Goal: Transaction & Acquisition: Book appointment/travel/reservation

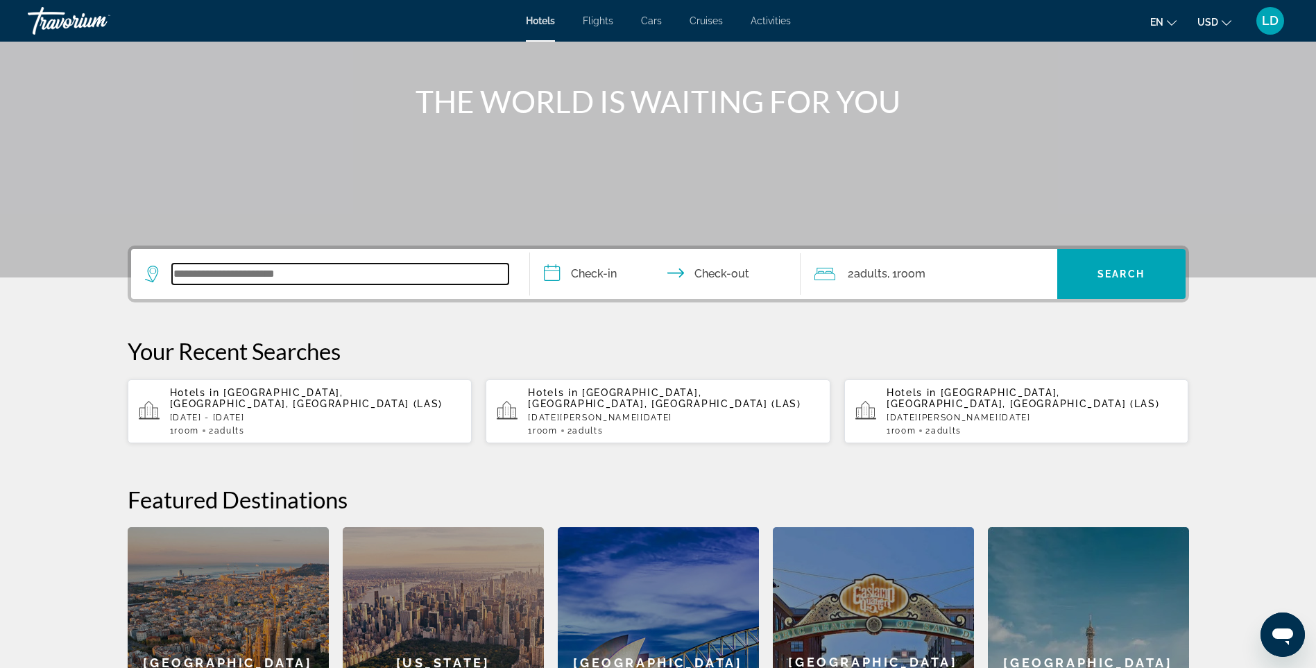
click at [323, 271] on input "Search widget" at bounding box center [340, 274] width 337 height 21
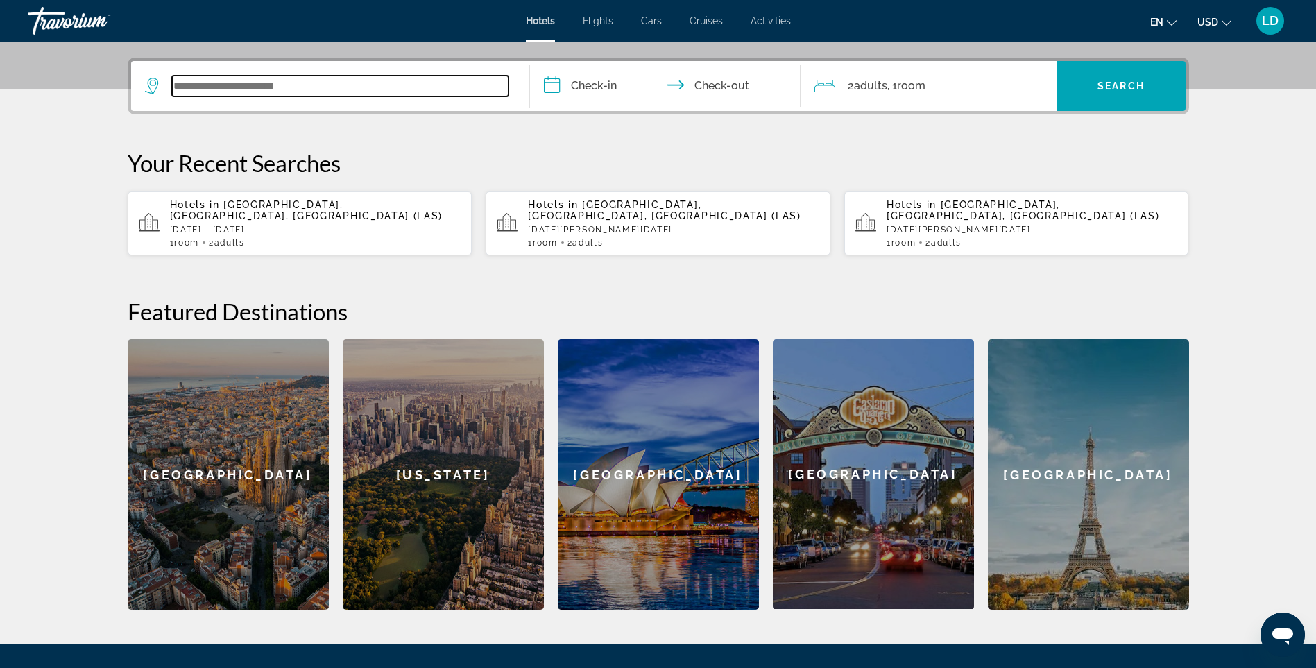
scroll to position [339, 0]
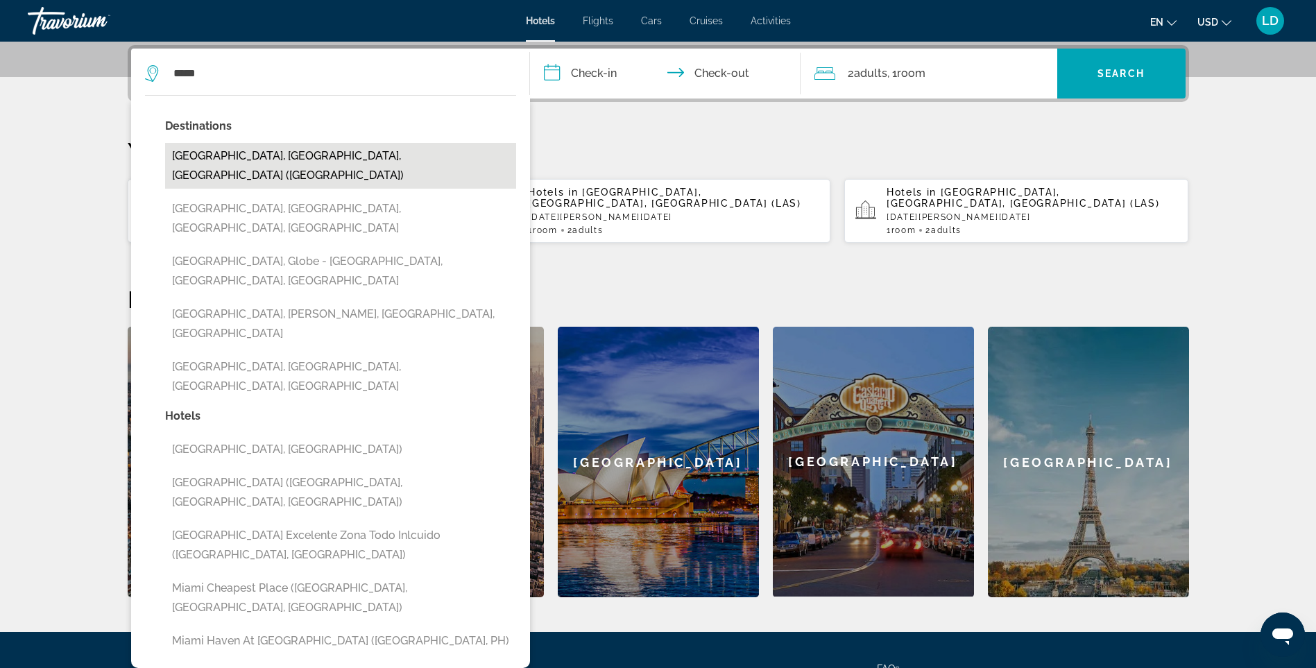
click at [242, 159] on button "[GEOGRAPHIC_DATA], [GEOGRAPHIC_DATA], [GEOGRAPHIC_DATA] ([GEOGRAPHIC_DATA])" at bounding box center [340, 166] width 351 height 46
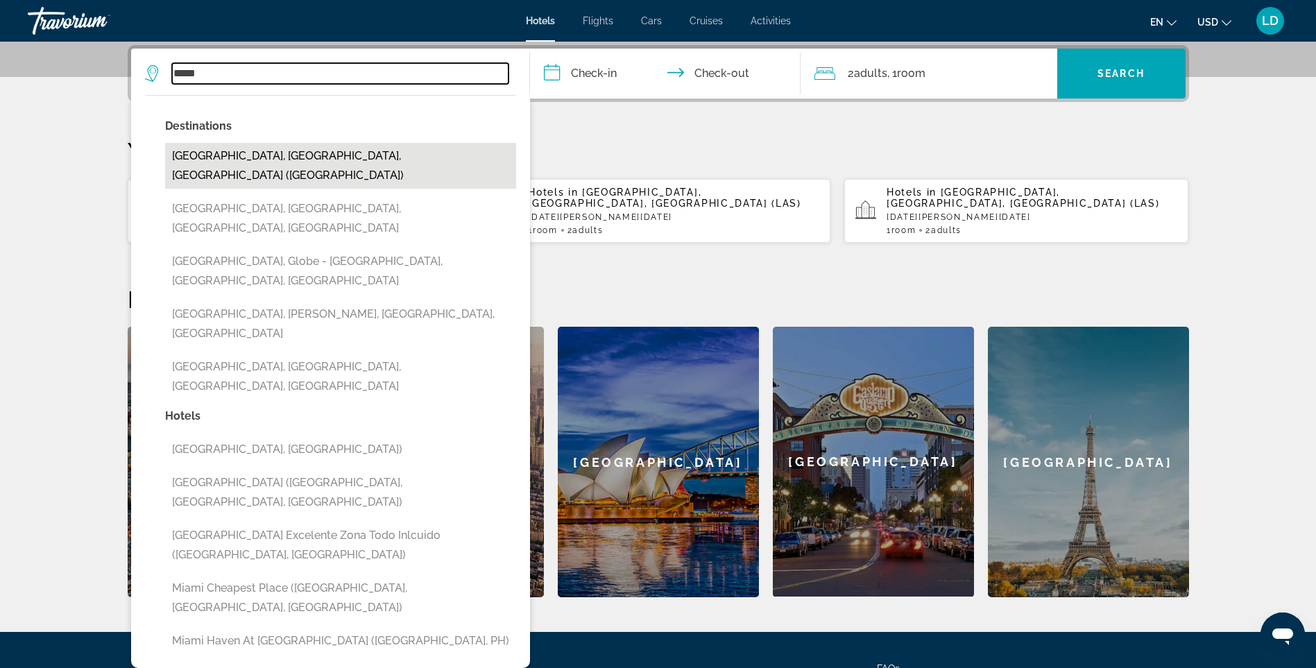
type input "**********"
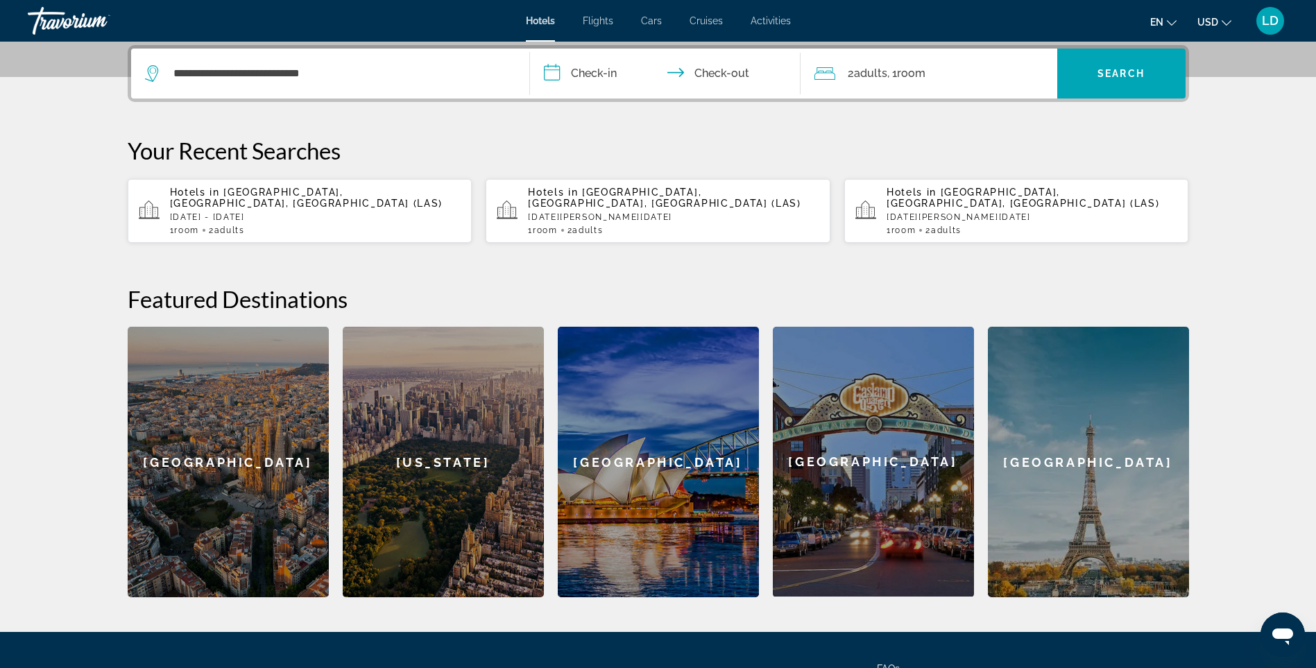
click at [598, 76] on input "**********" at bounding box center [668, 76] width 276 height 54
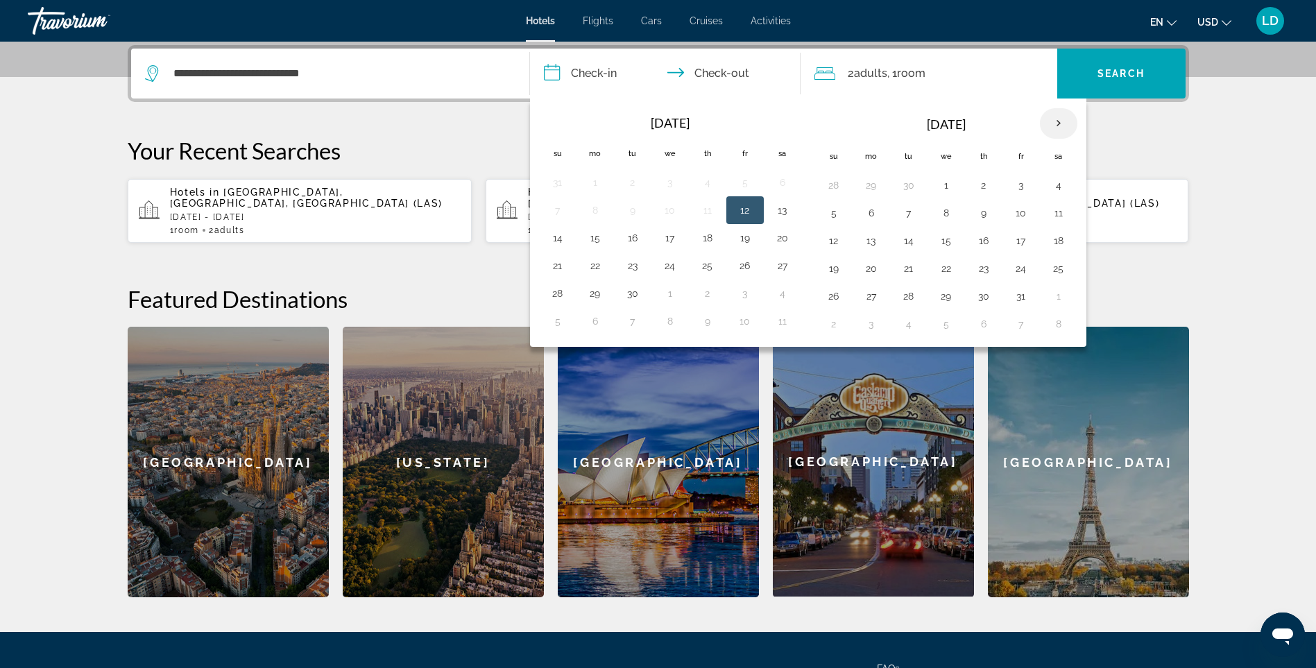
click at [1058, 122] on th "Next month" at bounding box center [1058, 123] width 37 height 31
click at [866, 183] on button "1" at bounding box center [871, 185] width 22 height 19
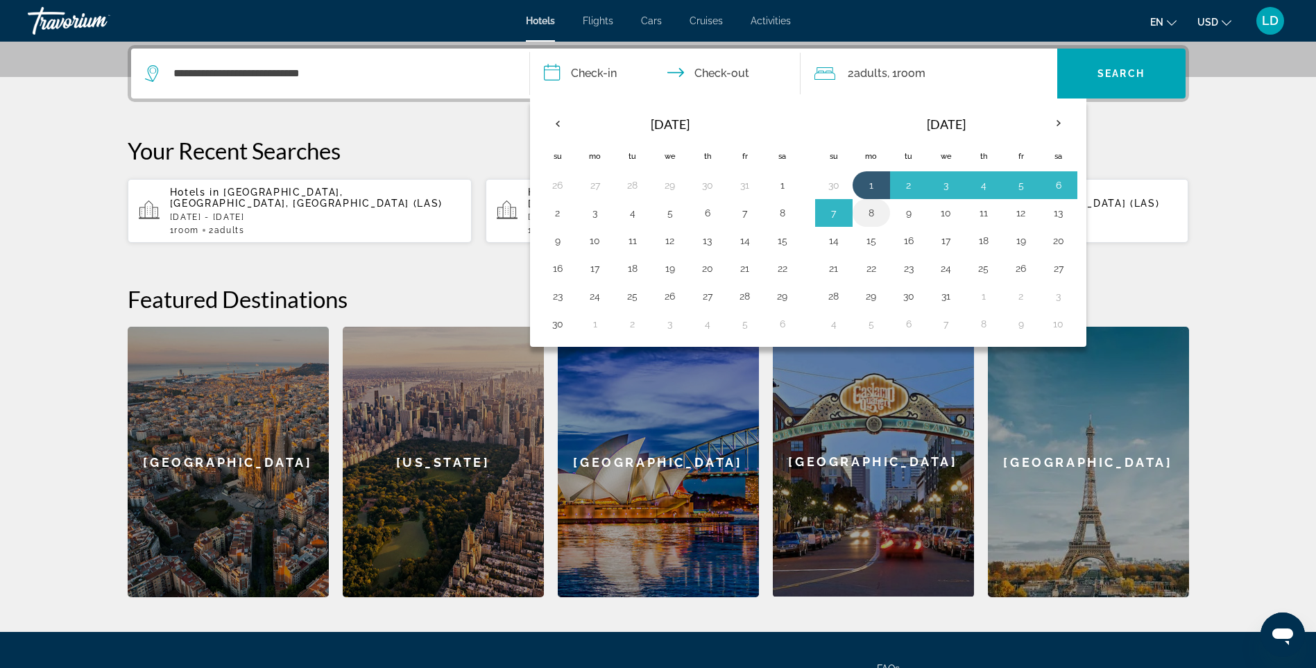
click at [870, 207] on button "8" at bounding box center [871, 212] width 22 height 19
type input "**********"
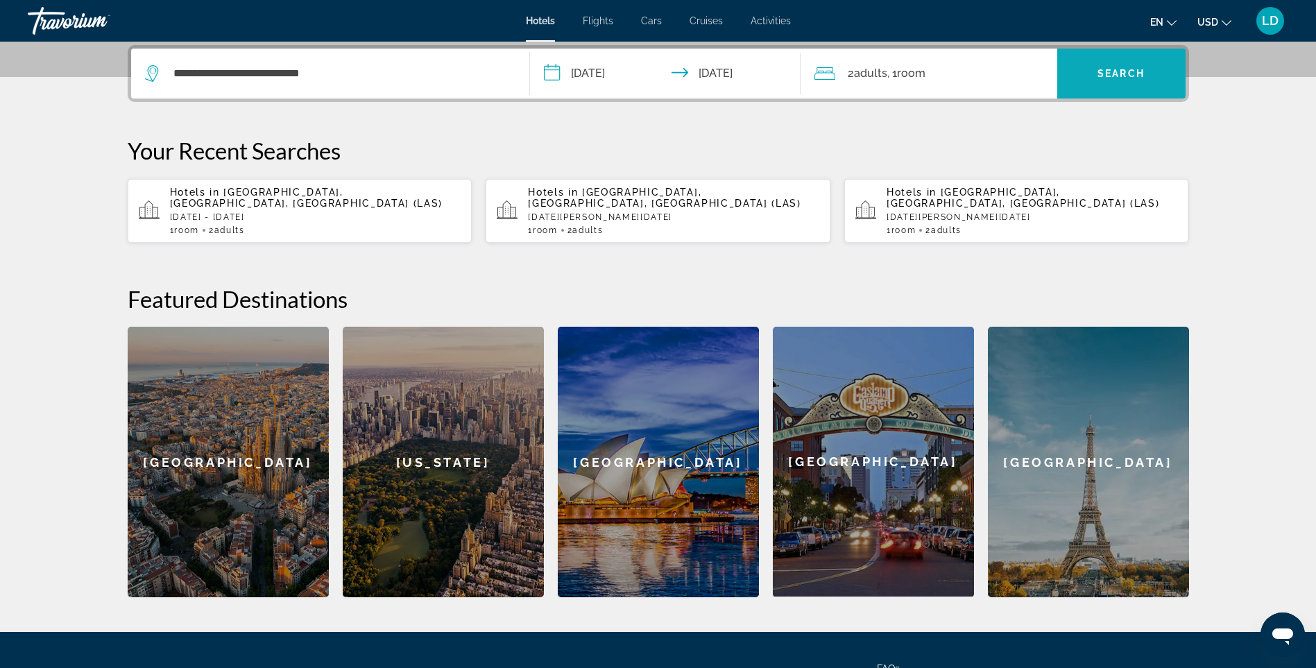
click at [1133, 69] on span "Search" at bounding box center [1121, 73] width 47 height 11
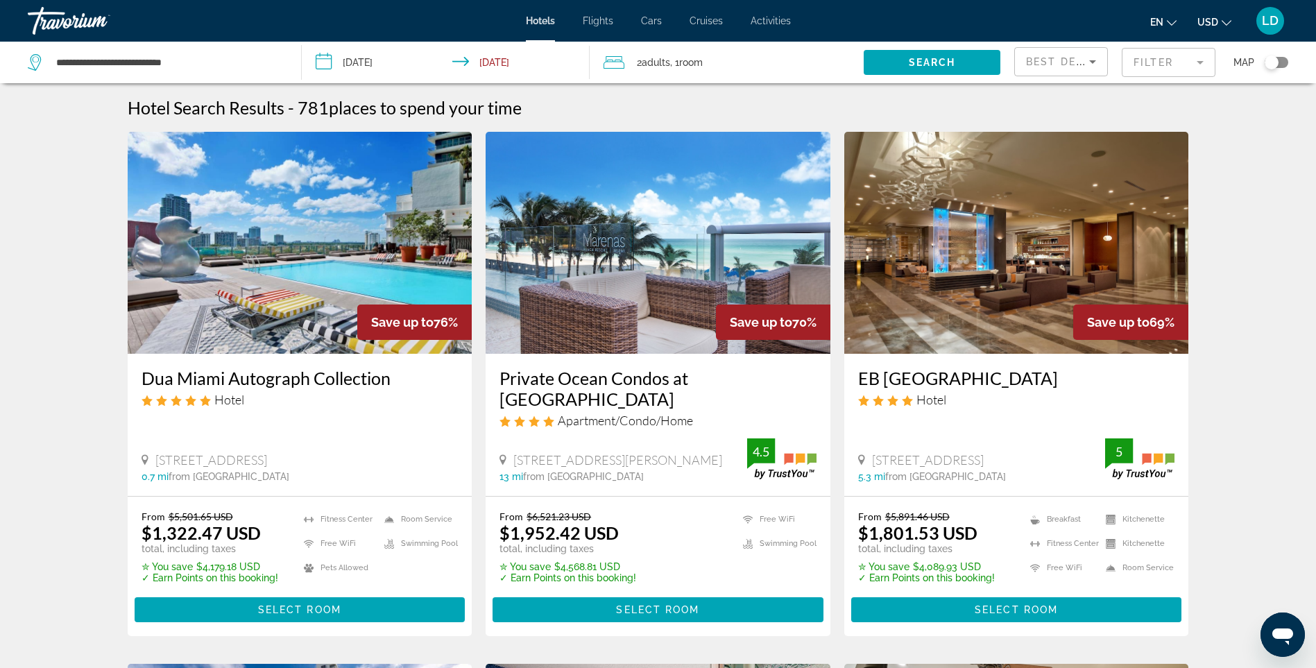
click at [1078, 56] on span "Best Deals" at bounding box center [1062, 61] width 72 height 11
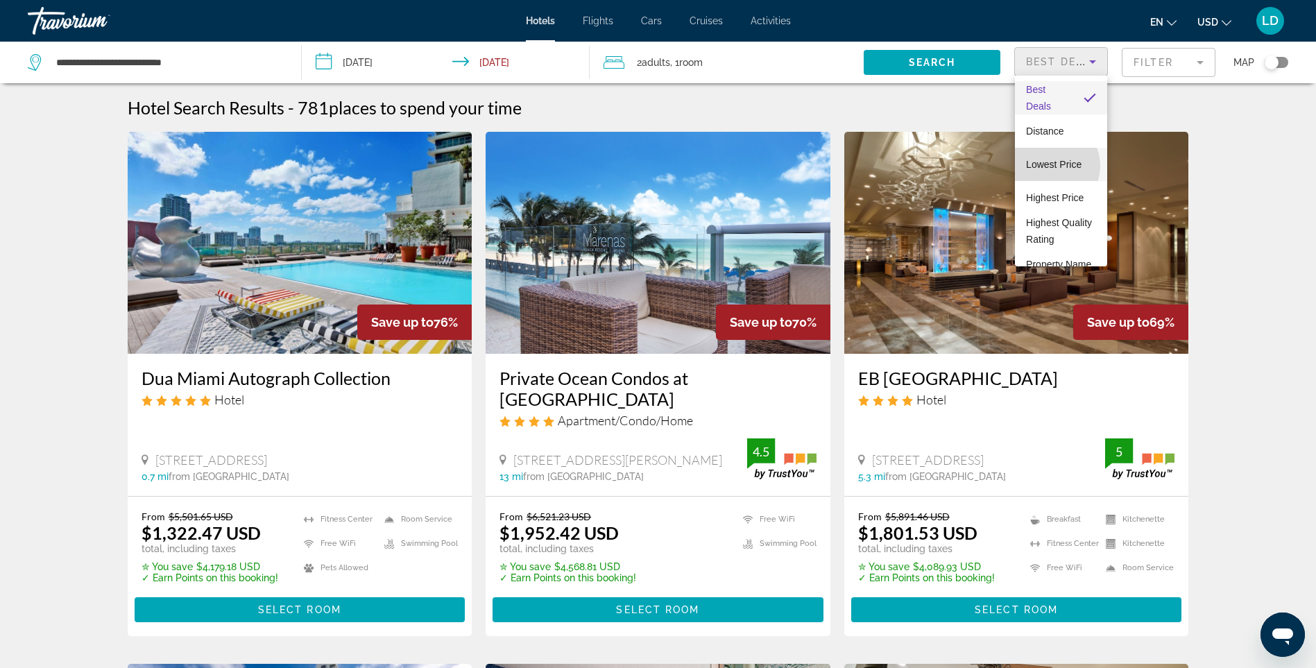
click at [1051, 166] on span "Lowest Price" at bounding box center [1054, 164] width 56 height 11
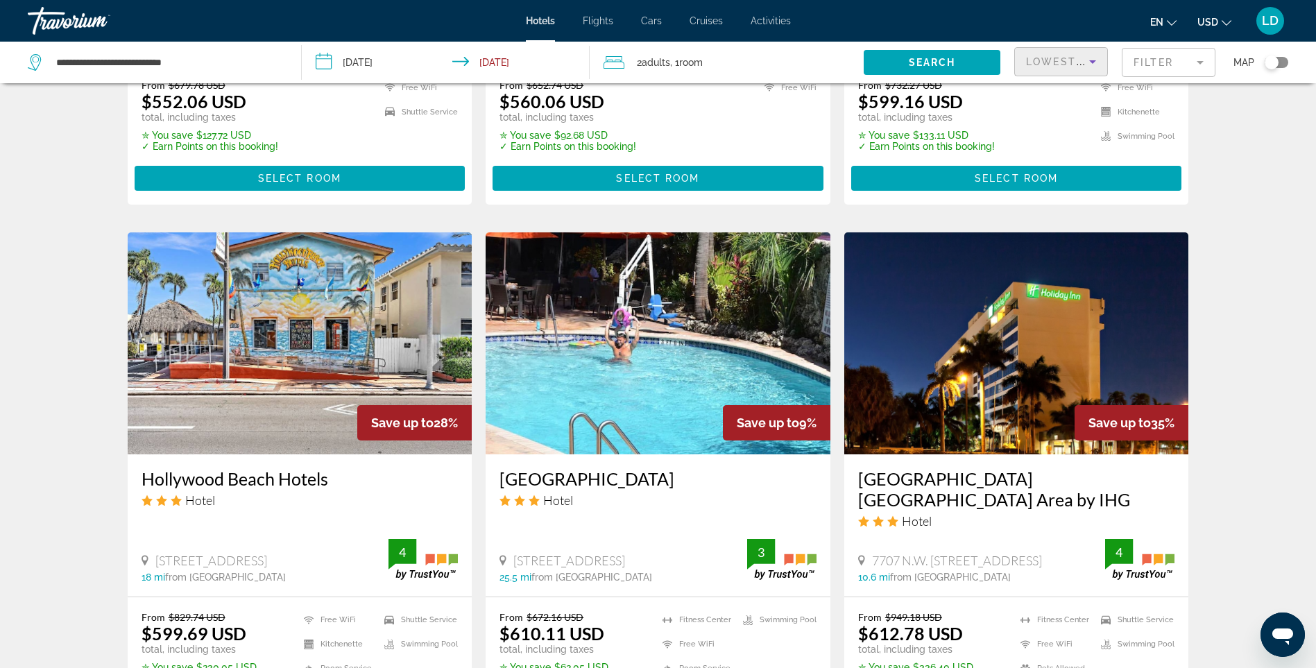
scroll to position [971, 0]
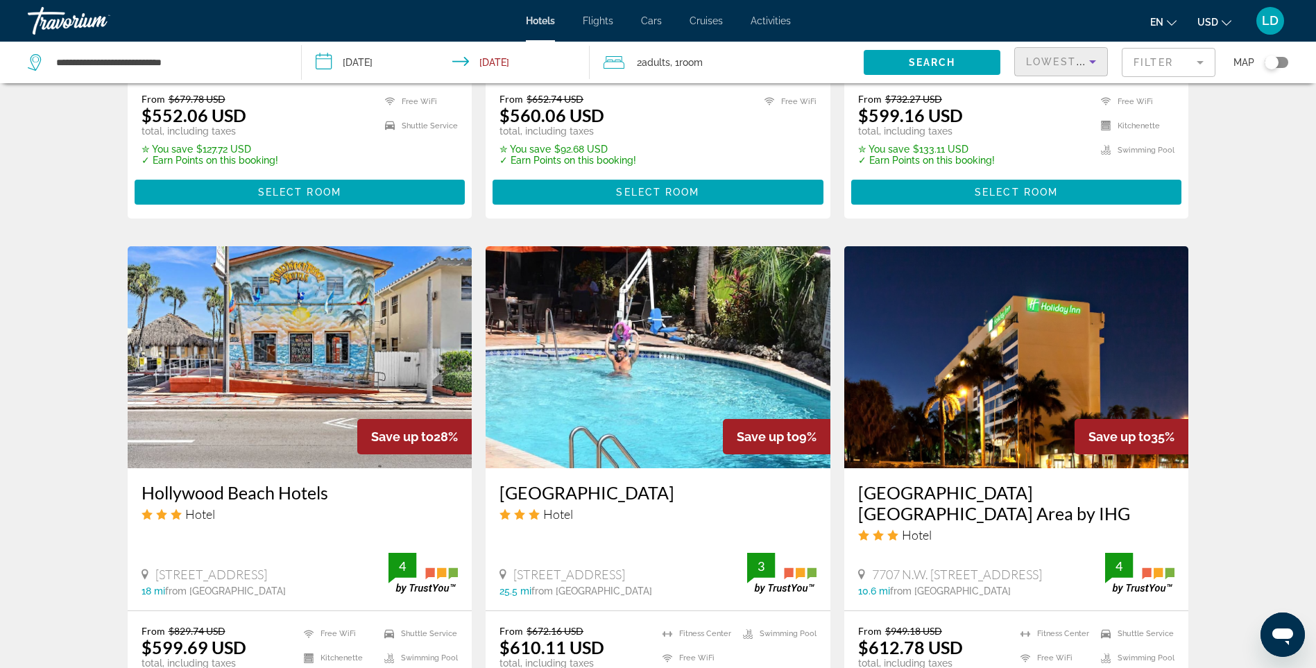
click at [1026, 368] on img "Main content" at bounding box center [1016, 357] width 345 height 222
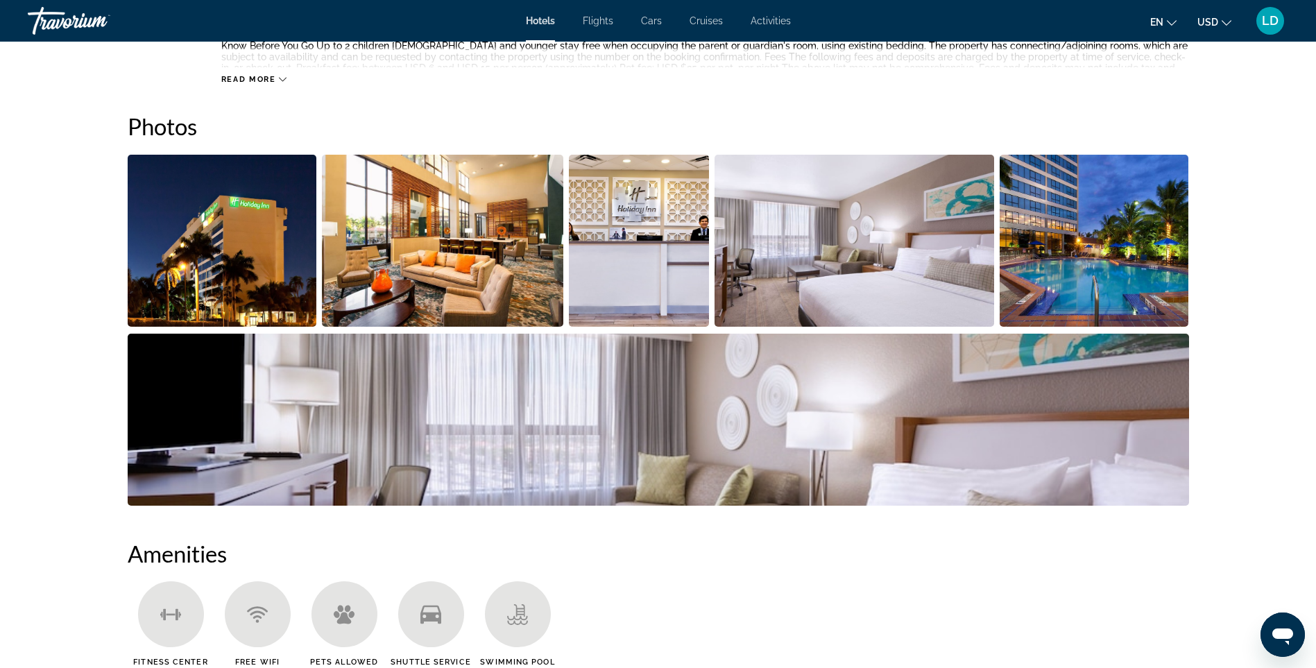
scroll to position [624, 0]
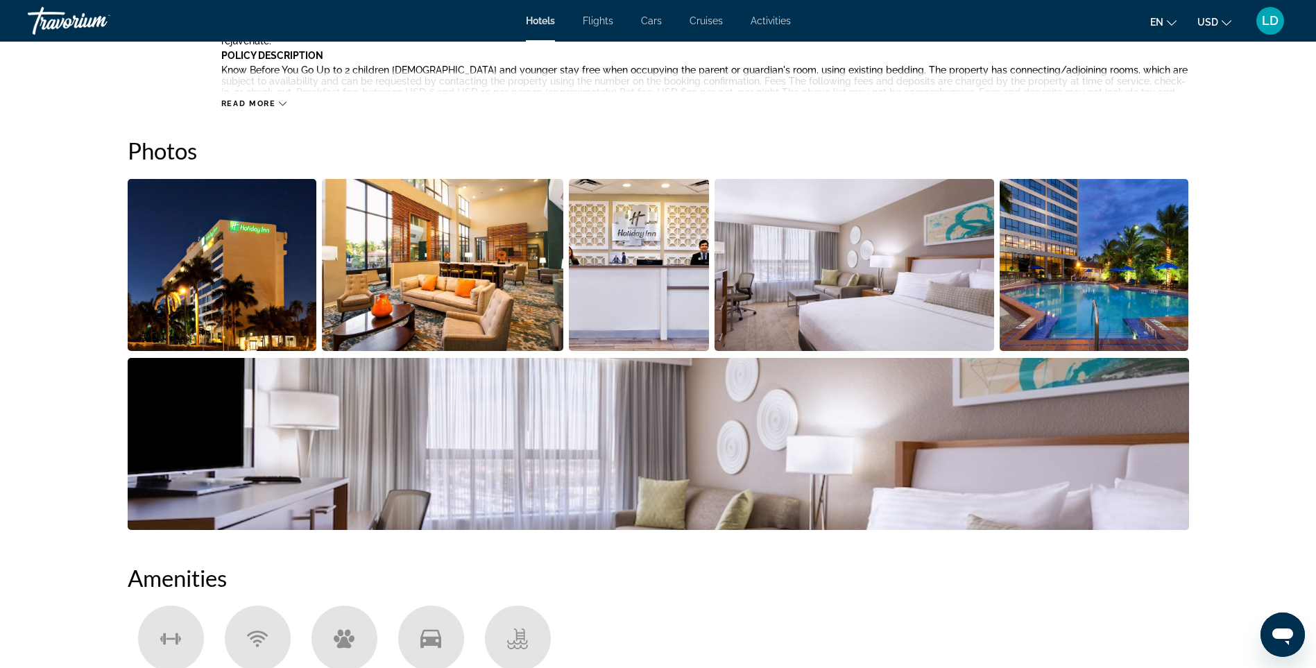
click at [492, 306] on img "Open full-screen image slider" at bounding box center [442, 265] width 241 height 172
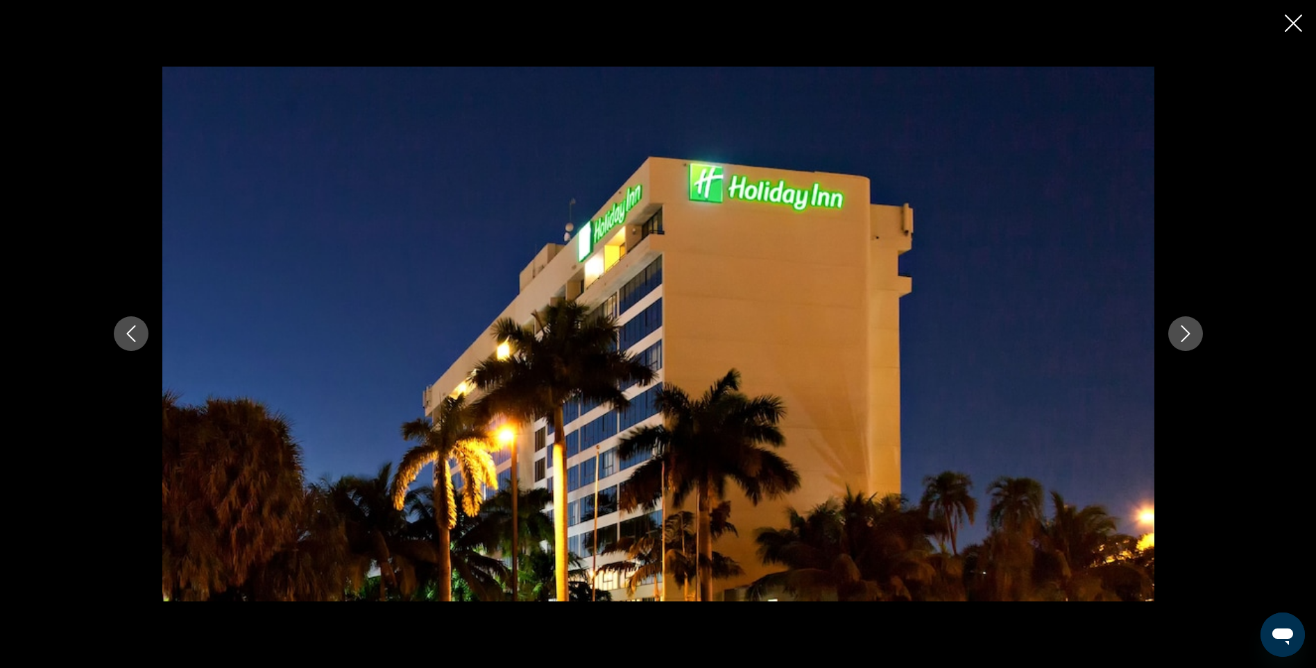
click at [1182, 334] on icon "Next image" at bounding box center [1186, 333] width 17 height 17
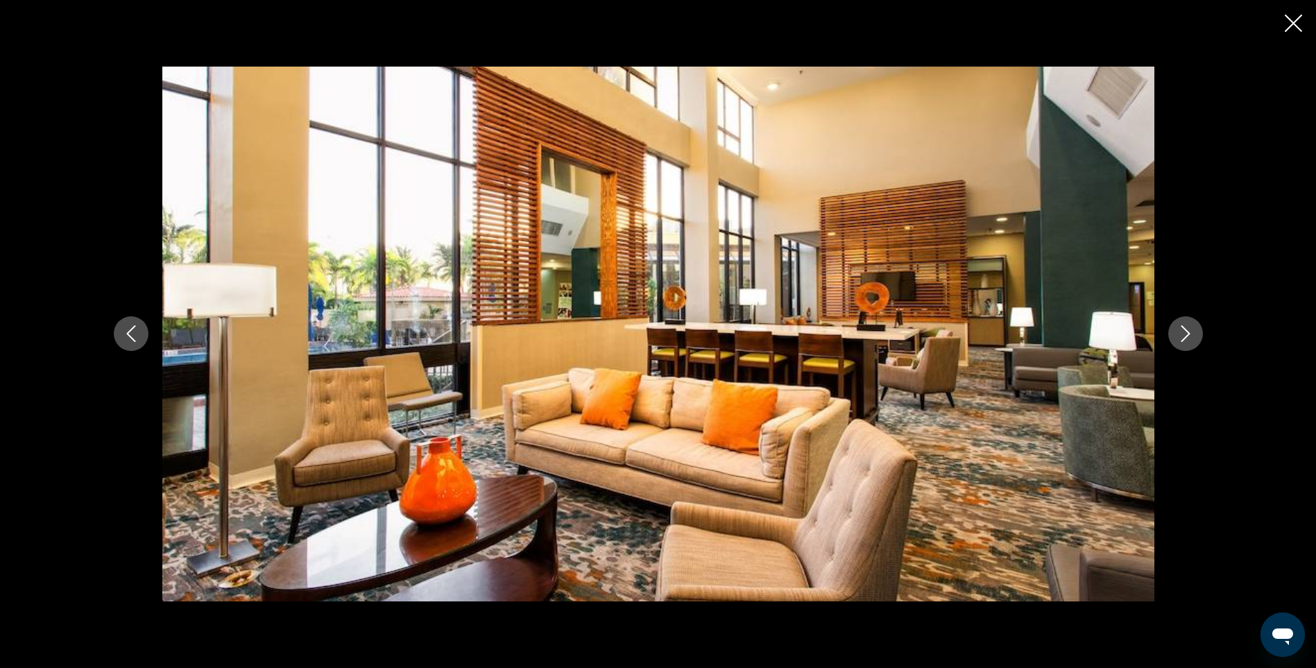
click at [1182, 334] on icon "Next image" at bounding box center [1186, 333] width 17 height 17
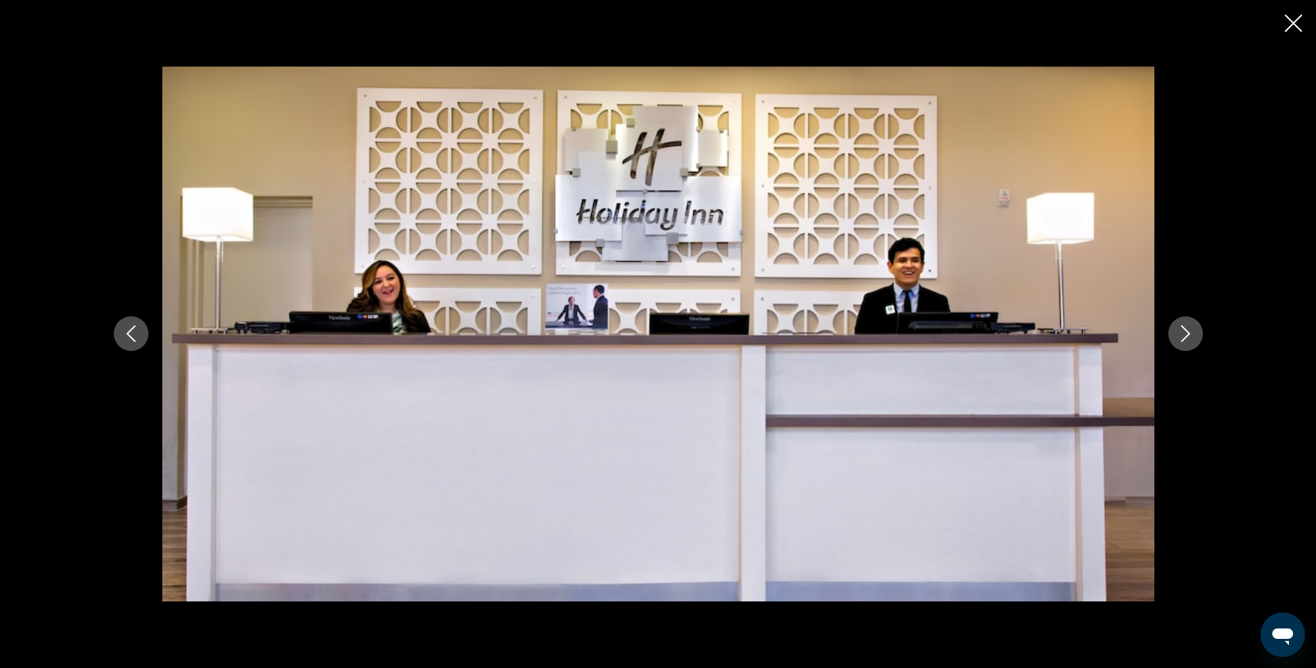
click at [1182, 334] on icon "Next image" at bounding box center [1186, 333] width 17 height 17
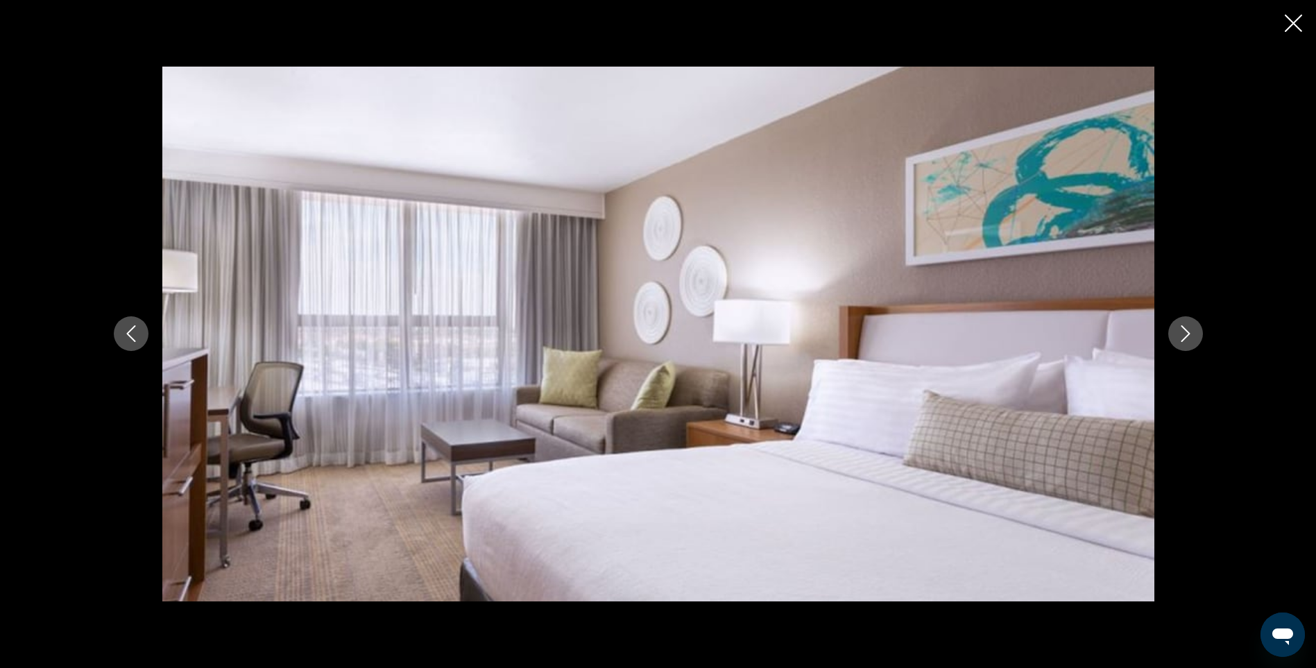
click at [1182, 334] on icon "Next image" at bounding box center [1186, 333] width 17 height 17
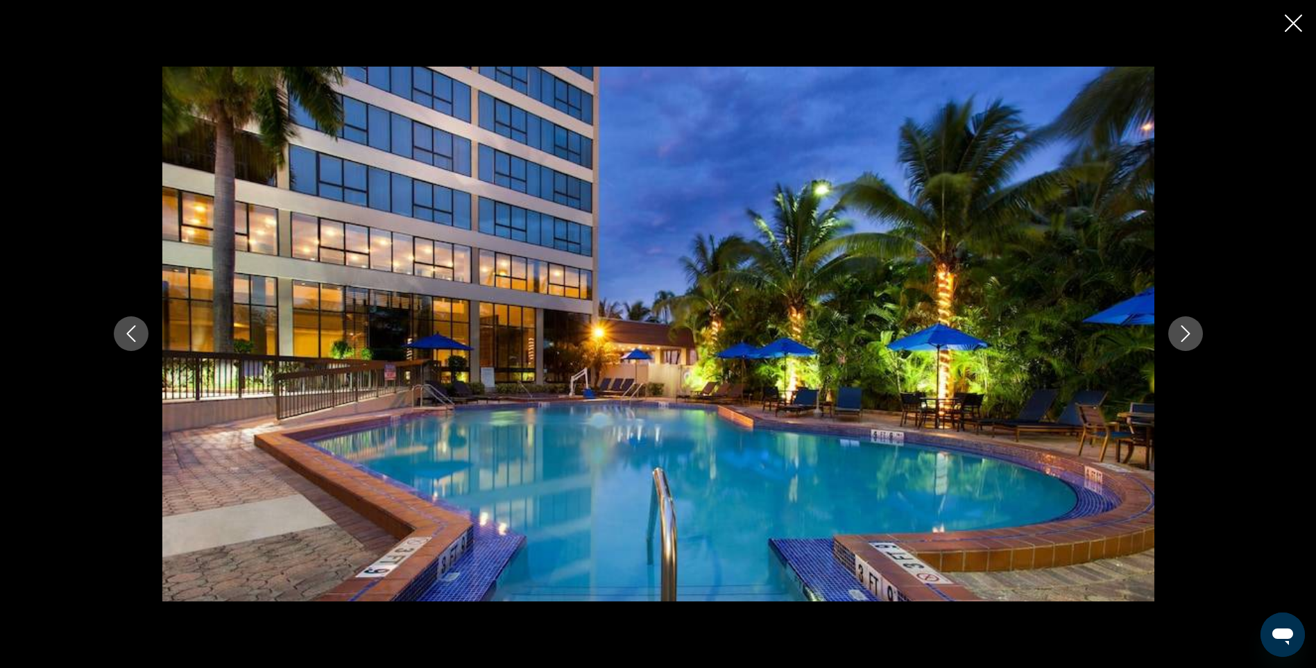
click at [1182, 334] on icon "Next image" at bounding box center [1186, 333] width 17 height 17
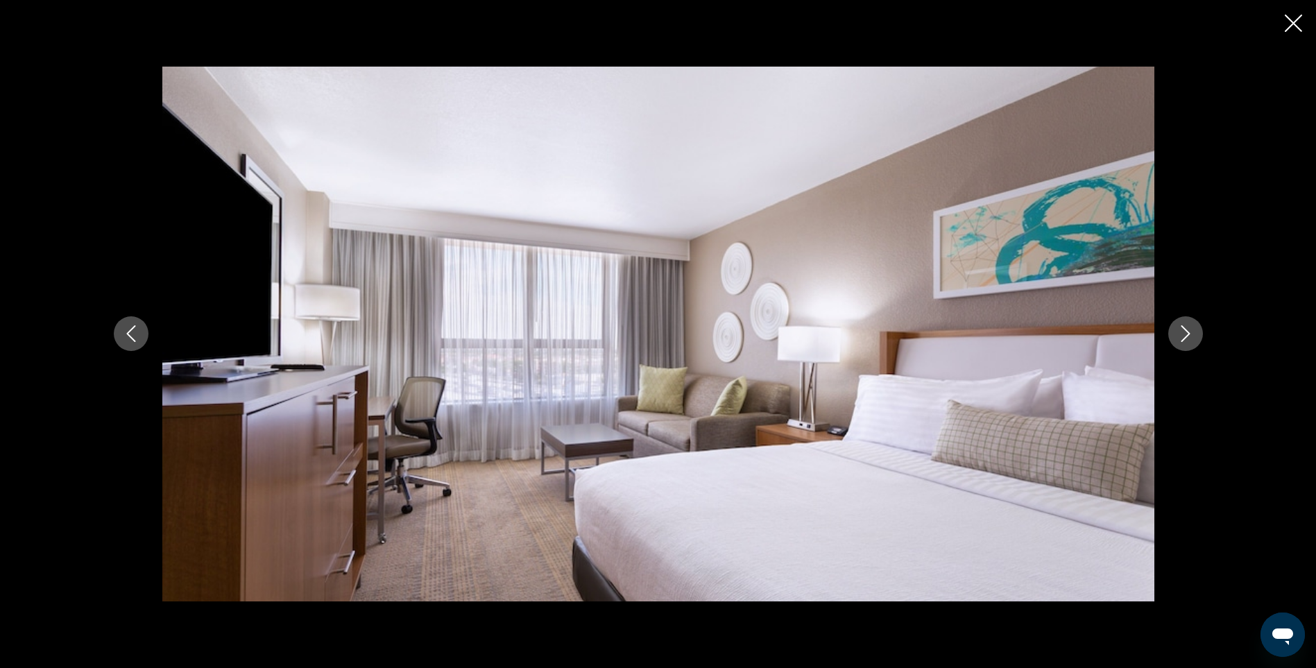
click at [1182, 334] on icon "Next image" at bounding box center [1186, 333] width 17 height 17
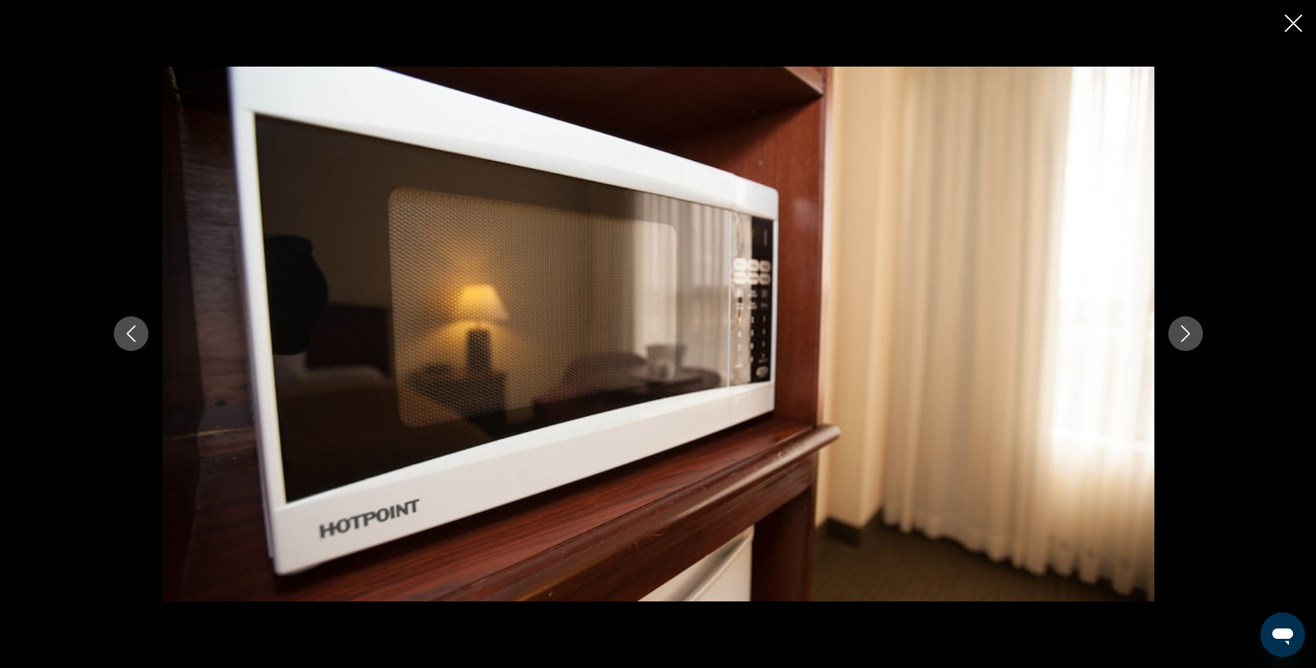
click at [1182, 334] on icon "Next image" at bounding box center [1186, 333] width 17 height 17
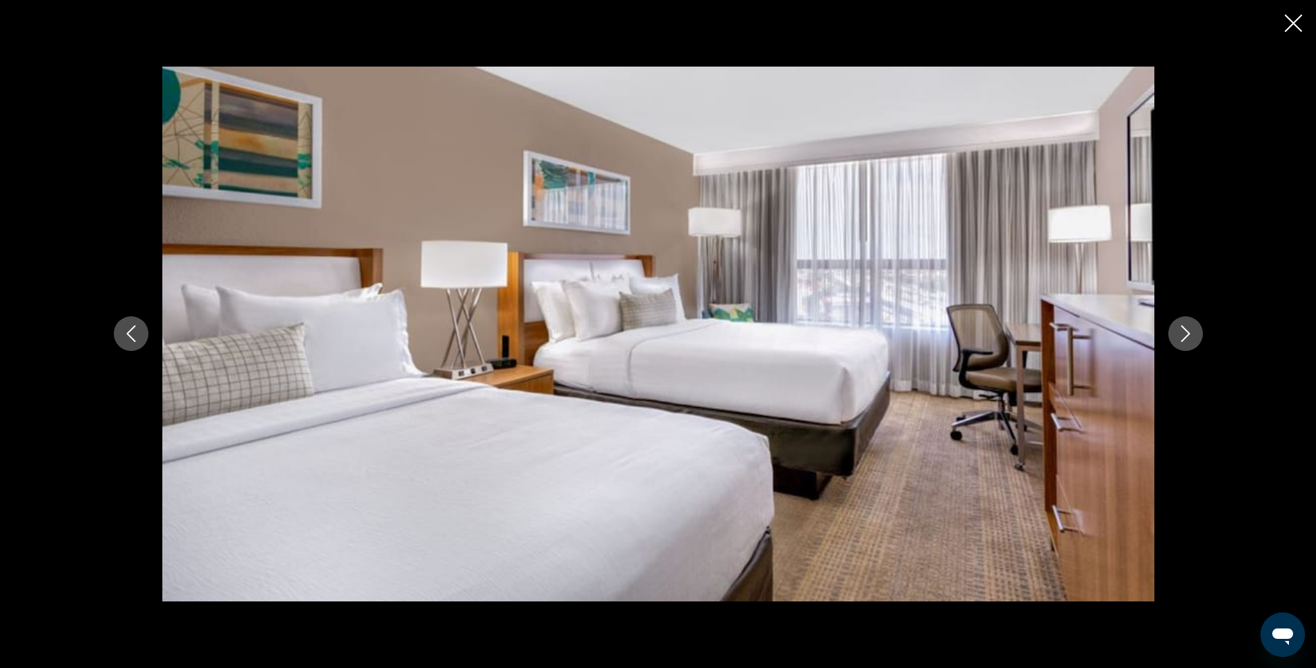
click at [1182, 334] on icon "Next image" at bounding box center [1186, 333] width 17 height 17
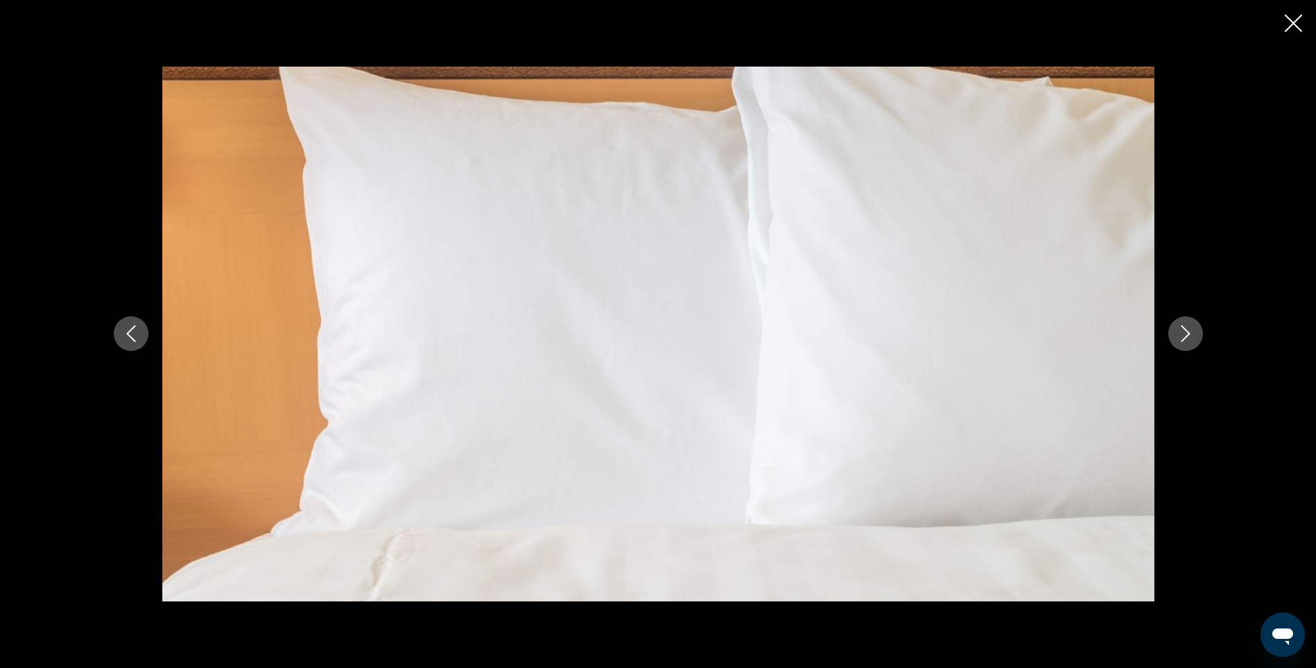
click at [1182, 334] on icon "Next image" at bounding box center [1186, 333] width 17 height 17
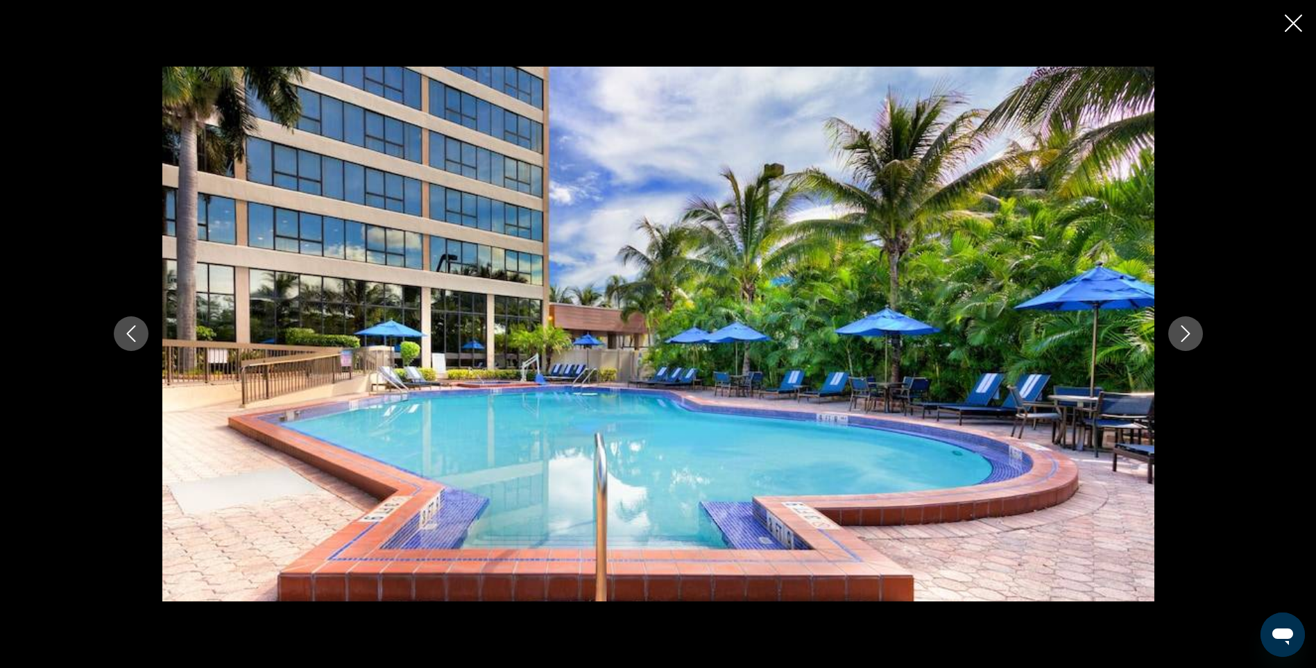
click at [1182, 334] on icon "Next image" at bounding box center [1186, 333] width 17 height 17
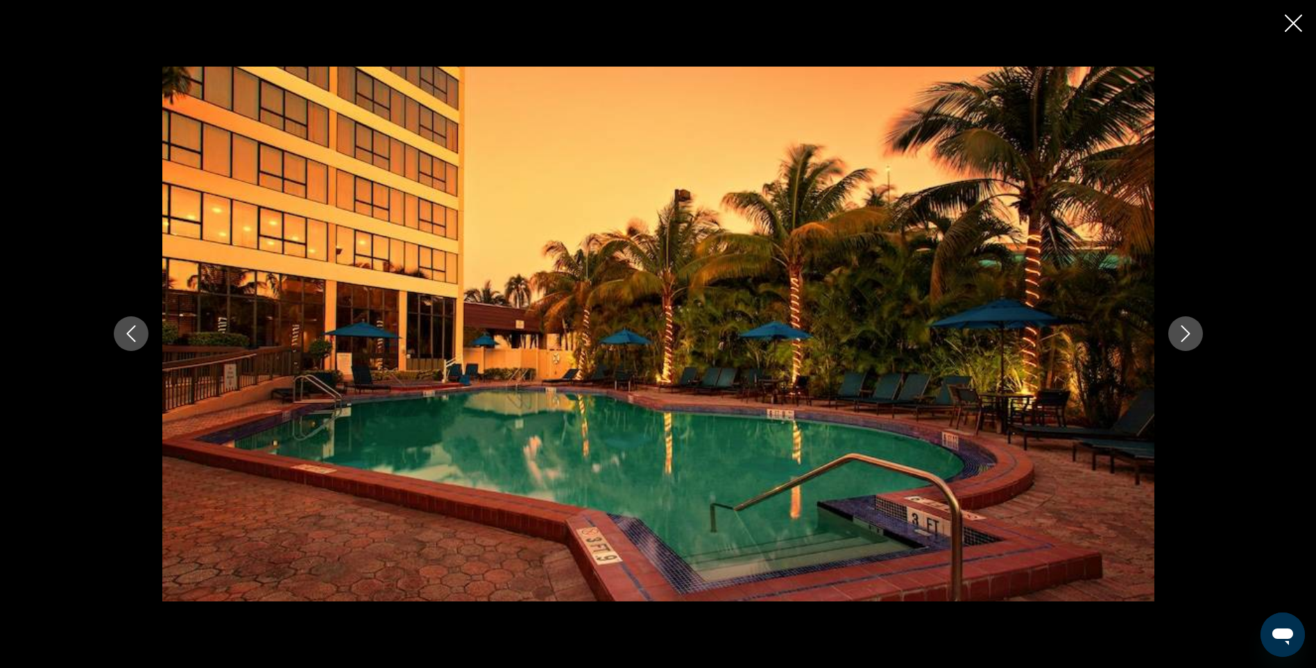
click at [1182, 334] on icon "Next image" at bounding box center [1186, 333] width 17 height 17
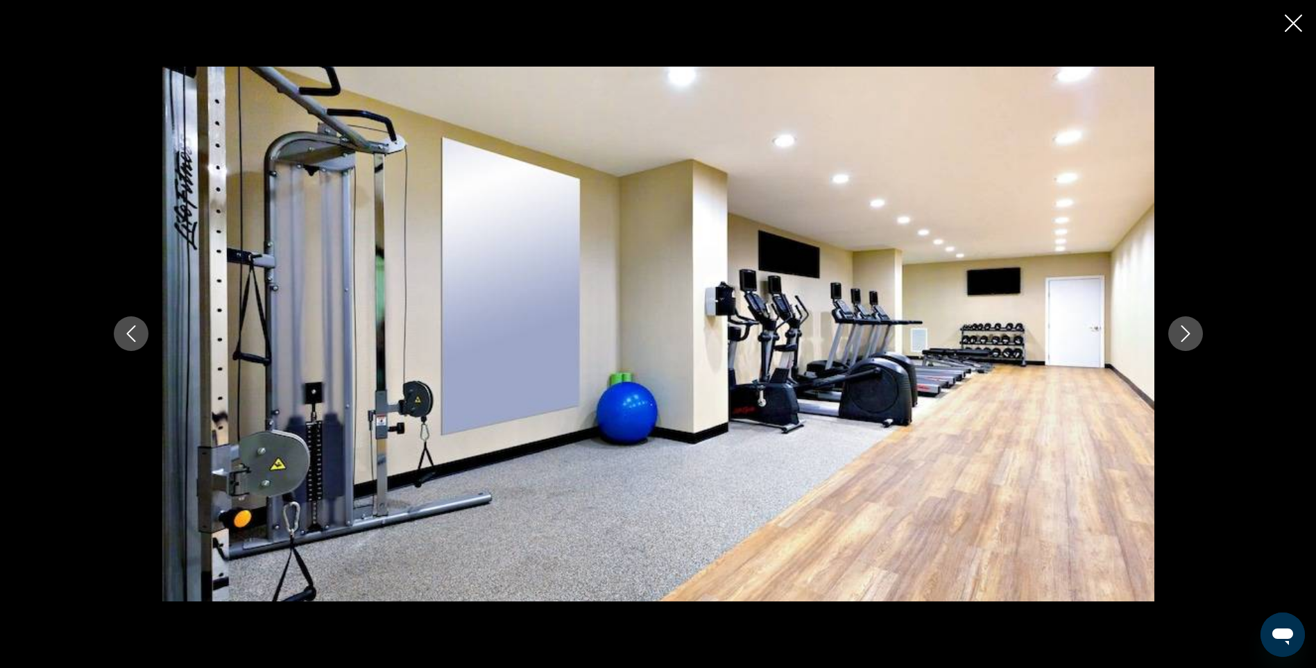
click at [1182, 334] on icon "Next image" at bounding box center [1186, 333] width 17 height 17
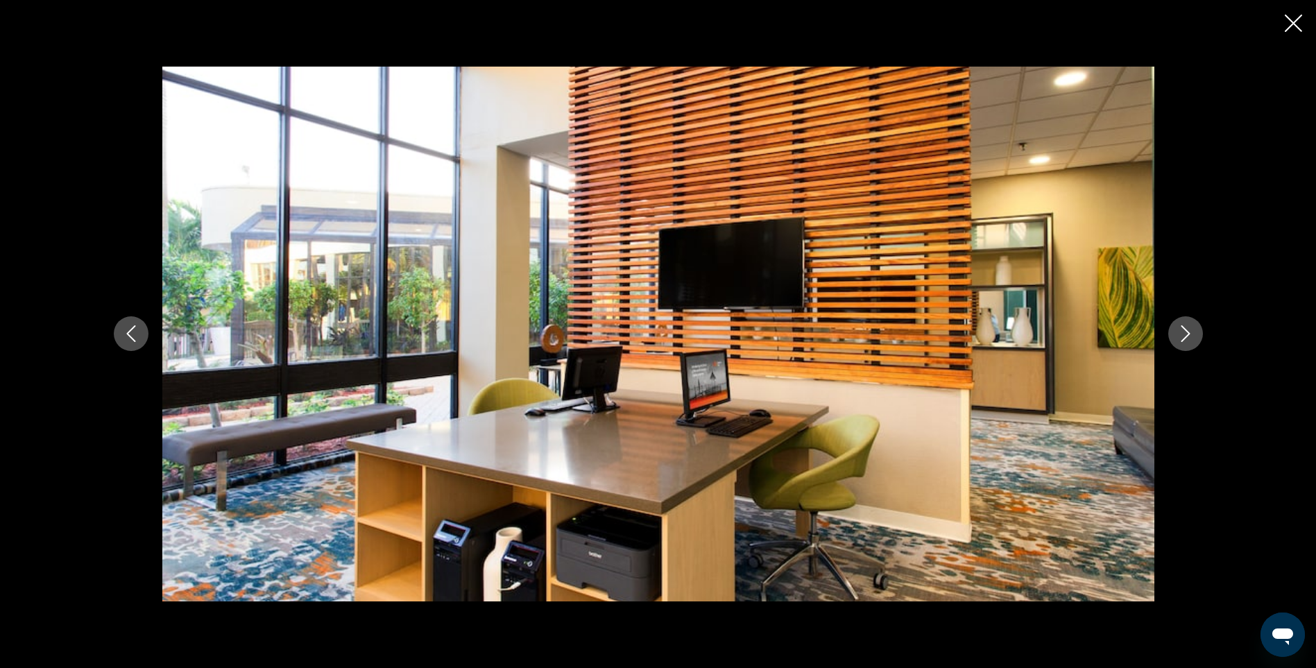
click at [1182, 334] on icon "Next image" at bounding box center [1186, 333] width 17 height 17
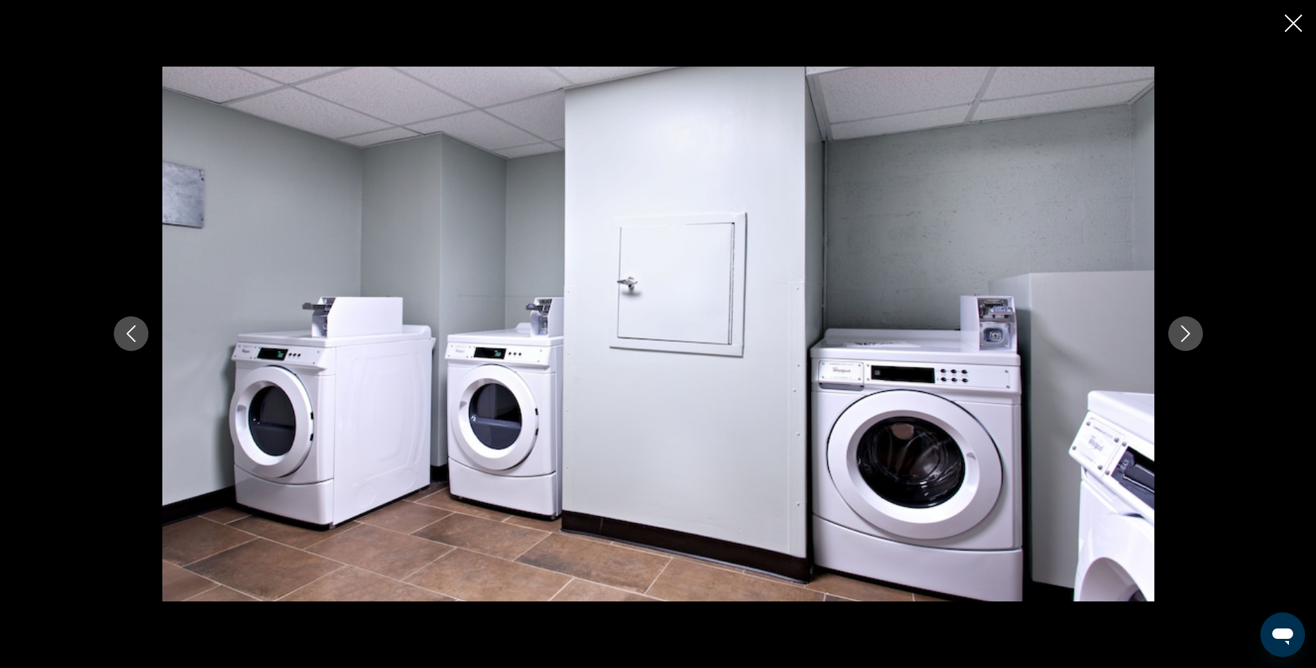
click at [1182, 334] on icon "Next image" at bounding box center [1186, 333] width 17 height 17
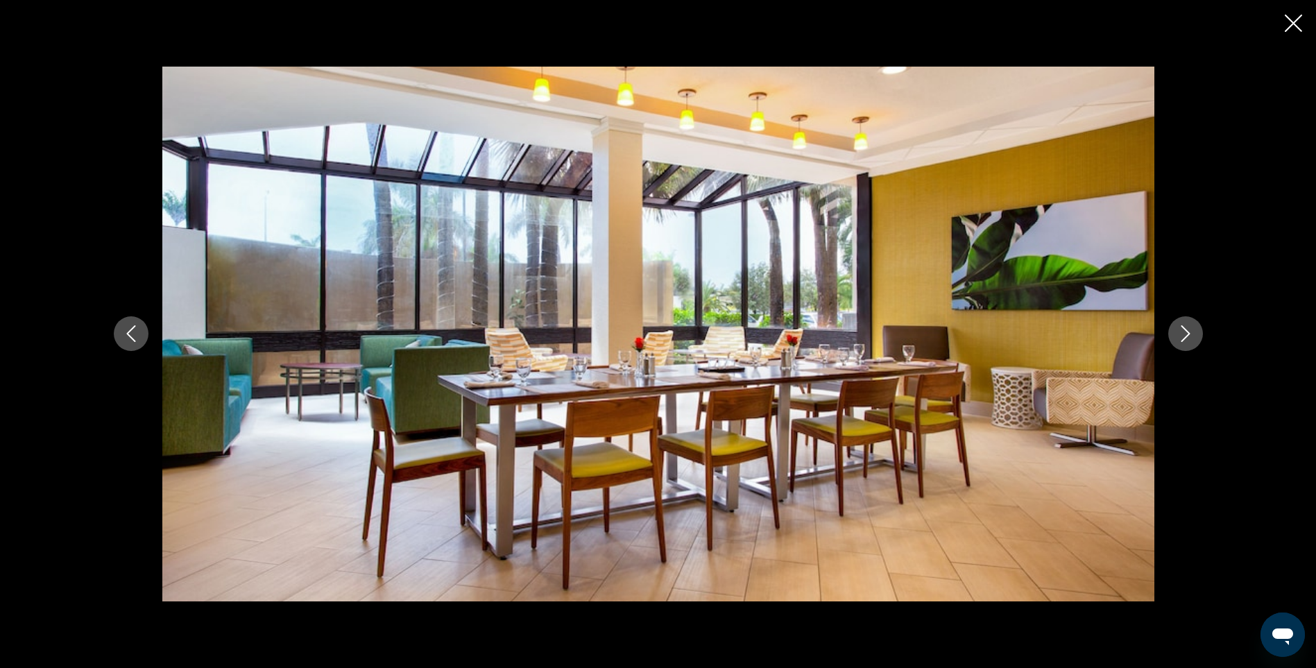
click at [1182, 334] on icon "Next image" at bounding box center [1186, 333] width 17 height 17
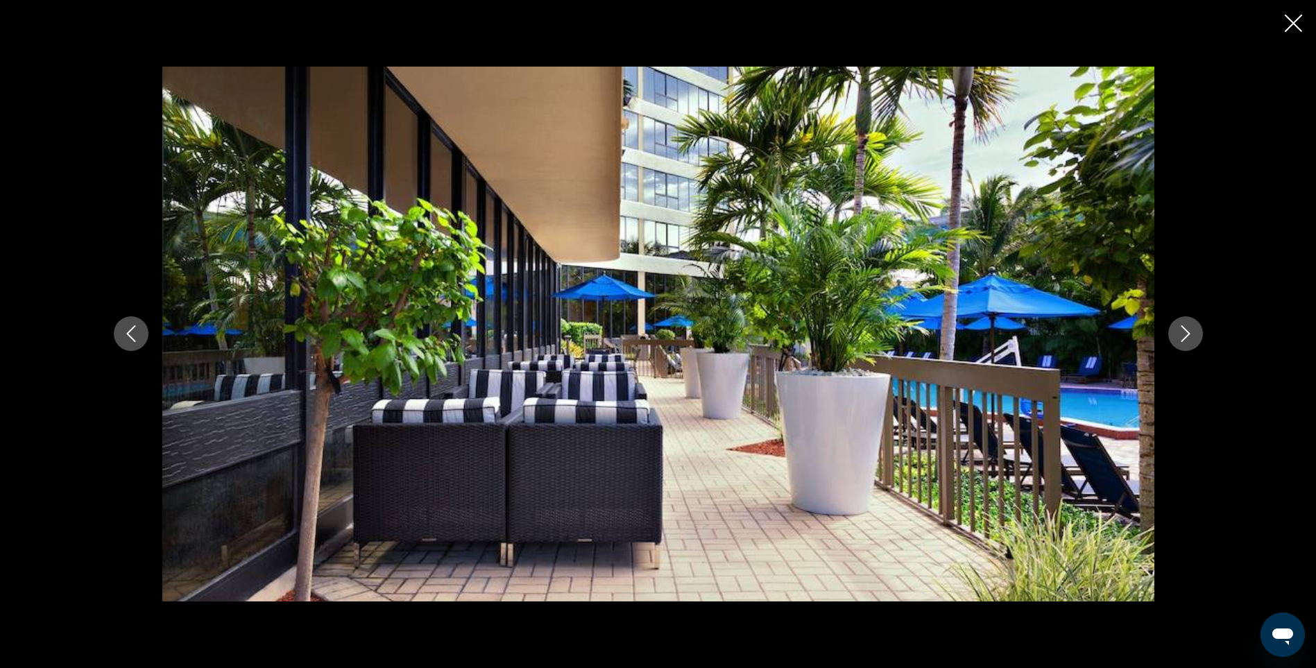
click at [1182, 334] on icon "Next image" at bounding box center [1186, 333] width 17 height 17
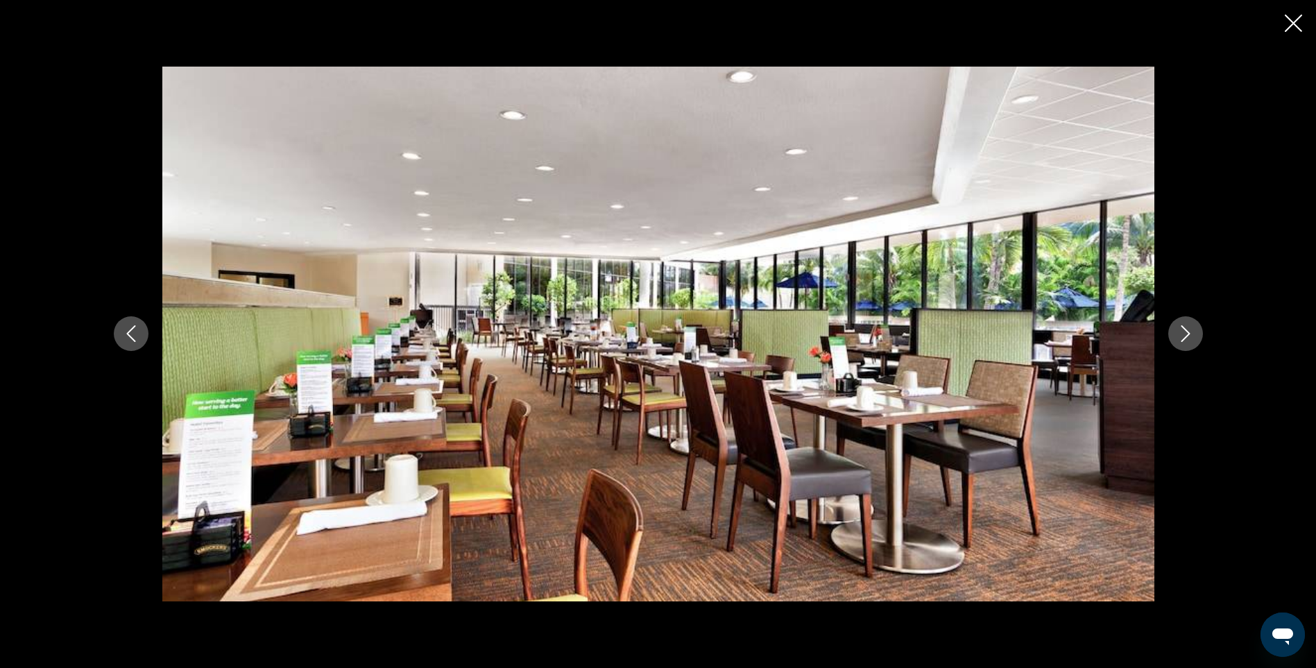
click at [1182, 334] on icon "Next image" at bounding box center [1186, 333] width 17 height 17
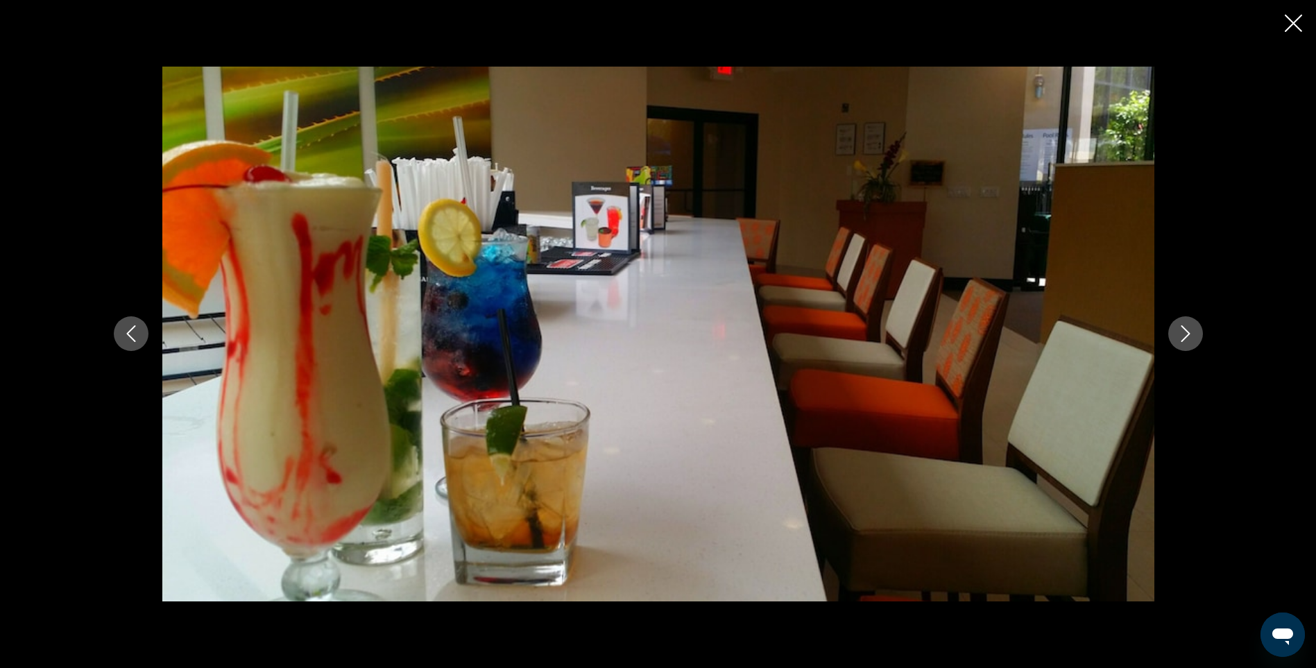
click at [1182, 334] on icon "Next image" at bounding box center [1186, 333] width 17 height 17
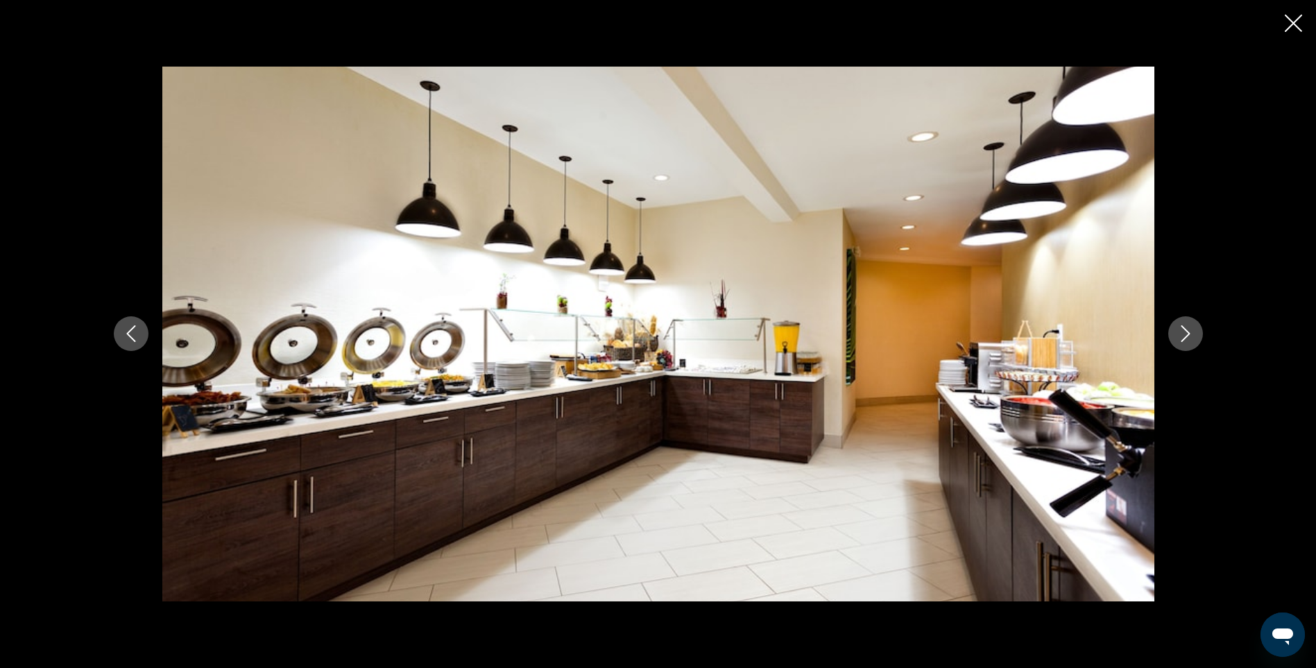
click at [1182, 334] on icon "Next image" at bounding box center [1186, 333] width 17 height 17
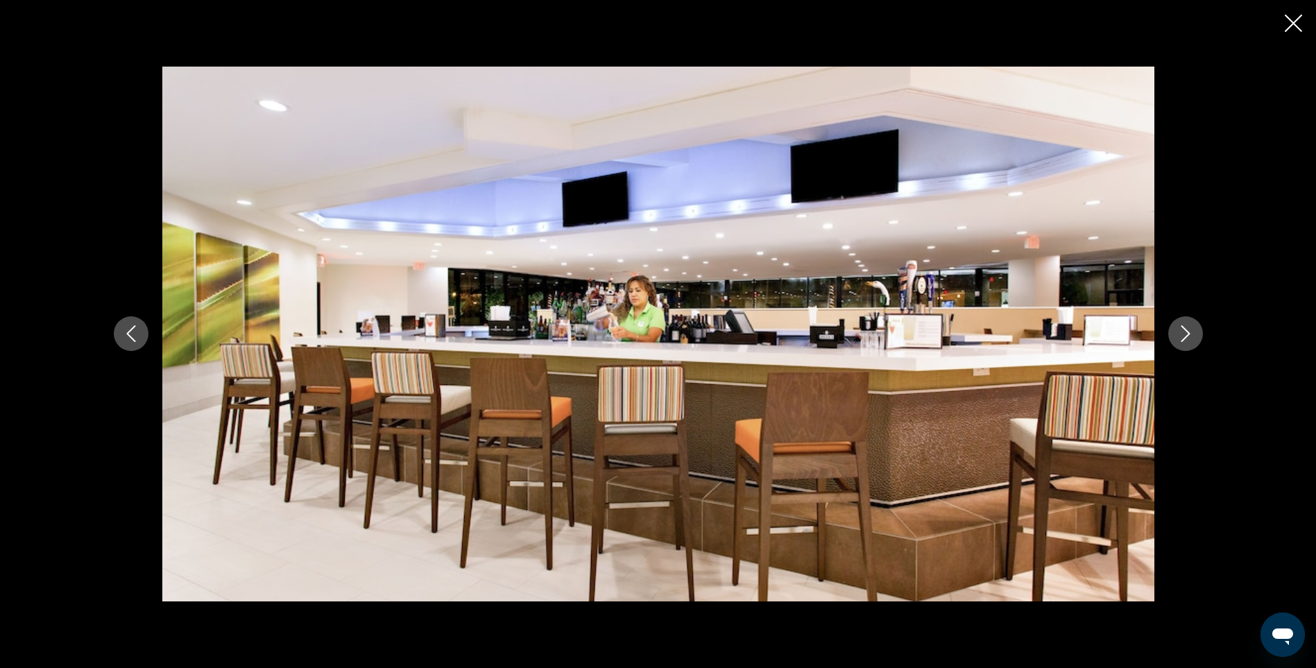
click at [1182, 334] on icon "Next image" at bounding box center [1186, 333] width 17 height 17
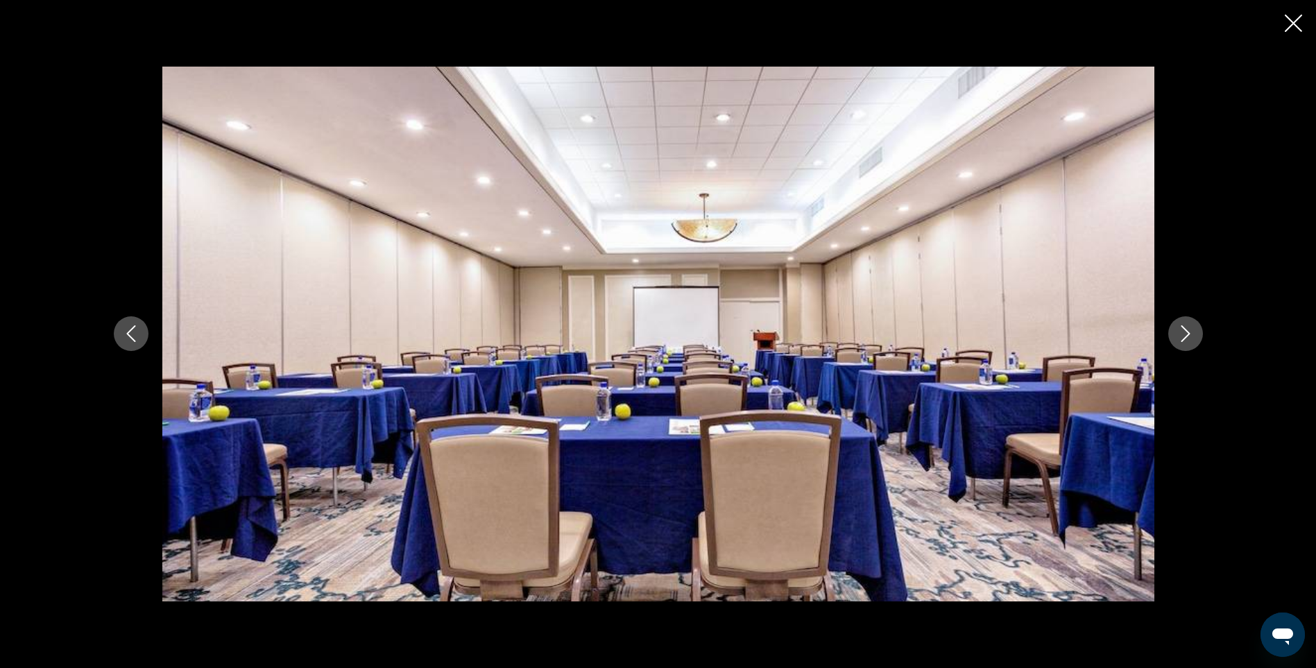
click at [1182, 334] on icon "Next image" at bounding box center [1186, 333] width 17 height 17
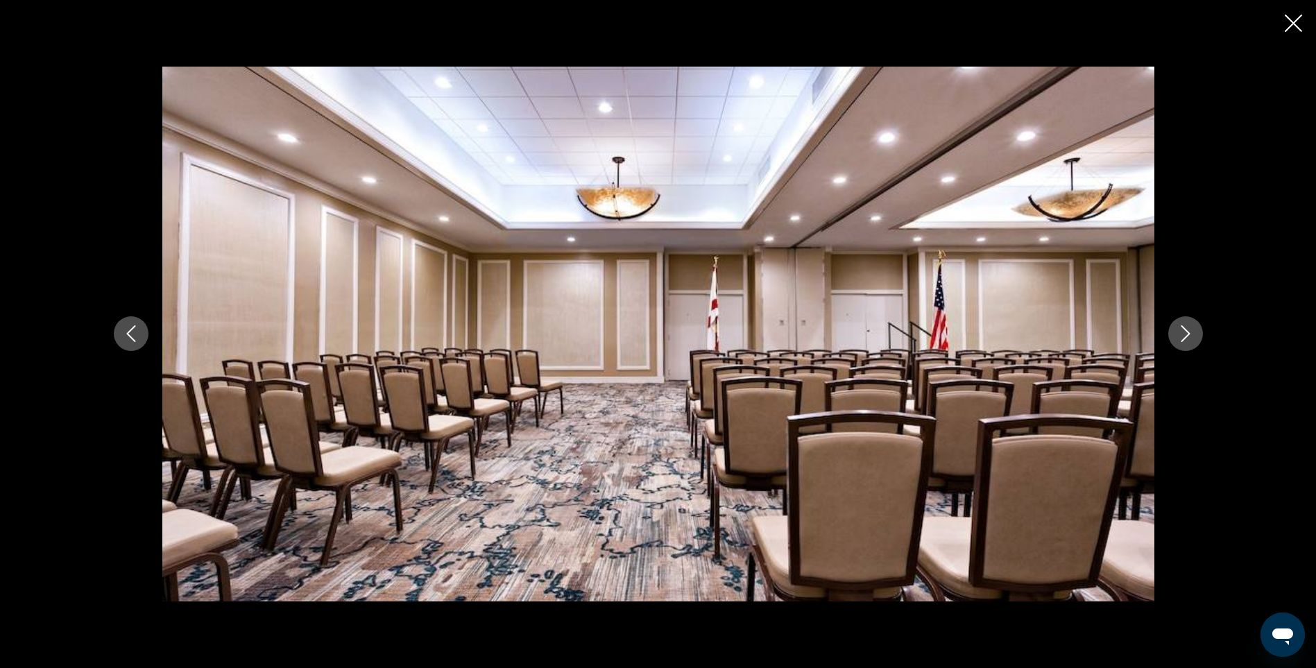
click at [1182, 334] on icon "Next image" at bounding box center [1186, 333] width 17 height 17
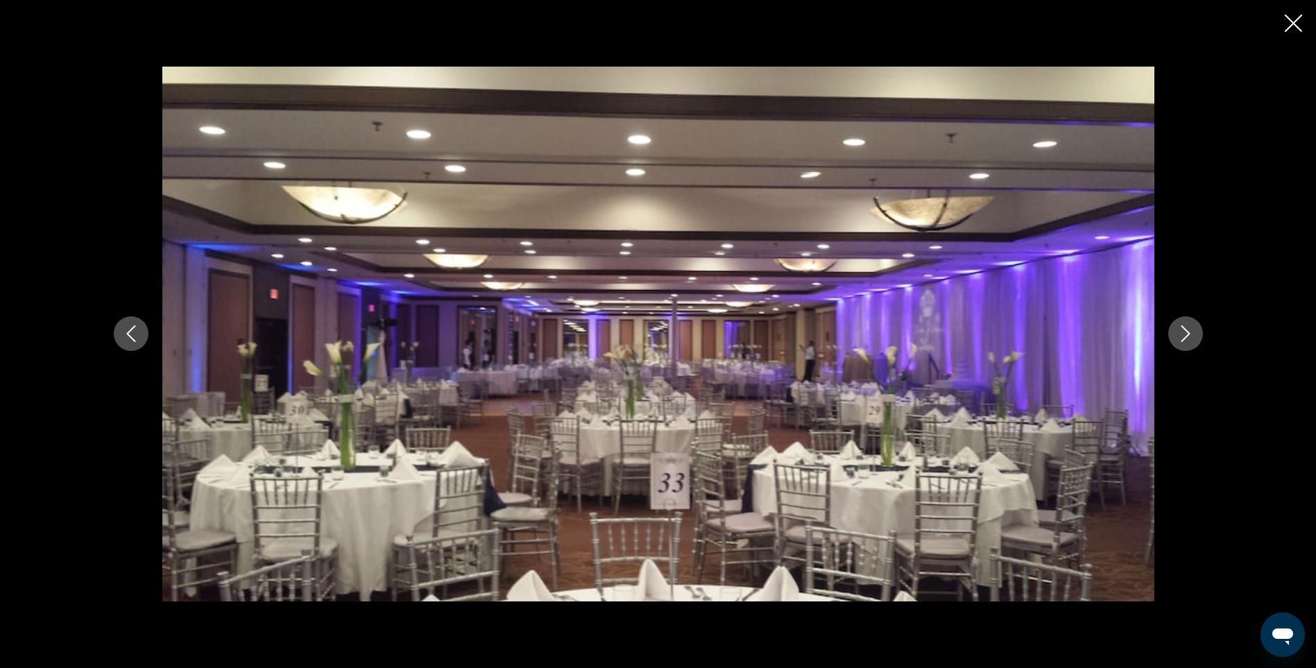
click at [1293, 23] on icon "Close slideshow" at bounding box center [1293, 23] width 17 height 17
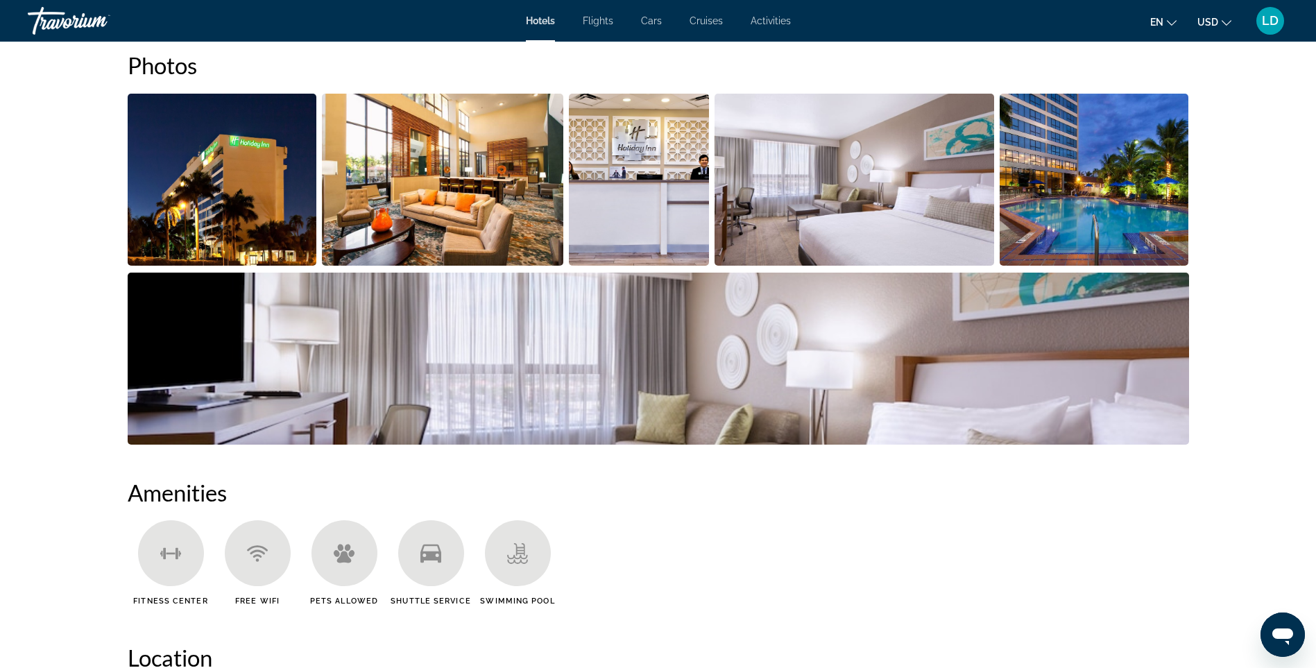
scroll to position [555, 0]
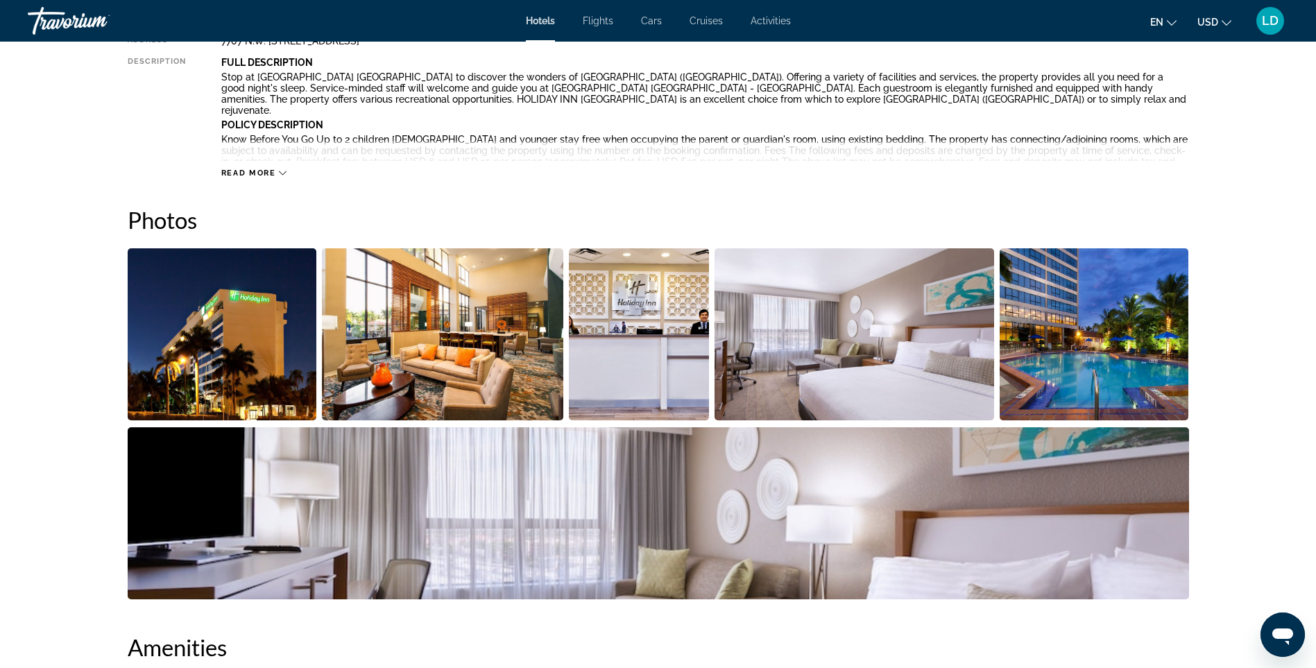
click at [283, 171] on icon "Main content" at bounding box center [283, 173] width 8 height 8
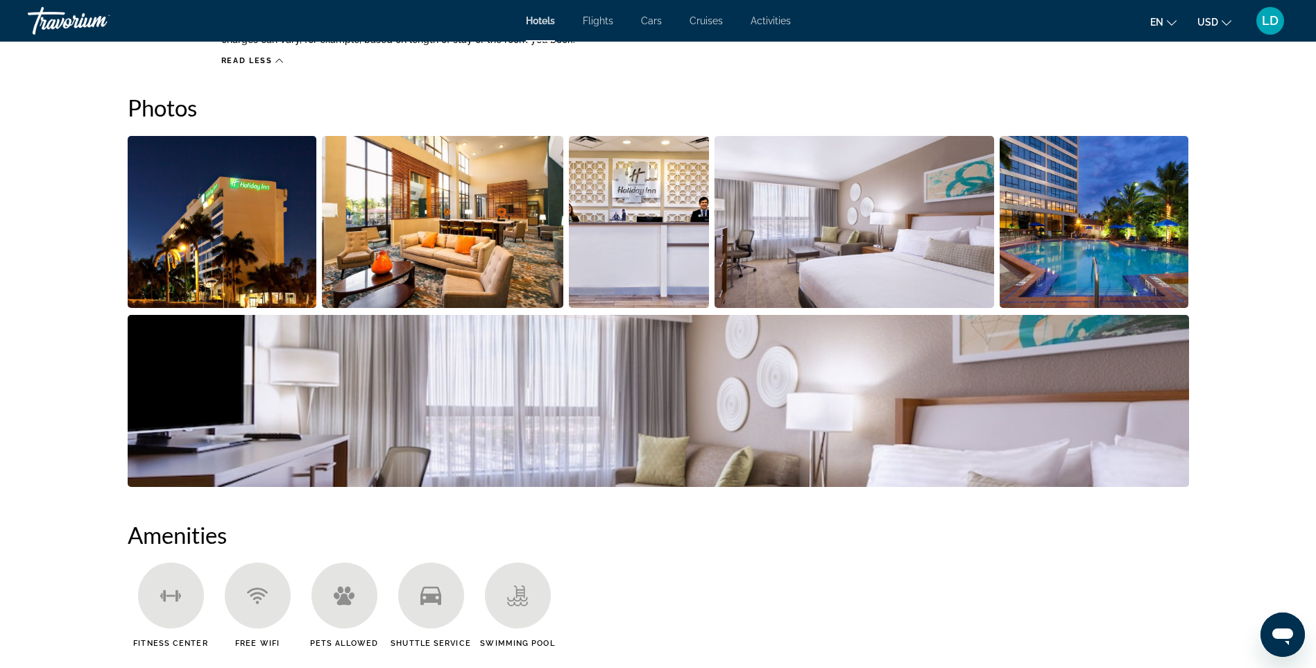
scroll to position [760, 0]
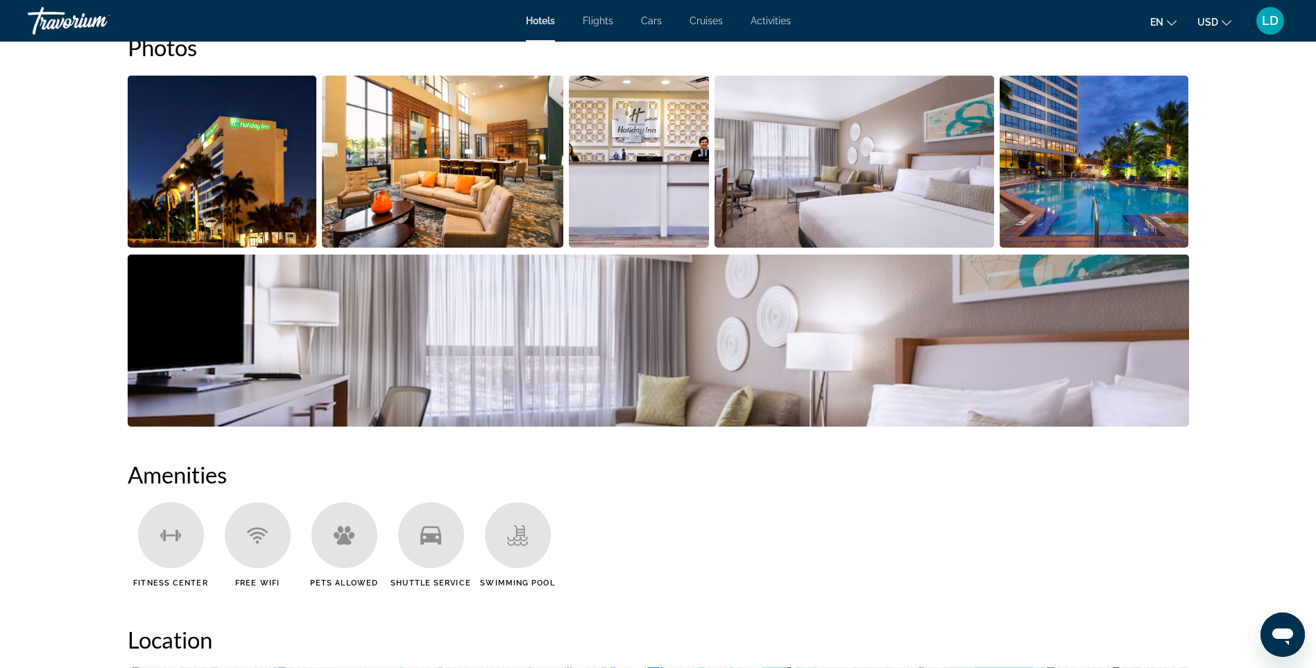
click at [683, 350] on img "Open full-screen image slider" at bounding box center [659, 341] width 1062 height 172
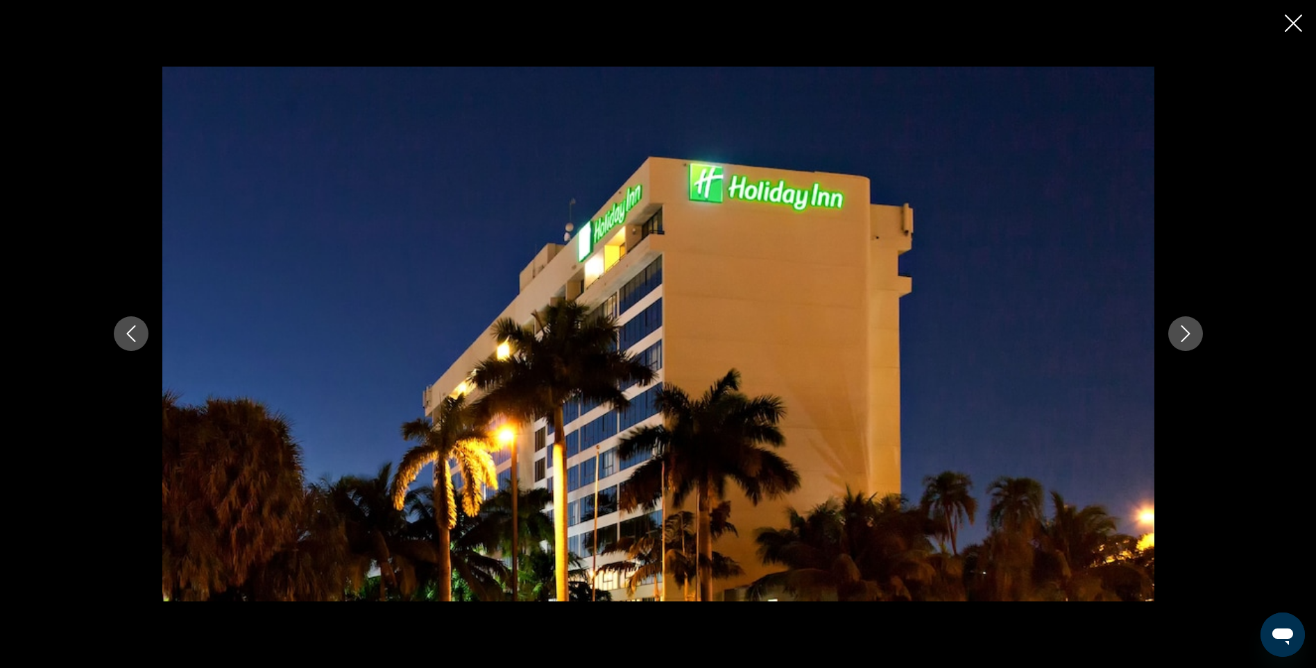
click at [1185, 339] on icon "Next image" at bounding box center [1185, 334] width 9 height 17
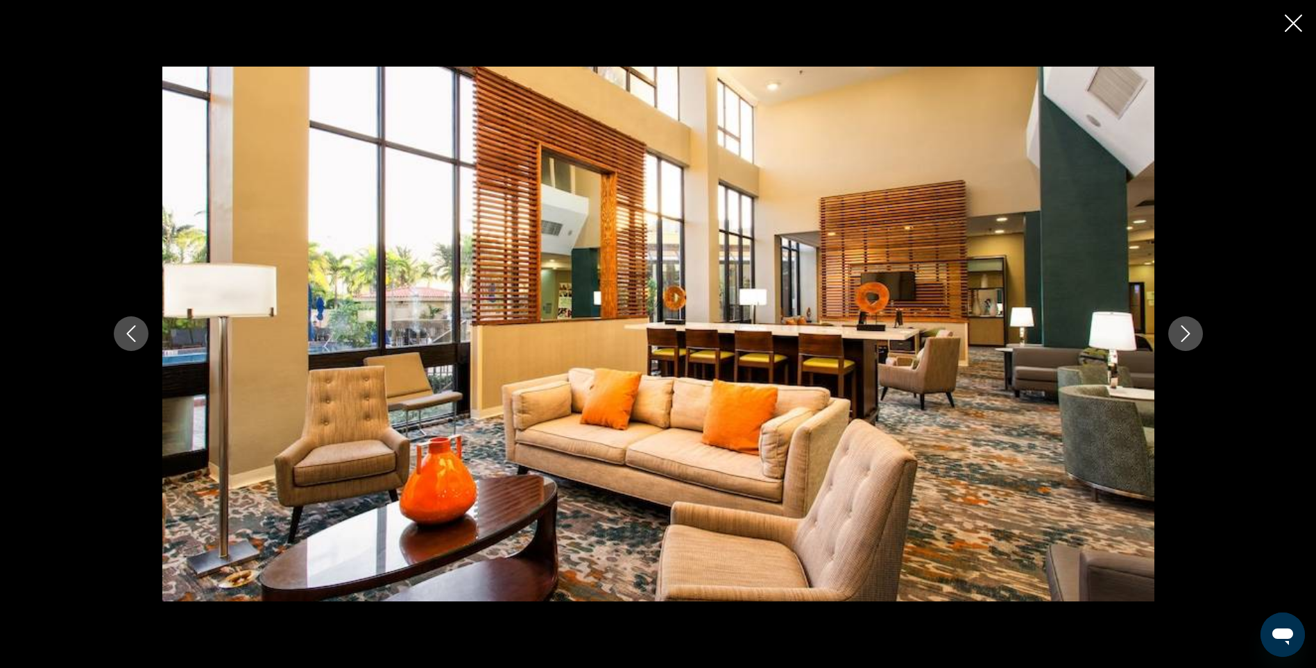
click at [1185, 339] on icon "Next image" at bounding box center [1185, 334] width 9 height 17
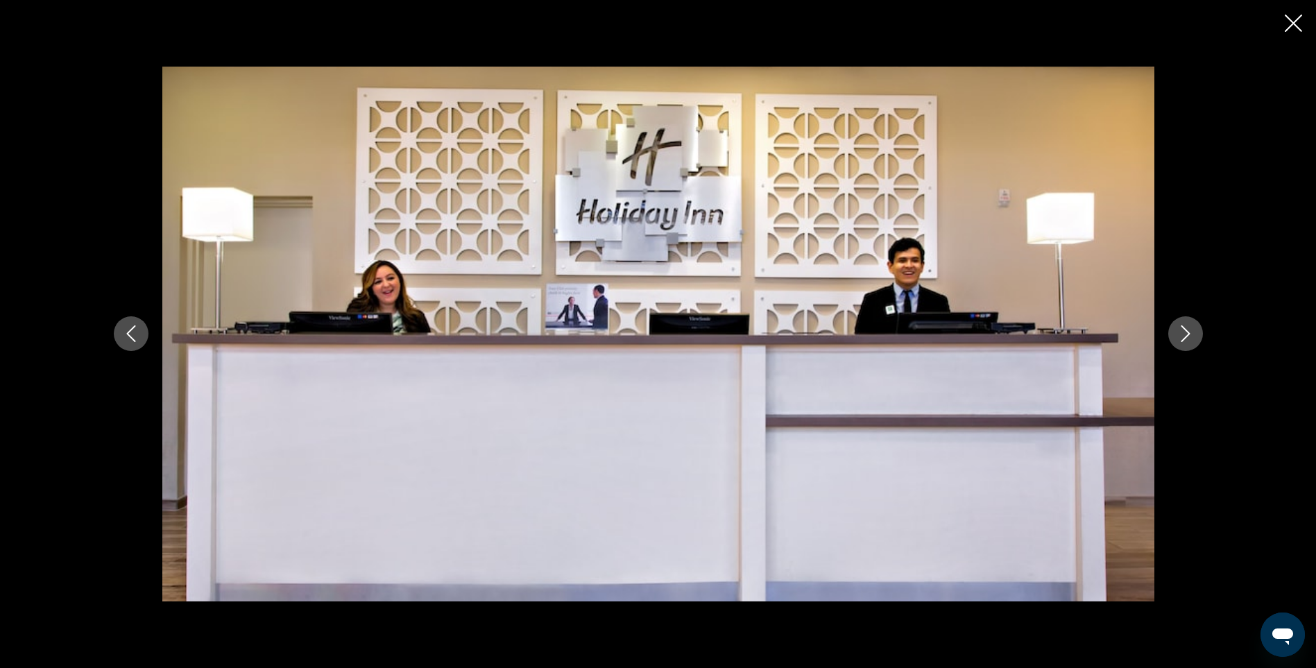
click at [1185, 339] on icon "Next image" at bounding box center [1185, 334] width 9 height 17
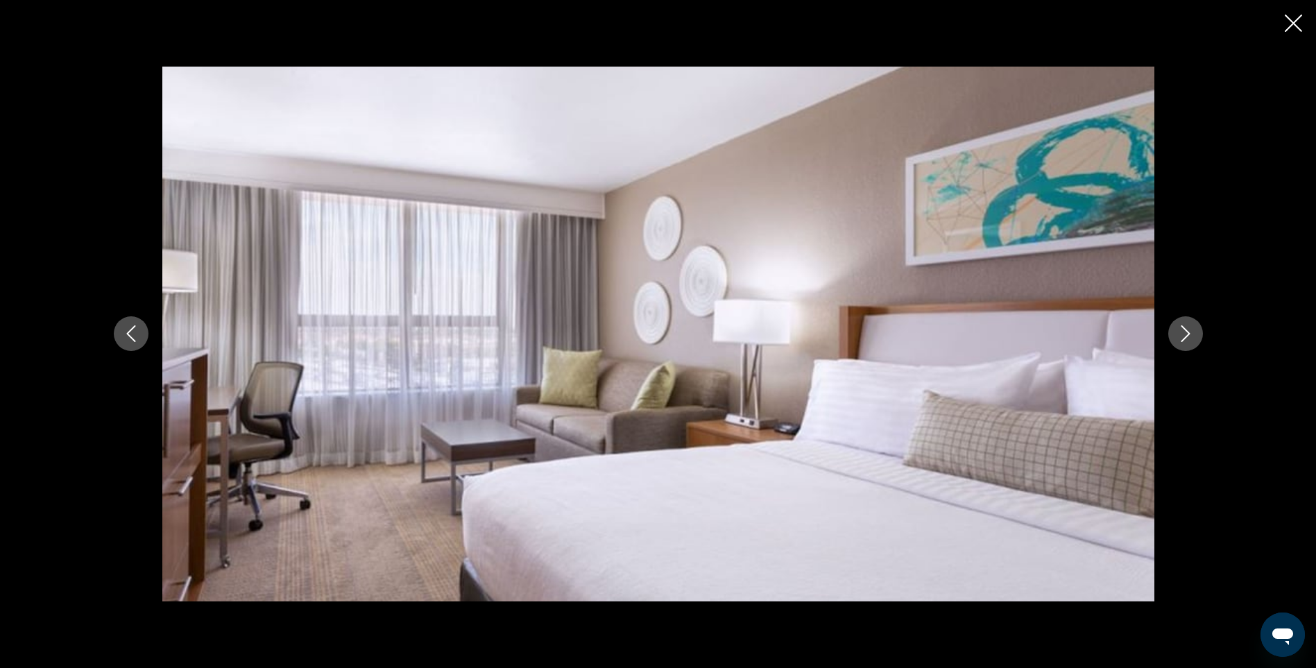
click at [1185, 339] on icon "Next image" at bounding box center [1185, 334] width 9 height 17
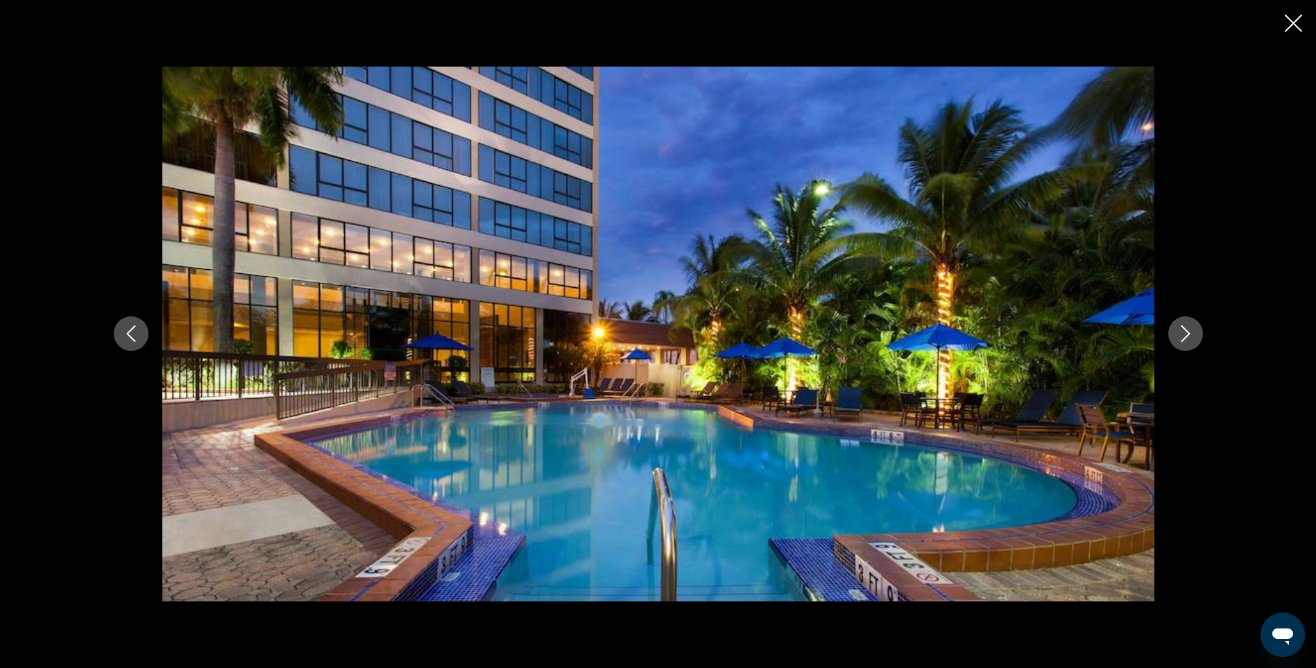
click at [1185, 339] on icon "Next image" at bounding box center [1185, 334] width 9 height 17
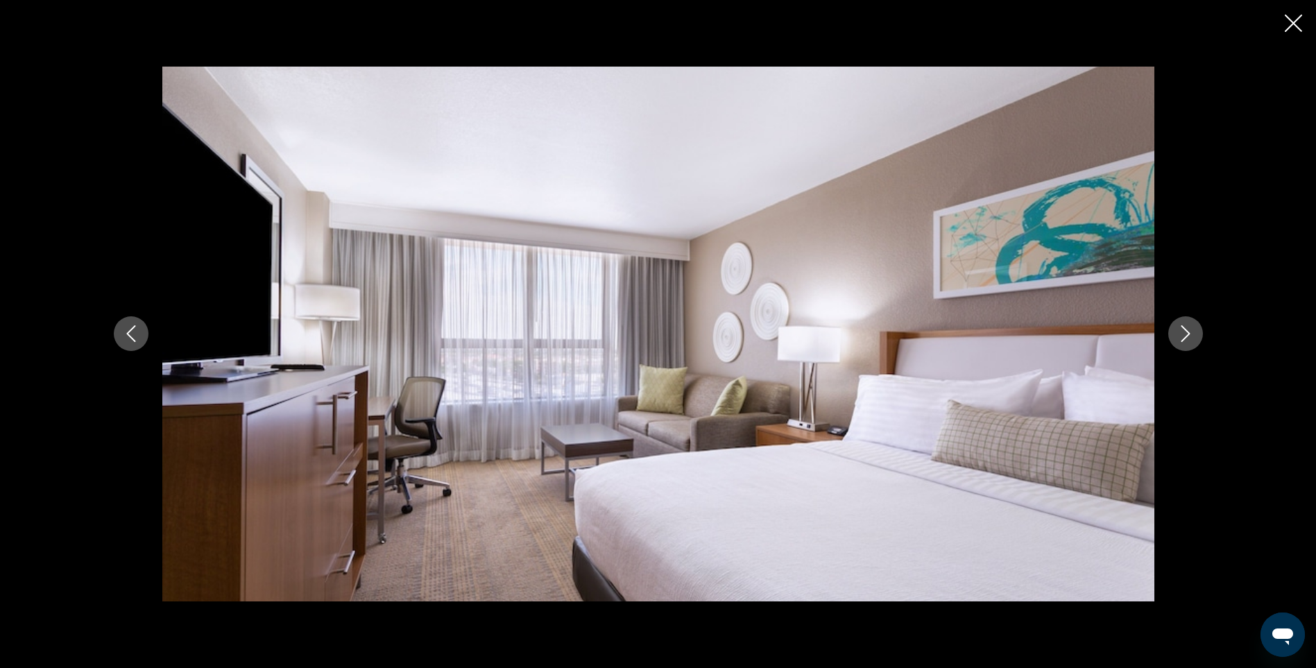
click at [1185, 339] on icon "Next image" at bounding box center [1185, 334] width 9 height 17
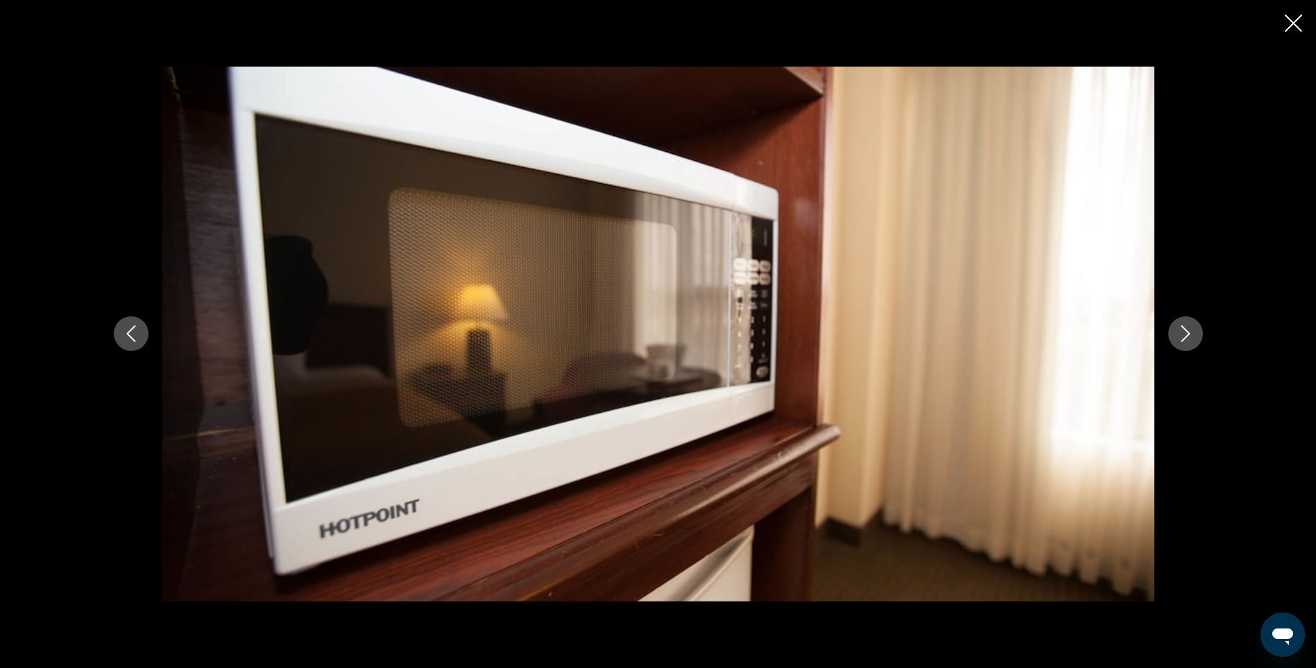
click at [1185, 339] on icon "Next image" at bounding box center [1185, 334] width 9 height 17
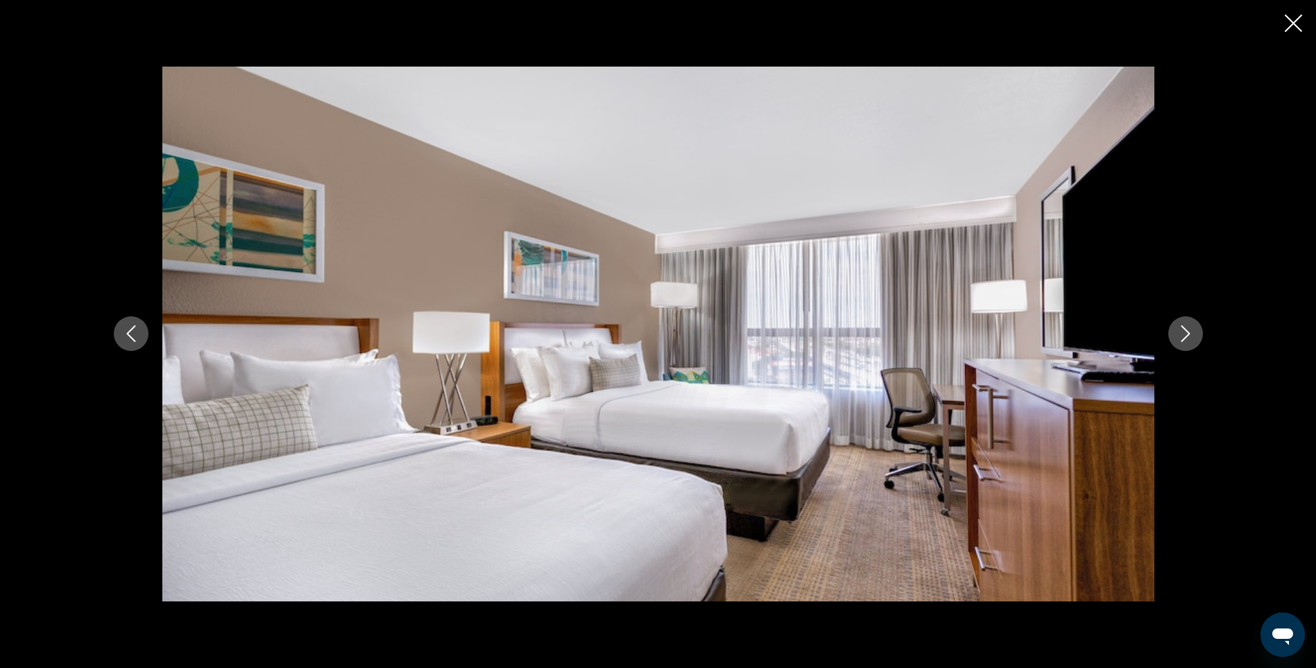
click at [1185, 339] on icon "Next image" at bounding box center [1185, 334] width 9 height 17
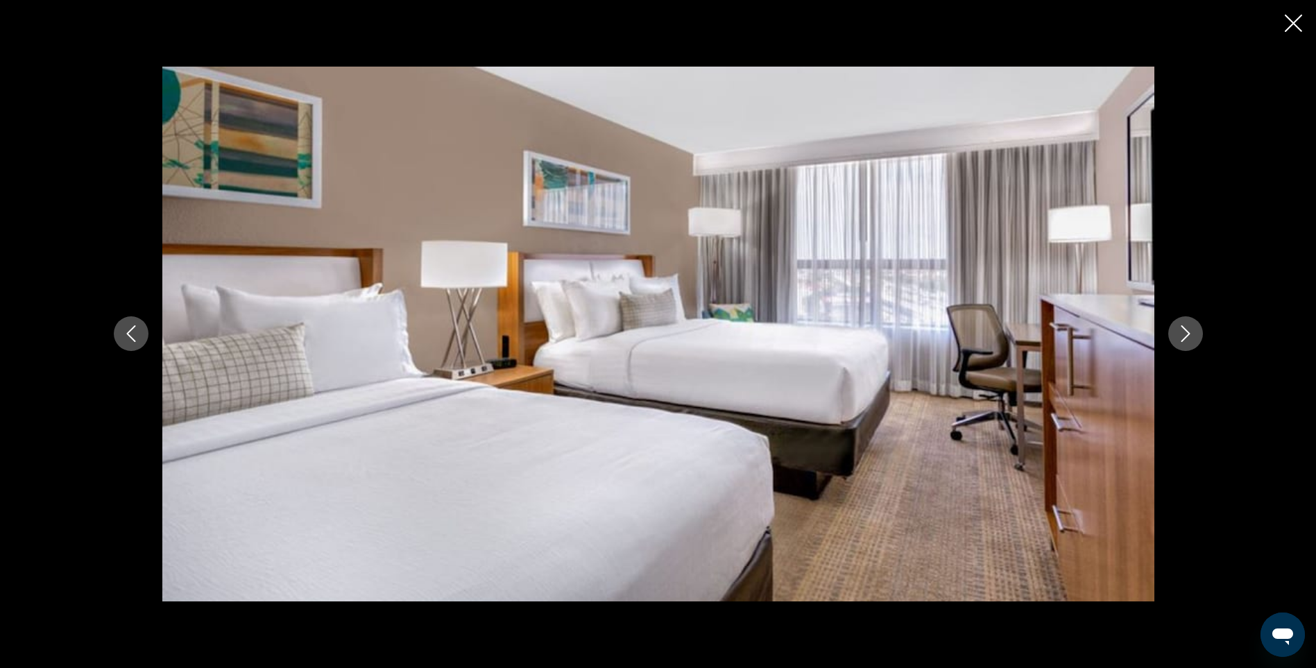
click at [1185, 339] on icon "Next image" at bounding box center [1185, 334] width 9 height 17
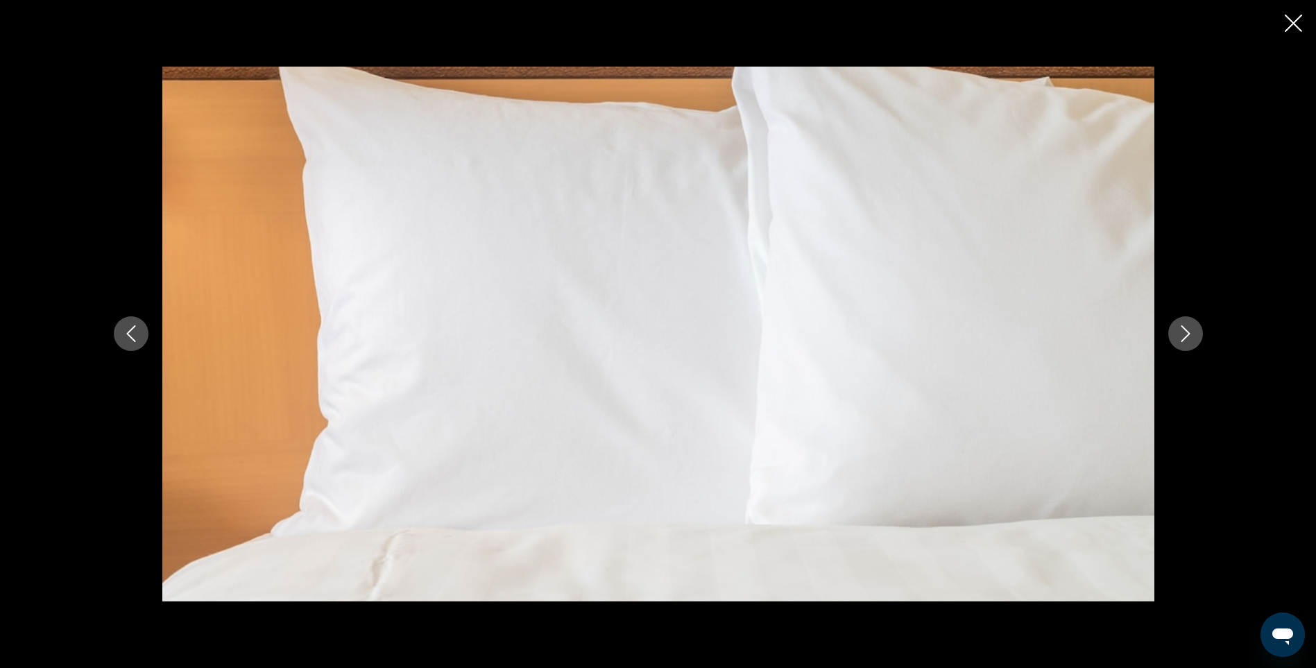
click at [1185, 339] on icon "Next image" at bounding box center [1185, 334] width 9 height 17
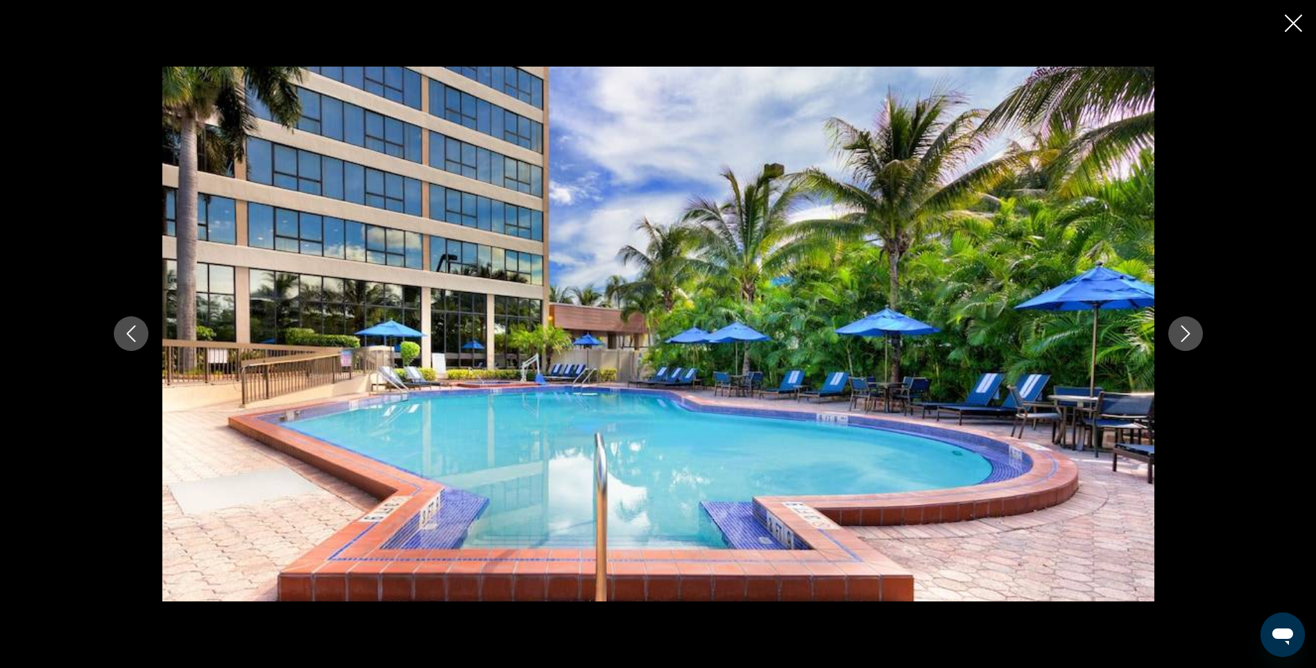
click at [1185, 339] on icon "Next image" at bounding box center [1185, 334] width 9 height 17
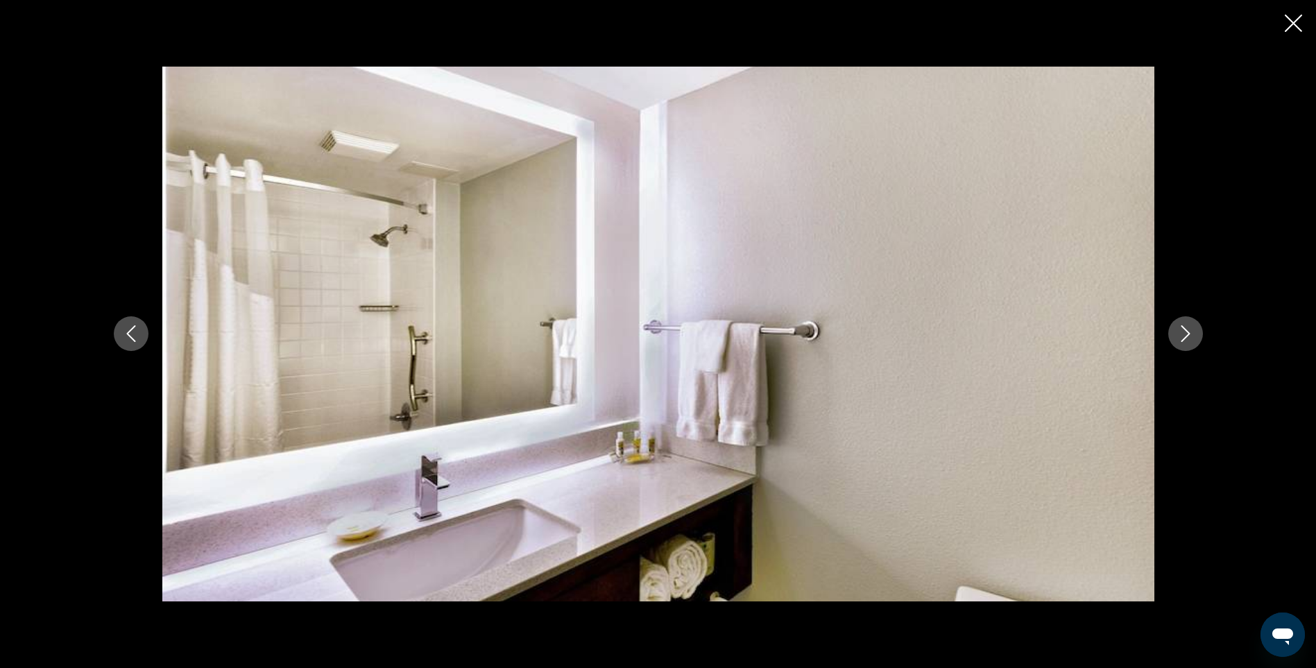
click at [1185, 339] on icon "Next image" at bounding box center [1185, 334] width 9 height 17
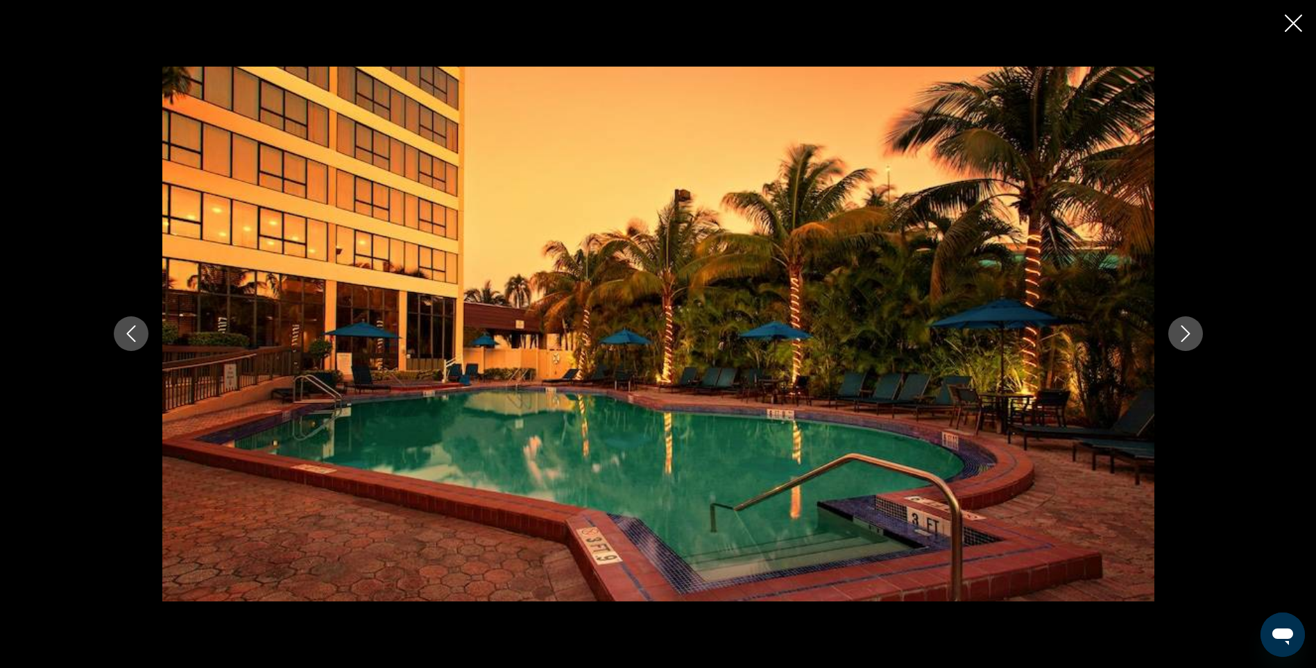
click at [1185, 339] on icon "Next image" at bounding box center [1185, 334] width 9 height 17
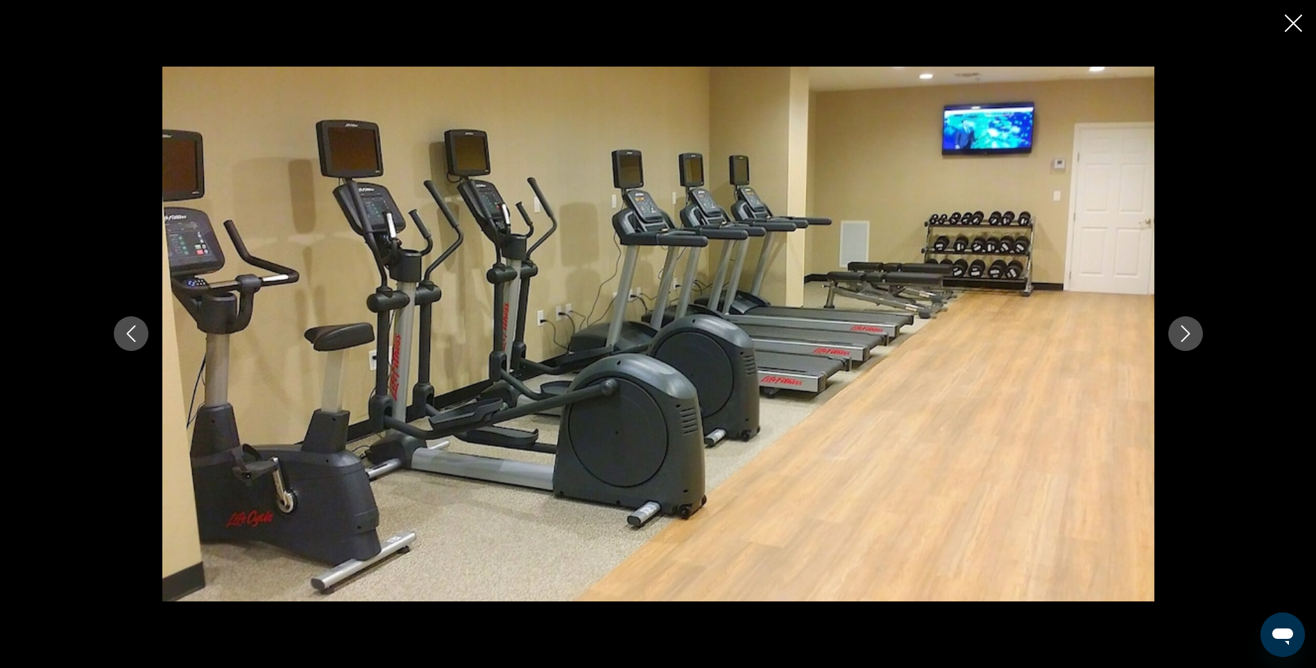
click at [1185, 339] on icon "Next image" at bounding box center [1185, 334] width 9 height 17
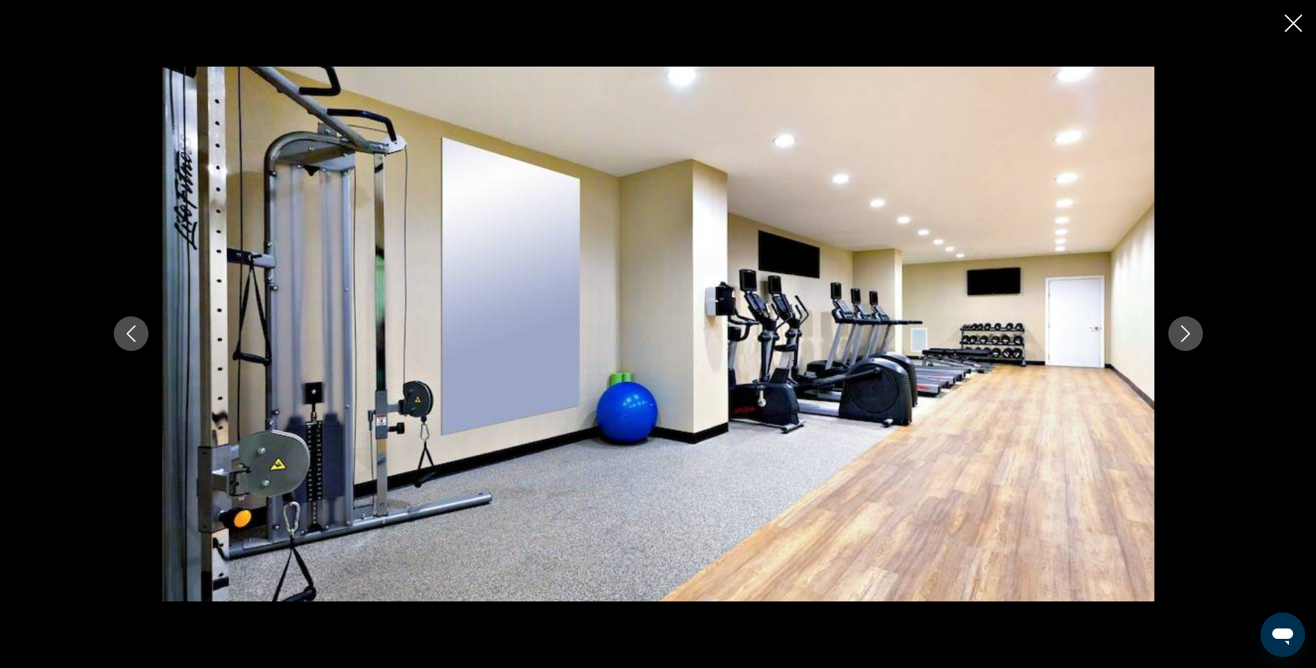
click at [1185, 339] on icon "Next image" at bounding box center [1185, 334] width 9 height 17
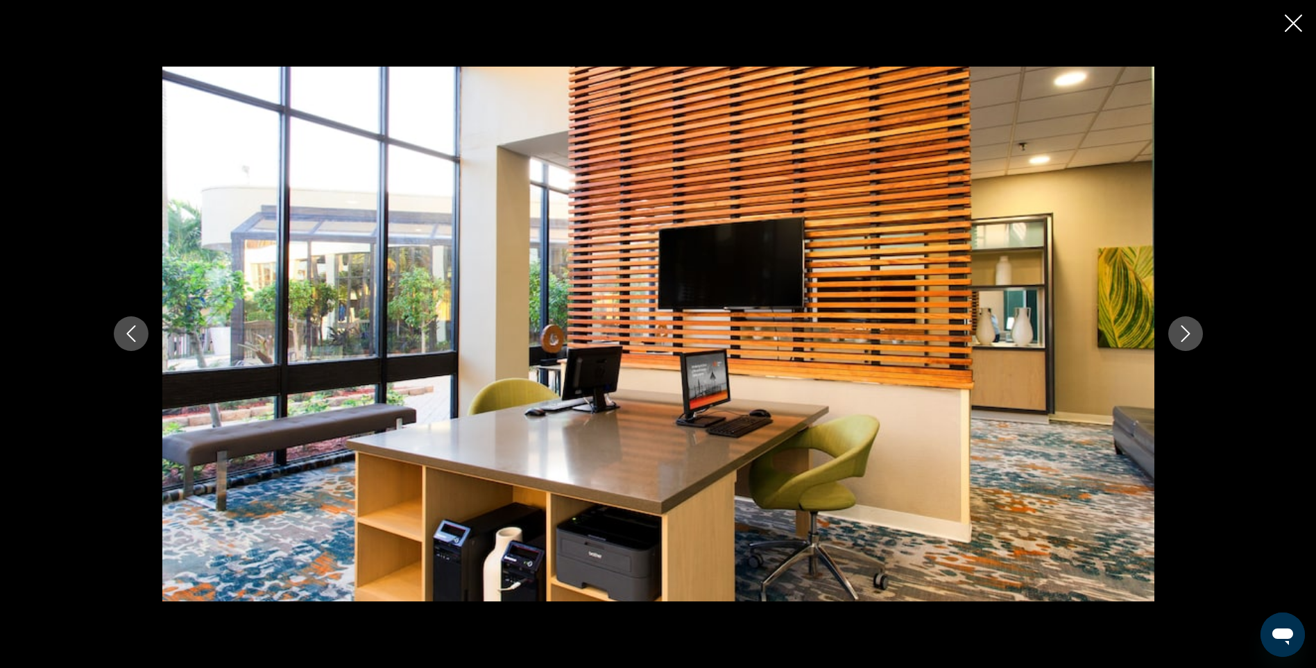
click at [1185, 339] on icon "Next image" at bounding box center [1185, 334] width 9 height 17
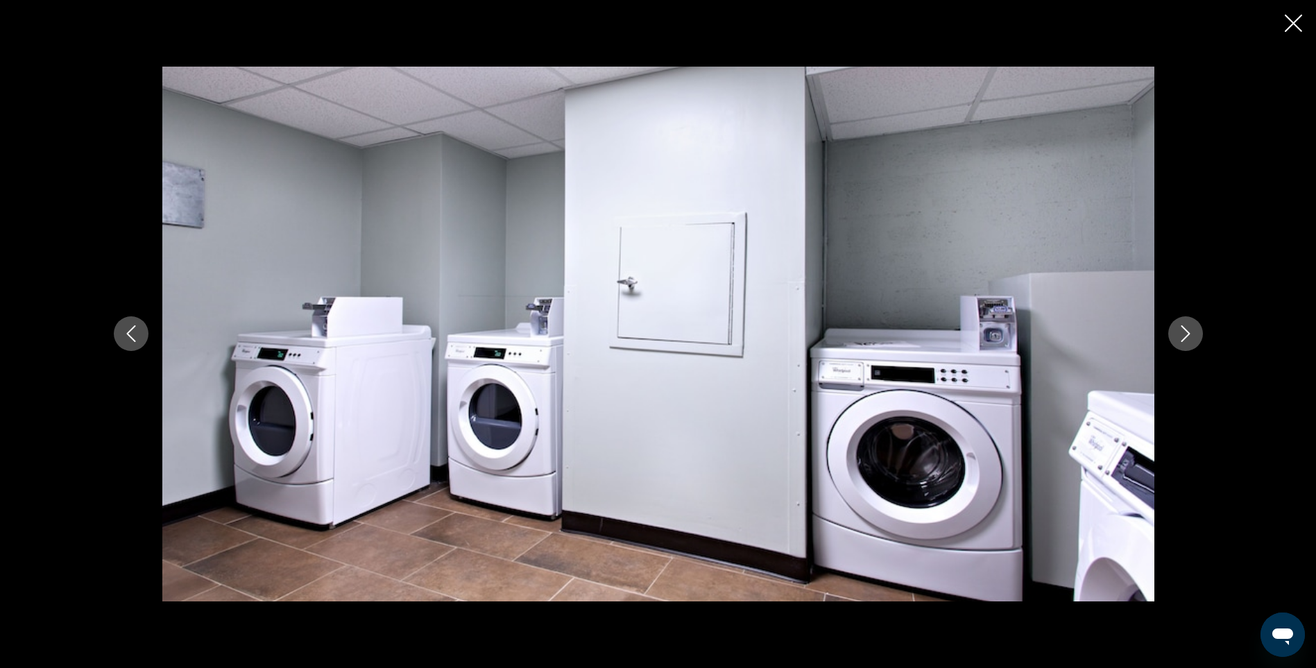
click at [1185, 339] on icon "Next image" at bounding box center [1185, 334] width 9 height 17
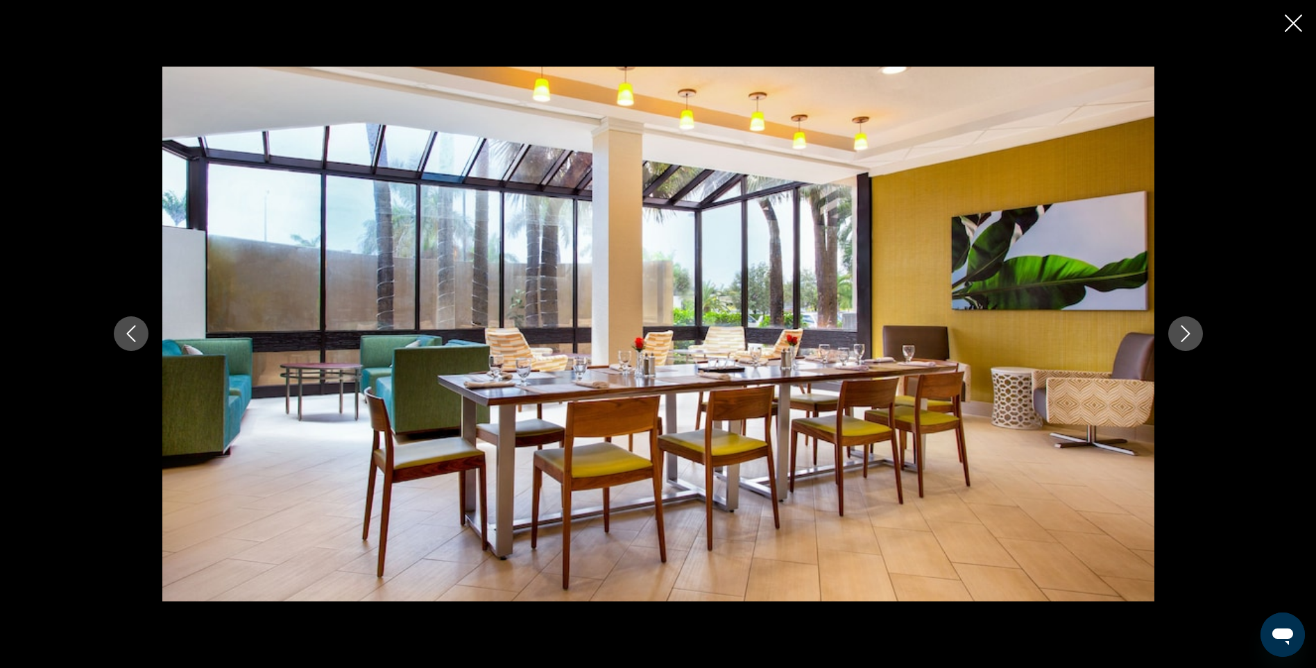
click at [1185, 339] on icon "Next image" at bounding box center [1185, 334] width 9 height 17
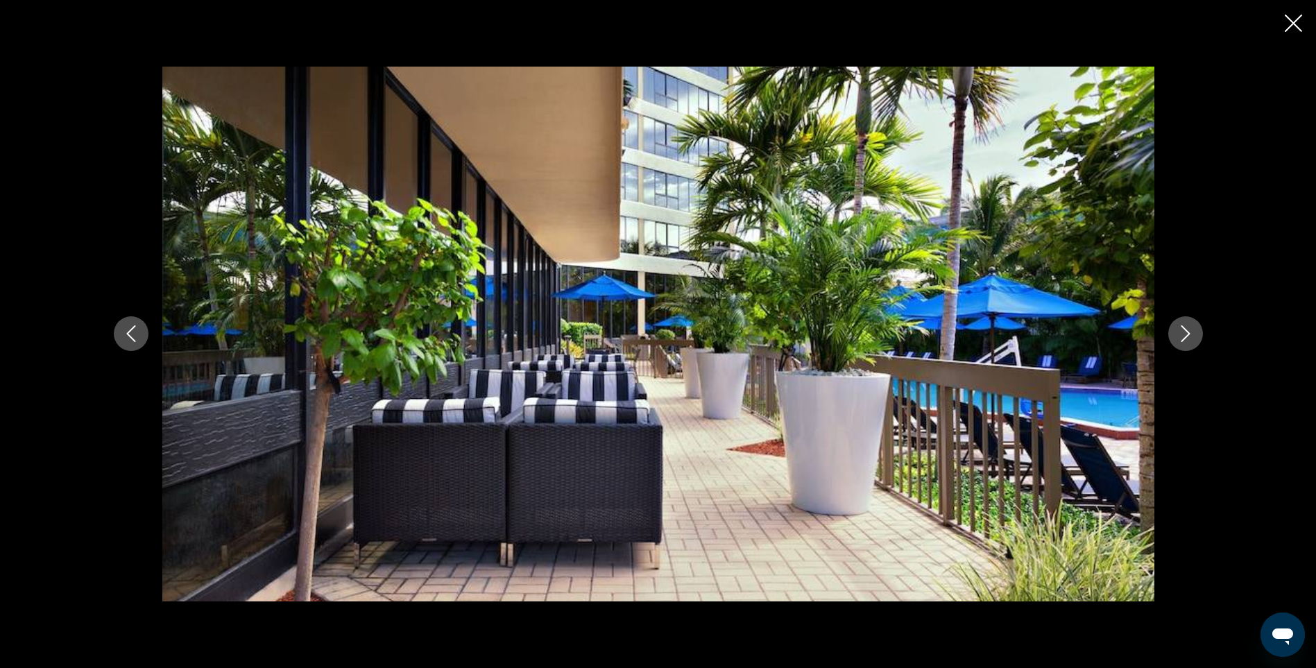
click at [1185, 339] on icon "Next image" at bounding box center [1185, 334] width 9 height 17
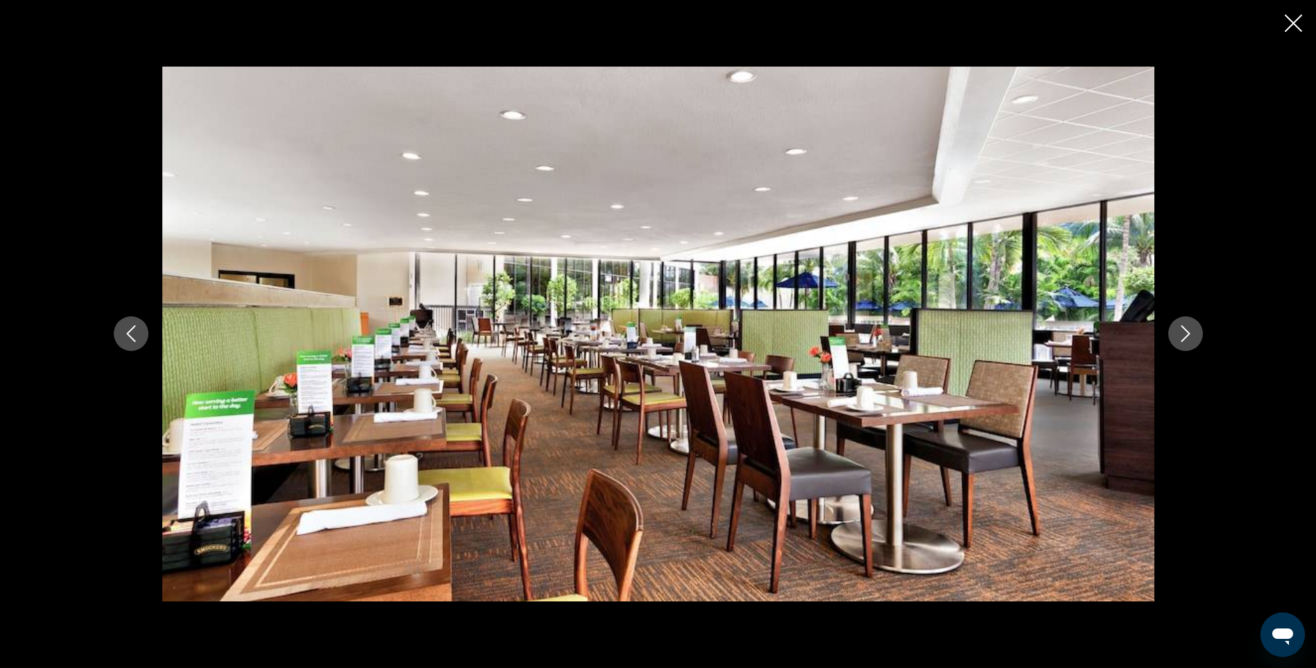
click at [1185, 339] on icon "Next image" at bounding box center [1185, 334] width 9 height 17
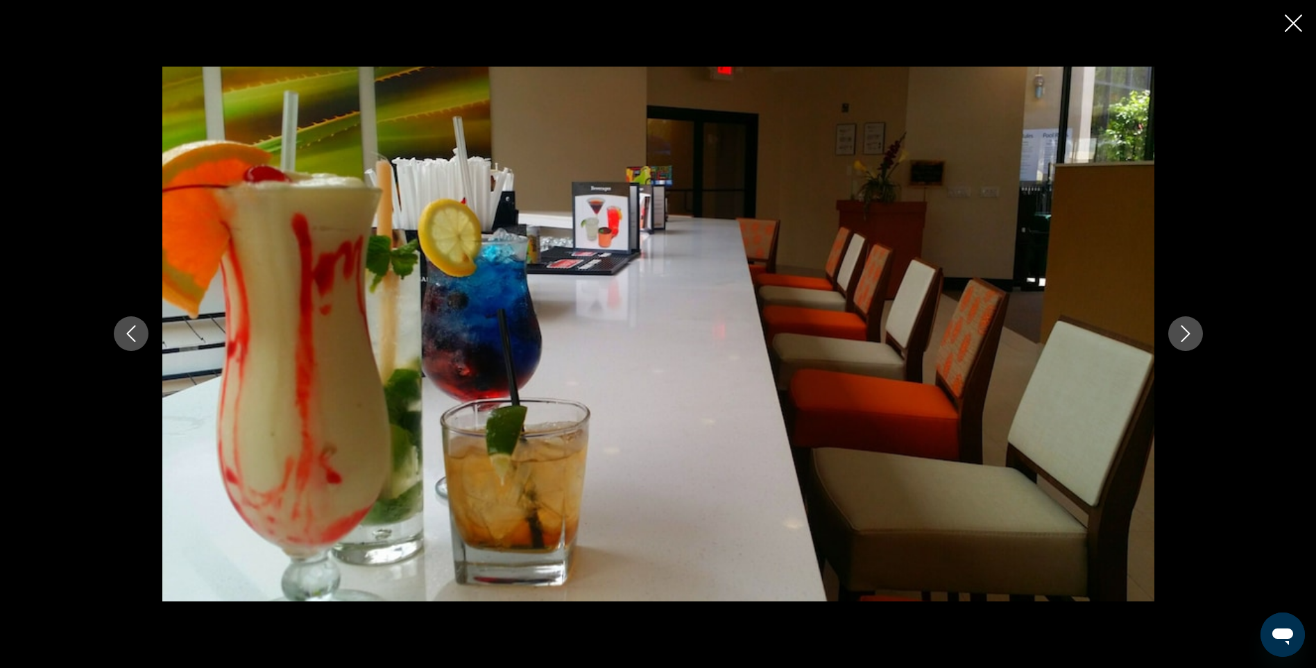
click at [1185, 339] on icon "Next image" at bounding box center [1185, 334] width 9 height 17
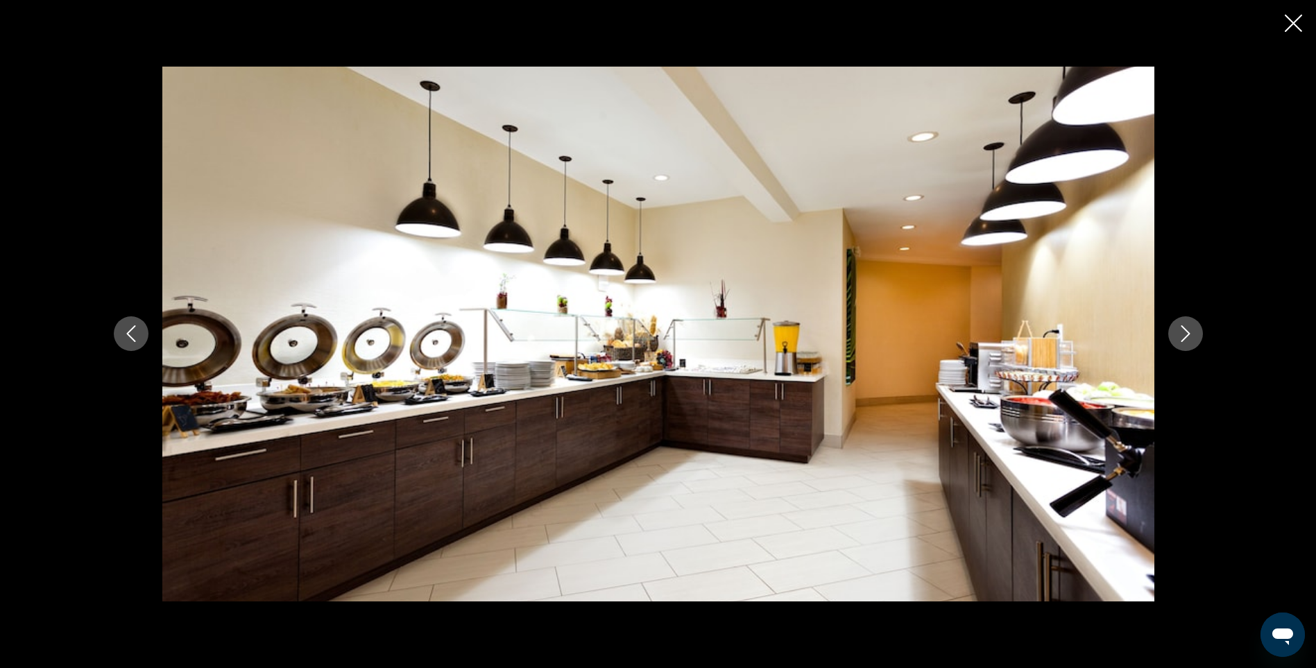
click at [1185, 339] on icon "Next image" at bounding box center [1185, 334] width 9 height 17
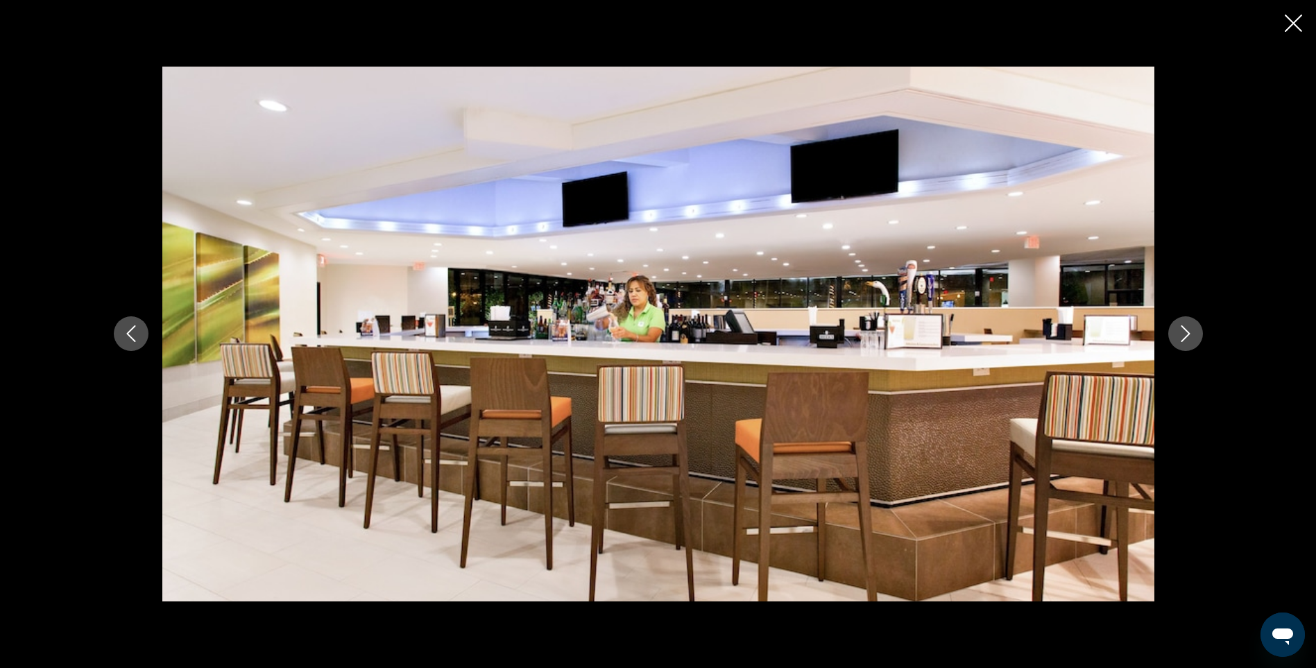
click at [1185, 339] on icon "Next image" at bounding box center [1185, 334] width 9 height 17
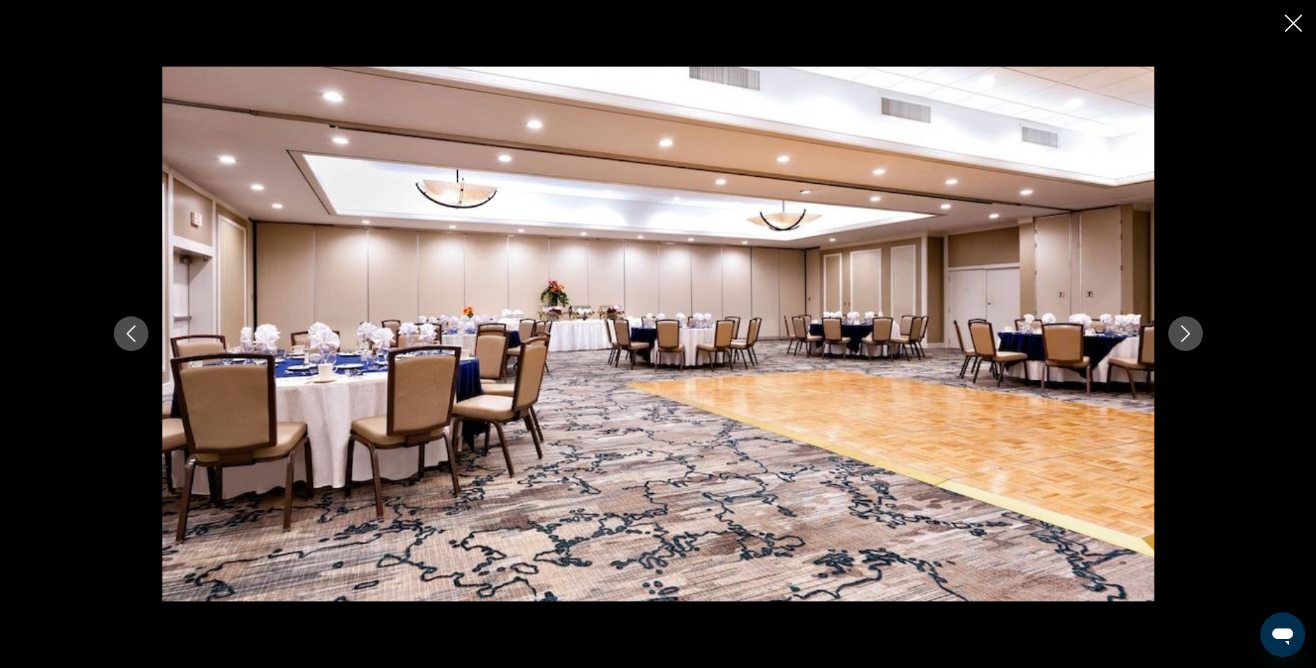
click at [1185, 339] on icon "Next image" at bounding box center [1185, 334] width 9 height 17
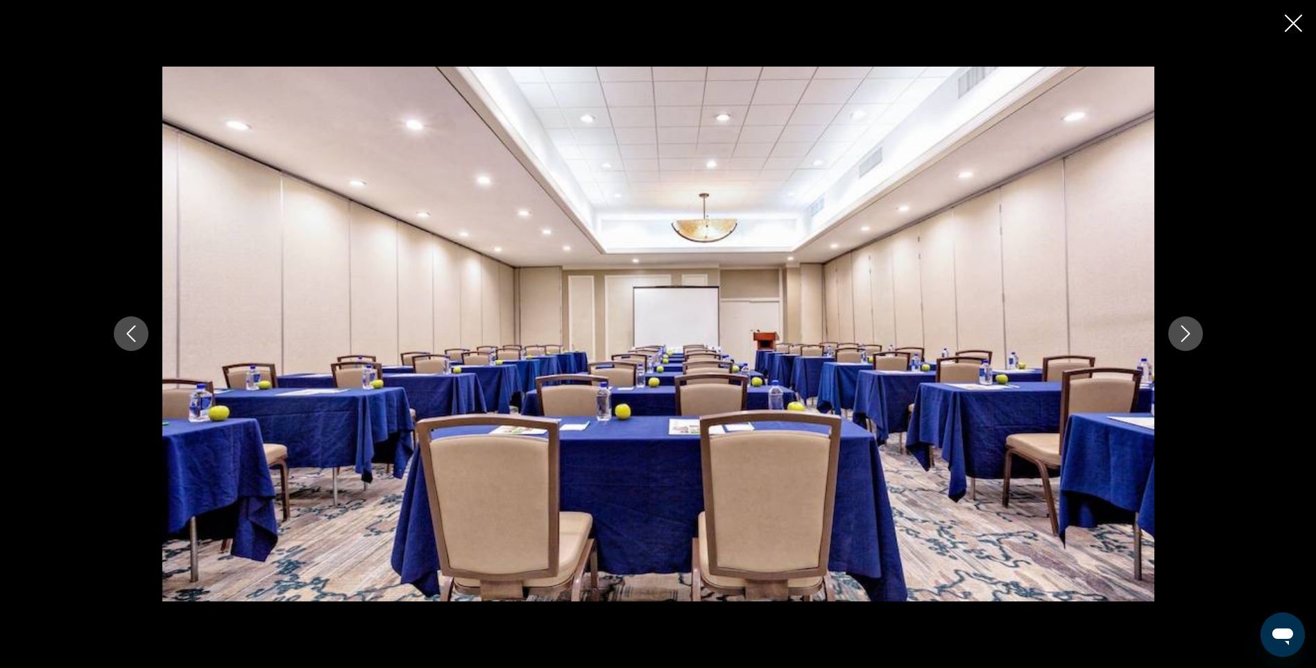
click at [1185, 339] on icon "Next image" at bounding box center [1185, 334] width 9 height 17
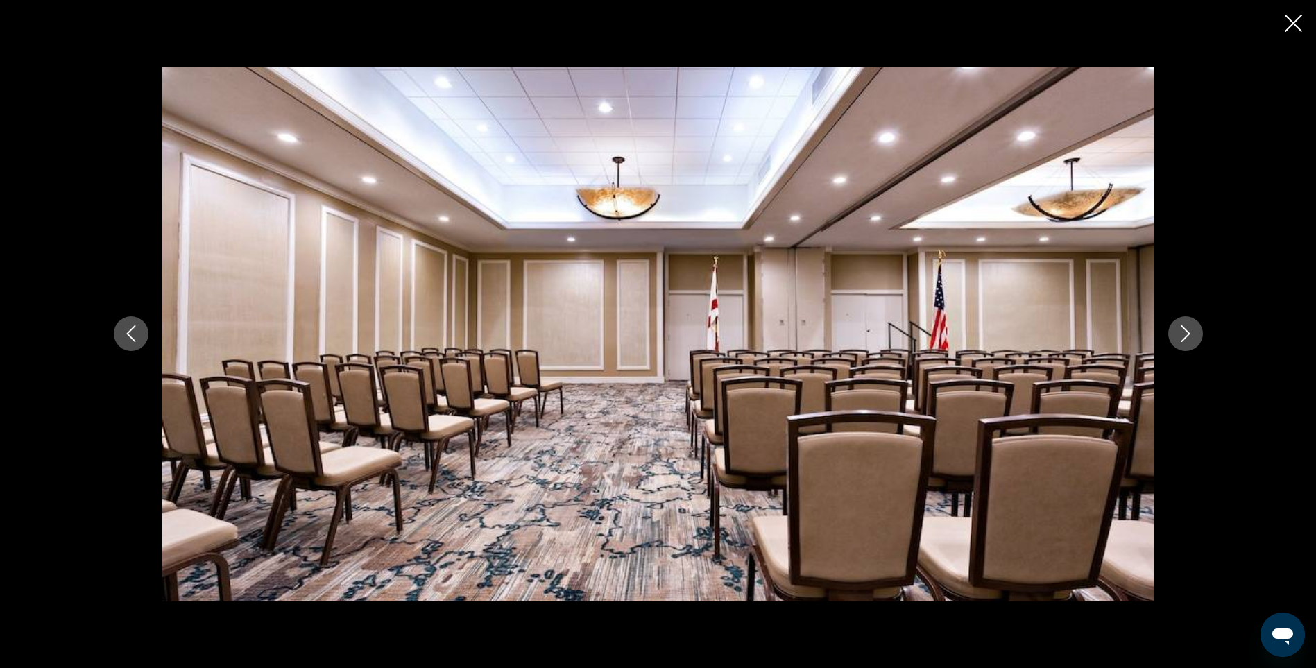
click at [1185, 339] on icon "Next image" at bounding box center [1185, 334] width 9 height 17
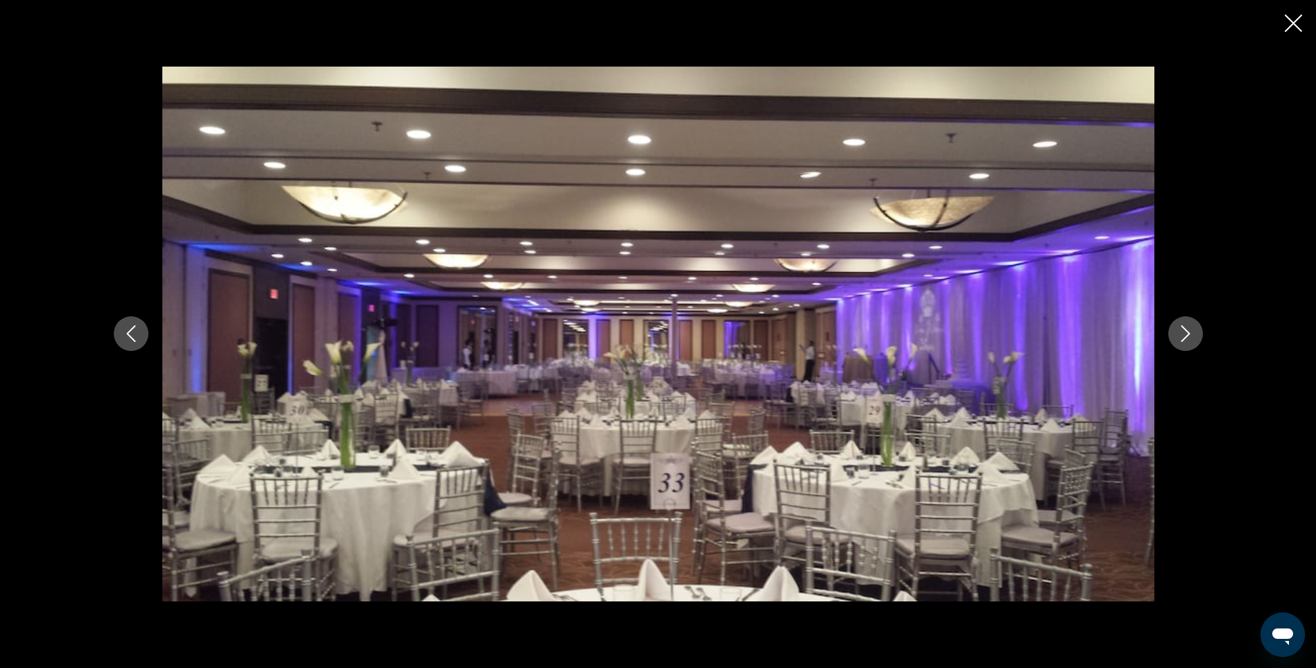
click at [1185, 339] on icon "Next image" at bounding box center [1185, 334] width 9 height 17
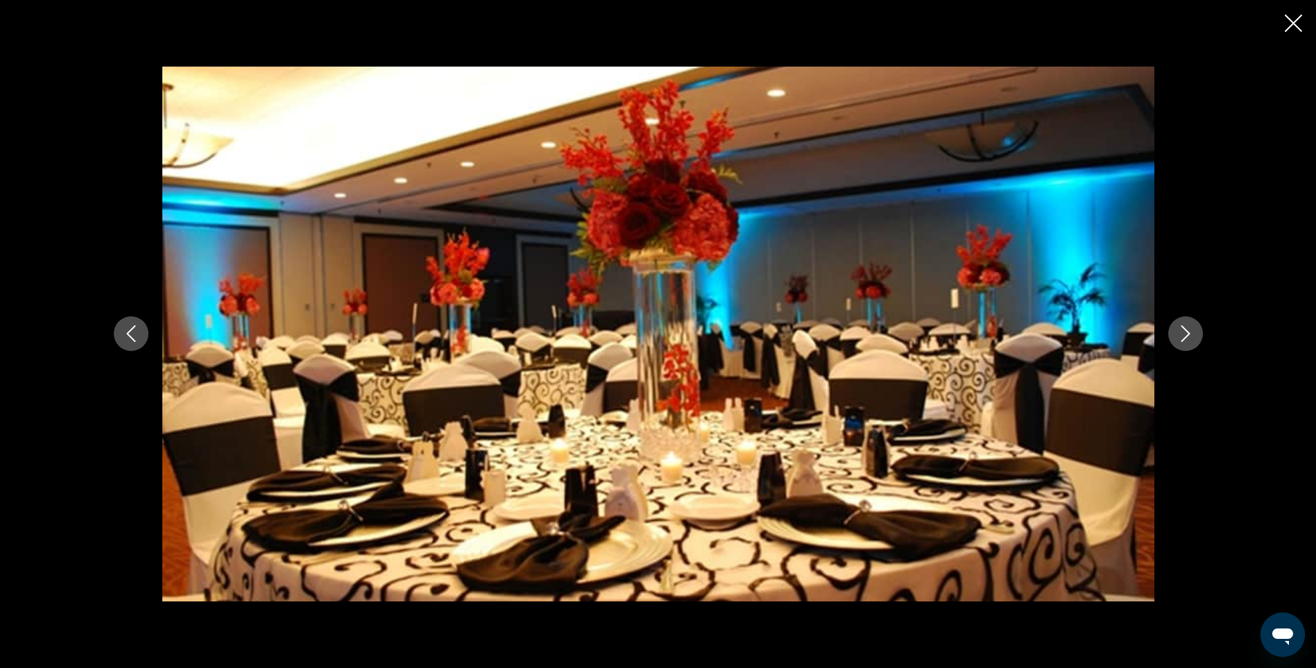
click at [1185, 339] on icon "Next image" at bounding box center [1185, 334] width 9 height 17
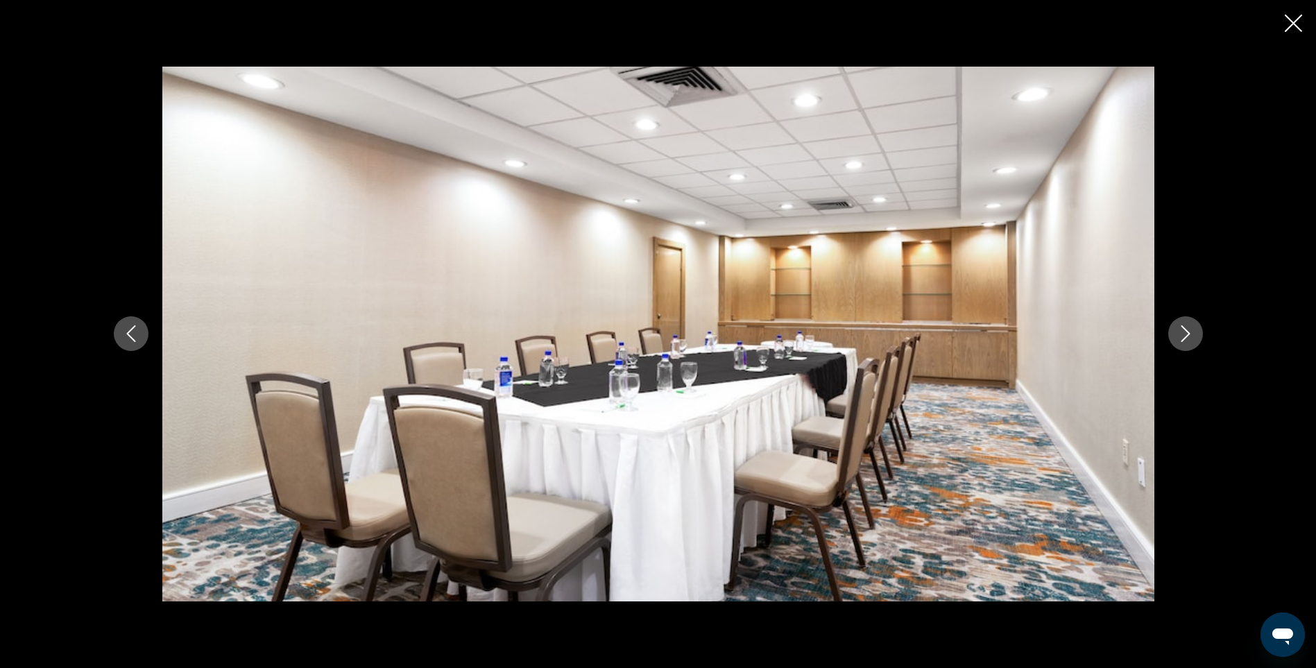
click at [1185, 339] on icon "Next image" at bounding box center [1185, 334] width 9 height 17
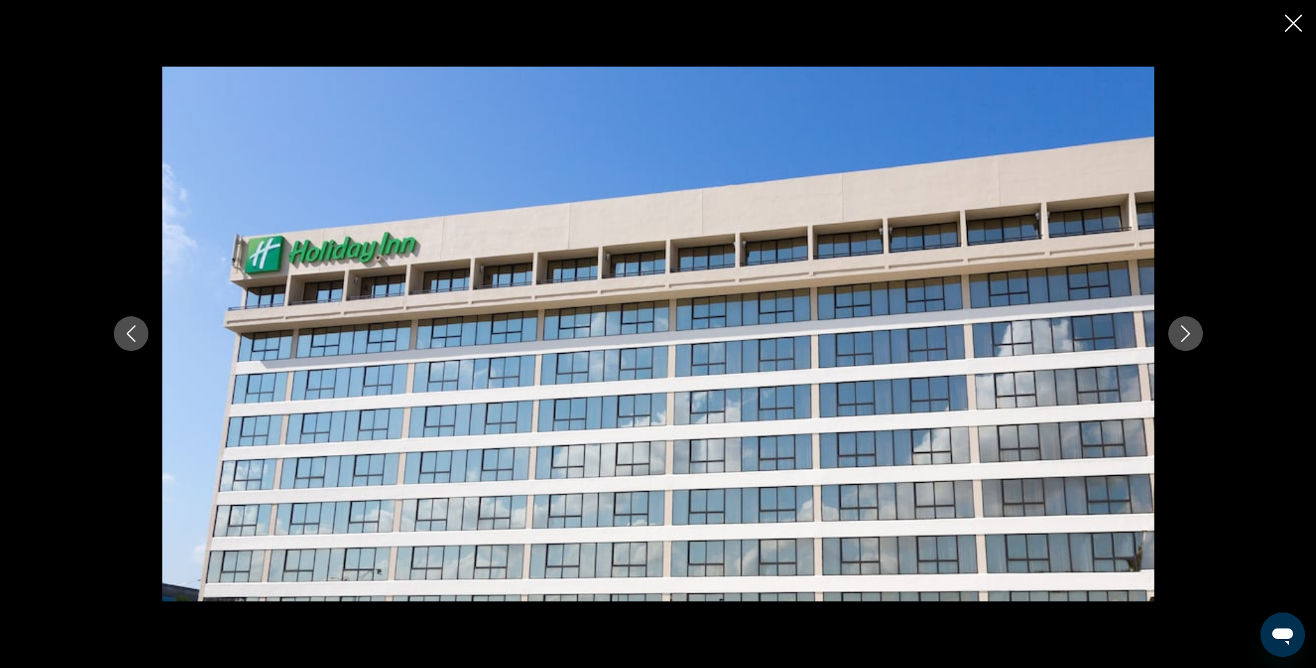
click at [1185, 339] on icon "Next image" at bounding box center [1185, 334] width 9 height 17
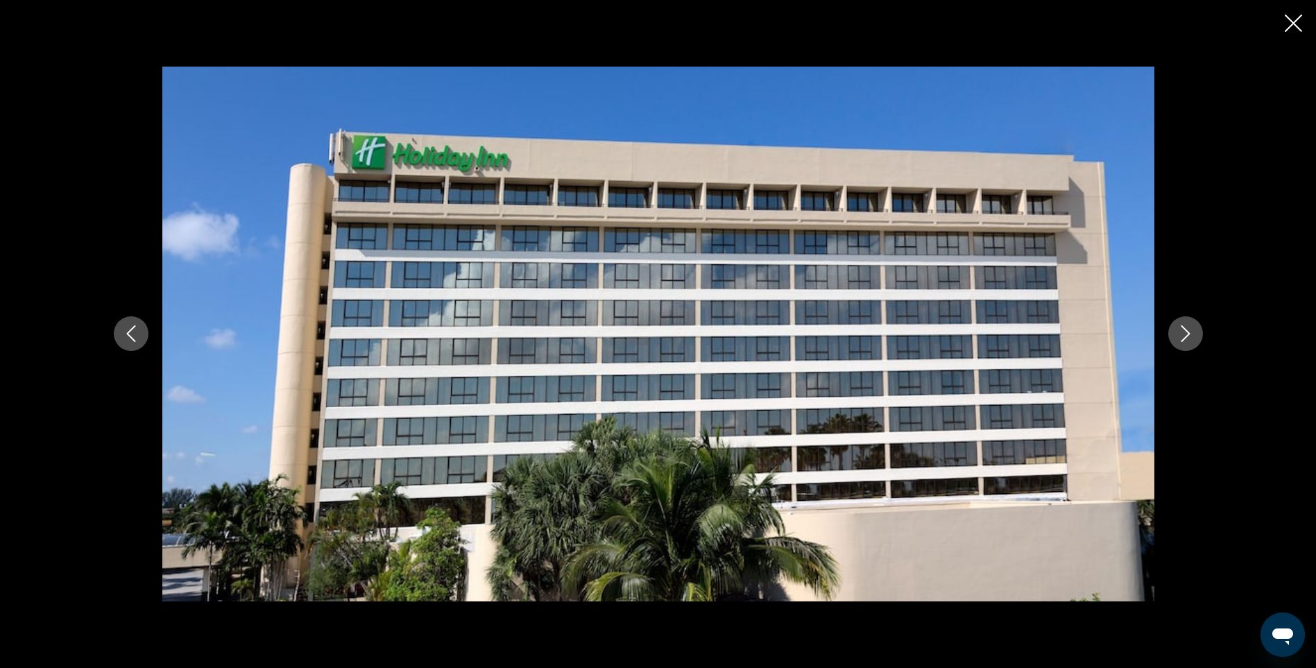
click at [1185, 339] on icon "Next image" at bounding box center [1185, 334] width 9 height 17
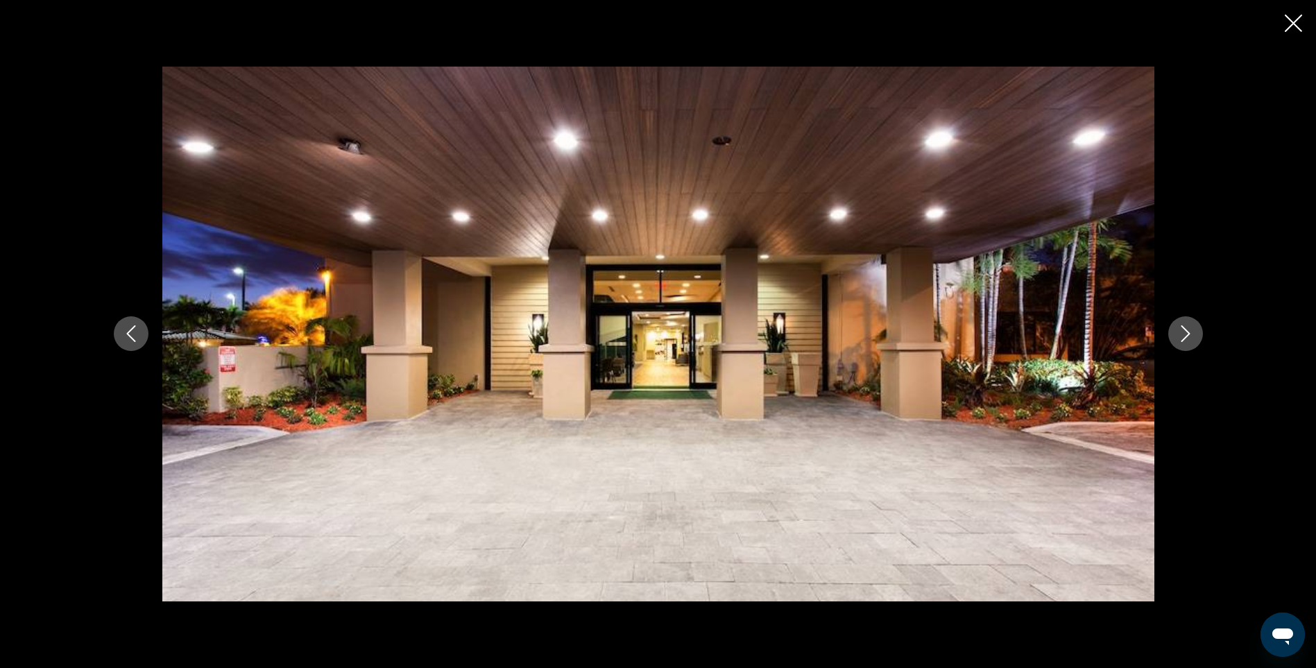
click at [1185, 339] on icon "Next image" at bounding box center [1185, 334] width 9 height 17
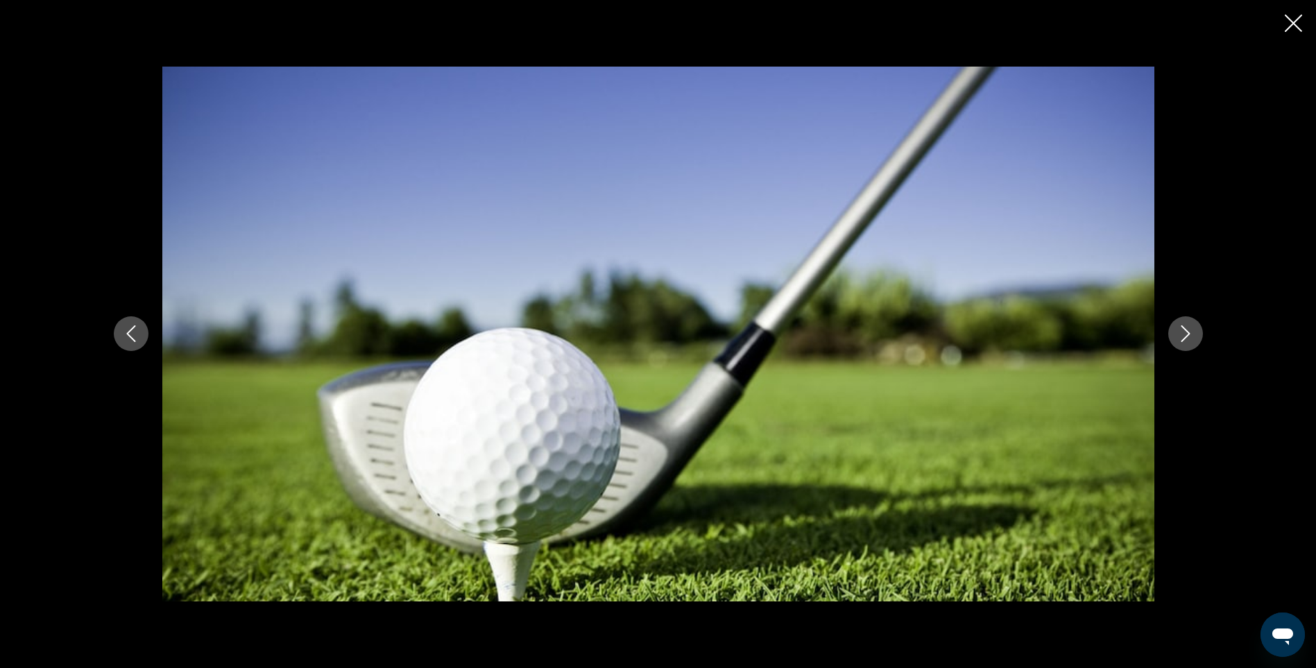
click at [1185, 339] on icon "Next image" at bounding box center [1185, 334] width 9 height 17
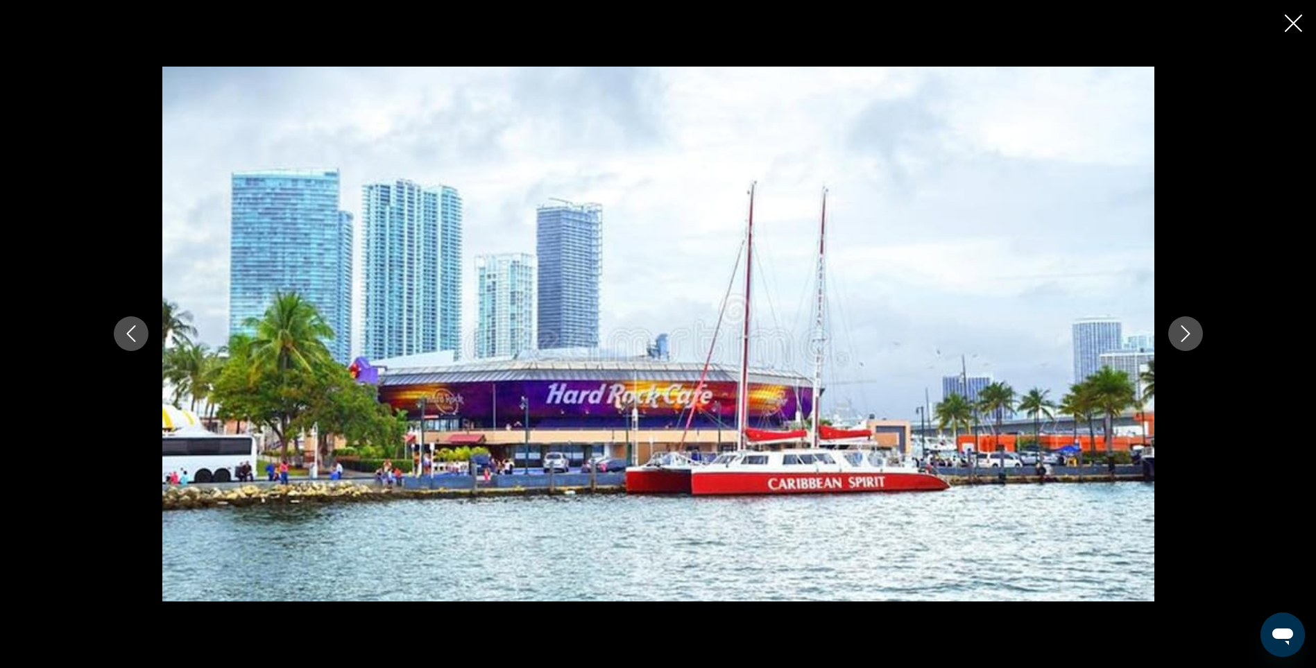
click at [1185, 339] on icon "Next image" at bounding box center [1185, 334] width 9 height 17
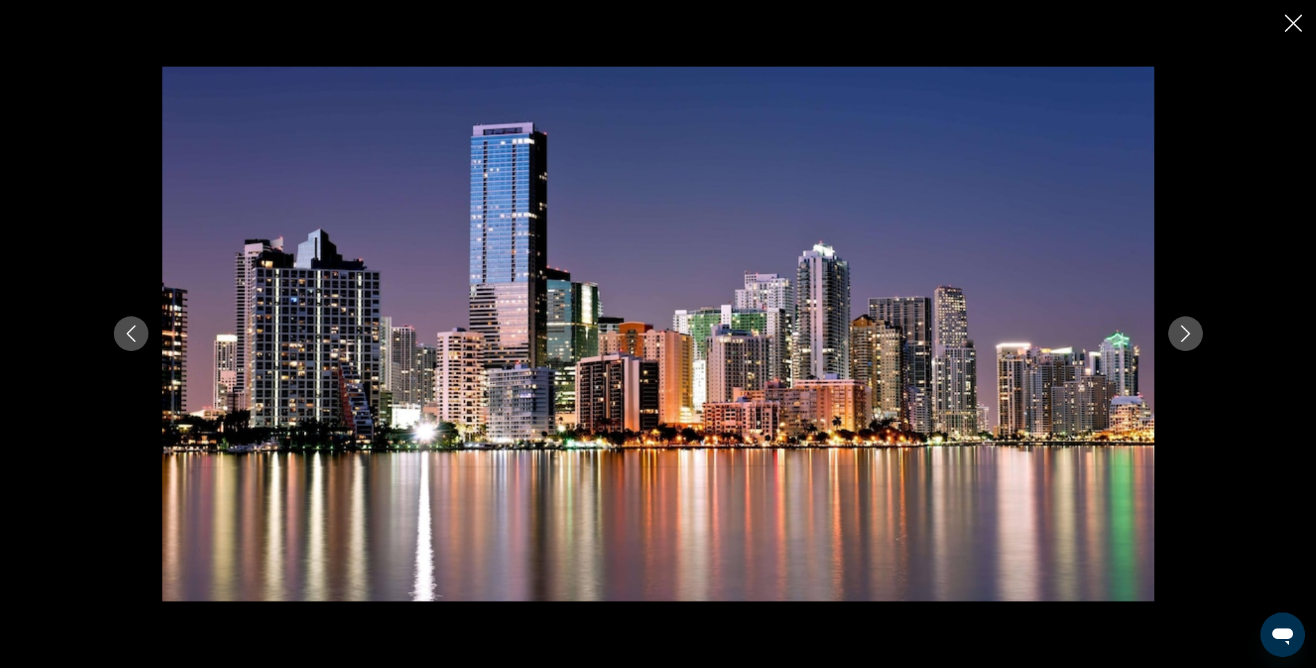
click at [1185, 339] on icon "Next image" at bounding box center [1185, 334] width 9 height 17
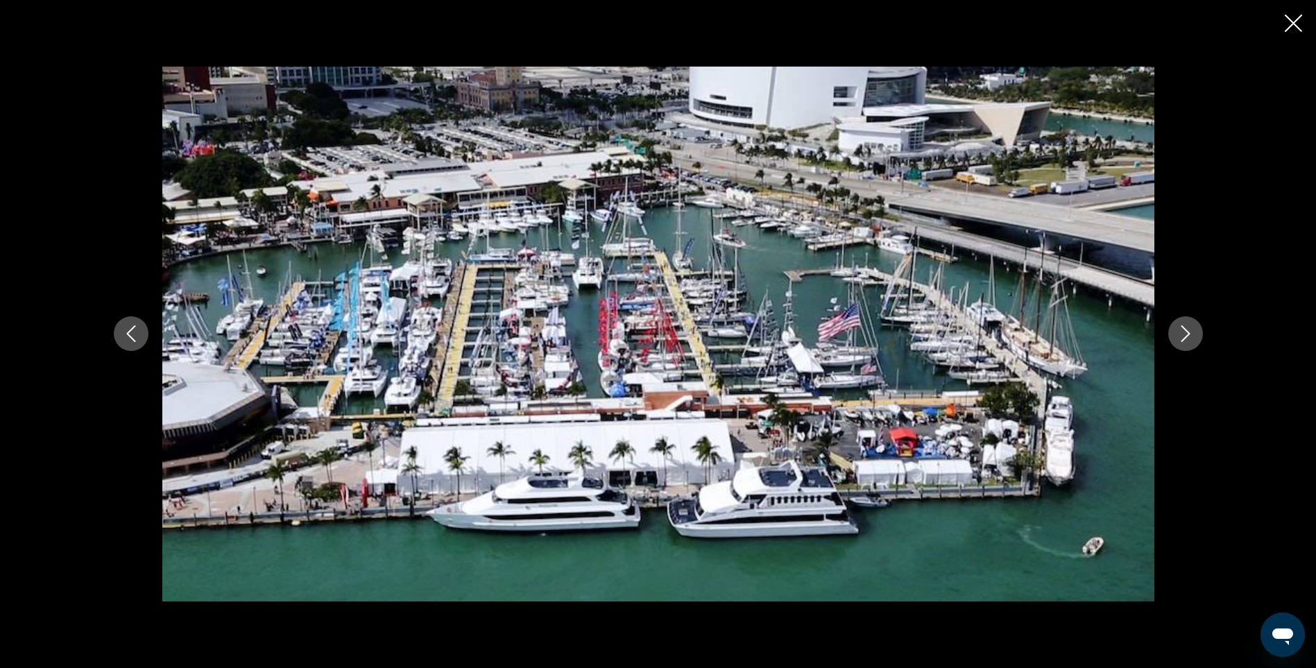
click at [1185, 339] on icon "Next image" at bounding box center [1185, 334] width 9 height 17
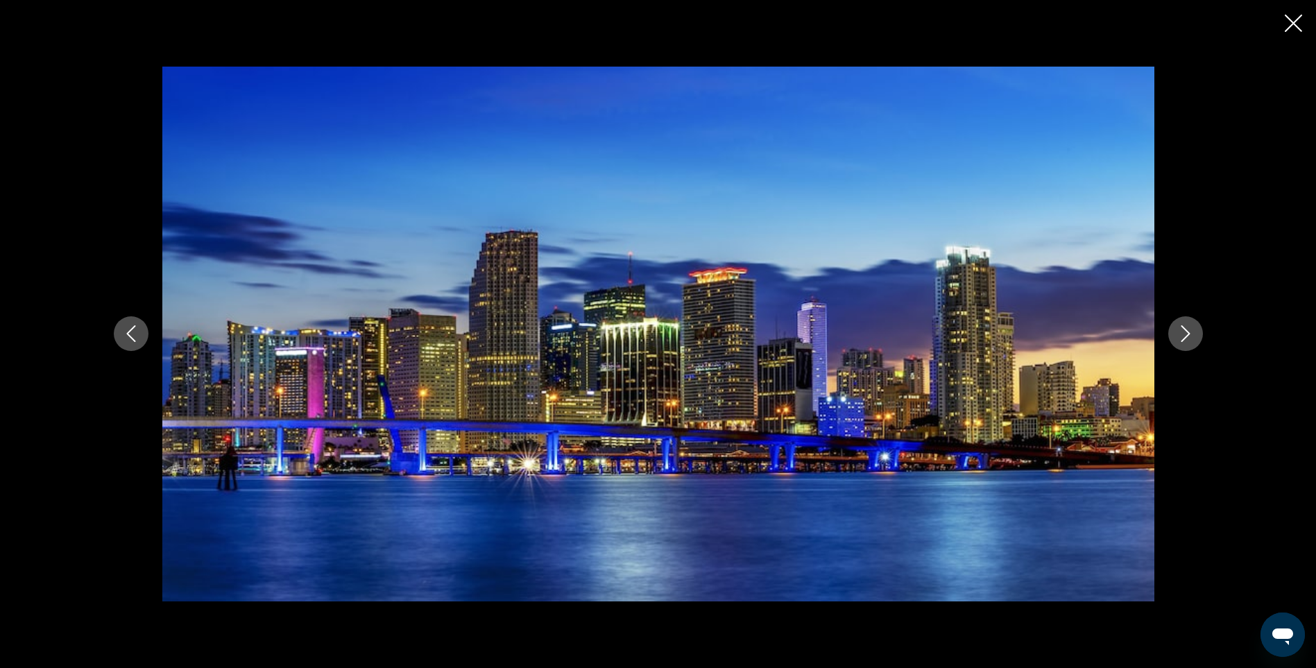
click at [1185, 339] on icon "Next image" at bounding box center [1185, 334] width 9 height 17
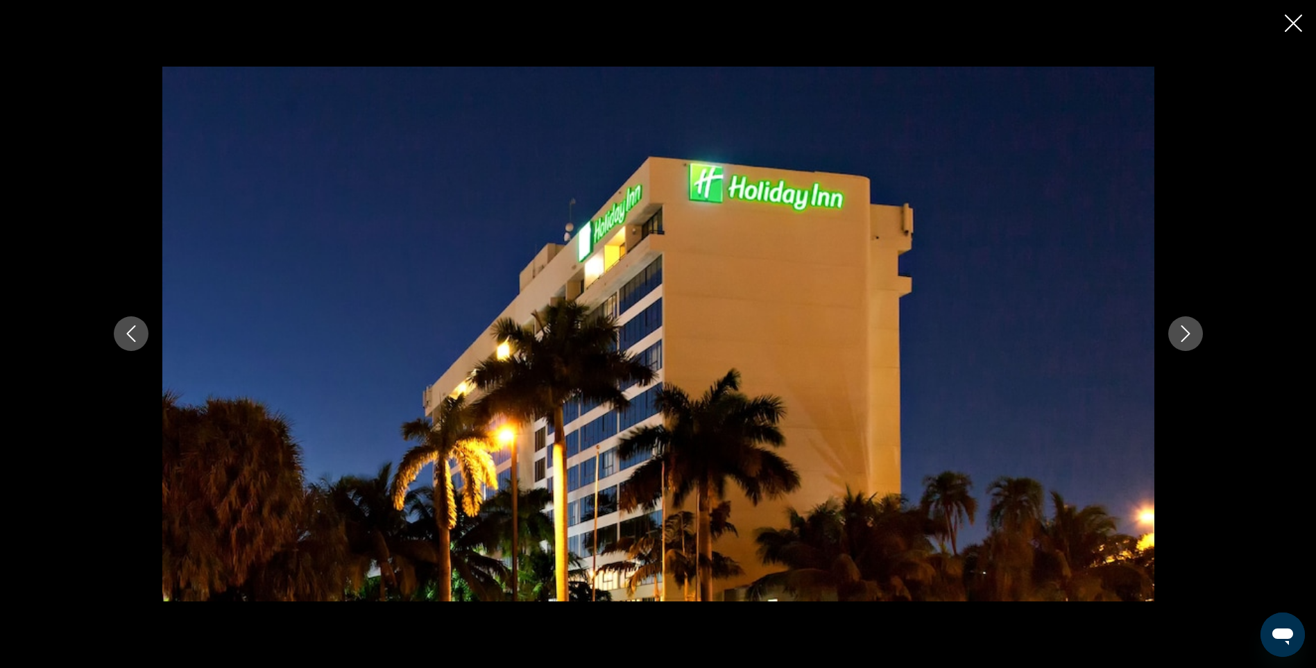
click at [1185, 339] on icon "Next image" at bounding box center [1185, 334] width 9 height 17
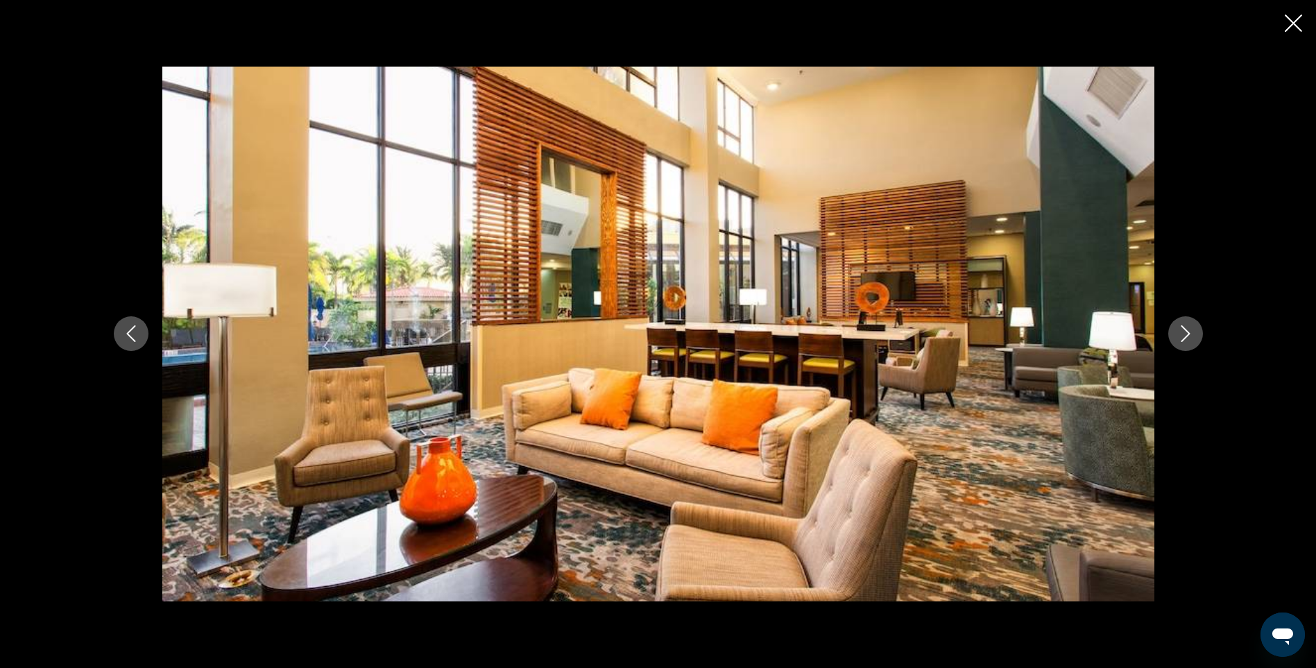
click at [1185, 339] on icon "Next image" at bounding box center [1185, 334] width 9 height 17
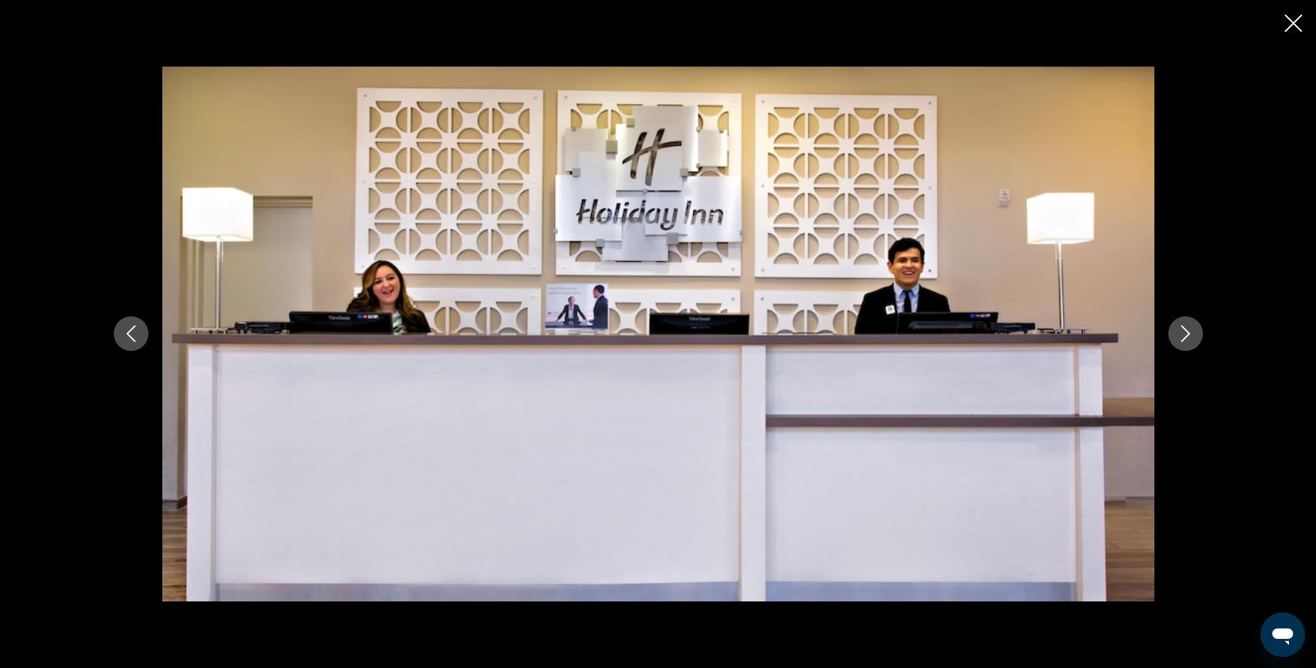
click at [1293, 22] on icon "Close slideshow" at bounding box center [1293, 23] width 17 height 17
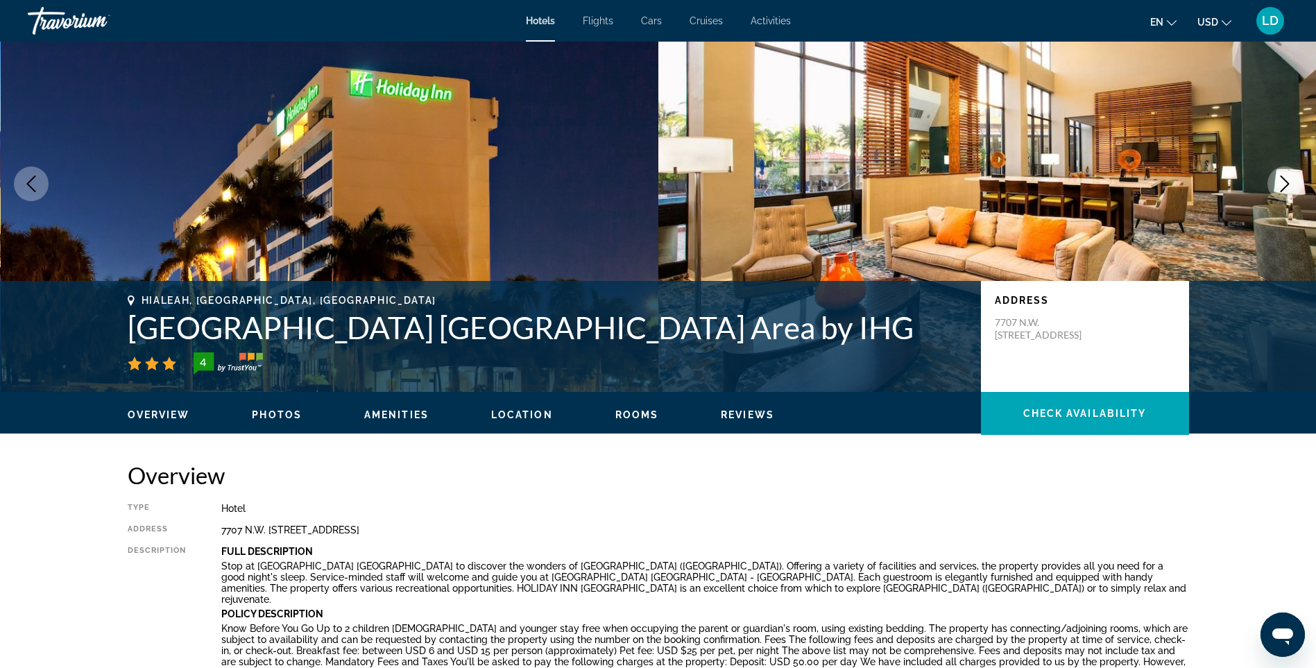
scroll to position [0, 0]
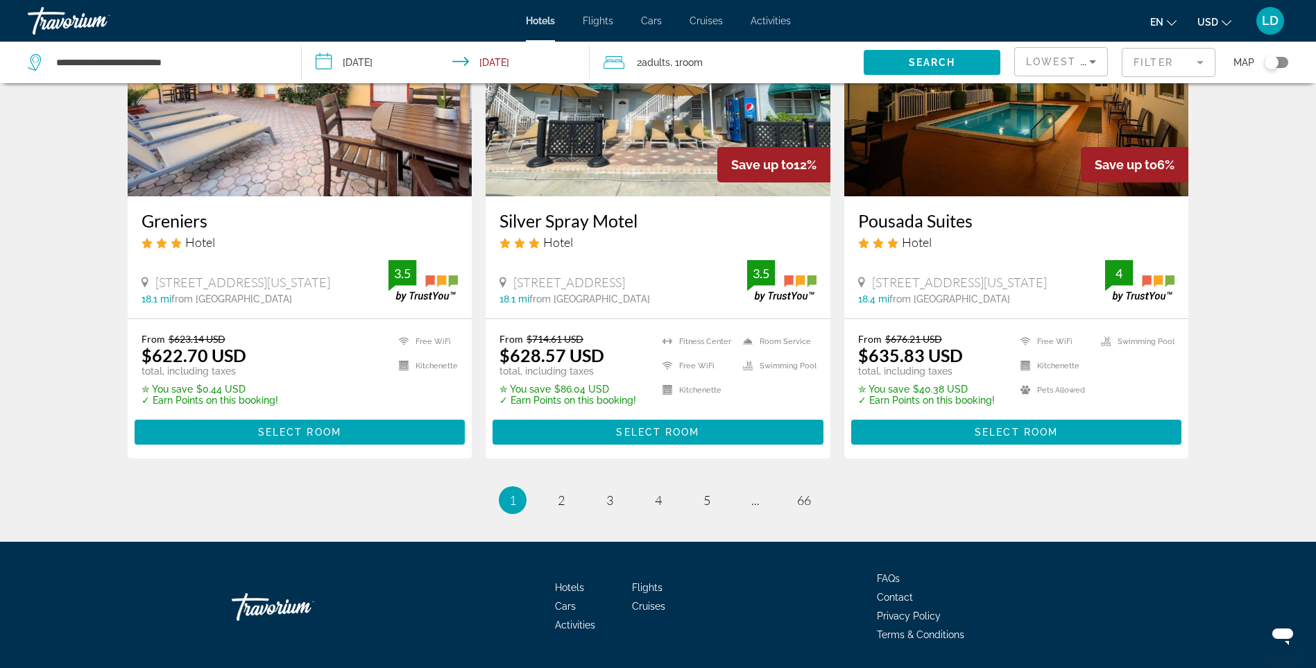
scroll to position [1780, 0]
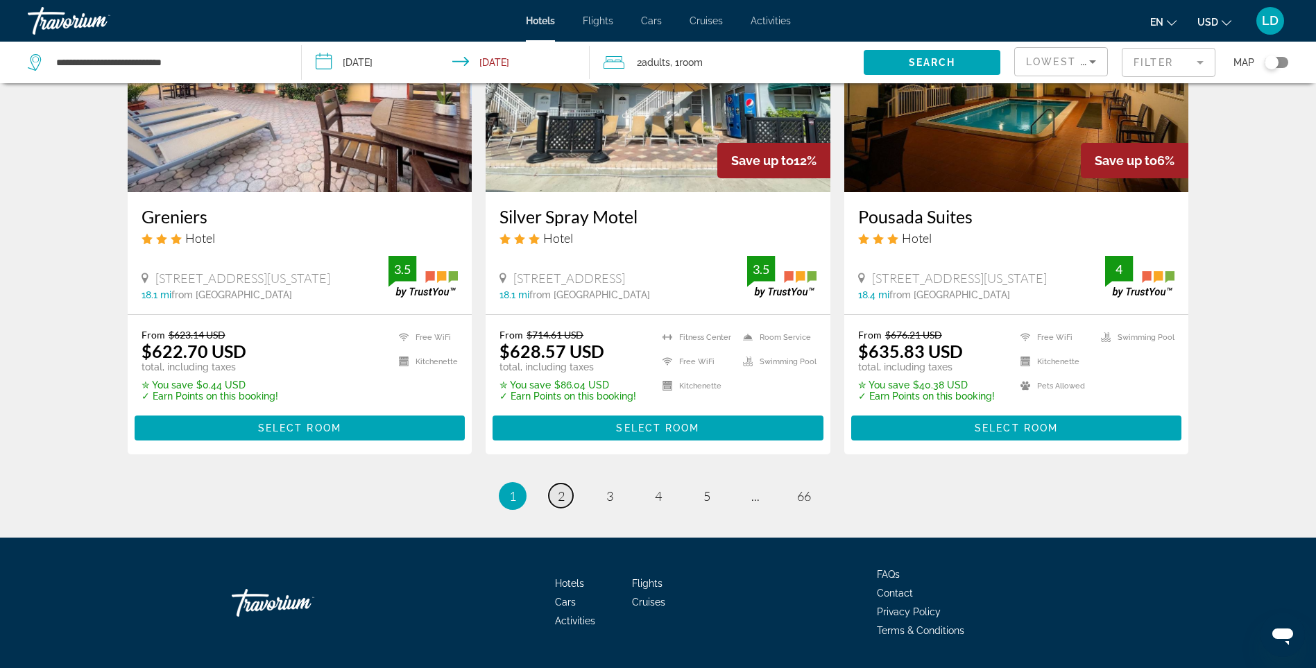
click at [560, 488] on span "2" at bounding box center [561, 495] width 7 height 15
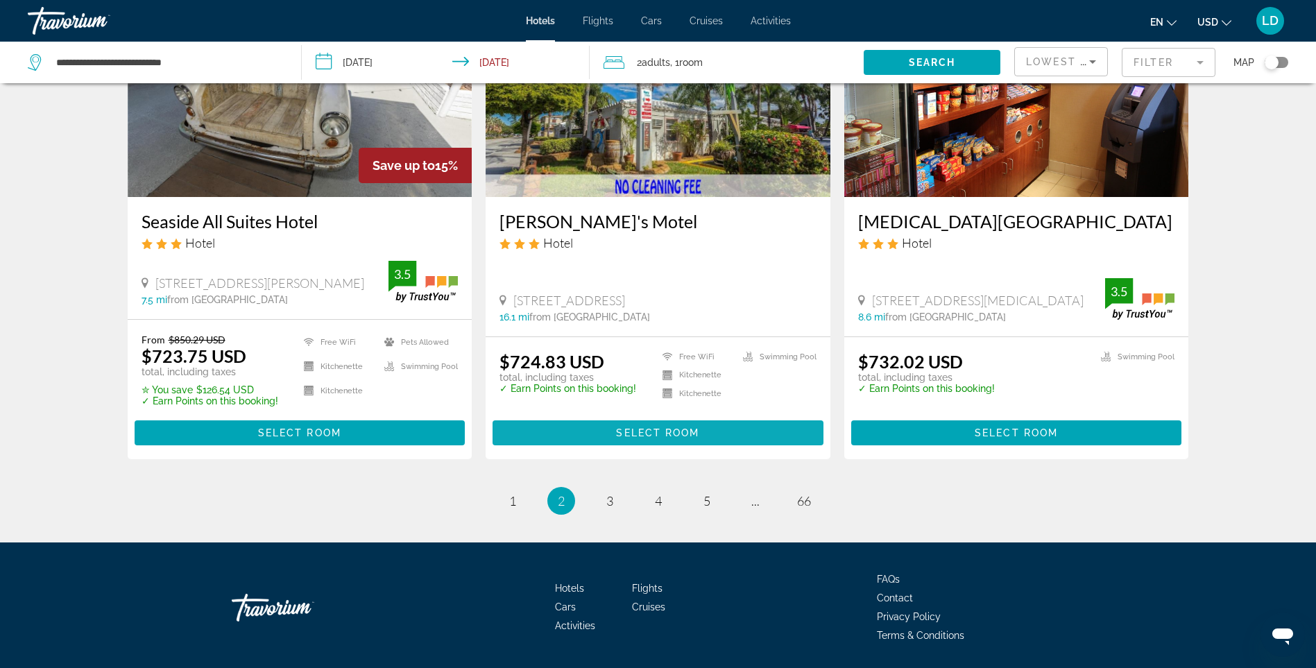
scroll to position [1778, 0]
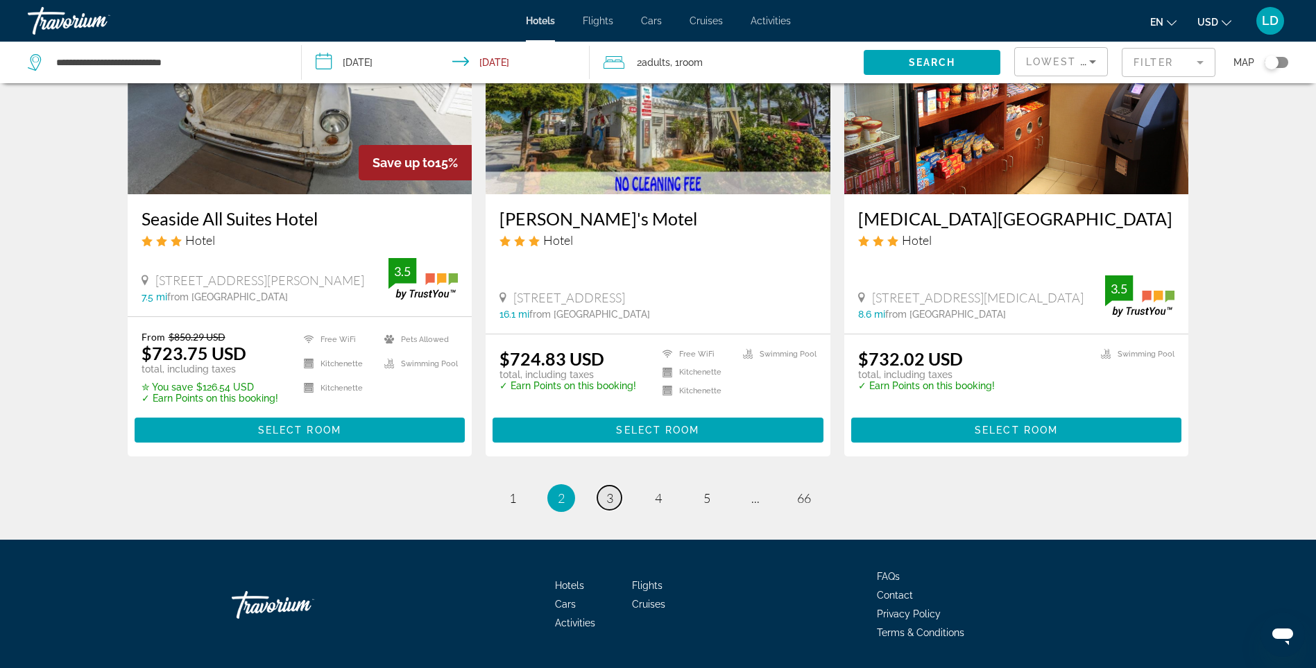
click at [609, 491] on span "3" at bounding box center [609, 498] width 7 height 15
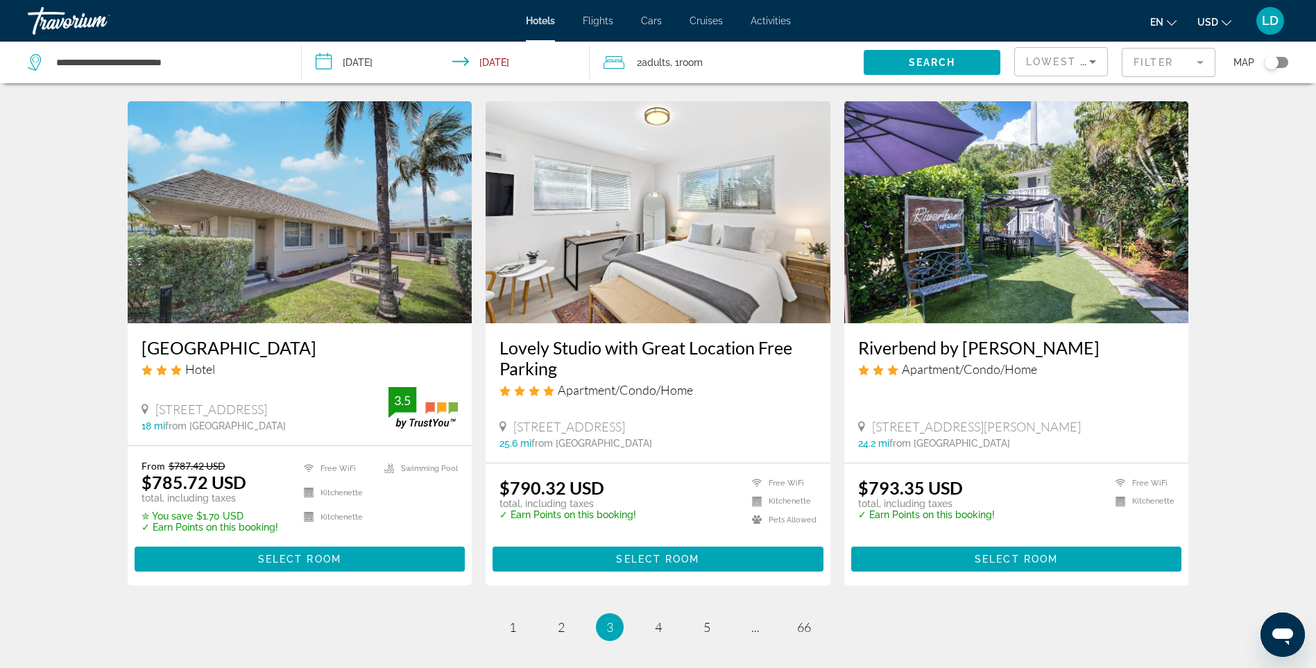
scroll to position [1665, 0]
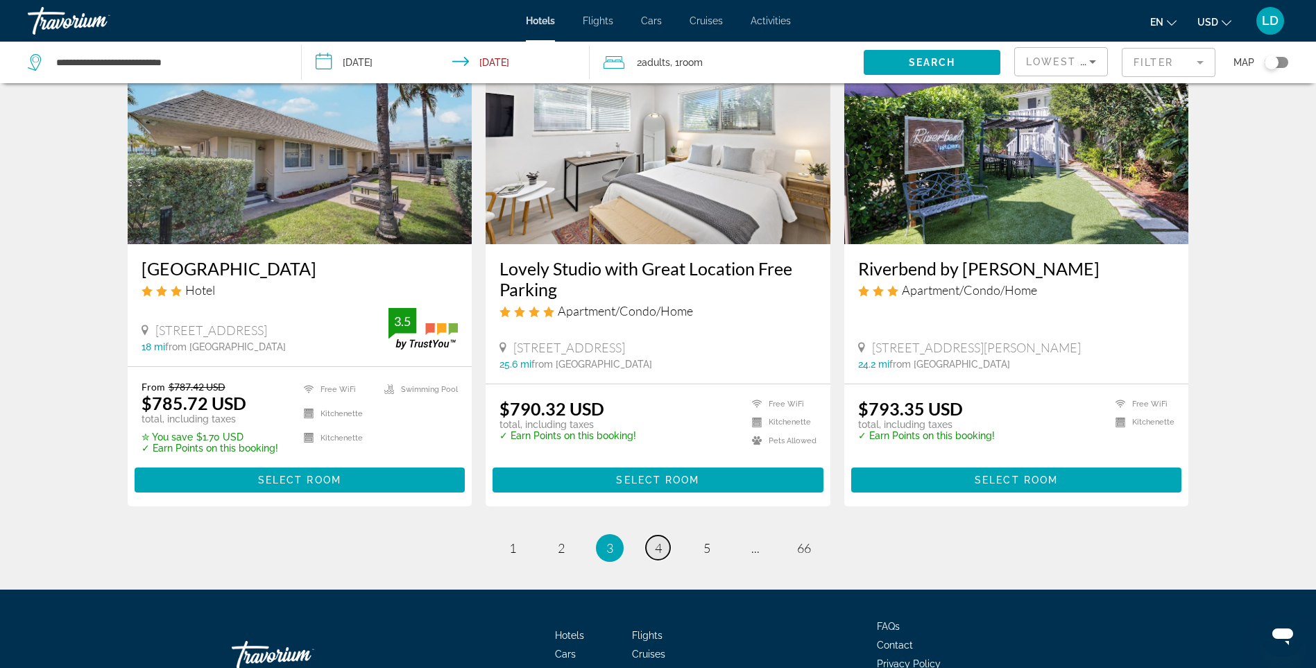
click at [655, 547] on span "4" at bounding box center [658, 548] width 7 height 15
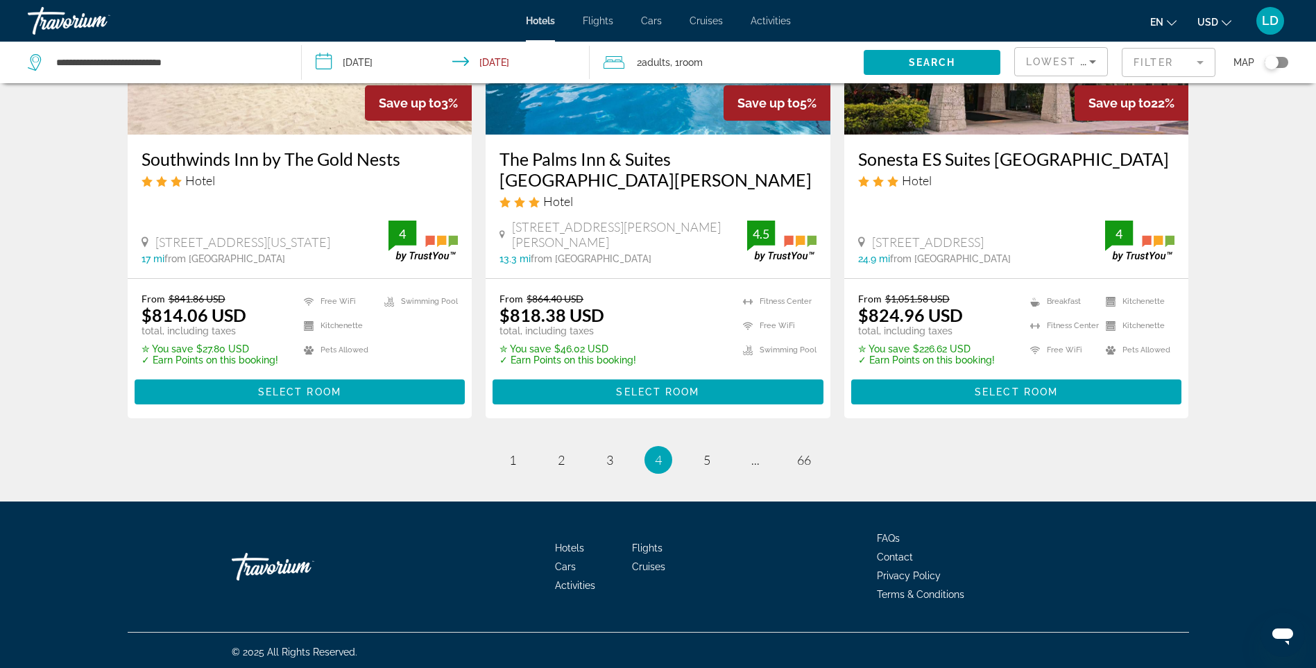
scroll to position [1819, 0]
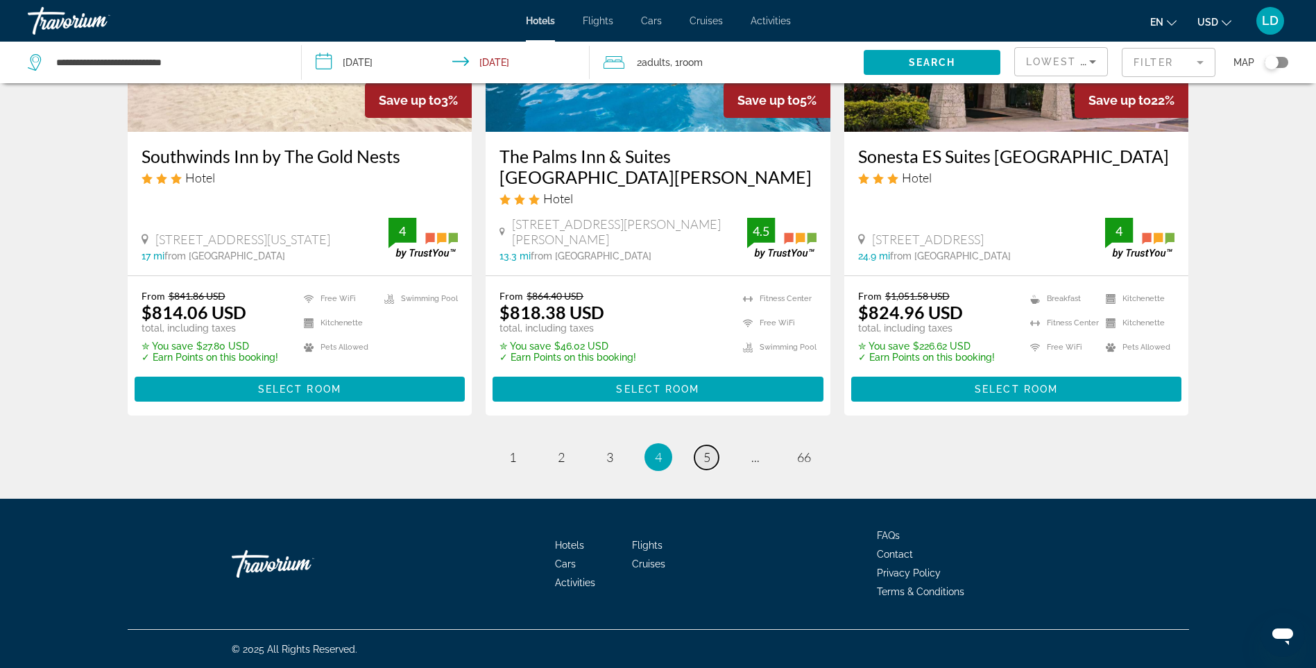
click at [711, 459] on link "page 5" at bounding box center [707, 457] width 24 height 24
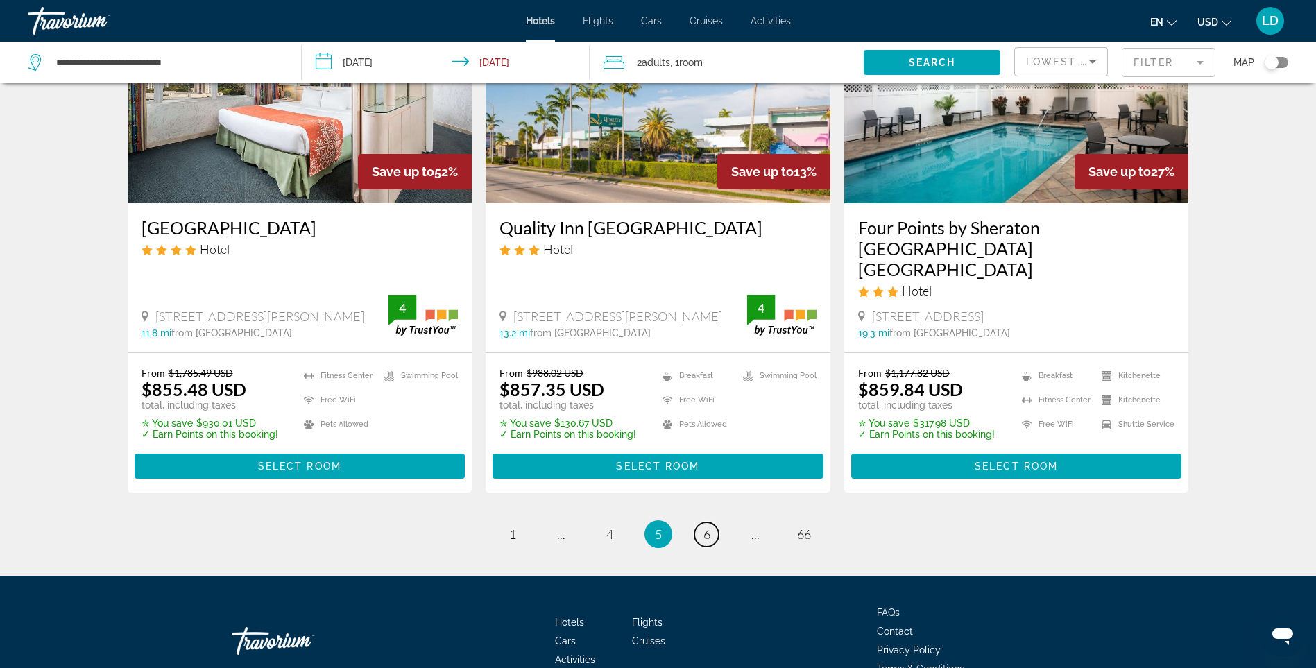
scroll to position [1787, 0]
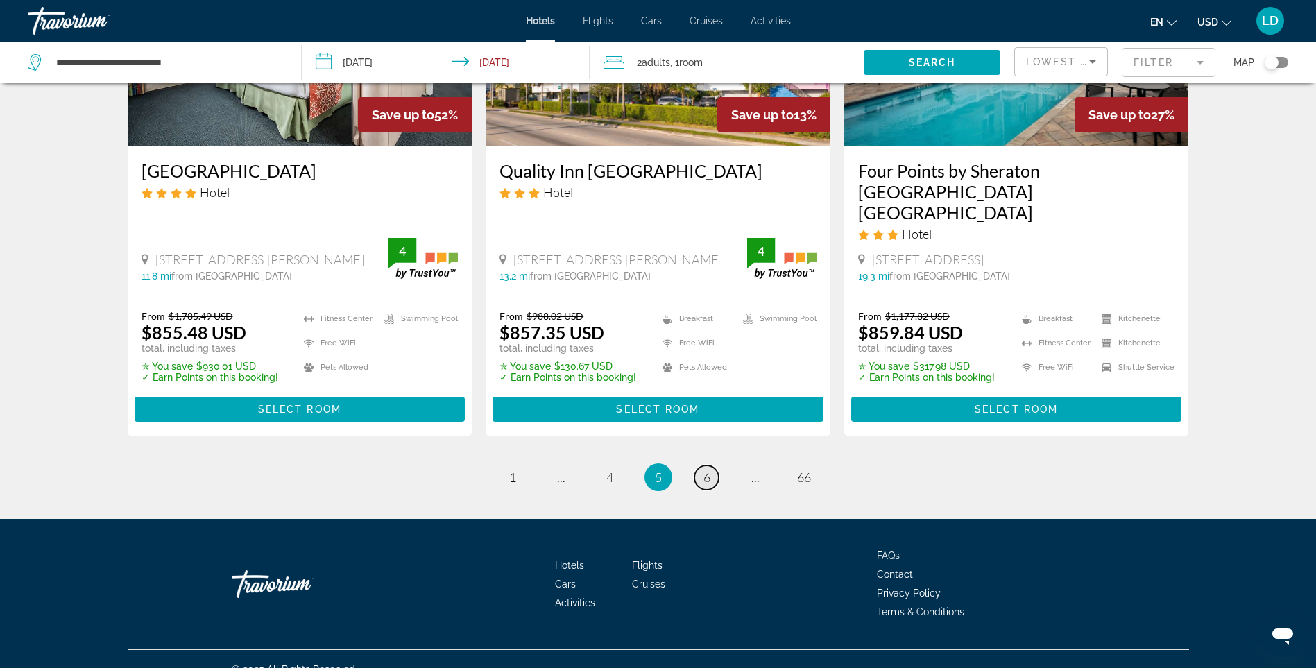
click at [704, 470] on span "6" at bounding box center [707, 477] width 7 height 15
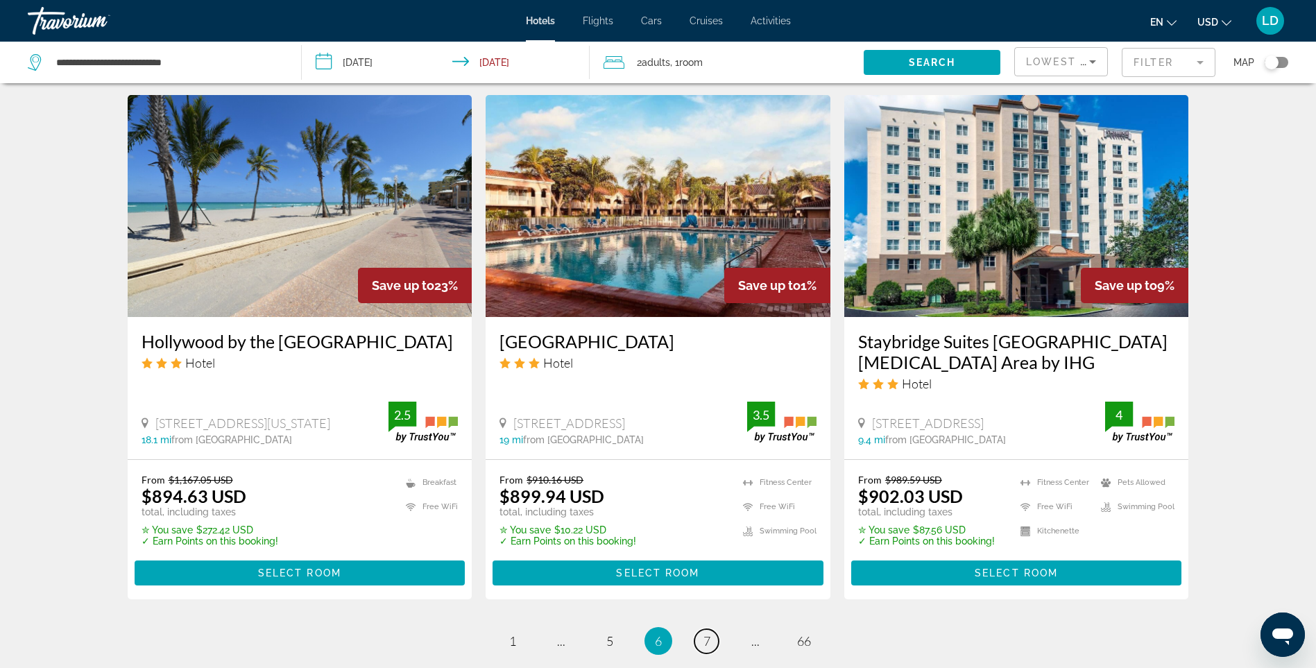
scroll to position [1596, 0]
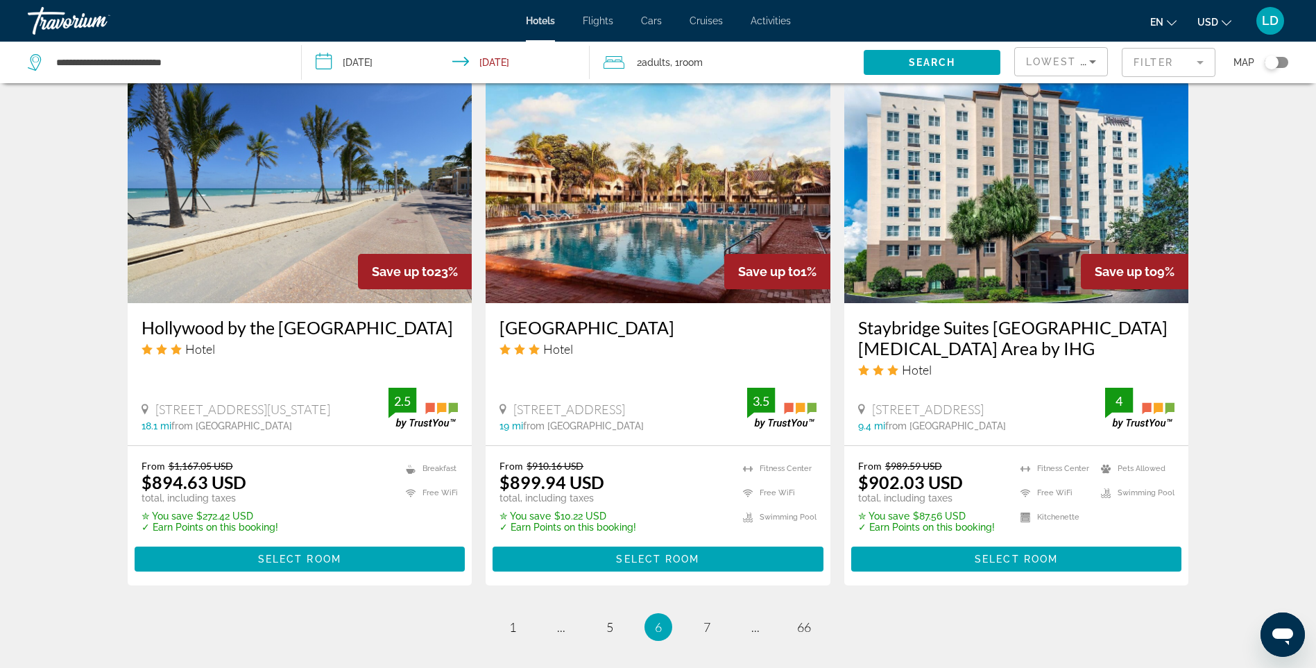
click at [999, 246] on img "Main content" at bounding box center [1016, 192] width 345 height 222
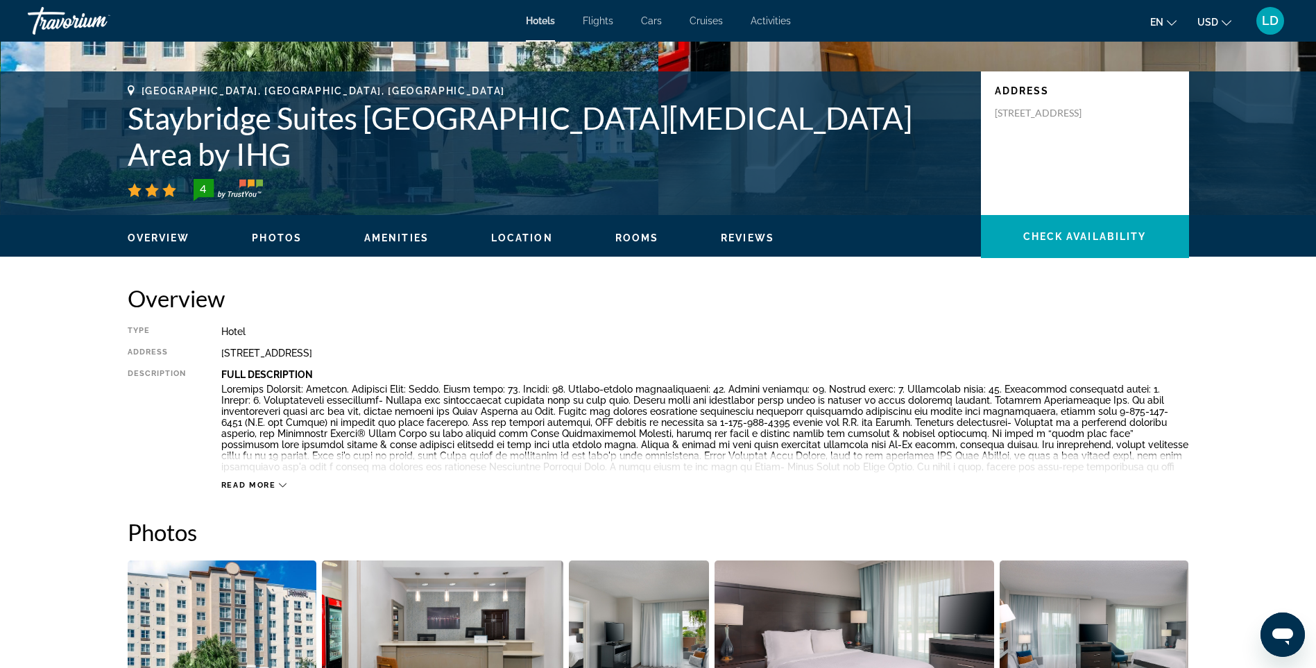
scroll to position [278, 0]
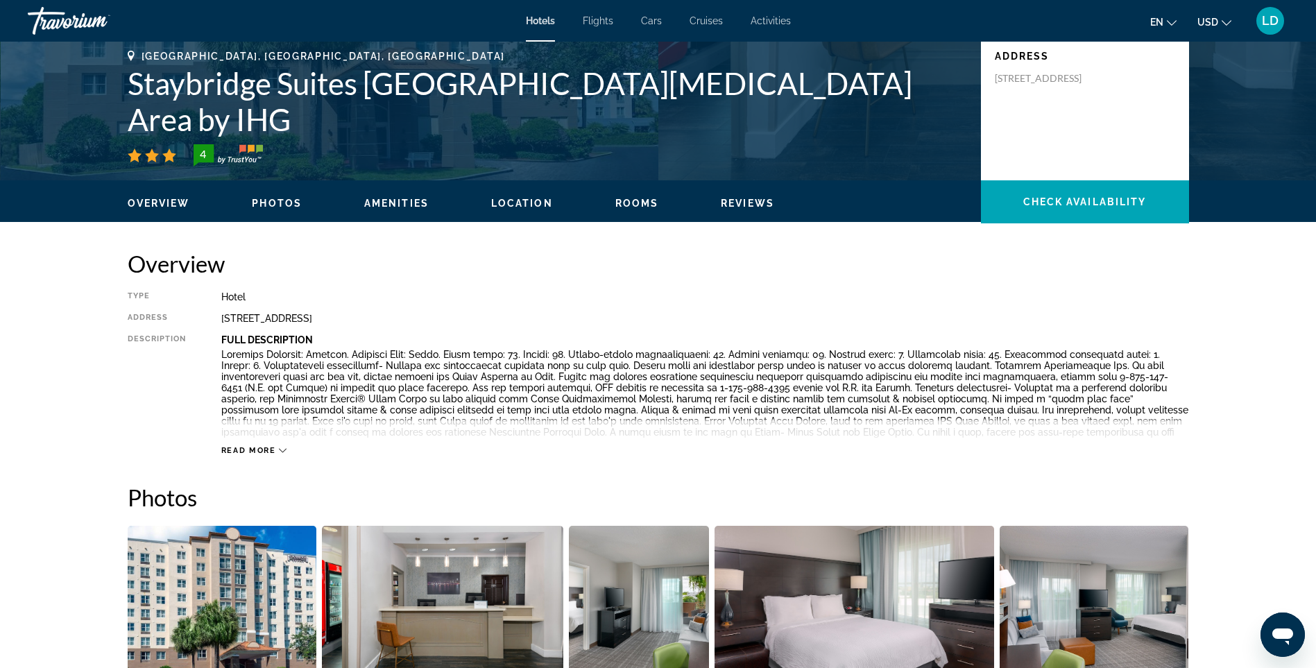
click at [260, 450] on span "Read more" at bounding box center [248, 450] width 55 height 9
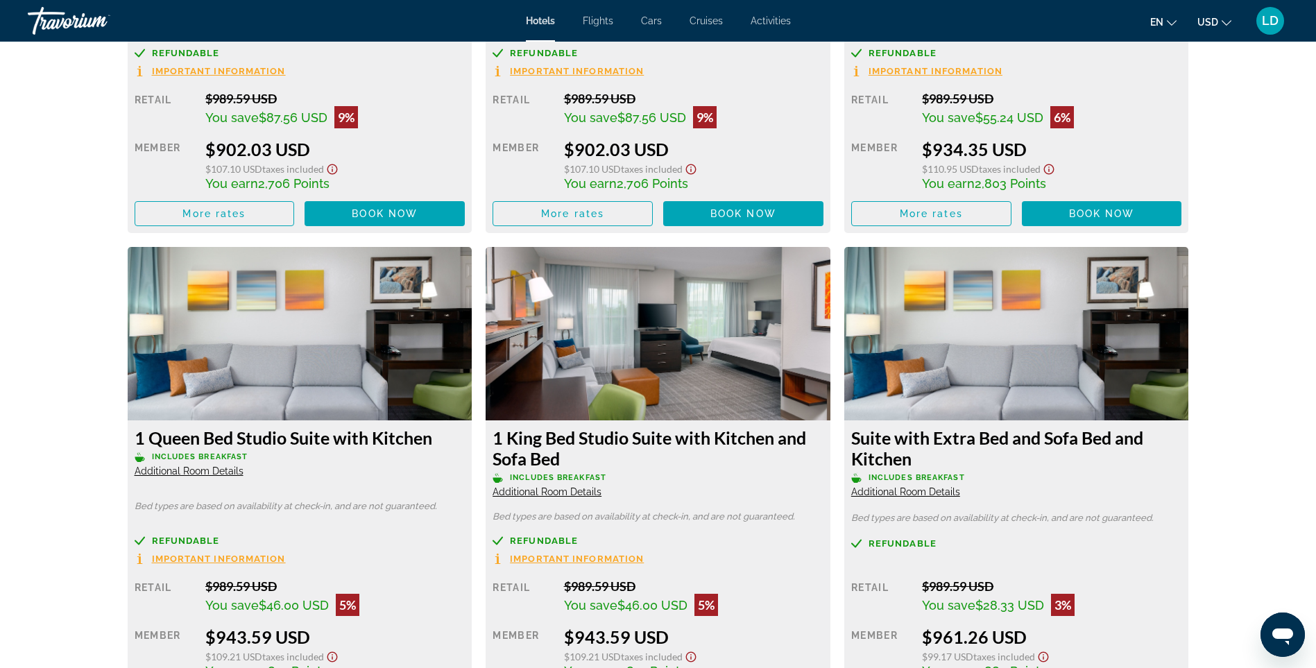
scroll to position [2290, 0]
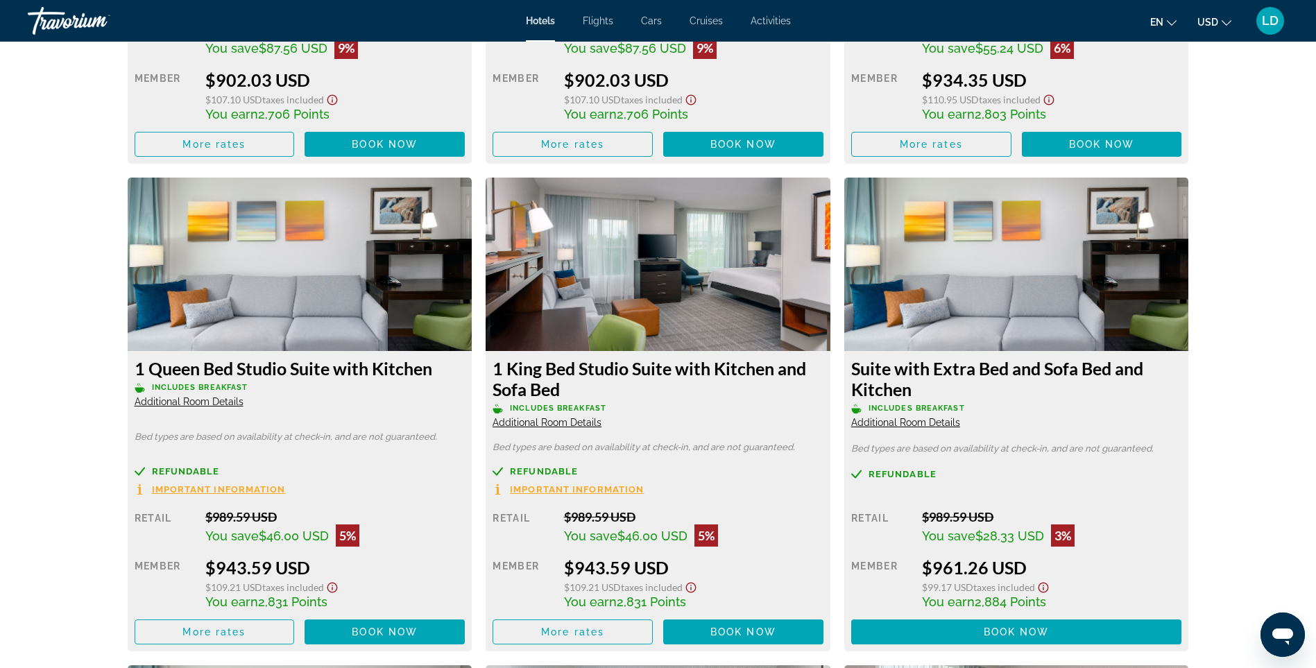
click at [340, 286] on img "Main content" at bounding box center [300, 264] width 345 height 173
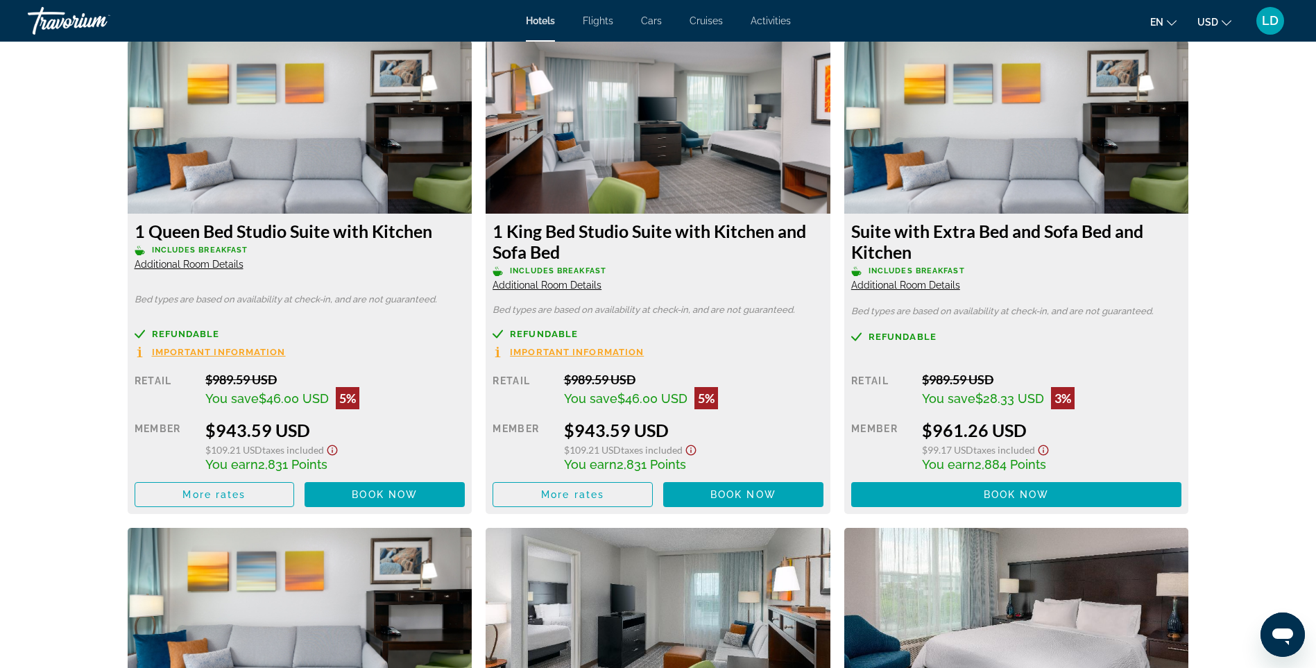
scroll to position [2429, 0]
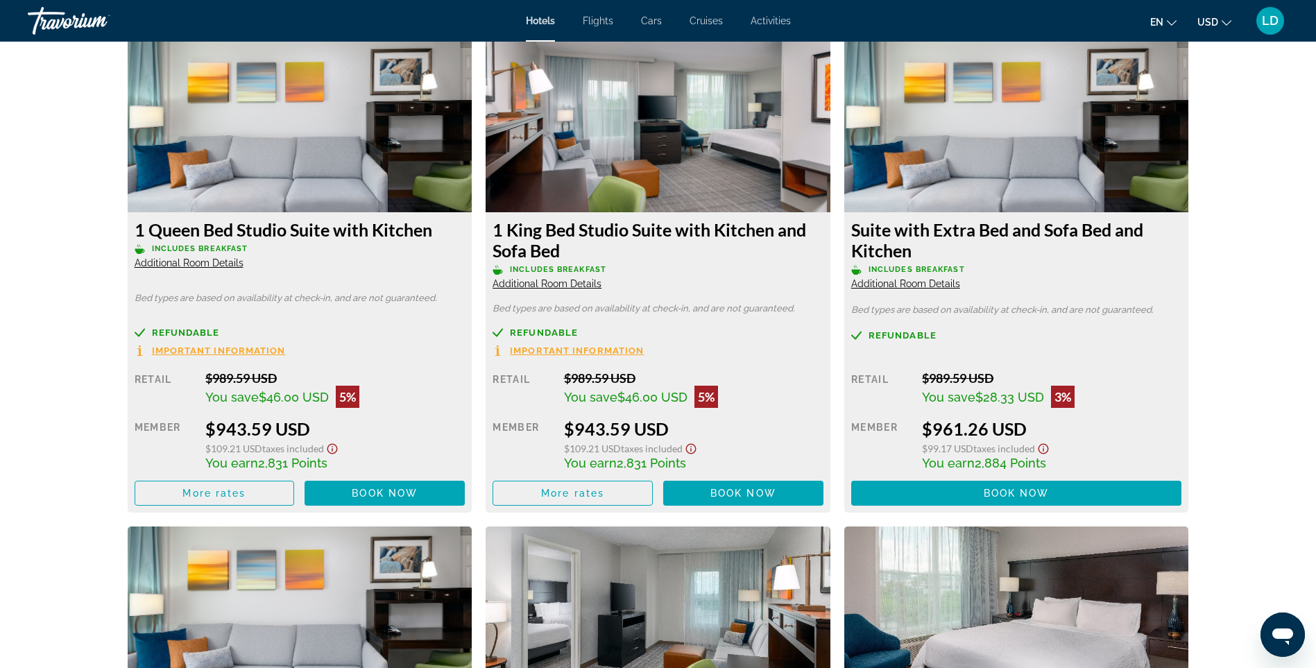
click at [177, 257] on span "Additional Room Details" at bounding box center [189, 262] width 109 height 11
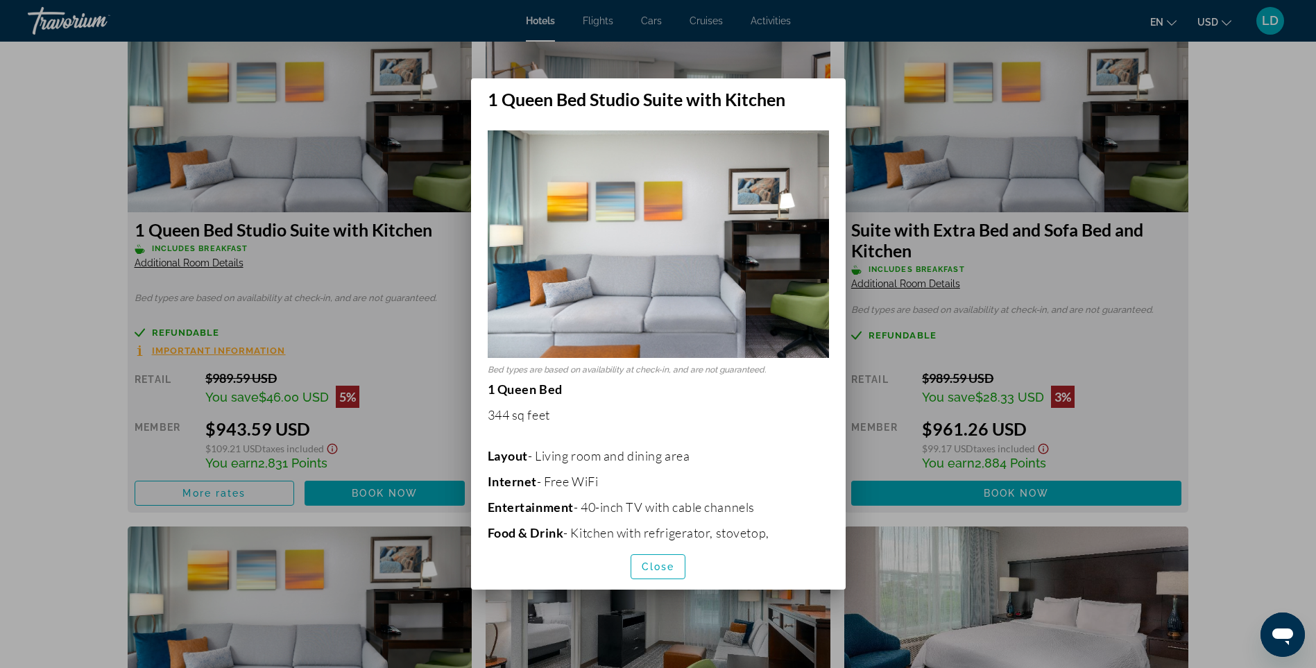
scroll to position [139, 0]
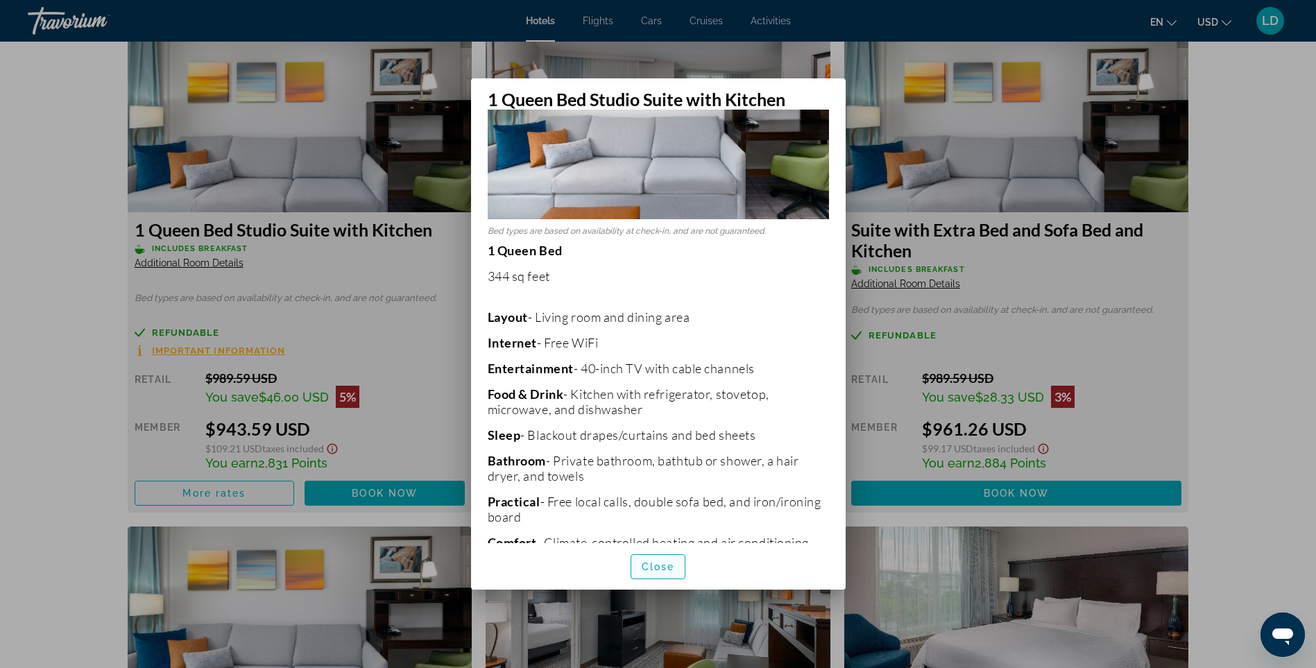
click at [668, 572] on span "Close" at bounding box center [658, 566] width 33 height 11
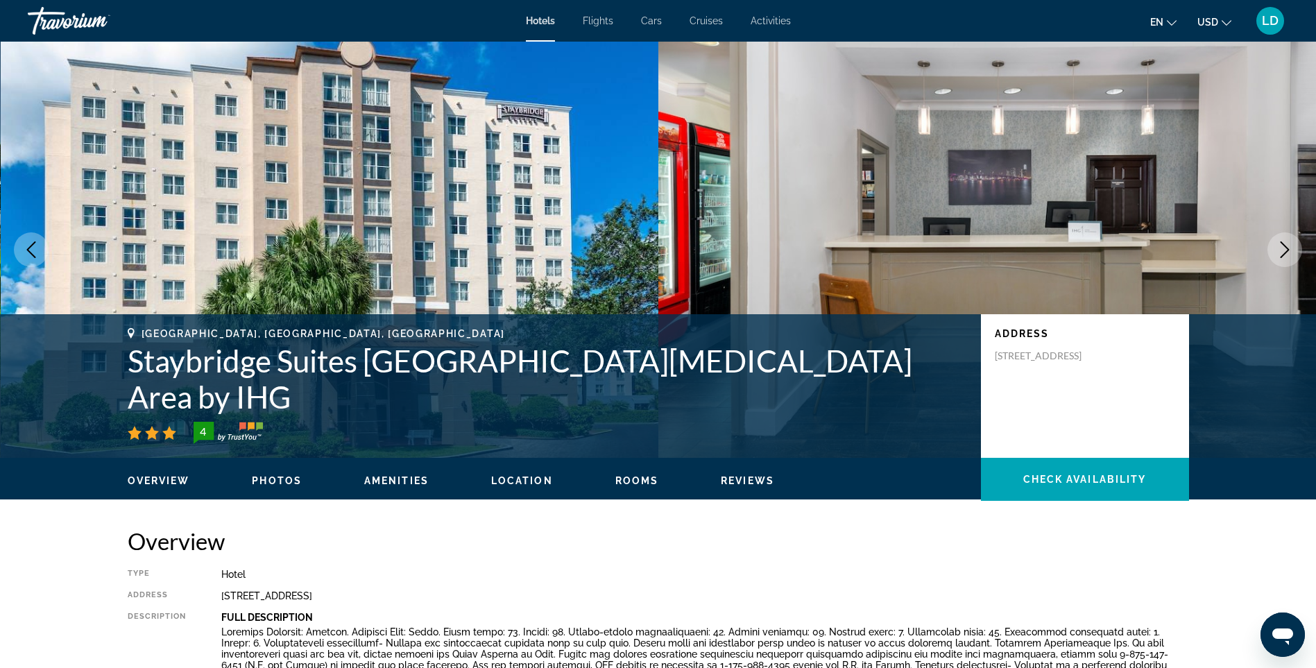
scroll to position [2429, 0]
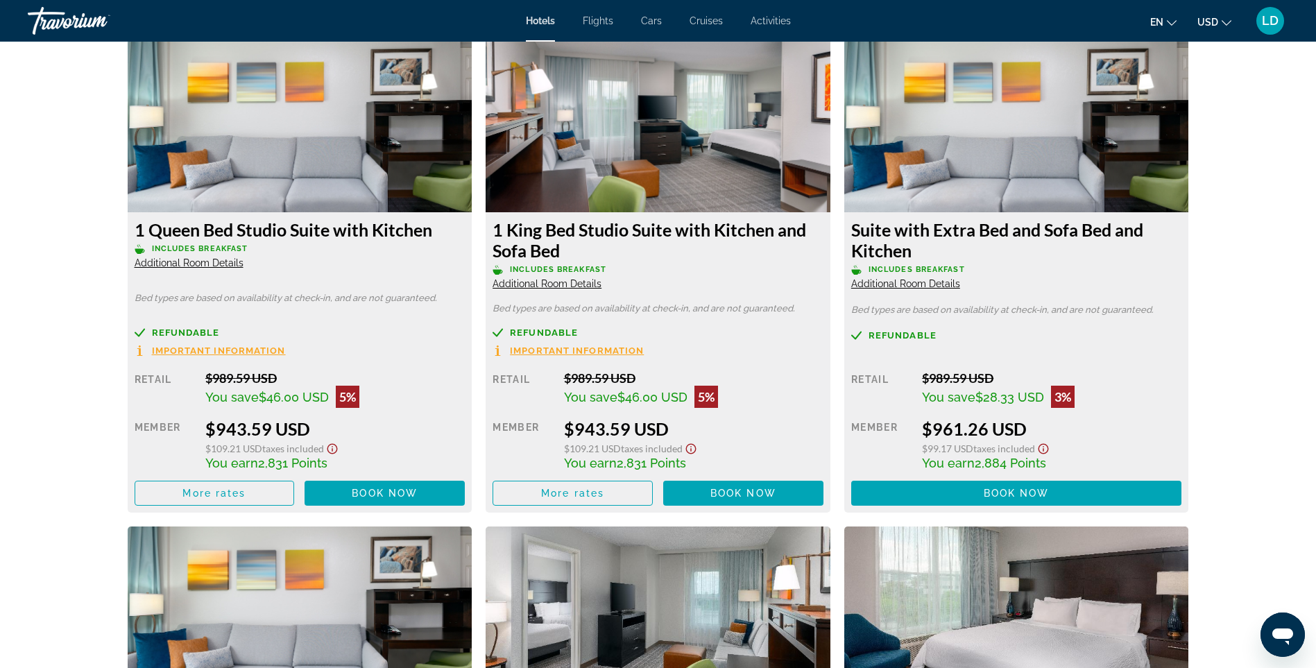
click at [572, 278] on span "Additional Room Details" at bounding box center [547, 283] width 109 height 11
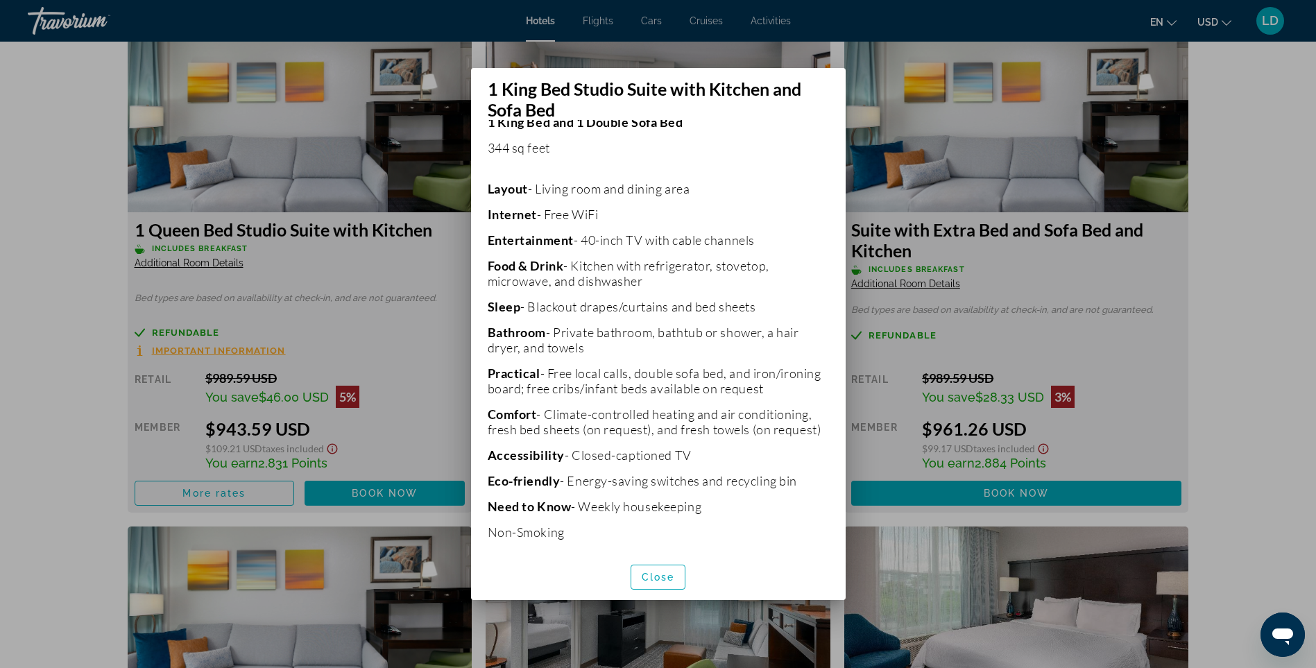
scroll to position [311, 0]
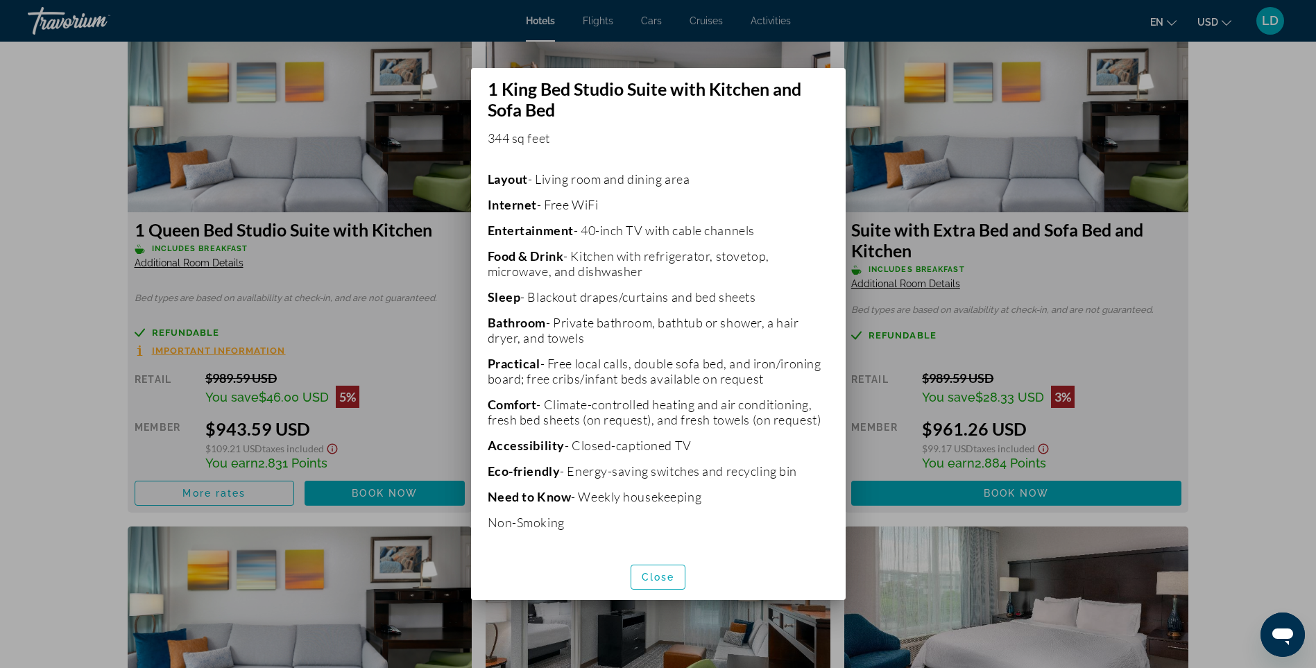
click at [417, 334] on div at bounding box center [658, 334] width 1316 height 668
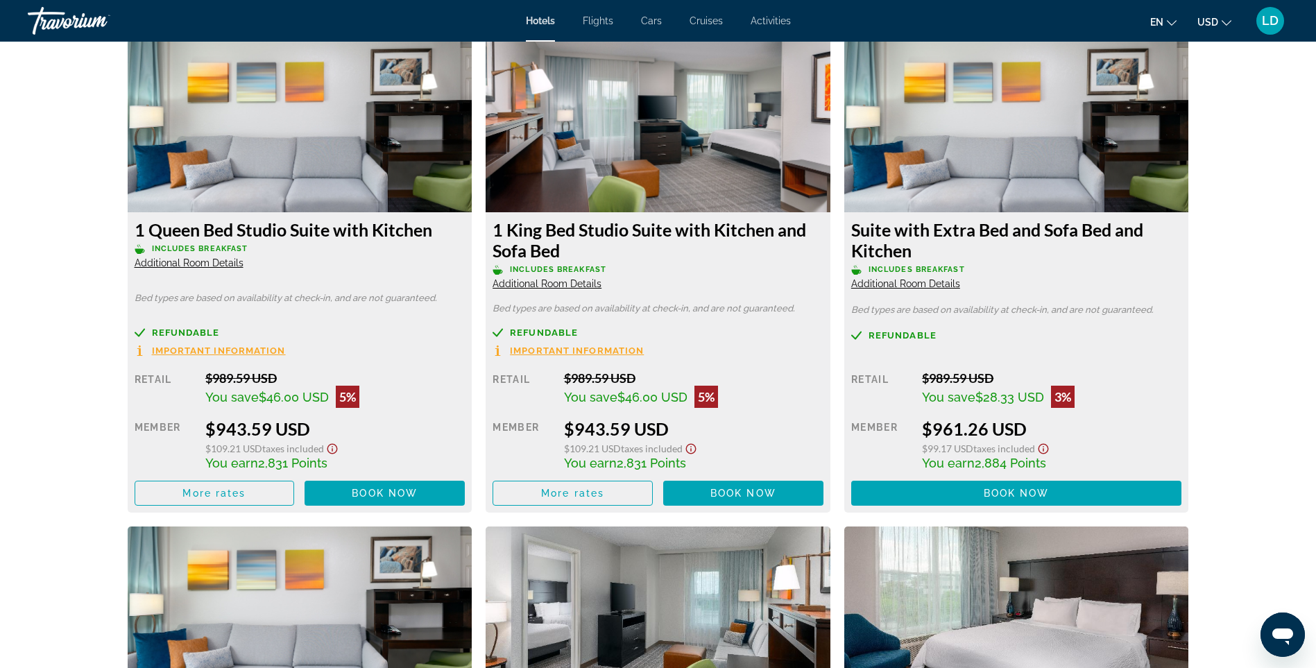
scroll to position [2429, 0]
click at [228, 257] on span "Additional Room Details" at bounding box center [189, 262] width 109 height 11
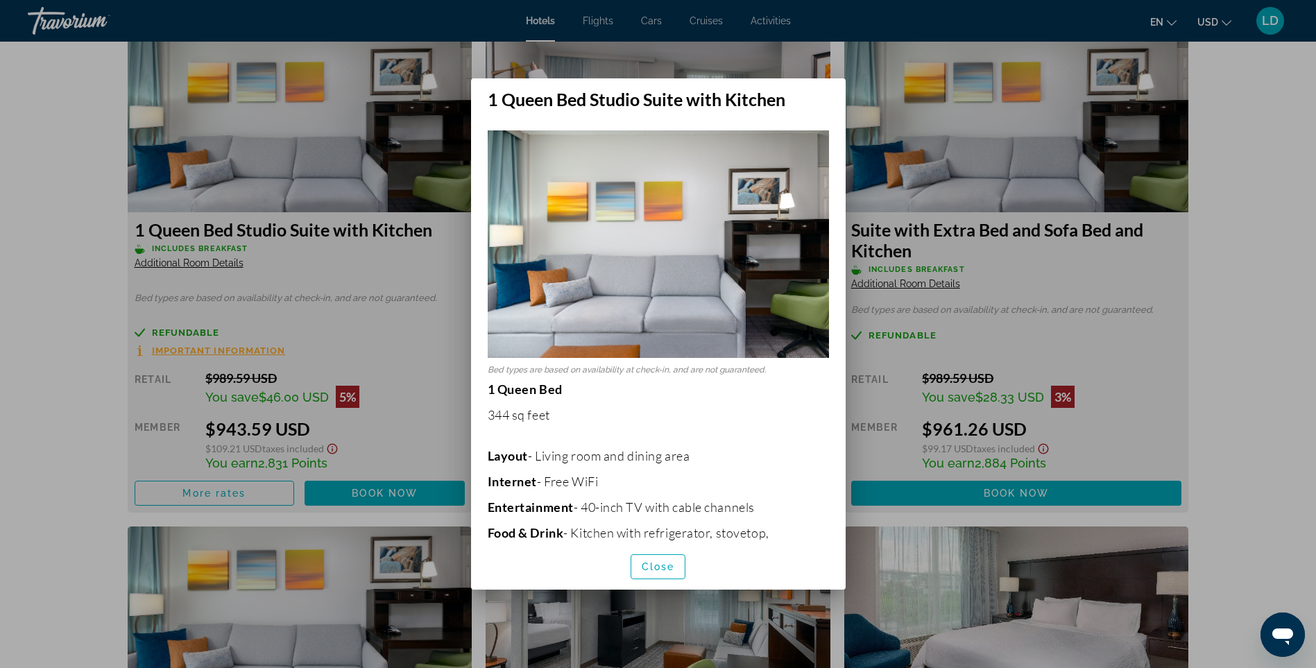
click at [378, 386] on div at bounding box center [658, 334] width 1316 height 668
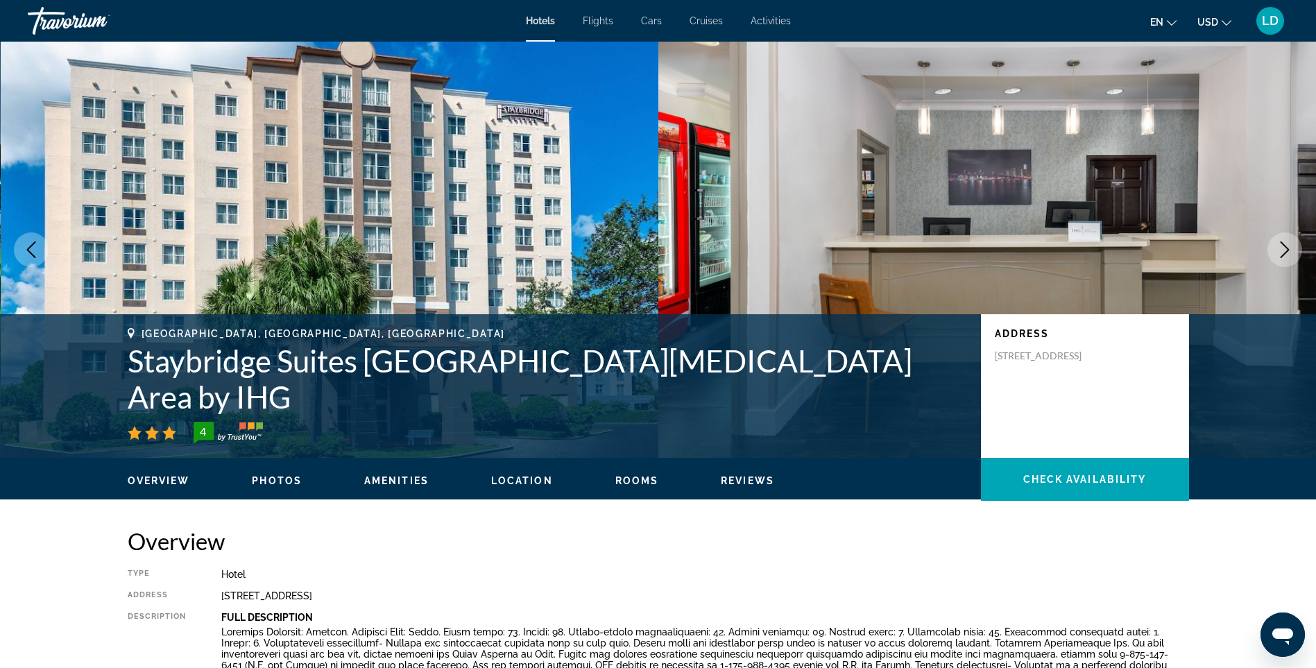
scroll to position [2429, 0]
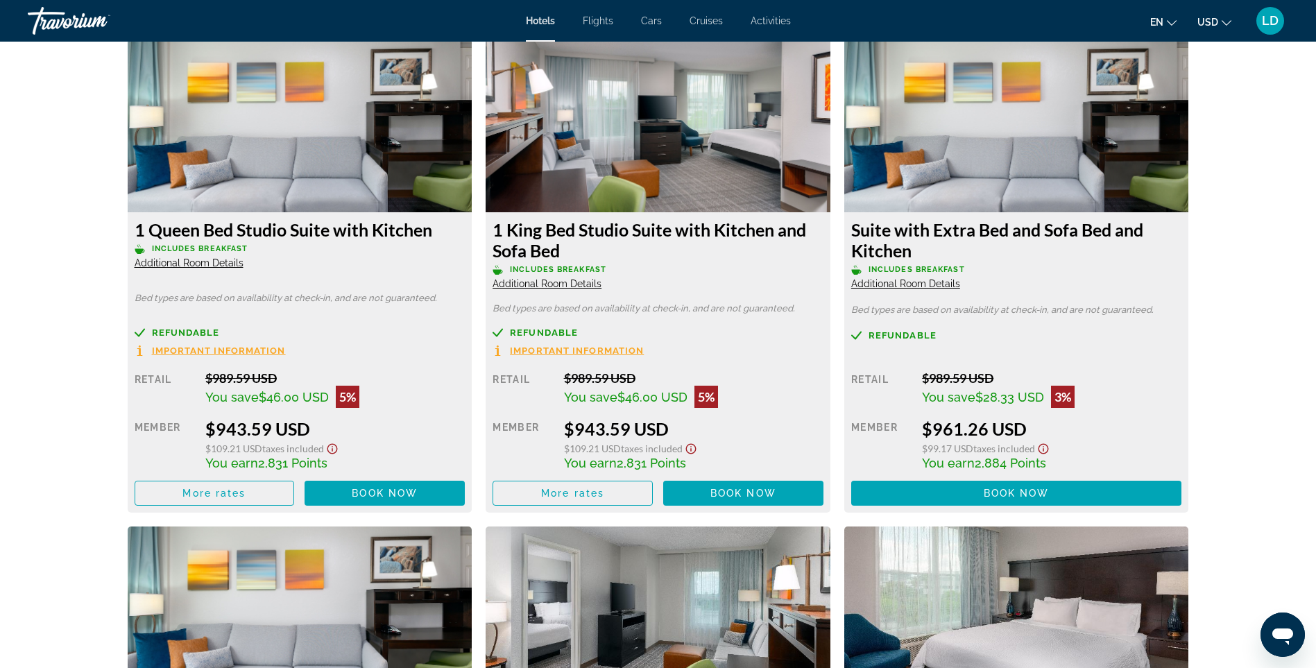
click at [917, 278] on span "Additional Room Details" at bounding box center [905, 283] width 109 height 11
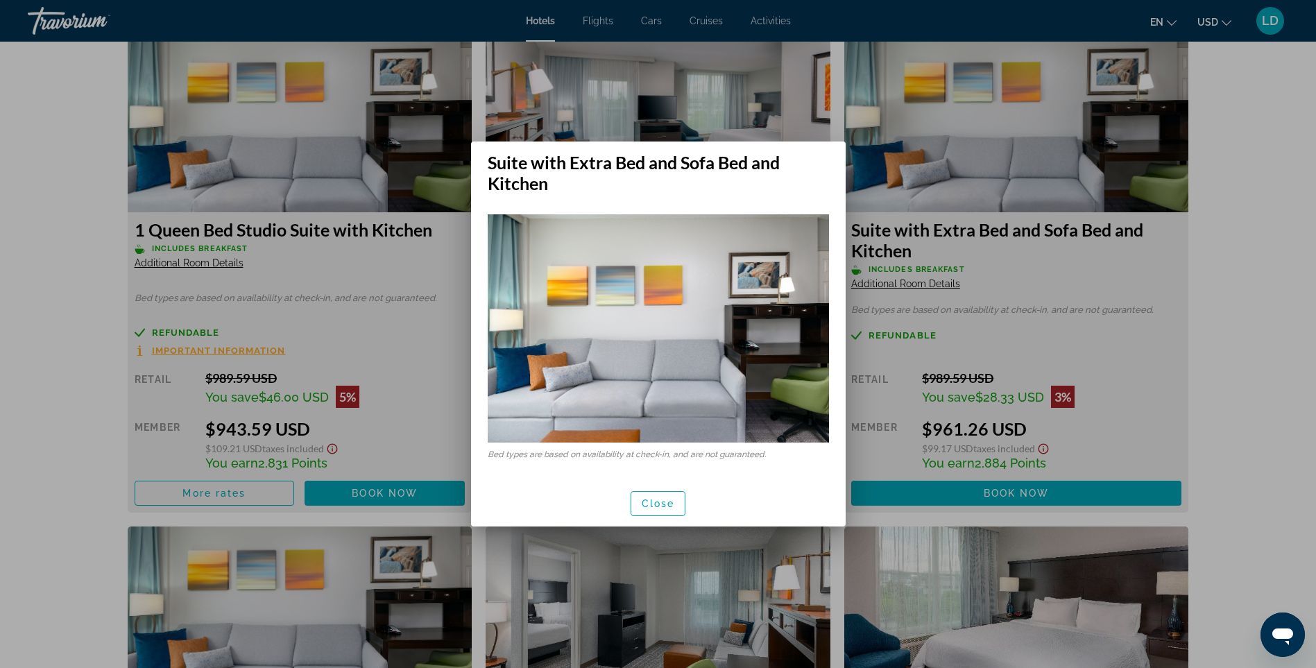
scroll to position [0, 0]
click at [666, 502] on span "Close" at bounding box center [658, 503] width 33 height 11
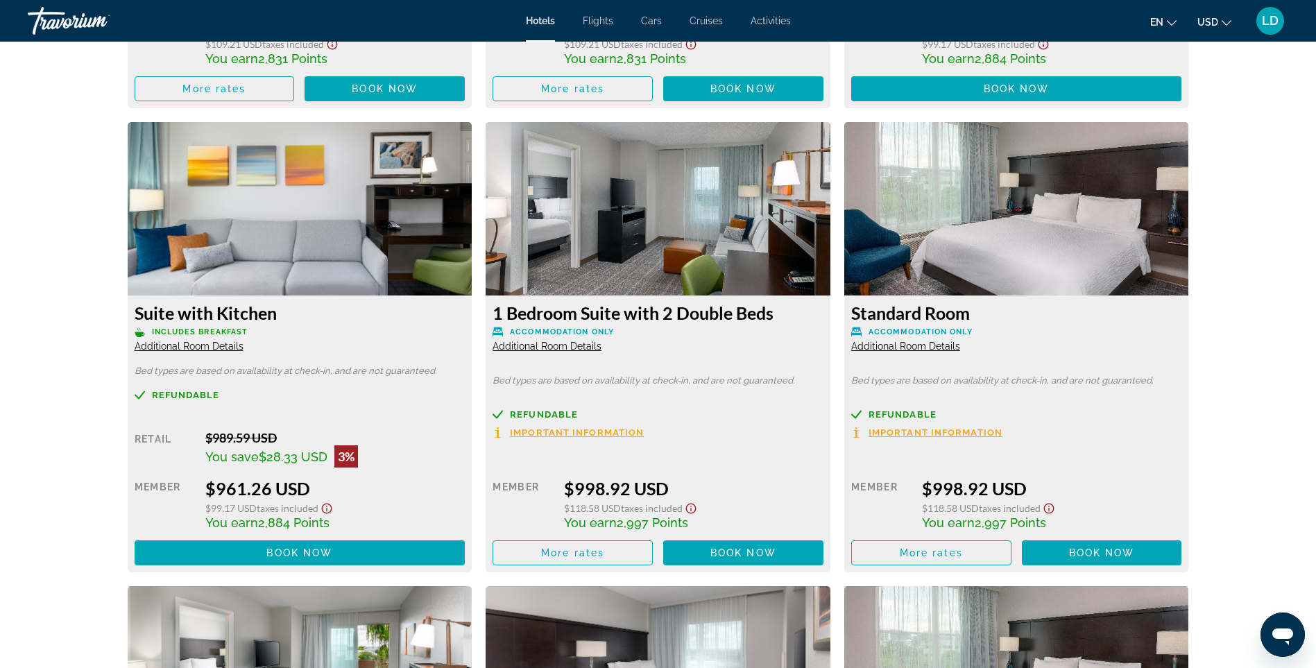
scroll to position [2845, 0]
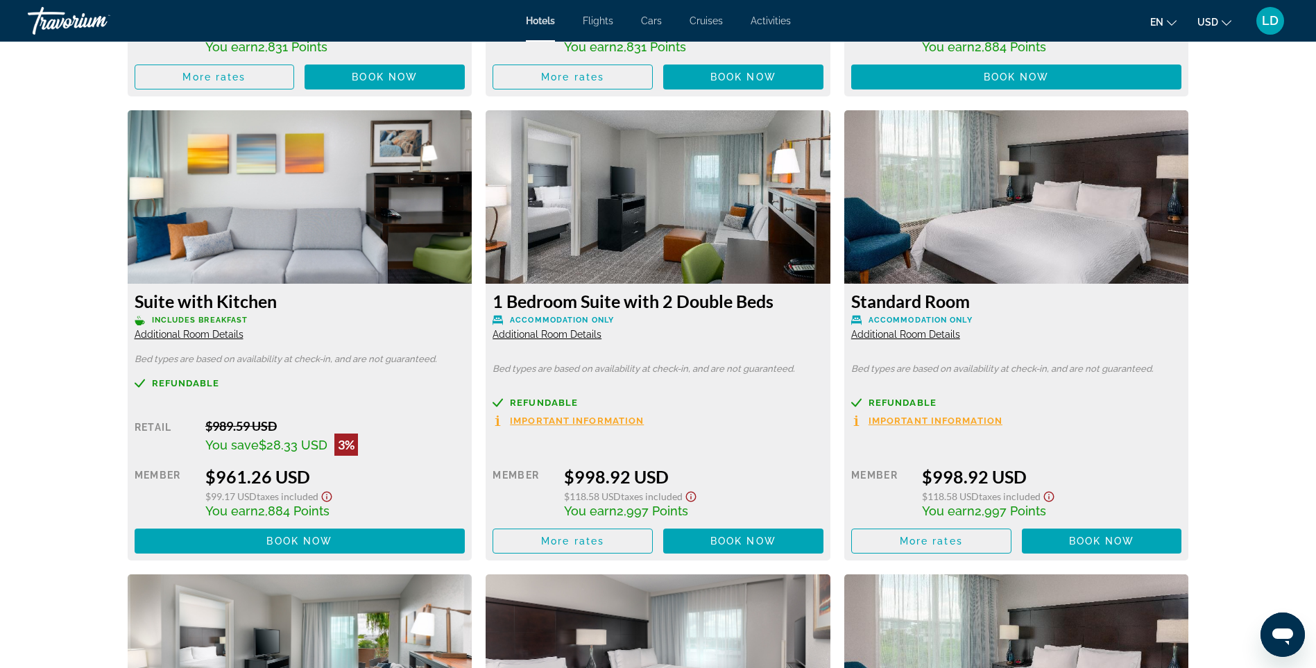
click at [217, 329] on span "Additional Room Details" at bounding box center [189, 334] width 109 height 11
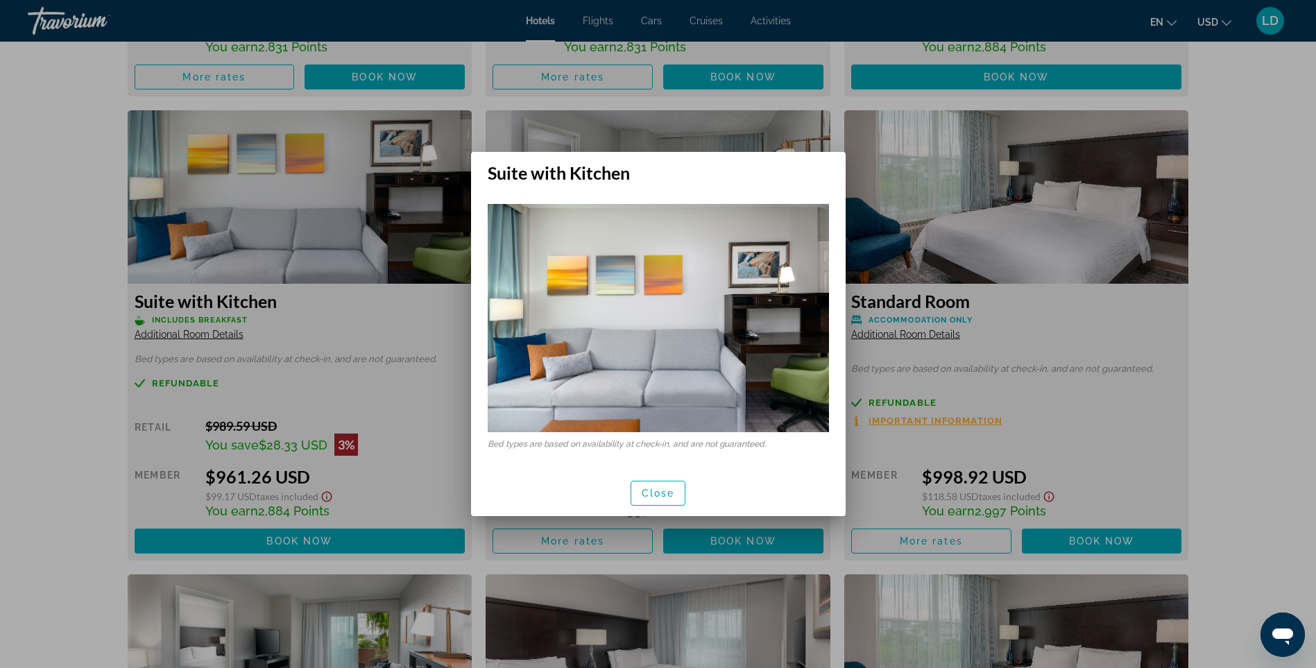
scroll to position [0, 0]
click at [653, 493] on span "Close" at bounding box center [658, 493] width 33 height 11
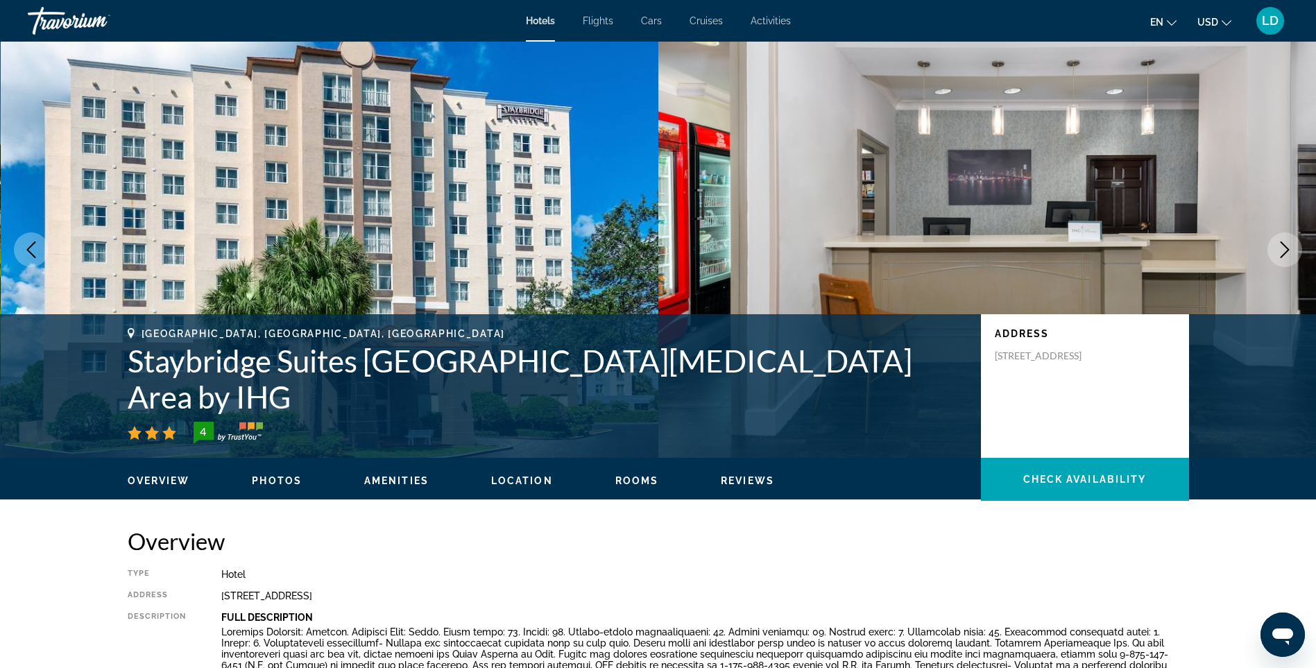
scroll to position [2845, 0]
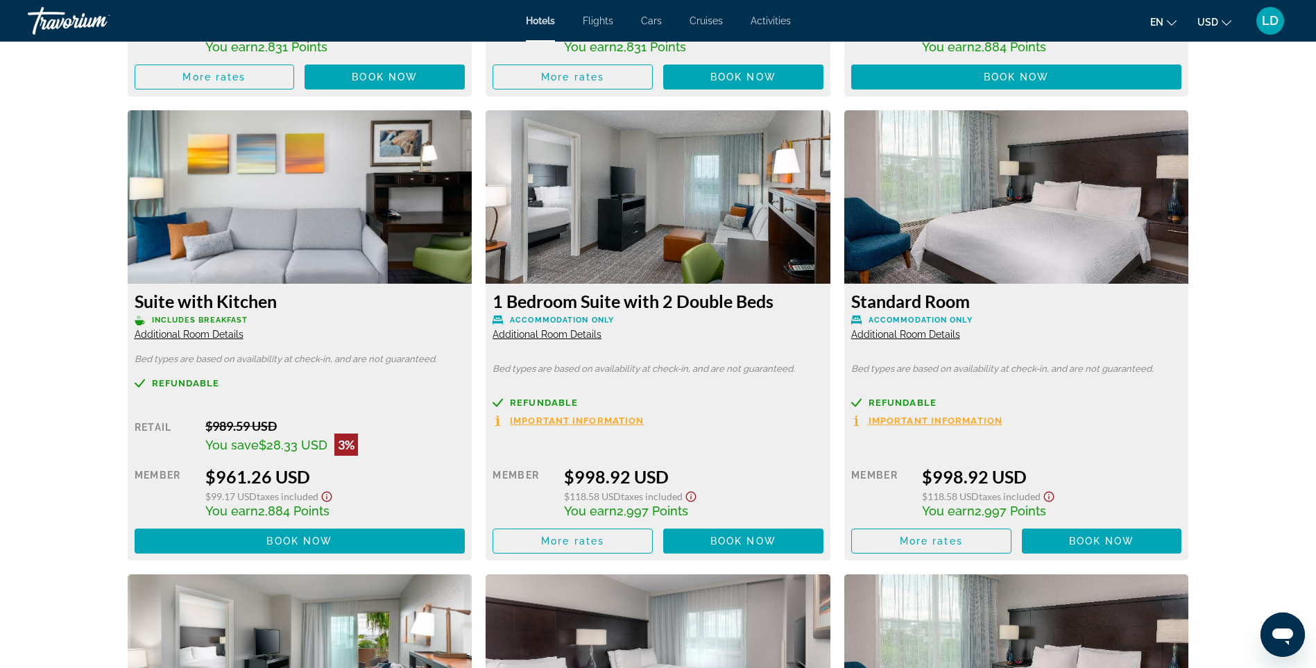
click at [579, 329] on span "Additional Room Details" at bounding box center [547, 334] width 109 height 11
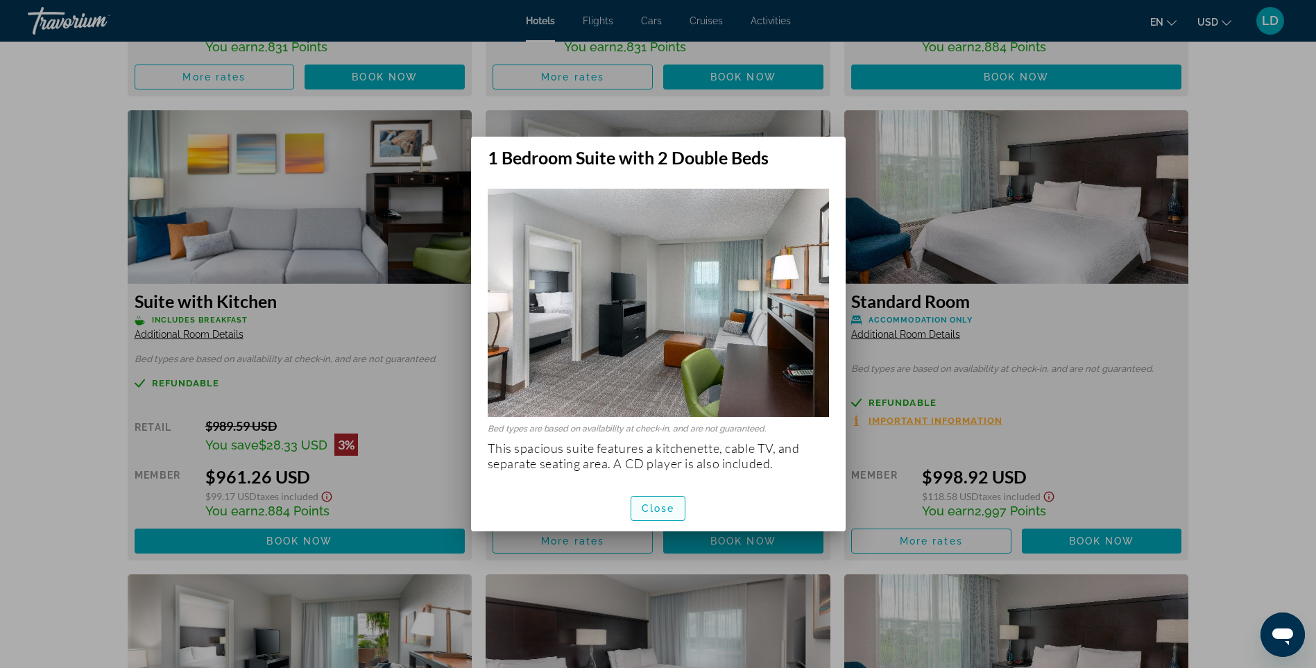
click at [649, 514] on span "button" at bounding box center [658, 508] width 54 height 33
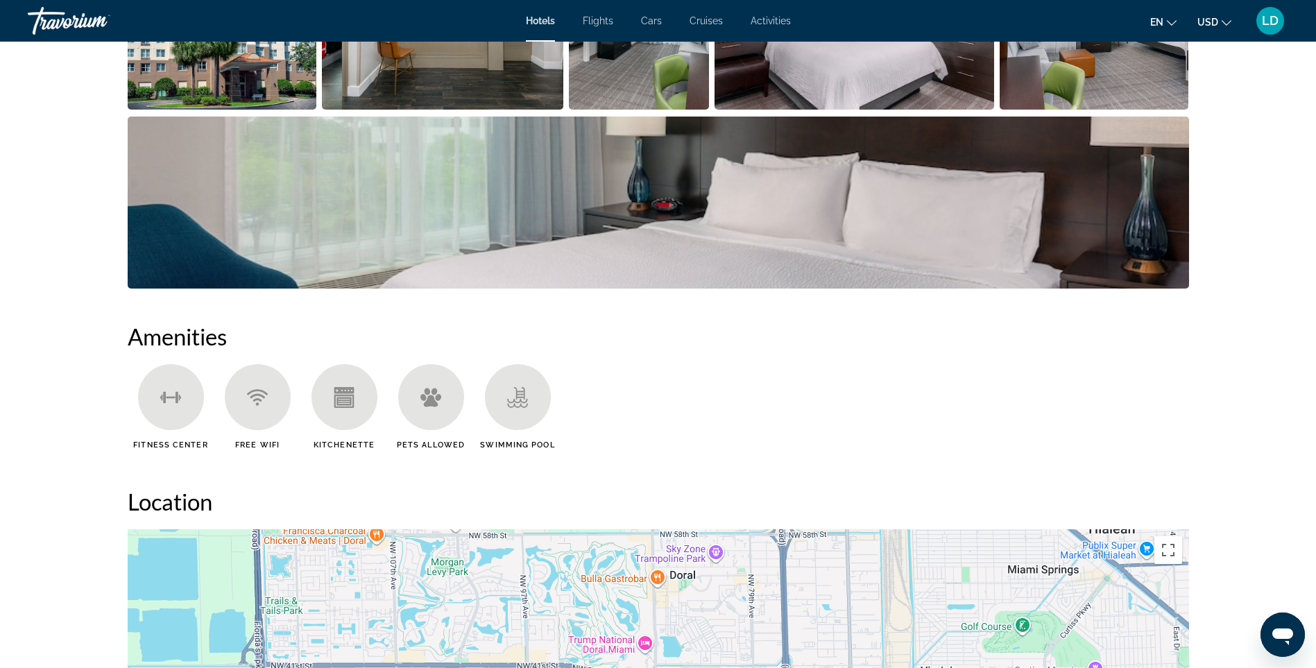
scroll to position [555, 0]
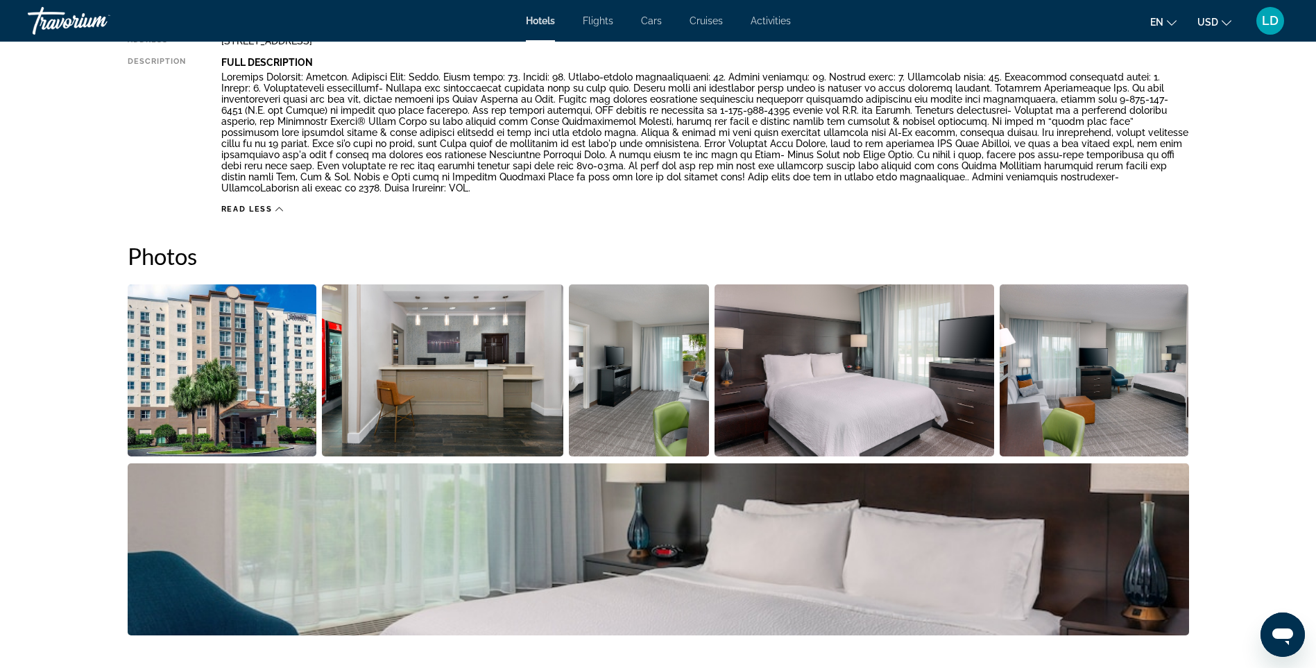
click at [231, 364] on img "Open full-screen image slider" at bounding box center [222, 370] width 189 height 172
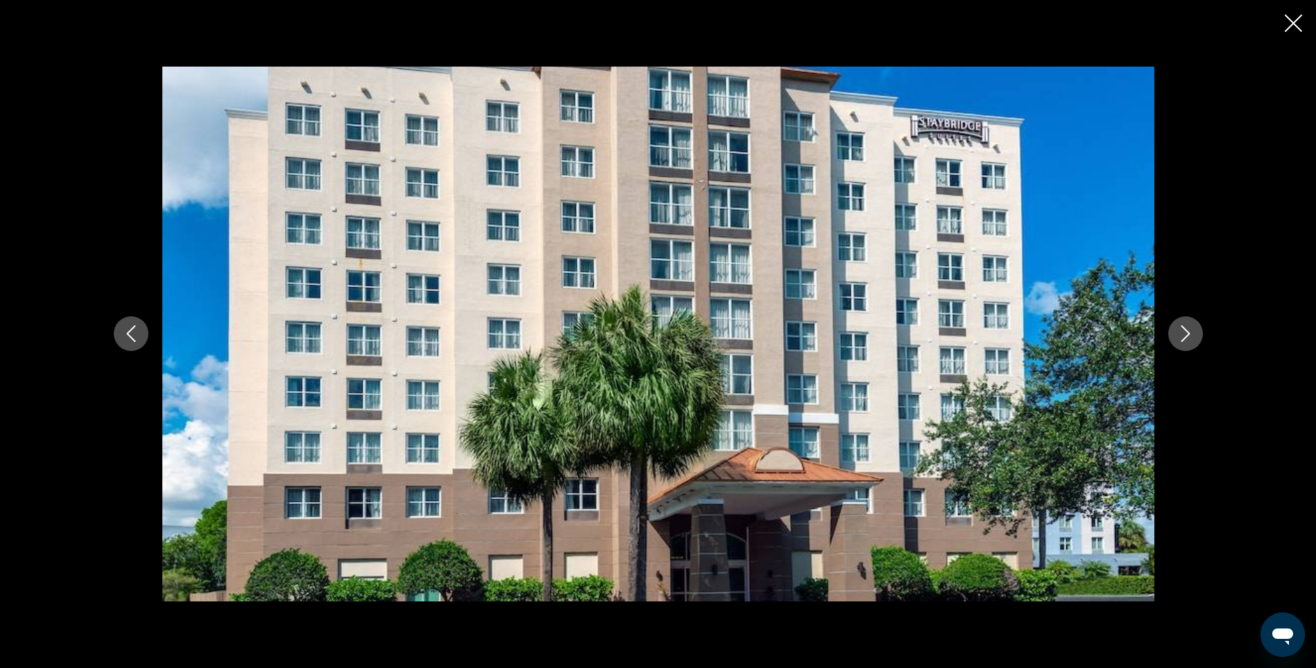
click at [1182, 337] on icon "Next image" at bounding box center [1186, 333] width 17 height 17
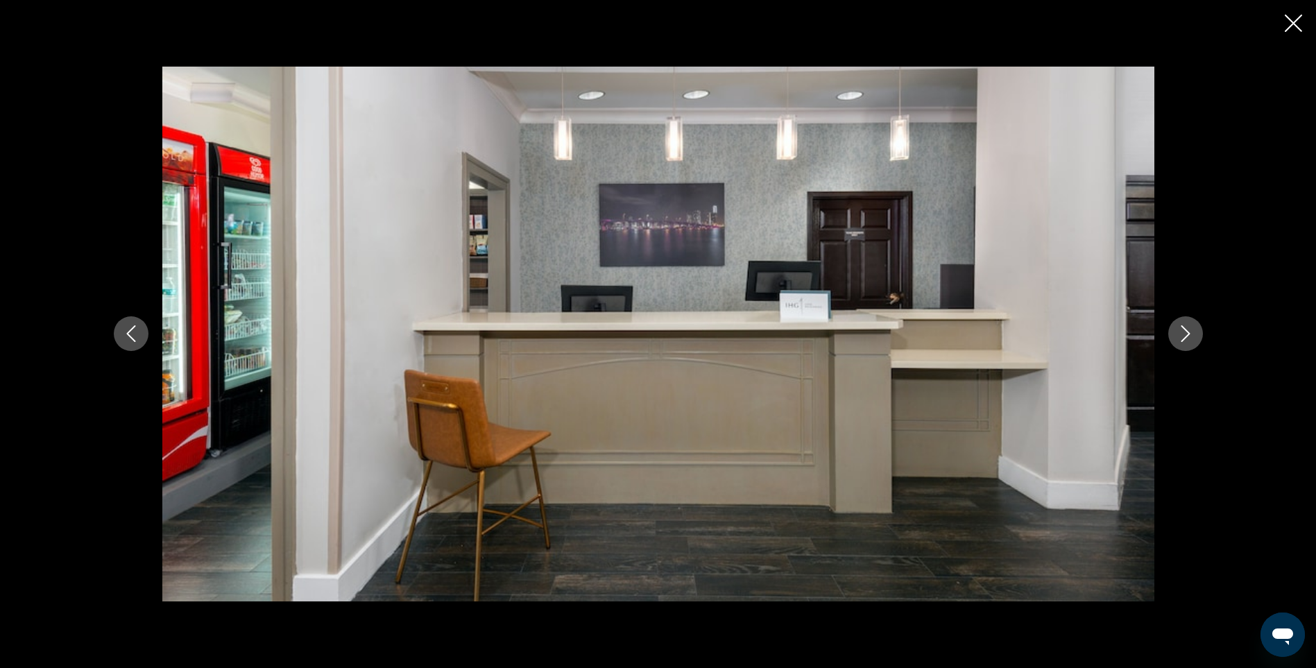
click at [1182, 337] on icon "Next image" at bounding box center [1186, 333] width 17 height 17
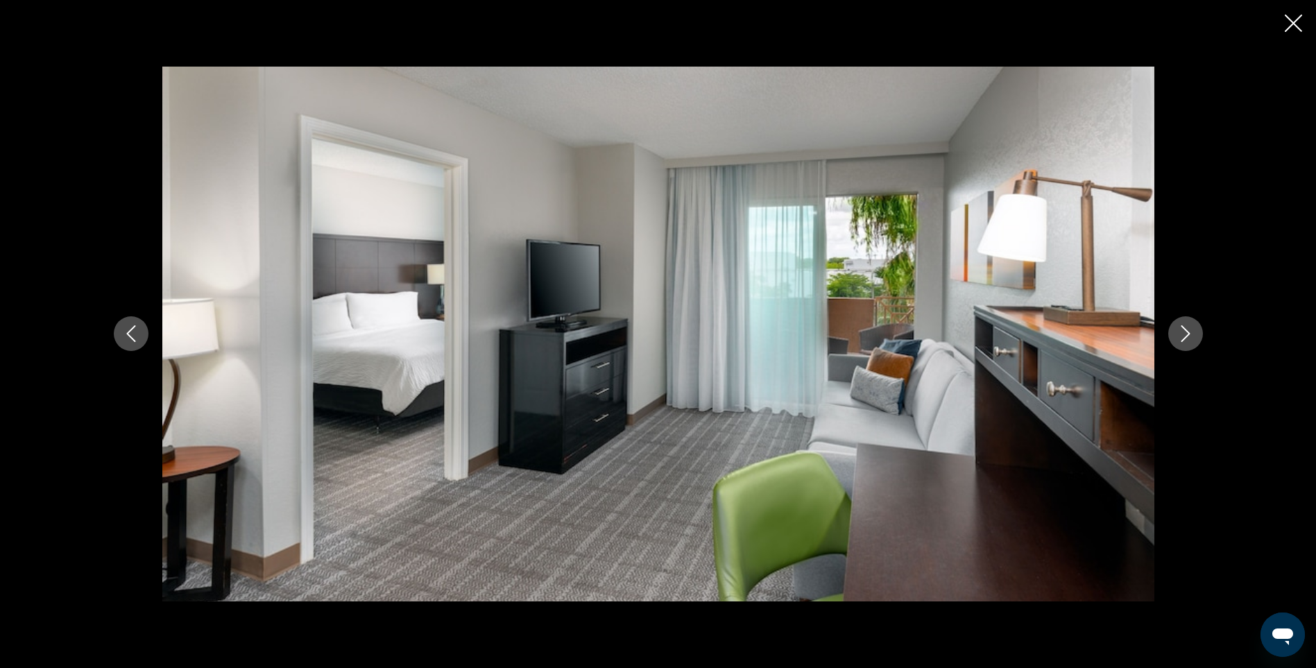
click at [1182, 337] on icon "Next image" at bounding box center [1186, 333] width 17 height 17
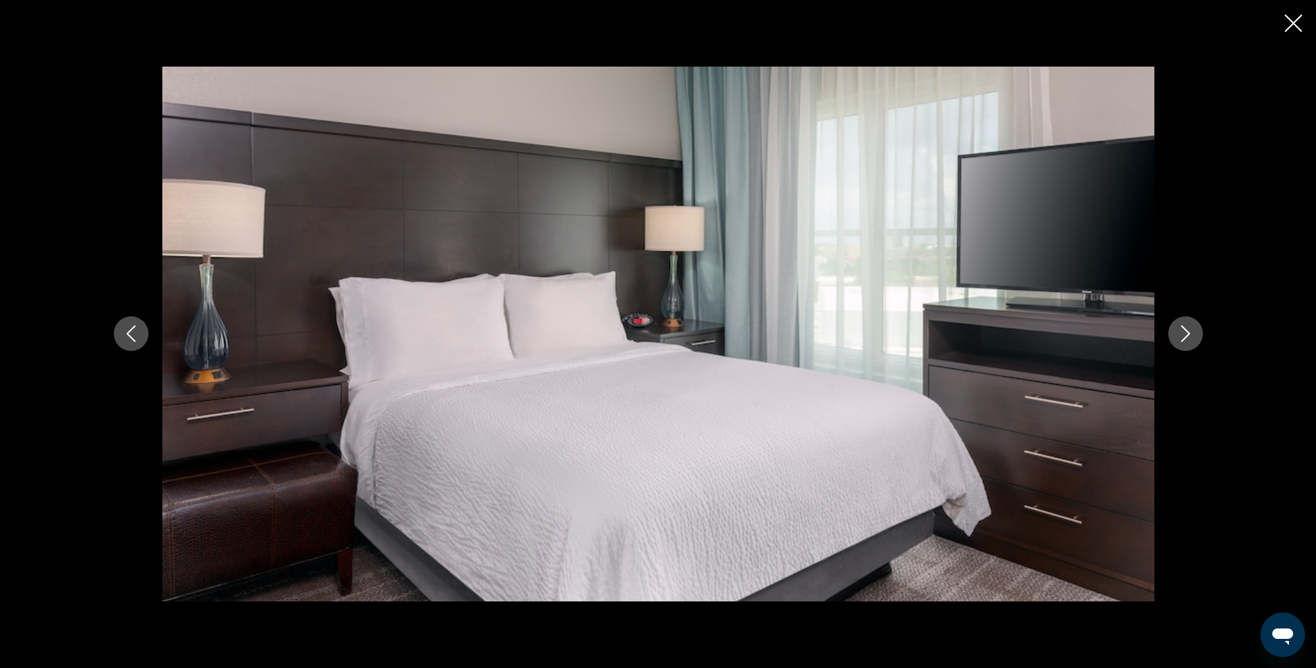
click at [1182, 337] on icon "Next image" at bounding box center [1186, 333] width 17 height 17
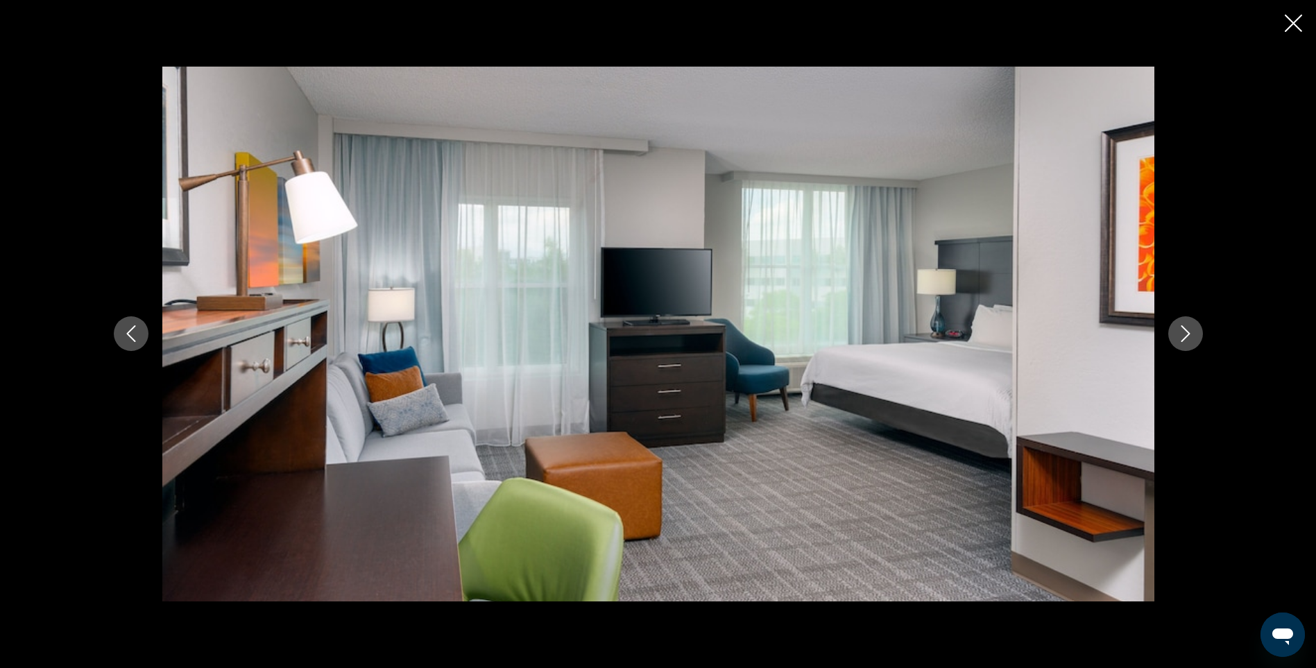
click at [1182, 337] on icon "Next image" at bounding box center [1186, 333] width 17 height 17
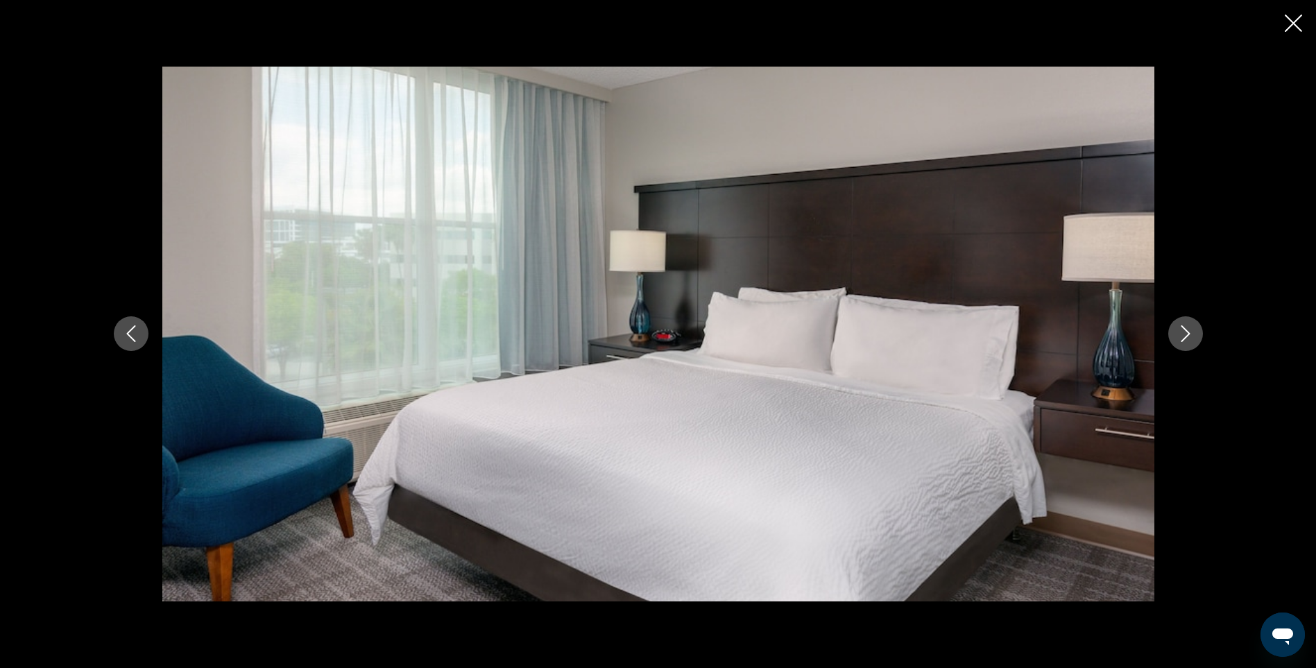
click at [1182, 337] on icon "Next image" at bounding box center [1186, 333] width 17 height 17
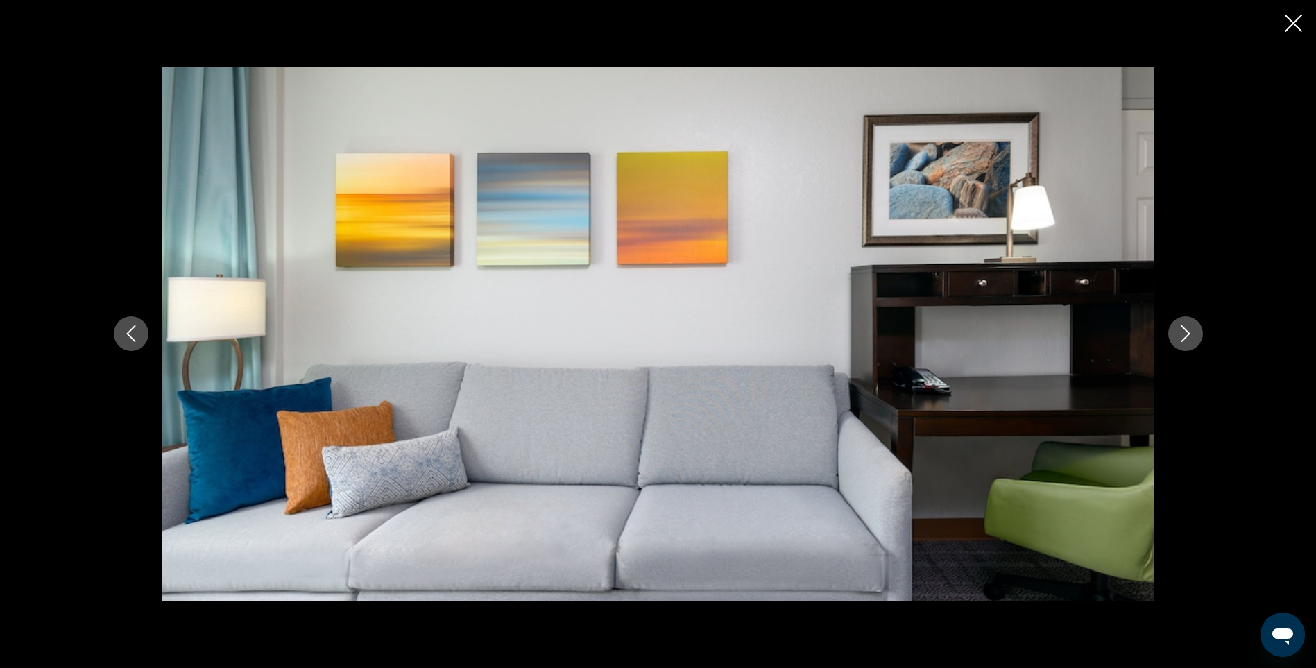
click at [1182, 337] on icon "Next image" at bounding box center [1186, 333] width 17 height 17
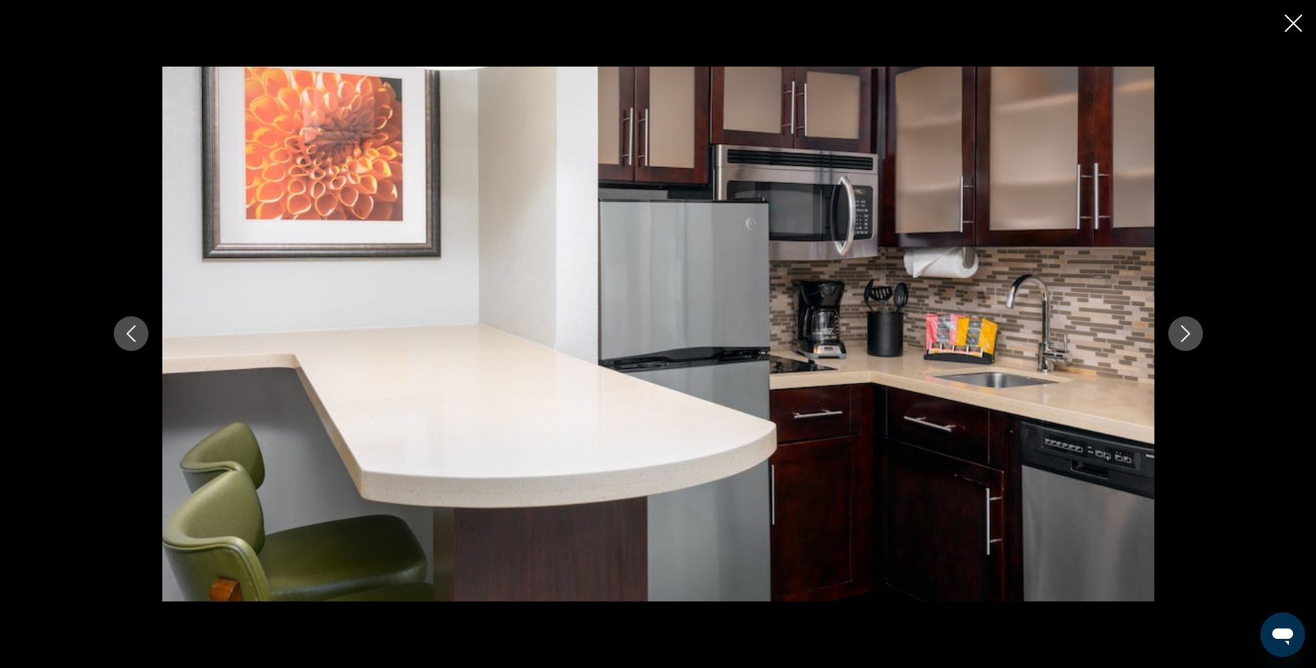
click at [1182, 337] on icon "Next image" at bounding box center [1186, 333] width 17 height 17
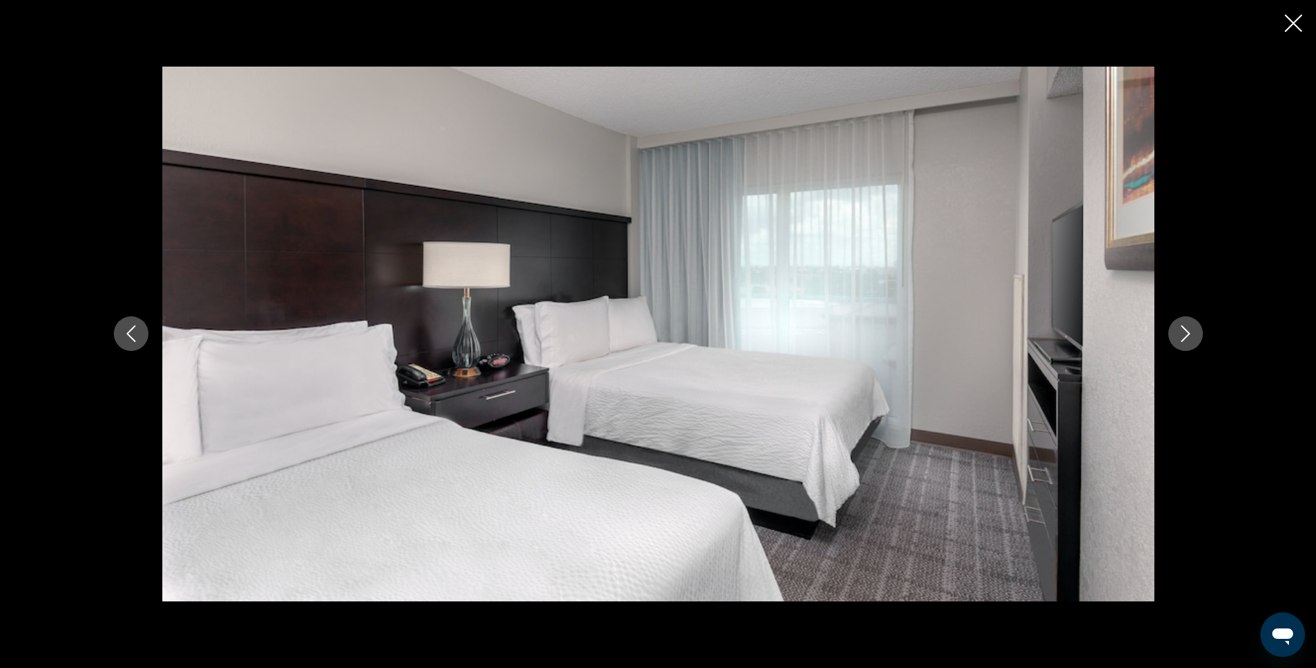
click at [1182, 337] on icon "Next image" at bounding box center [1186, 333] width 17 height 17
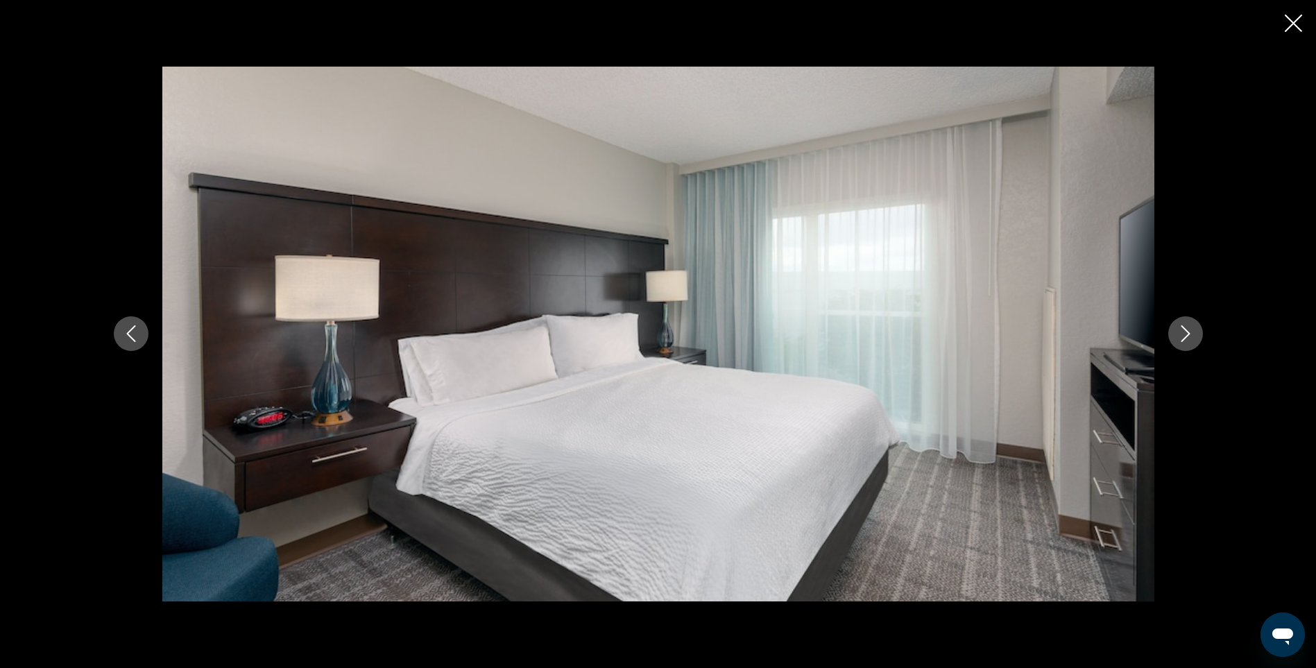
click at [1182, 337] on icon "Next image" at bounding box center [1186, 333] width 17 height 17
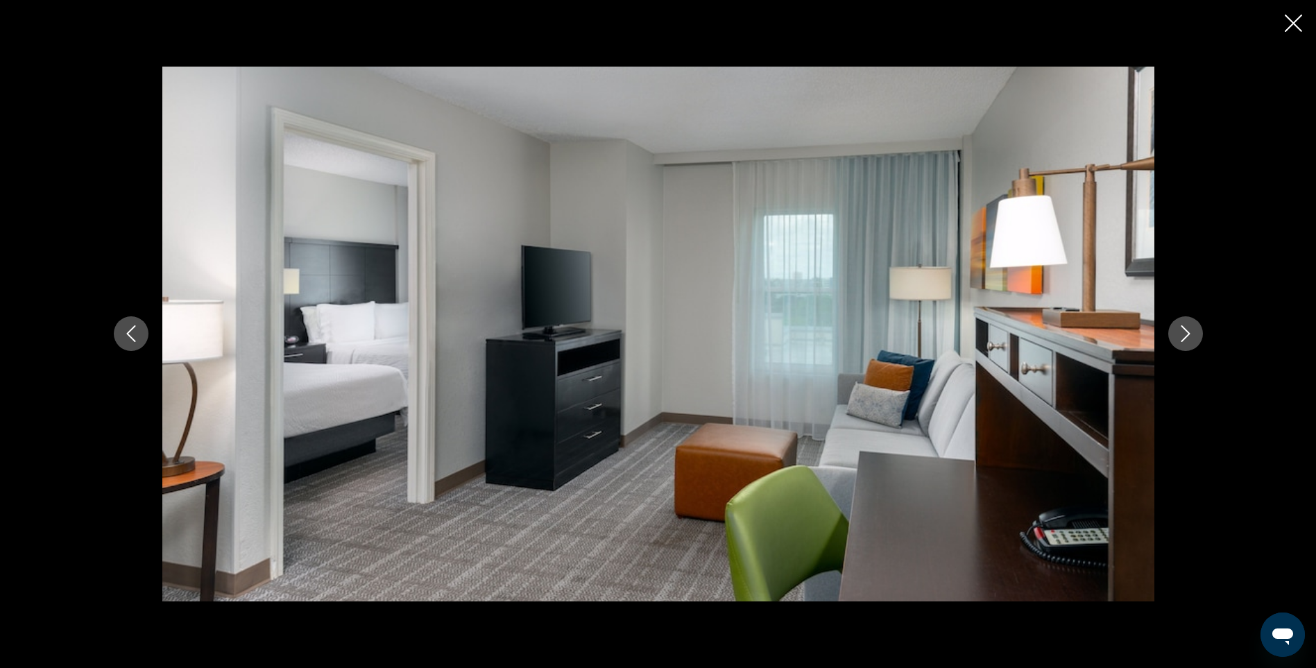
click at [1182, 337] on icon "Next image" at bounding box center [1186, 333] width 17 height 17
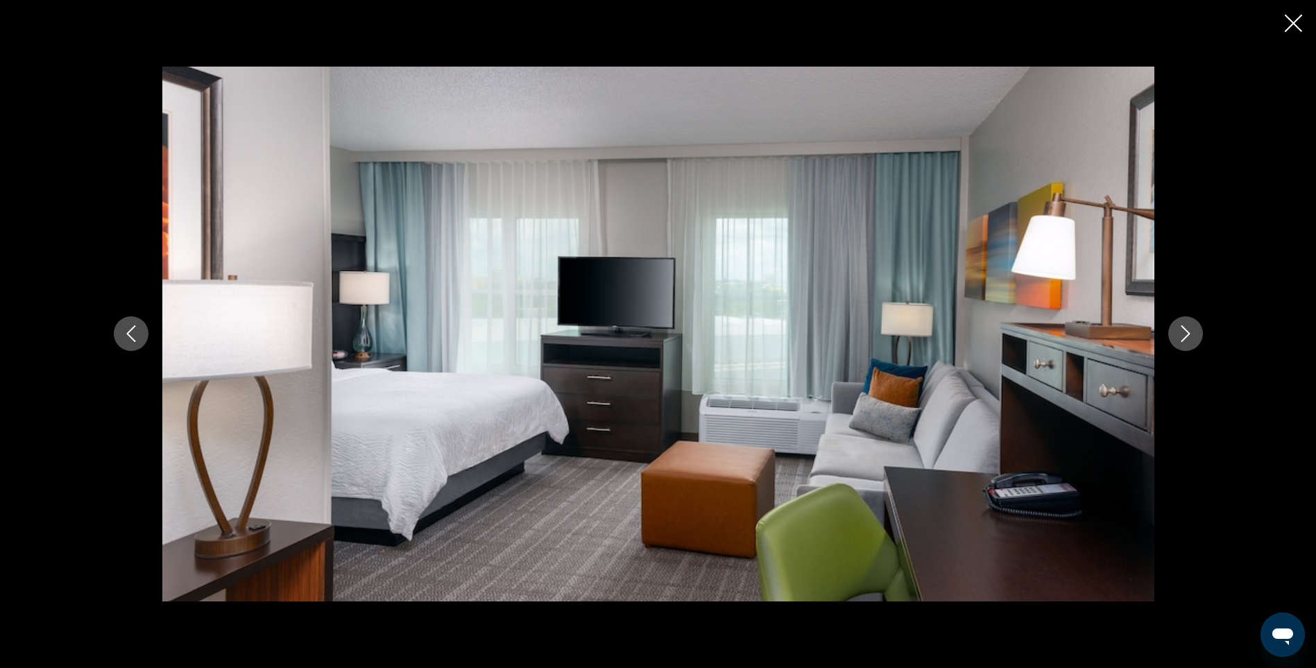
click at [1182, 337] on icon "Next image" at bounding box center [1186, 333] width 17 height 17
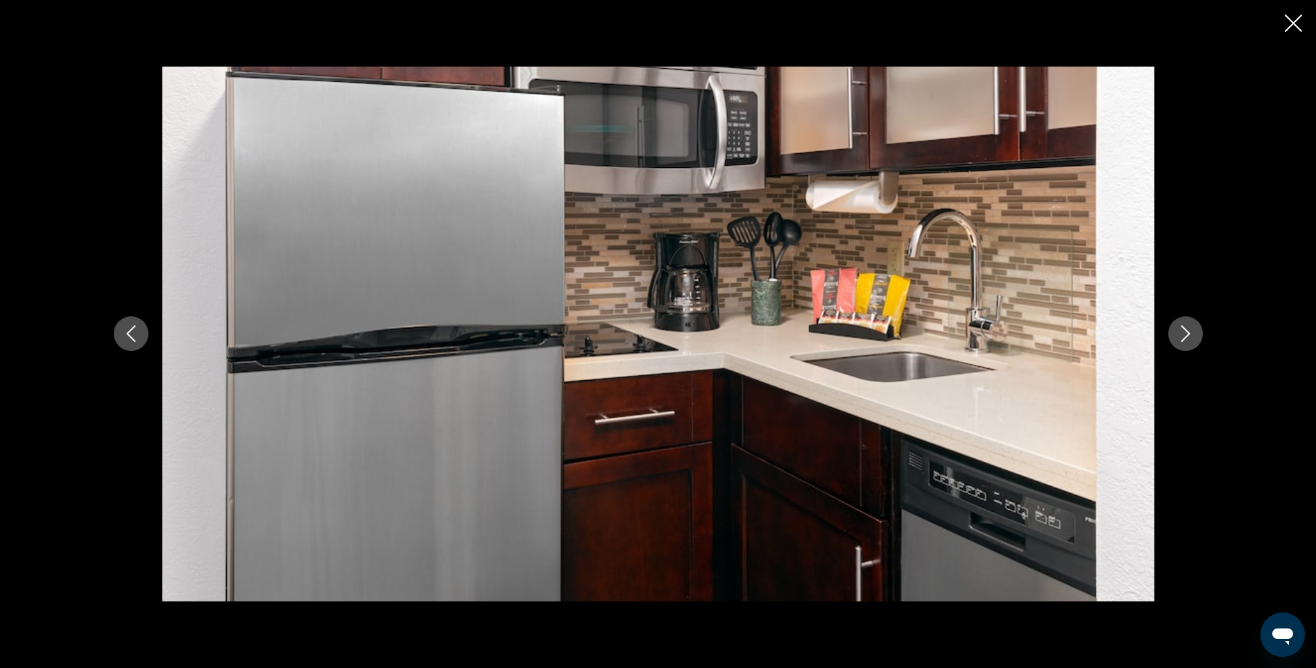
click at [1182, 335] on icon "Next image" at bounding box center [1186, 333] width 17 height 17
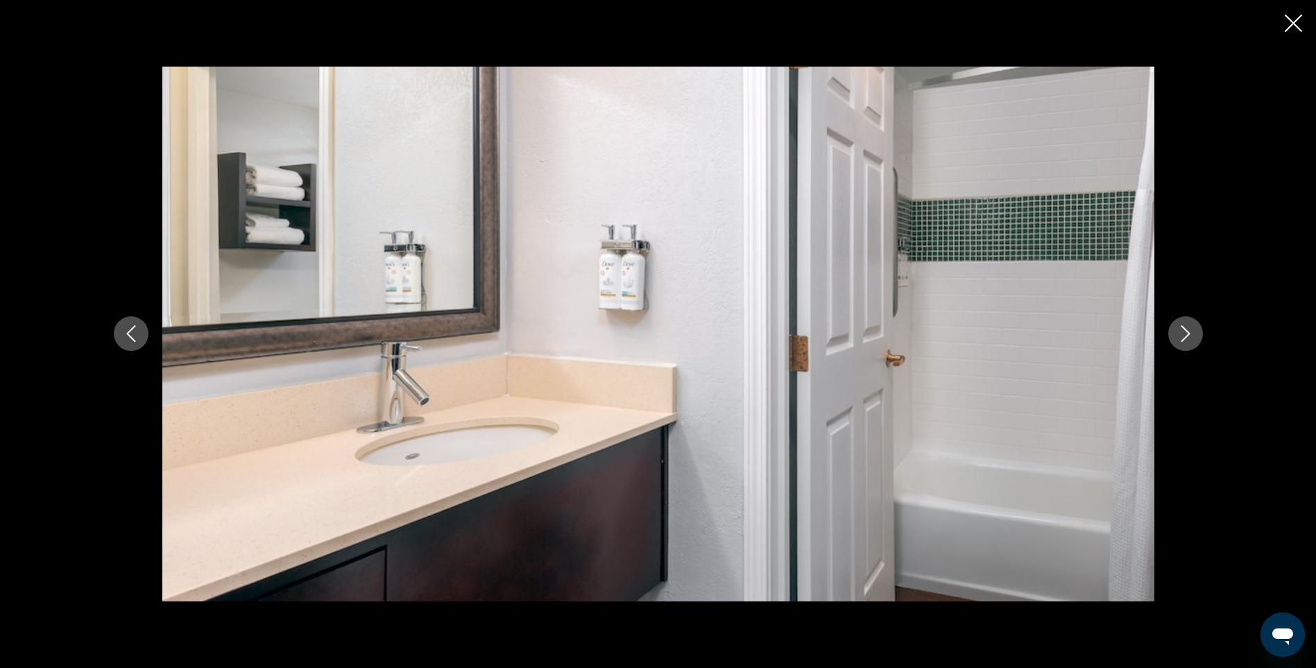
click at [1182, 335] on icon "Next image" at bounding box center [1186, 333] width 17 height 17
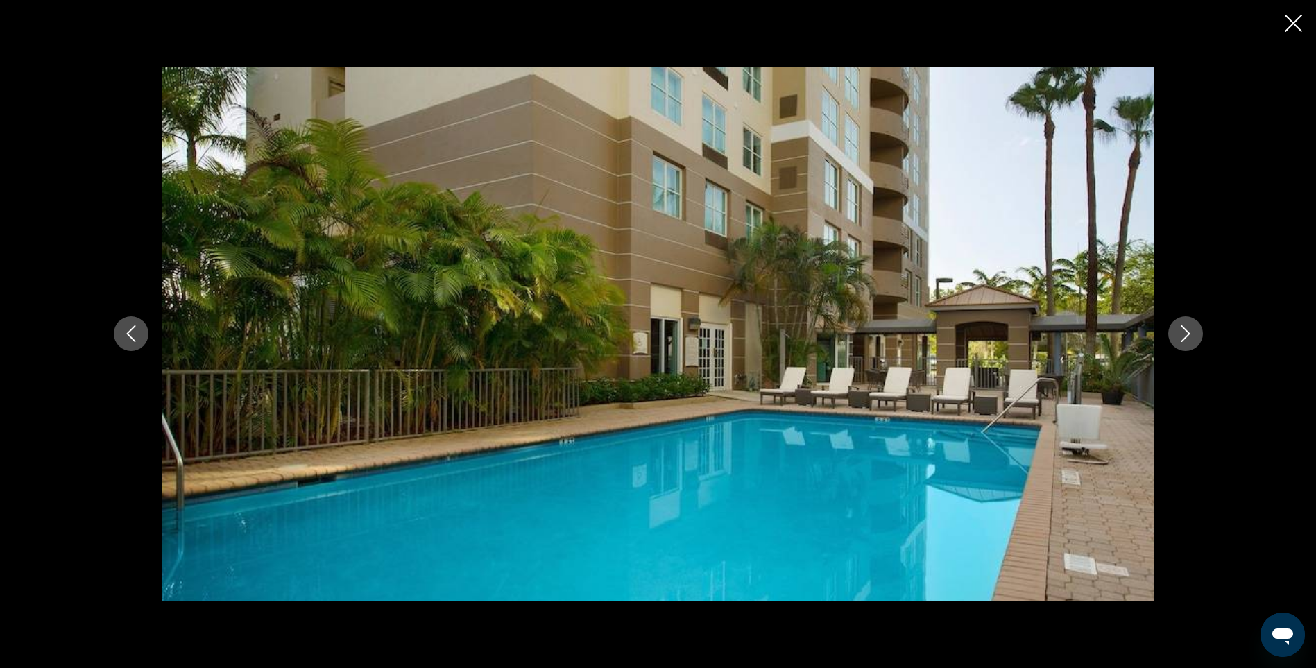
click at [1182, 335] on icon "Next image" at bounding box center [1186, 333] width 17 height 17
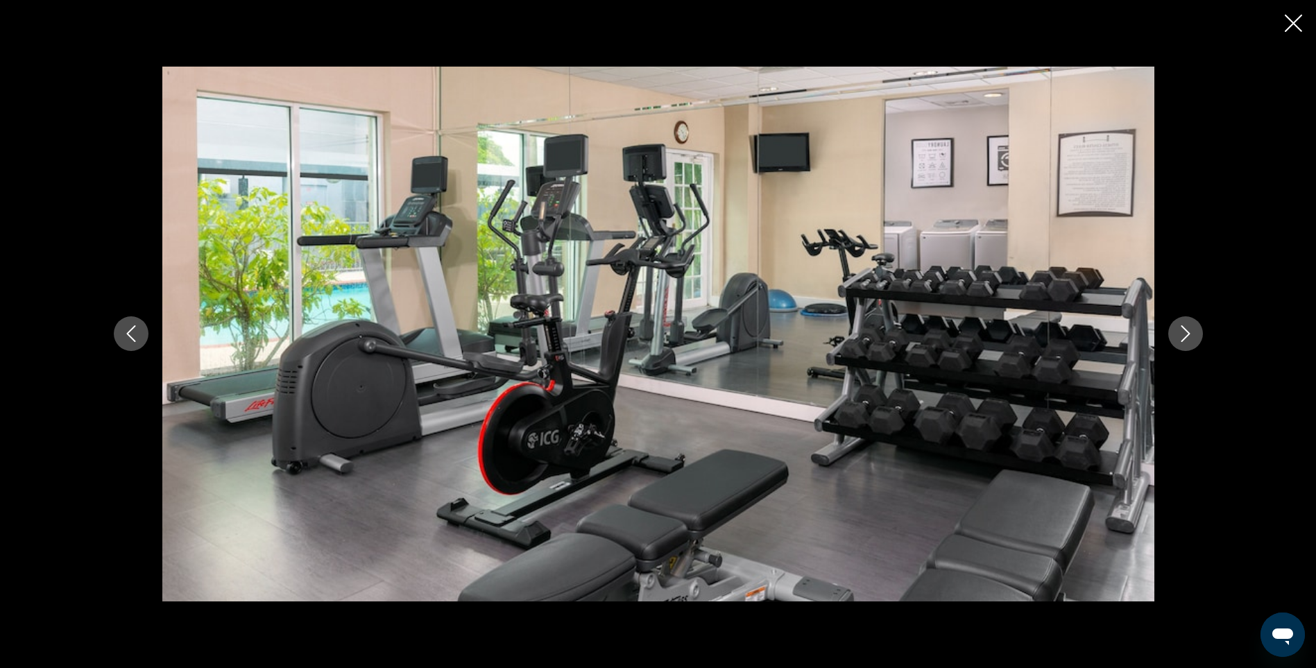
click at [1182, 335] on icon "Next image" at bounding box center [1186, 333] width 17 height 17
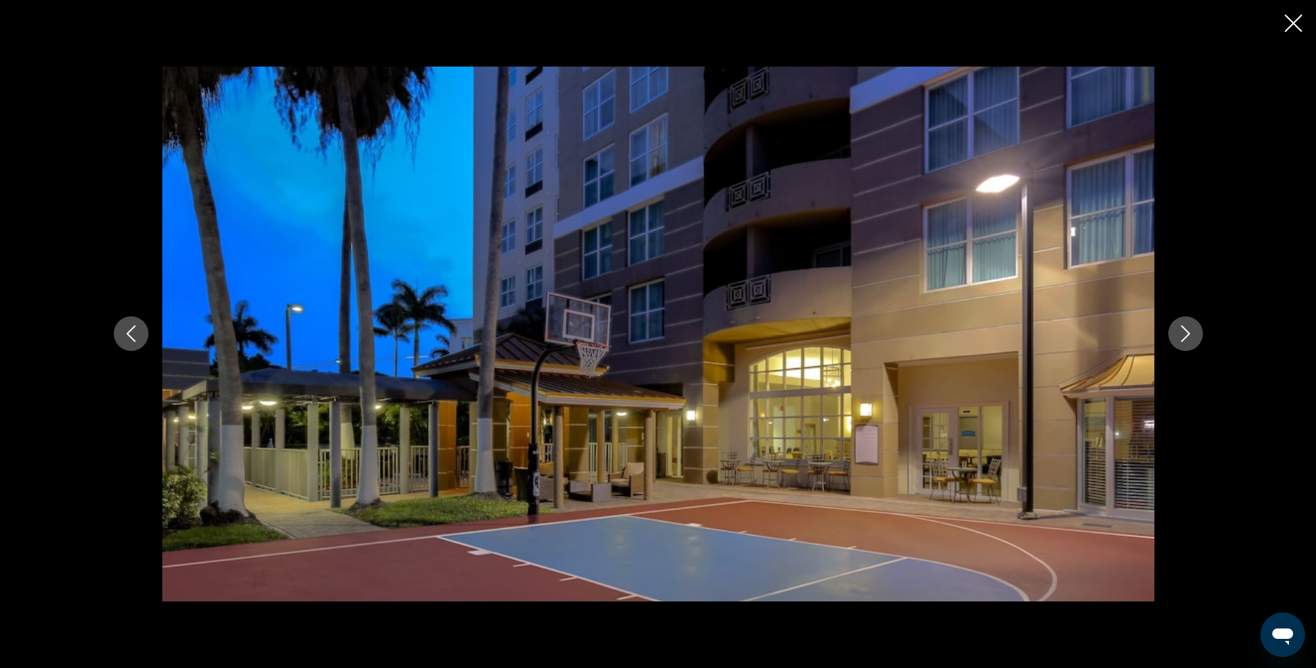
click at [1182, 335] on icon "Next image" at bounding box center [1186, 333] width 17 height 17
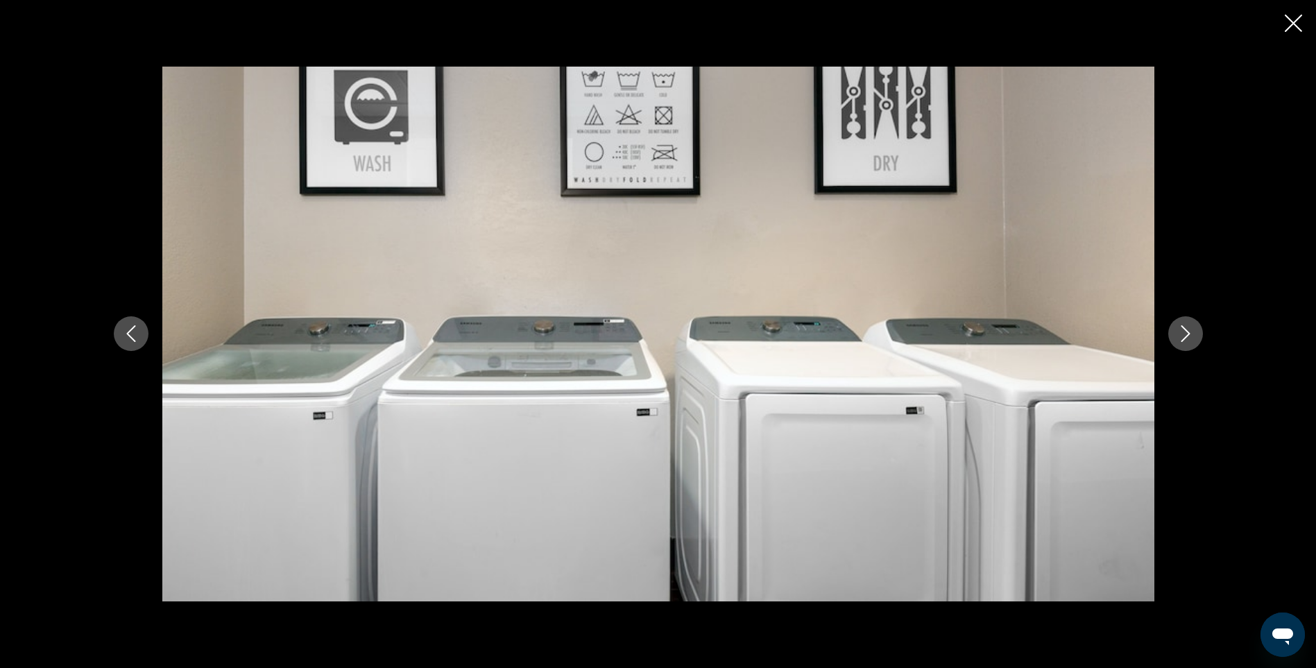
click at [1182, 335] on icon "Next image" at bounding box center [1186, 333] width 17 height 17
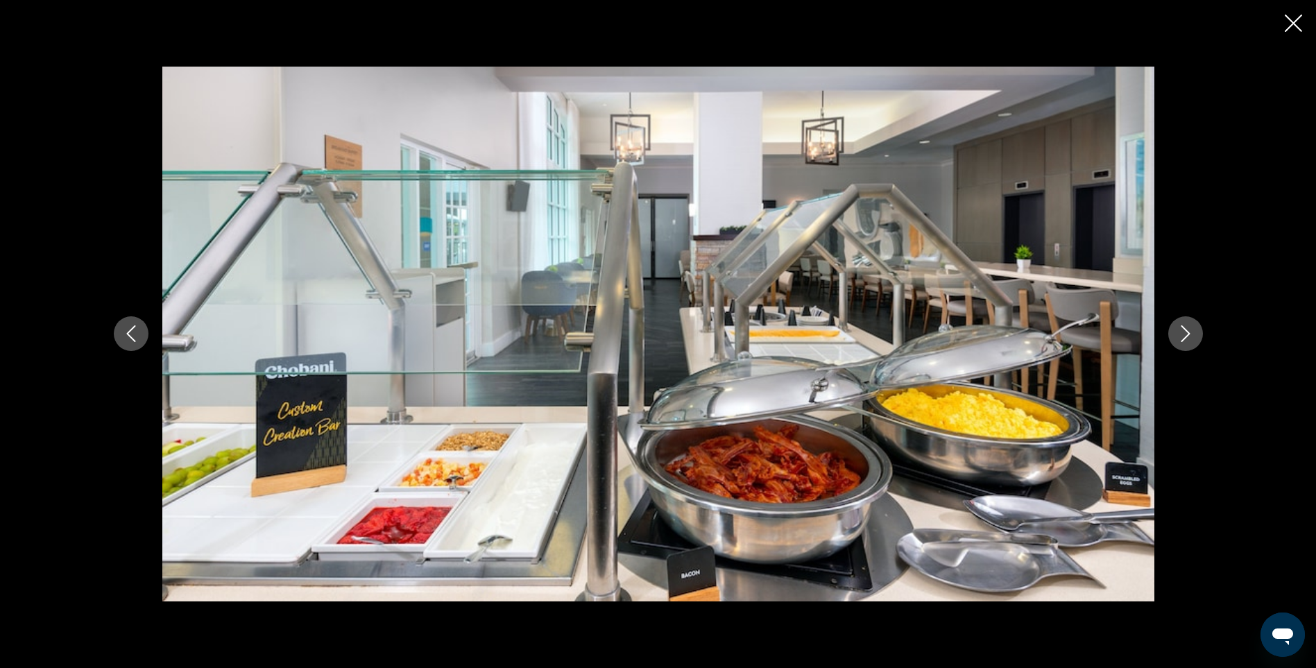
click at [1182, 335] on icon "Next image" at bounding box center [1186, 333] width 17 height 17
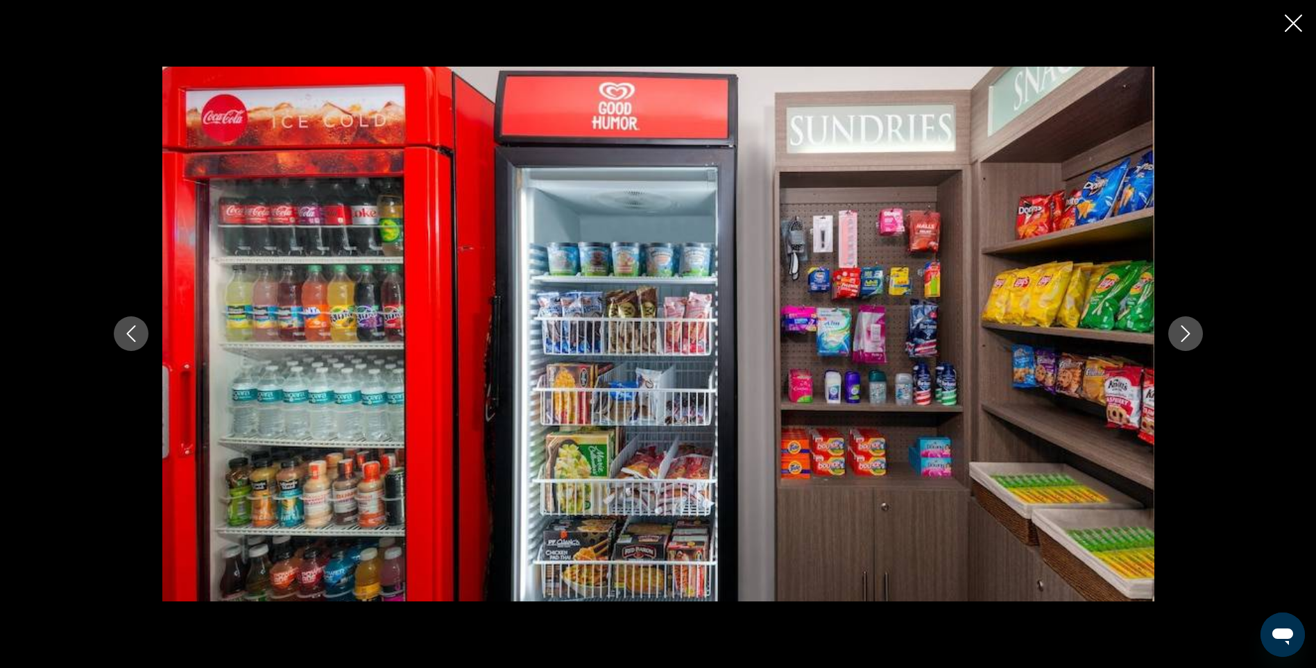
click at [1182, 335] on icon "Next image" at bounding box center [1186, 333] width 17 height 17
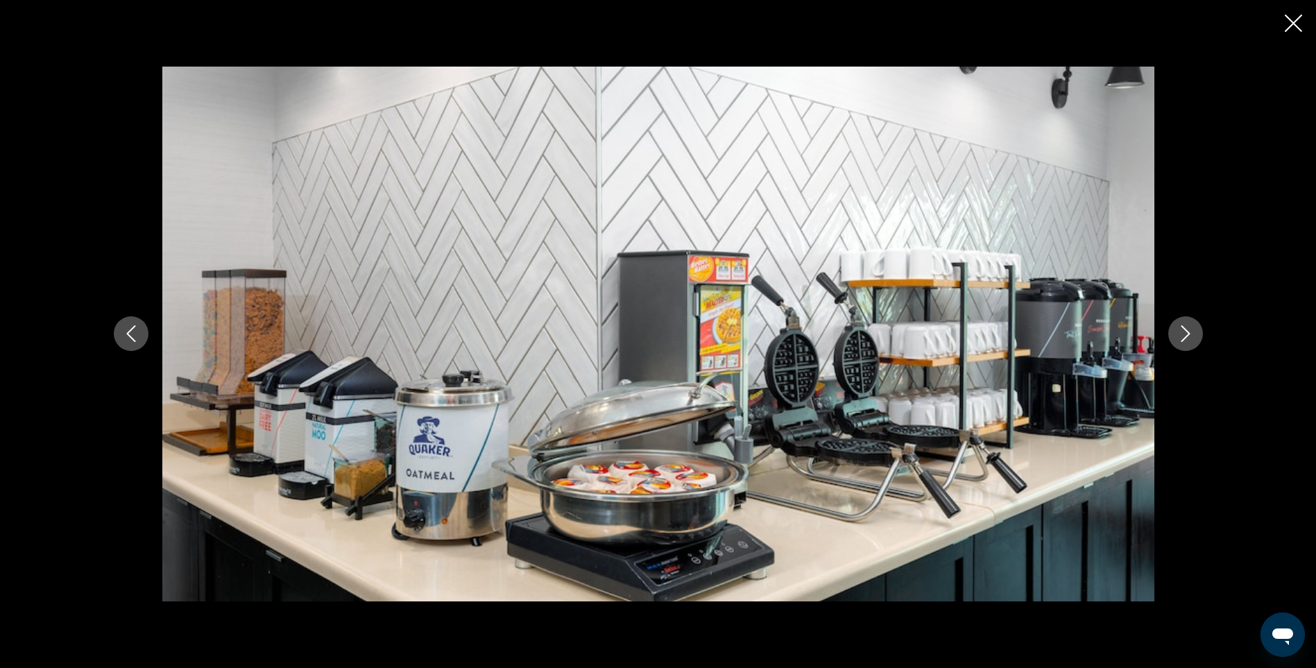
click at [1182, 335] on icon "Next image" at bounding box center [1186, 333] width 17 height 17
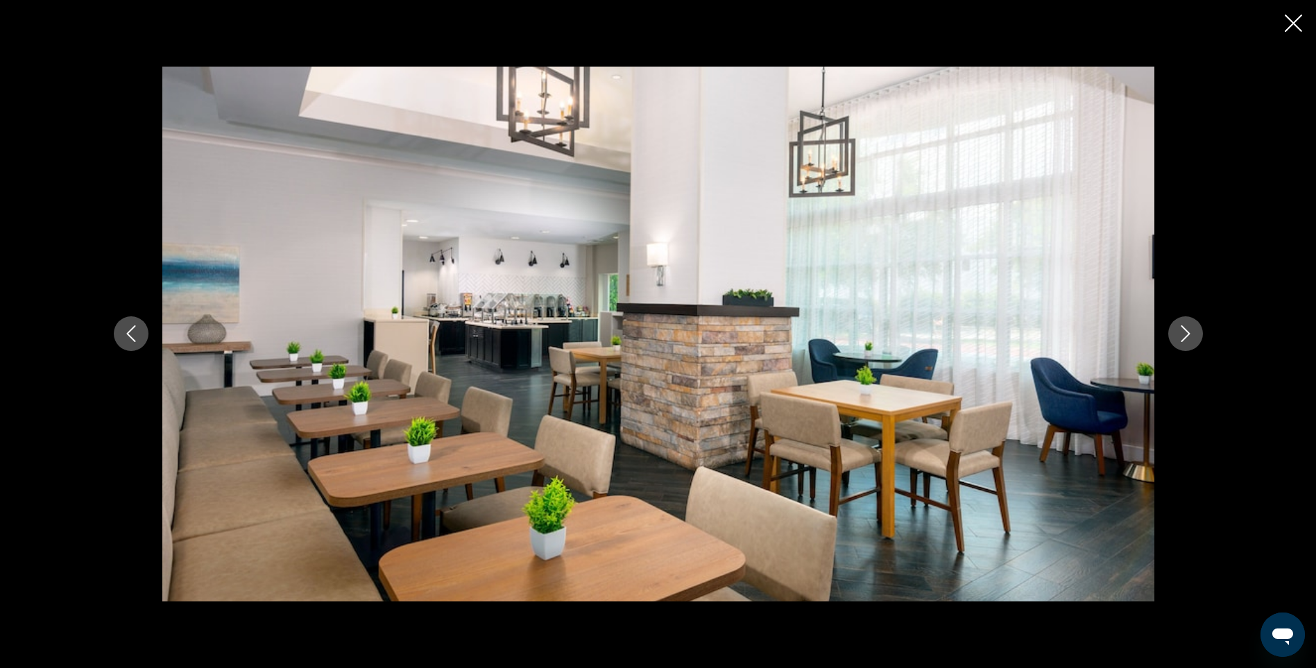
click at [1182, 335] on icon "Next image" at bounding box center [1186, 333] width 17 height 17
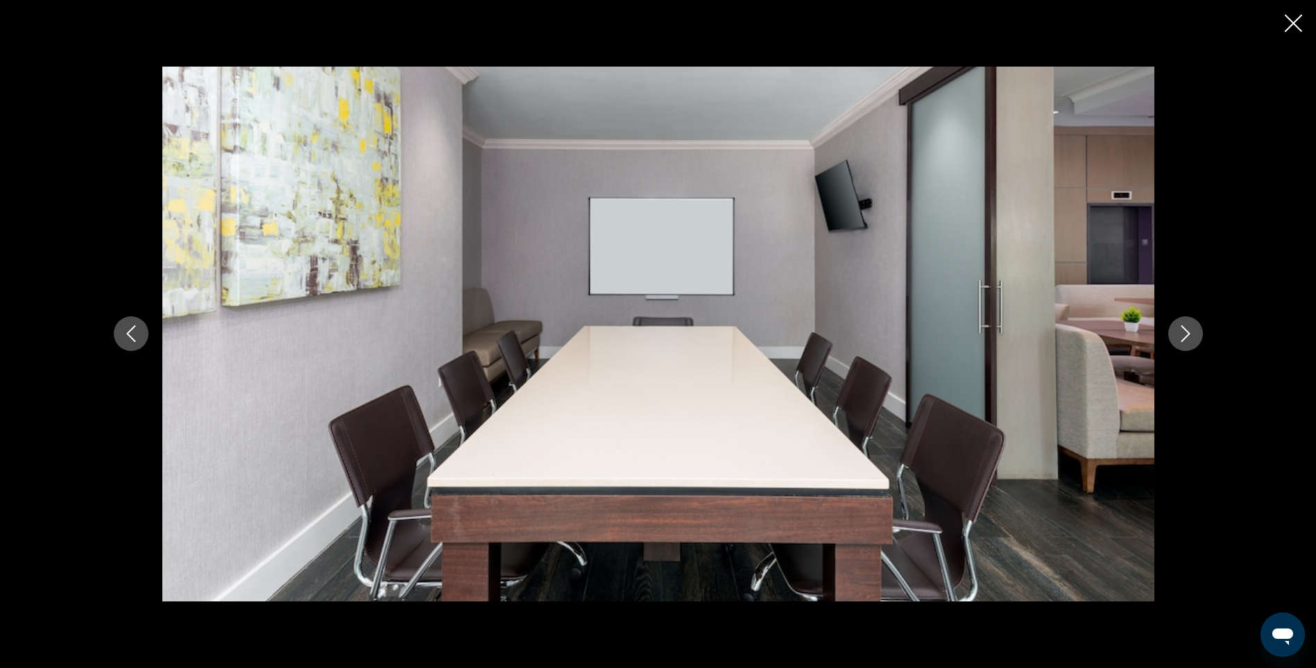
click at [1182, 335] on icon "Next image" at bounding box center [1186, 333] width 17 height 17
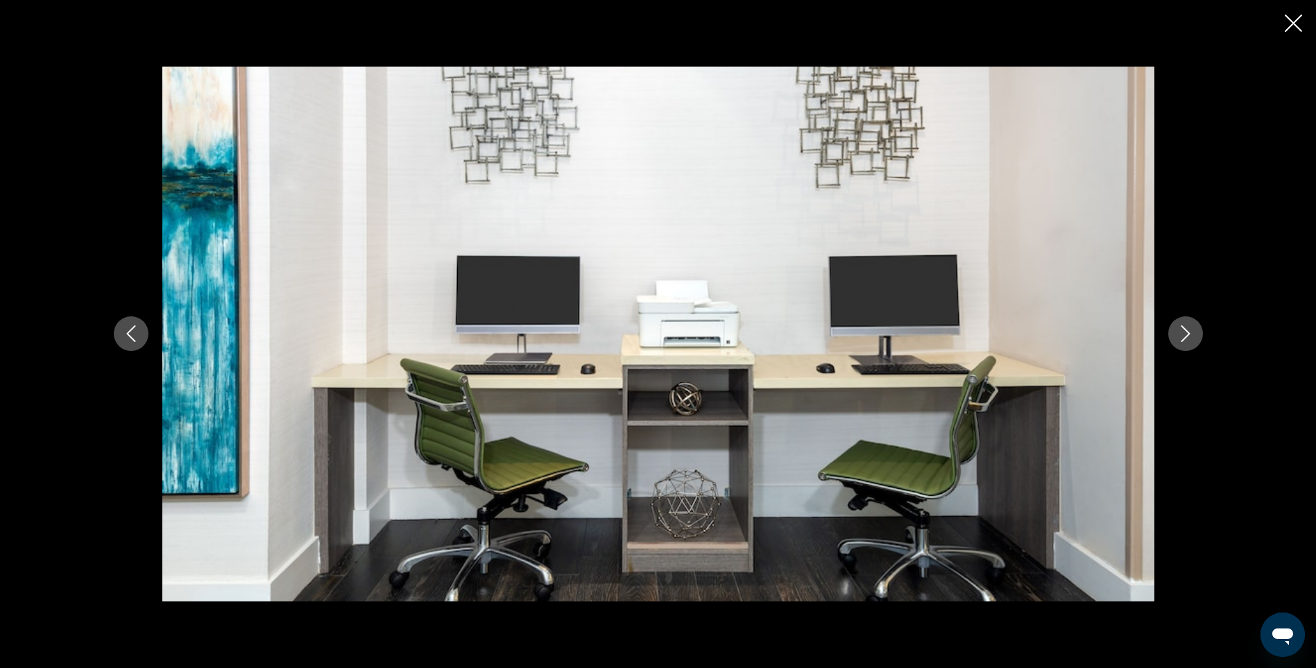
click at [1182, 335] on icon "Next image" at bounding box center [1186, 333] width 17 height 17
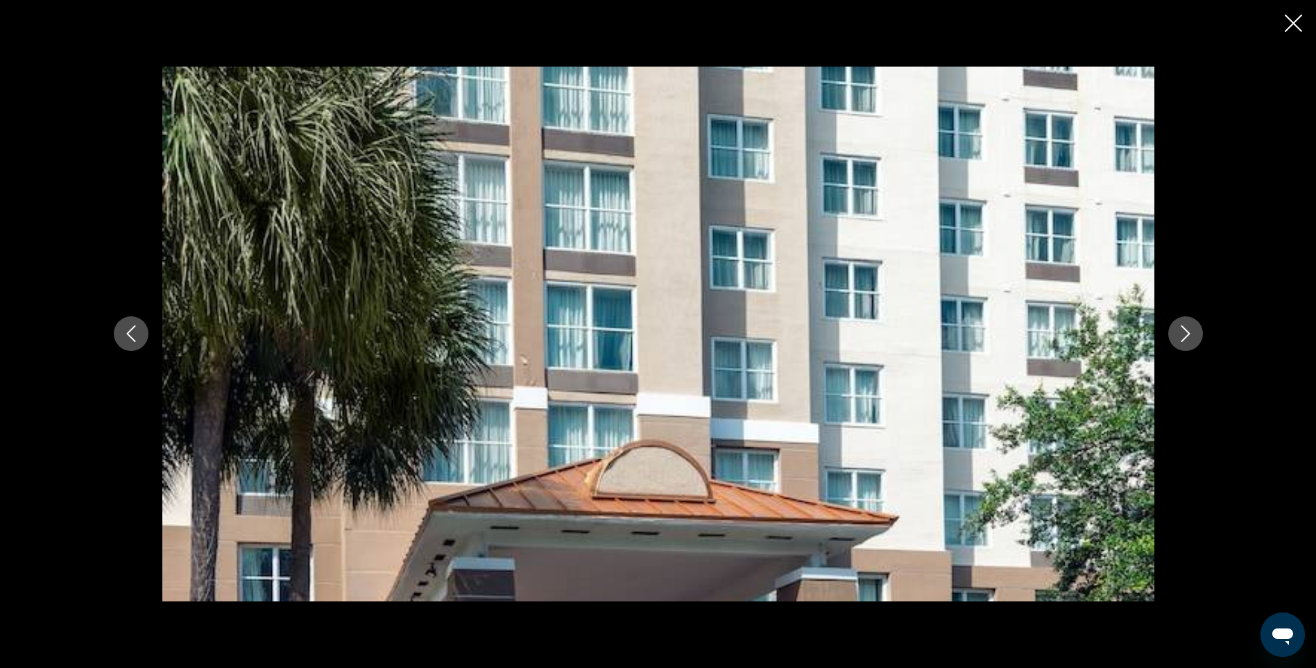
click at [1182, 335] on icon "Next image" at bounding box center [1186, 333] width 17 height 17
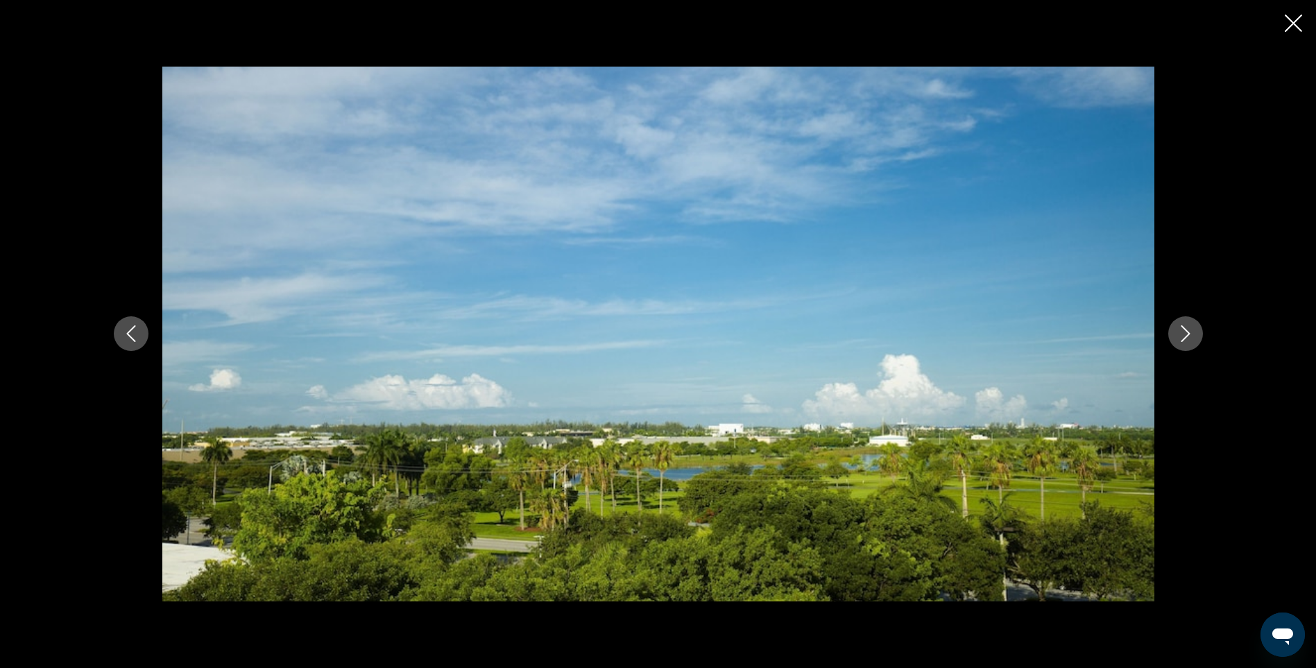
click at [1182, 335] on icon "Next image" at bounding box center [1186, 333] width 17 height 17
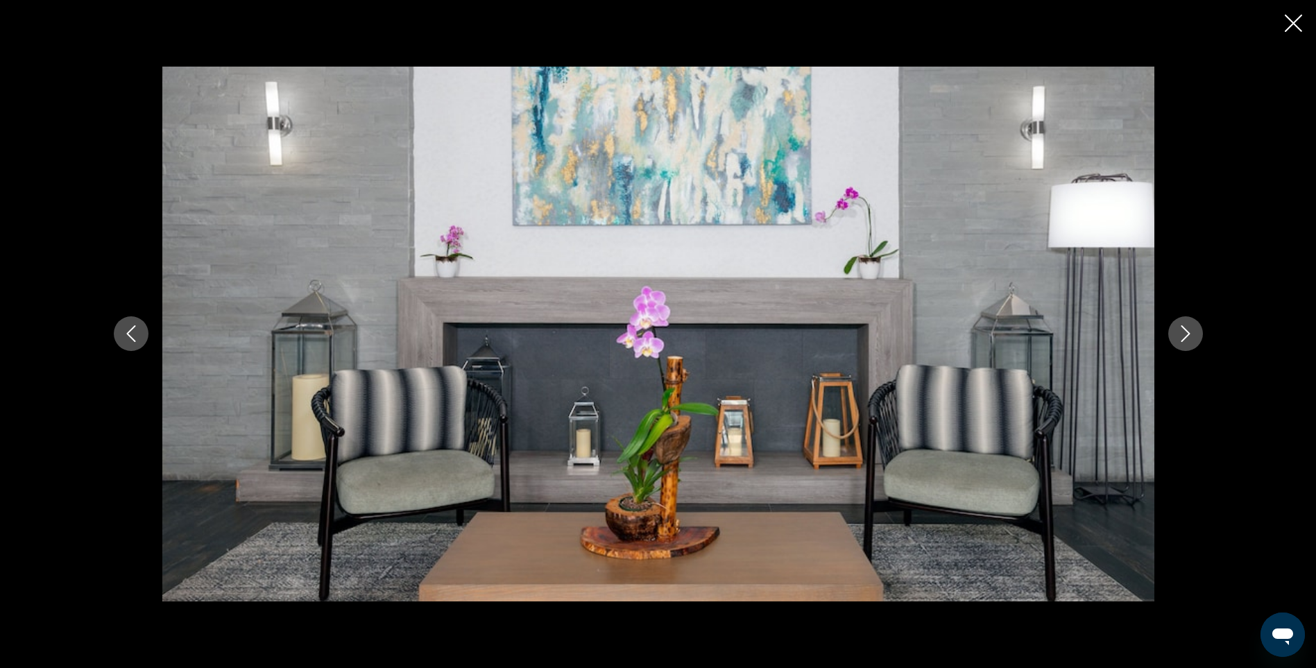
click at [1182, 335] on icon "Next image" at bounding box center [1186, 333] width 17 height 17
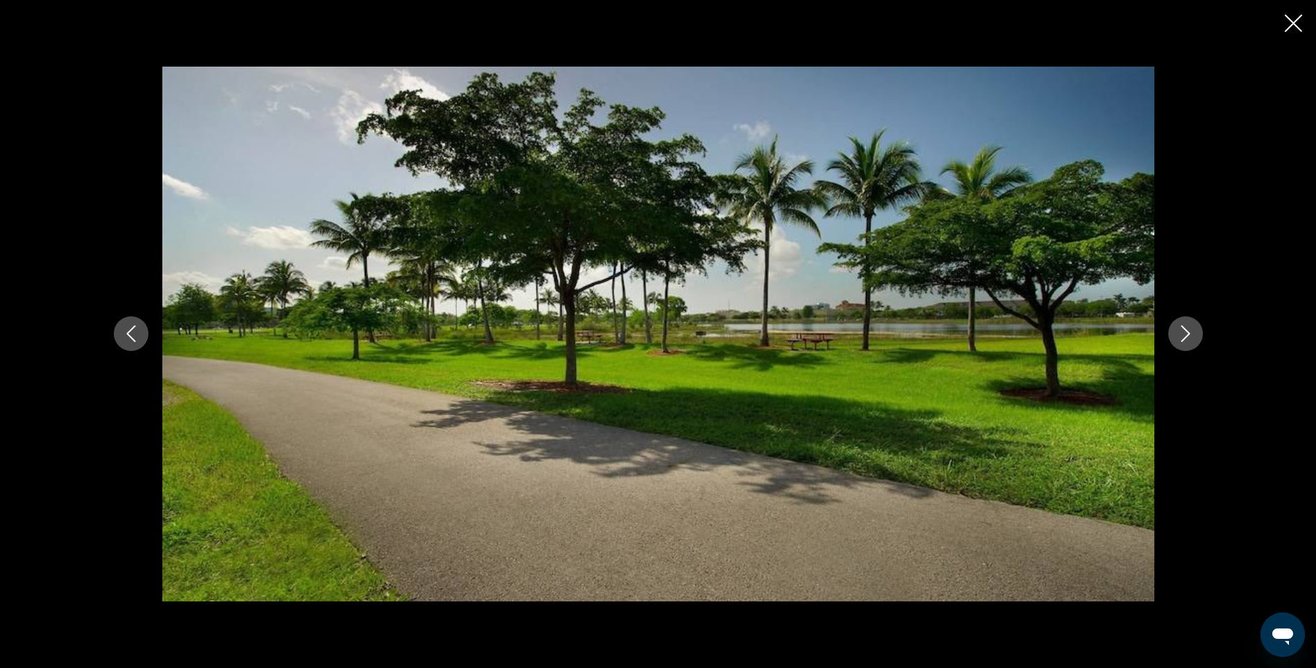
click at [1182, 335] on icon "Next image" at bounding box center [1186, 333] width 17 height 17
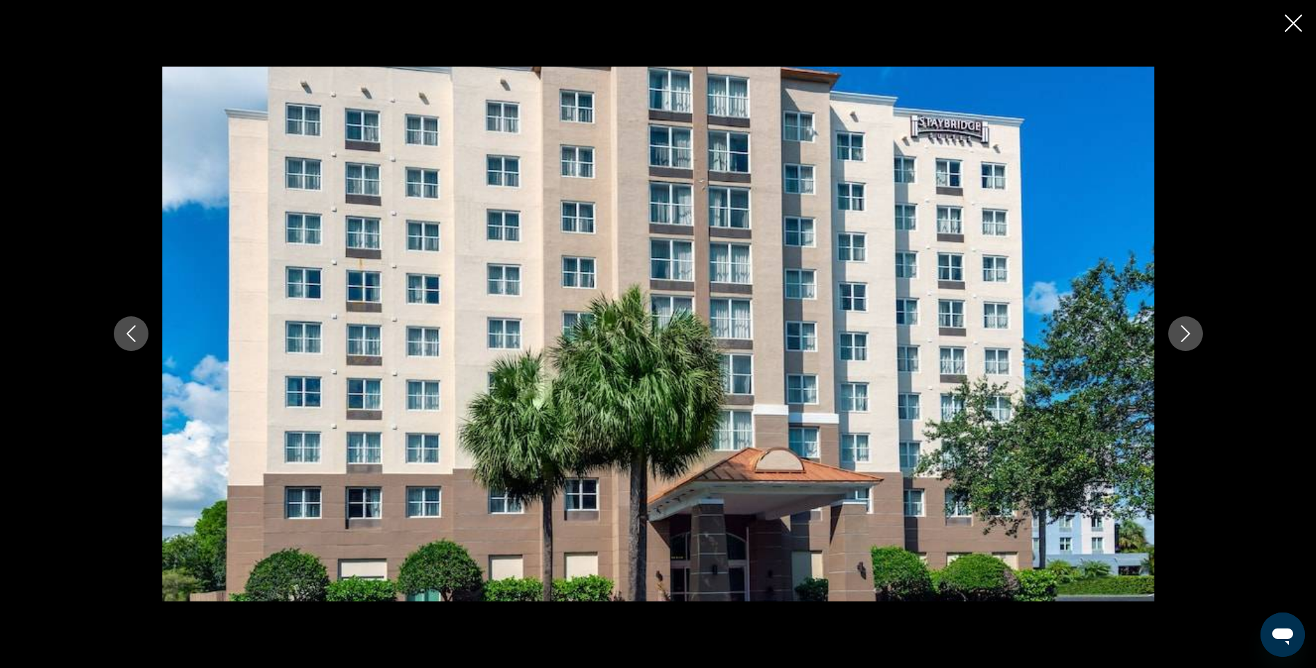
click at [1182, 335] on icon "Next image" at bounding box center [1186, 333] width 17 height 17
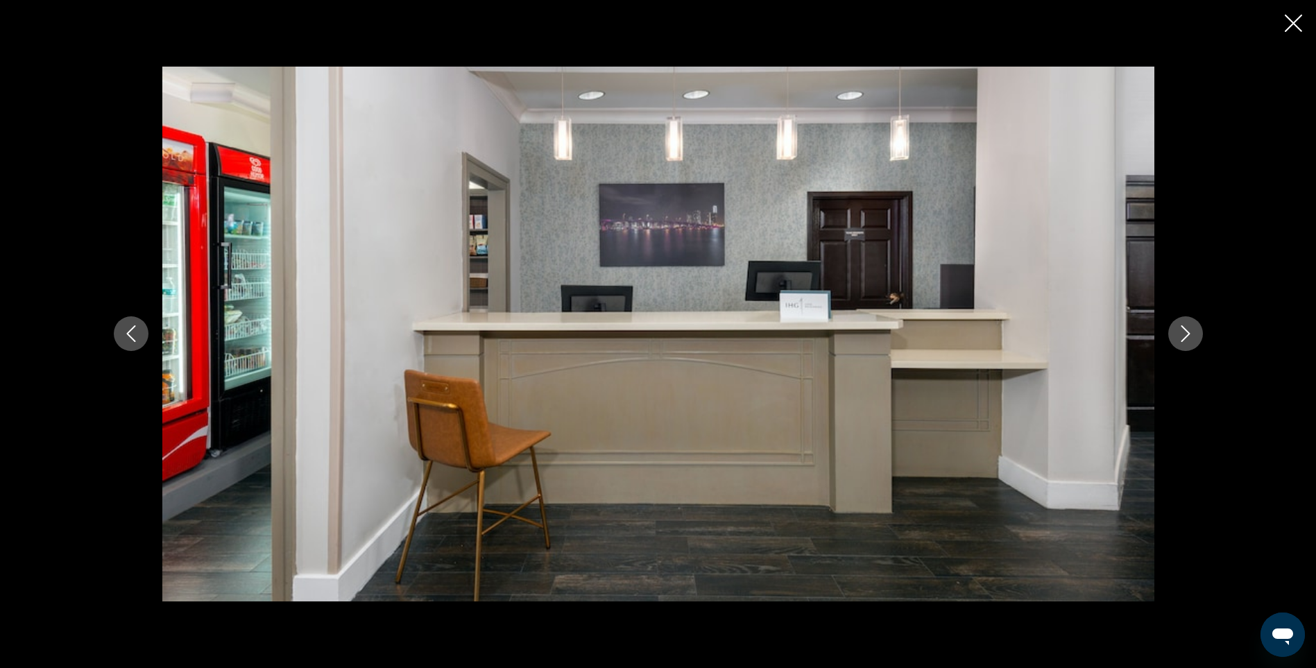
click at [1182, 335] on icon "Next image" at bounding box center [1186, 333] width 17 height 17
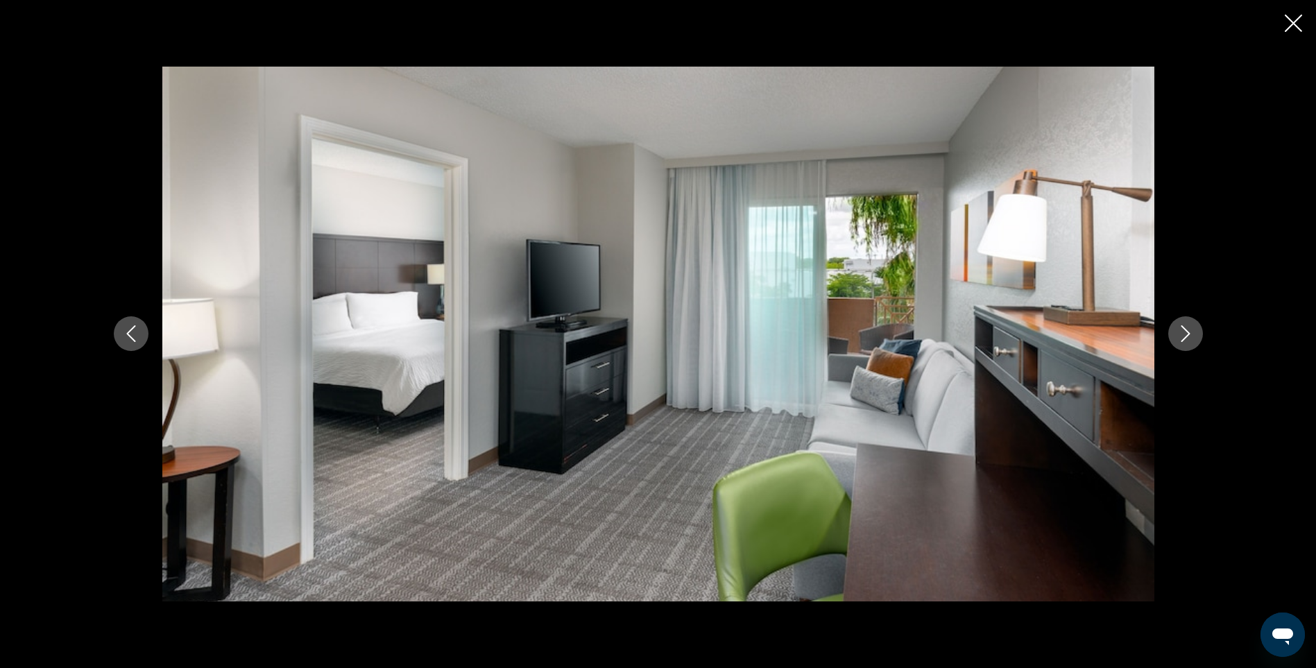
click at [1182, 335] on icon "Next image" at bounding box center [1186, 333] width 17 height 17
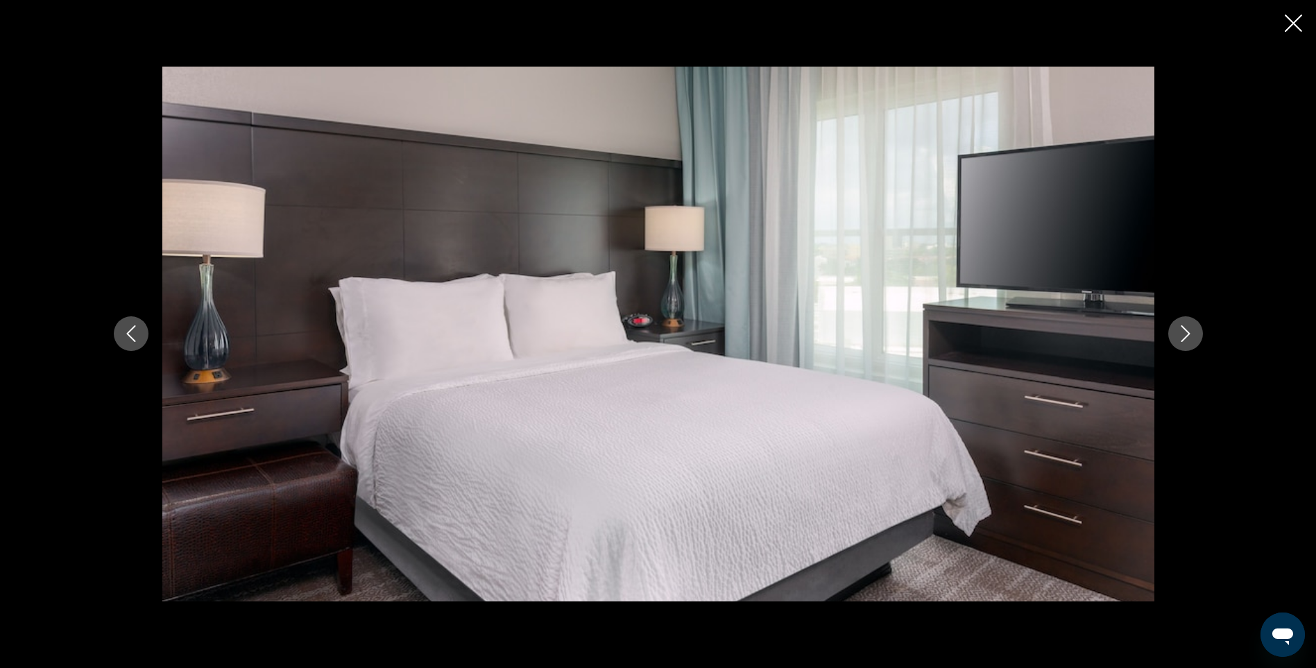
click at [1182, 335] on icon "Next image" at bounding box center [1186, 333] width 17 height 17
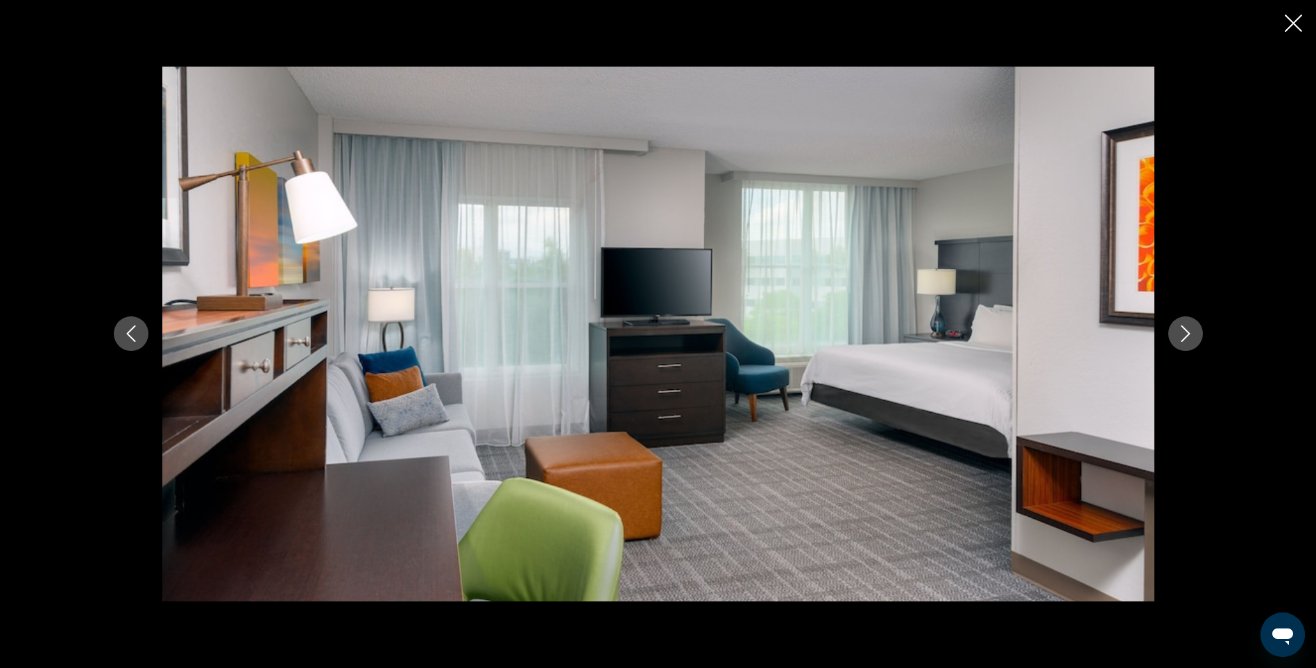
click at [1289, 19] on icon "Close slideshow" at bounding box center [1293, 23] width 17 height 17
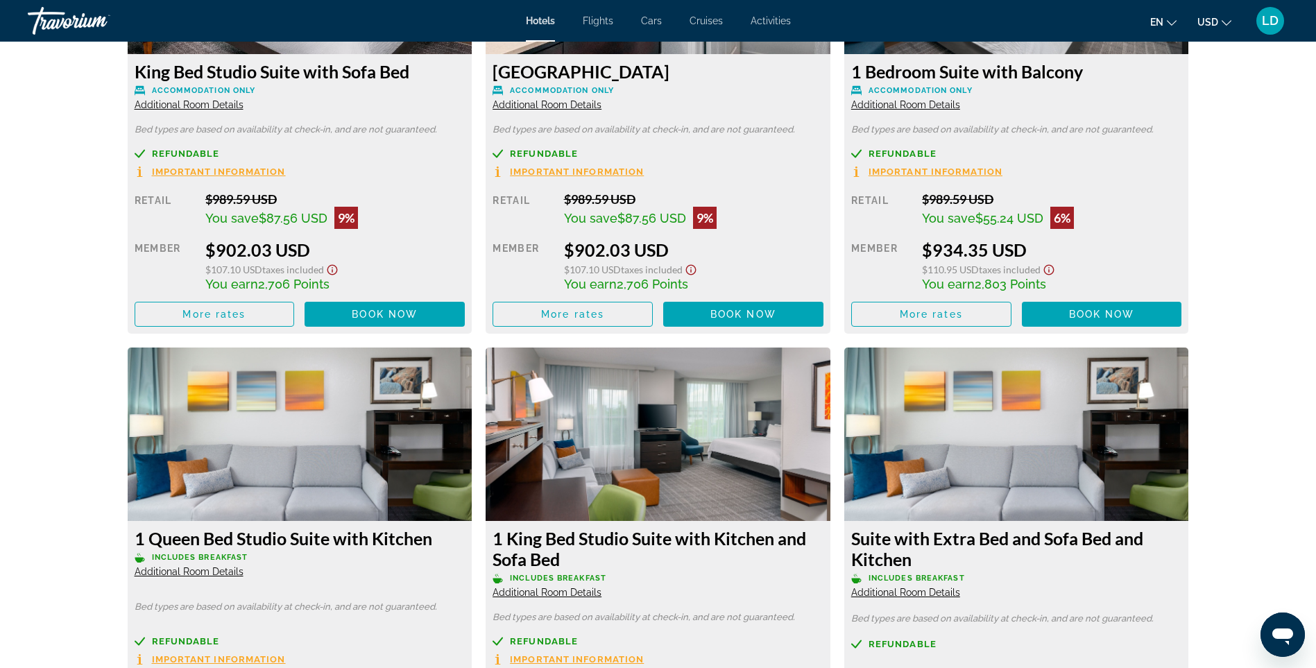
scroll to position [2290, 0]
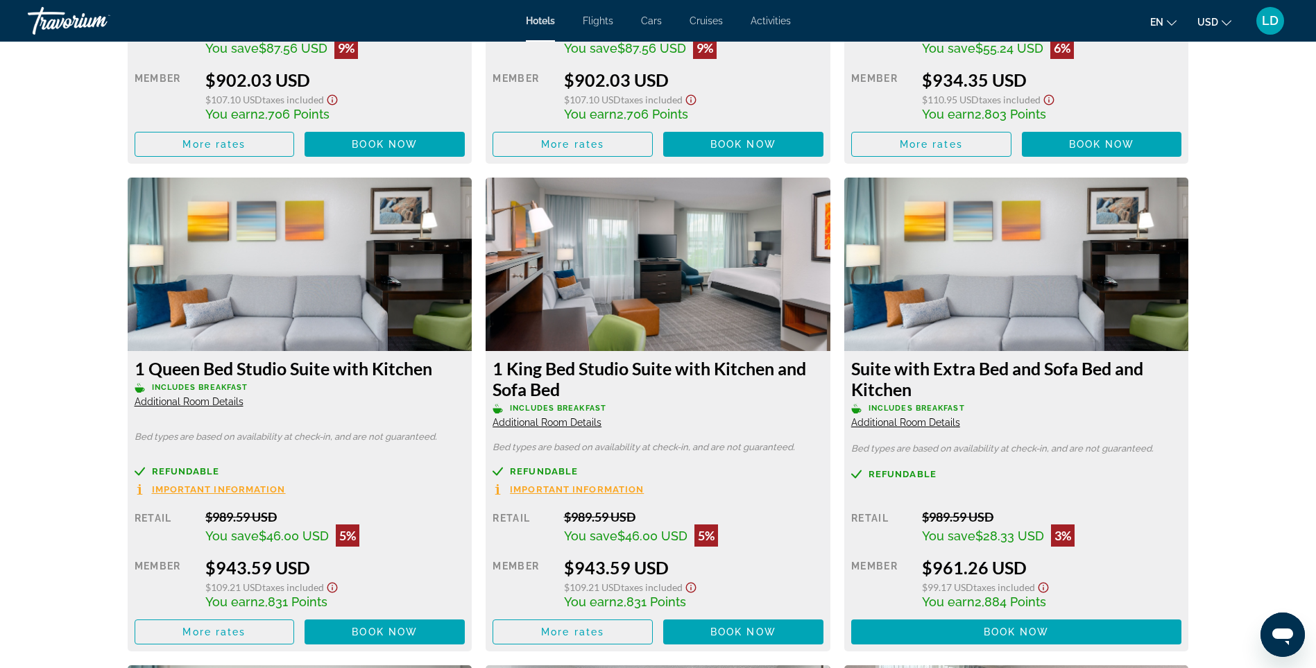
click at [889, 417] on span "Additional Room Details" at bounding box center [905, 422] width 109 height 11
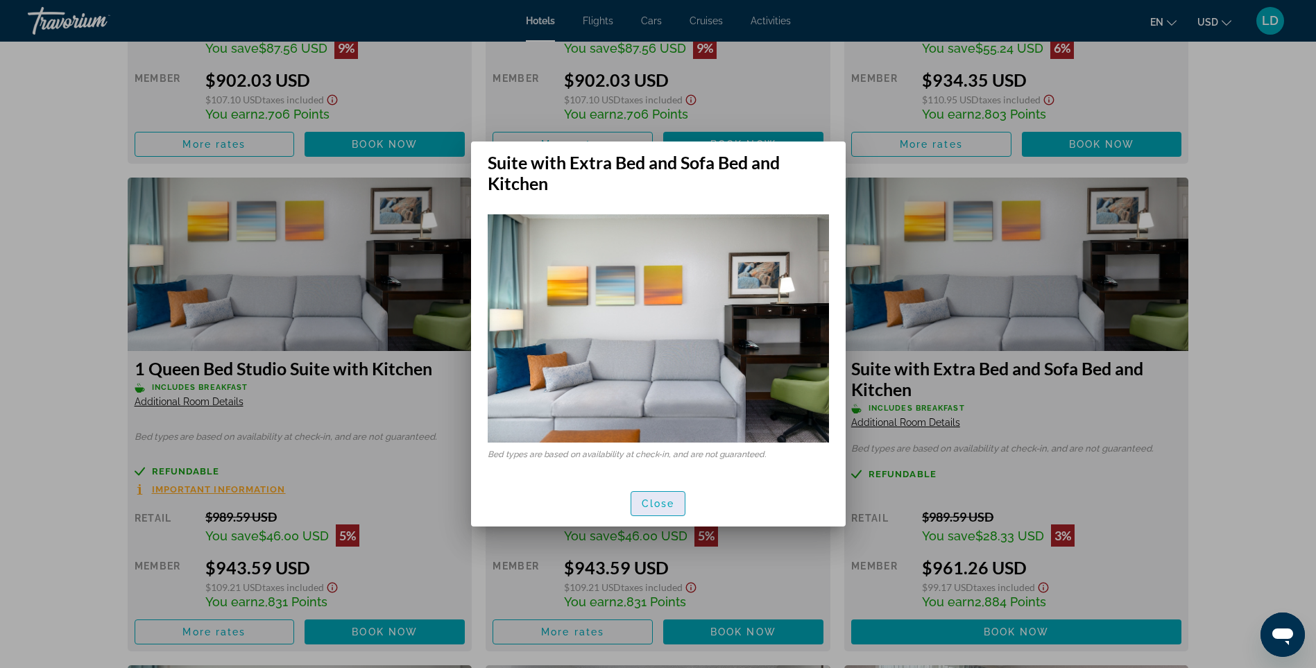
click at [643, 504] on button "Close" at bounding box center [659, 503] width 56 height 25
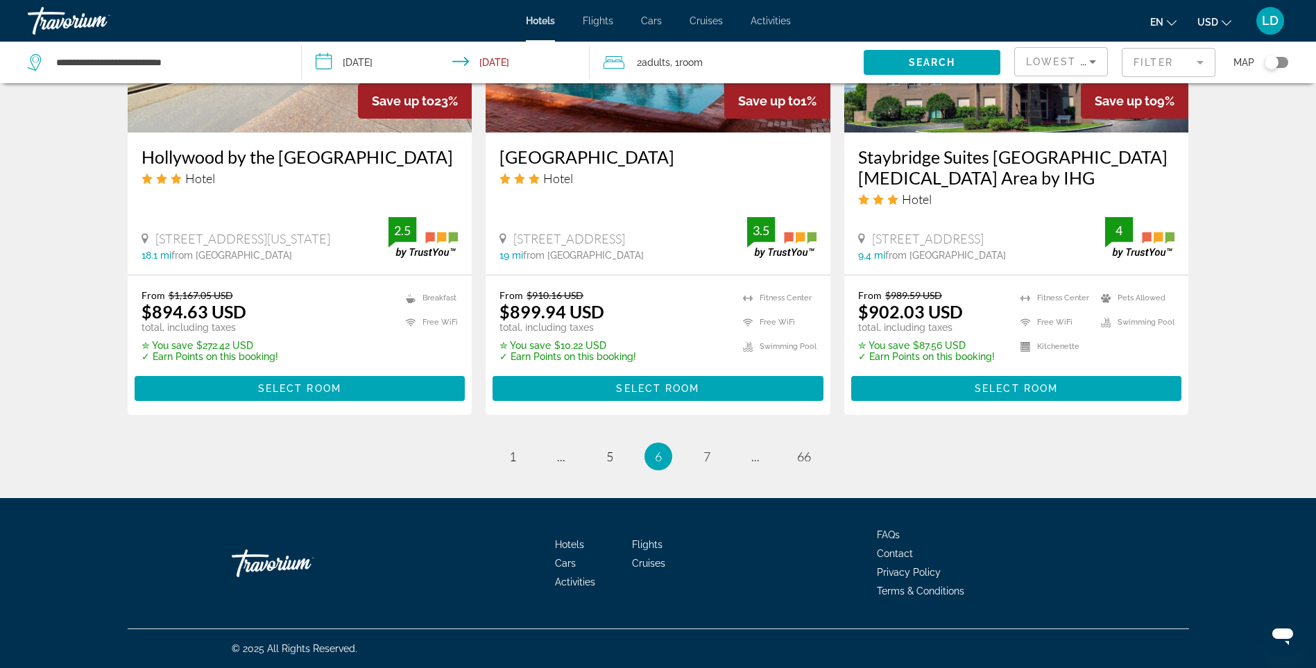
scroll to position [1712, 0]
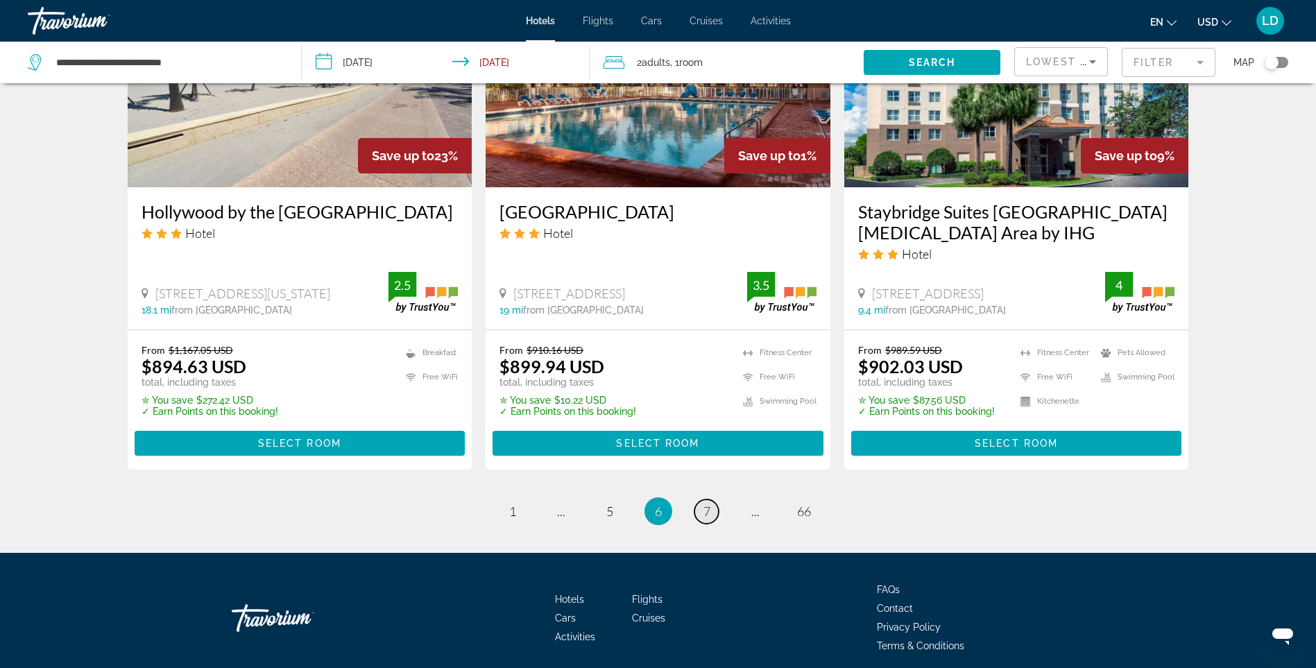
click at [708, 519] on span "7" at bounding box center [707, 511] width 7 height 15
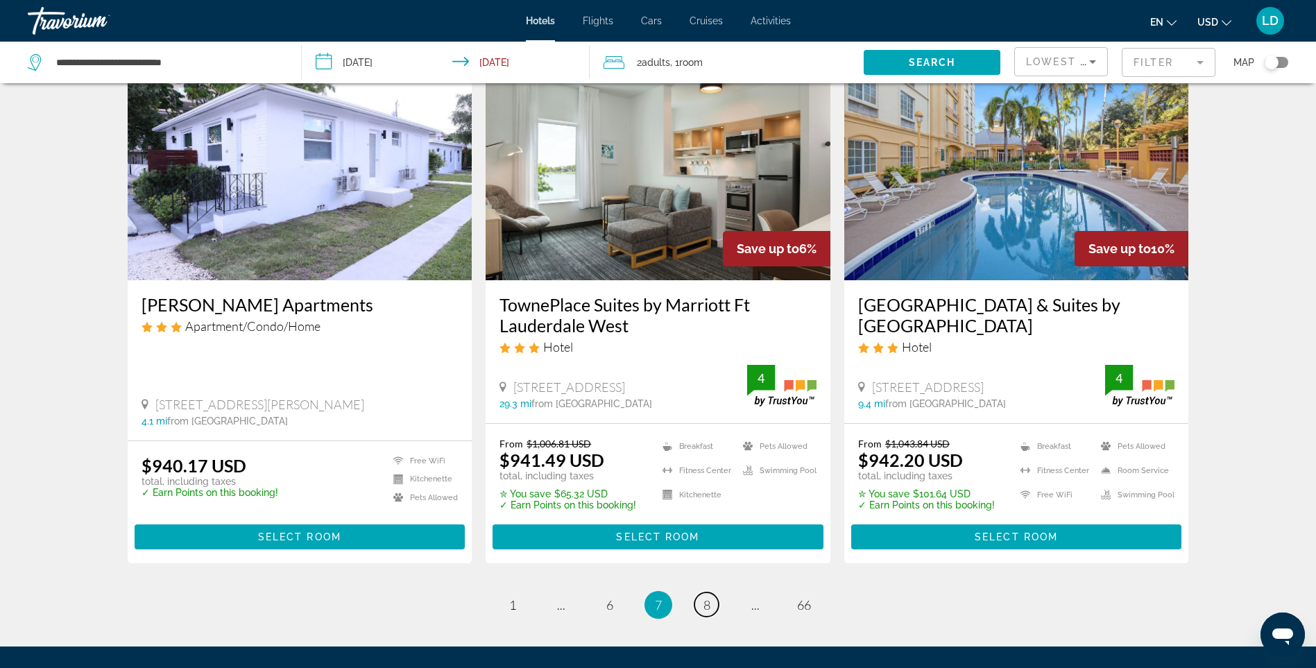
scroll to position [1799, 0]
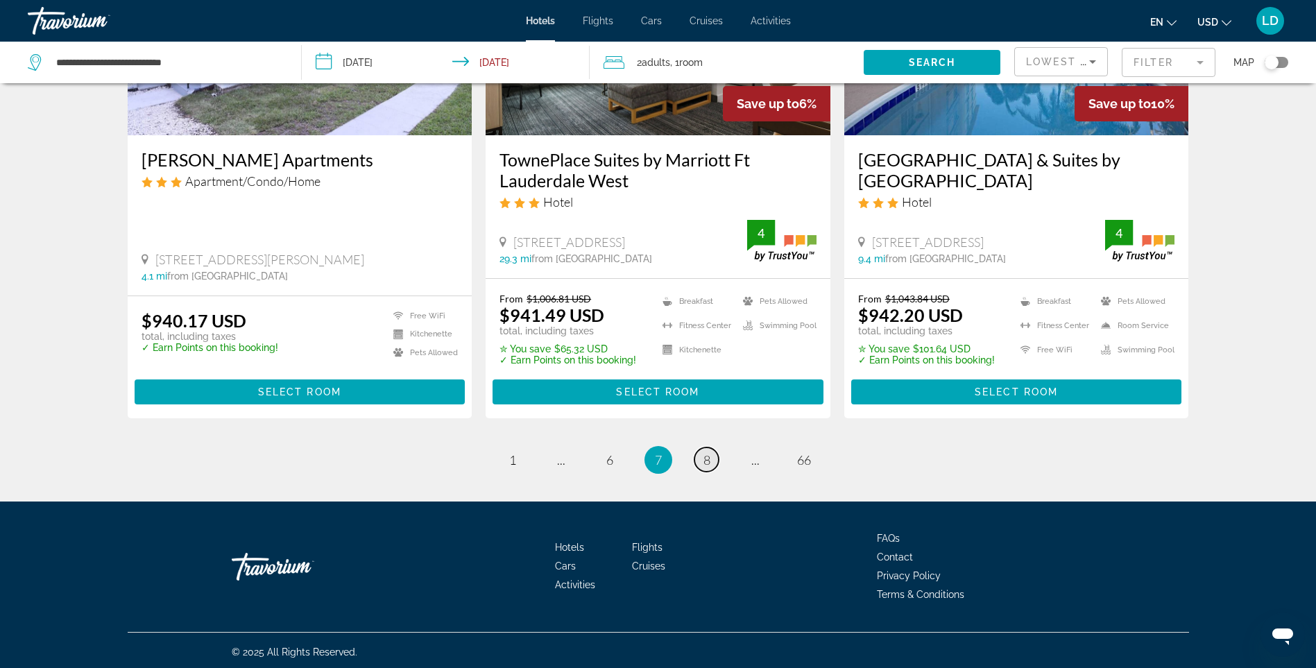
click at [706, 457] on span "8" at bounding box center [707, 459] width 7 height 15
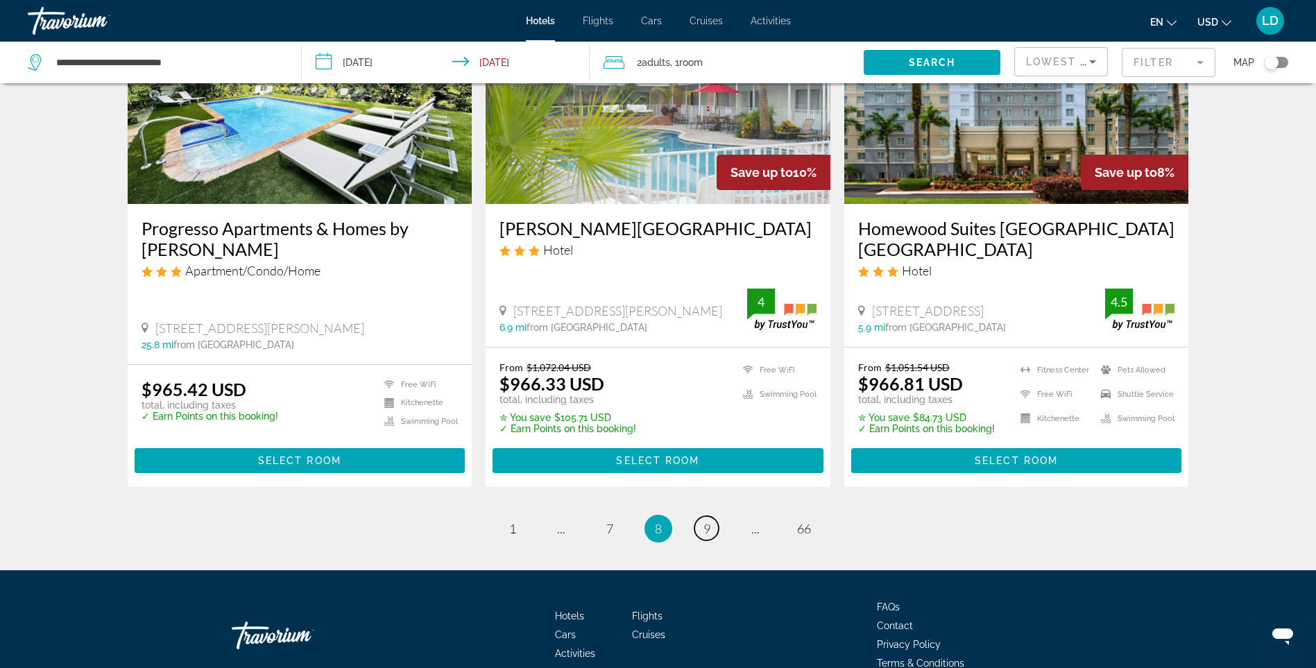
scroll to position [1735, 0]
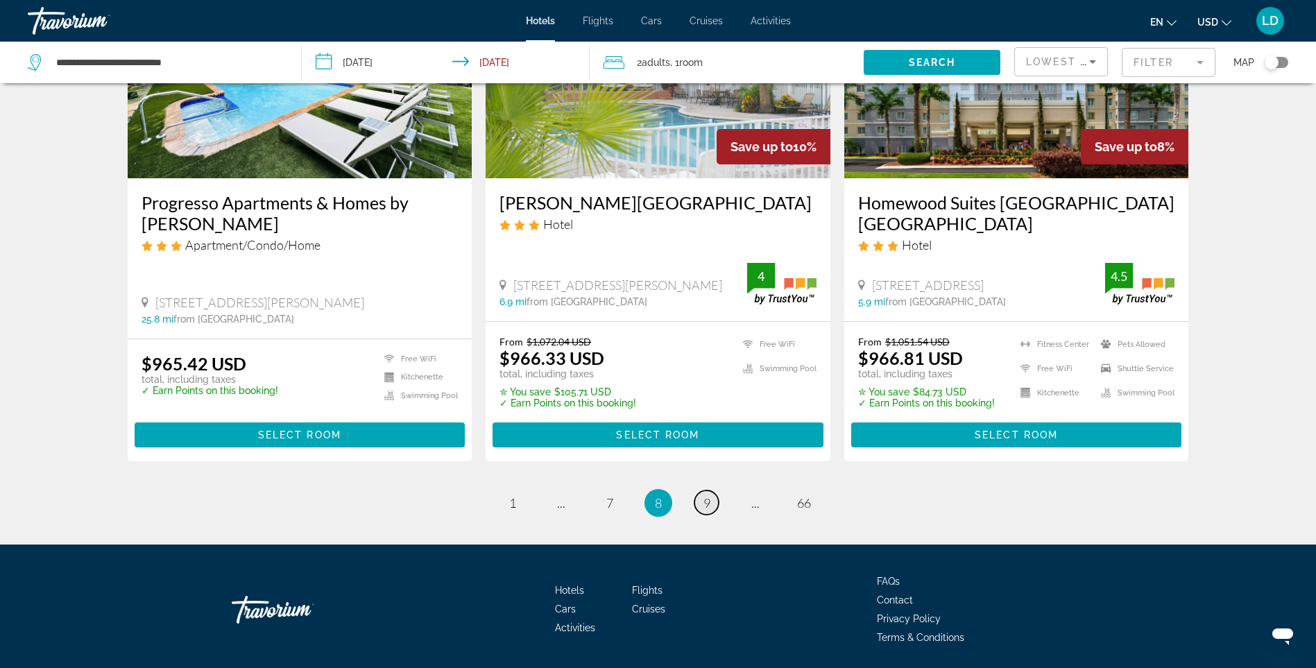
click at [710, 504] on span "9" at bounding box center [707, 502] width 7 height 15
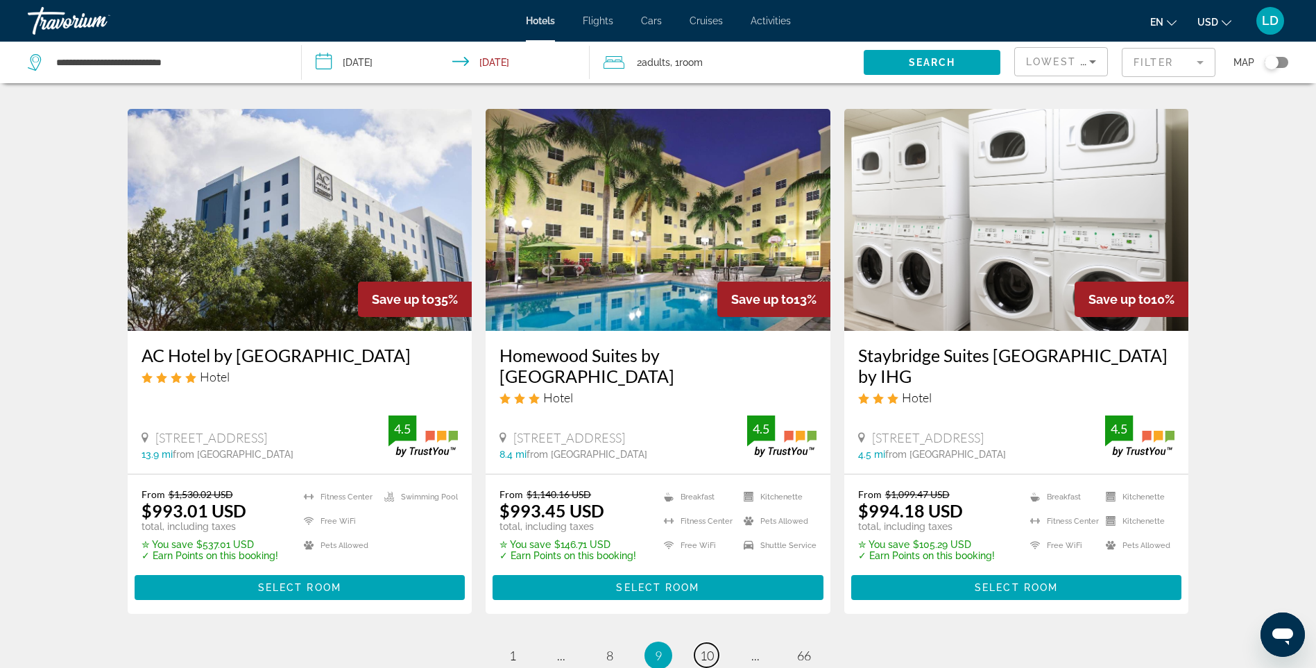
scroll to position [1596, 0]
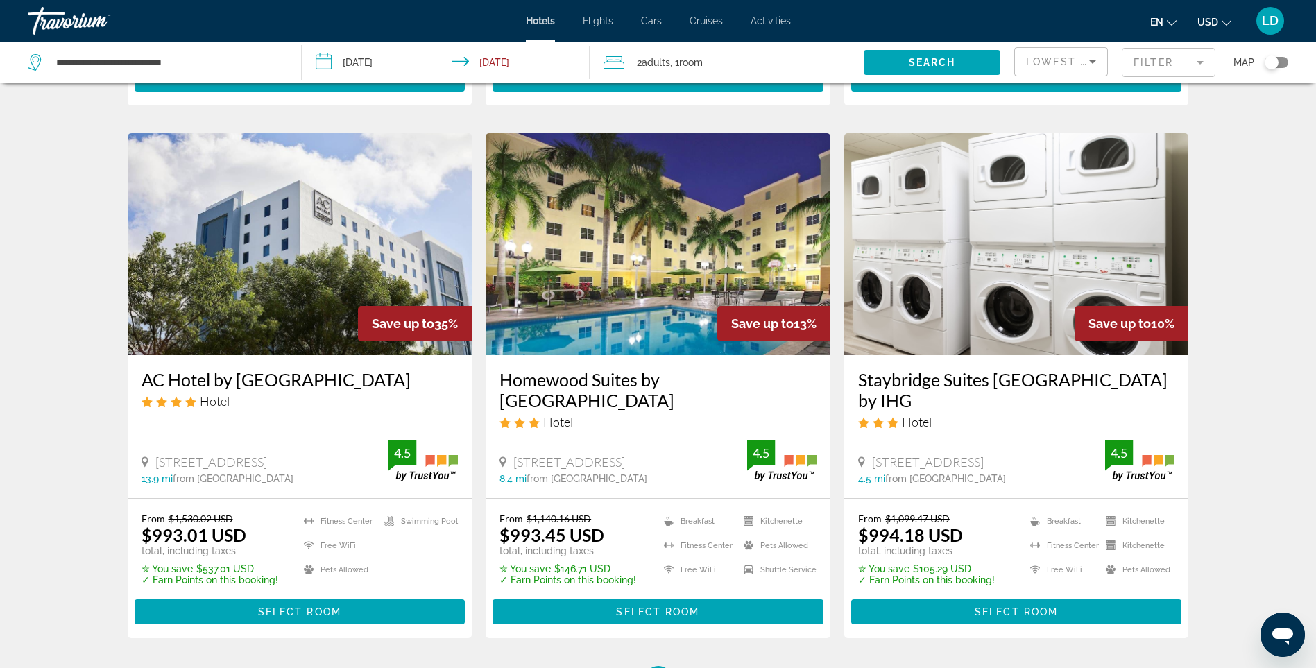
click at [1023, 249] on img "Main content" at bounding box center [1016, 244] width 345 height 222
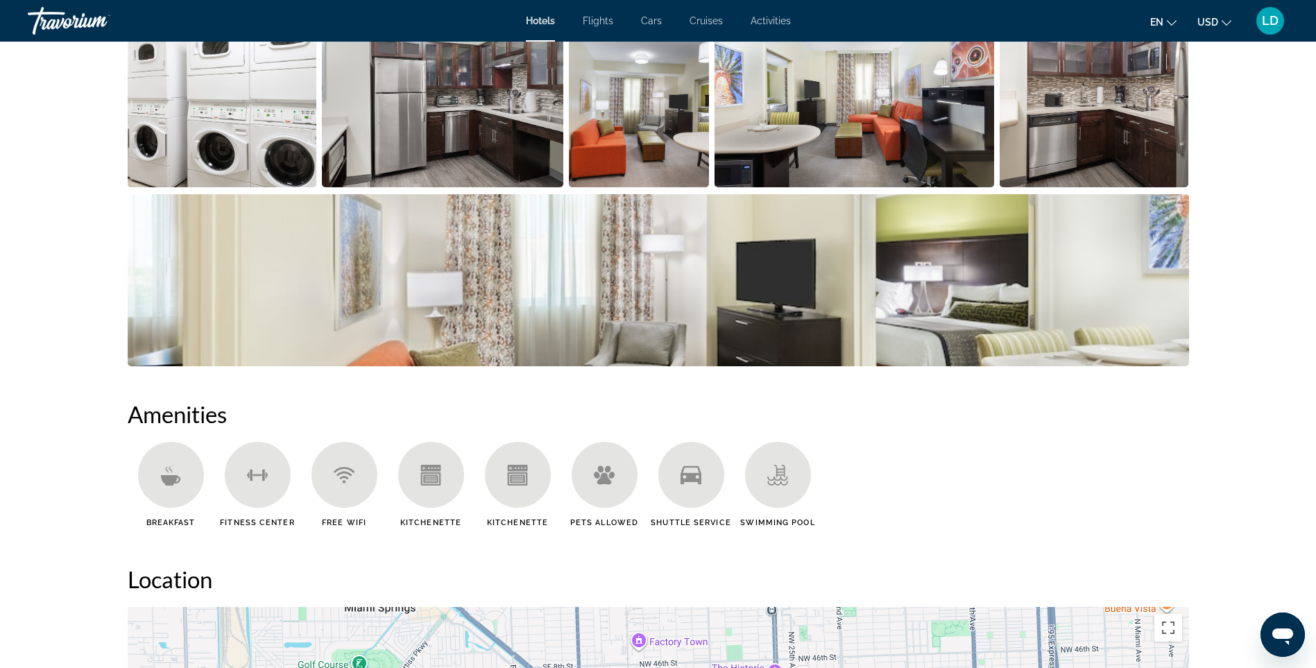
scroll to position [763, 0]
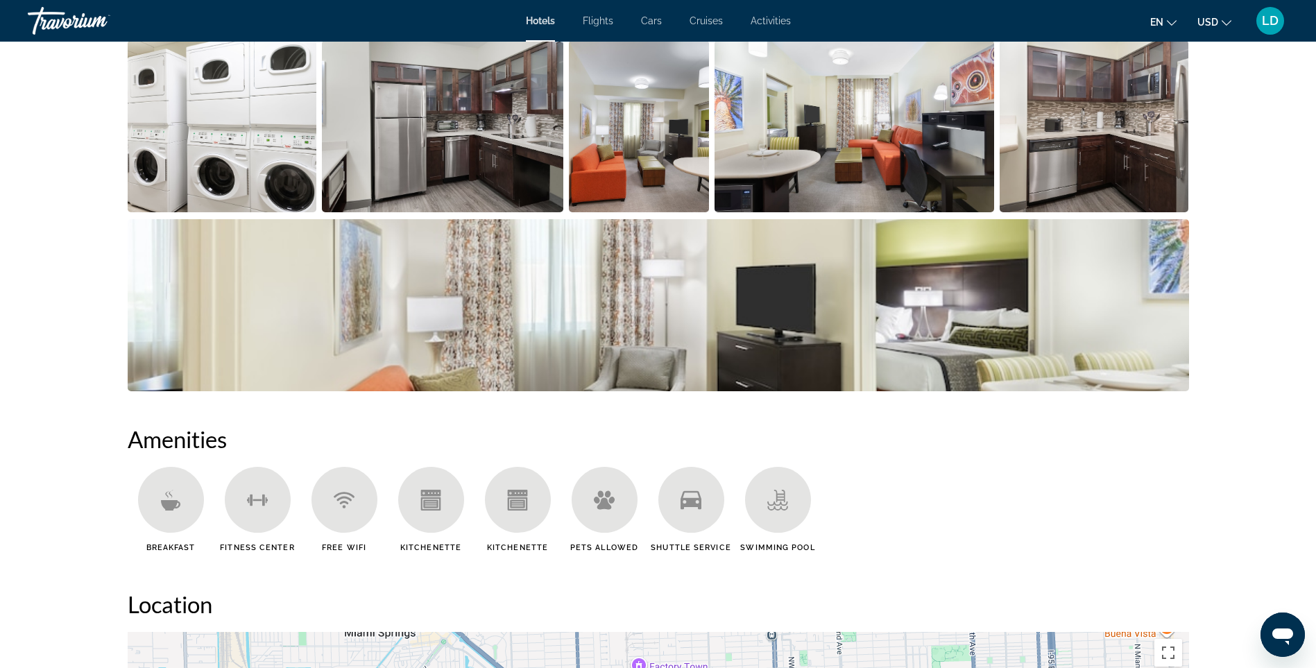
click at [423, 145] on img "Open full-screen image slider" at bounding box center [442, 126] width 241 height 172
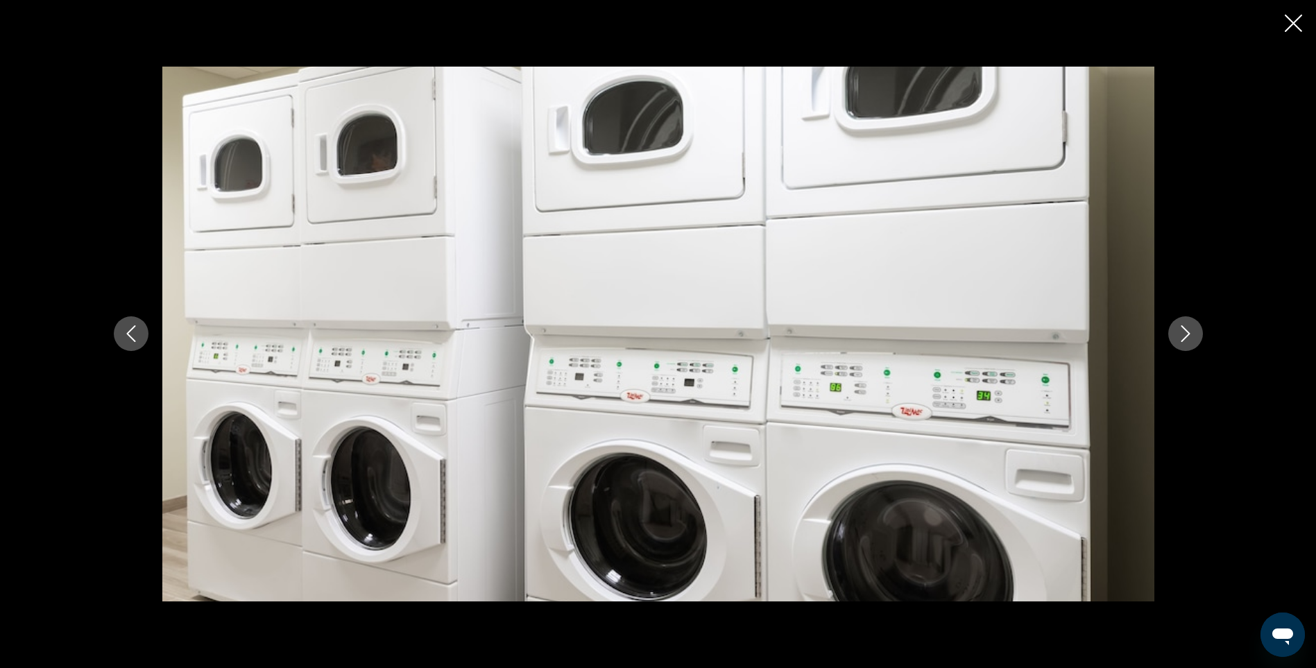
click at [1190, 332] on icon "Next image" at bounding box center [1186, 333] width 17 height 17
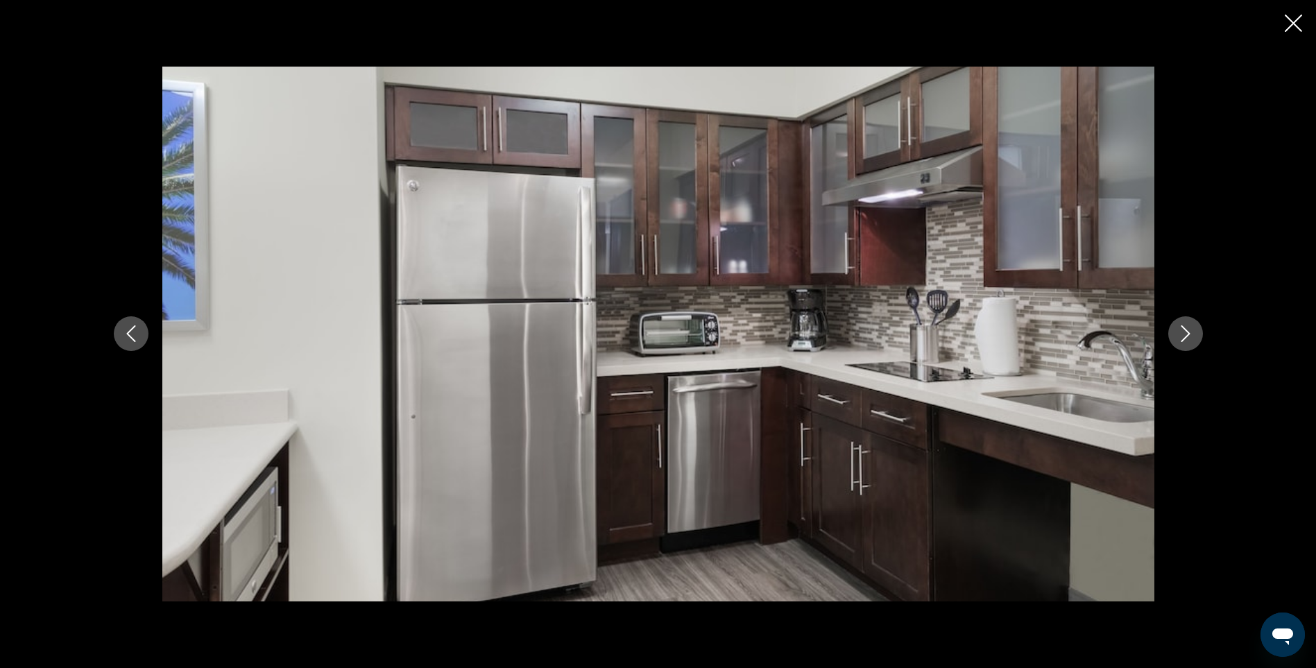
click at [1190, 332] on icon "Next image" at bounding box center [1186, 333] width 17 height 17
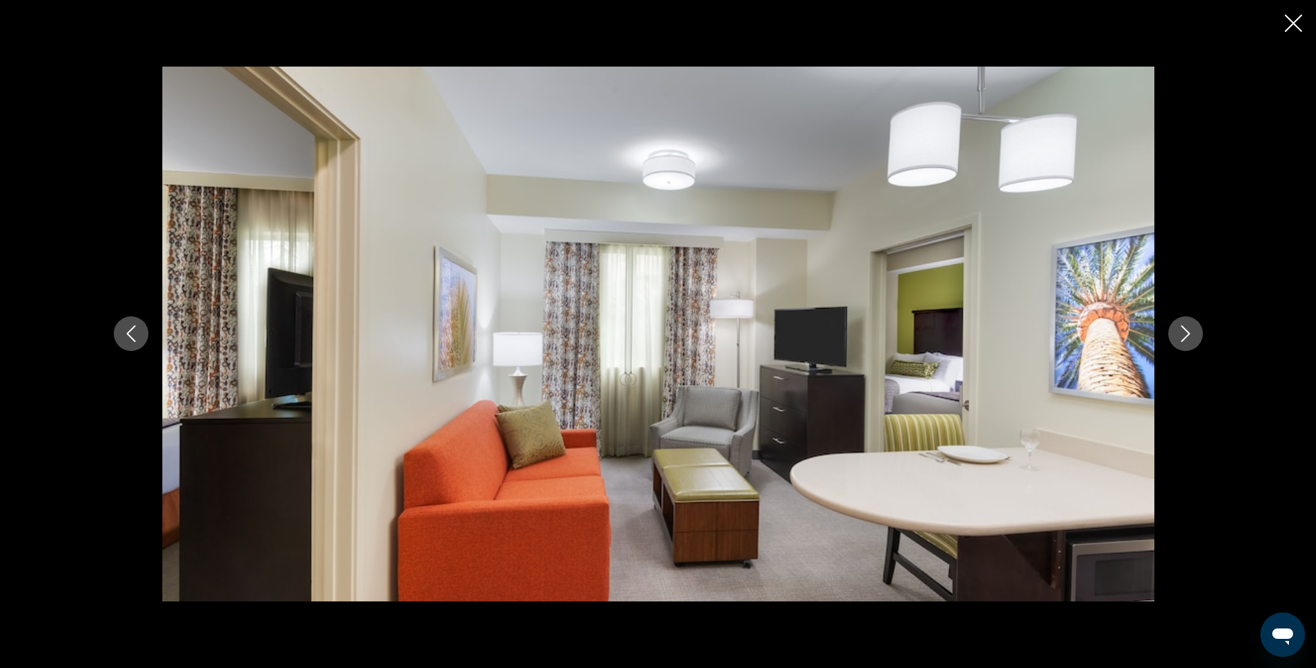
click at [1190, 332] on icon "Next image" at bounding box center [1186, 333] width 17 height 17
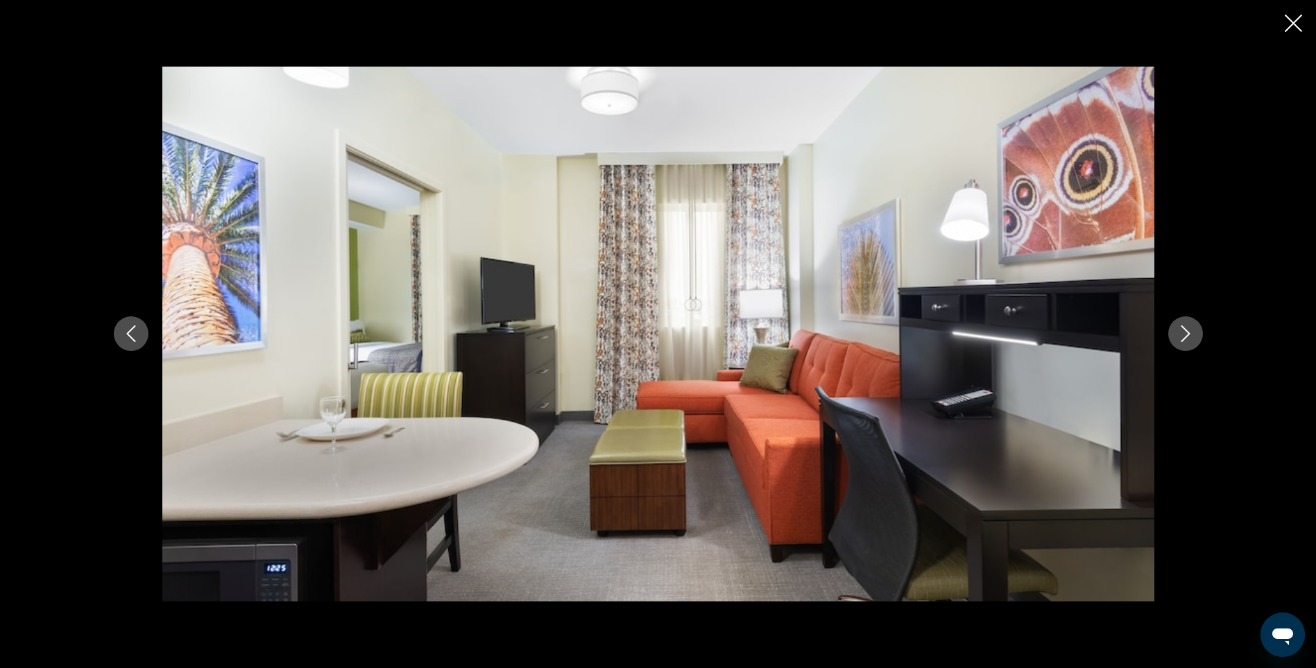
click at [1190, 332] on icon "Next image" at bounding box center [1186, 333] width 17 height 17
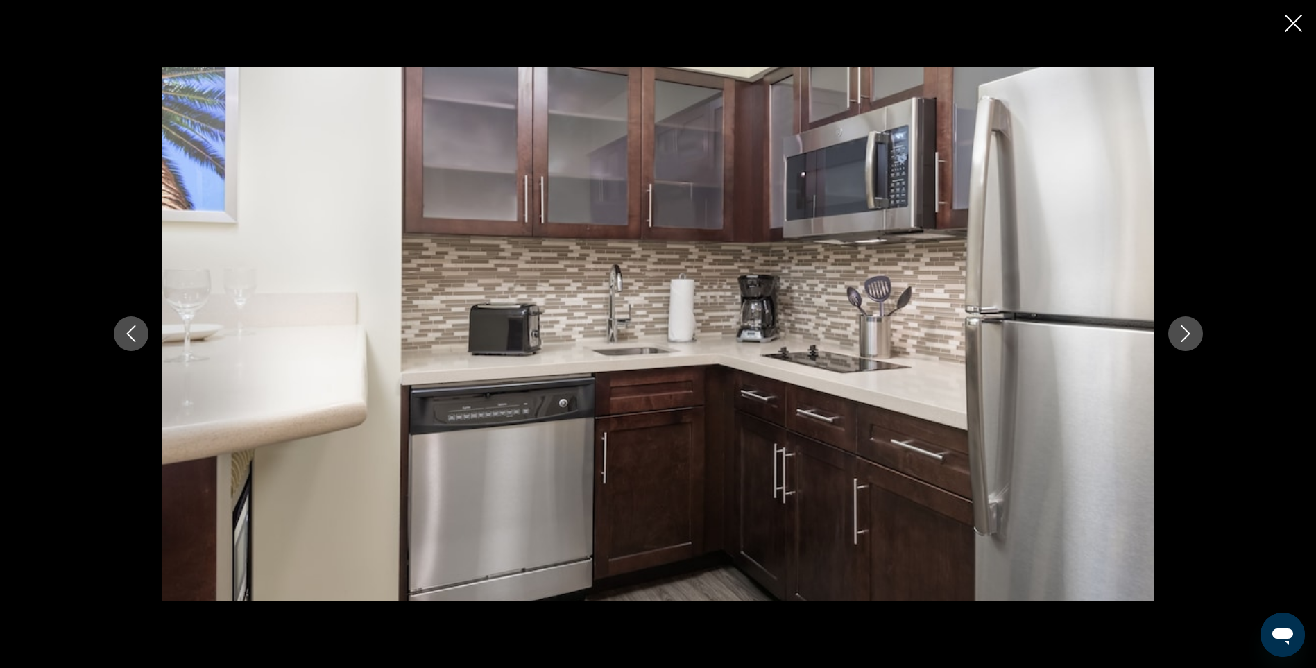
click at [1190, 332] on icon "Next image" at bounding box center [1186, 333] width 17 height 17
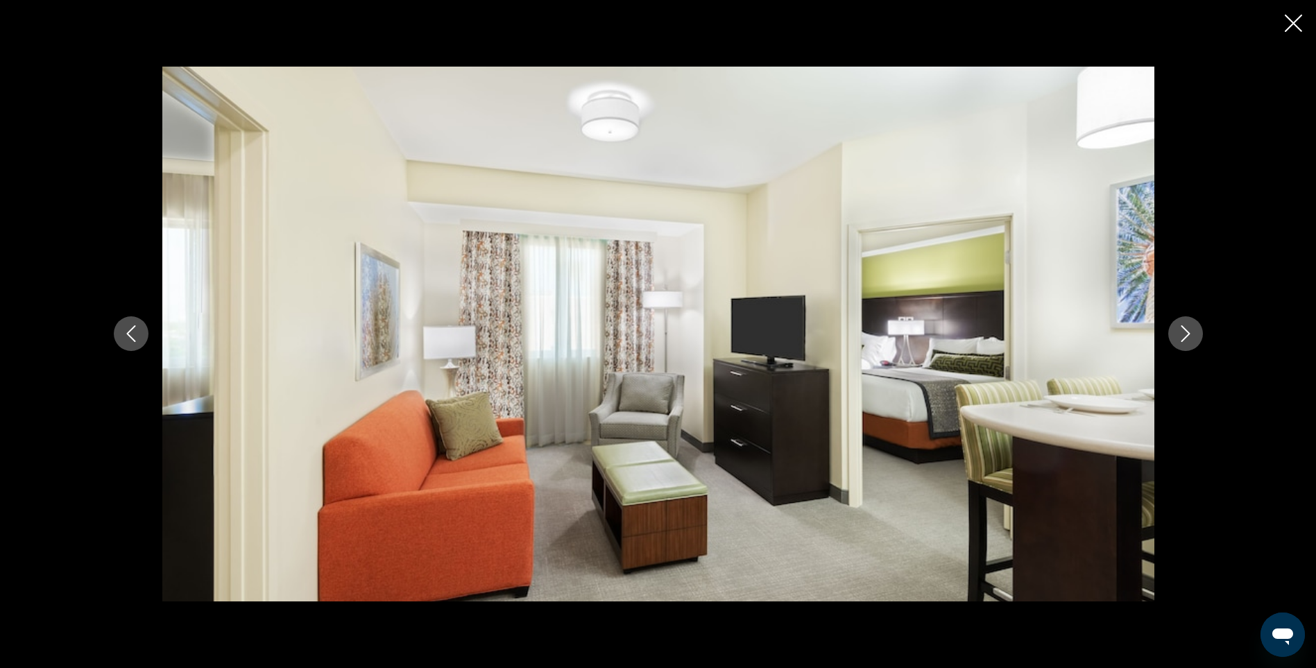
click at [1190, 332] on icon "Next image" at bounding box center [1186, 333] width 17 height 17
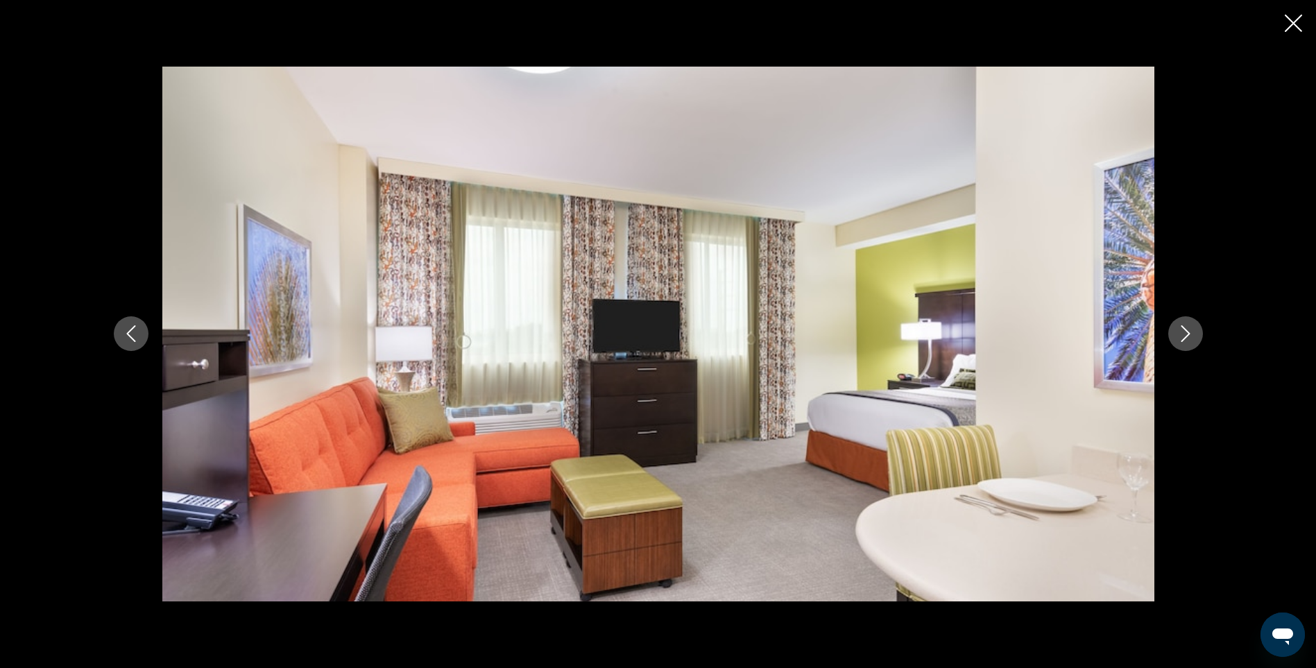
click at [1190, 332] on icon "Next image" at bounding box center [1186, 333] width 17 height 17
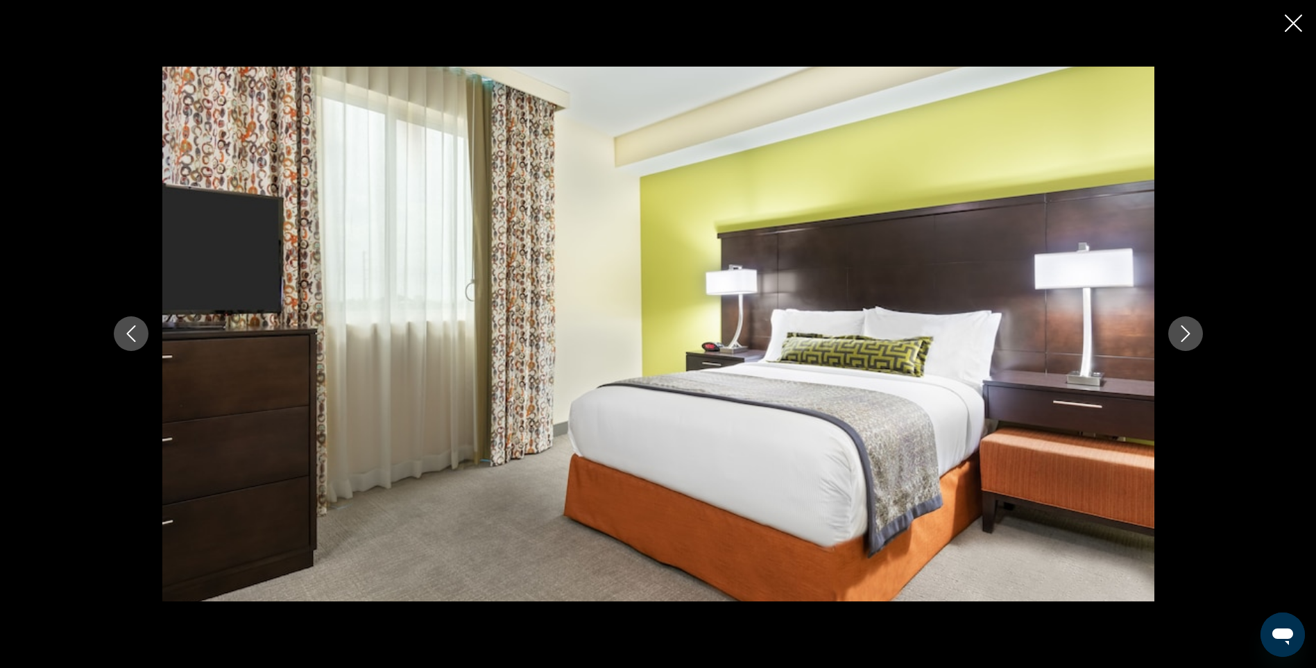
click at [1190, 332] on icon "Next image" at bounding box center [1186, 333] width 17 height 17
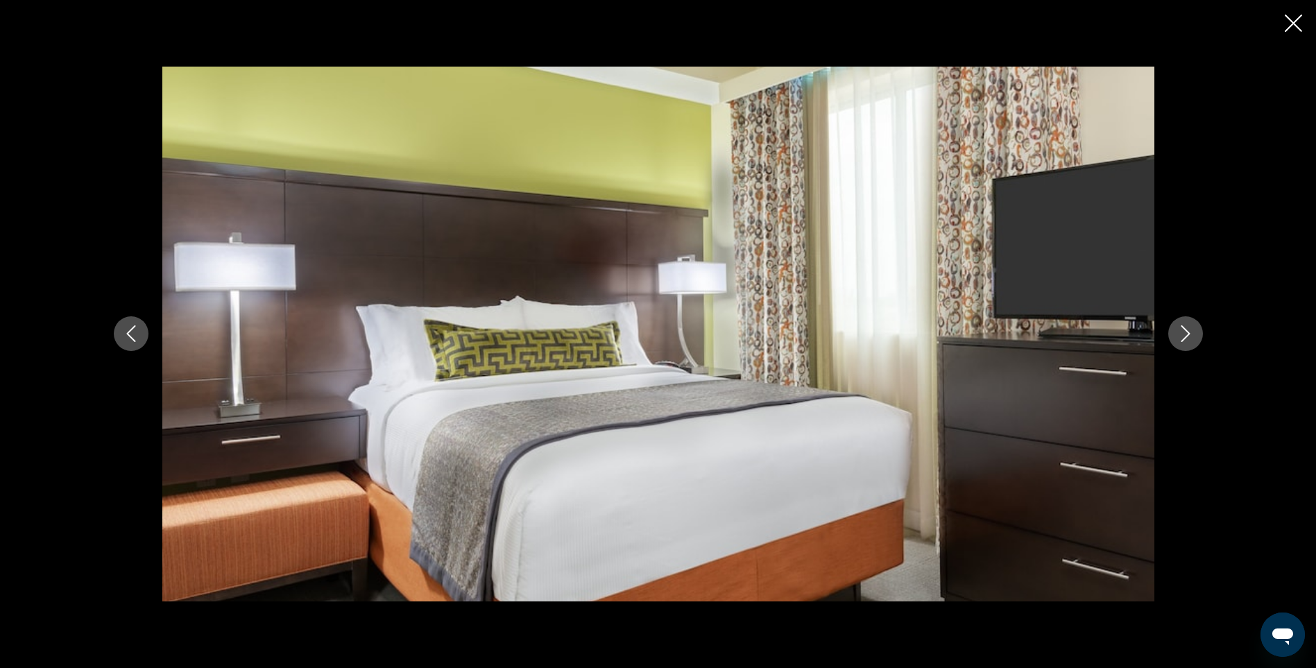
click at [1190, 332] on icon "Next image" at bounding box center [1186, 333] width 17 height 17
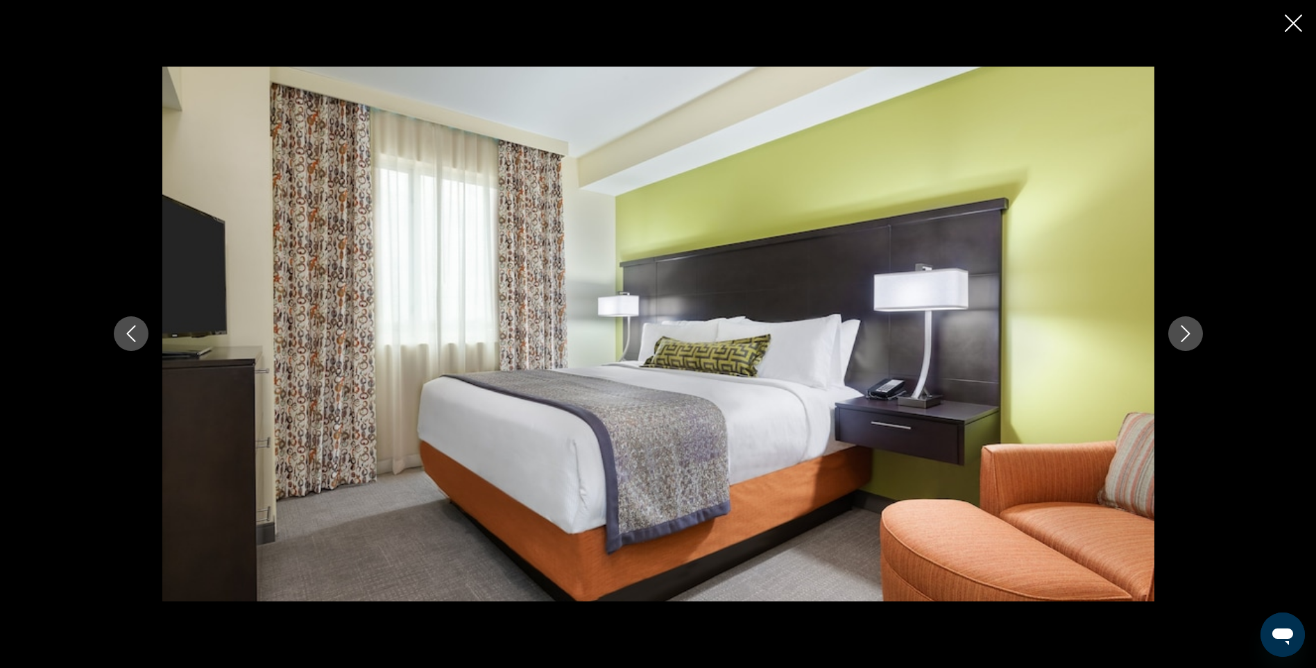
click at [1190, 332] on icon "Next image" at bounding box center [1186, 333] width 17 height 17
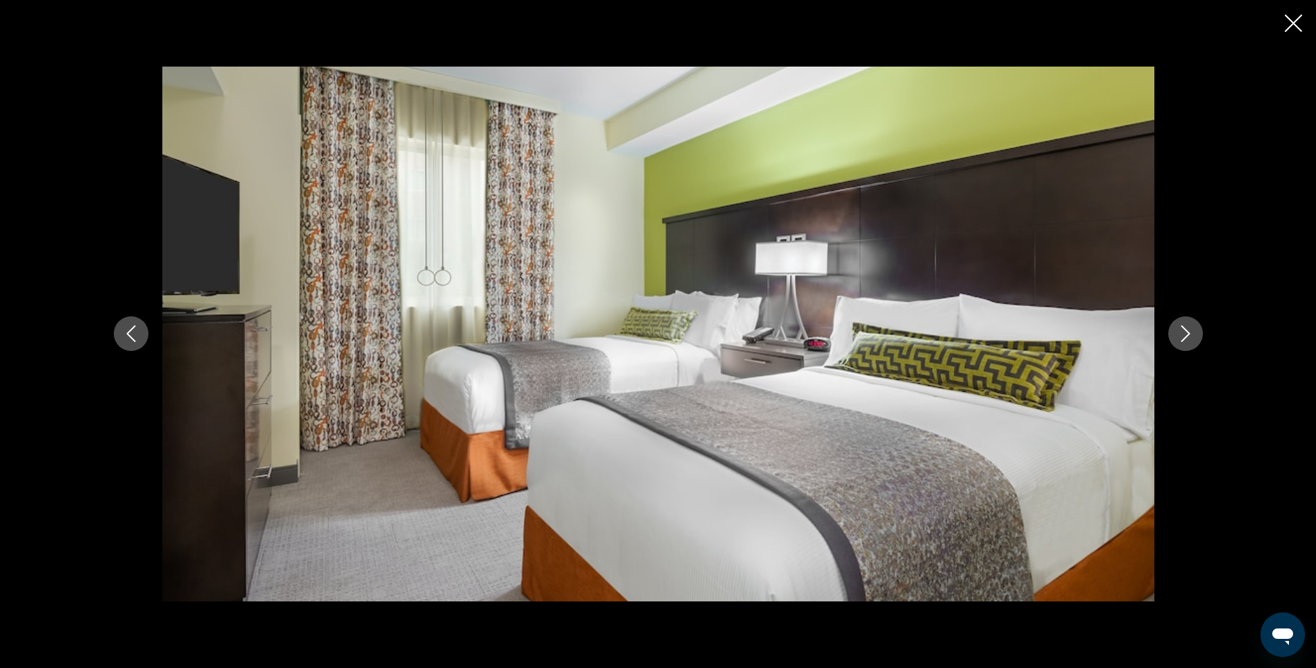
click at [1190, 332] on icon "Next image" at bounding box center [1186, 333] width 17 height 17
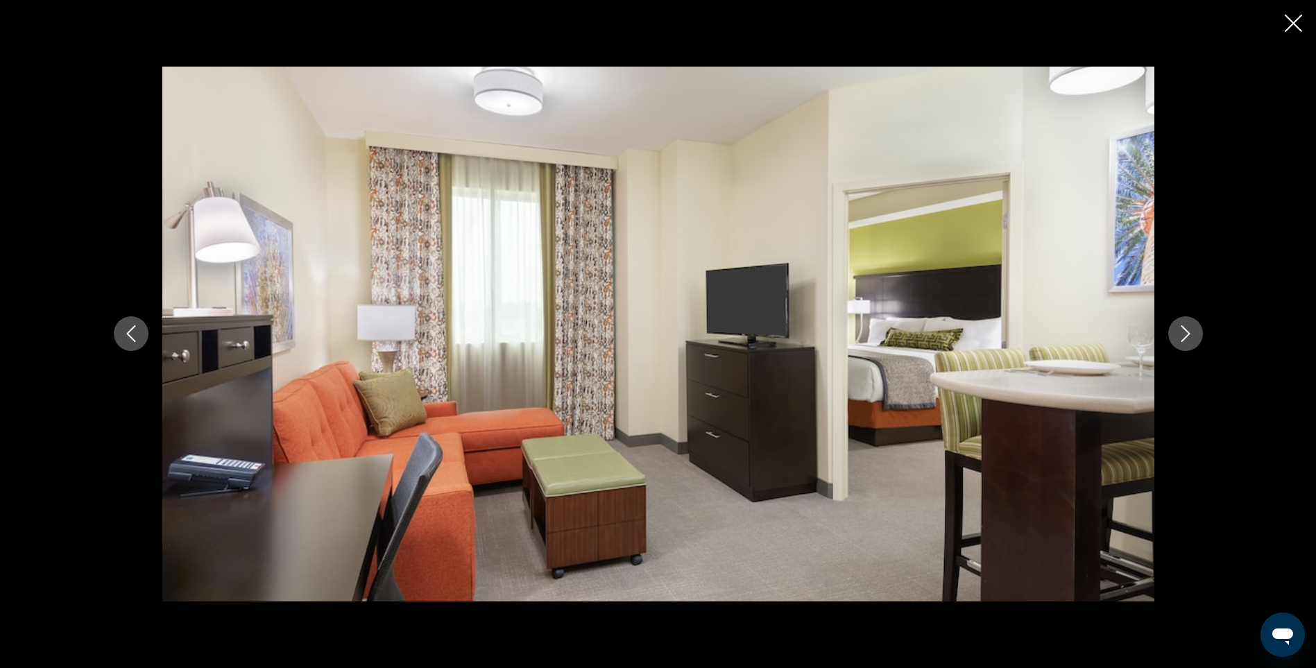
click at [1190, 332] on icon "Next image" at bounding box center [1186, 333] width 17 height 17
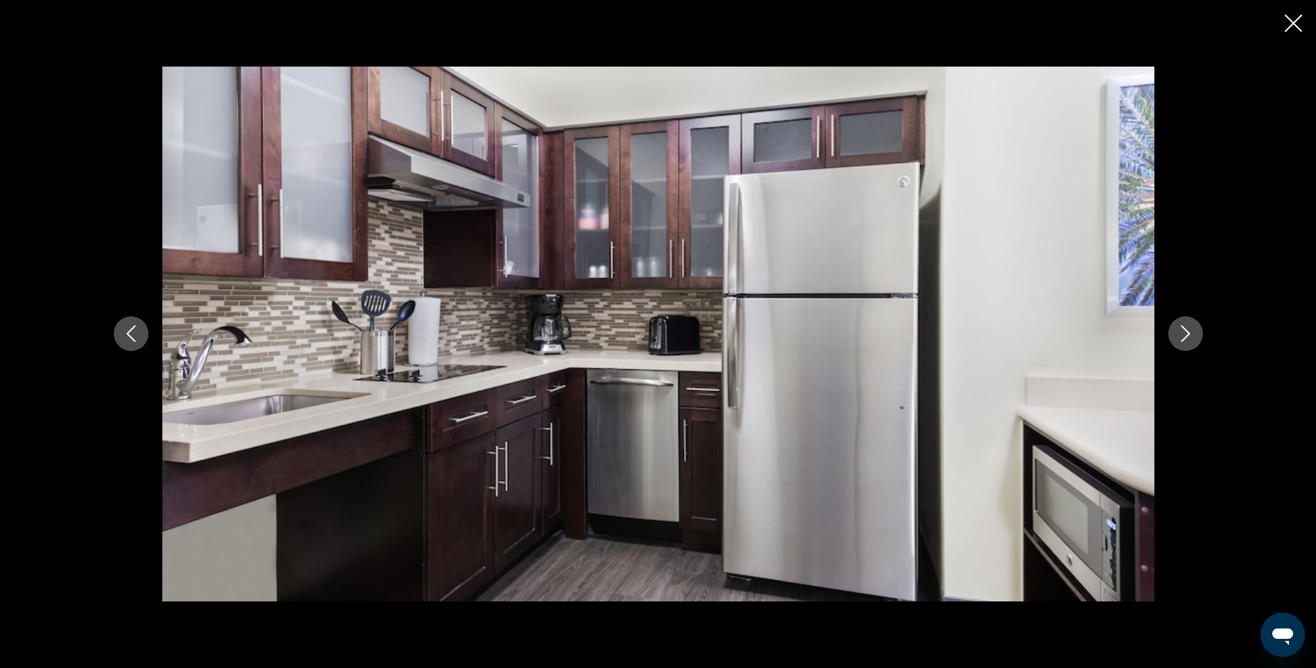
click at [1190, 332] on icon "Next image" at bounding box center [1186, 333] width 17 height 17
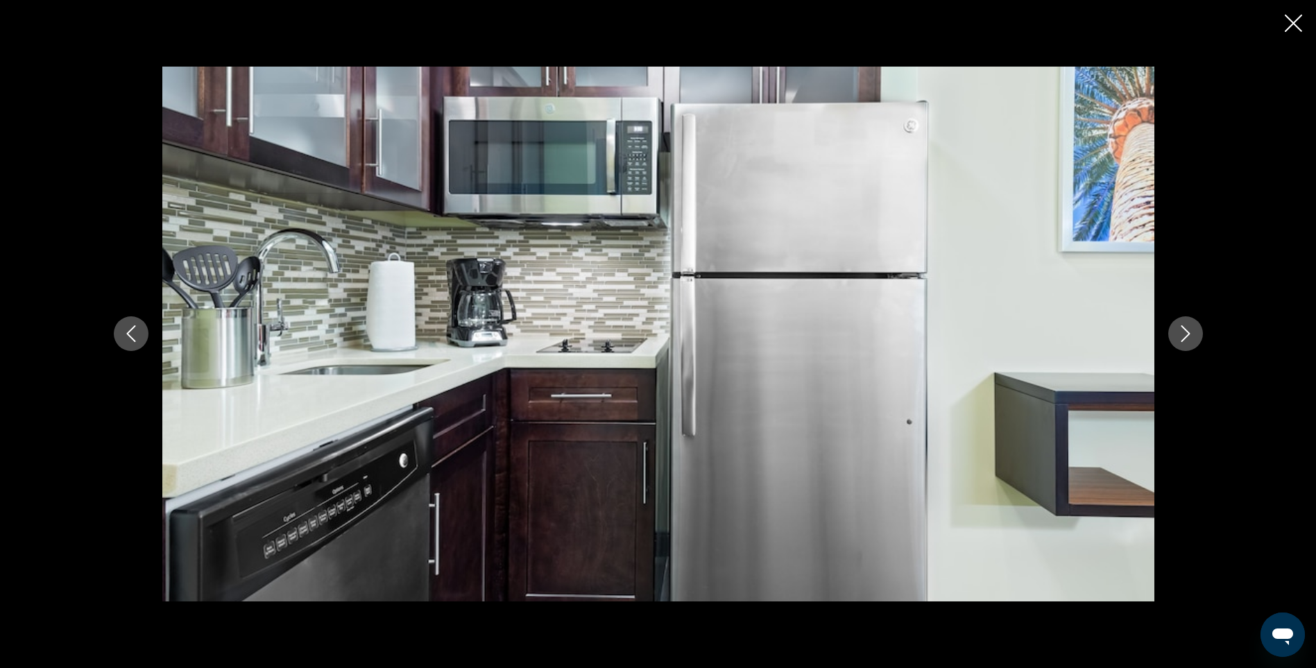
click at [1190, 332] on icon "Next image" at bounding box center [1186, 333] width 17 height 17
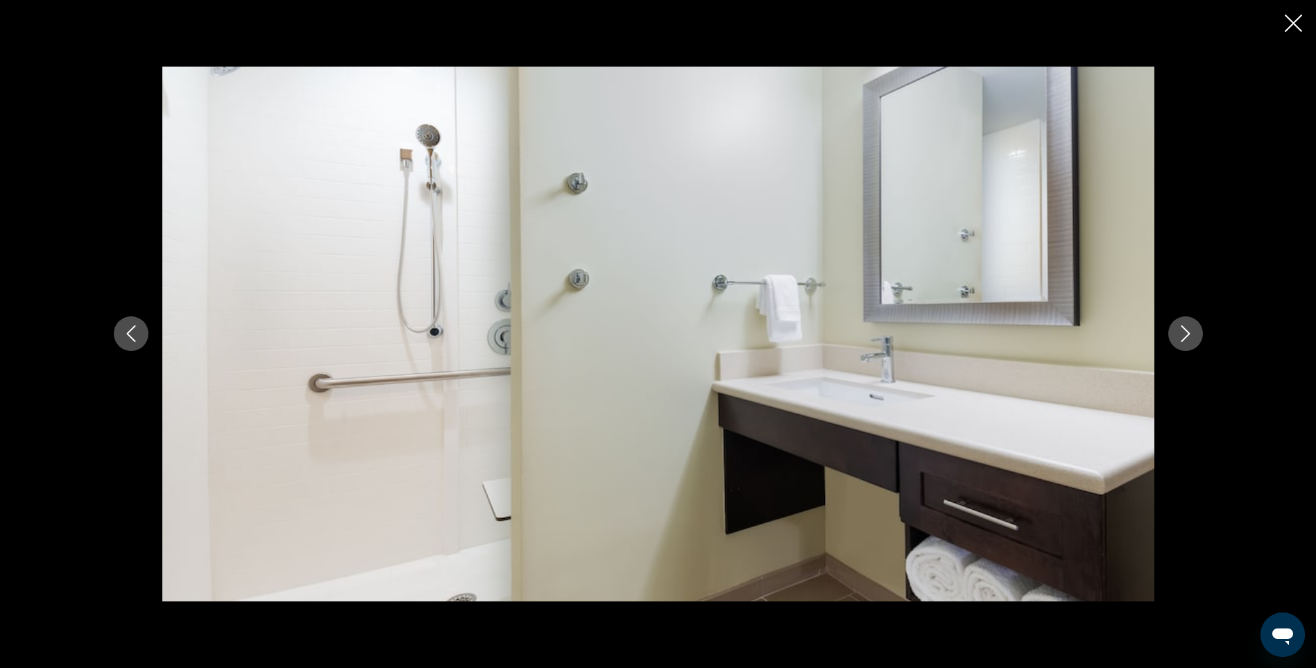
click at [1190, 332] on icon "Next image" at bounding box center [1186, 333] width 17 height 17
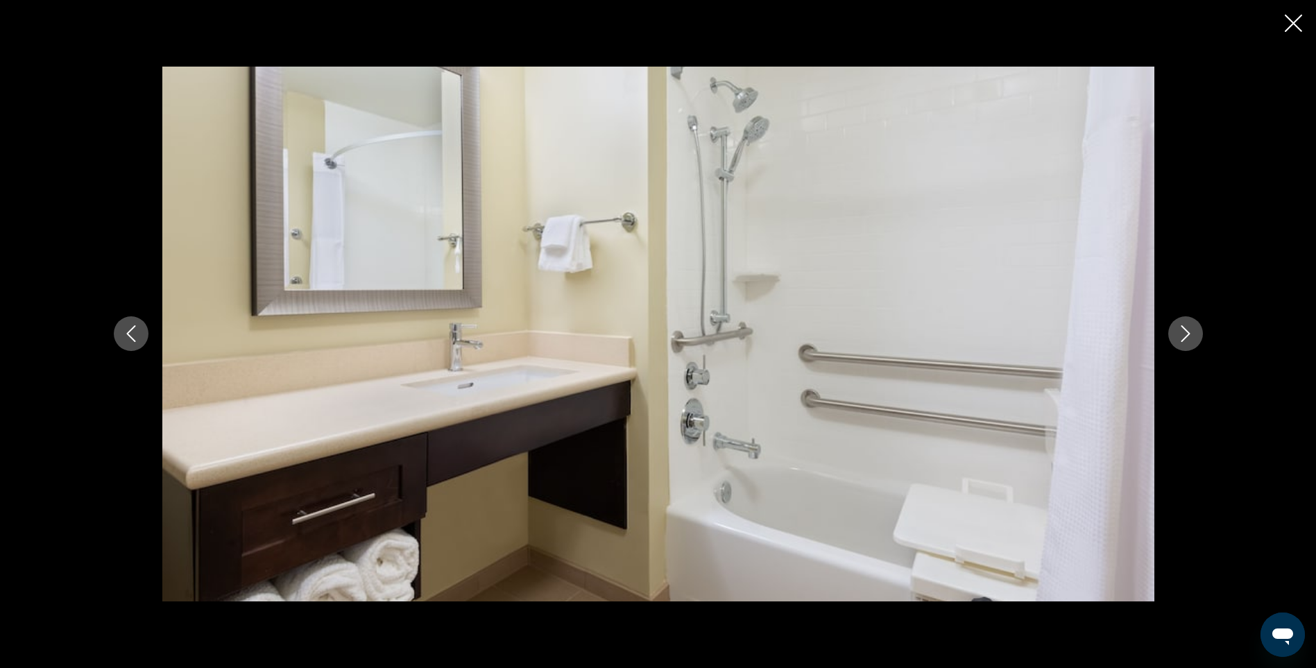
click at [1190, 332] on icon "Next image" at bounding box center [1186, 333] width 17 height 17
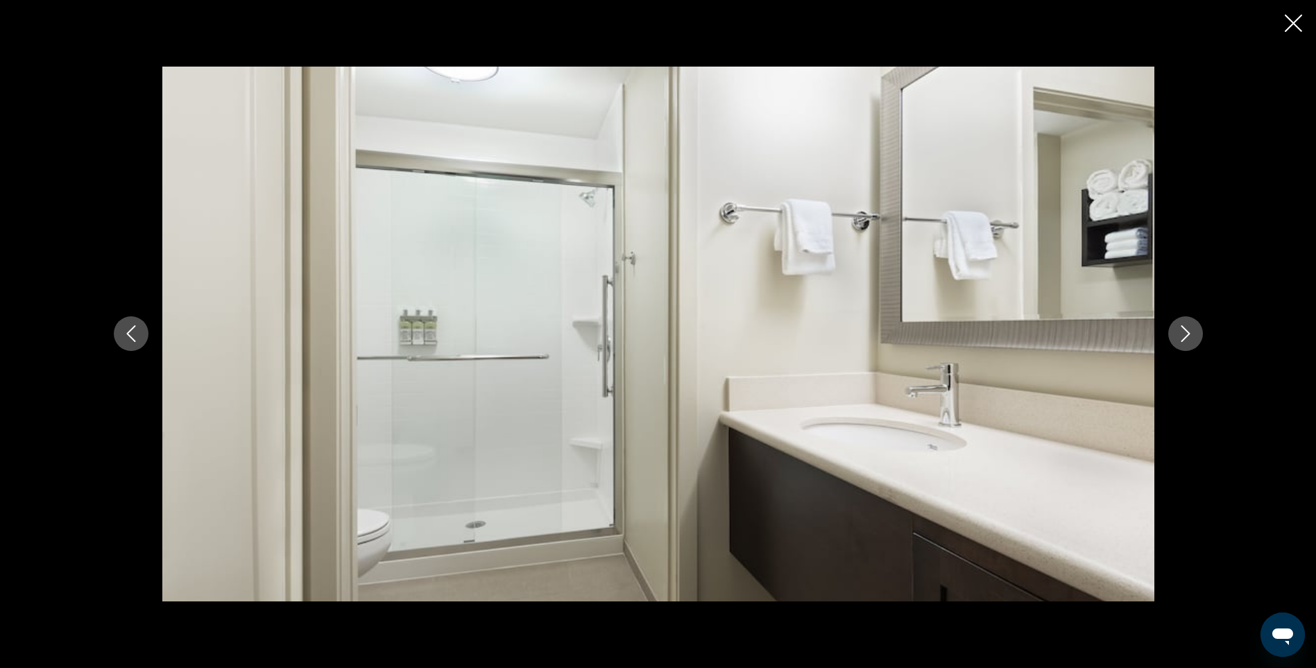
click at [1190, 332] on icon "Next image" at bounding box center [1186, 333] width 17 height 17
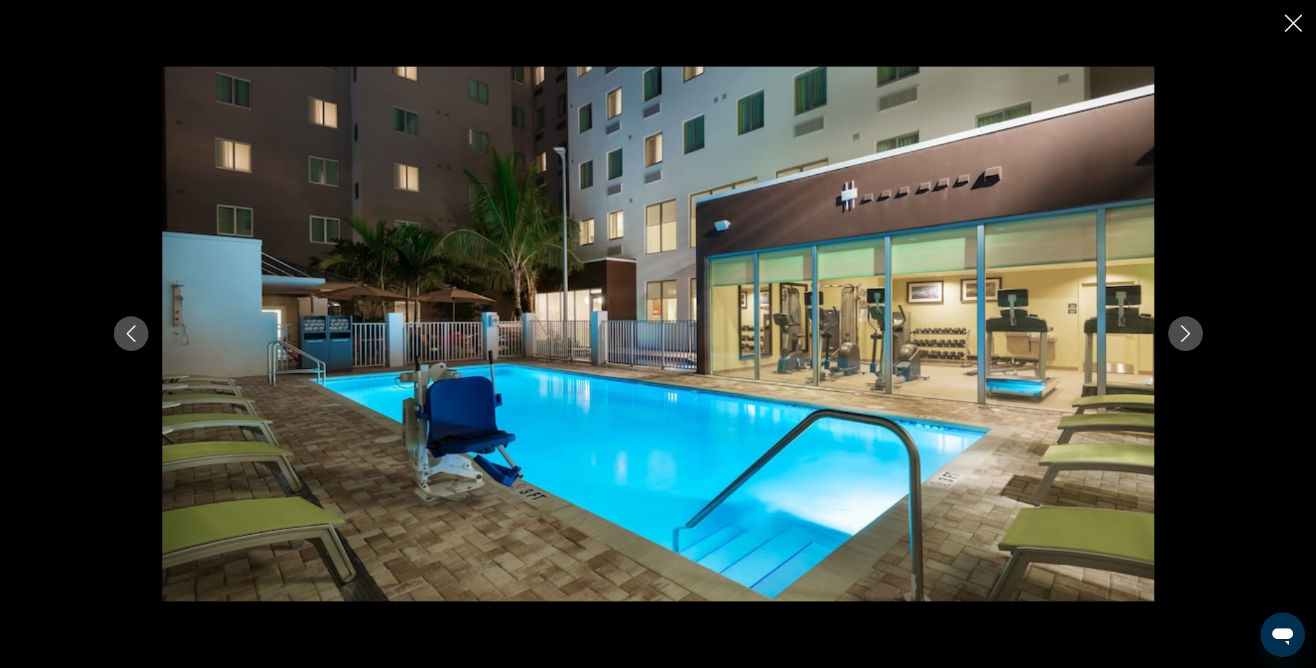
click at [1190, 332] on icon "Next image" at bounding box center [1186, 333] width 17 height 17
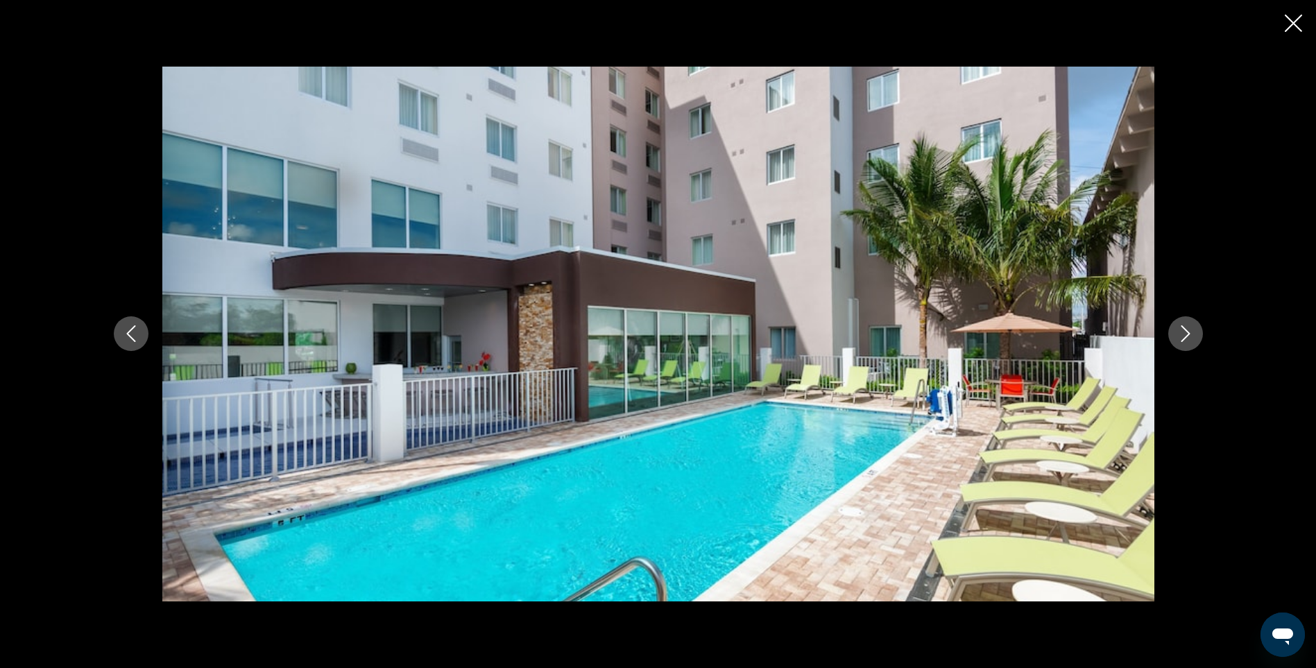
click at [1190, 332] on icon "Next image" at bounding box center [1186, 333] width 17 height 17
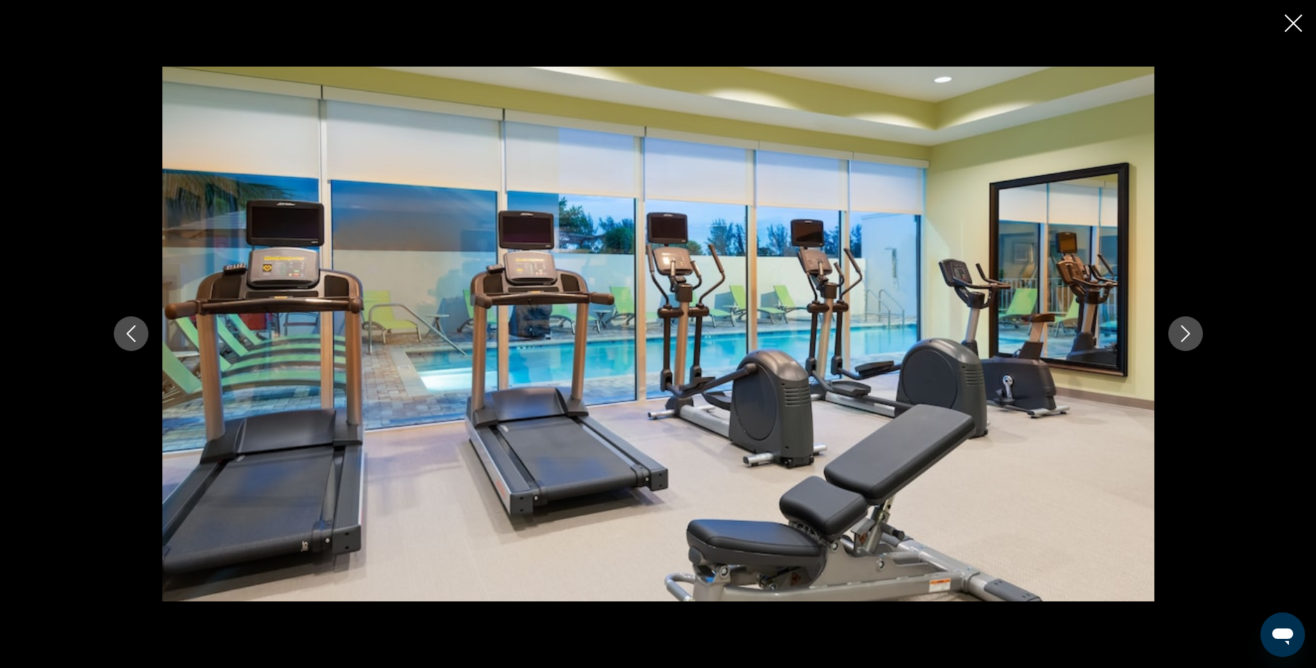
click at [1190, 332] on icon "Next image" at bounding box center [1186, 333] width 17 height 17
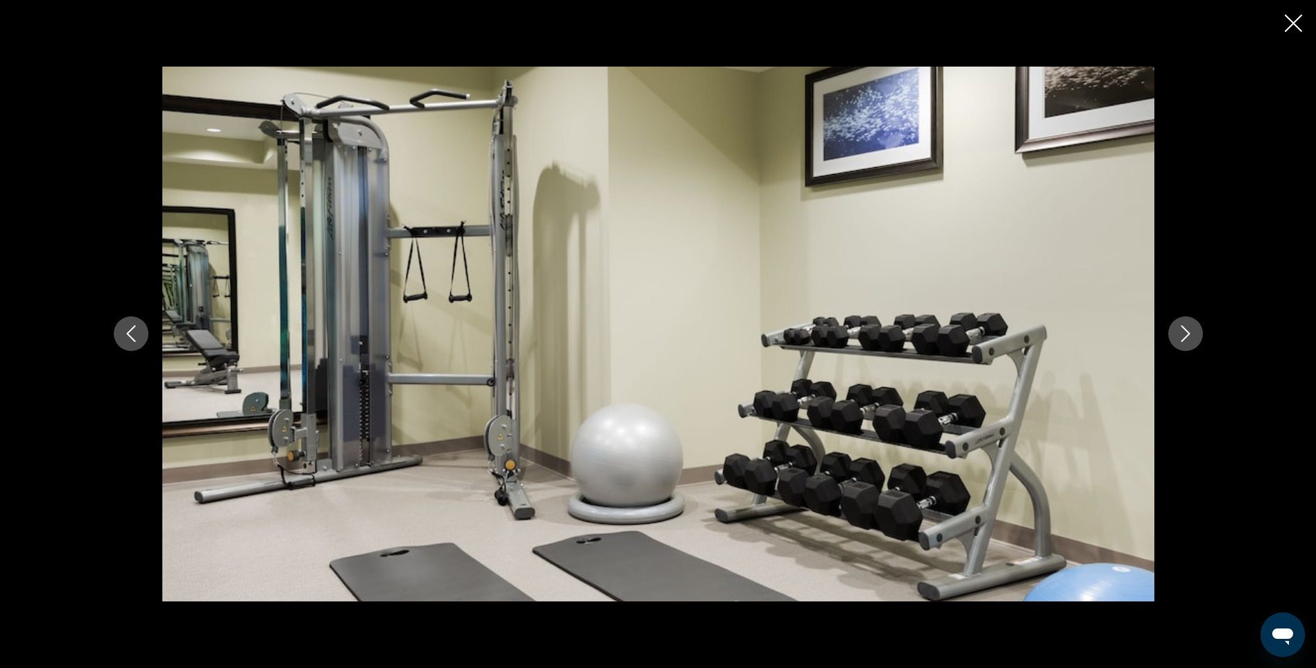
click at [1190, 332] on icon "Next image" at bounding box center [1186, 333] width 17 height 17
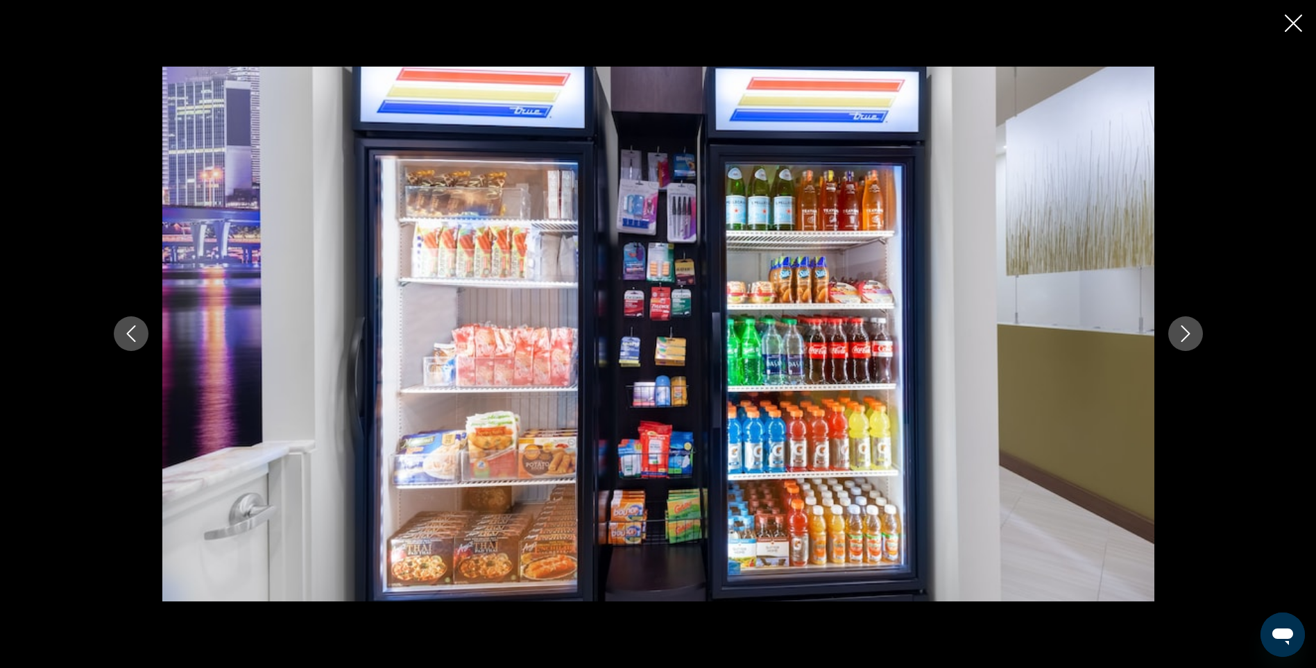
click at [1190, 332] on icon "Next image" at bounding box center [1186, 333] width 17 height 17
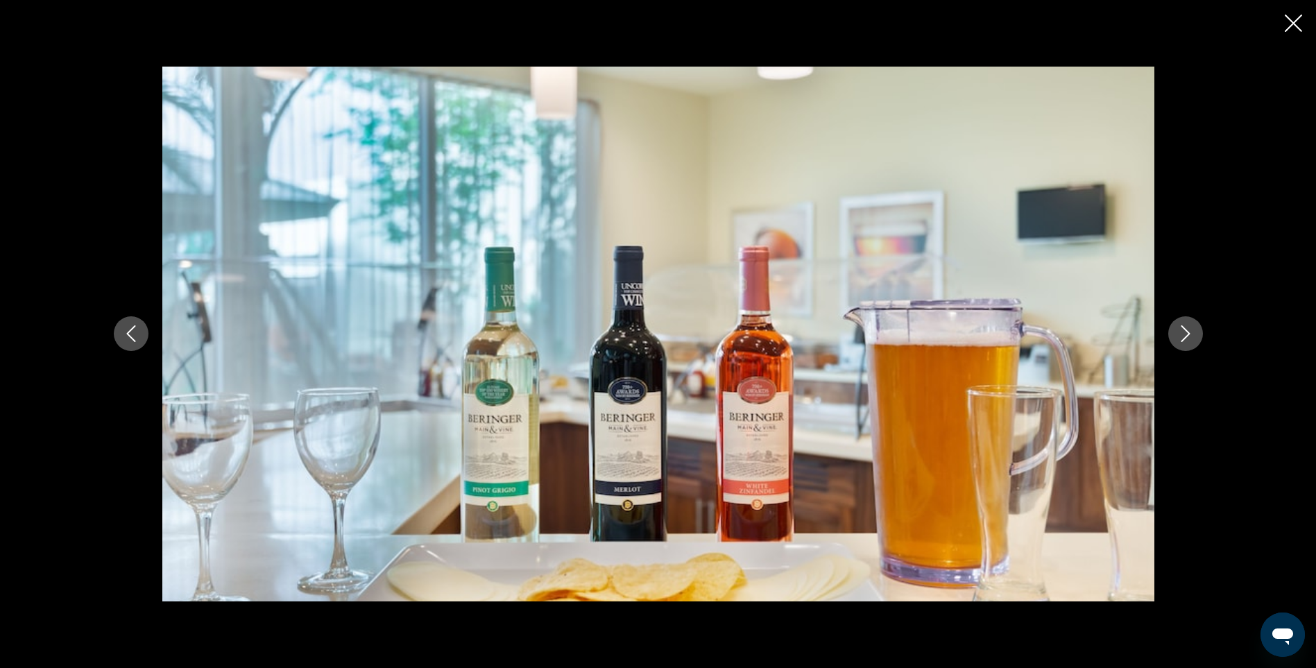
click at [1190, 332] on icon "Next image" at bounding box center [1186, 333] width 17 height 17
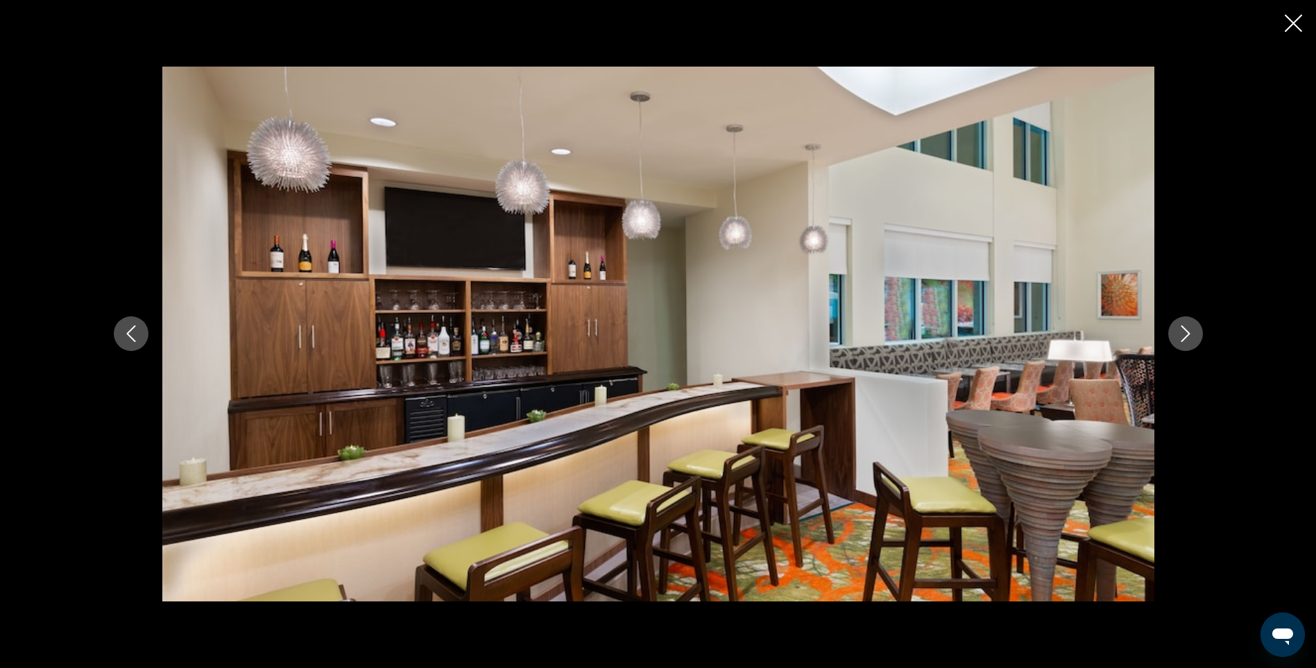
click at [1190, 332] on icon "Next image" at bounding box center [1186, 333] width 17 height 17
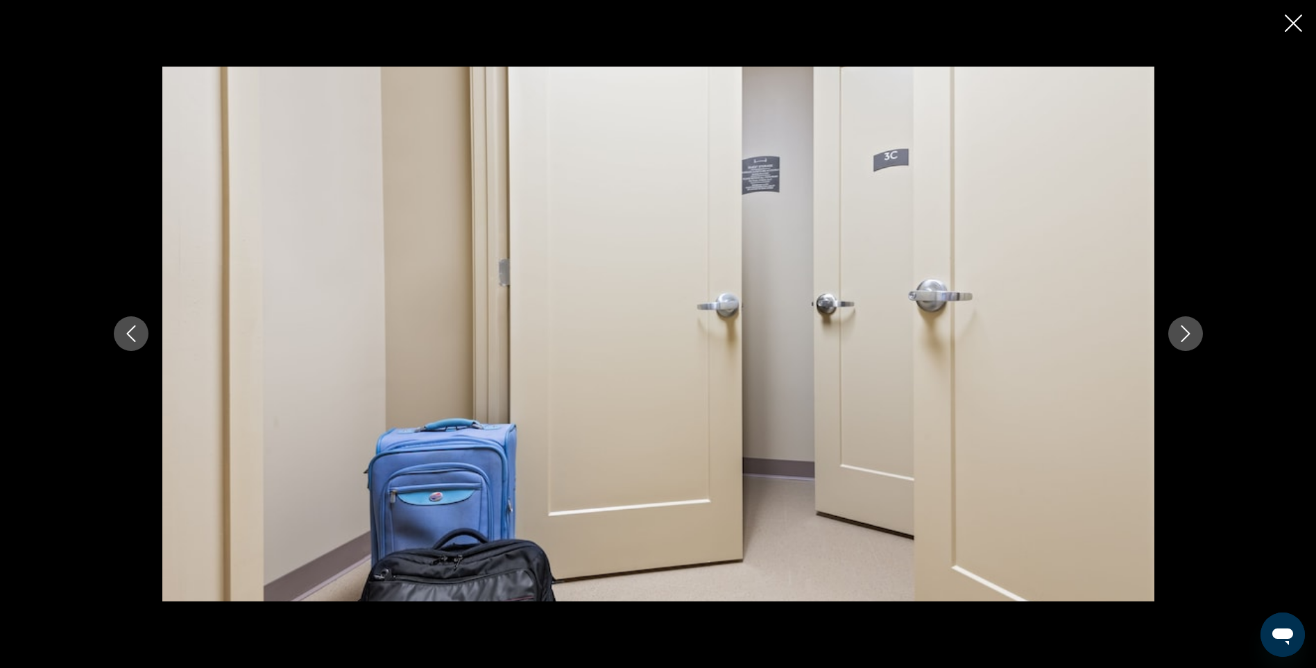
click at [1190, 332] on icon "Next image" at bounding box center [1186, 333] width 17 height 17
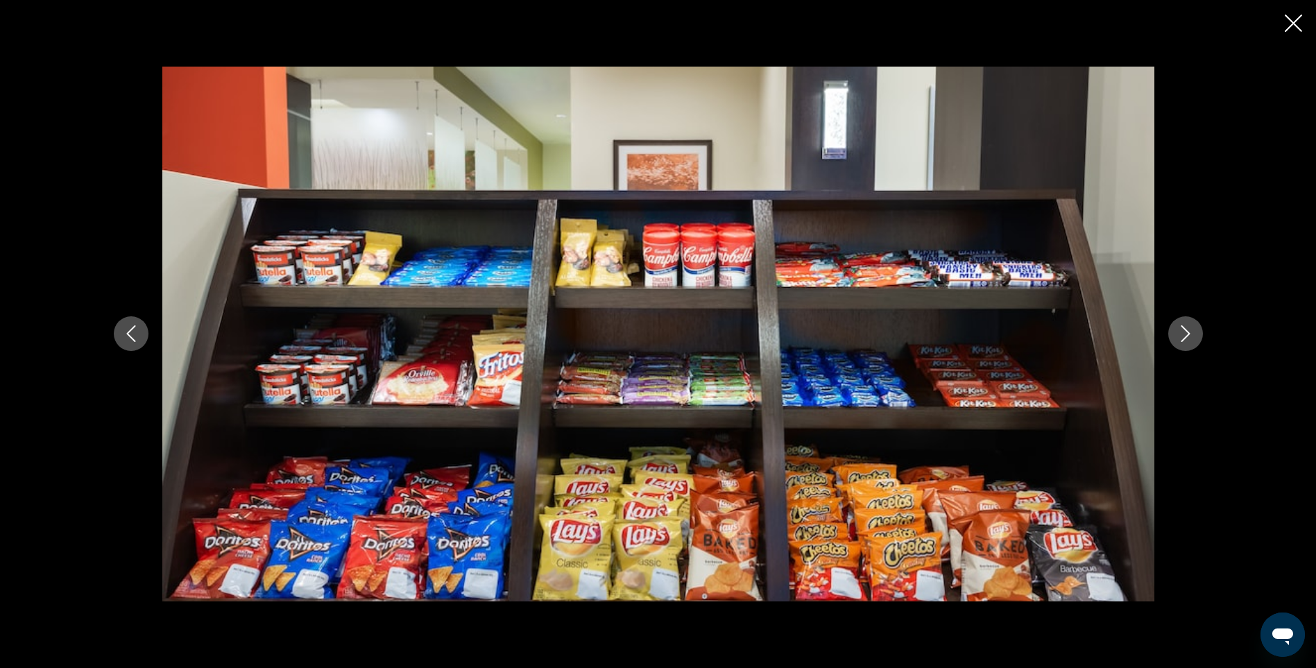
click at [1190, 332] on icon "Next image" at bounding box center [1186, 333] width 17 height 17
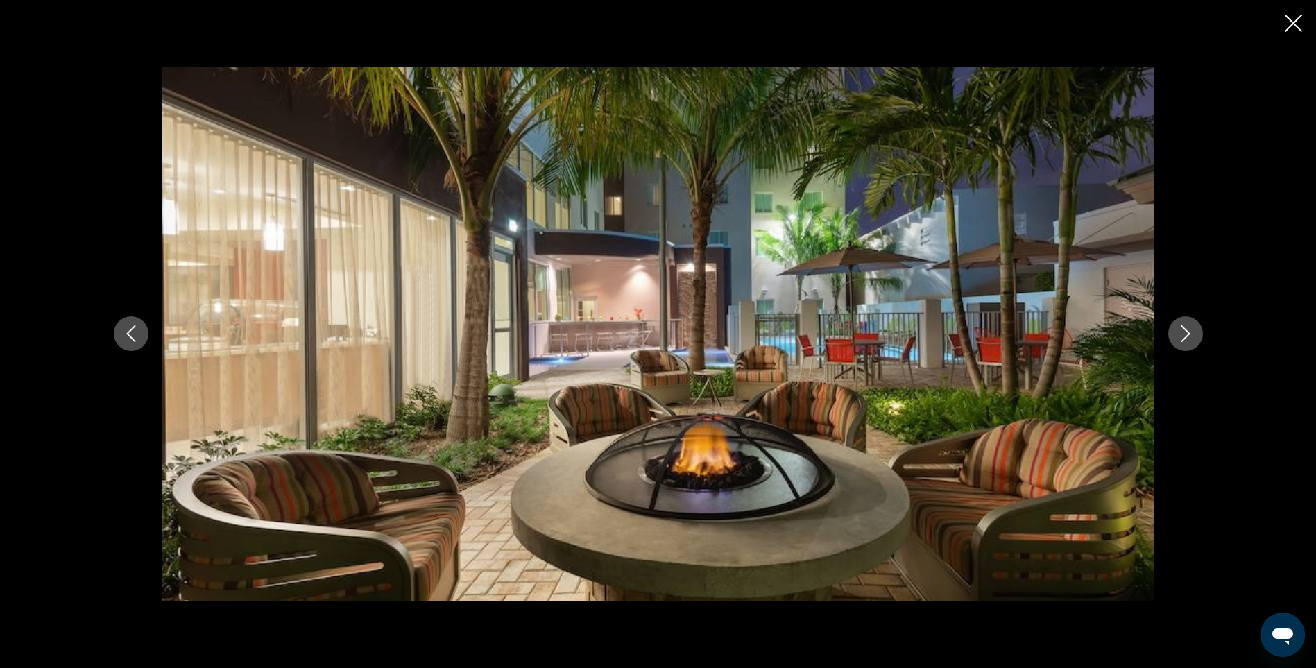
click at [1190, 332] on icon "Next image" at bounding box center [1186, 333] width 17 height 17
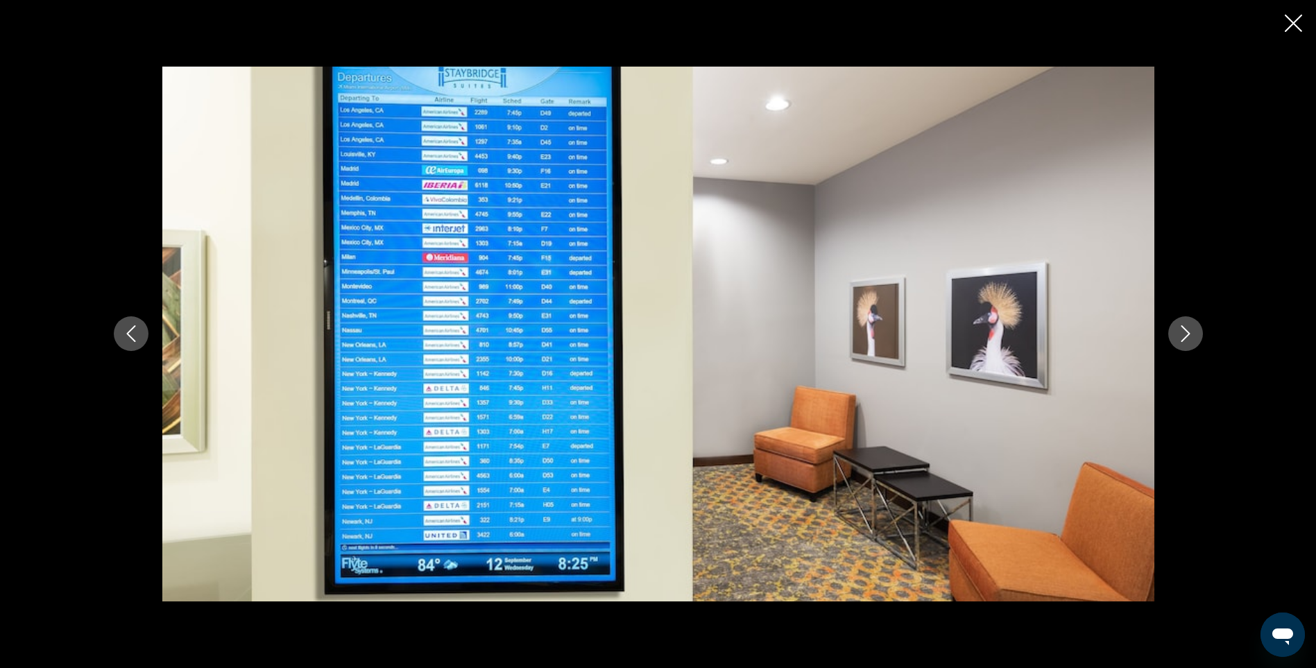
click at [1190, 332] on icon "Next image" at bounding box center [1186, 333] width 17 height 17
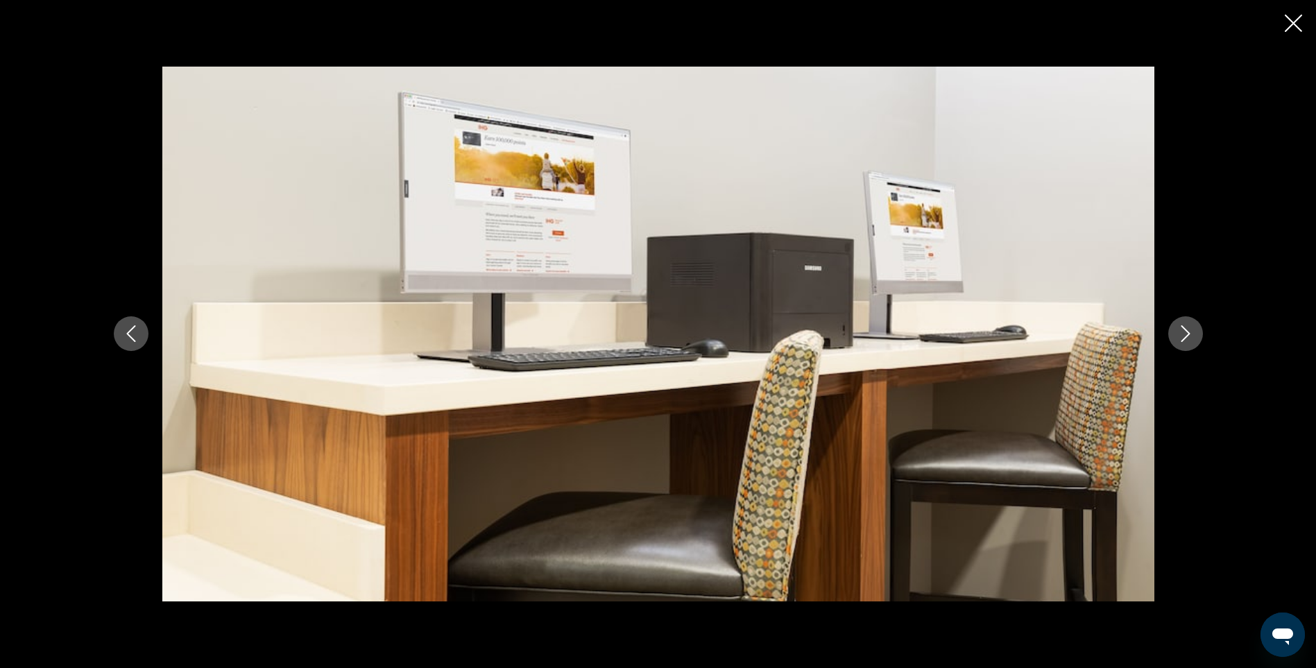
click at [1190, 332] on icon "Next image" at bounding box center [1186, 333] width 17 height 17
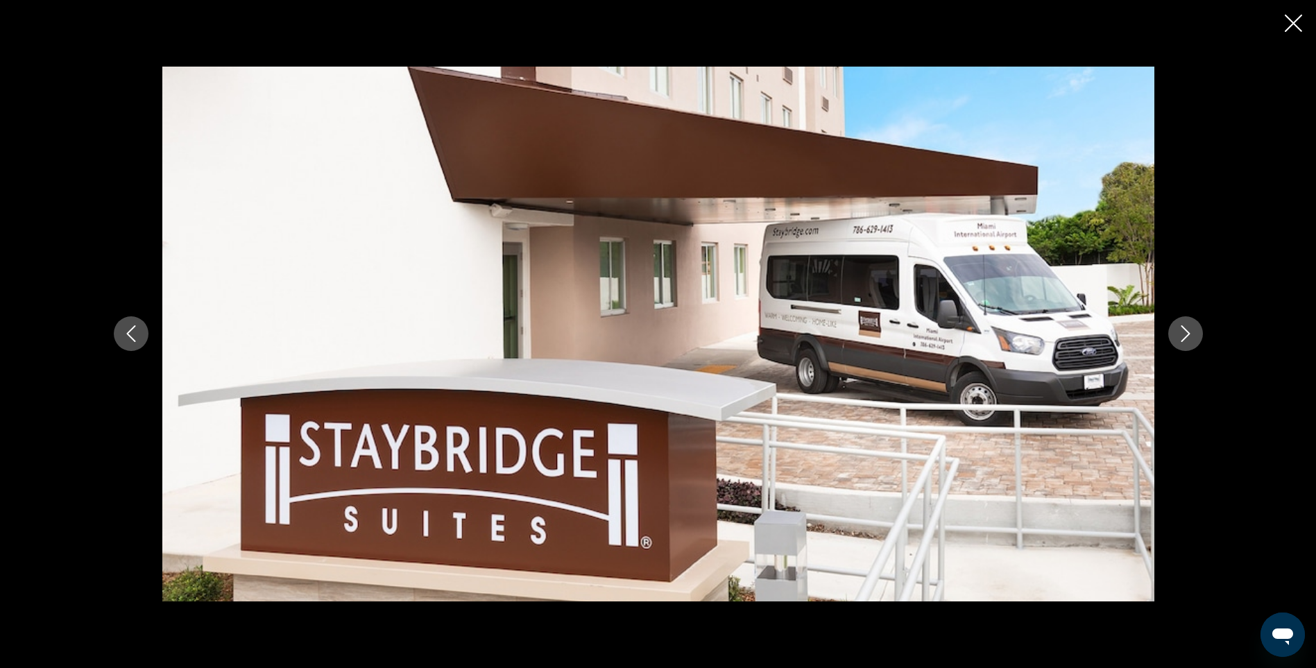
click at [1190, 332] on icon "Next image" at bounding box center [1186, 333] width 17 height 17
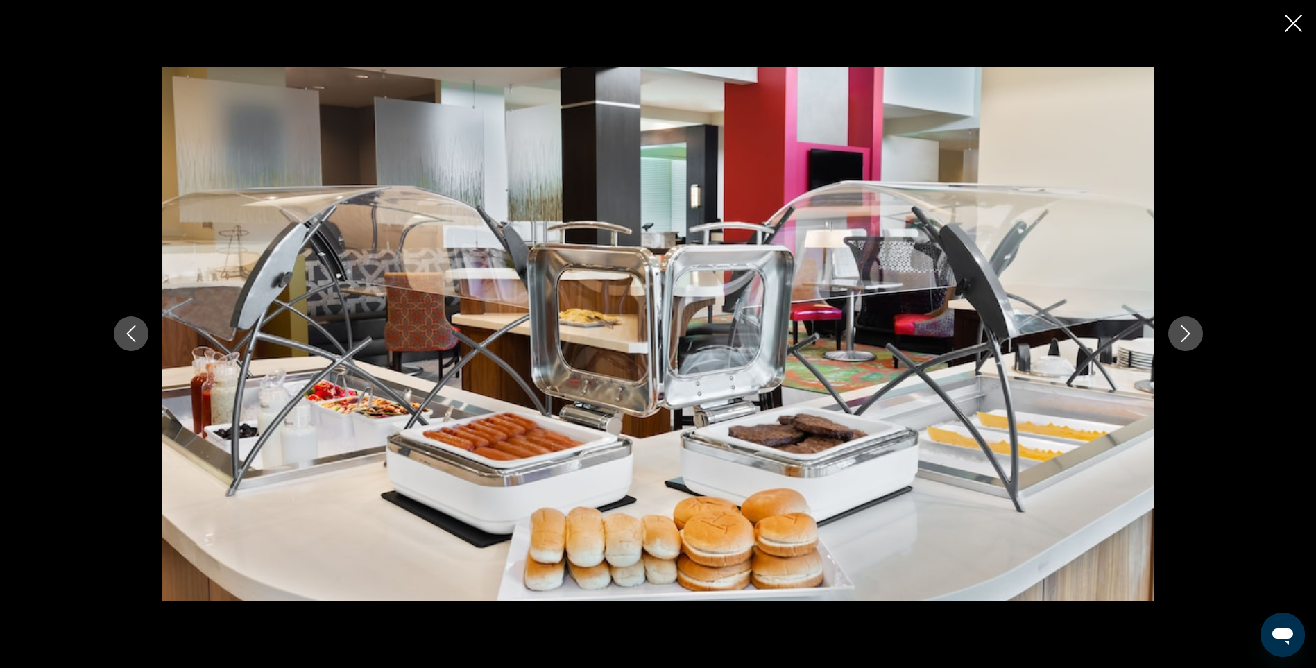
click at [1190, 332] on icon "Next image" at bounding box center [1186, 333] width 17 height 17
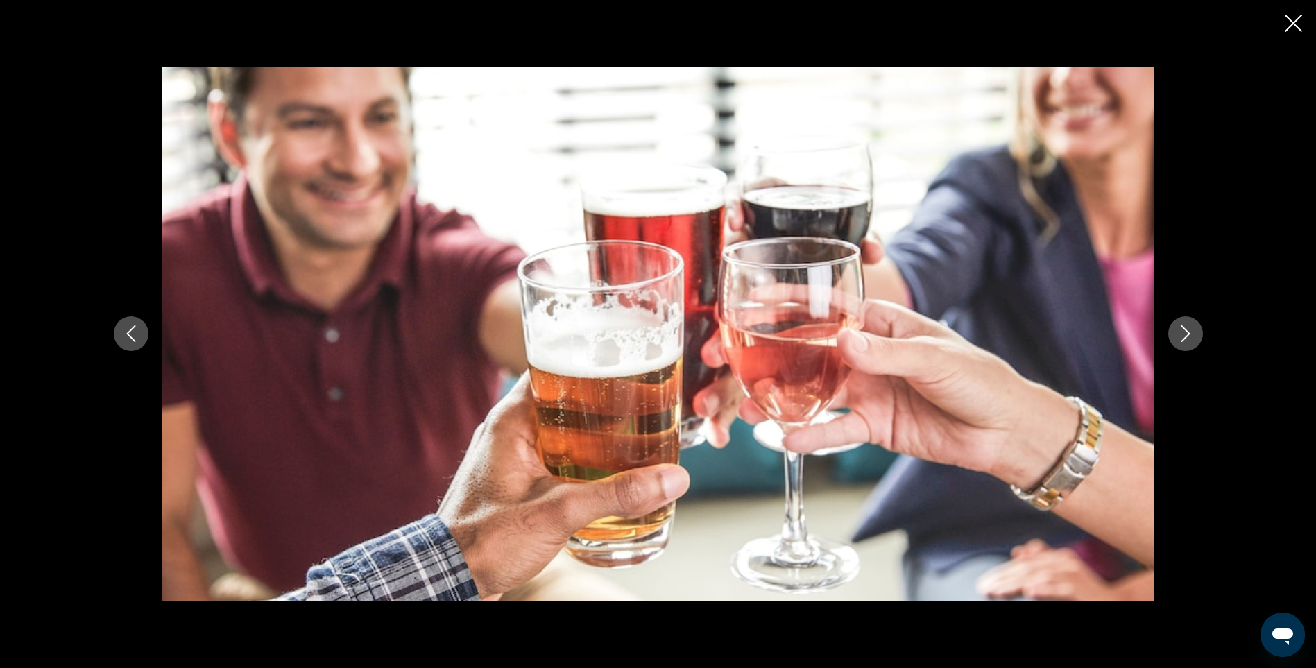
click at [1190, 332] on icon "Next image" at bounding box center [1186, 333] width 17 height 17
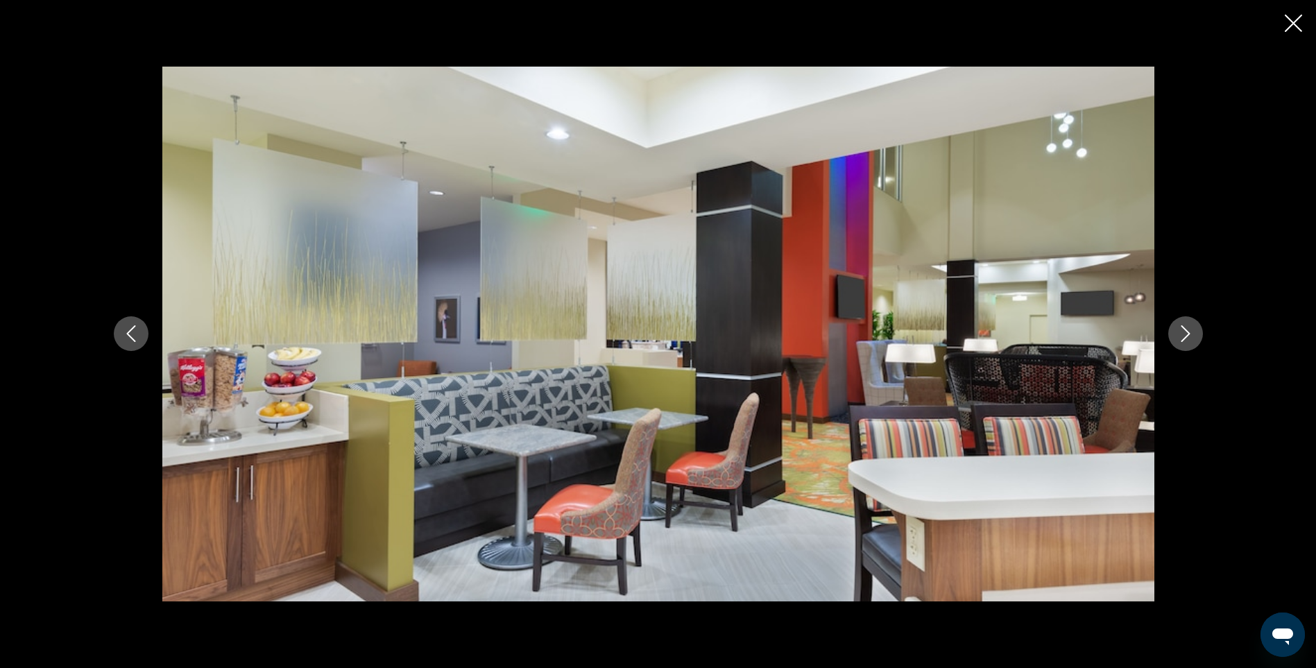
click at [1190, 332] on icon "Next image" at bounding box center [1186, 333] width 17 height 17
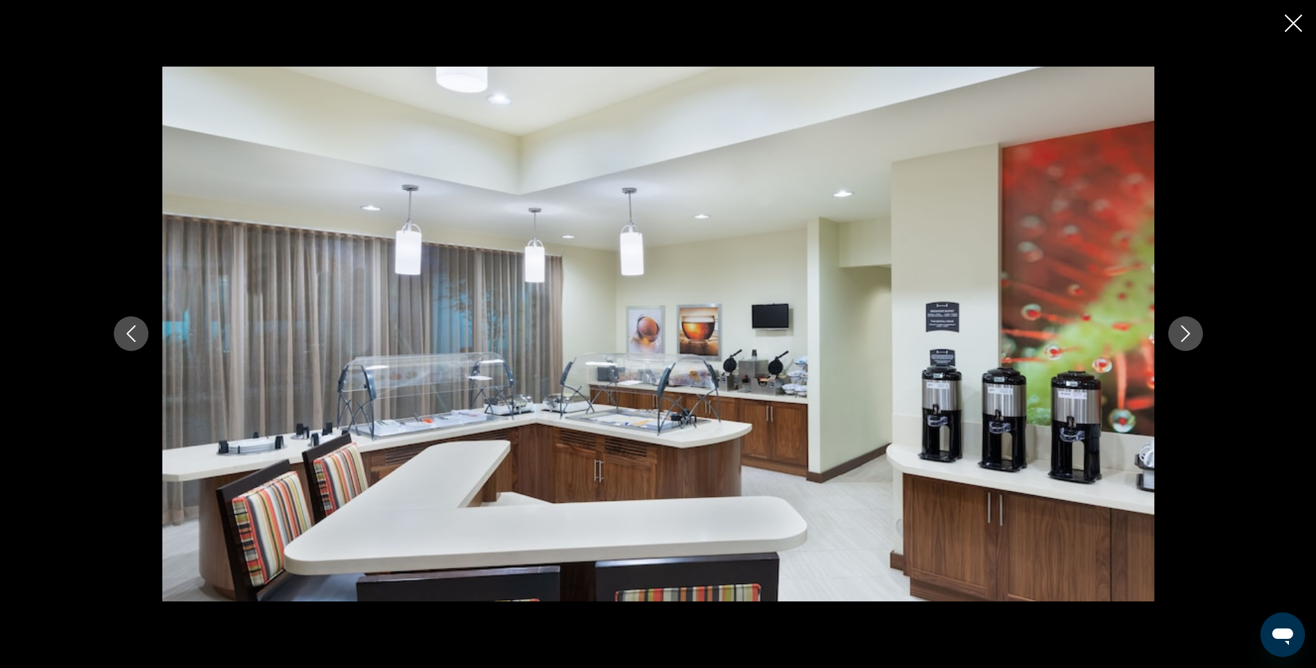
click at [1190, 332] on icon "Next image" at bounding box center [1186, 333] width 17 height 17
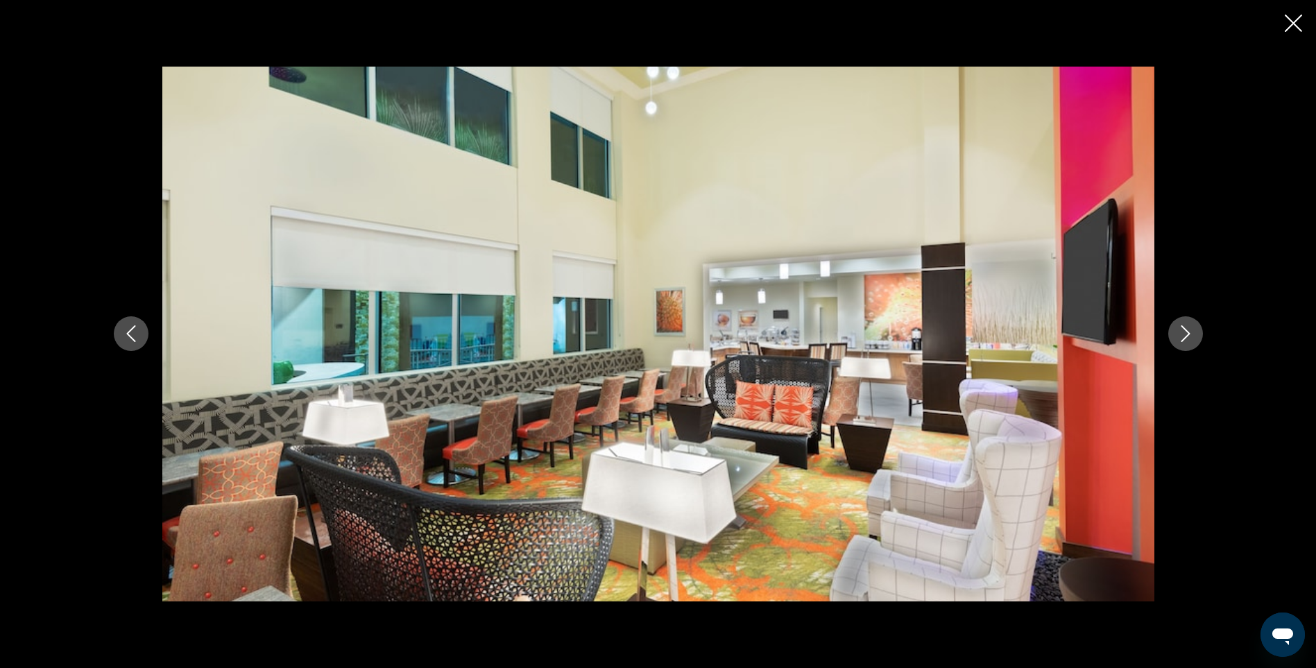
click at [1190, 332] on icon "Next image" at bounding box center [1186, 333] width 17 height 17
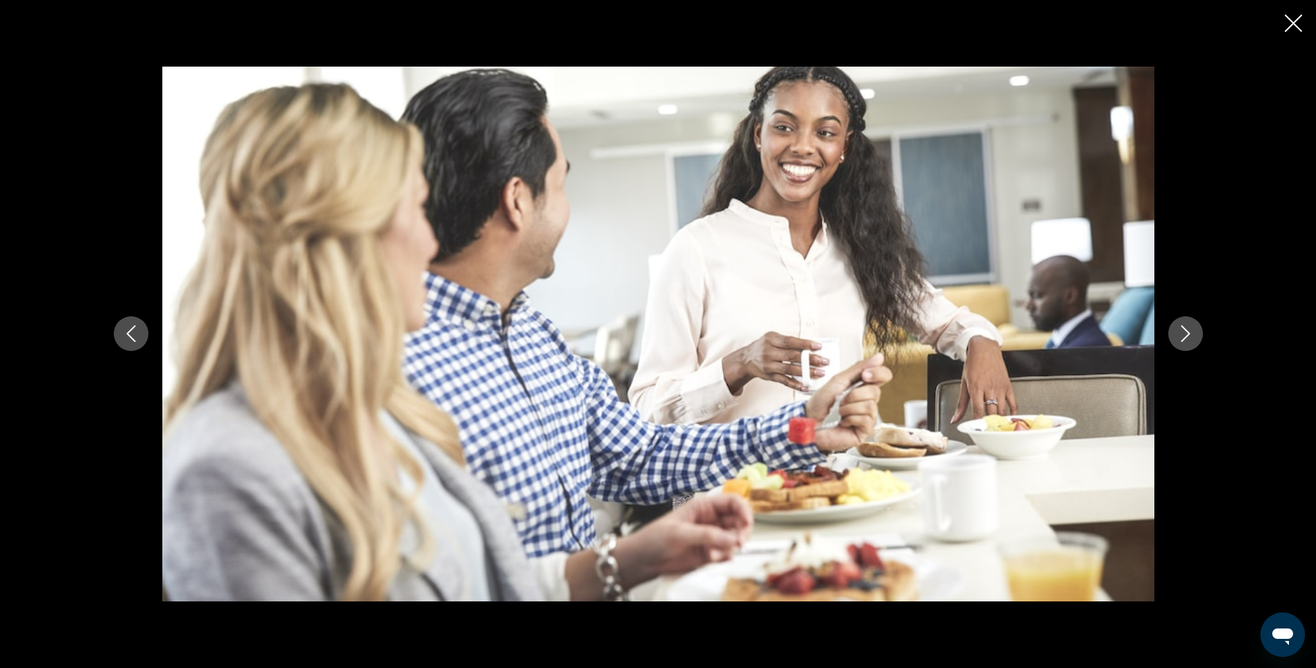
click at [1190, 332] on icon "Next image" at bounding box center [1186, 333] width 17 height 17
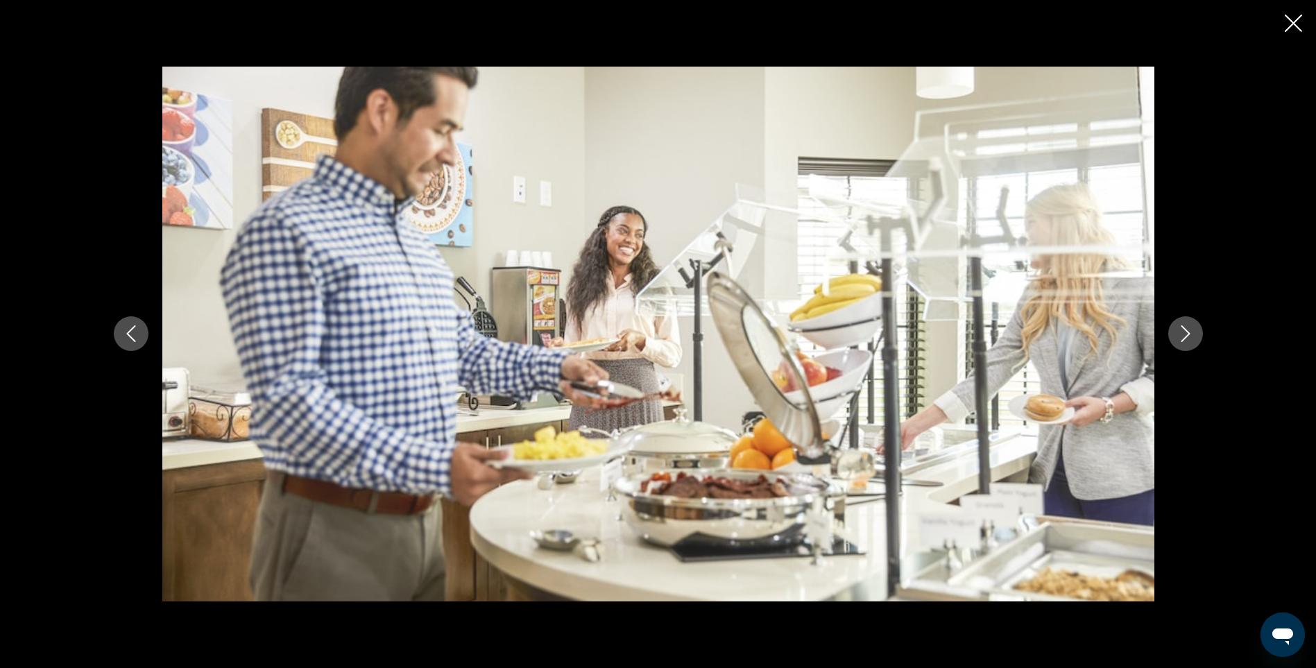
click at [1190, 332] on icon "Next image" at bounding box center [1186, 333] width 17 height 17
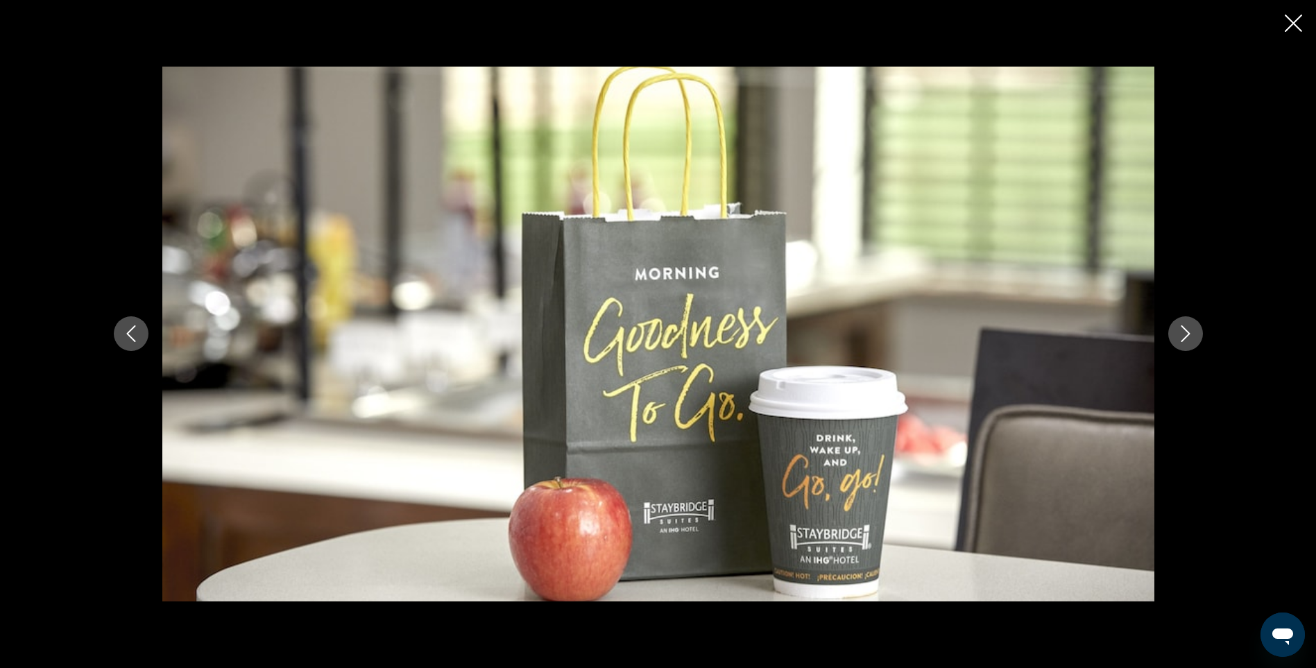
click at [1190, 332] on icon "Next image" at bounding box center [1186, 333] width 17 height 17
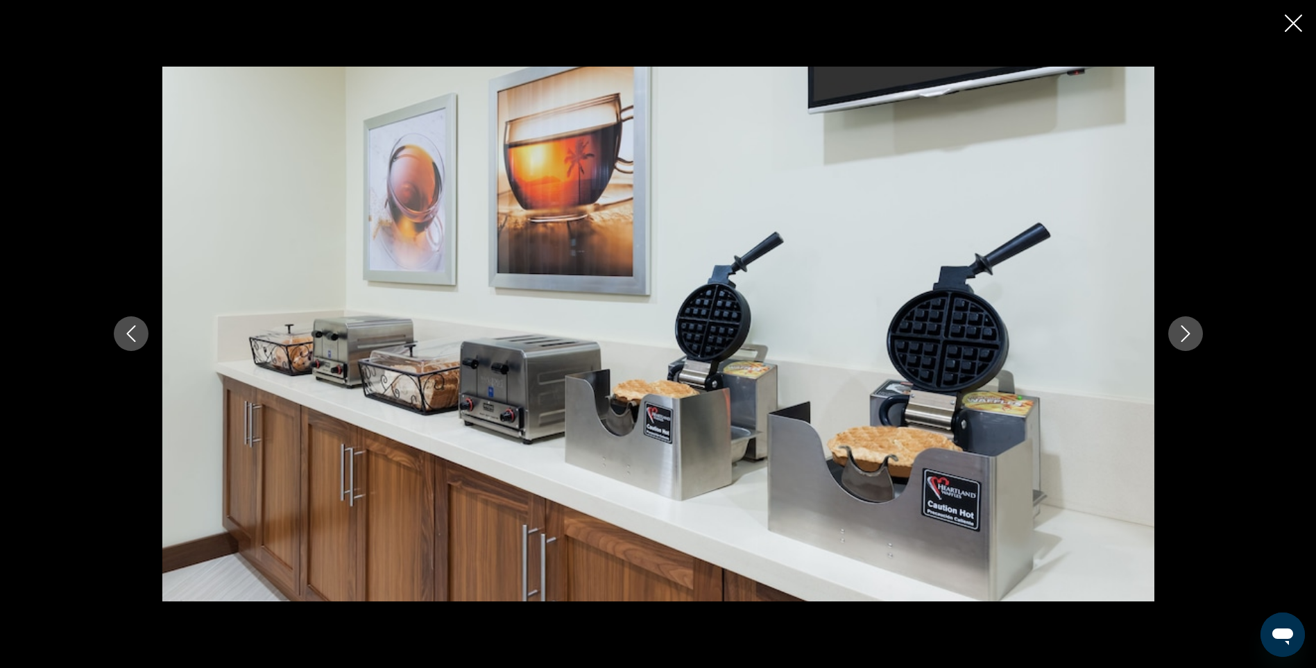
click at [1192, 332] on icon "Next image" at bounding box center [1186, 333] width 17 height 17
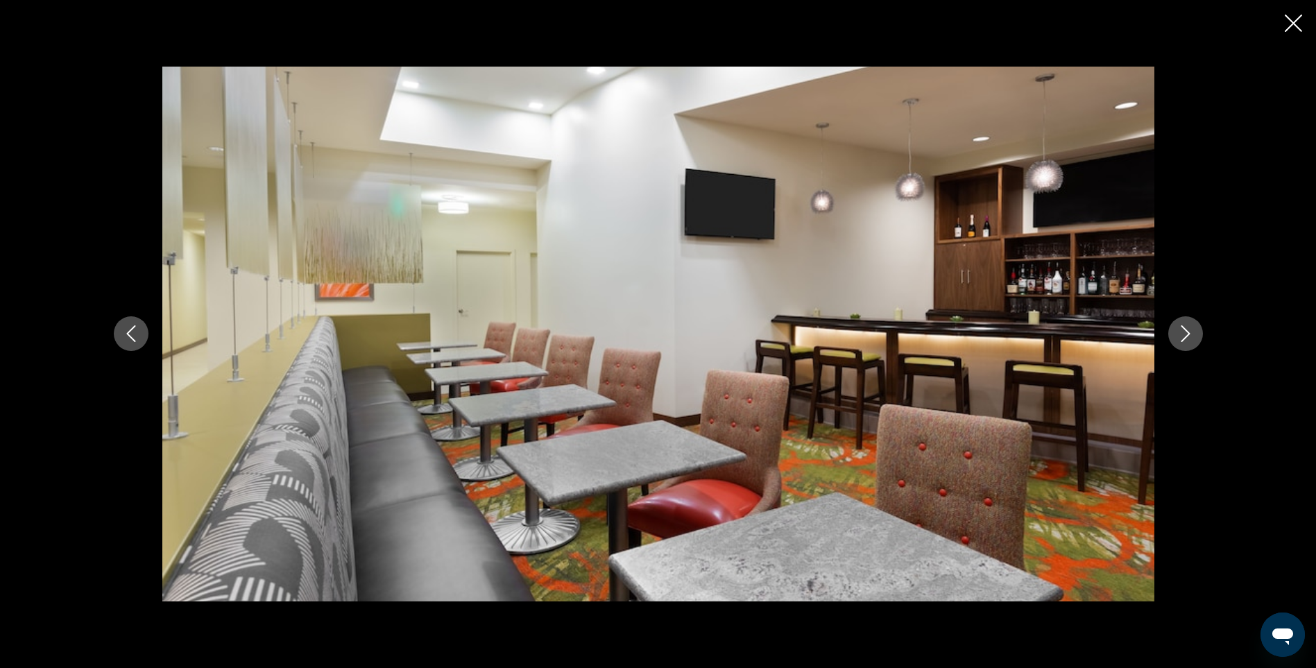
click at [1192, 332] on icon "Next image" at bounding box center [1186, 333] width 17 height 17
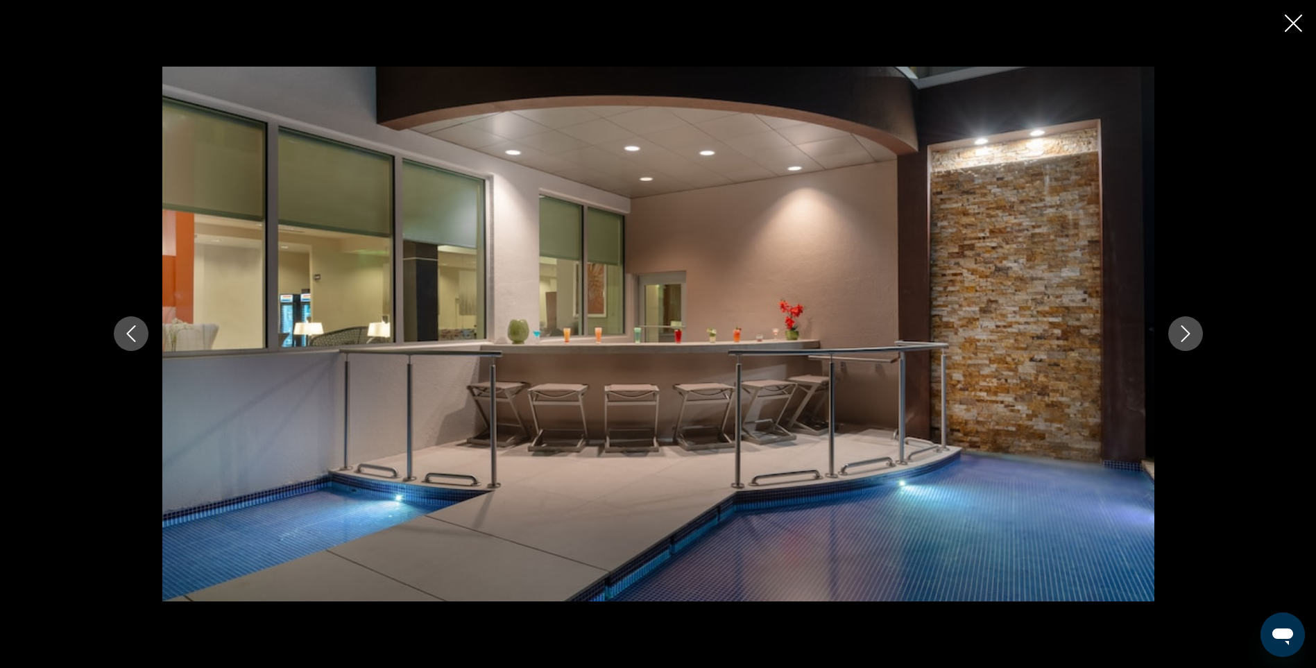
click at [1192, 332] on icon "Next image" at bounding box center [1186, 333] width 17 height 17
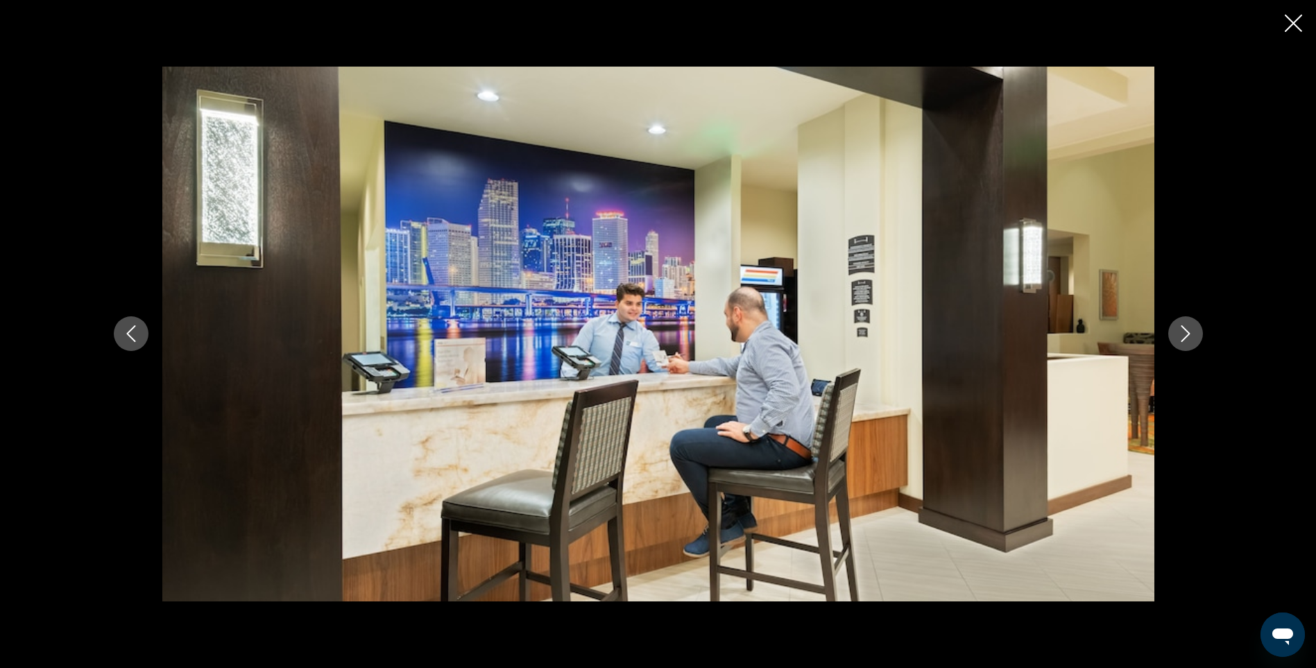
click at [1192, 332] on icon "Next image" at bounding box center [1186, 333] width 17 height 17
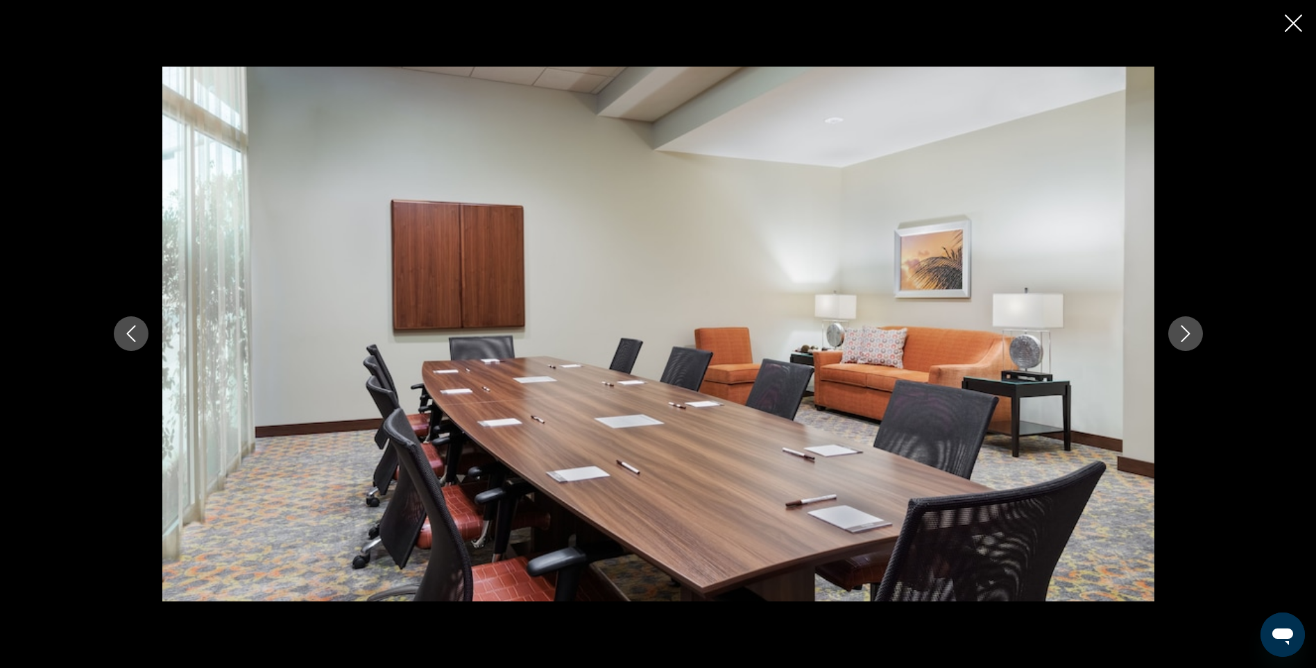
click at [1192, 332] on icon "Next image" at bounding box center [1186, 333] width 17 height 17
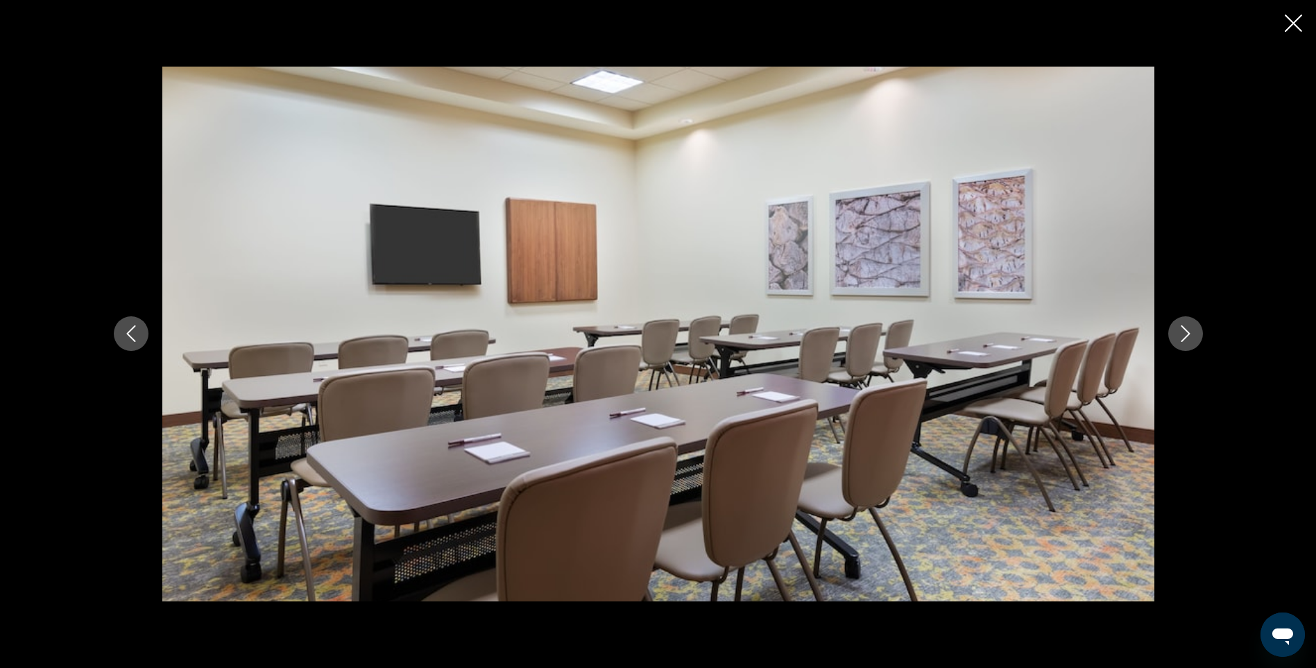
click at [1192, 332] on icon "Next image" at bounding box center [1186, 333] width 17 height 17
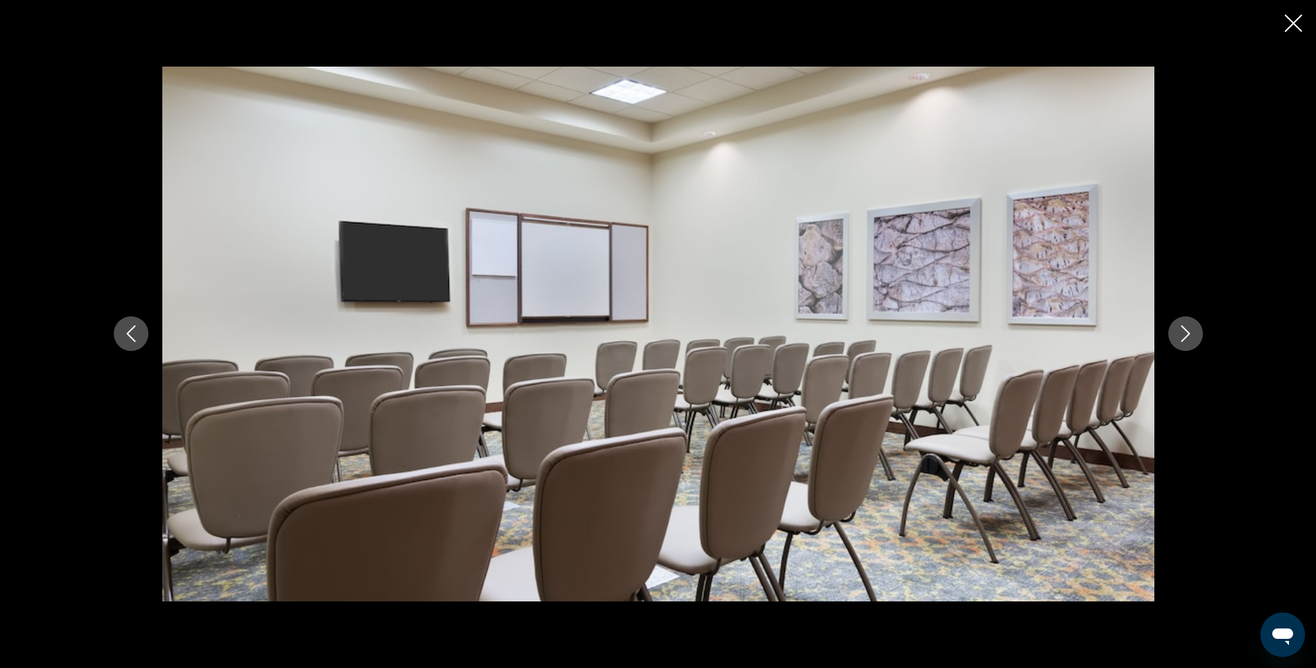
click at [1192, 332] on icon "Next image" at bounding box center [1186, 333] width 17 height 17
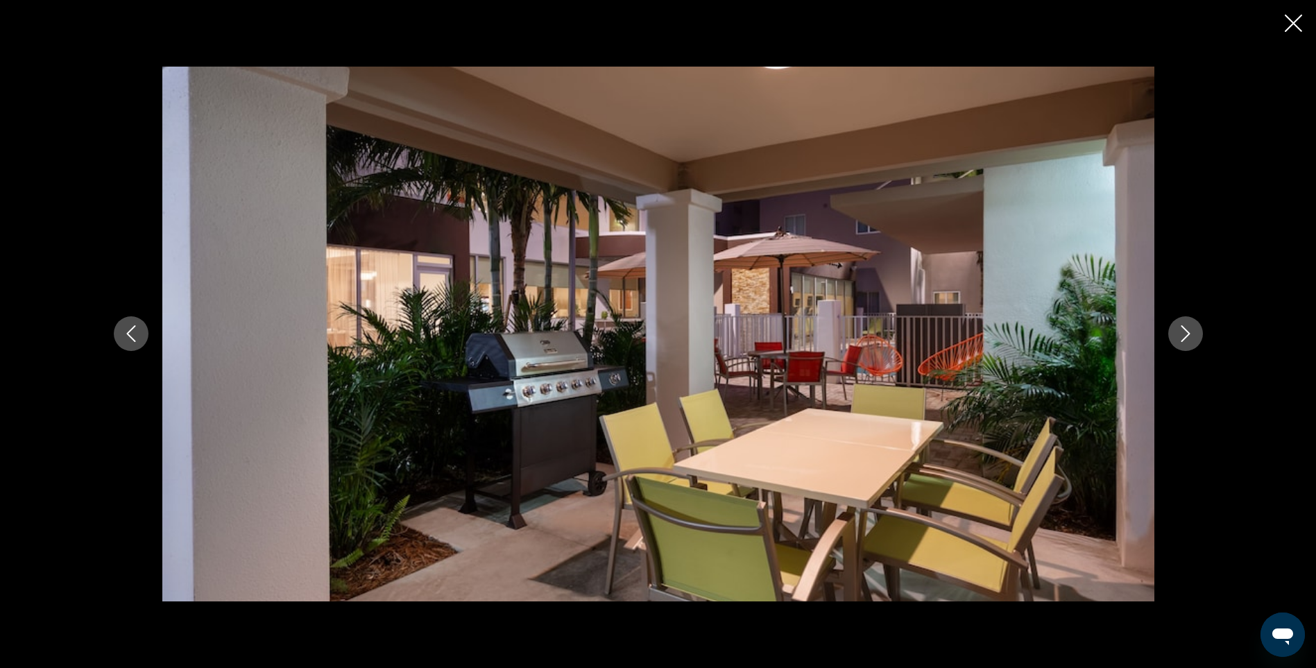
click at [1192, 332] on icon "Next image" at bounding box center [1186, 333] width 17 height 17
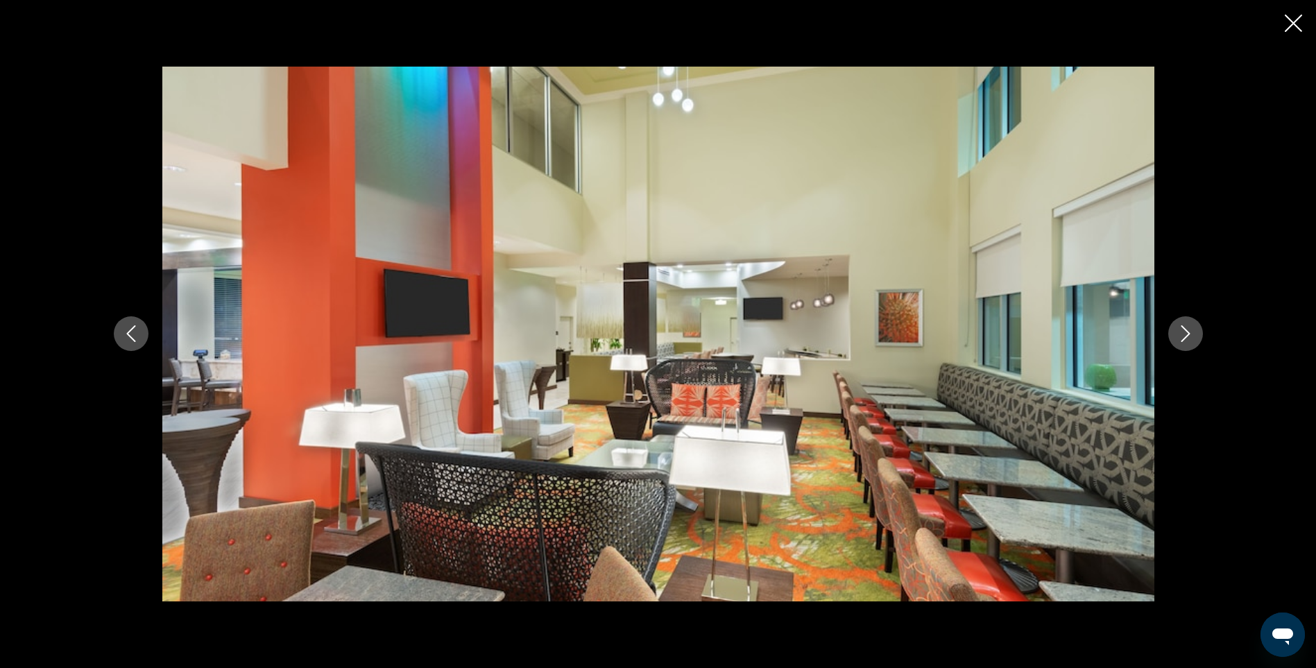
click at [1192, 332] on icon "Next image" at bounding box center [1186, 333] width 17 height 17
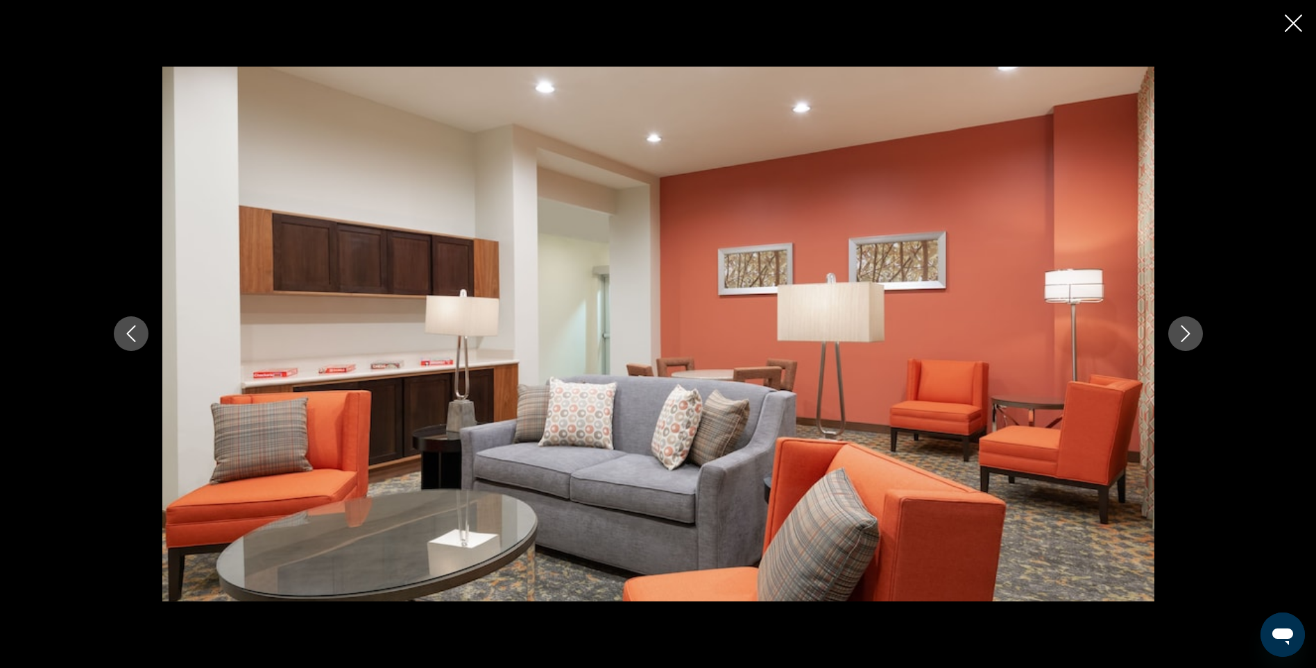
click at [1192, 332] on icon "Next image" at bounding box center [1186, 333] width 17 height 17
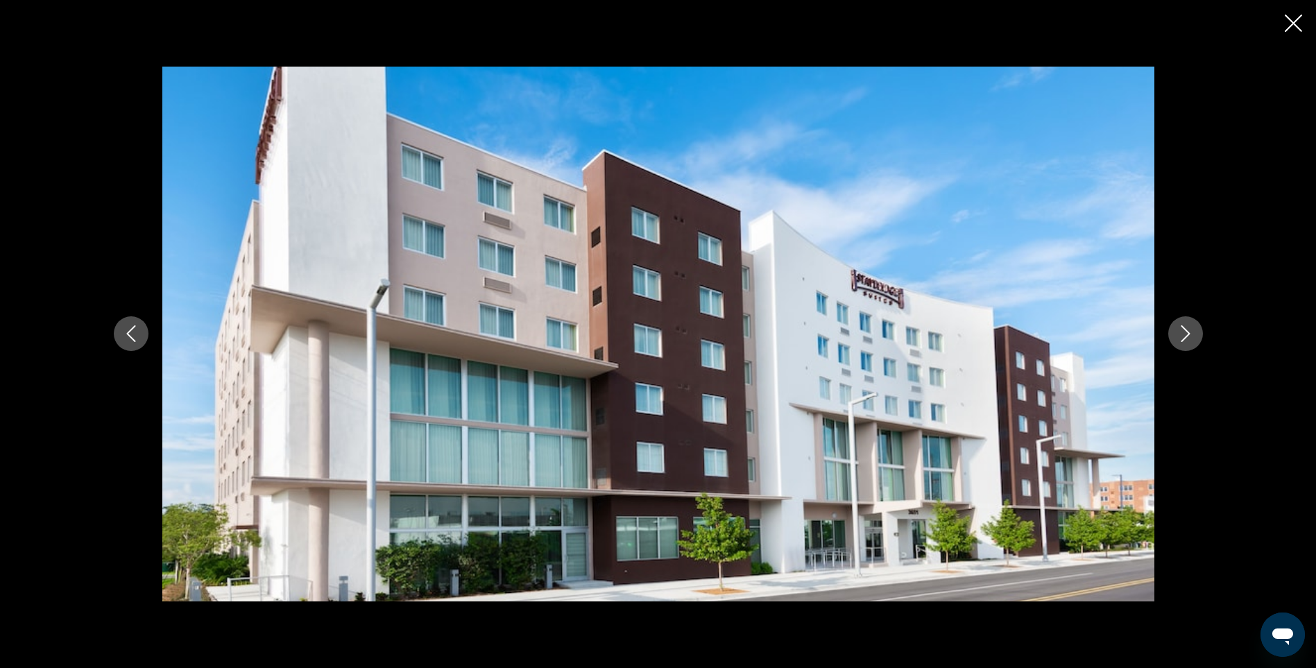
click at [1192, 332] on icon "Next image" at bounding box center [1186, 333] width 17 height 17
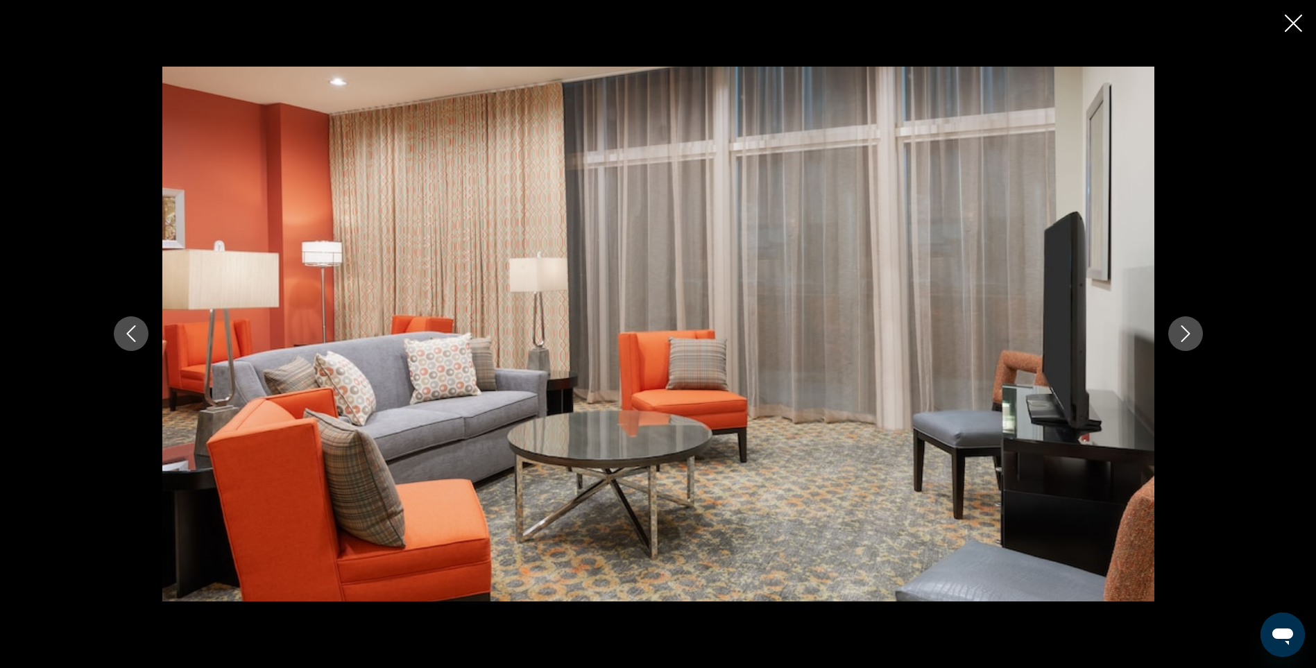
click at [1192, 332] on icon "Next image" at bounding box center [1186, 333] width 17 height 17
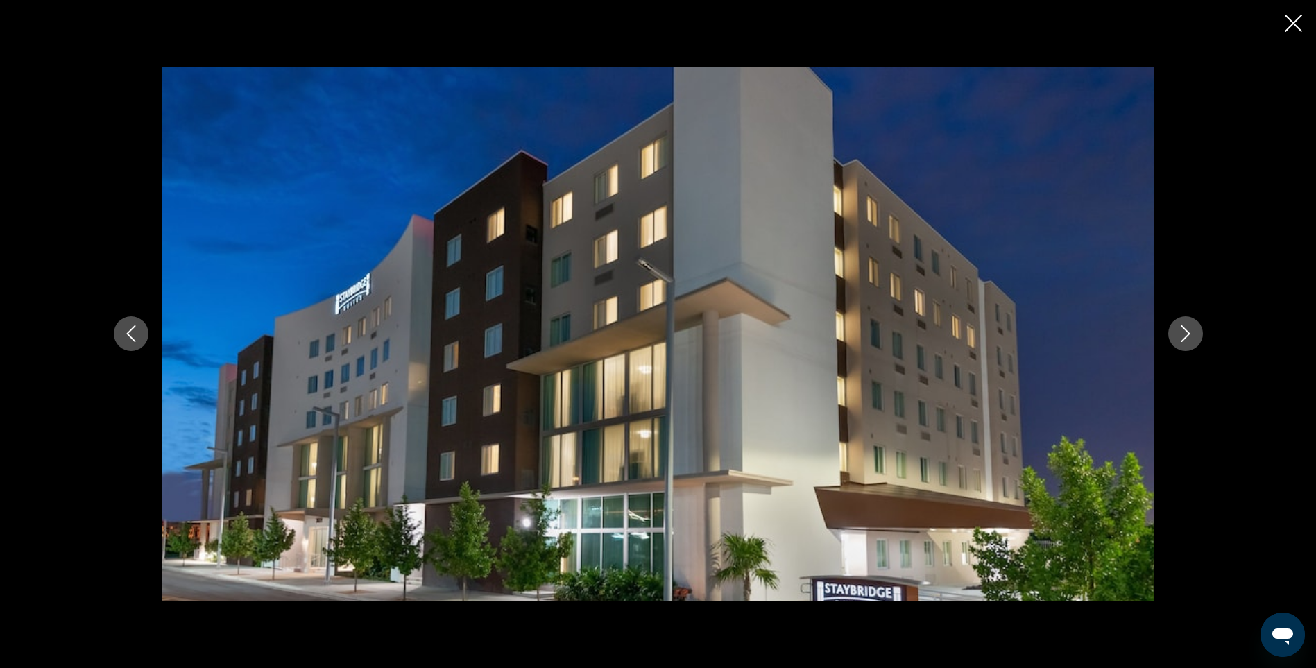
click at [1192, 332] on icon "Next image" at bounding box center [1186, 333] width 17 height 17
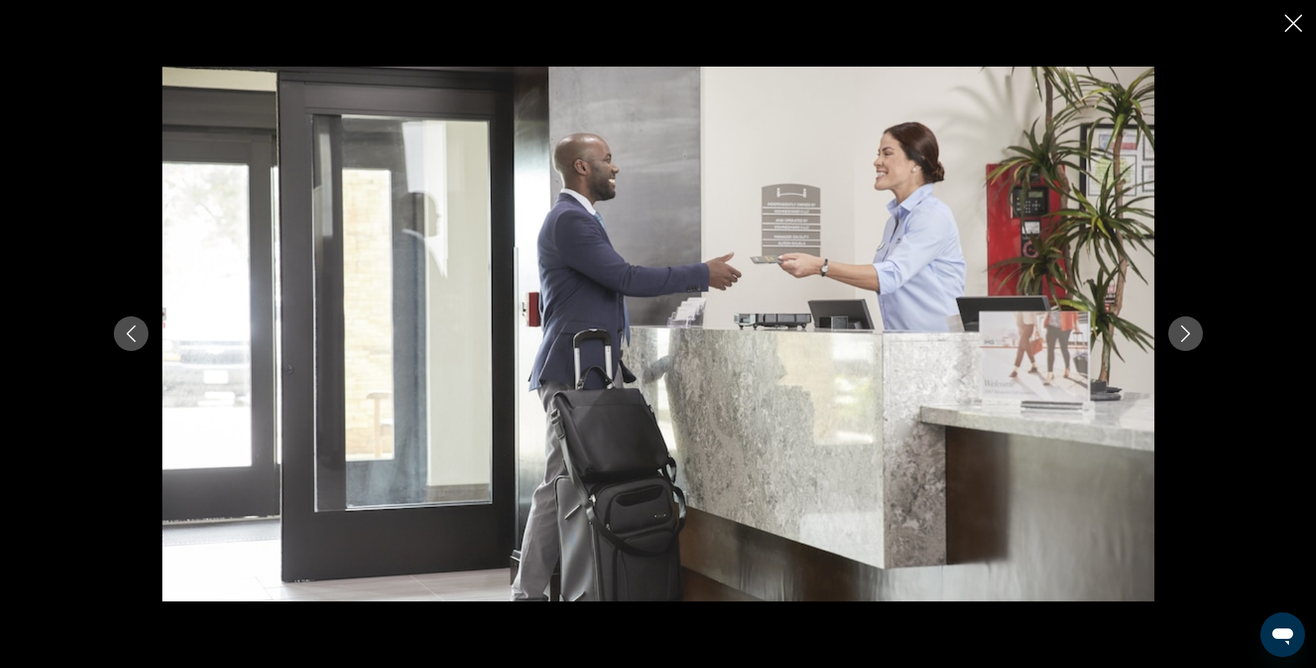
click at [1192, 332] on icon "Next image" at bounding box center [1186, 333] width 17 height 17
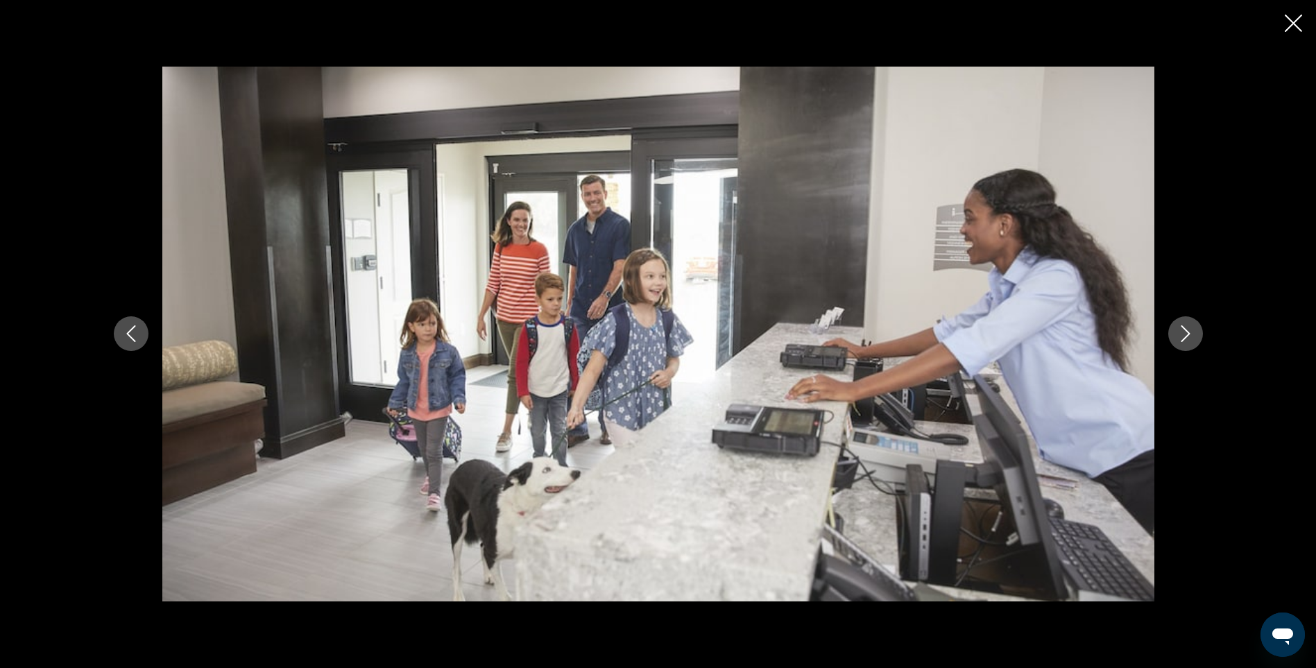
click at [1192, 332] on icon "Next image" at bounding box center [1186, 333] width 17 height 17
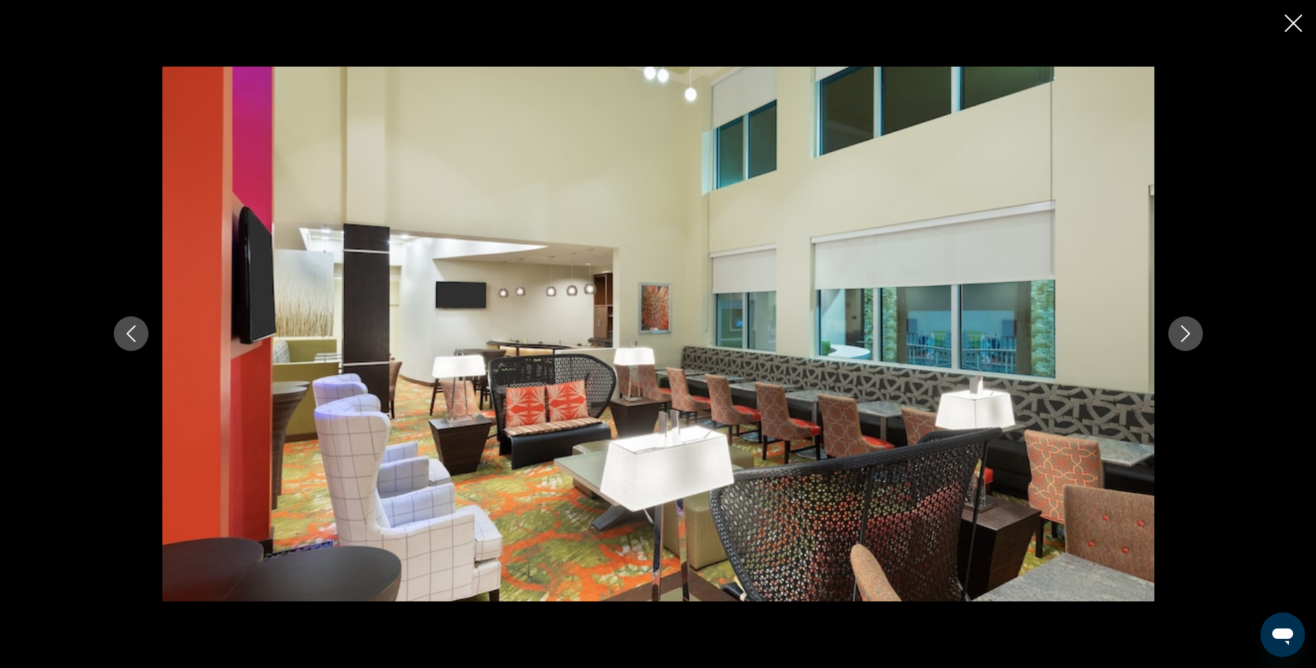
click at [1192, 332] on icon "Next image" at bounding box center [1186, 333] width 17 height 17
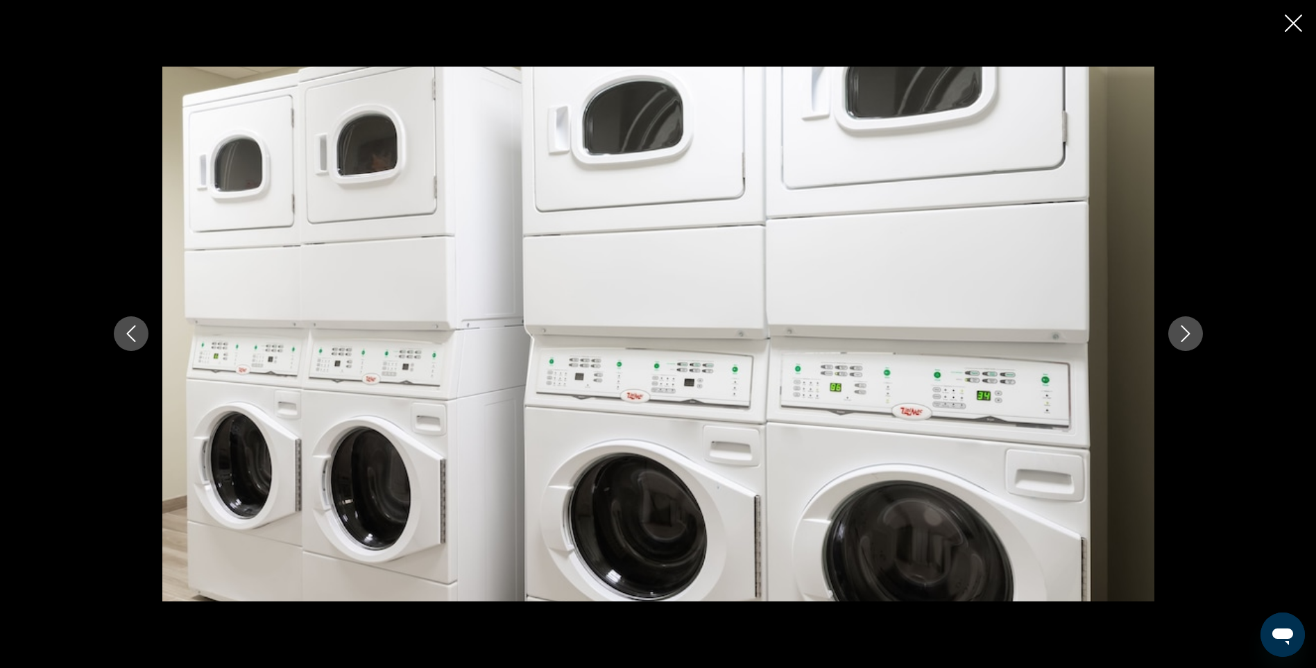
click at [1192, 332] on icon "Next image" at bounding box center [1186, 333] width 17 height 17
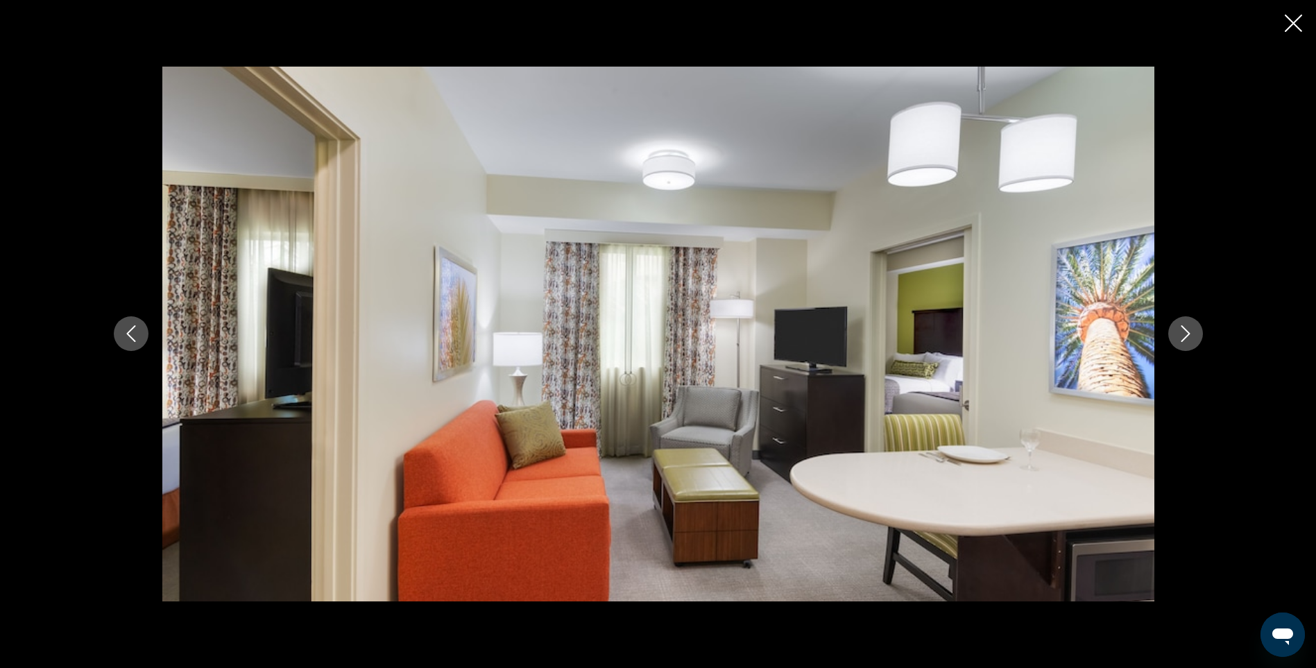
click at [1192, 332] on icon "Next image" at bounding box center [1186, 333] width 17 height 17
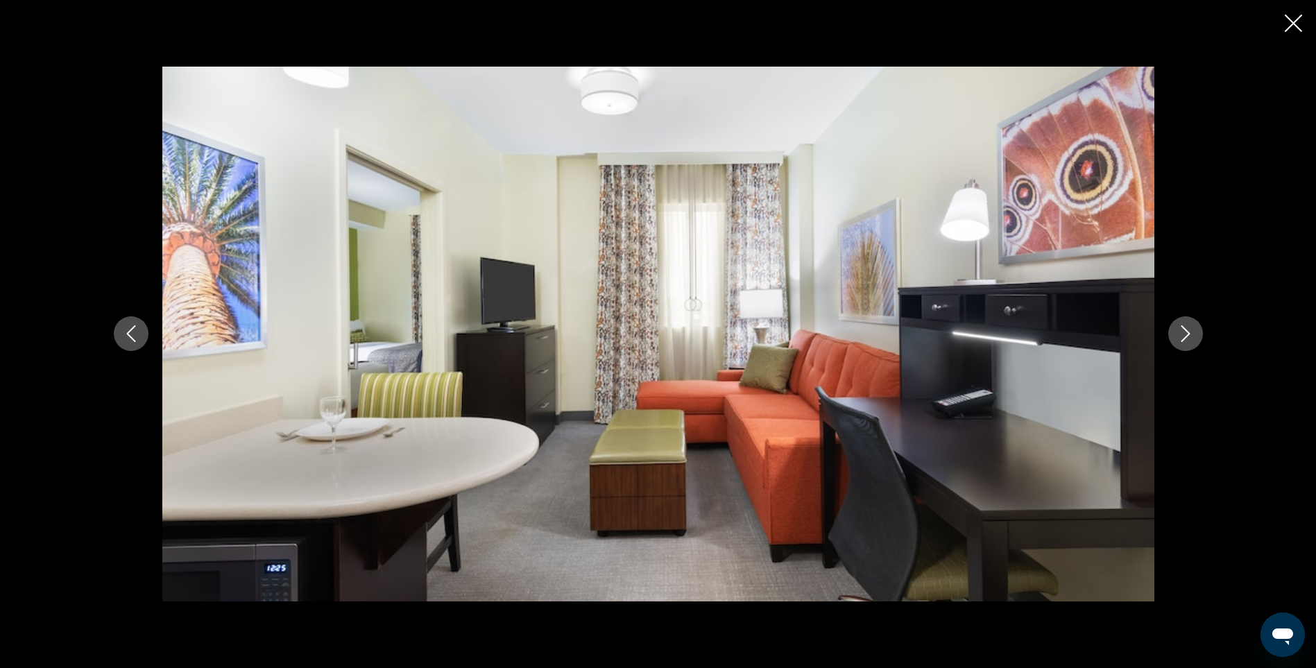
click at [1192, 332] on icon "Next image" at bounding box center [1186, 333] width 17 height 17
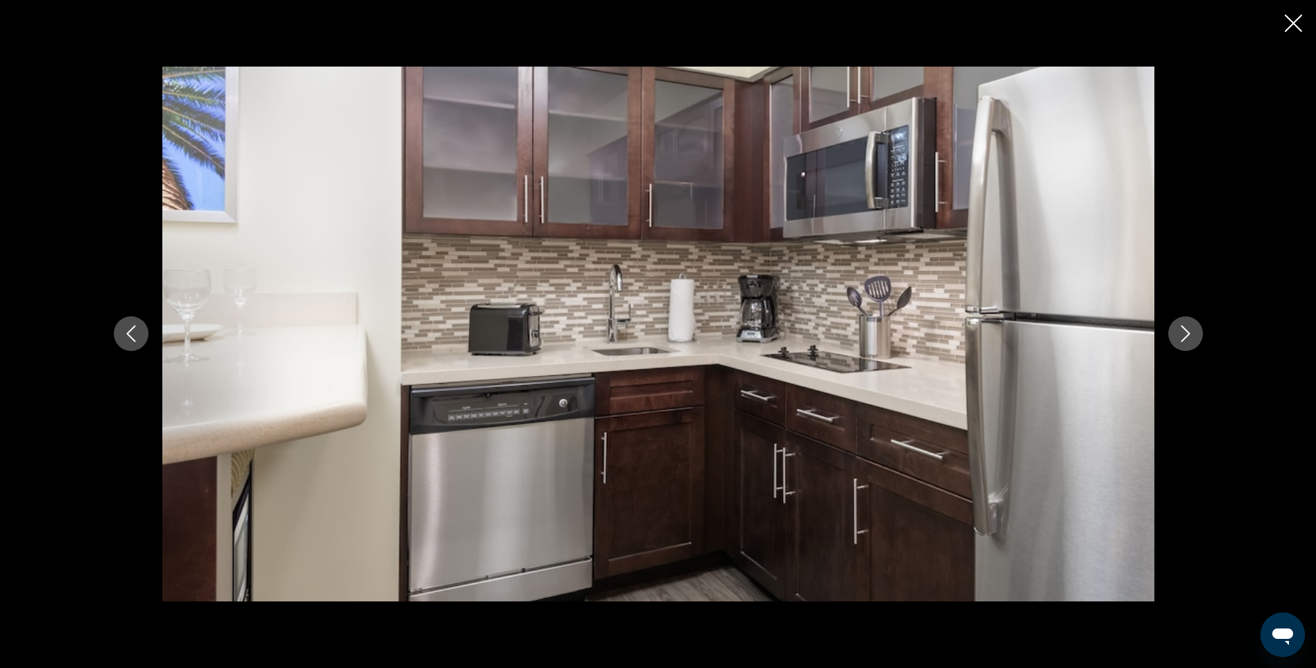
click at [1296, 27] on icon "Close slideshow" at bounding box center [1293, 23] width 17 height 17
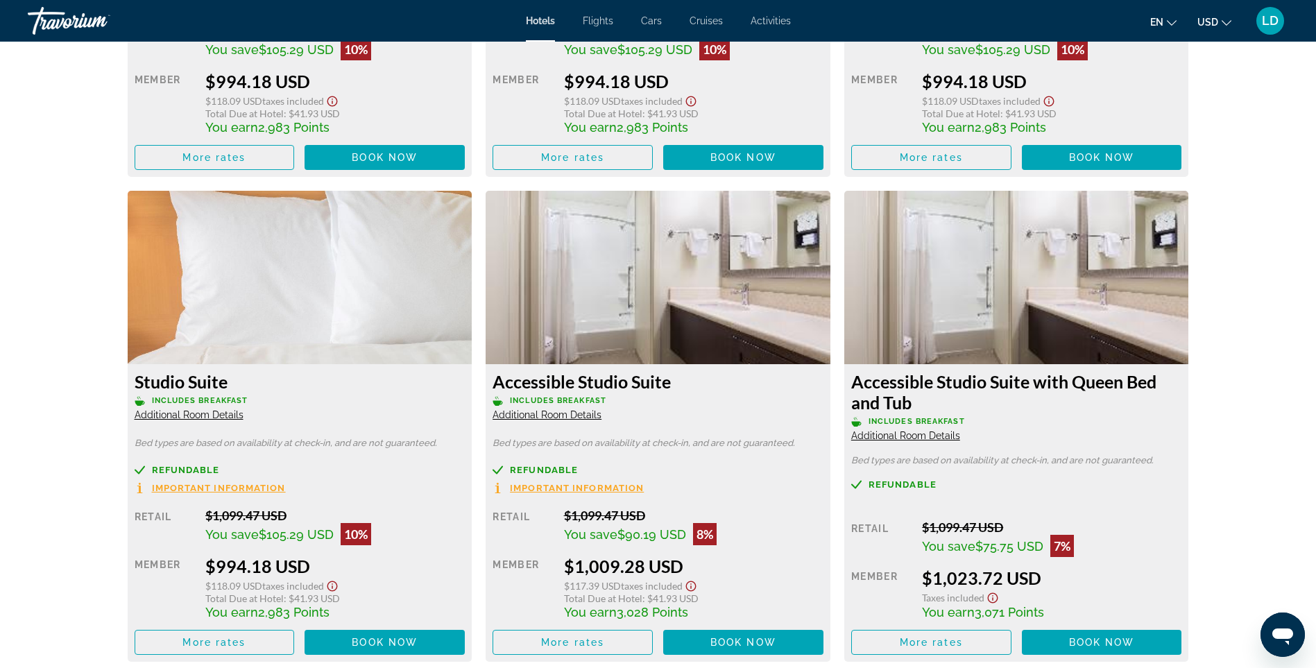
scroll to position [2290, 0]
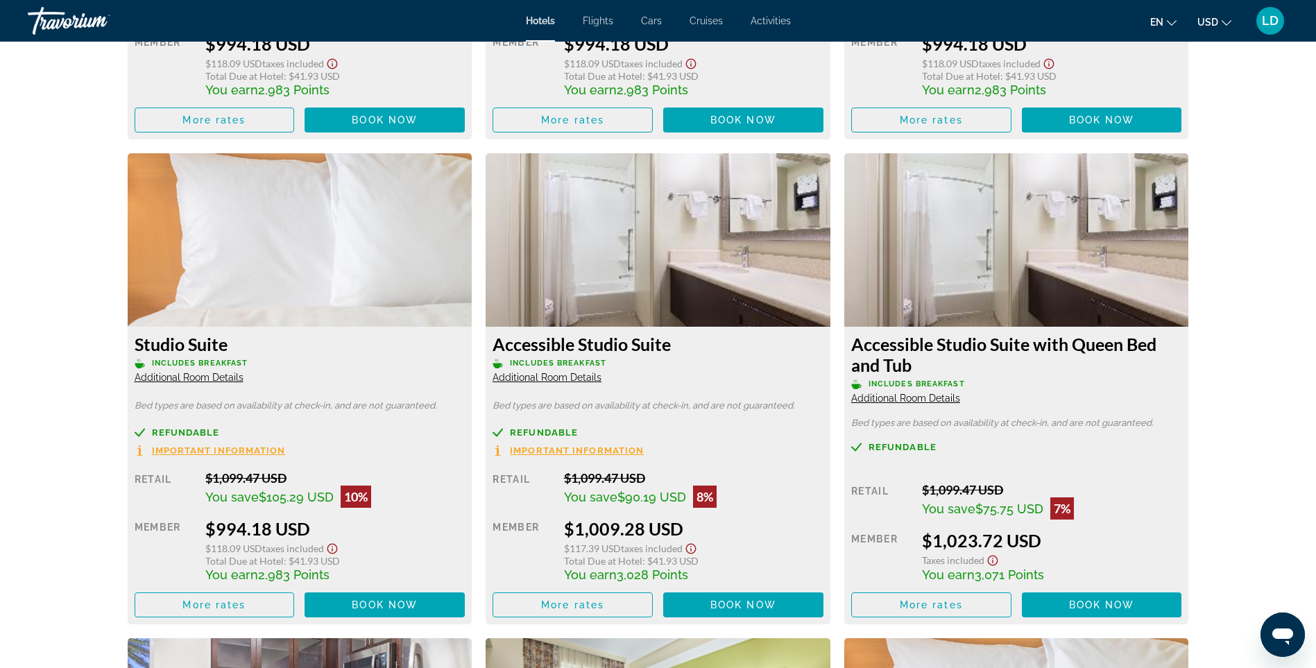
click at [194, 379] on span "Additional Room Details" at bounding box center [189, 377] width 109 height 11
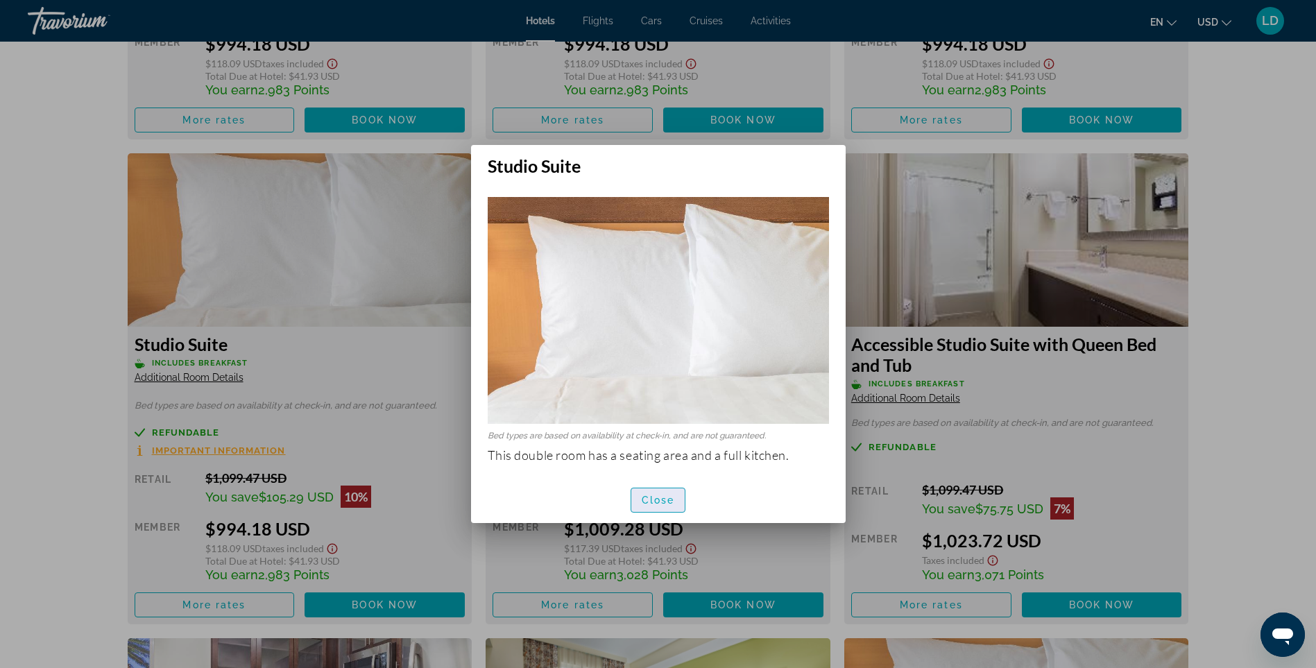
click at [668, 510] on span "button" at bounding box center [658, 500] width 54 height 33
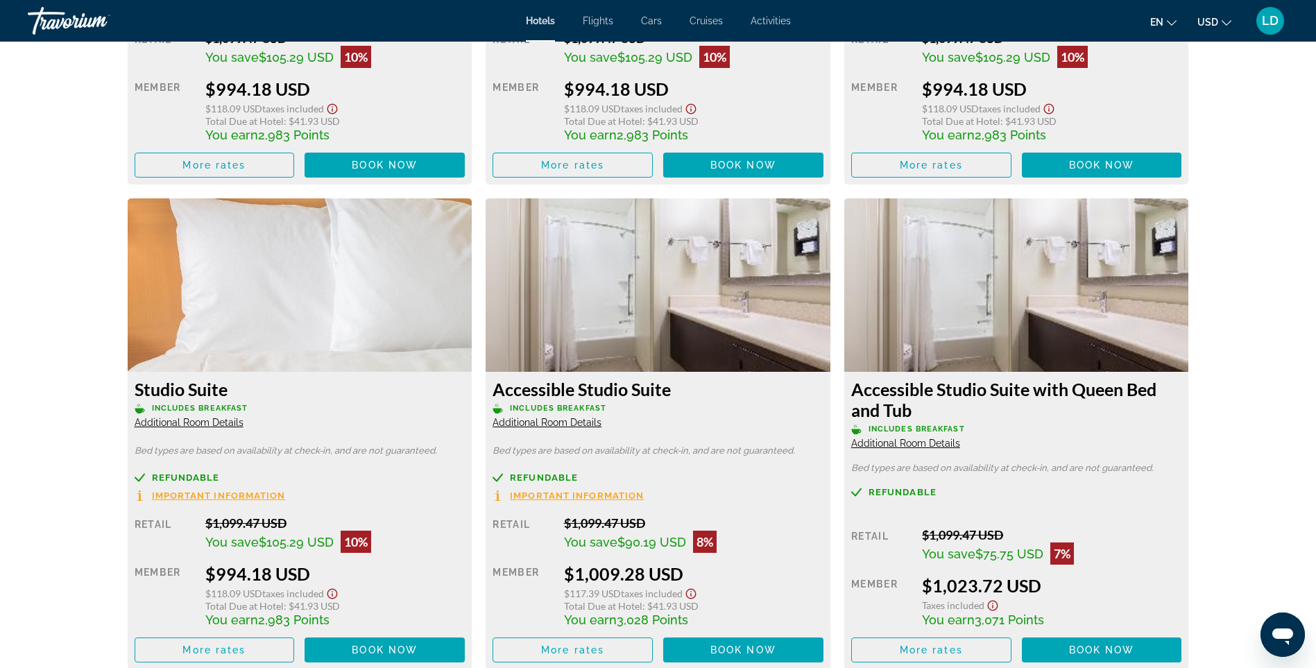
scroll to position [2220, 0]
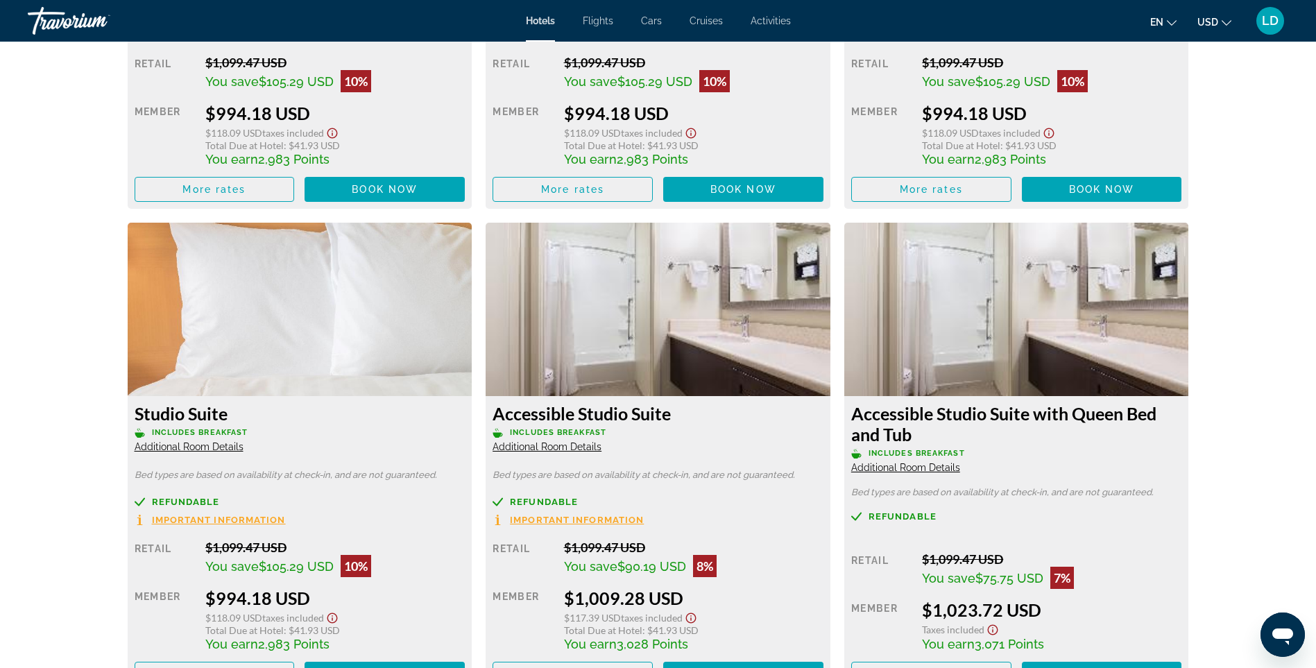
click at [1028, 314] on img "Main content" at bounding box center [1016, 309] width 345 height 173
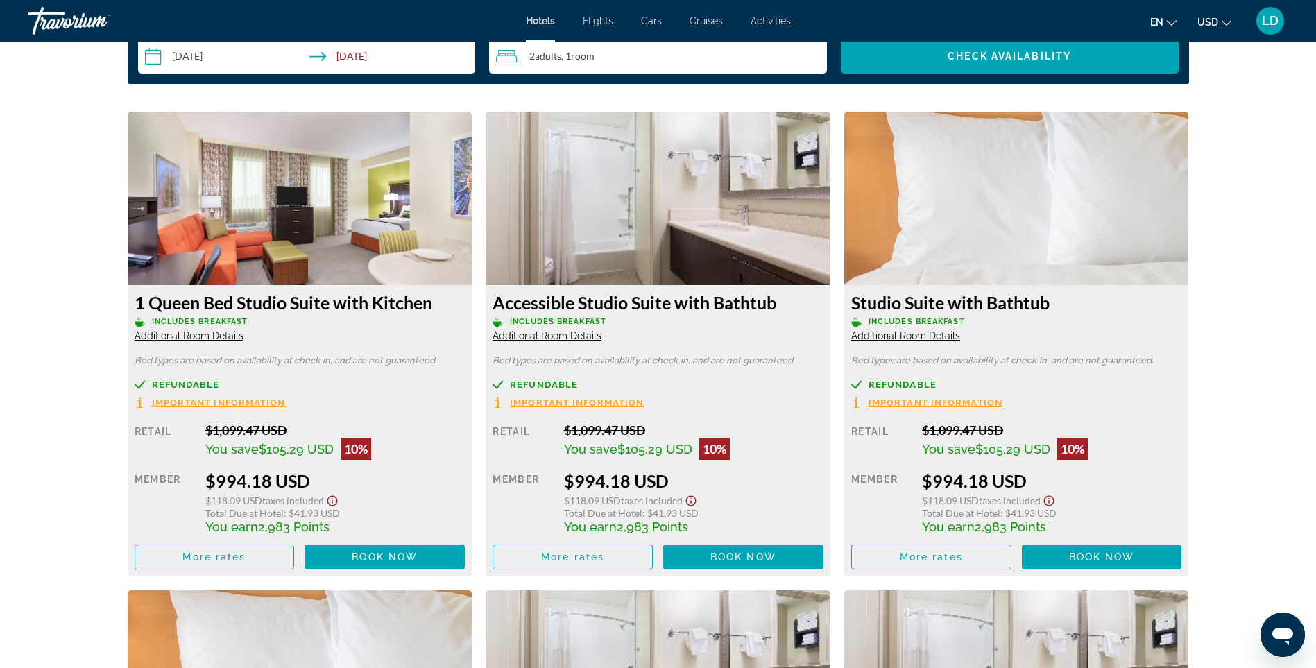
scroll to position [1735, 0]
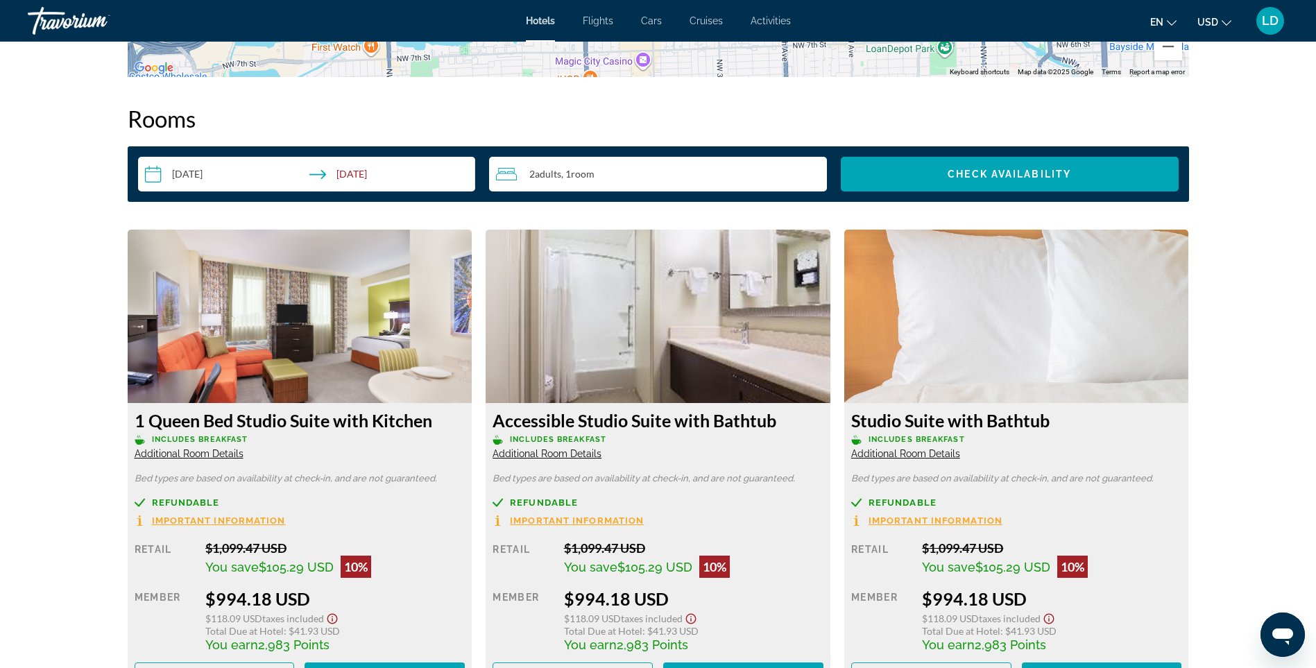
click at [934, 450] on span "Additional Room Details" at bounding box center [905, 453] width 109 height 11
click at [935, 454] on span "Additional Room Details" at bounding box center [905, 453] width 109 height 11
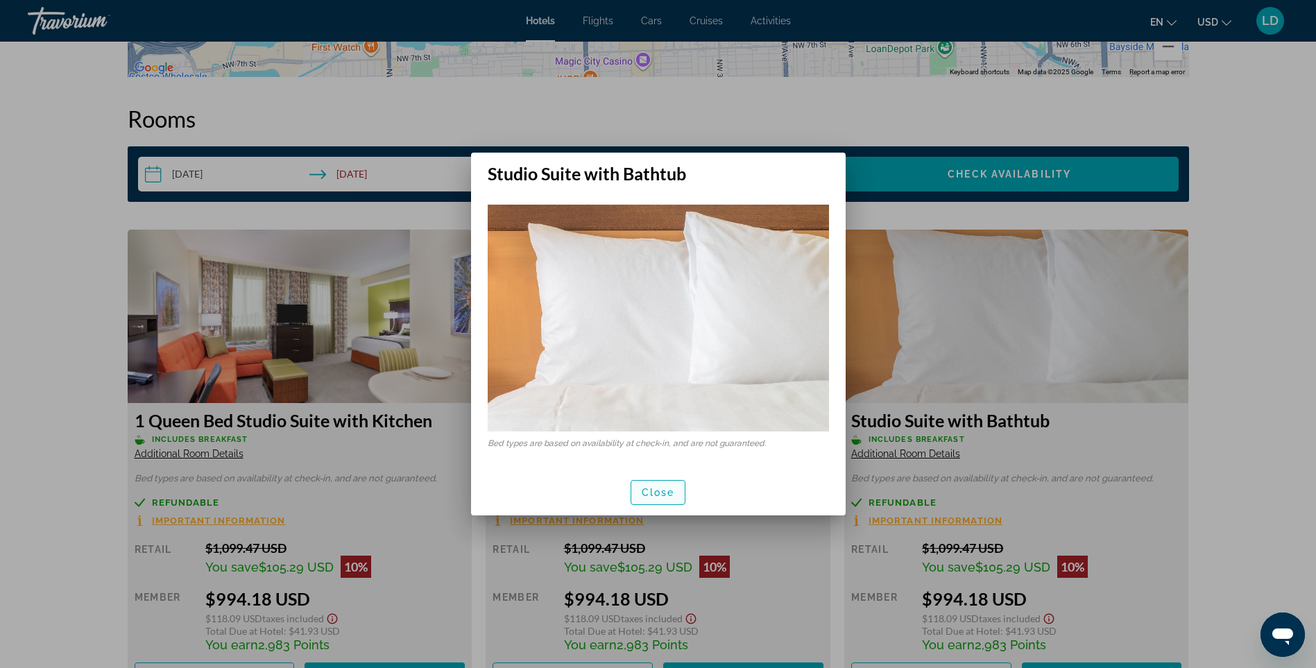
click at [670, 498] on span "Close" at bounding box center [658, 492] width 33 height 11
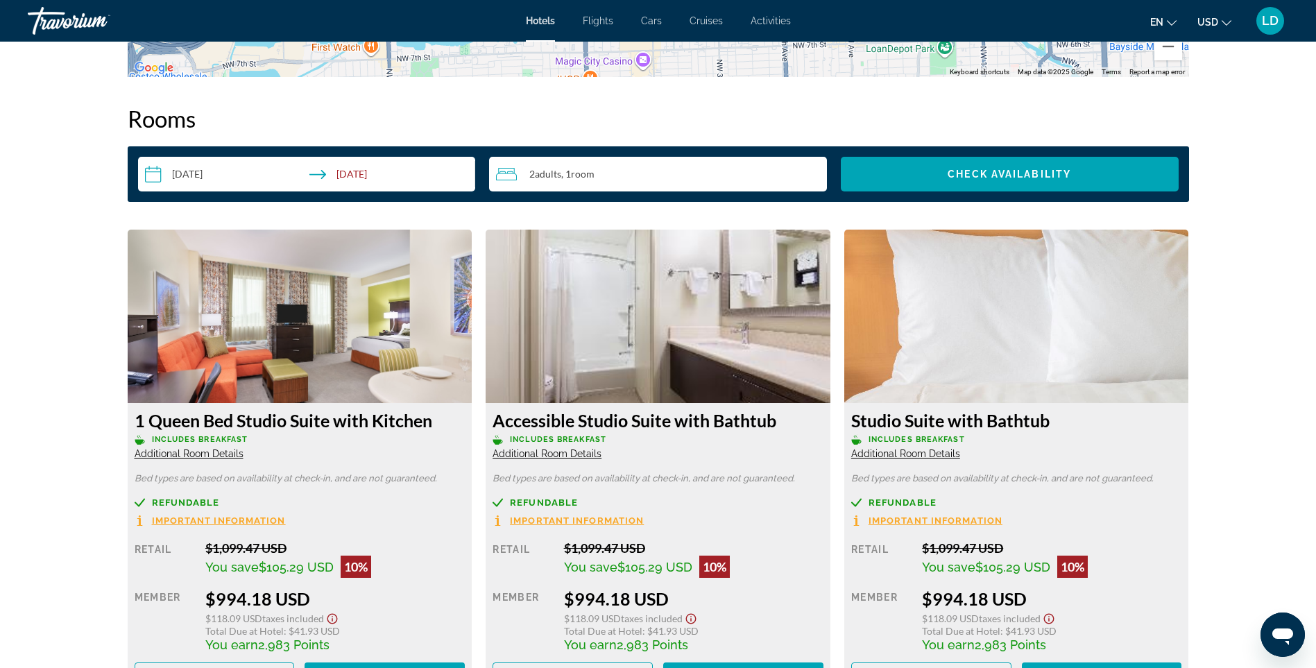
scroll to position [1735, 0]
click at [557, 450] on span "Additional Room Details" at bounding box center [547, 453] width 109 height 11
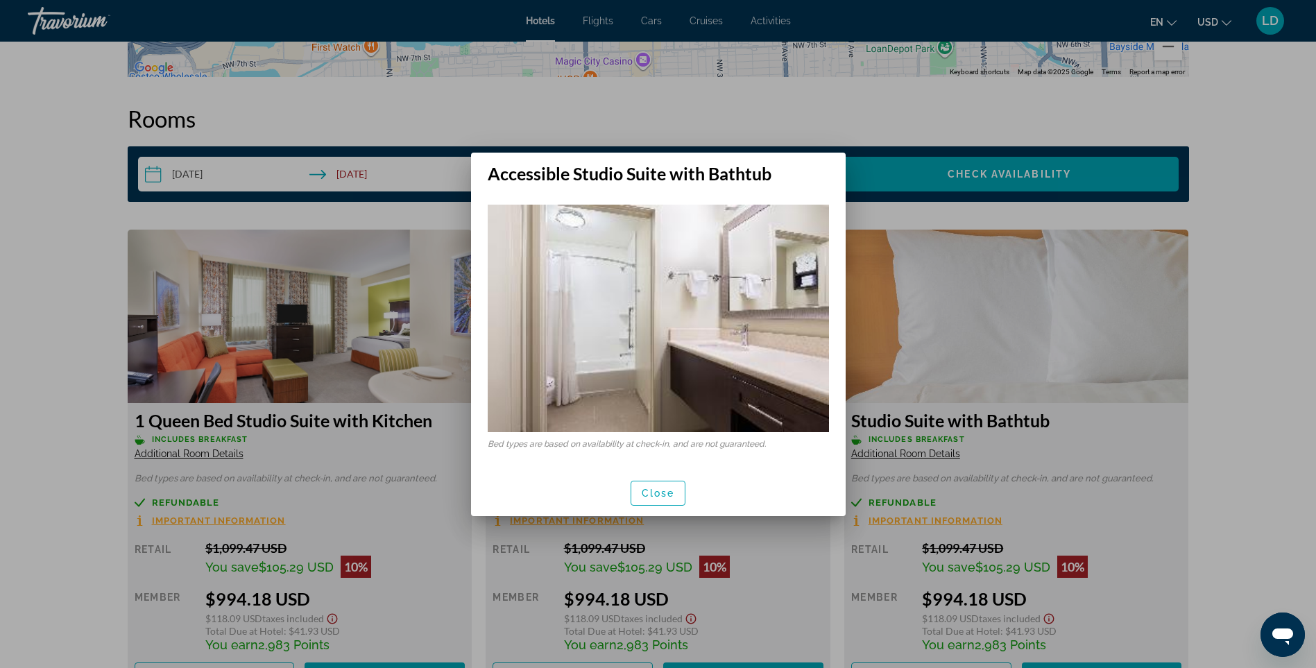
scroll to position [0, 0]
click at [665, 494] on span "Close" at bounding box center [658, 493] width 33 height 11
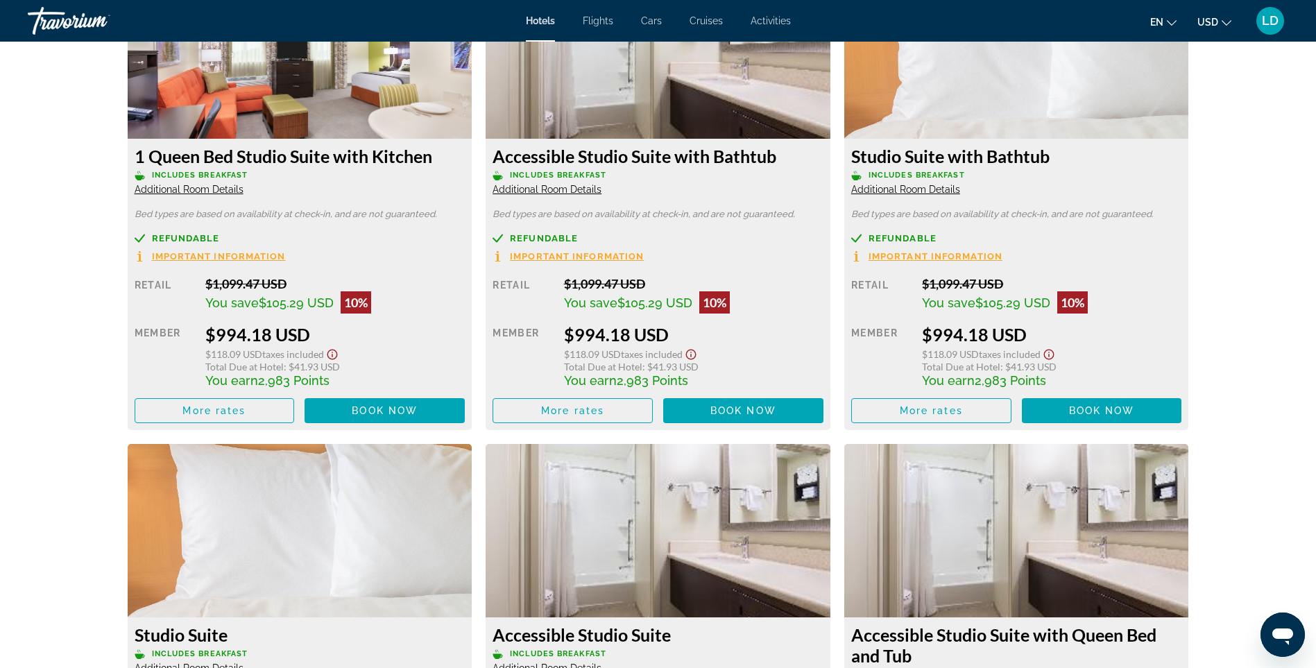
scroll to position [2012, 0]
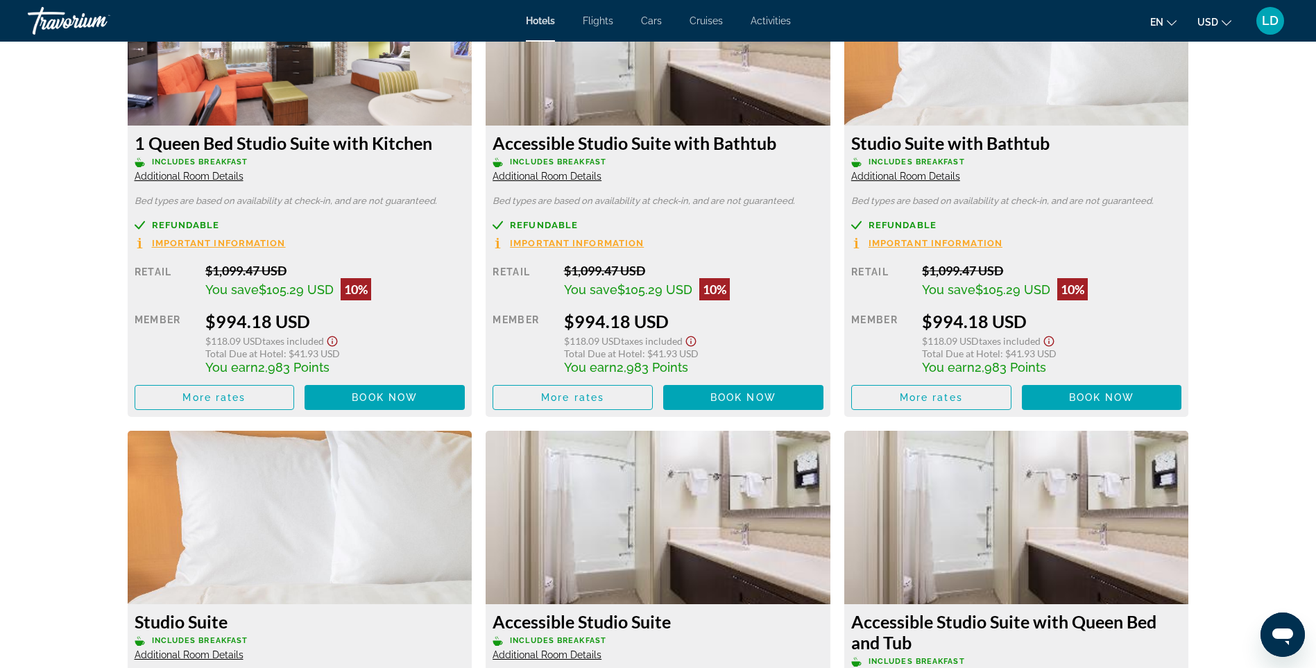
click at [188, 173] on span "Additional Room Details" at bounding box center [189, 176] width 109 height 11
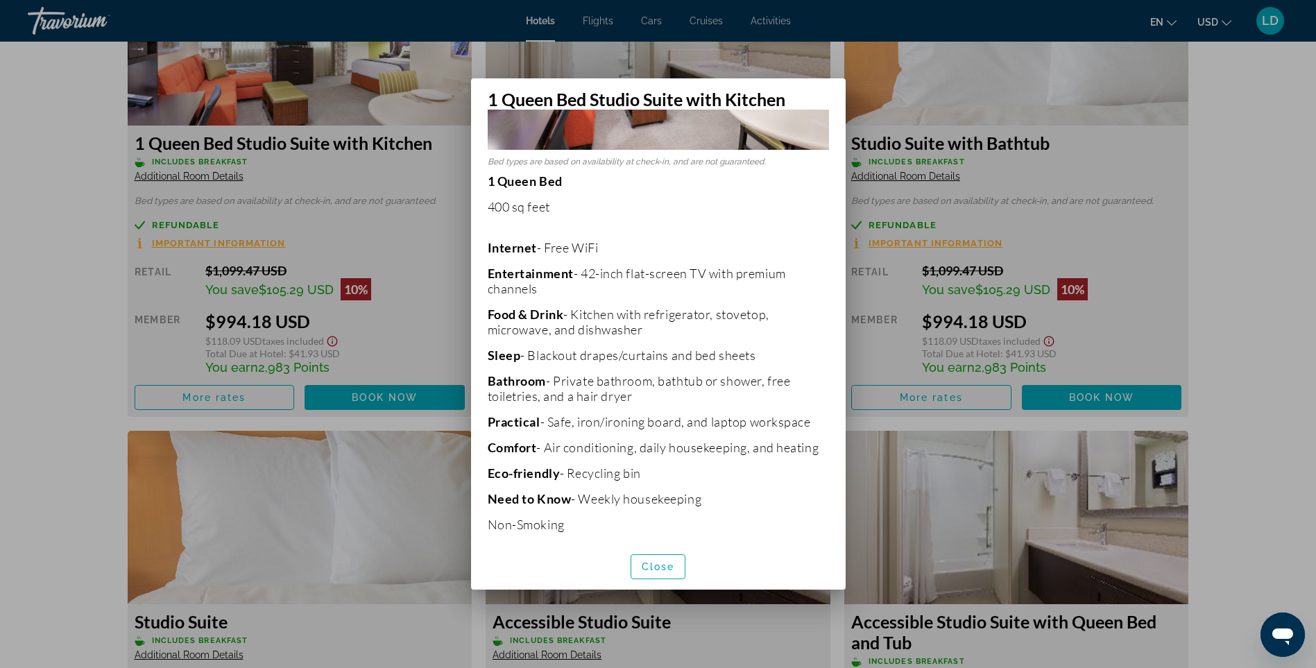
scroll to position [229, 0]
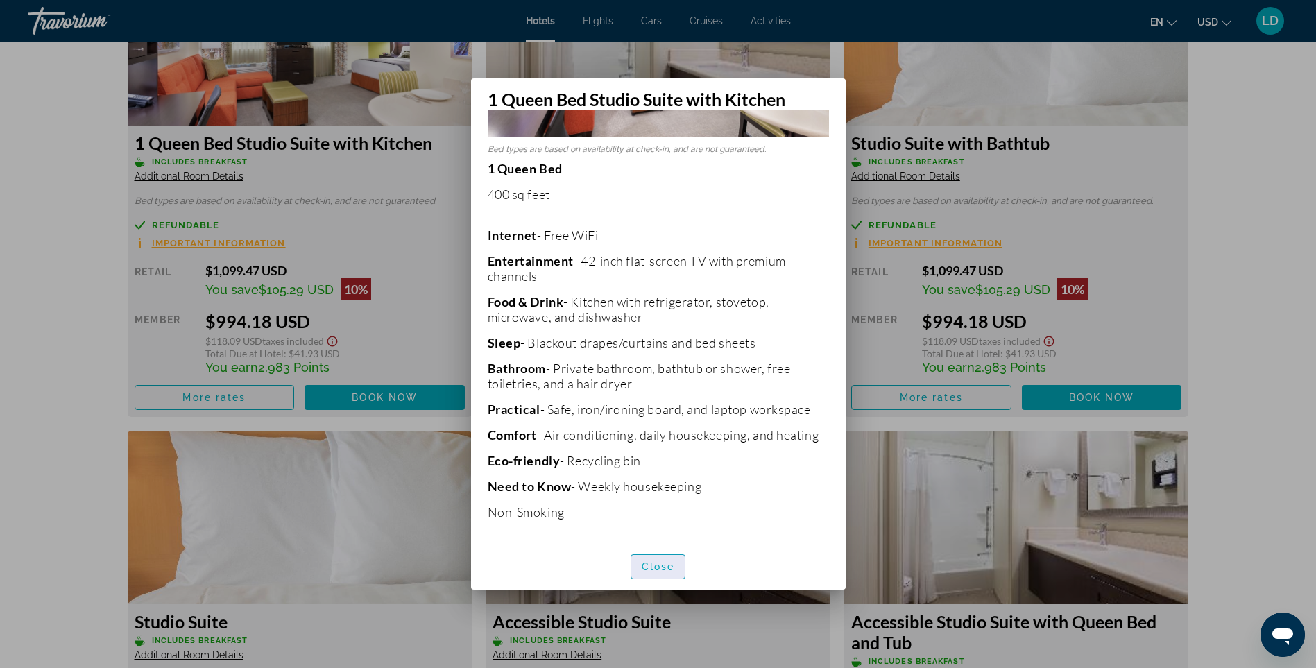
click at [674, 568] on span "Close" at bounding box center [658, 566] width 33 height 11
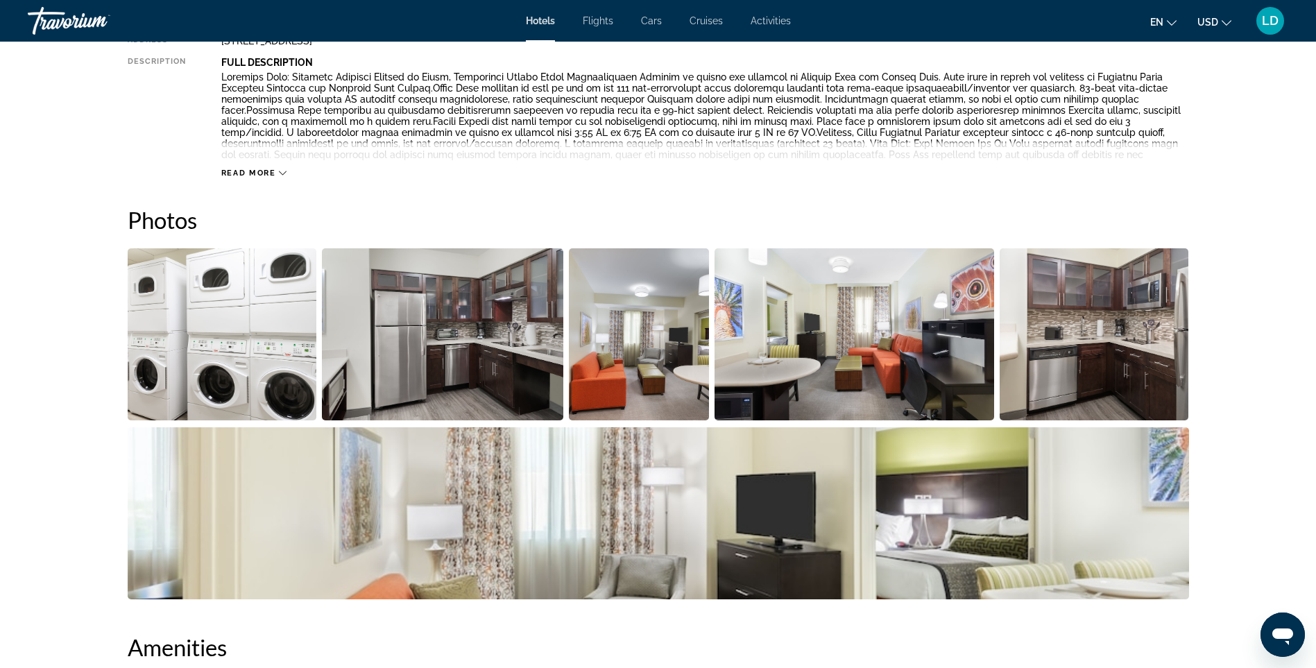
scroll to position [278, 0]
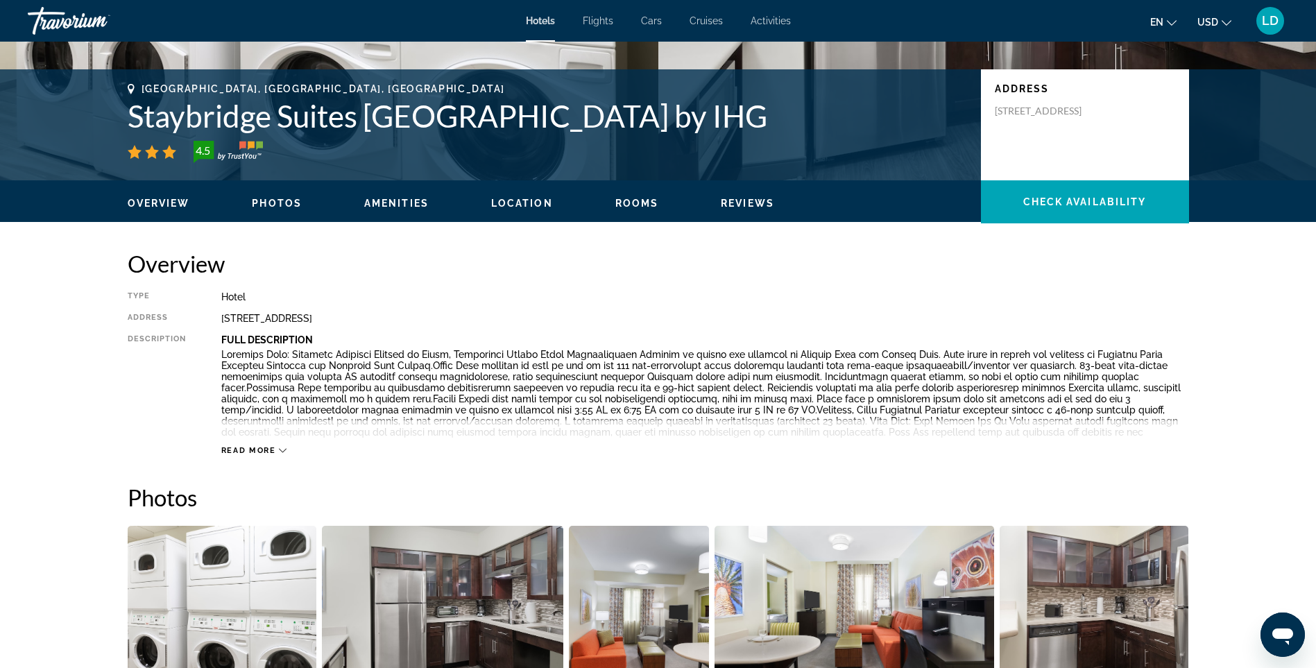
click at [253, 449] on span "Read more" at bounding box center [248, 450] width 55 height 9
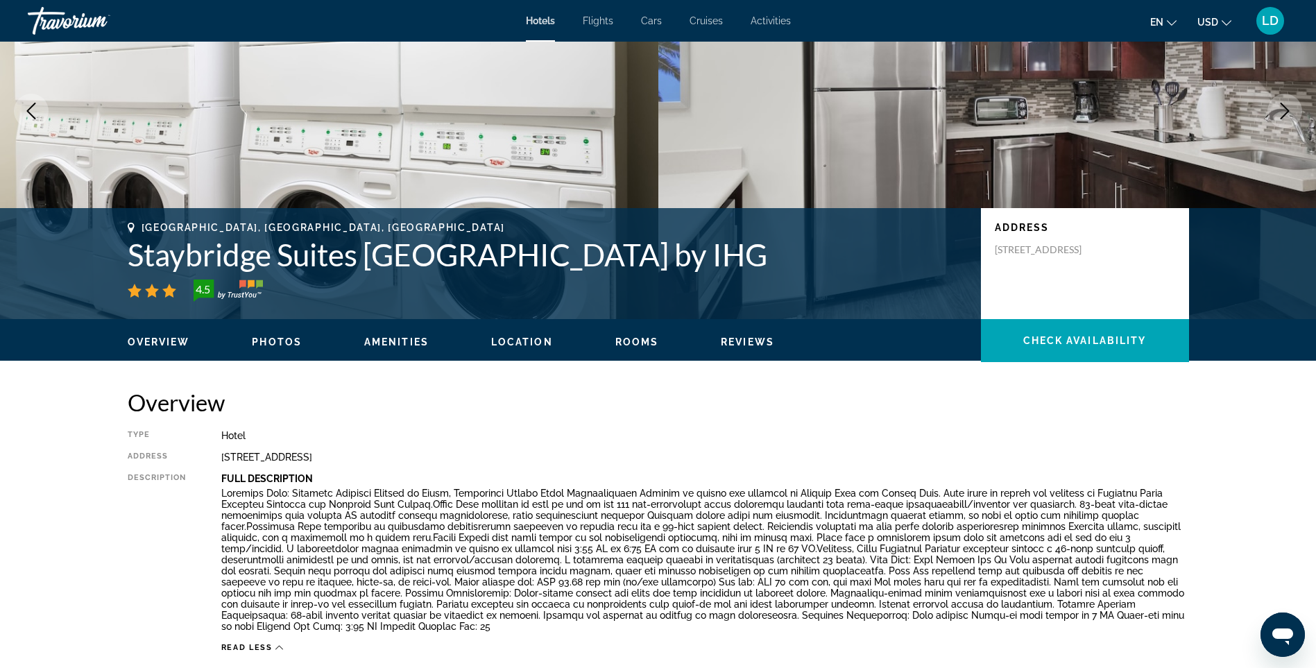
scroll to position [0, 0]
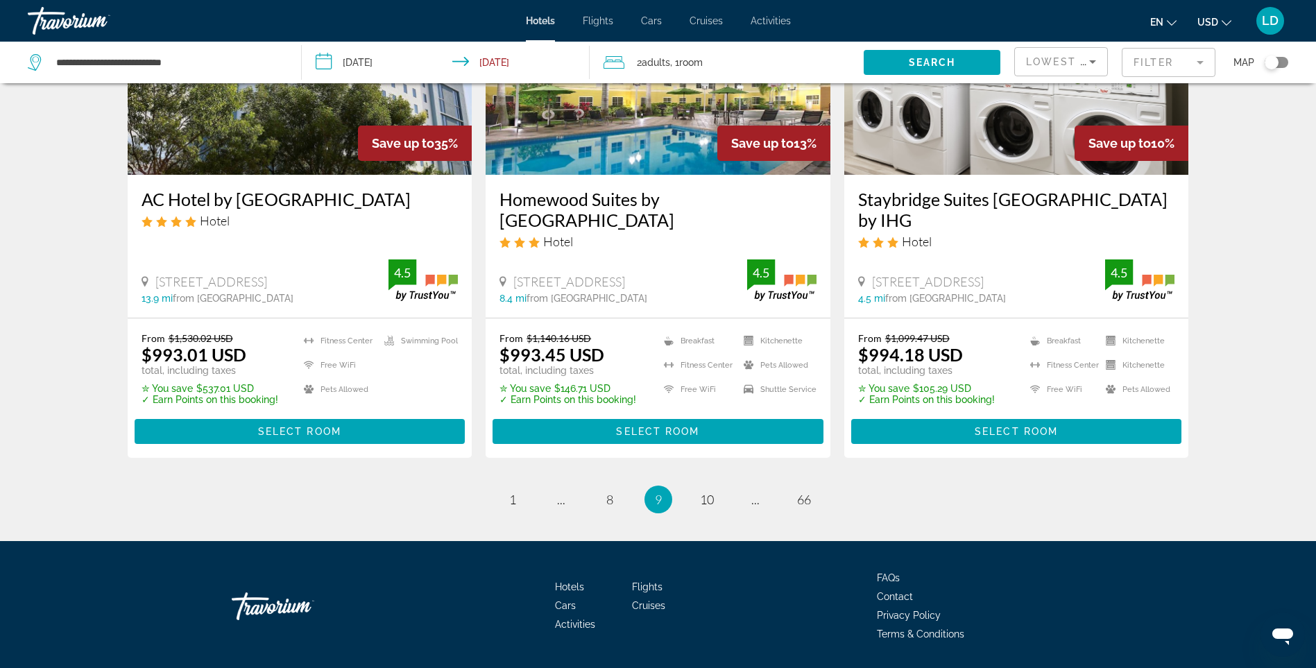
scroll to position [1819, 0]
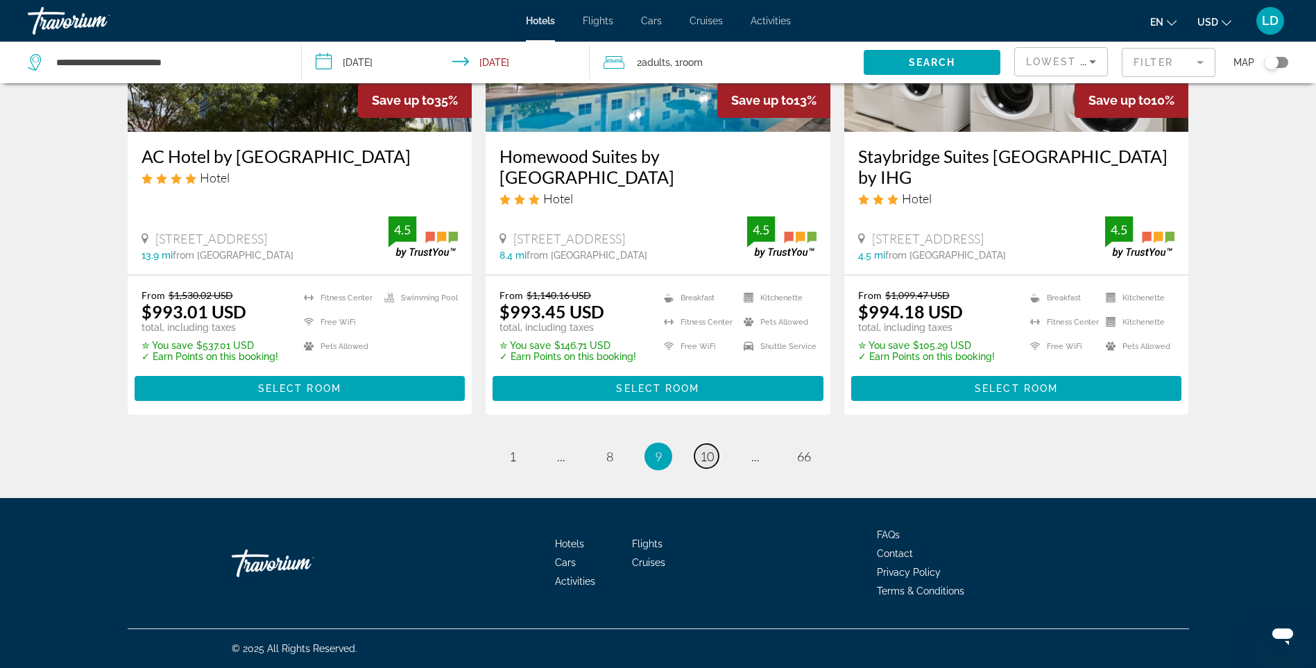
click at [711, 453] on span "10" at bounding box center [707, 456] width 14 height 15
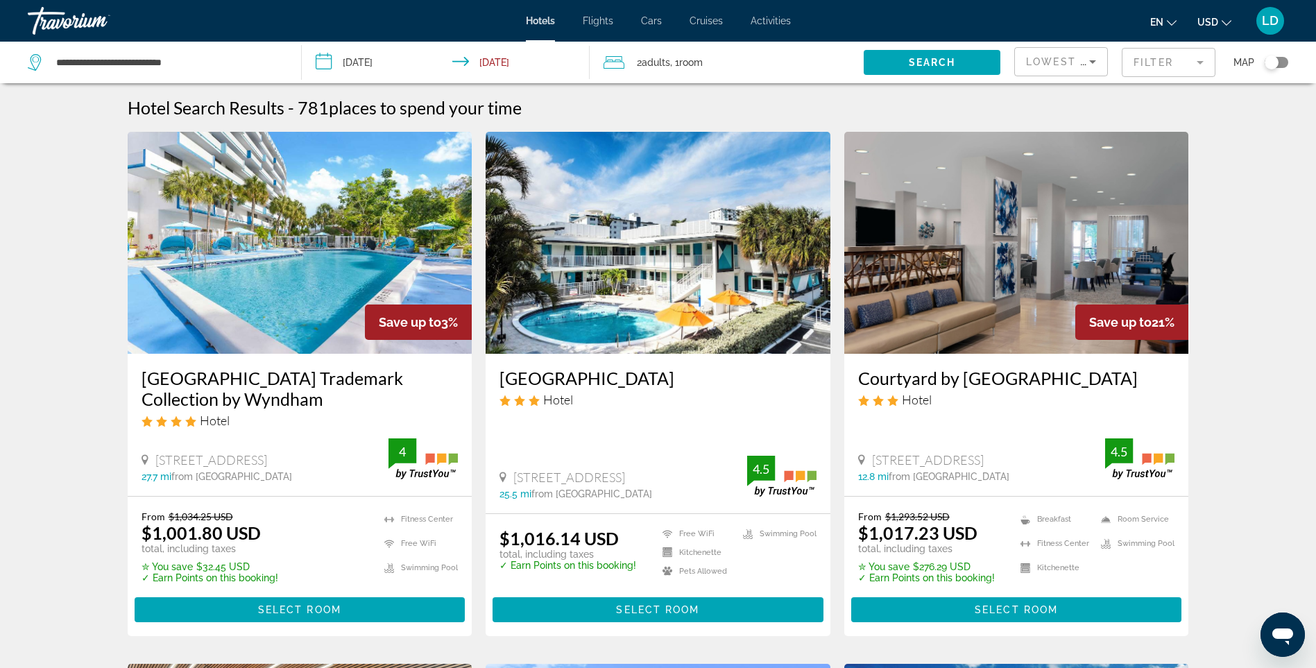
click at [1182, 67] on mat-form-field "Filter" at bounding box center [1169, 62] width 94 height 29
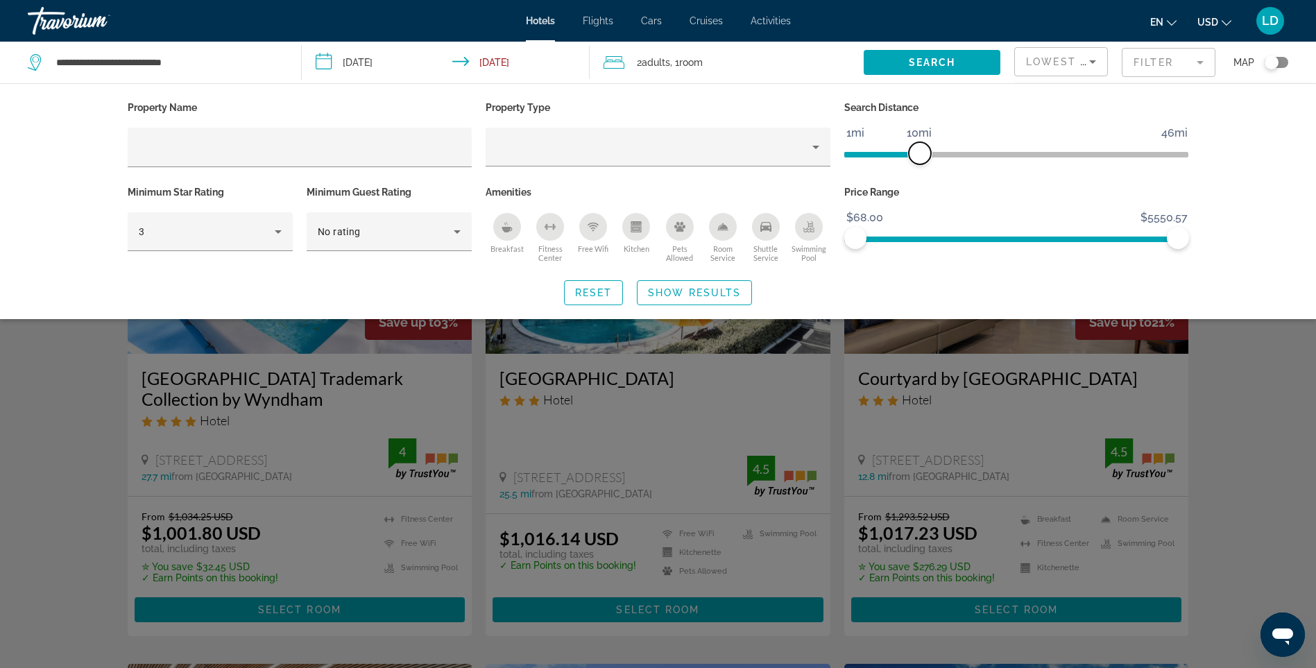
drag, startPoint x: 1063, startPoint y: 154, endPoint x: 918, endPoint y: 154, distance: 145.0
click at [918, 154] on span "ngx-slider" at bounding box center [920, 153] width 22 height 22
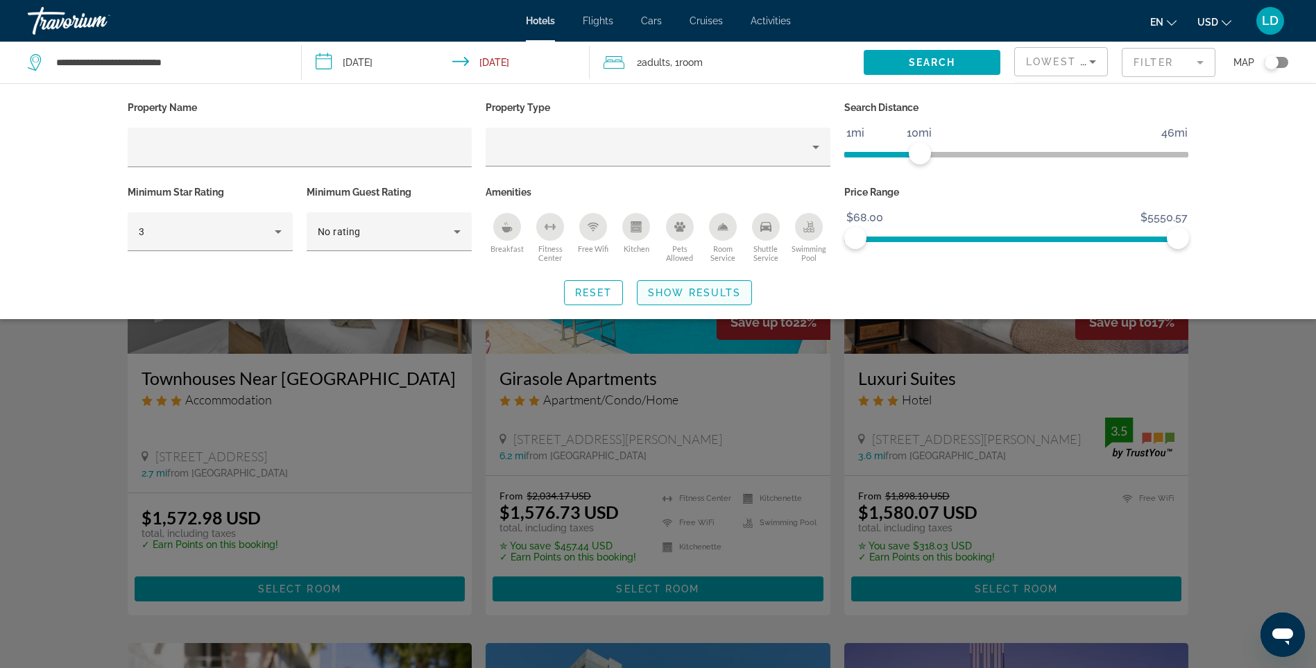
click at [692, 290] on span "Show Results" at bounding box center [694, 292] width 93 height 11
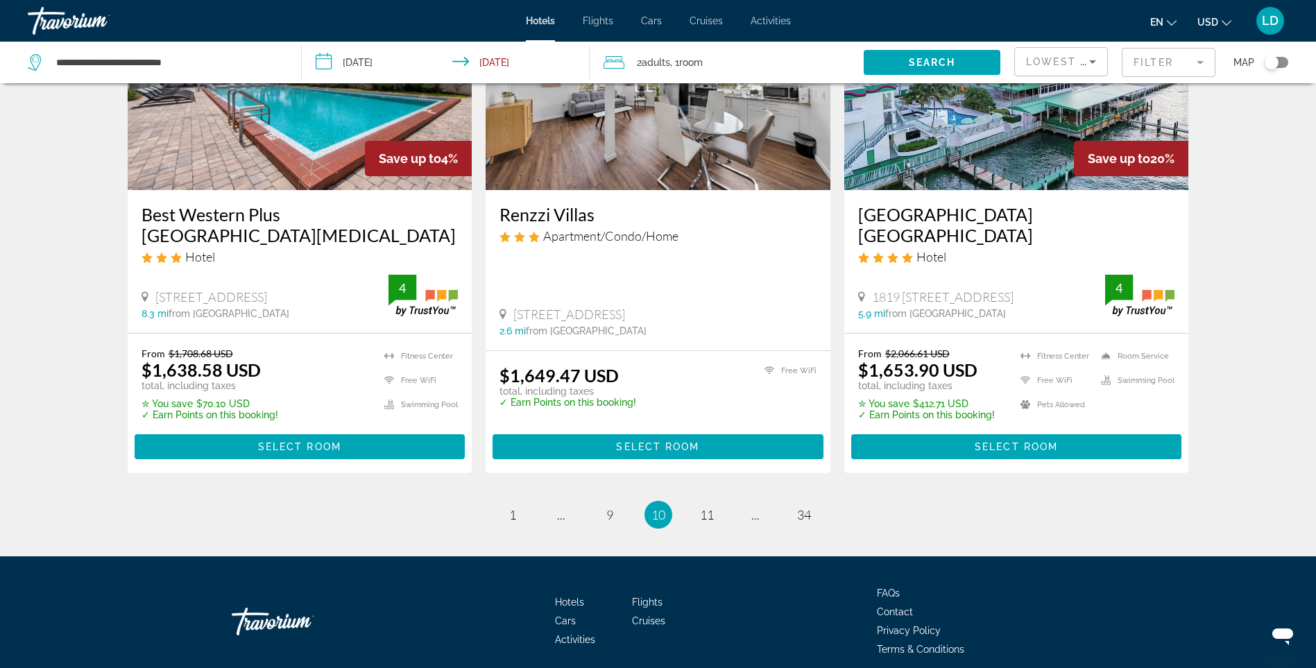
scroll to position [1778, 0]
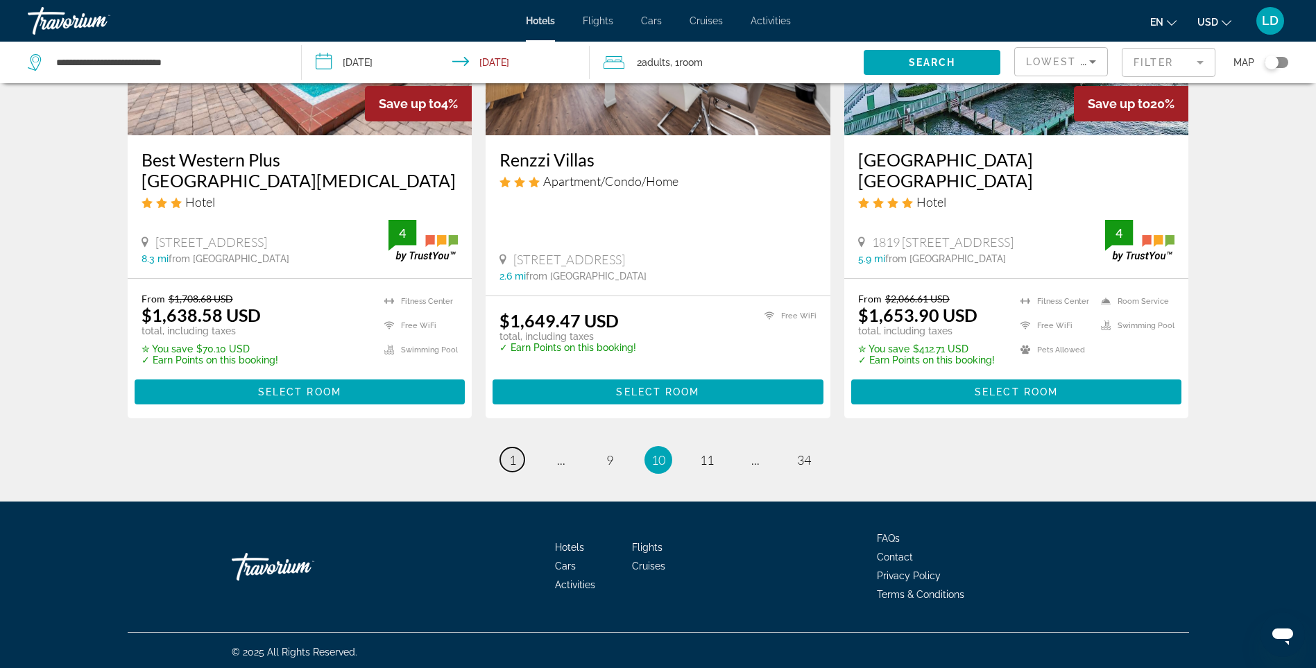
click at [511, 459] on span "1" at bounding box center [512, 459] width 7 height 15
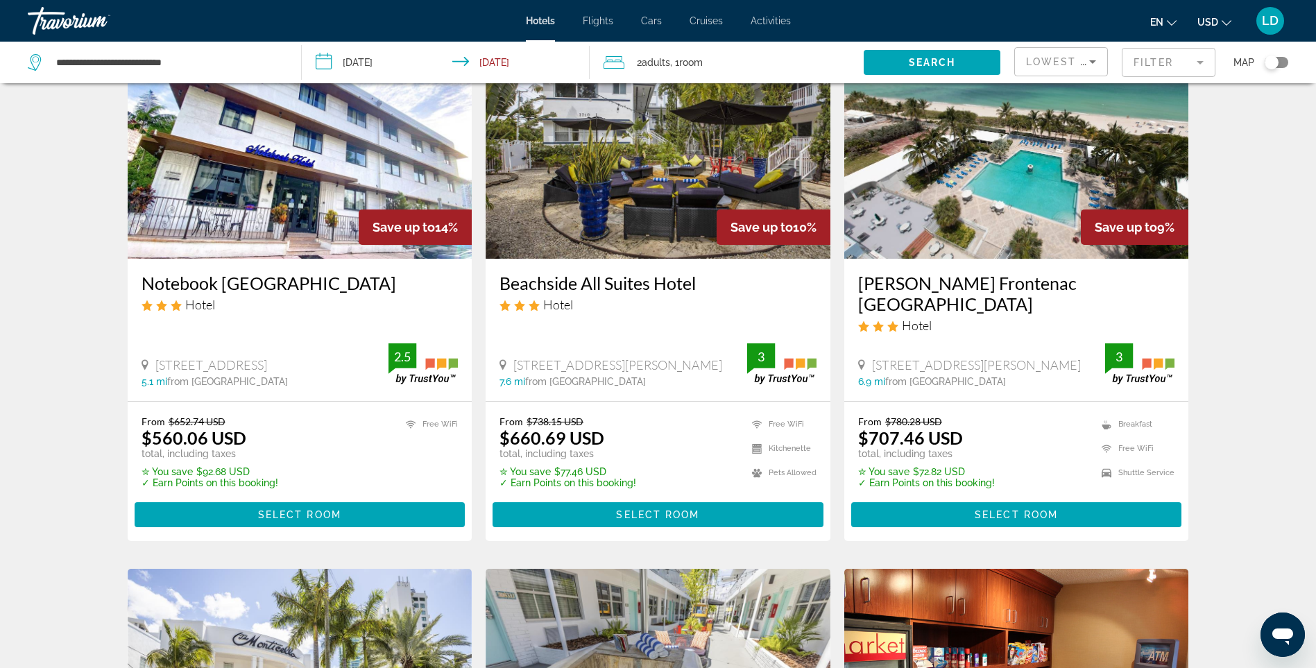
scroll to position [69, 0]
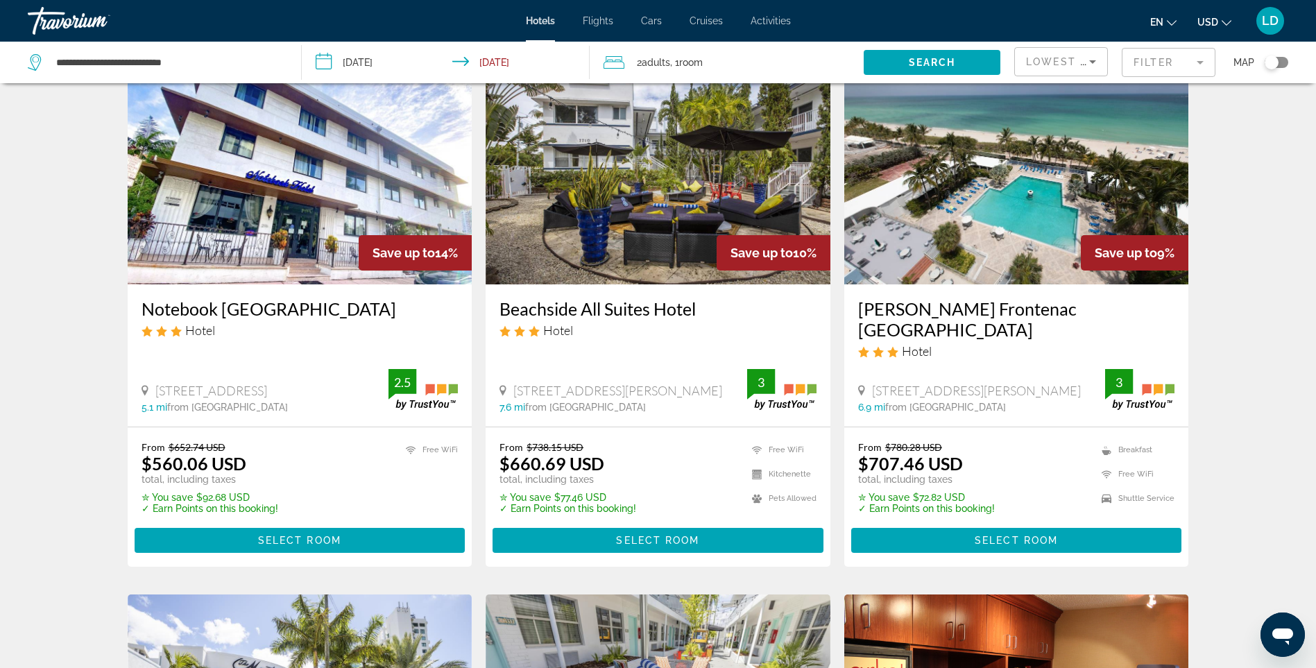
click at [1060, 69] on div "Lowest Price" at bounding box center [1057, 61] width 63 height 17
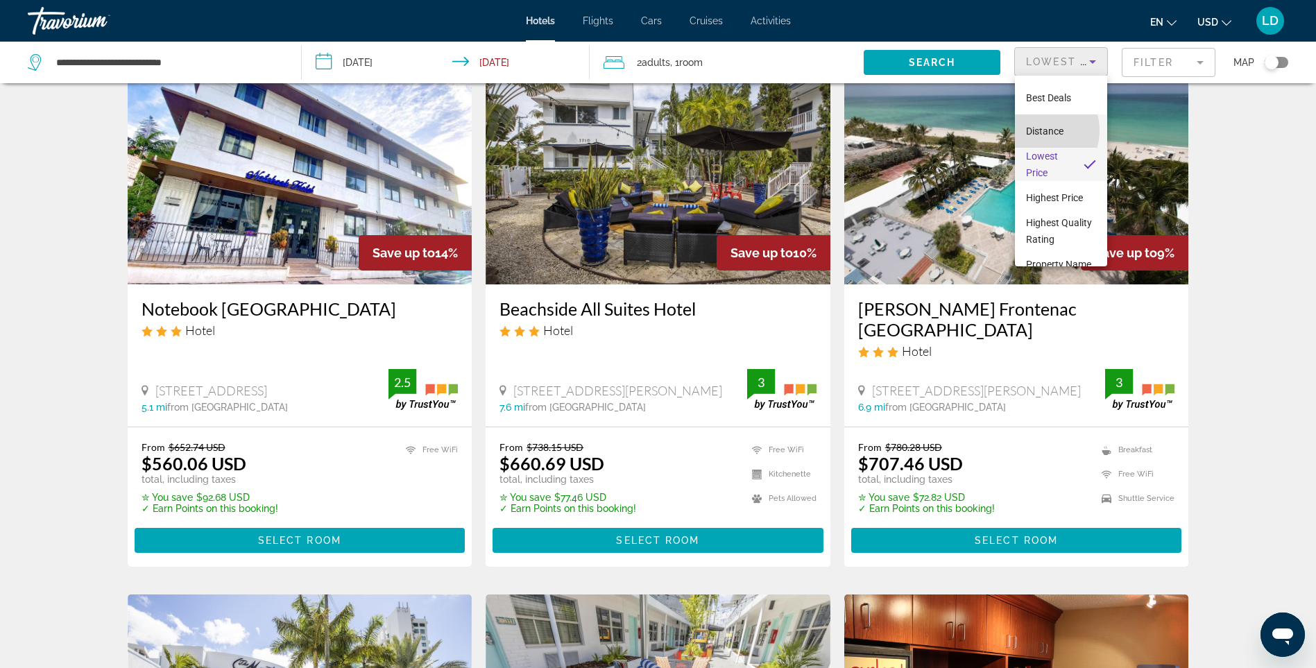
click at [1037, 130] on span "Distance" at bounding box center [1044, 131] width 37 height 11
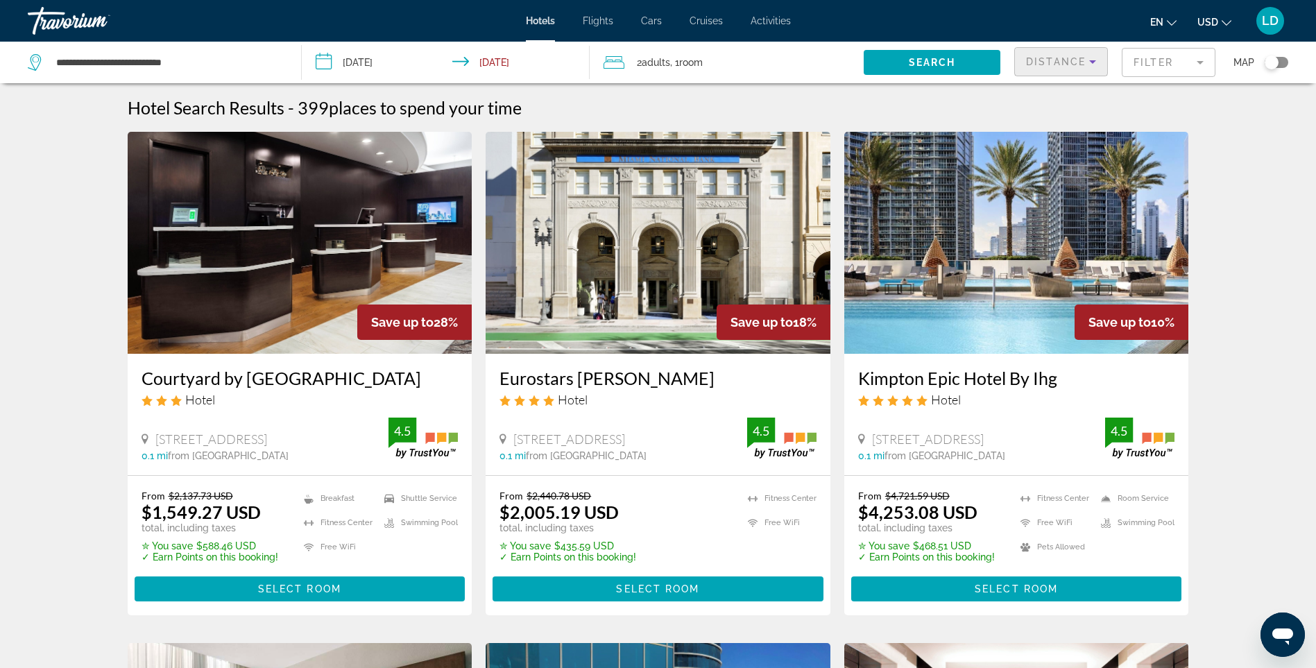
click at [1175, 61] on mat-form-field "Filter" at bounding box center [1169, 62] width 94 height 29
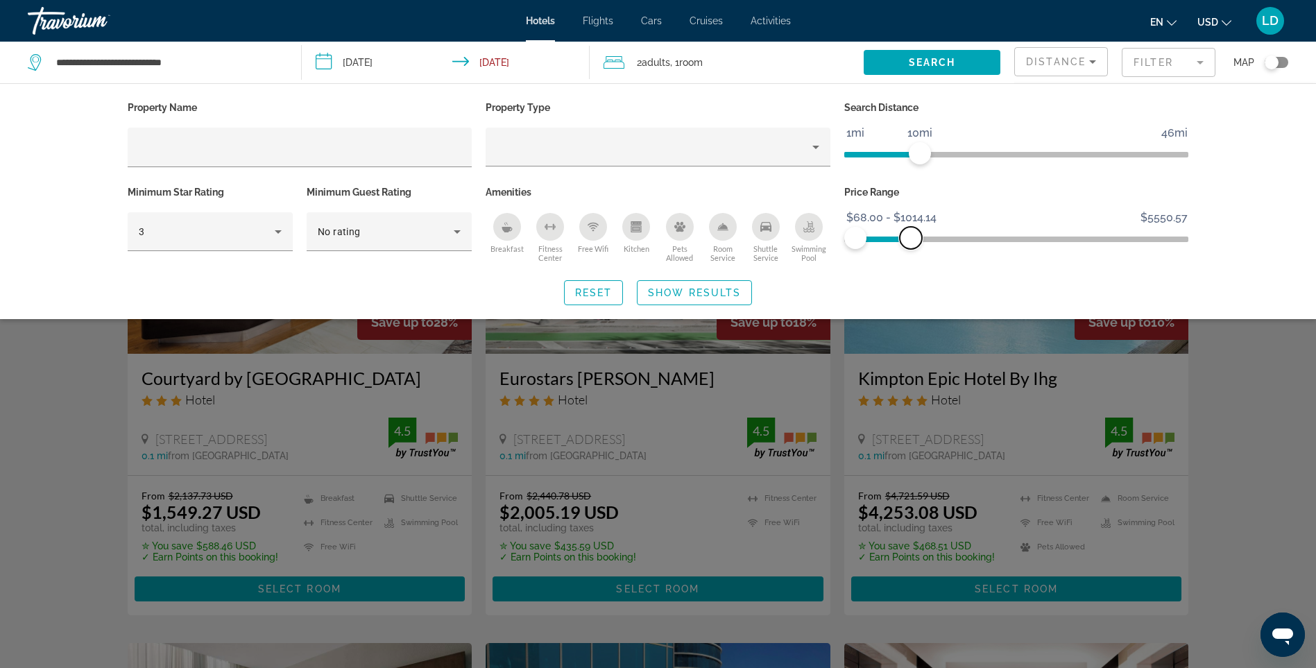
drag, startPoint x: 1181, startPoint y: 242, endPoint x: 911, endPoint y: 242, distance: 269.9
click at [911, 242] on span "ngx-slider-max" at bounding box center [911, 238] width 22 height 22
click at [717, 289] on span "Show Results" at bounding box center [694, 292] width 93 height 11
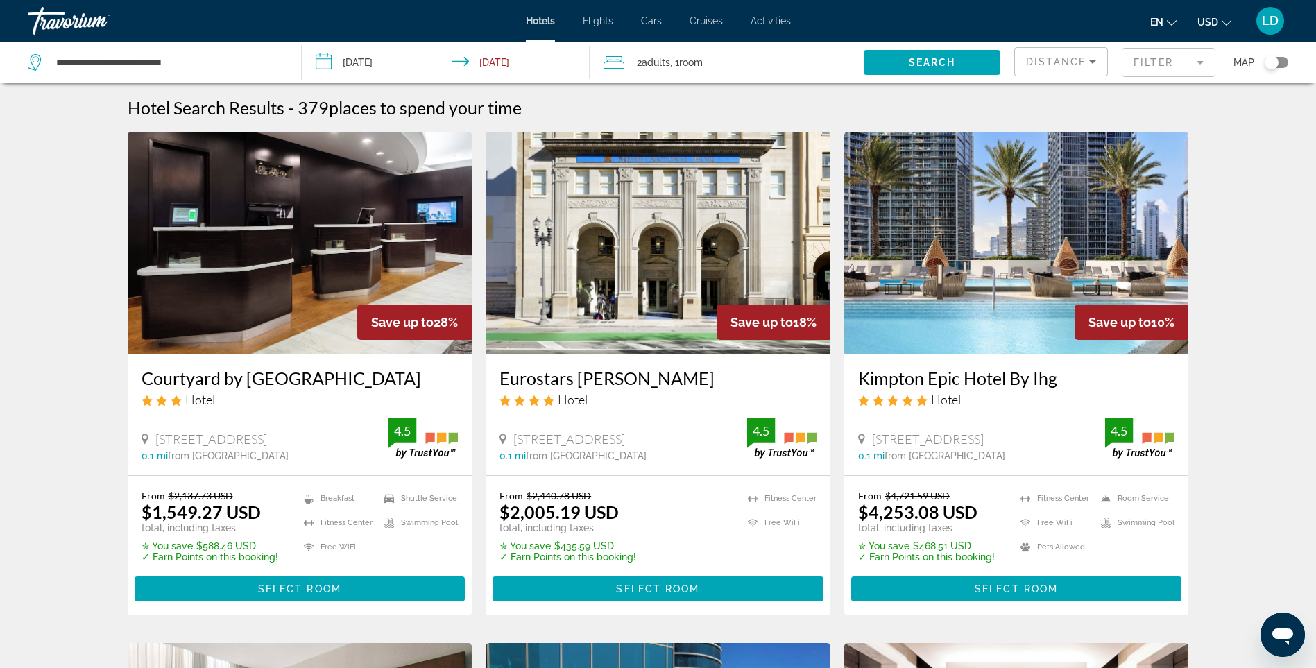
click at [1168, 69] on mat-form-field "Filter" at bounding box center [1169, 62] width 94 height 29
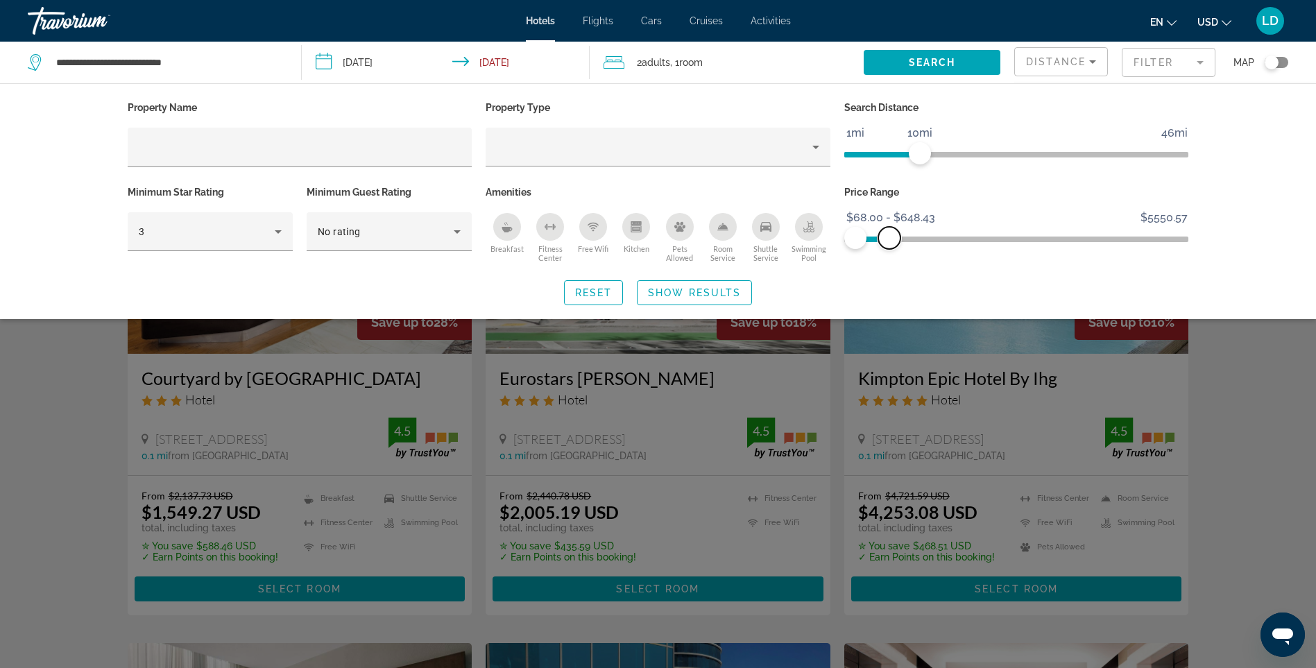
drag, startPoint x: 912, startPoint y: 239, endPoint x: 890, endPoint y: 239, distance: 22.2
click at [890, 239] on span "ngx-slider-max" at bounding box center [889, 238] width 22 height 22
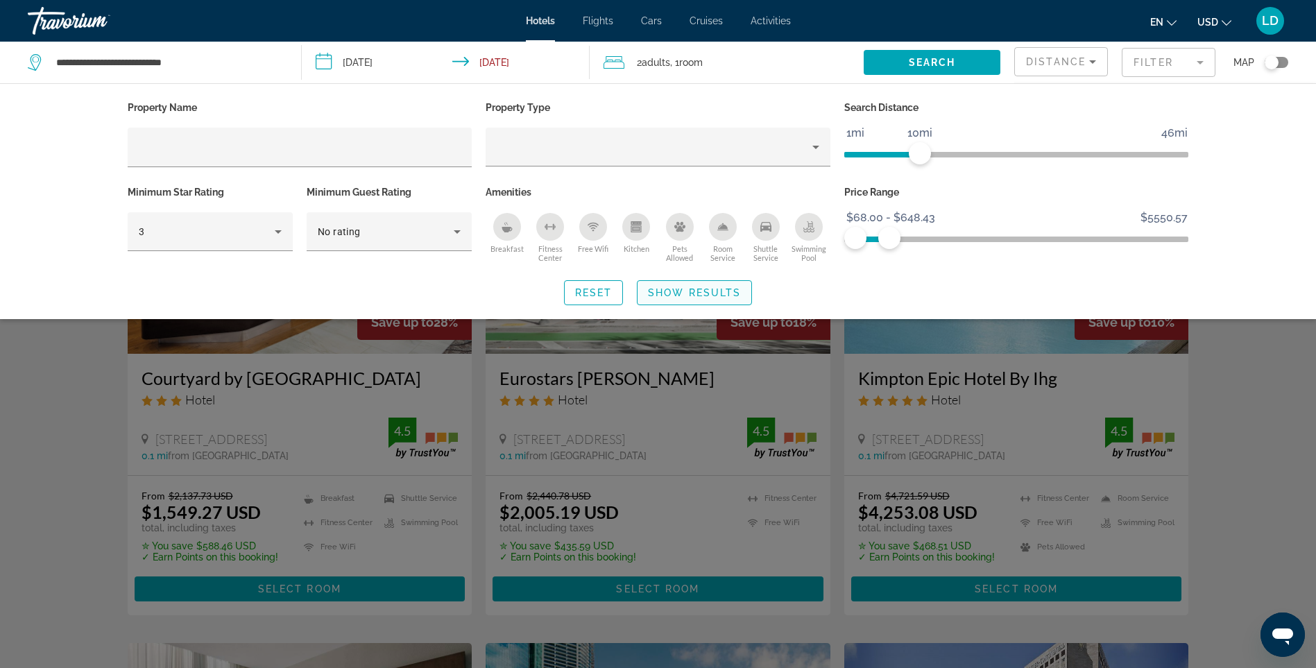
click at [728, 296] on span "Show Results" at bounding box center [694, 292] width 93 height 11
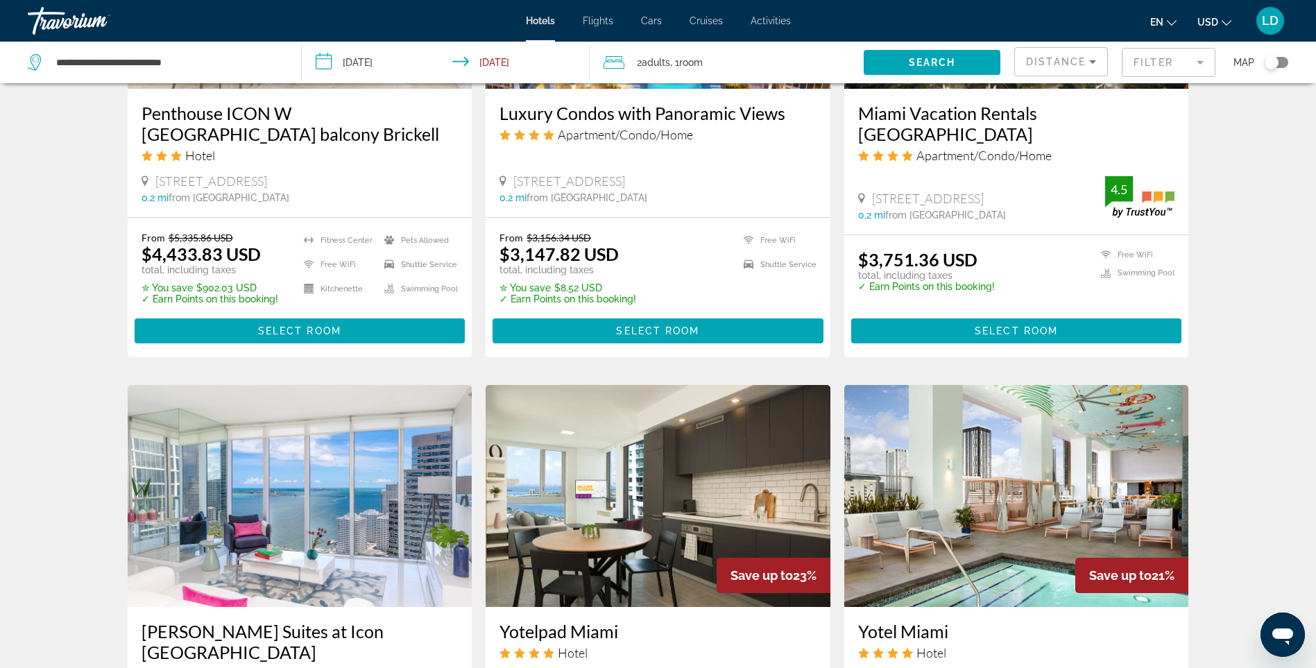
scroll to position [1596, 0]
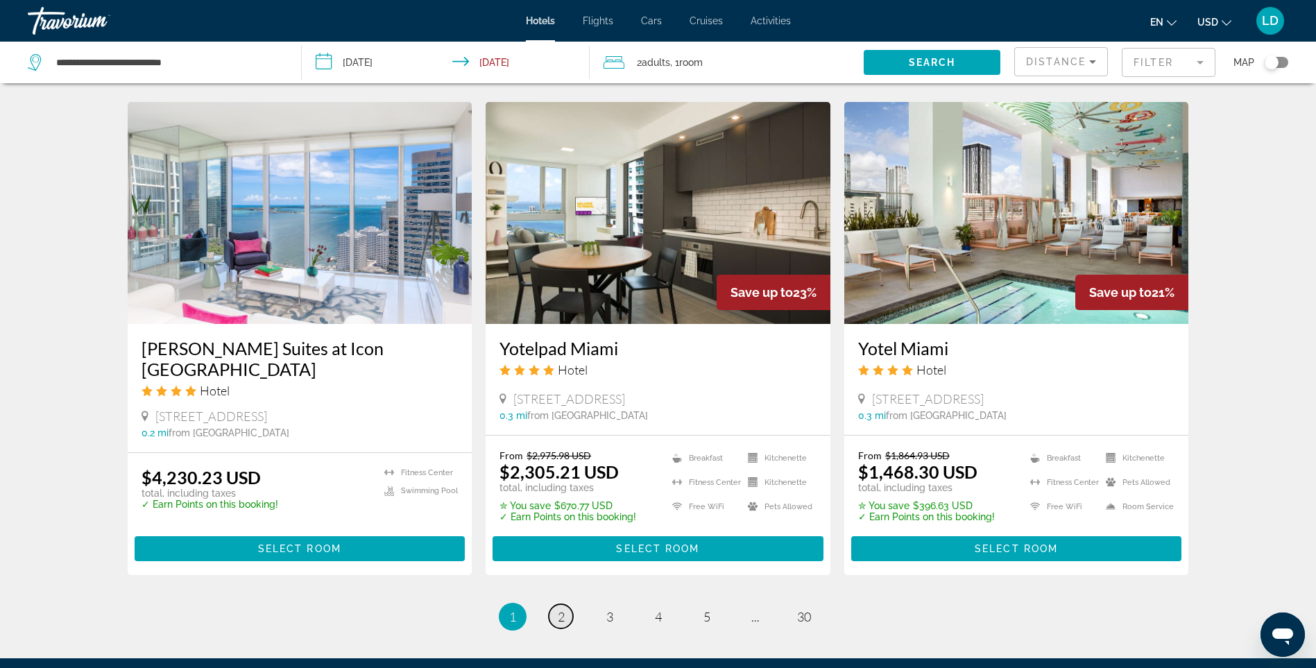
click at [570, 604] on link "page 2" at bounding box center [561, 616] width 24 height 24
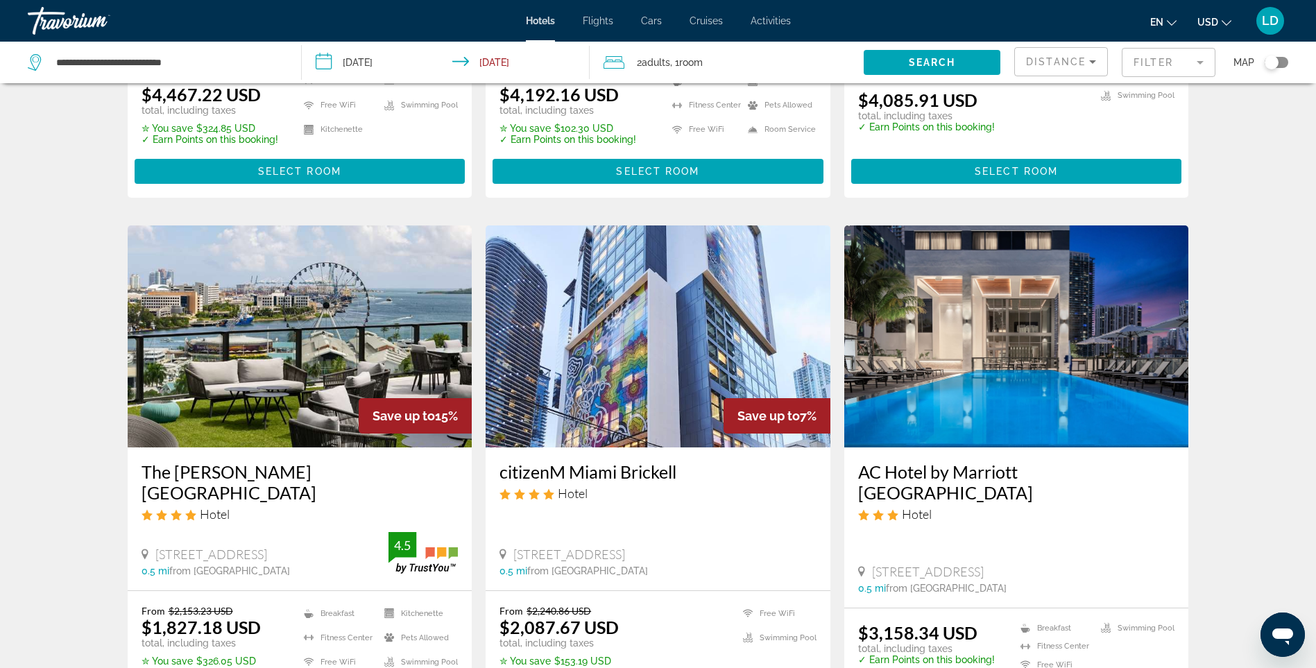
scroll to position [1410, 0]
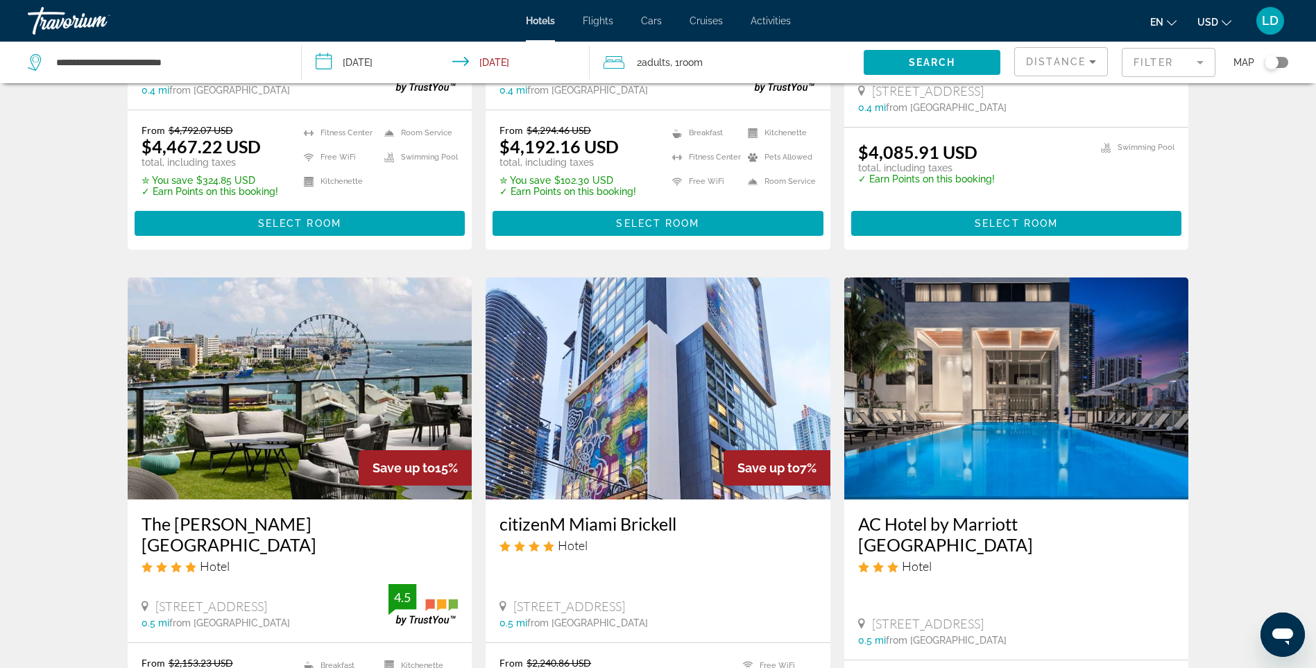
click at [1155, 65] on mat-form-field "Filter" at bounding box center [1169, 62] width 94 height 29
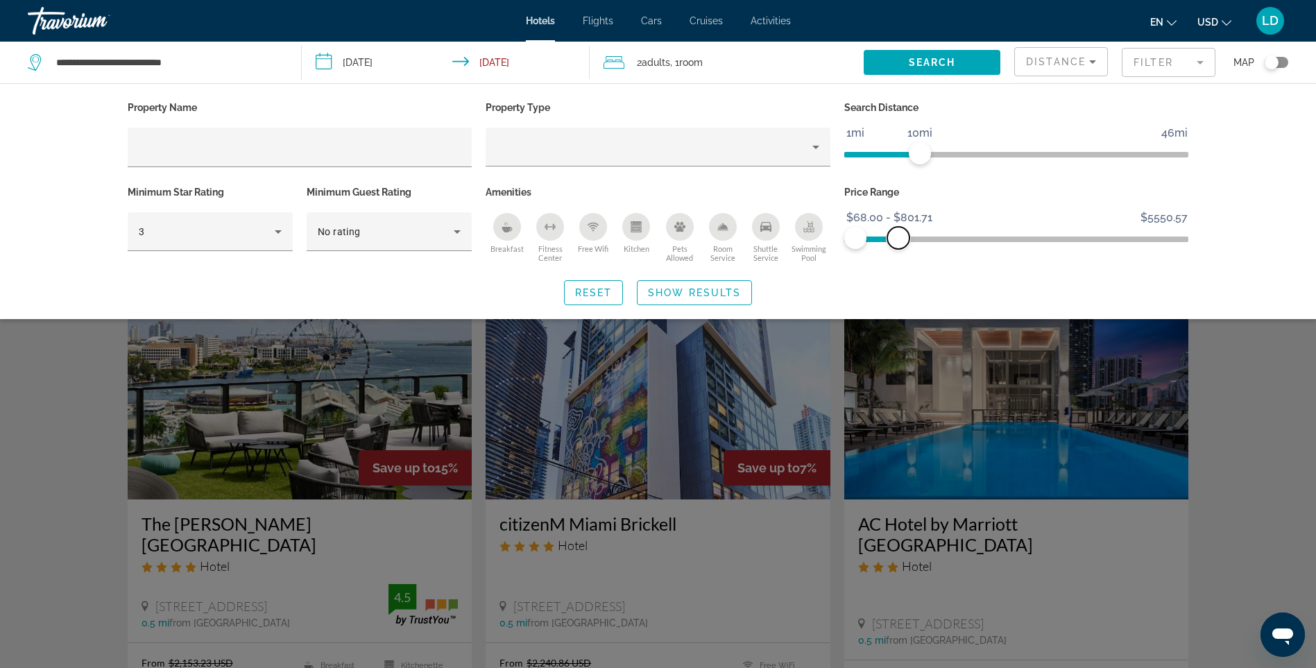
drag, startPoint x: 887, startPoint y: 239, endPoint x: 899, endPoint y: 237, distance: 11.2
click at [899, 237] on span "ngx-slider-max" at bounding box center [898, 238] width 22 height 22
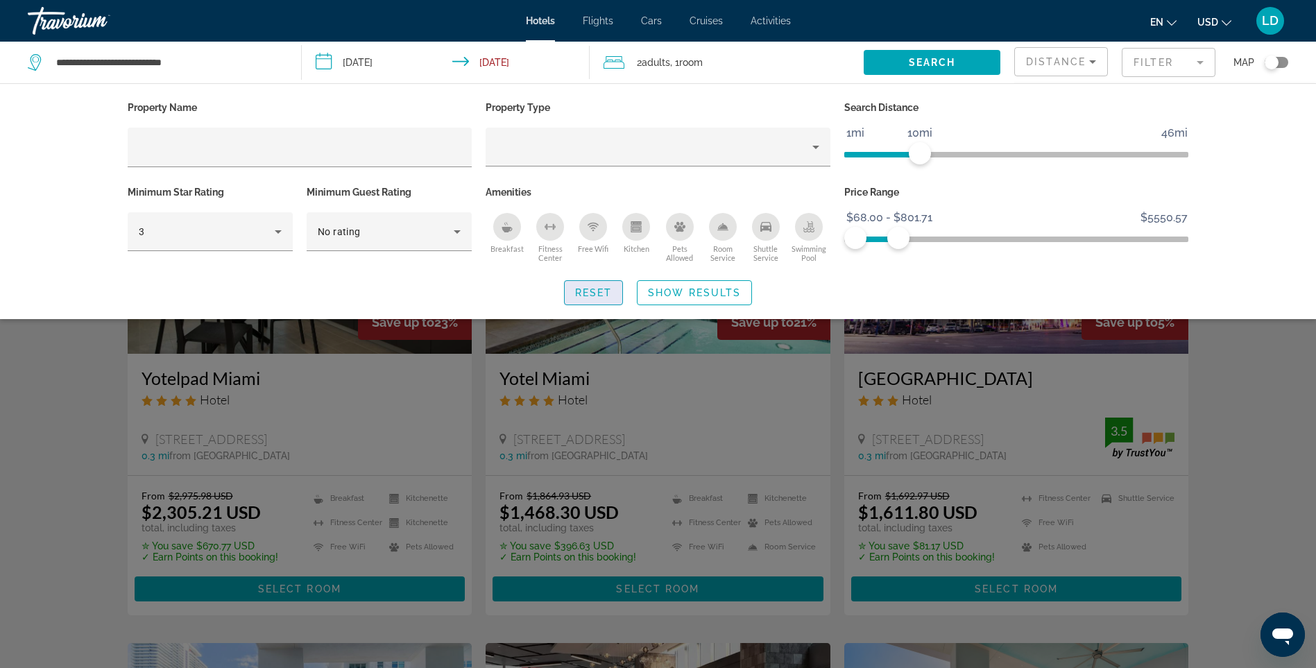
click at [600, 296] on span "Reset" at bounding box center [593, 292] width 37 height 11
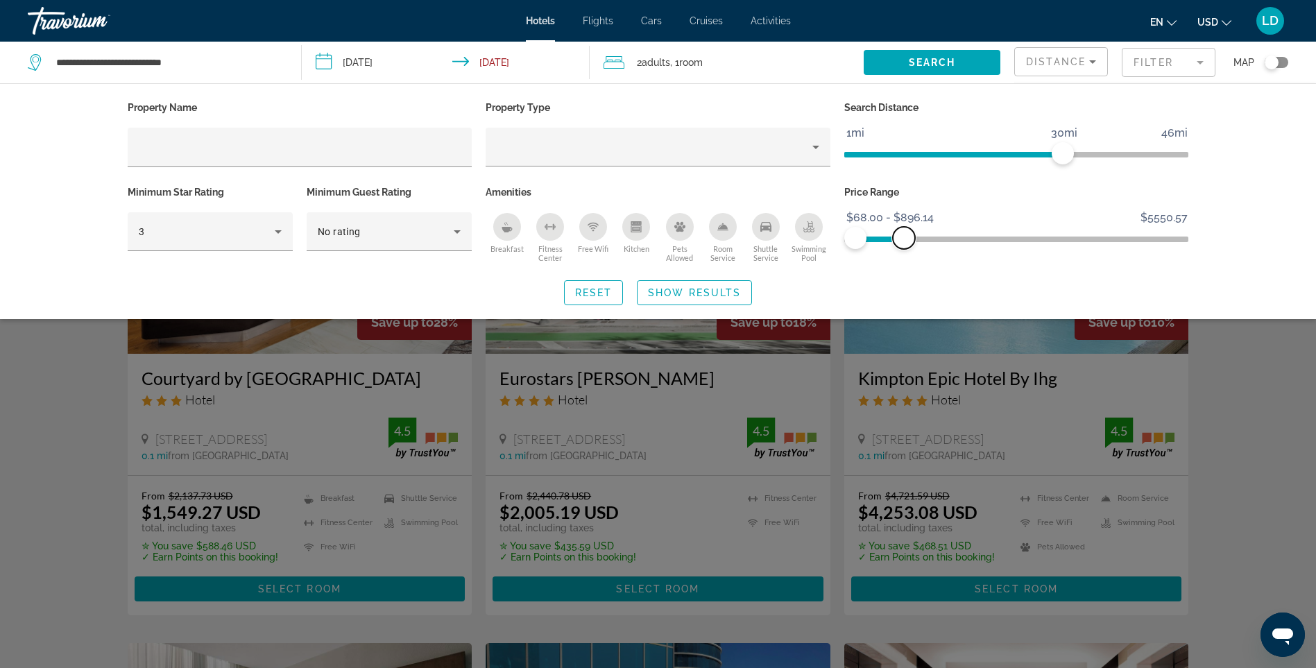
drag, startPoint x: 1175, startPoint y: 241, endPoint x: 904, endPoint y: 233, distance: 271.4
click at [904, 233] on span "ngx-slider-max" at bounding box center [904, 238] width 22 height 22
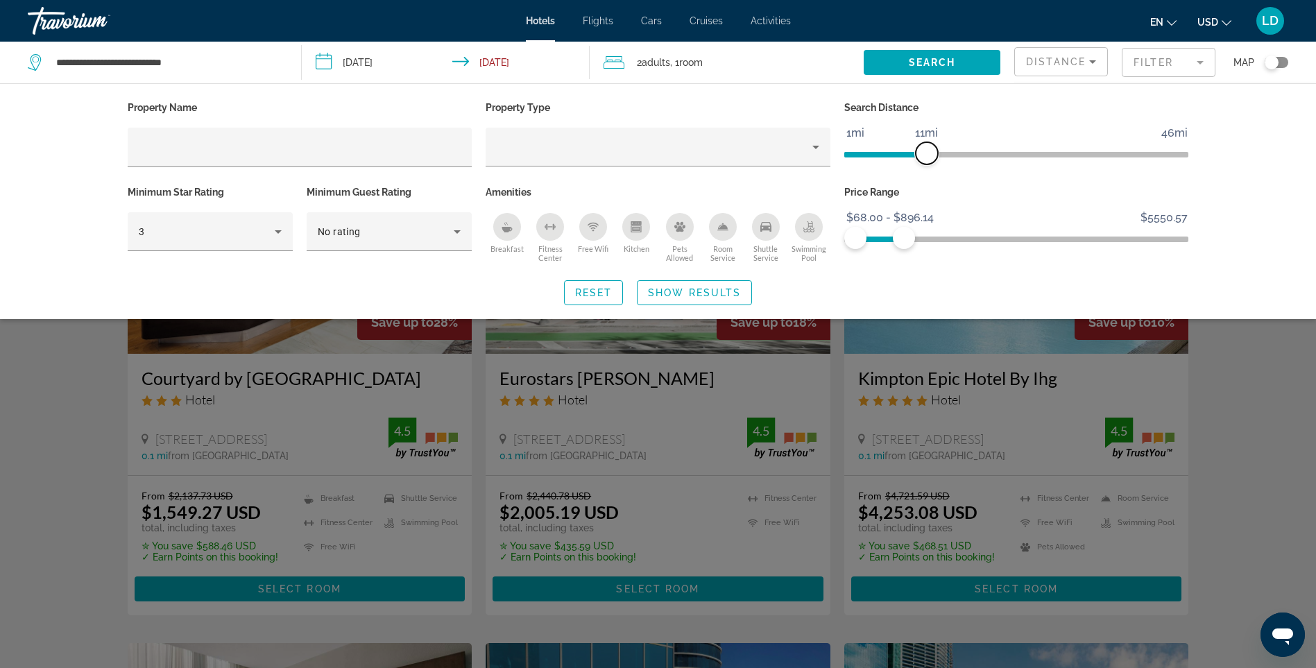
drag, startPoint x: 1064, startPoint y: 153, endPoint x: 925, endPoint y: 147, distance: 138.9
click at [925, 147] on span "ngx-slider" at bounding box center [927, 153] width 22 height 22
click at [708, 289] on span "Show Results" at bounding box center [694, 292] width 93 height 11
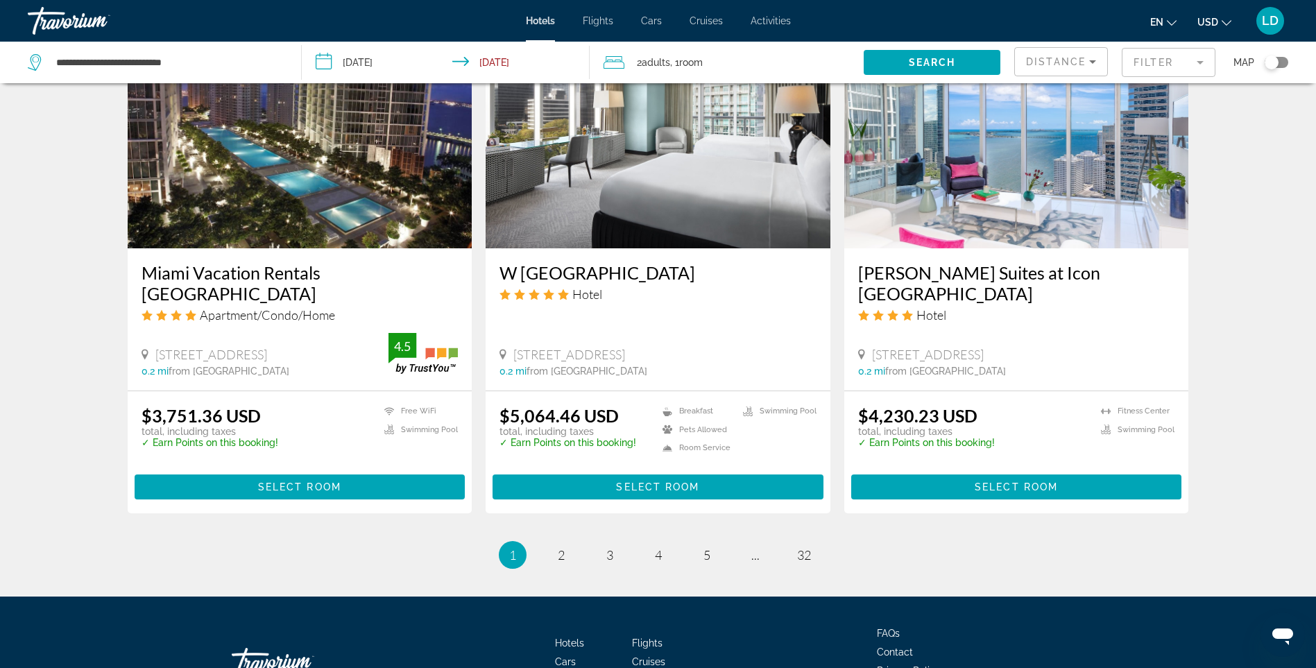
scroll to position [1728, 0]
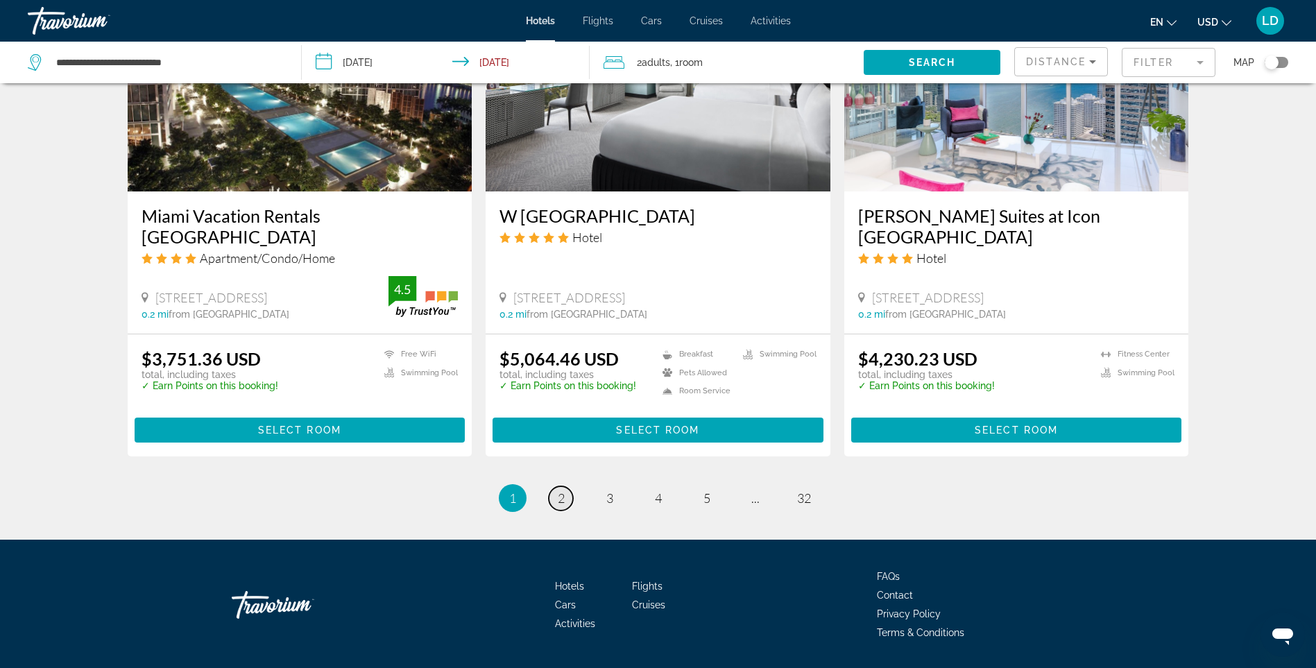
click at [560, 491] on span "2" at bounding box center [561, 498] width 7 height 15
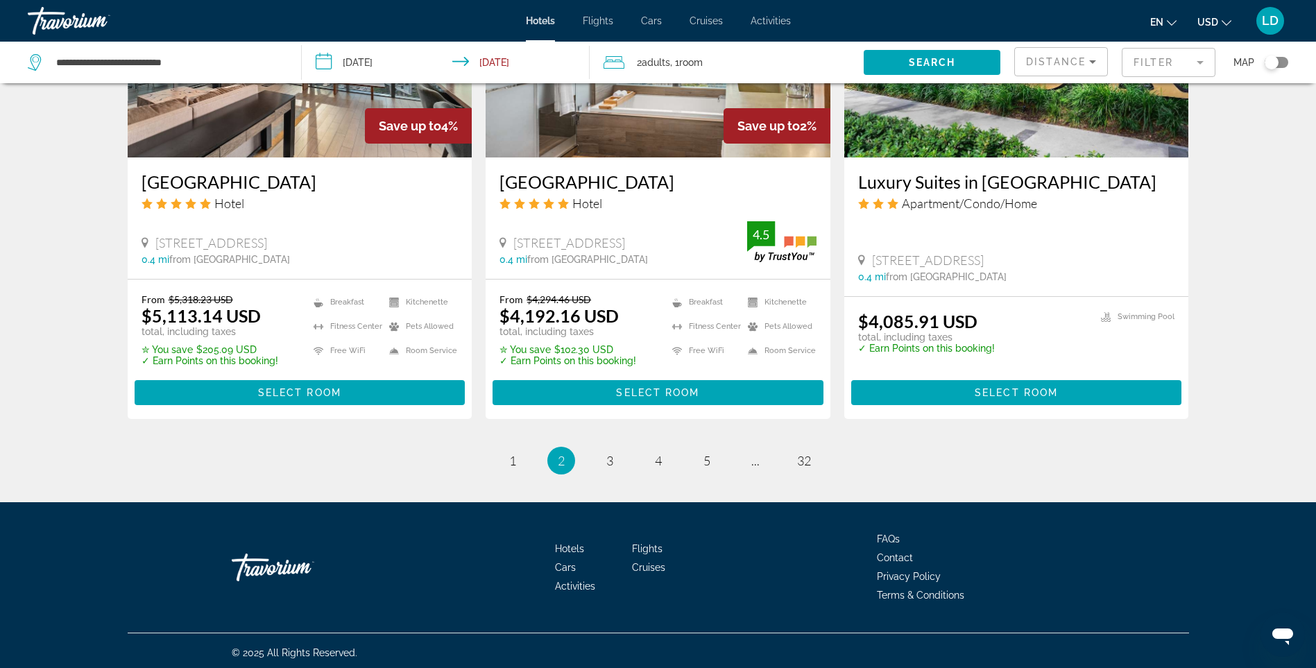
scroll to position [1746, 0]
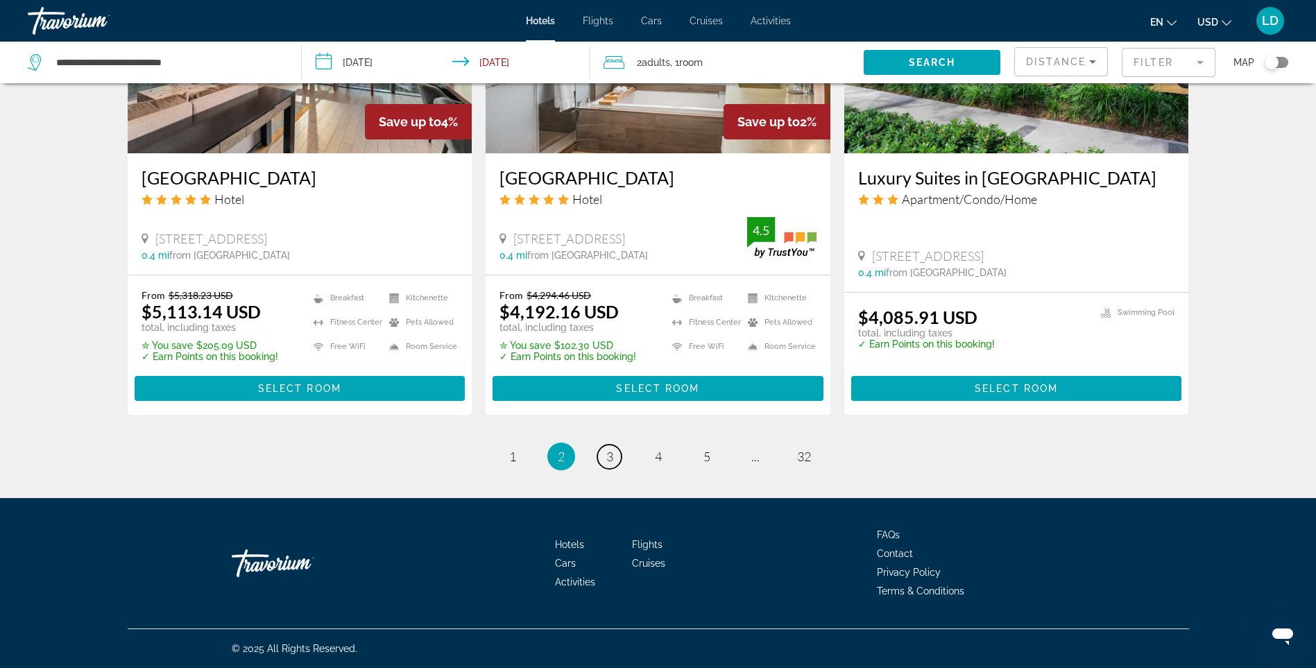
click at [600, 462] on link "page 3" at bounding box center [609, 457] width 24 height 24
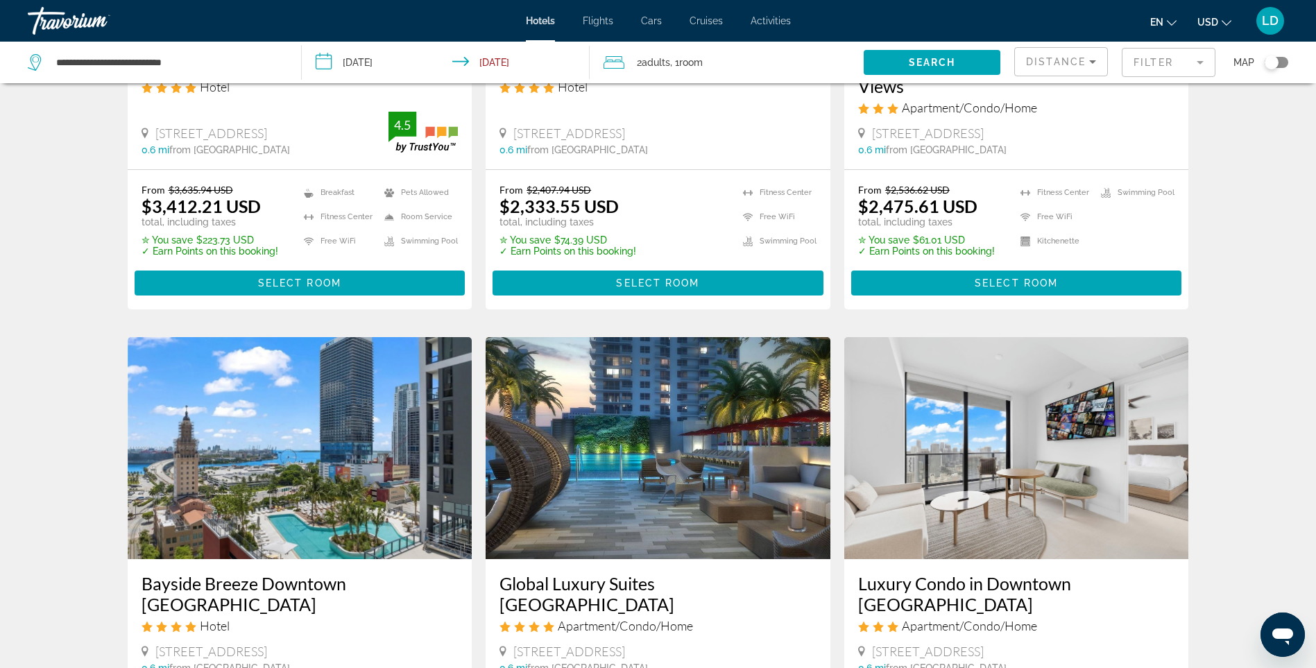
scroll to position [1527, 0]
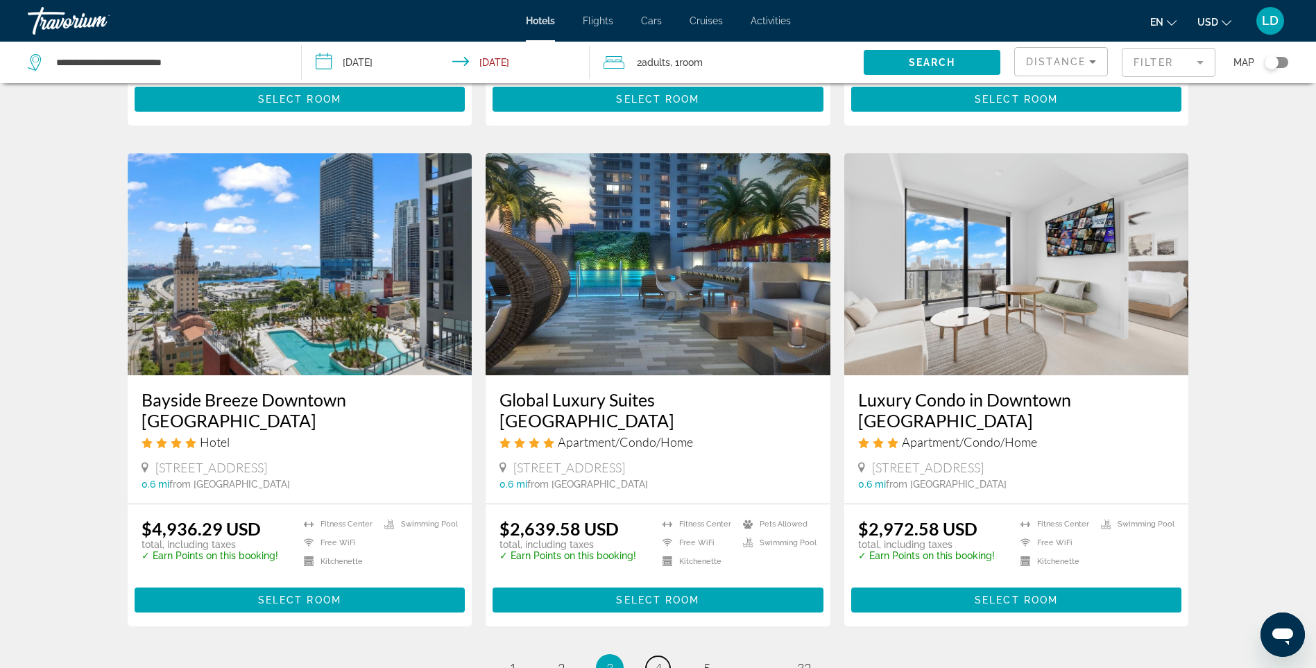
click at [657, 661] on span "4" at bounding box center [658, 668] width 7 height 15
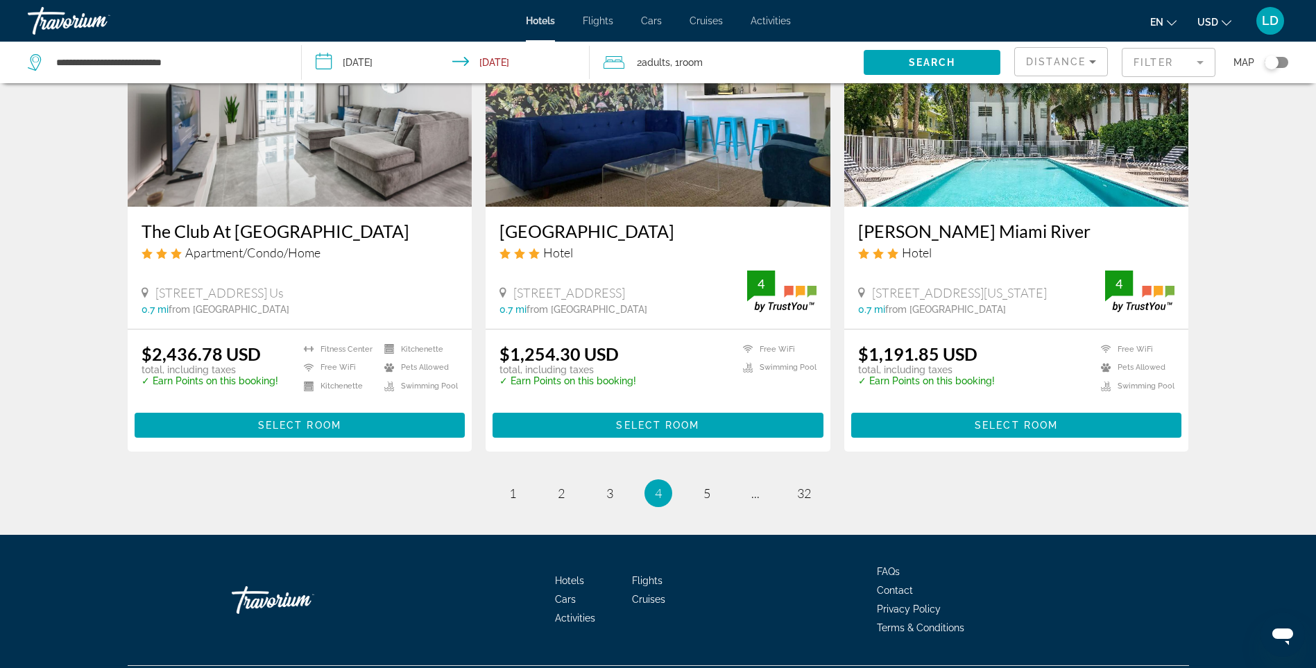
scroll to position [1711, 0]
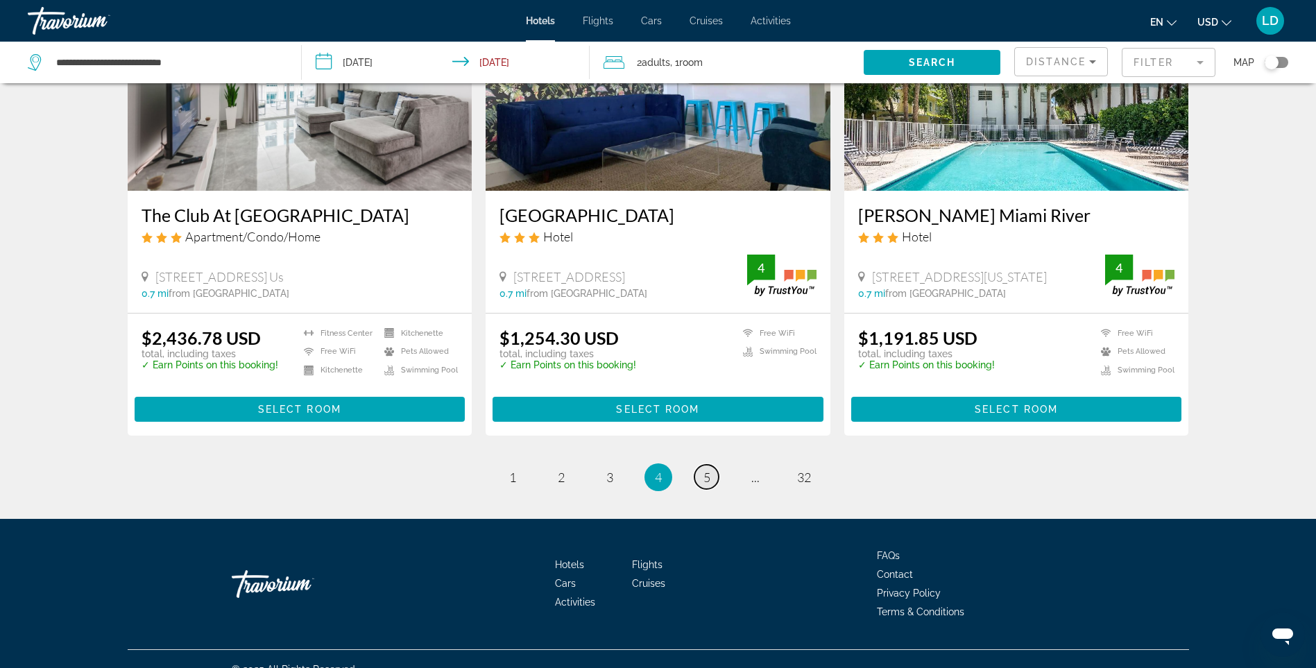
click at [708, 470] on span "5" at bounding box center [707, 477] width 7 height 15
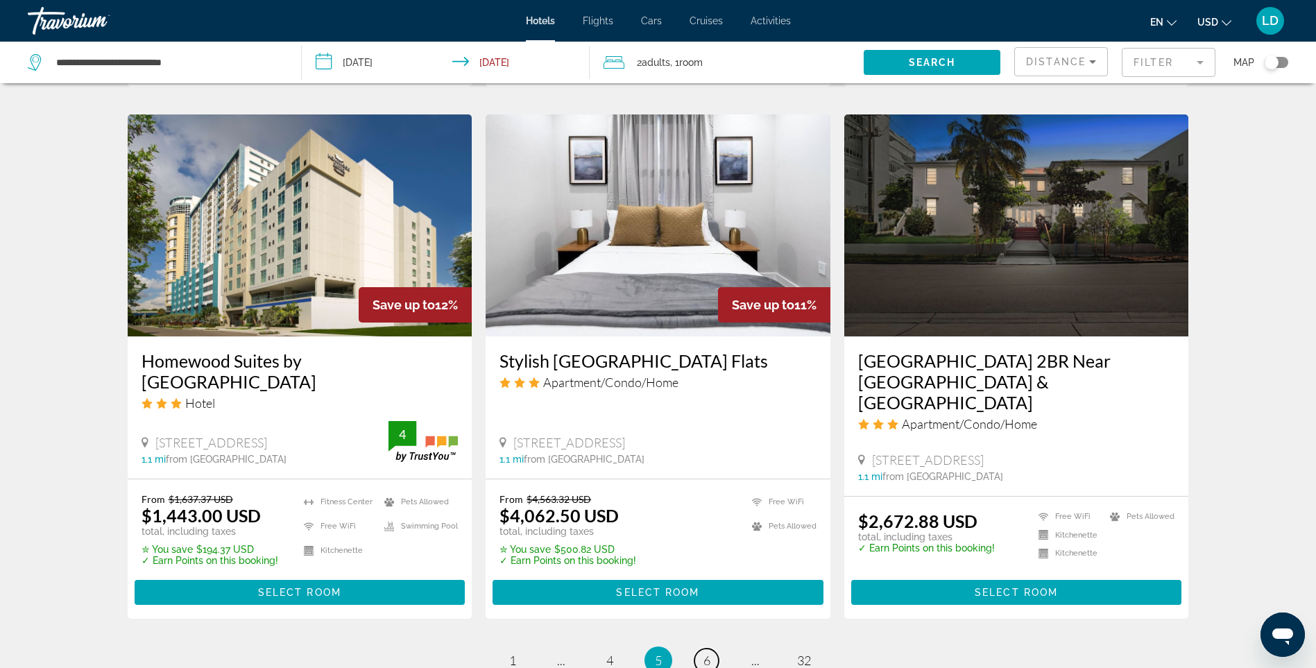
scroll to position [1763, 0]
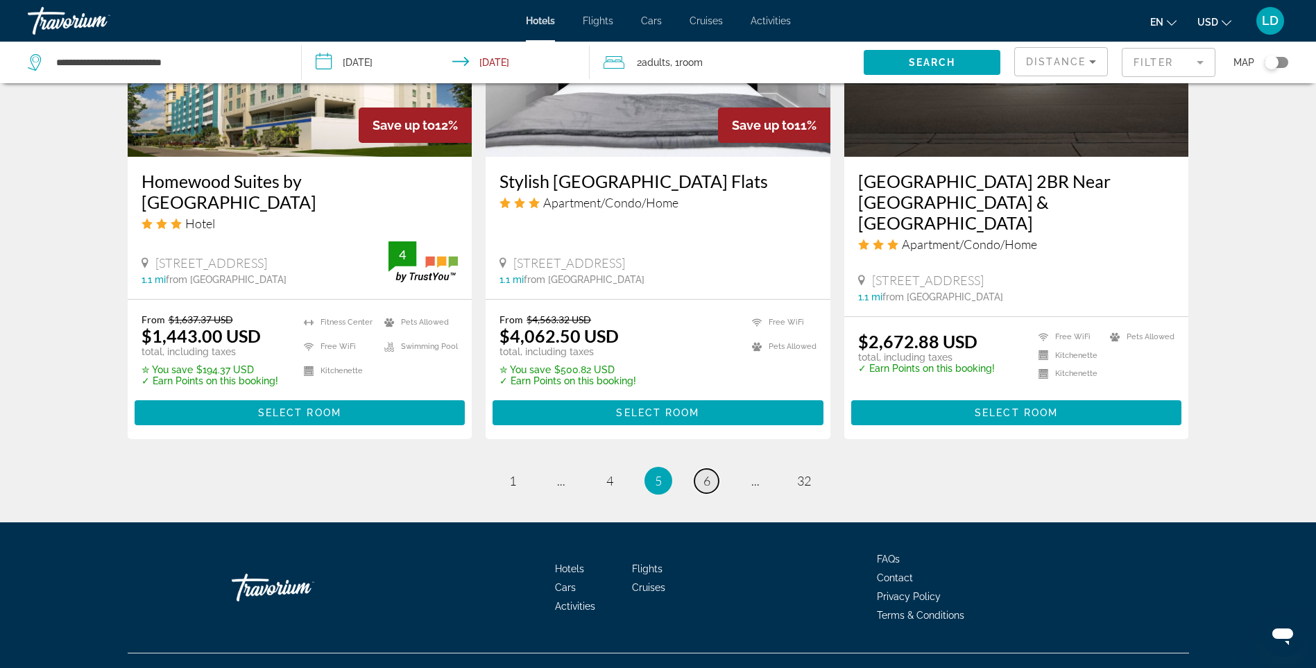
click at [706, 473] on span "6" at bounding box center [707, 480] width 7 height 15
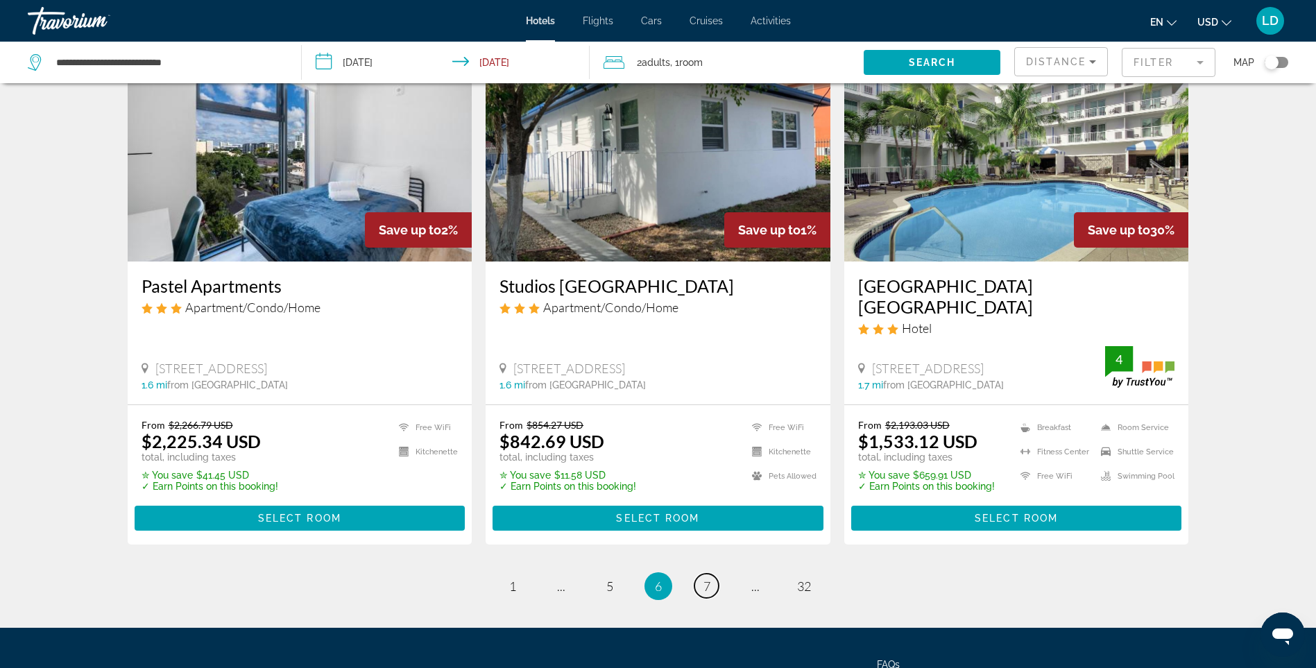
scroll to position [1778, 0]
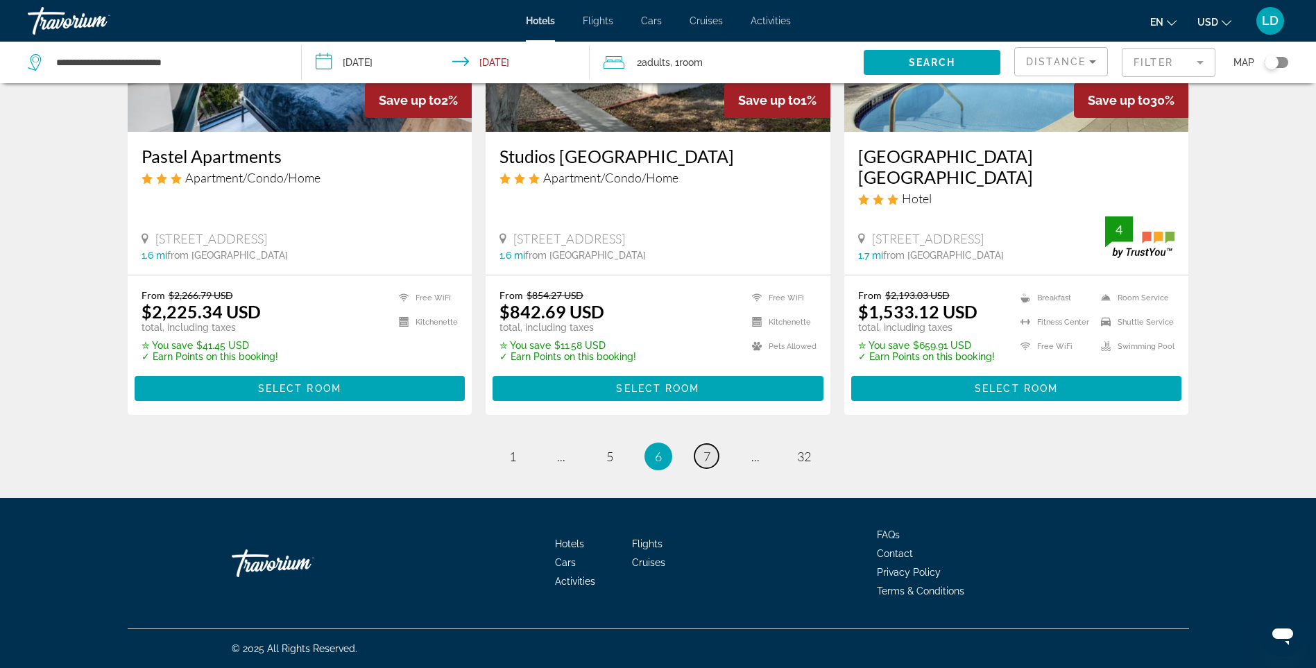
click at [702, 454] on link "page 7" at bounding box center [707, 456] width 24 height 24
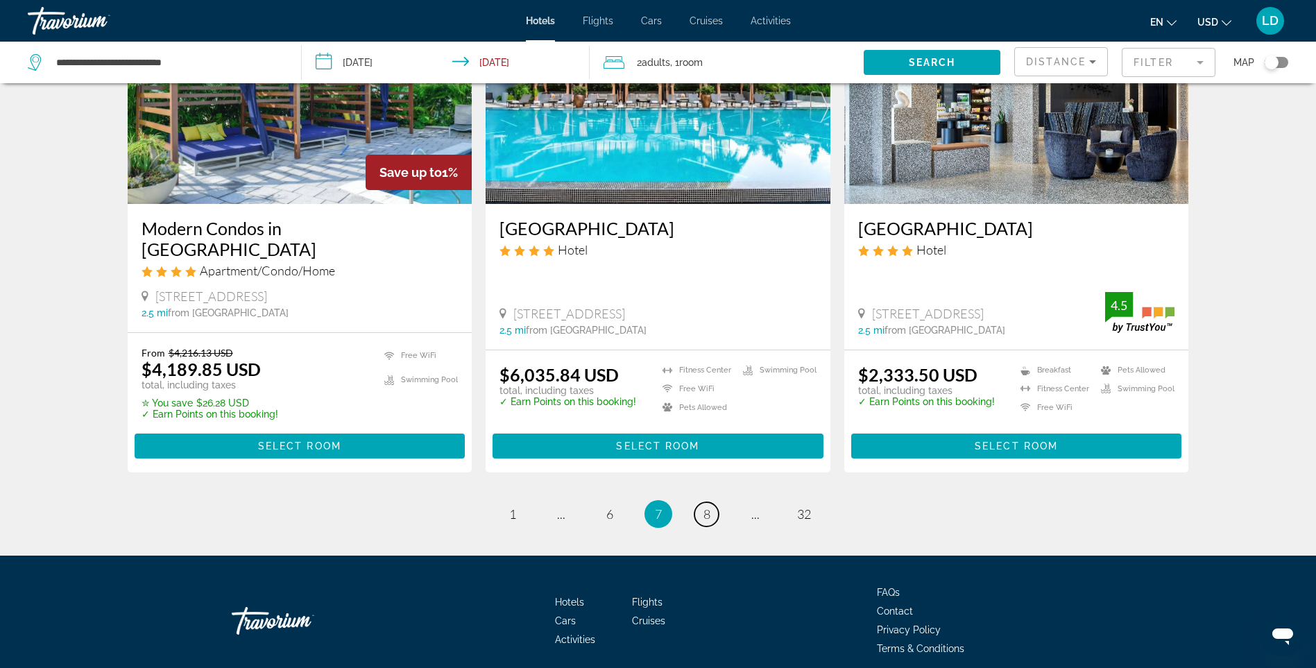
scroll to position [1708, 0]
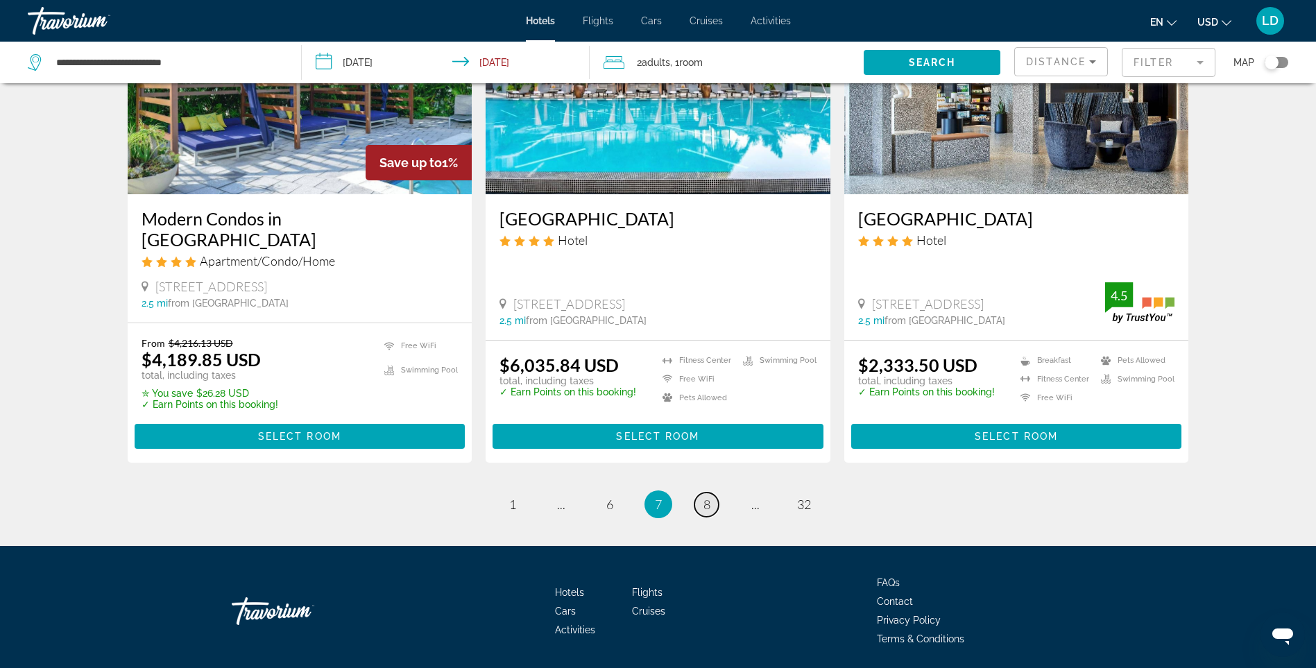
click at [701, 493] on link "page 8" at bounding box center [707, 505] width 24 height 24
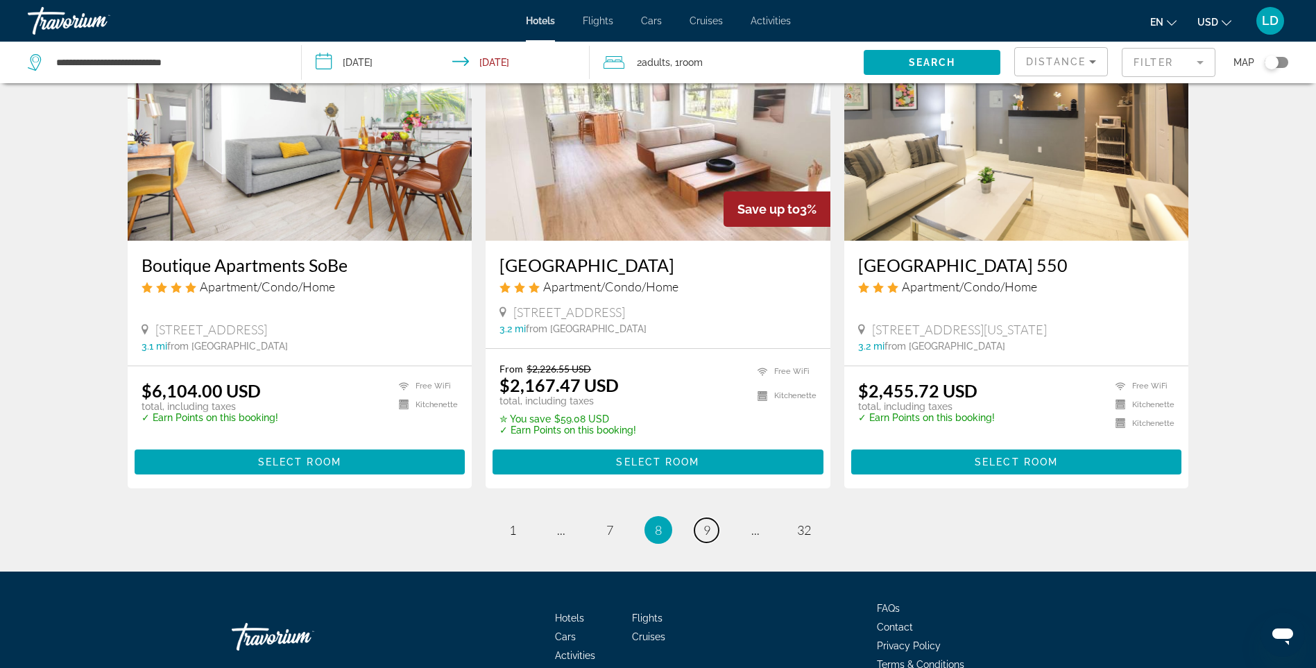
scroll to position [1711, 0]
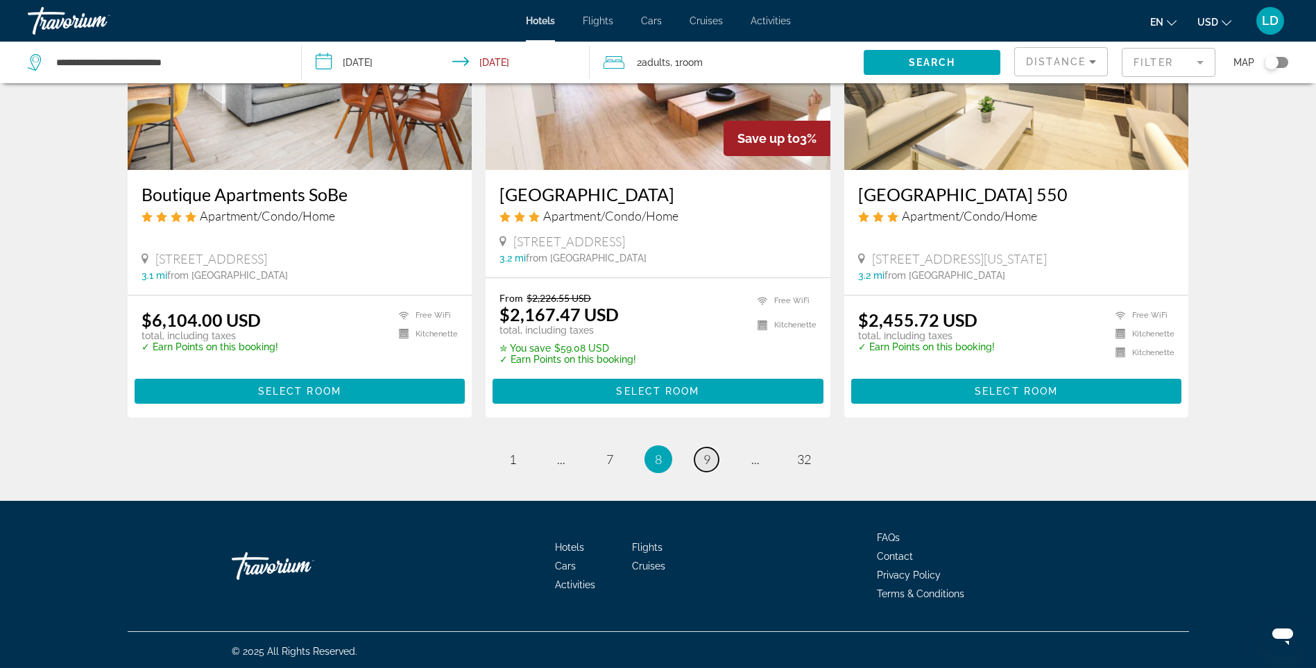
click at [710, 457] on span "9" at bounding box center [707, 459] width 7 height 15
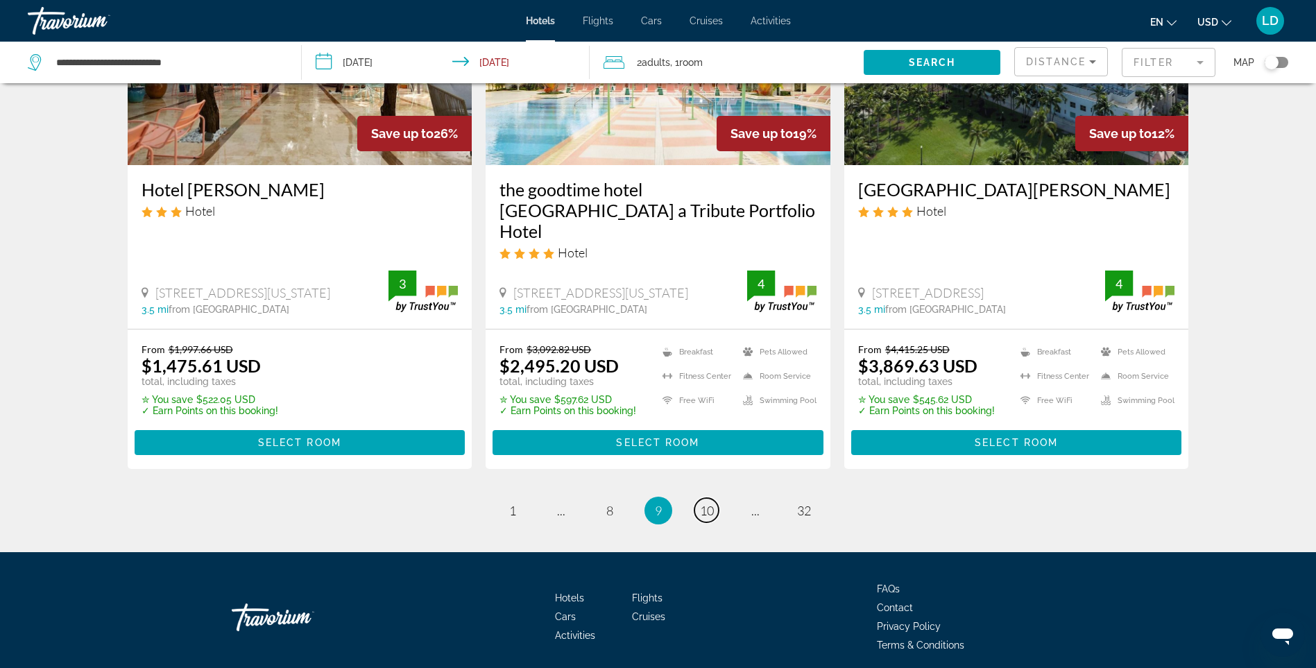
scroll to position [1735, 0]
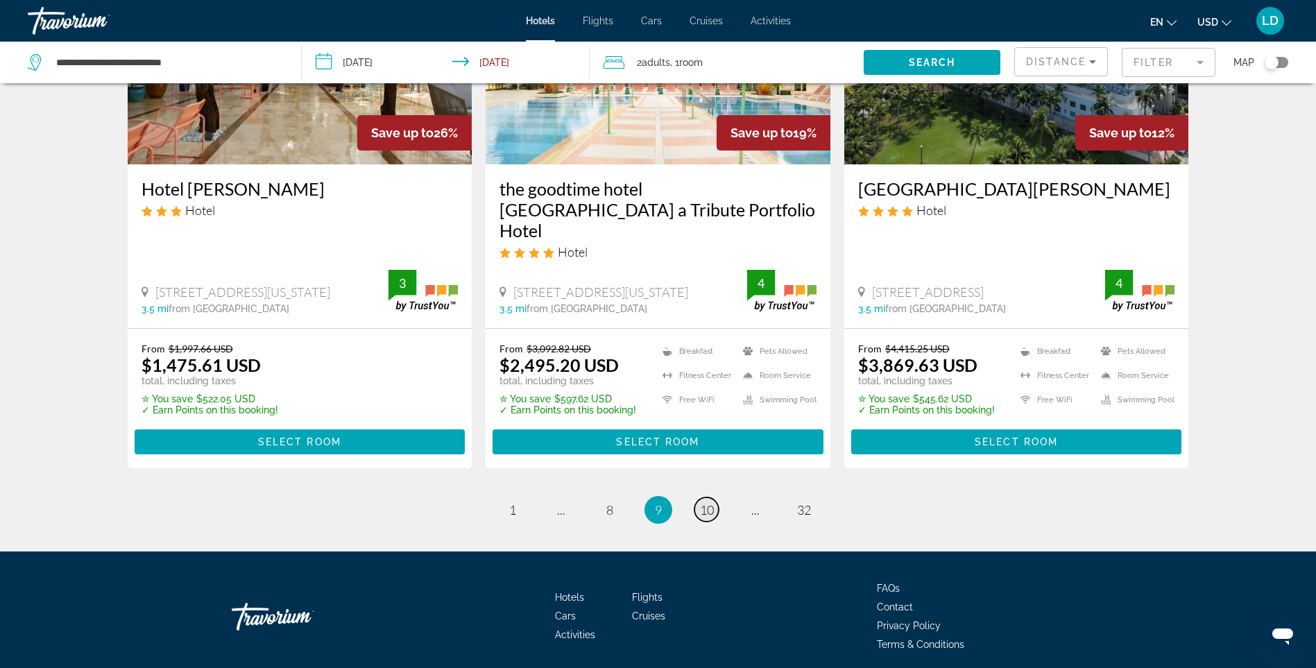
click at [703, 502] on span "10" at bounding box center [707, 509] width 14 height 15
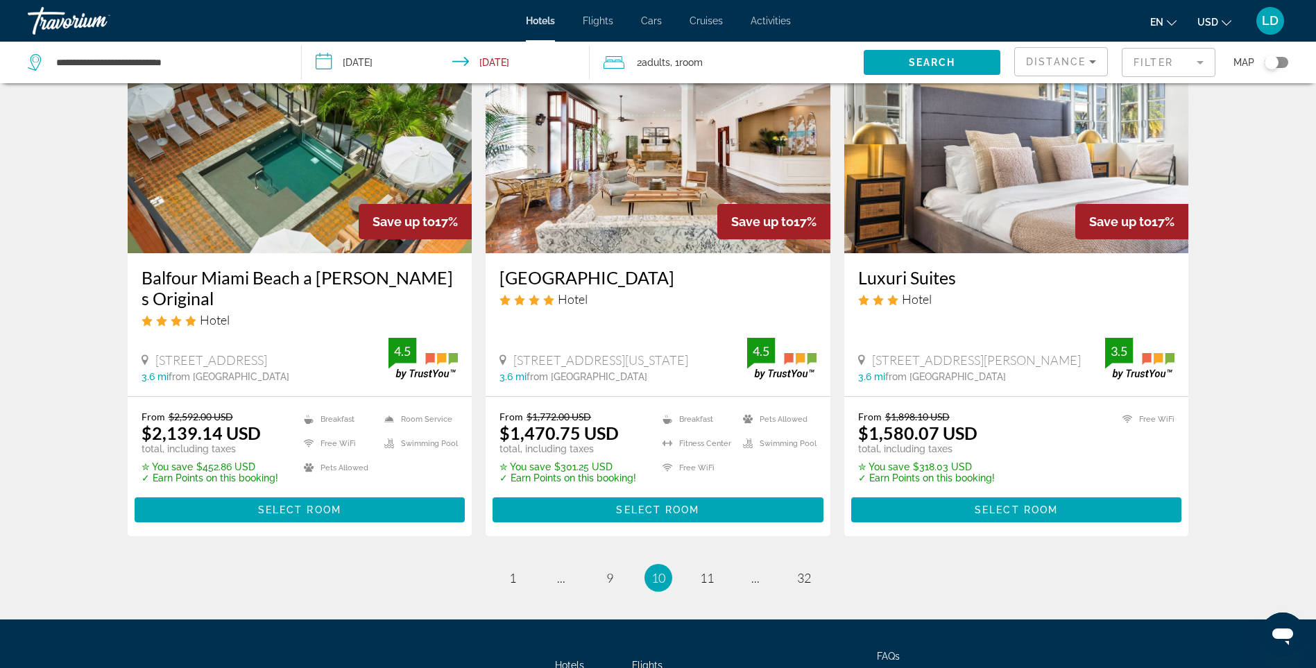
scroll to position [1736, 0]
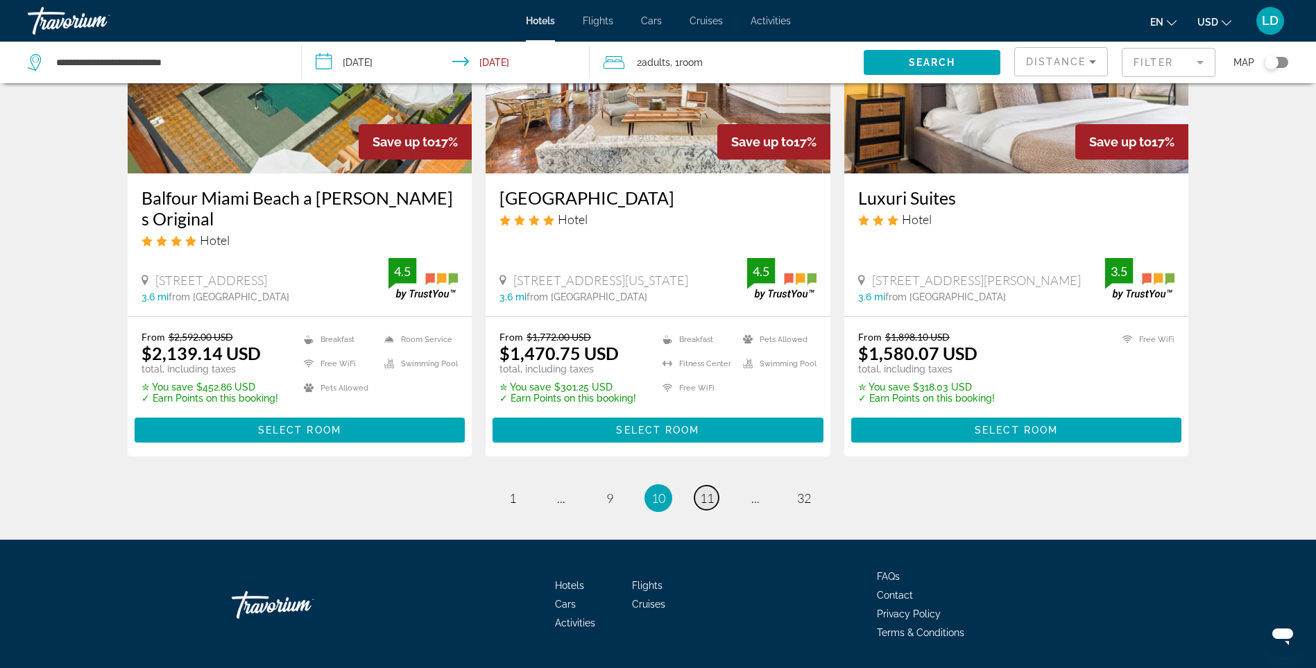
click at [707, 491] on span "11" at bounding box center [707, 498] width 14 height 15
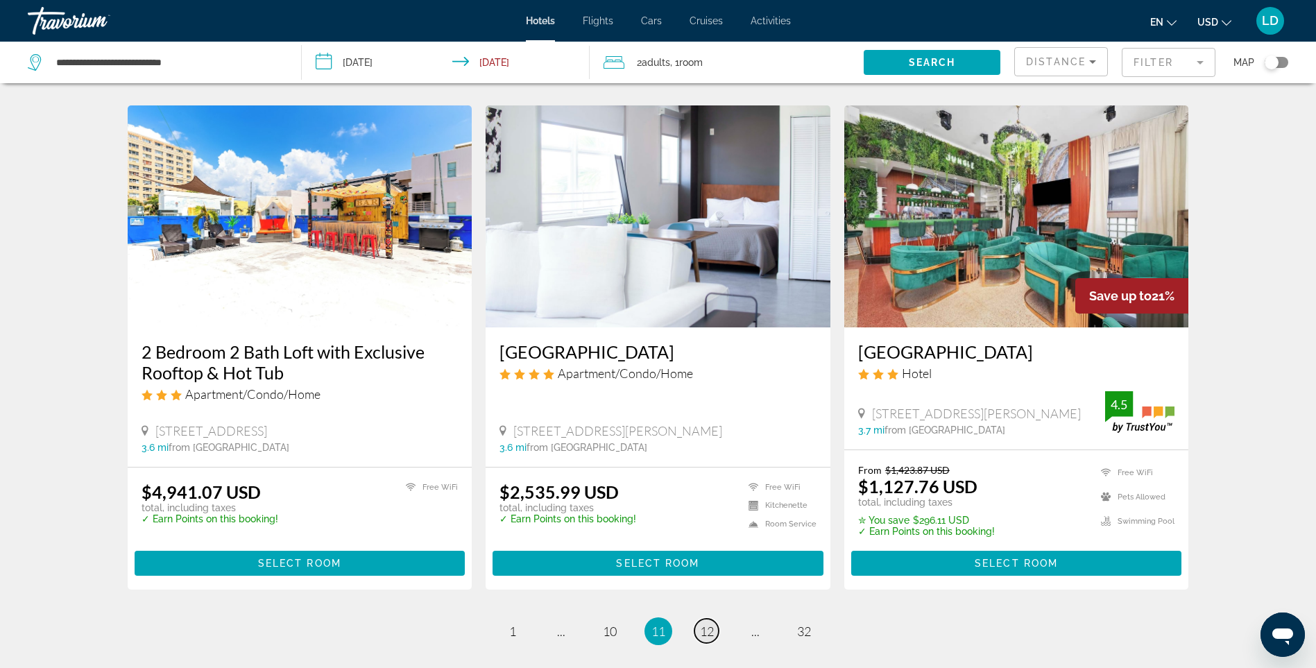
scroll to position [1596, 0]
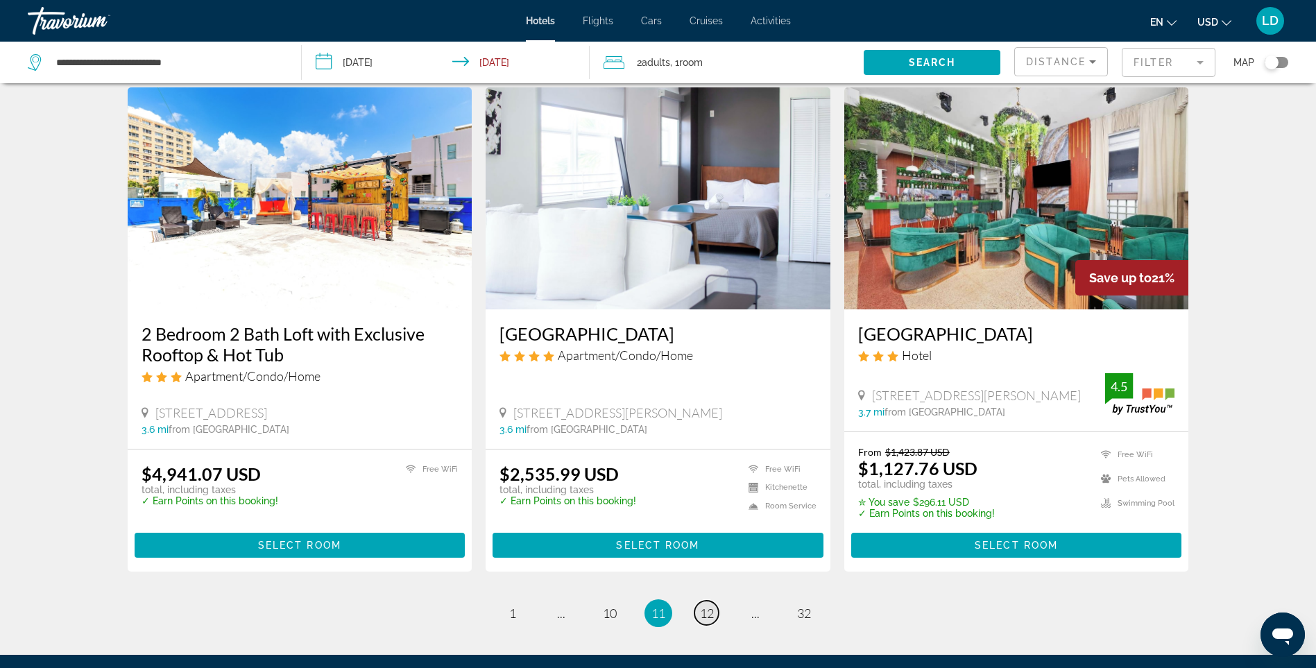
click at [701, 606] on span "12" at bounding box center [707, 613] width 14 height 15
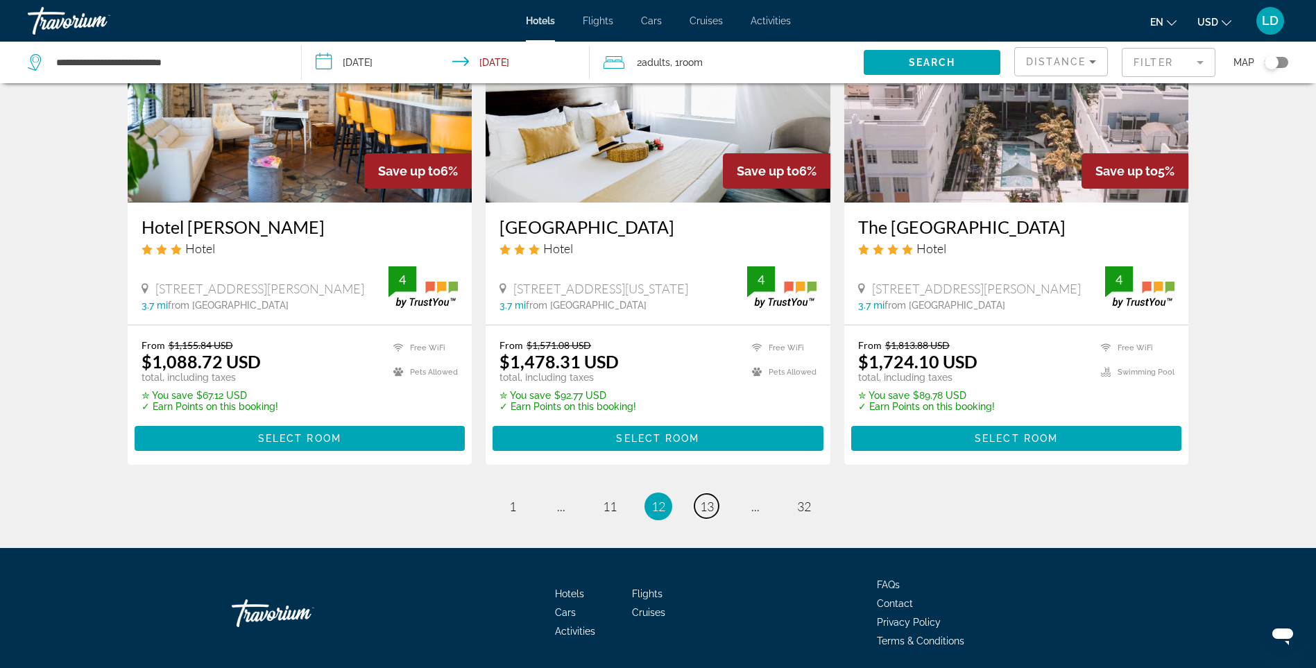
scroll to position [1757, 0]
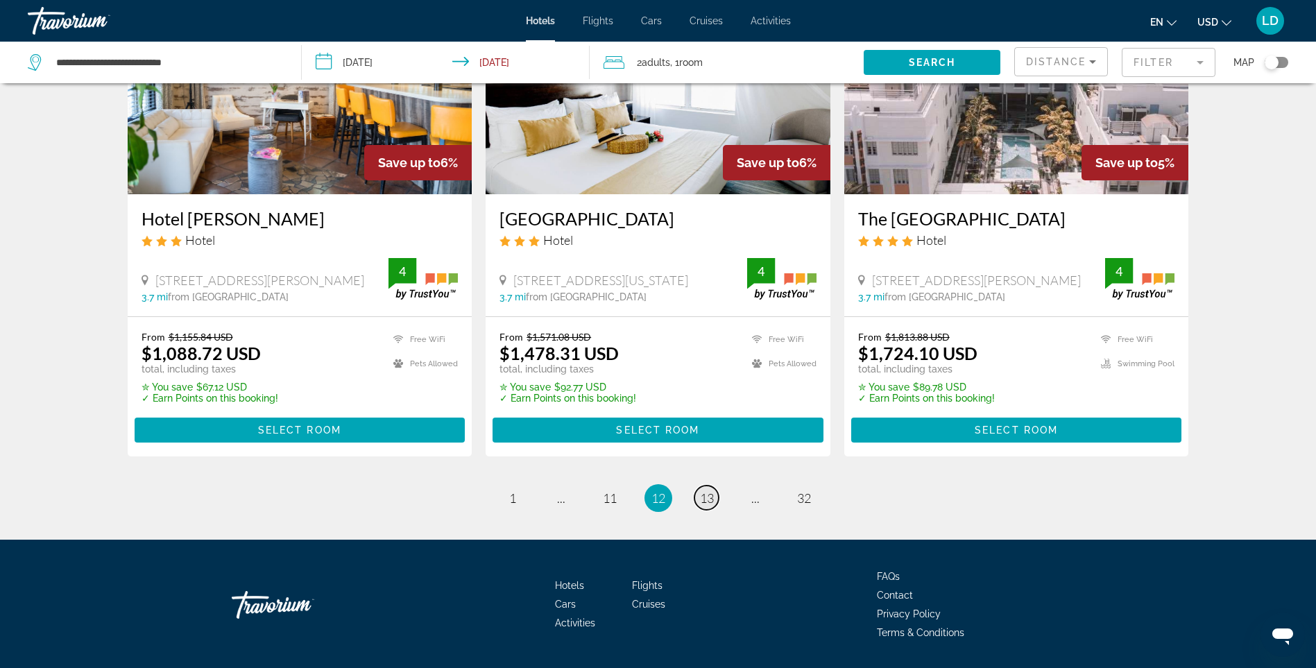
click at [703, 491] on span "13" at bounding box center [707, 498] width 14 height 15
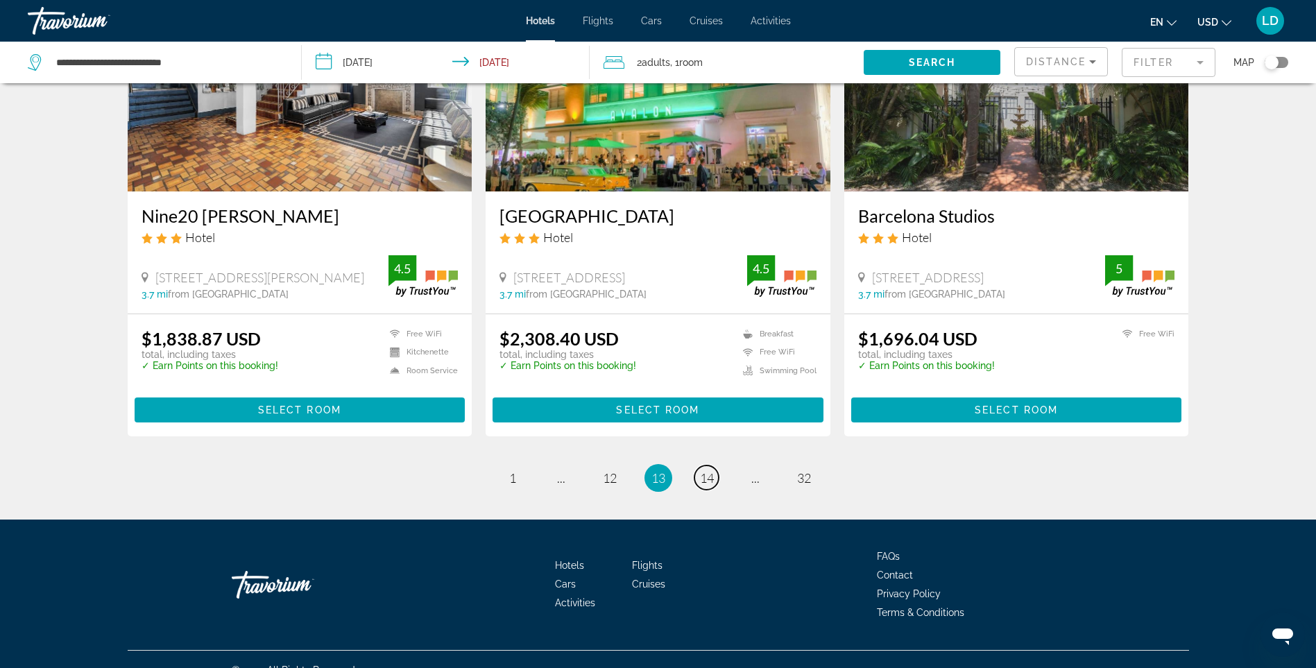
scroll to position [1722, 0]
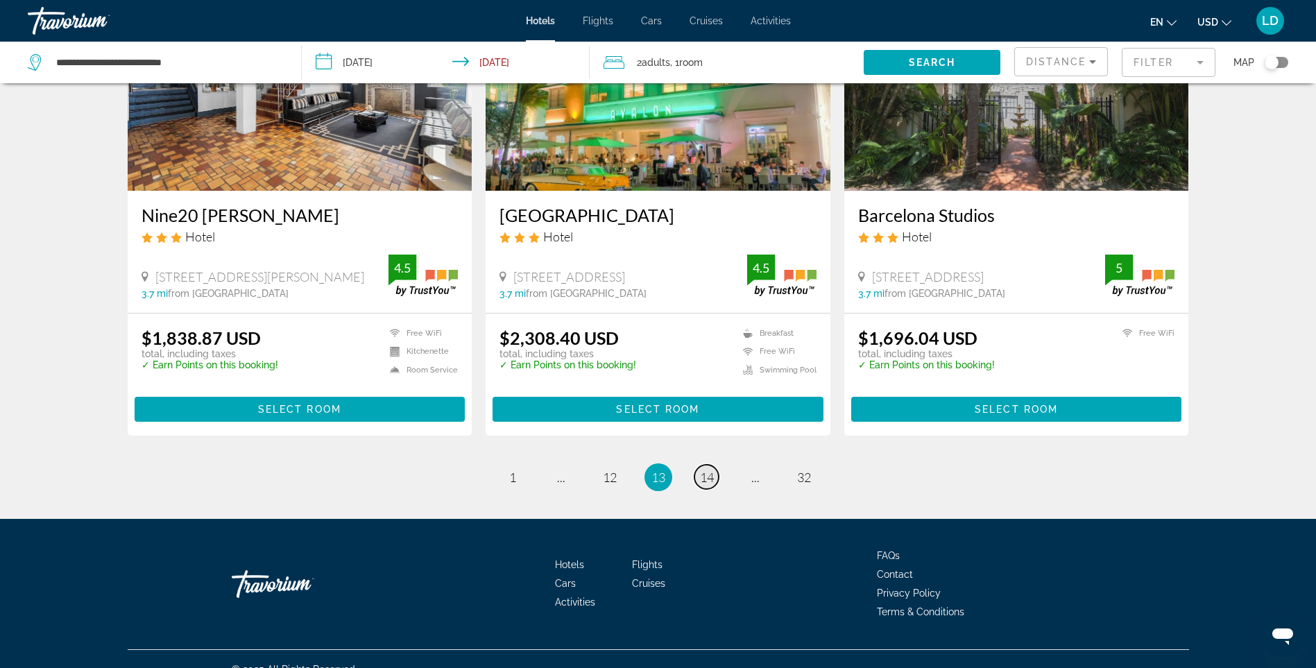
click at [705, 470] on span "14" at bounding box center [707, 477] width 14 height 15
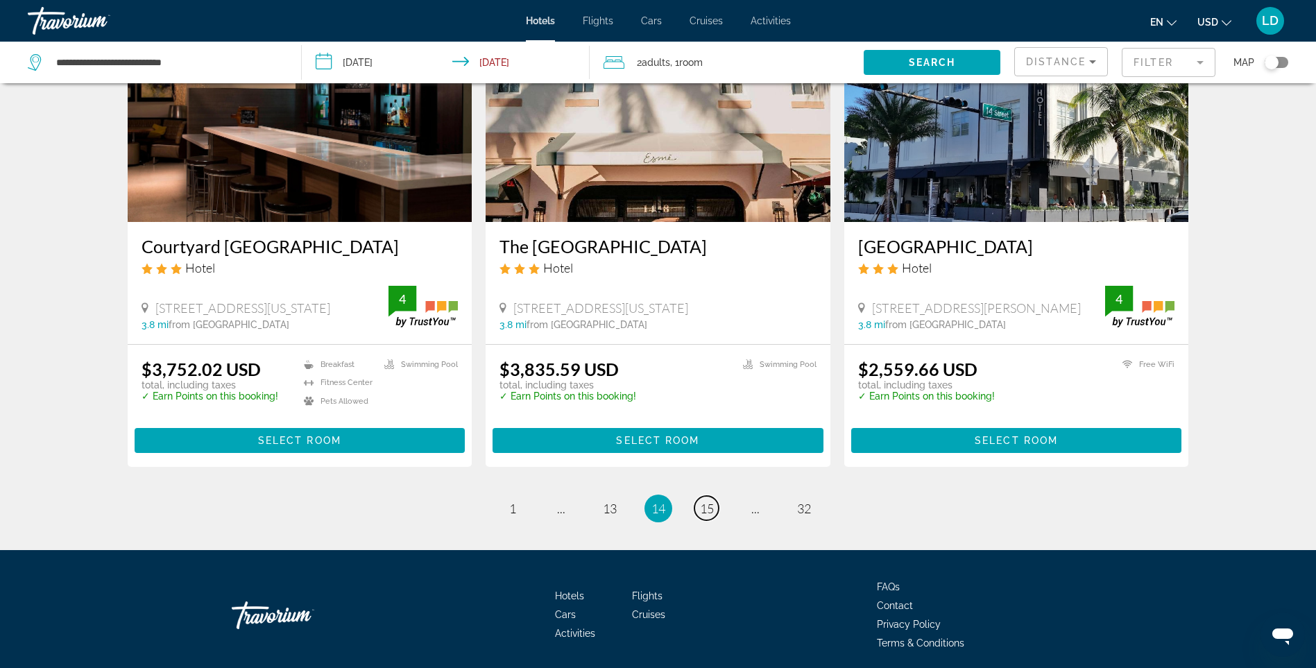
scroll to position [1735, 0]
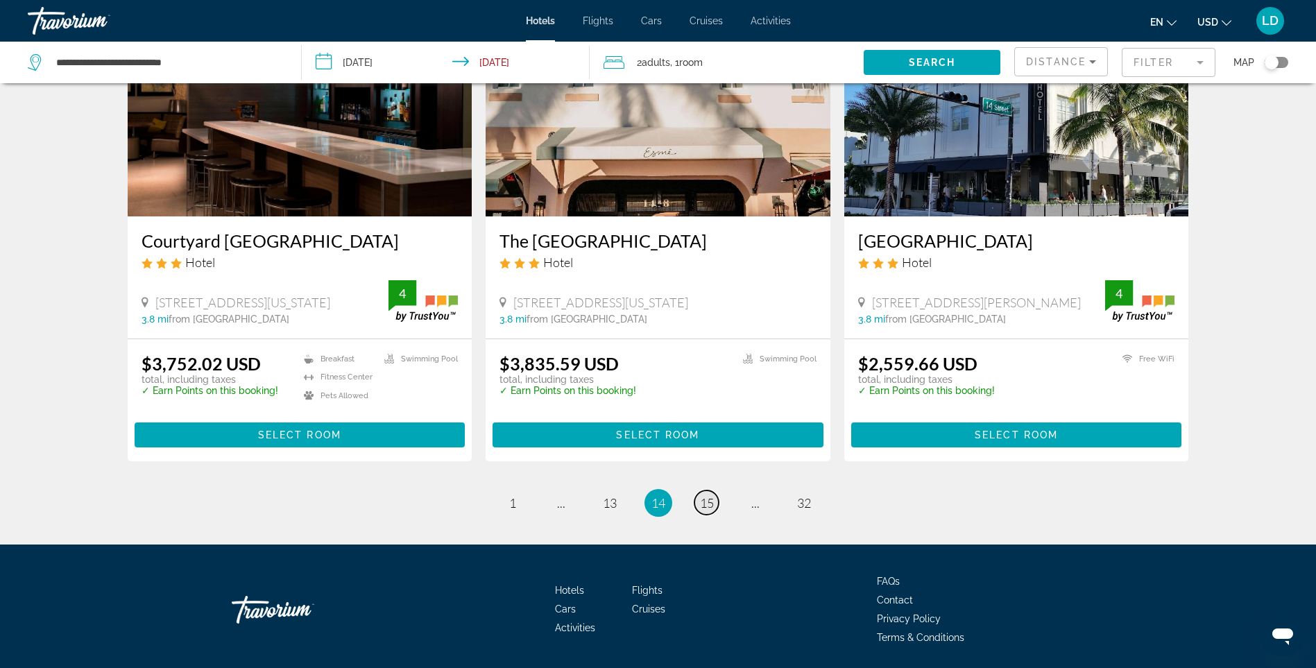
click at [710, 495] on span "15" at bounding box center [707, 502] width 14 height 15
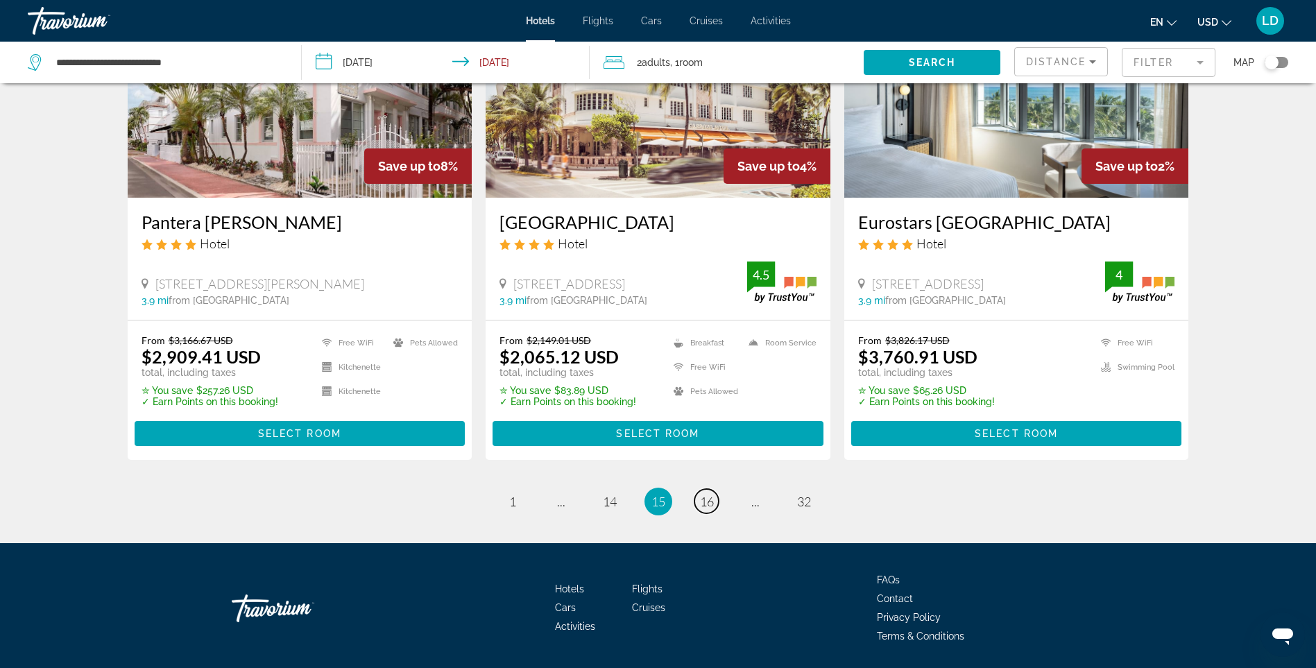
scroll to position [1757, 0]
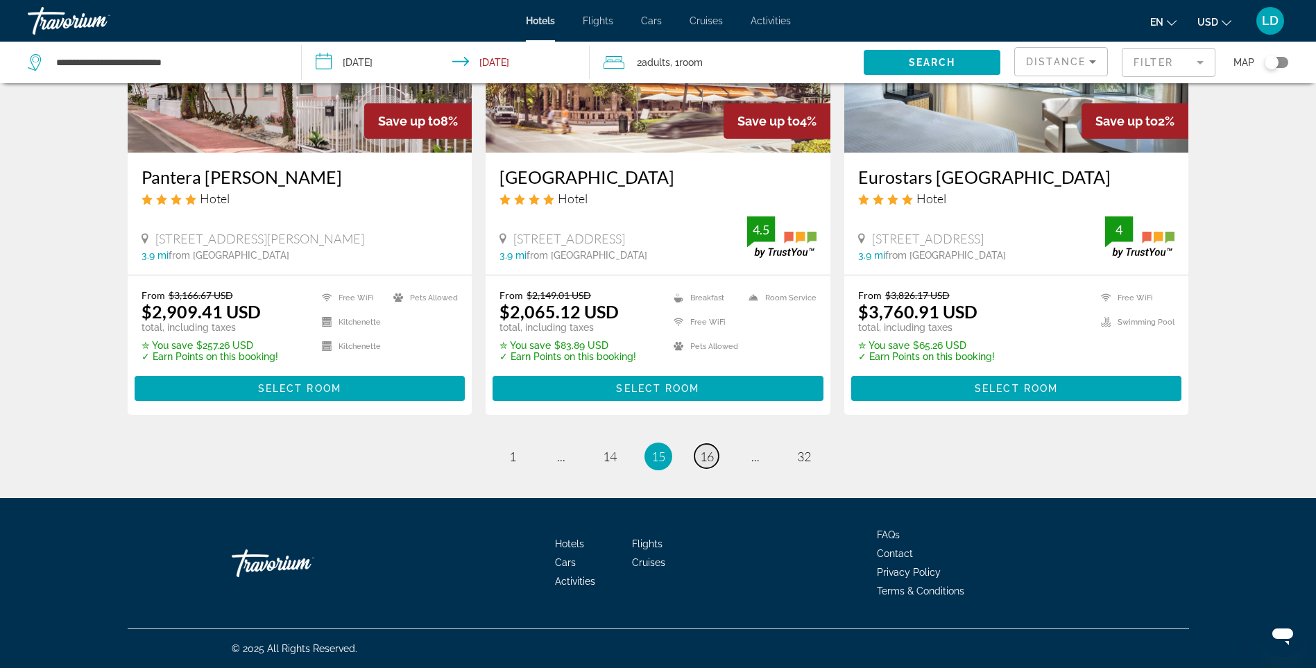
click at [711, 456] on span "16" at bounding box center [707, 456] width 14 height 15
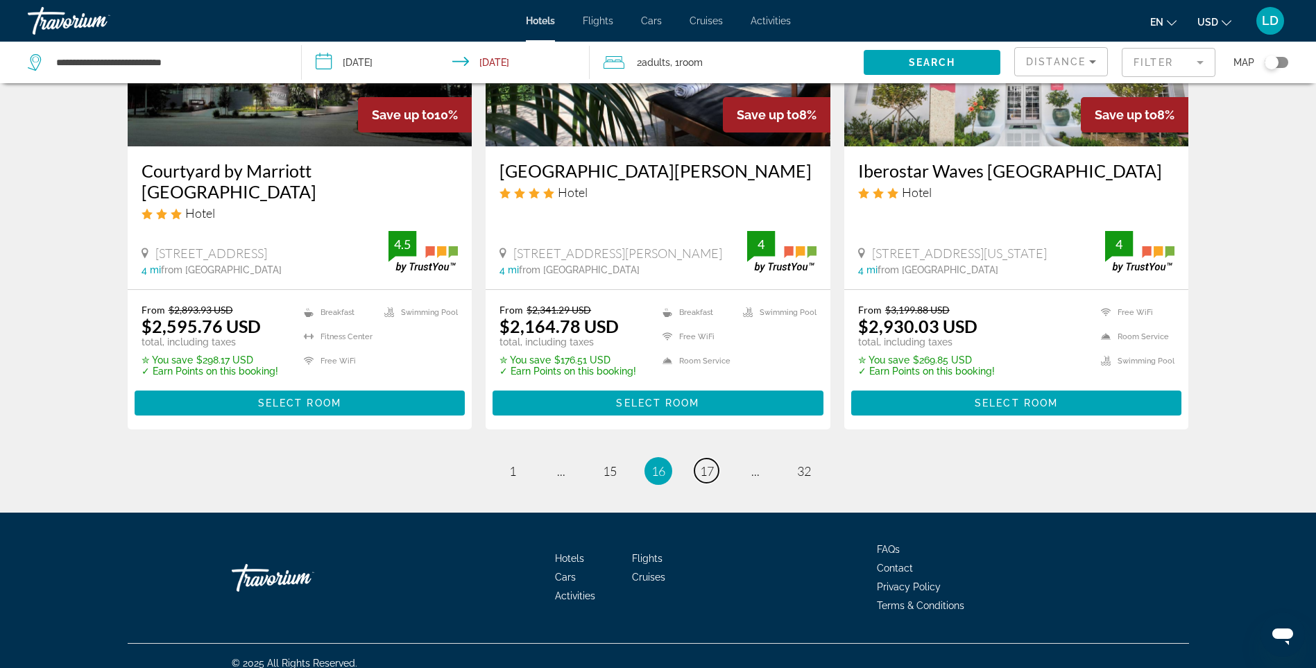
scroll to position [1778, 0]
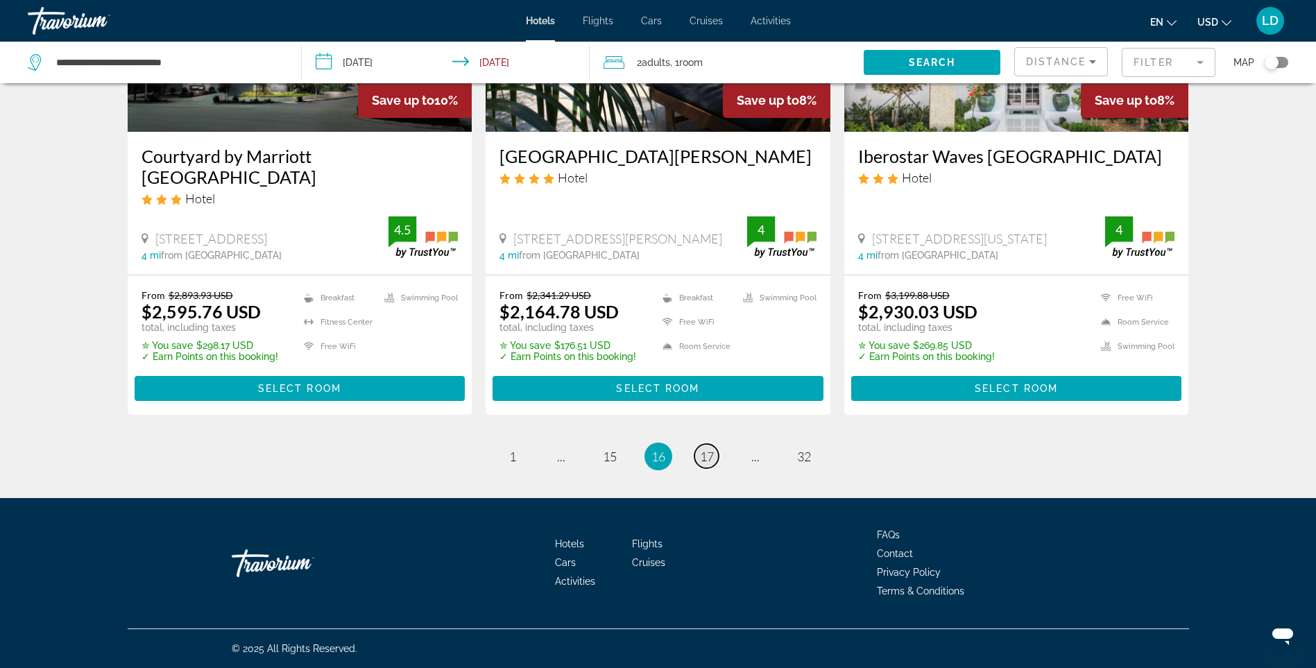
click at [702, 461] on span "17" at bounding box center [707, 456] width 14 height 15
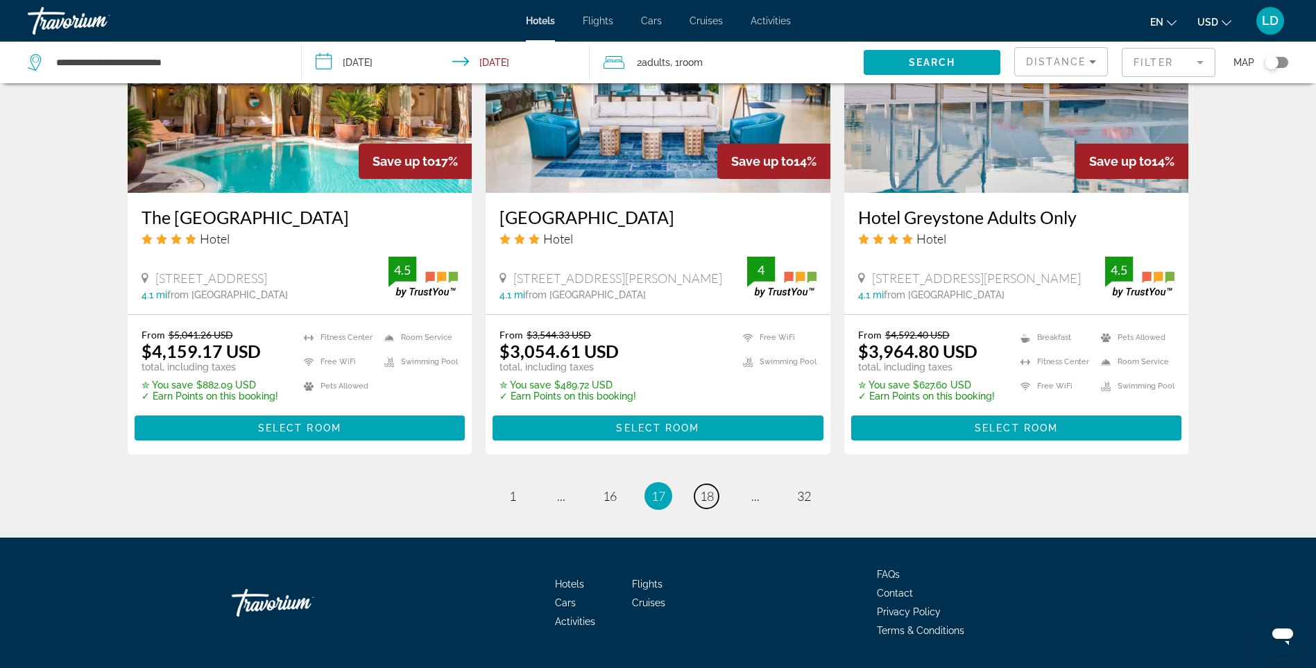
scroll to position [1728, 0]
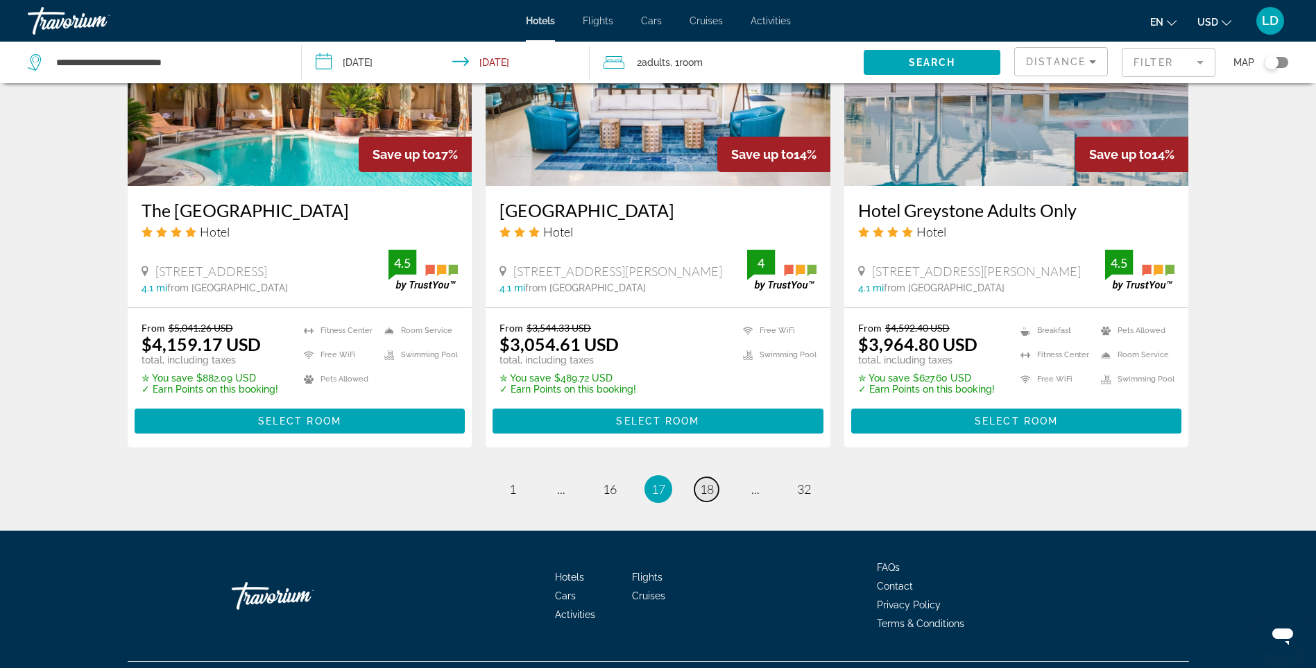
click at [697, 477] on link "page 18" at bounding box center [707, 489] width 24 height 24
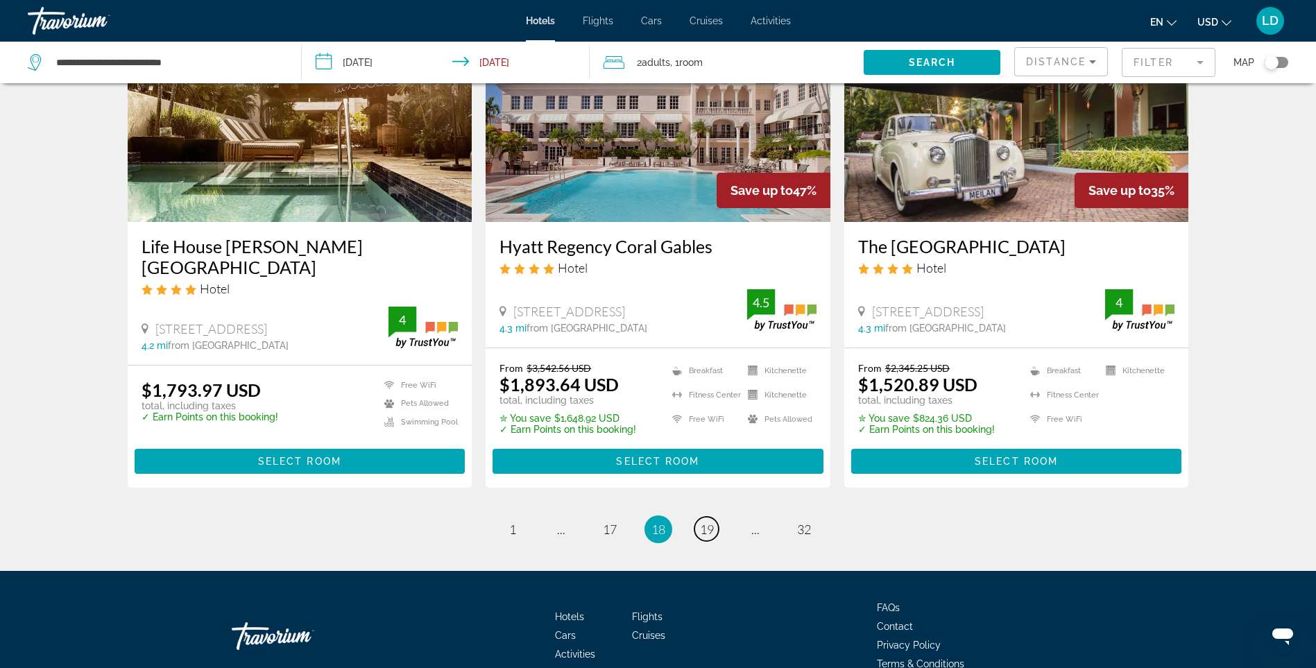
scroll to position [1735, 0]
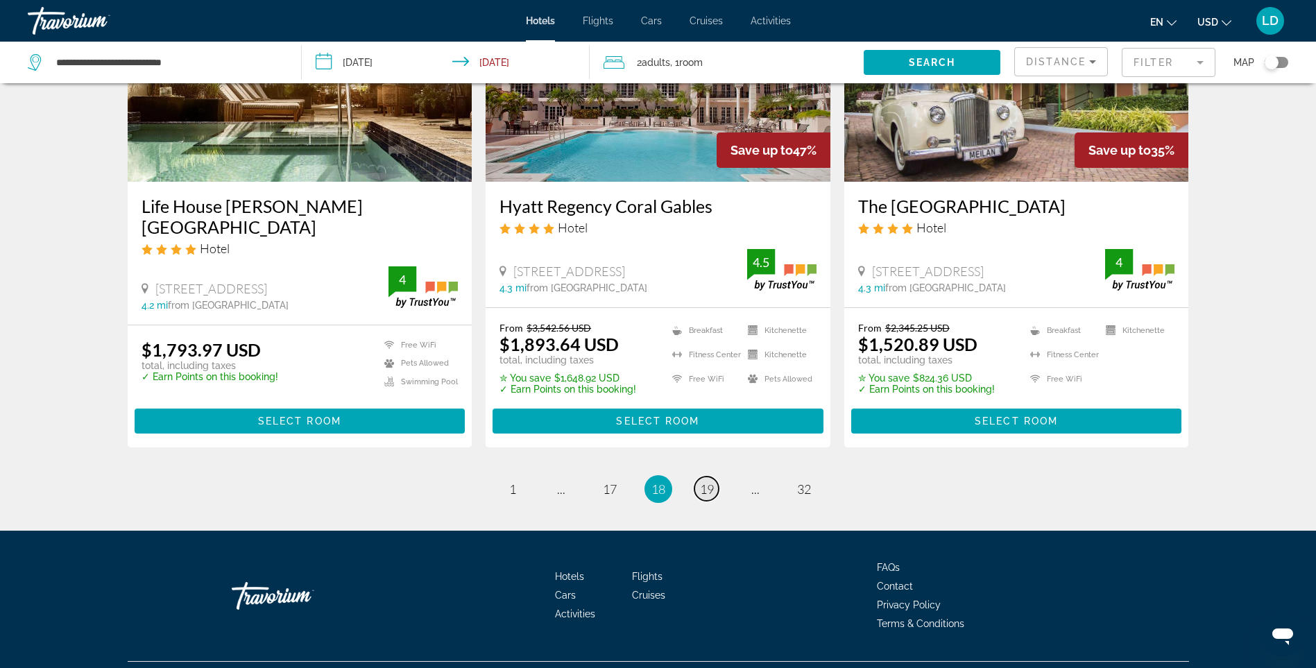
click at [711, 482] on span "19" at bounding box center [707, 489] width 14 height 15
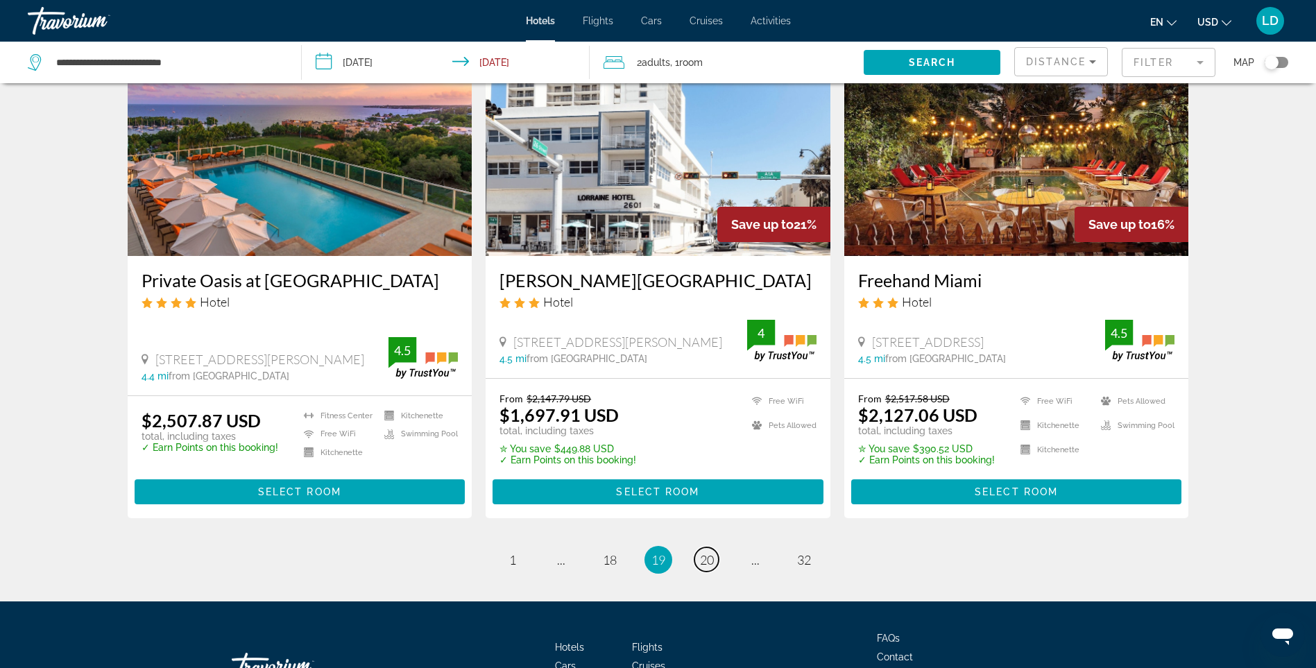
scroll to position [1740, 0]
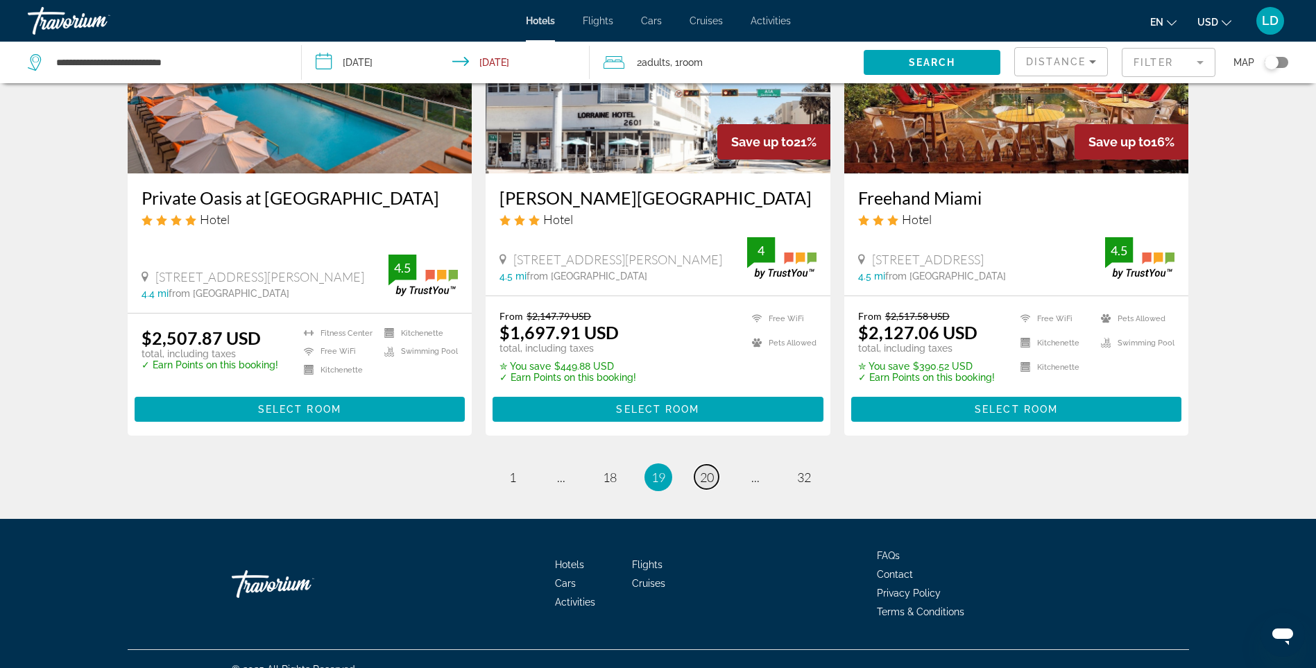
click at [705, 470] on span "20" at bounding box center [707, 477] width 14 height 15
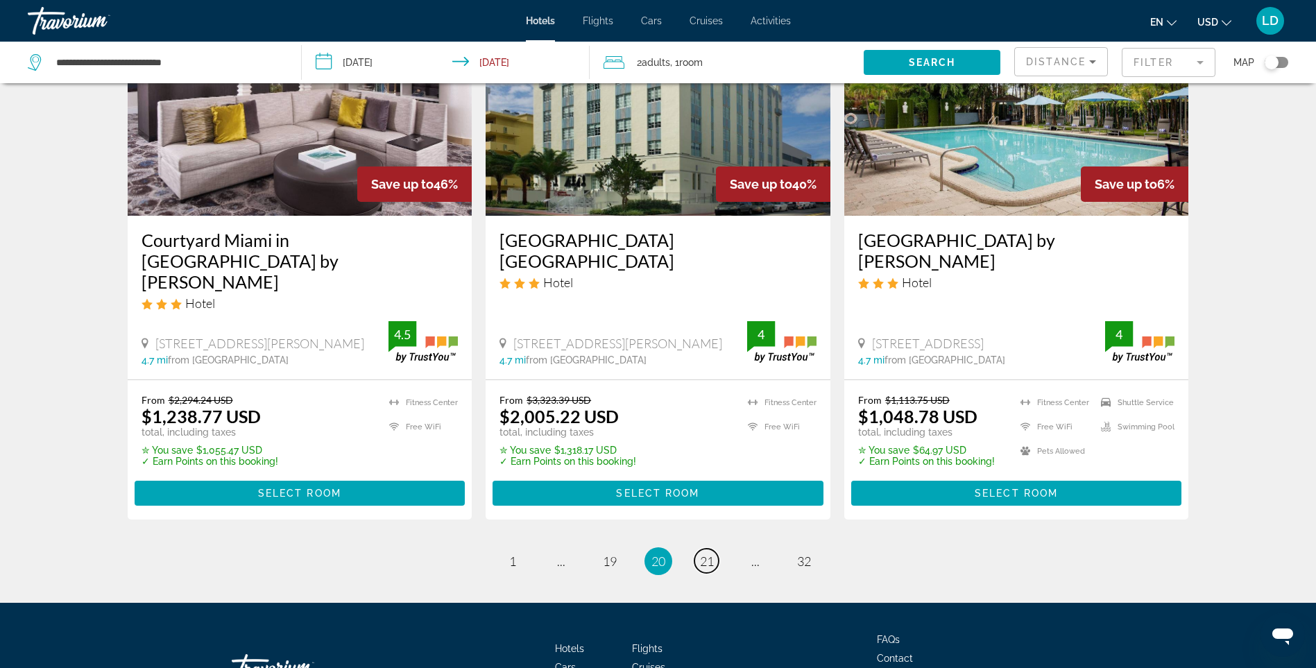
scroll to position [1802, 0]
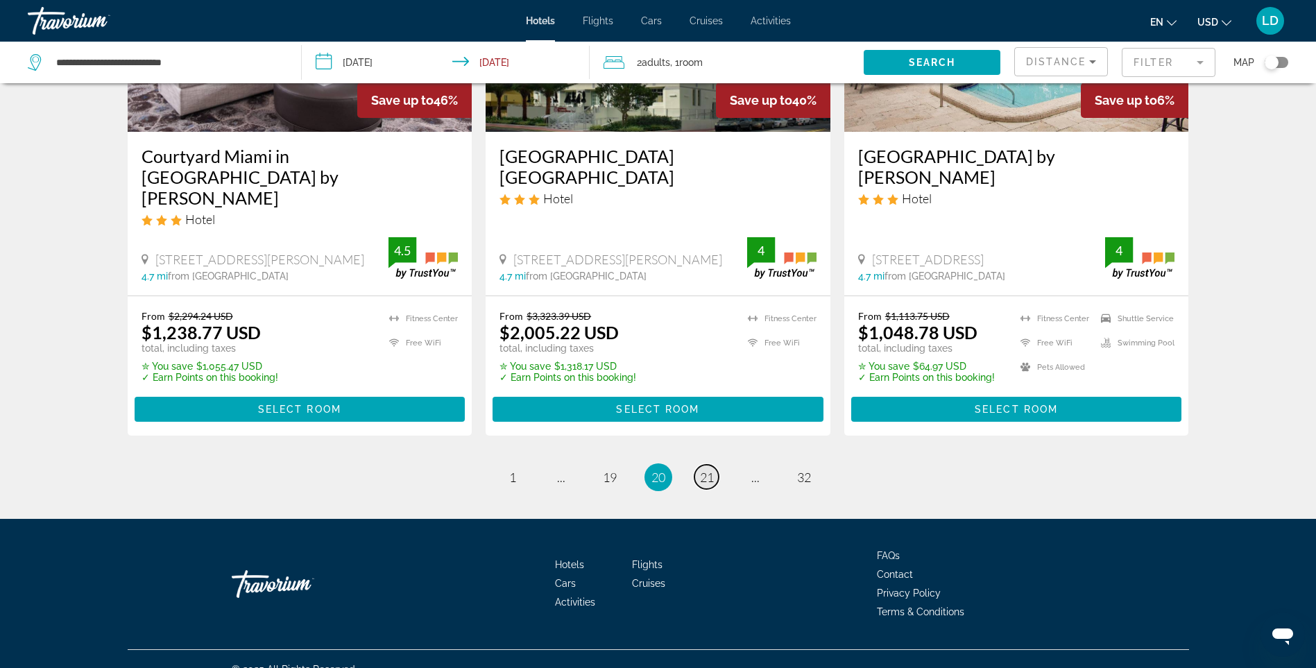
click at [713, 470] on span "21" at bounding box center [707, 477] width 14 height 15
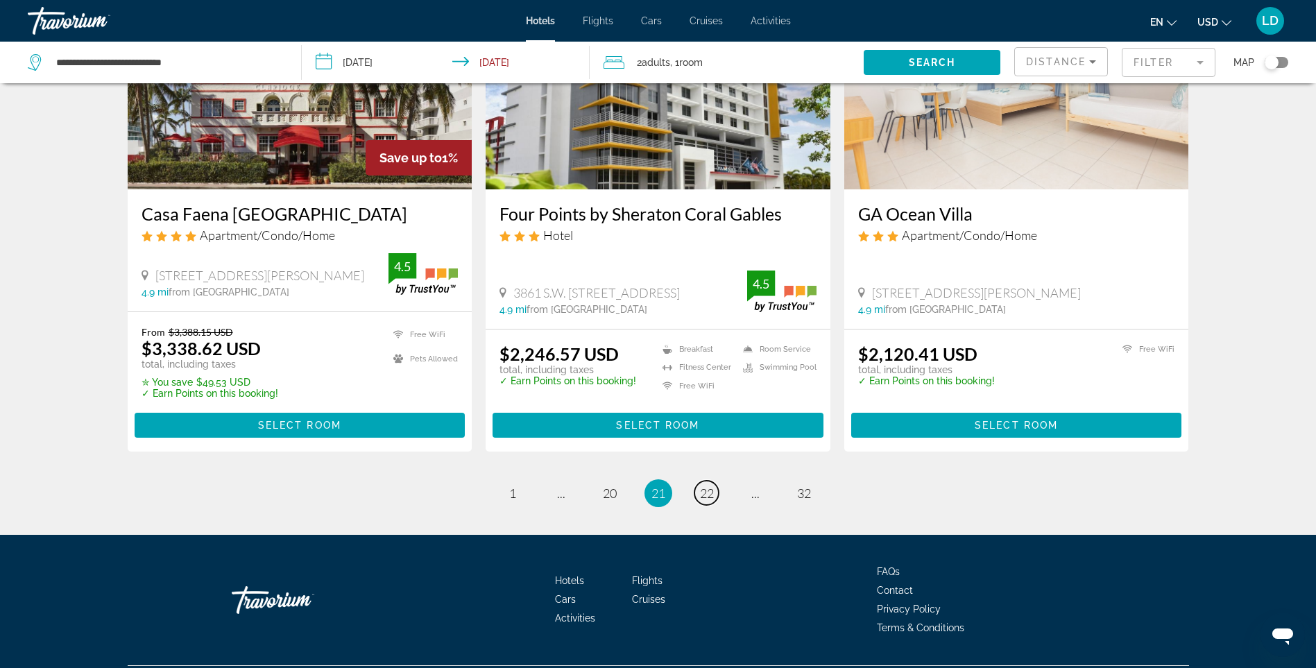
scroll to position [1736, 0]
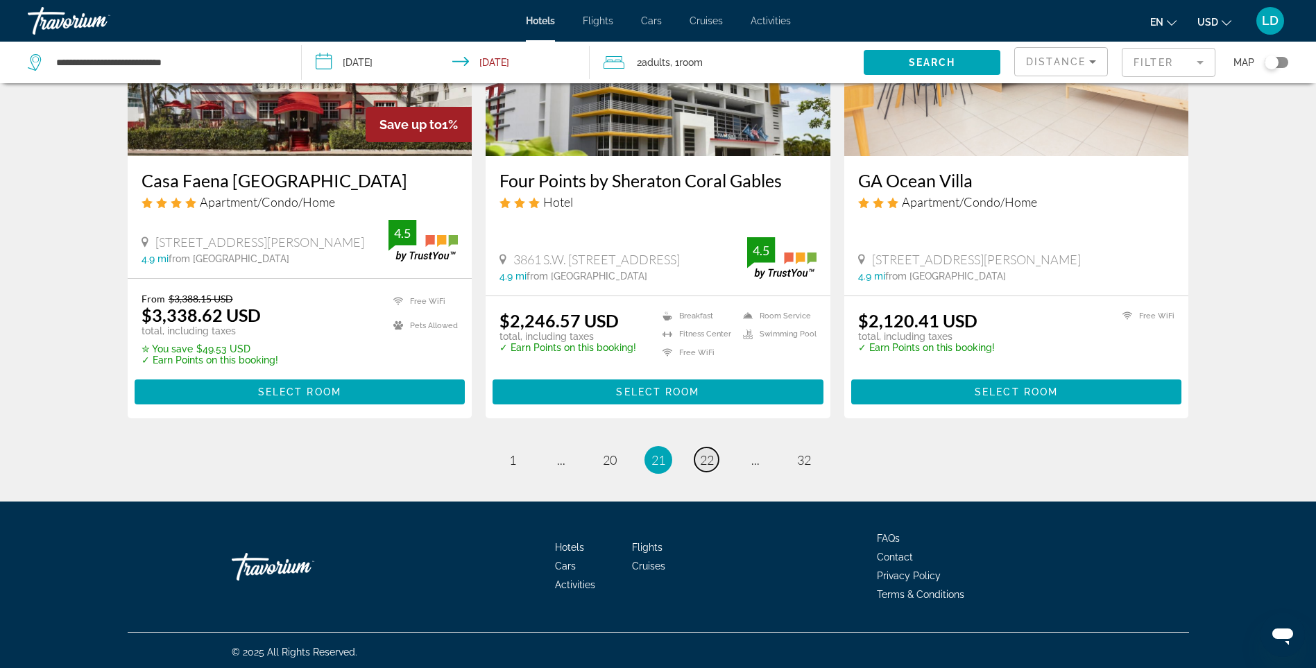
click at [704, 462] on span "22" at bounding box center [707, 459] width 14 height 15
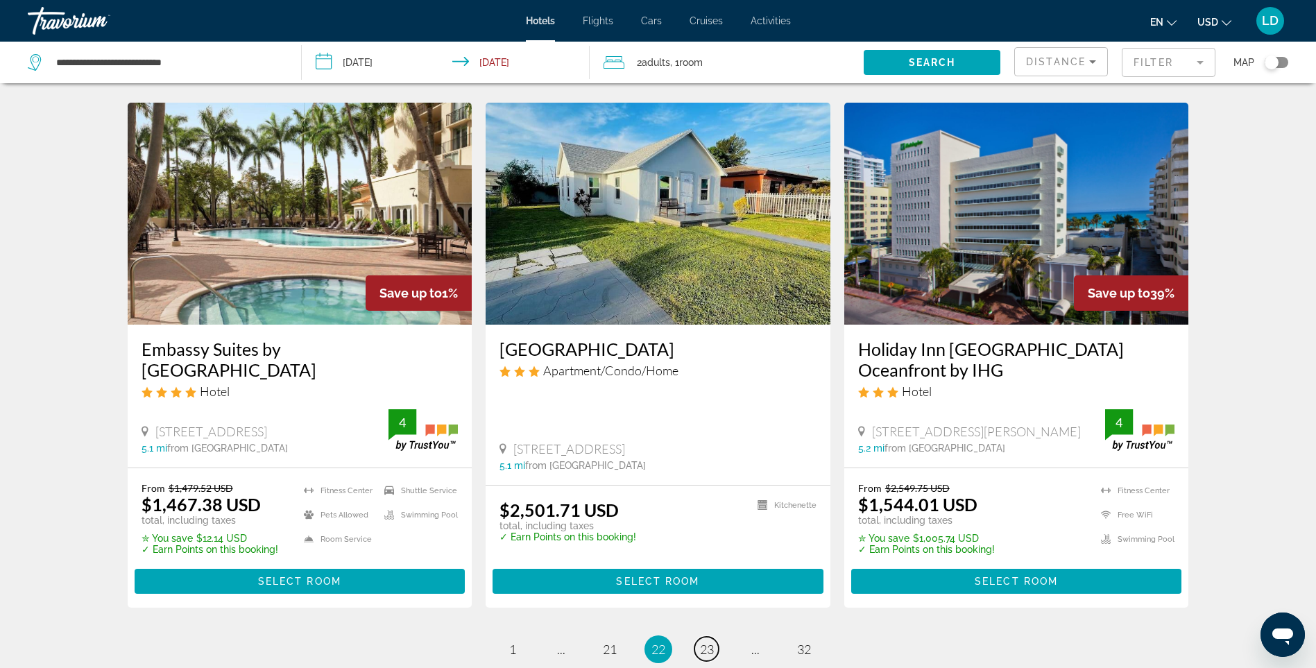
scroll to position [1665, 0]
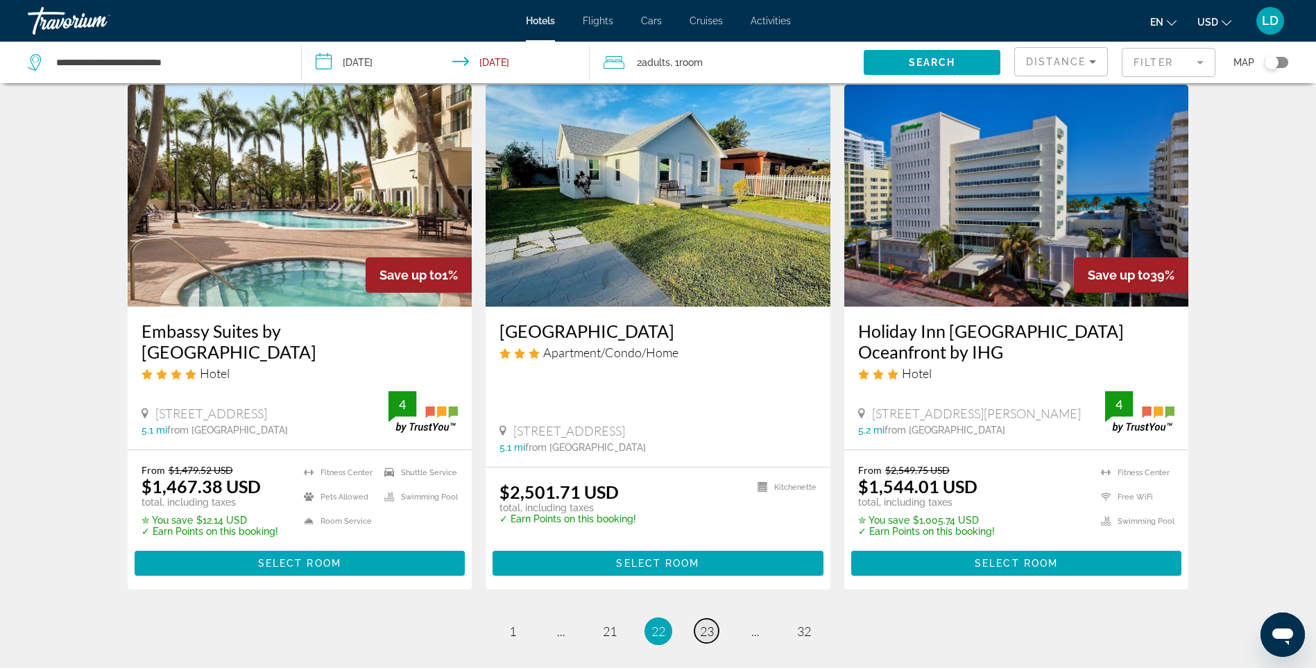
click at [708, 624] on span "23" at bounding box center [707, 631] width 14 height 15
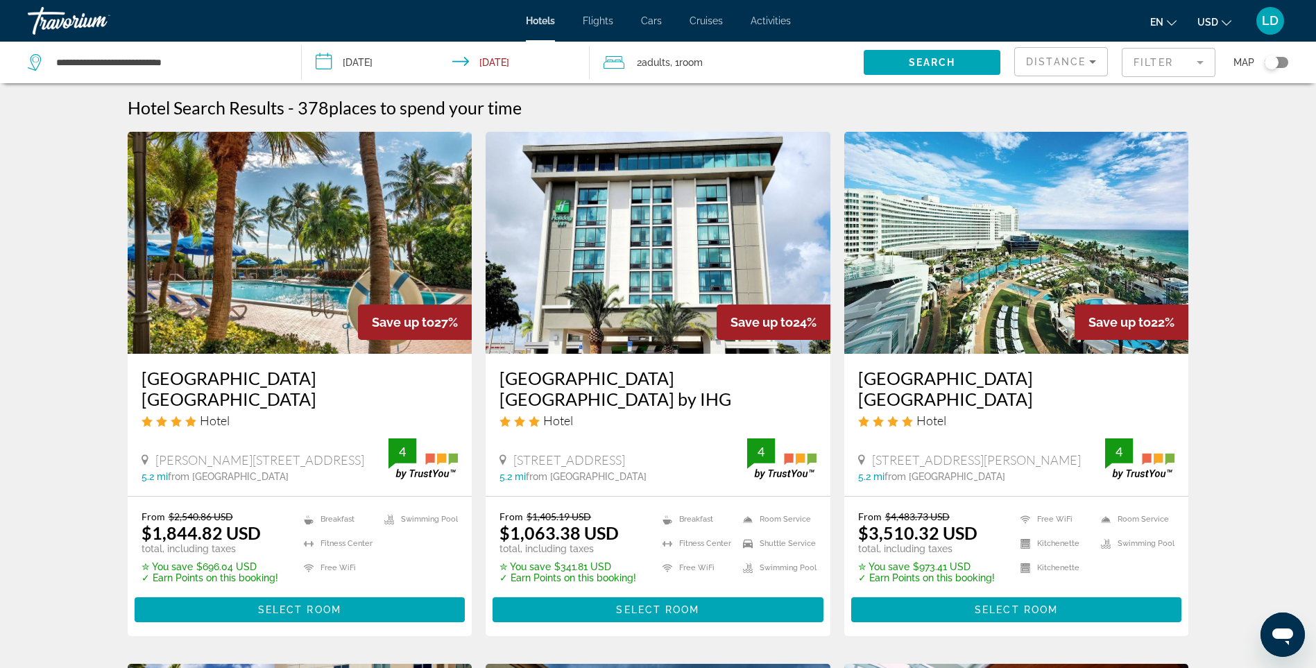
click at [658, 240] on img "Main content" at bounding box center [658, 243] width 345 height 222
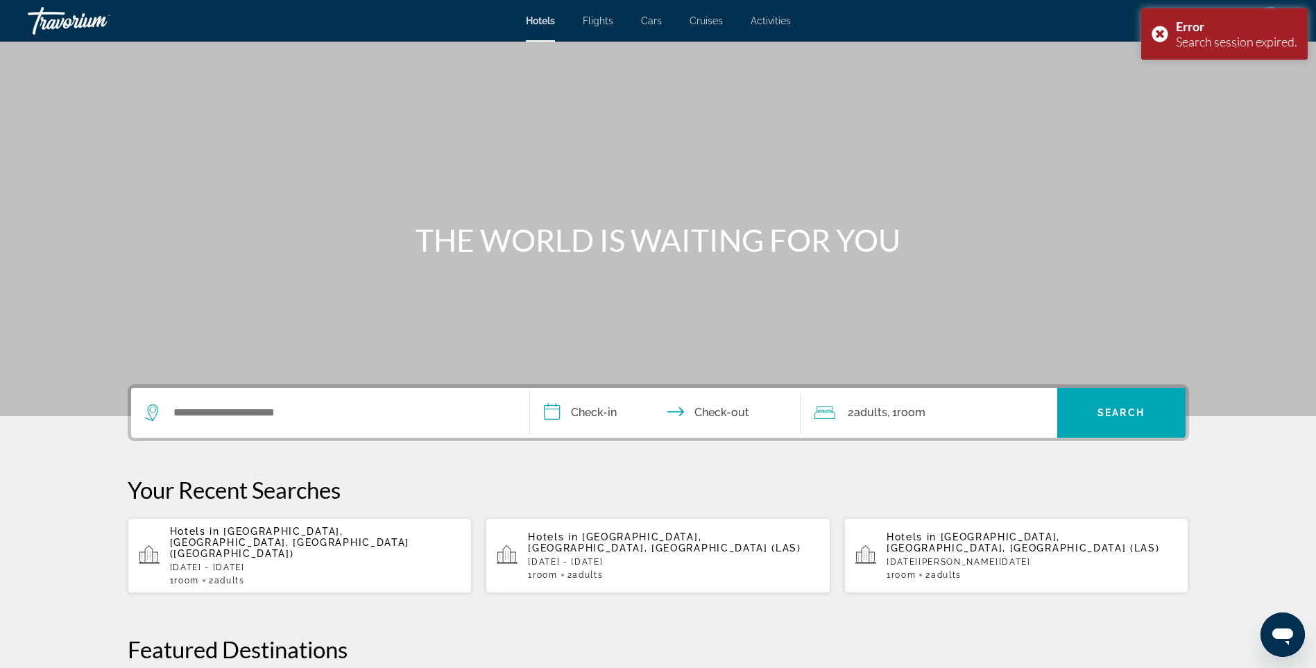
click at [250, 539] on div "Hotels in [GEOGRAPHIC_DATA], [GEOGRAPHIC_DATA], [GEOGRAPHIC_DATA] ([GEOGRAPHIC_…" at bounding box center [315, 556] width 291 height 60
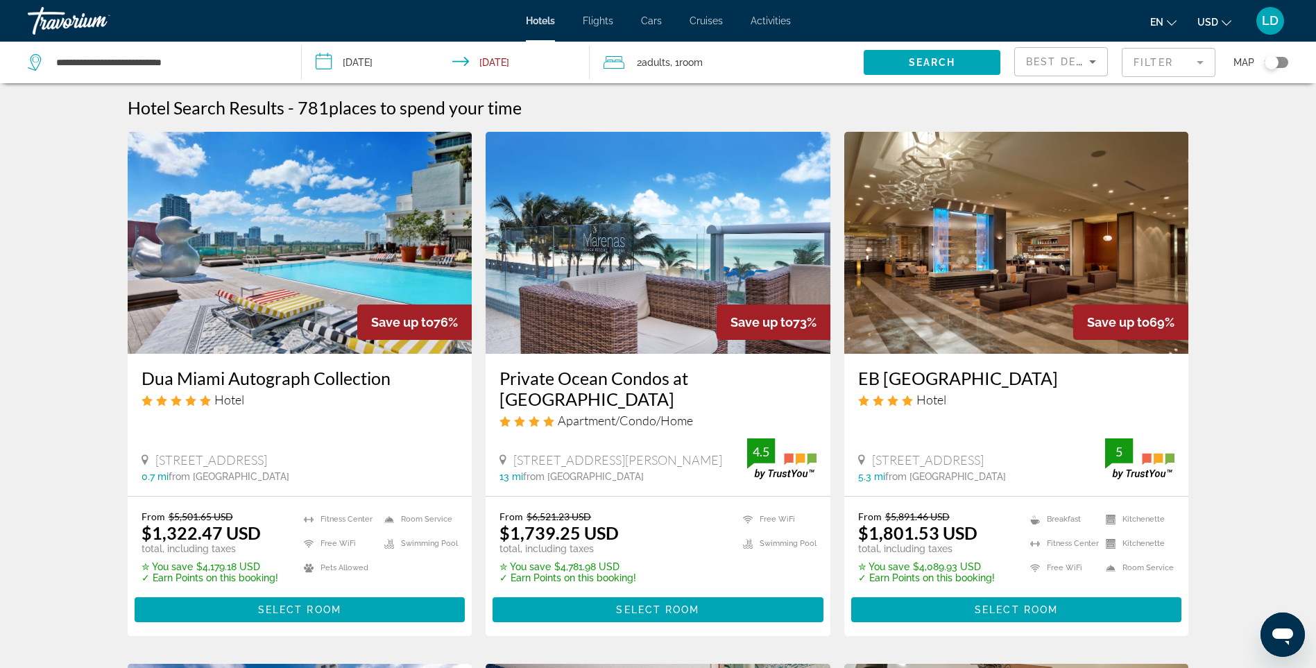
click at [1168, 65] on mat-form-field "Filter" at bounding box center [1169, 62] width 94 height 29
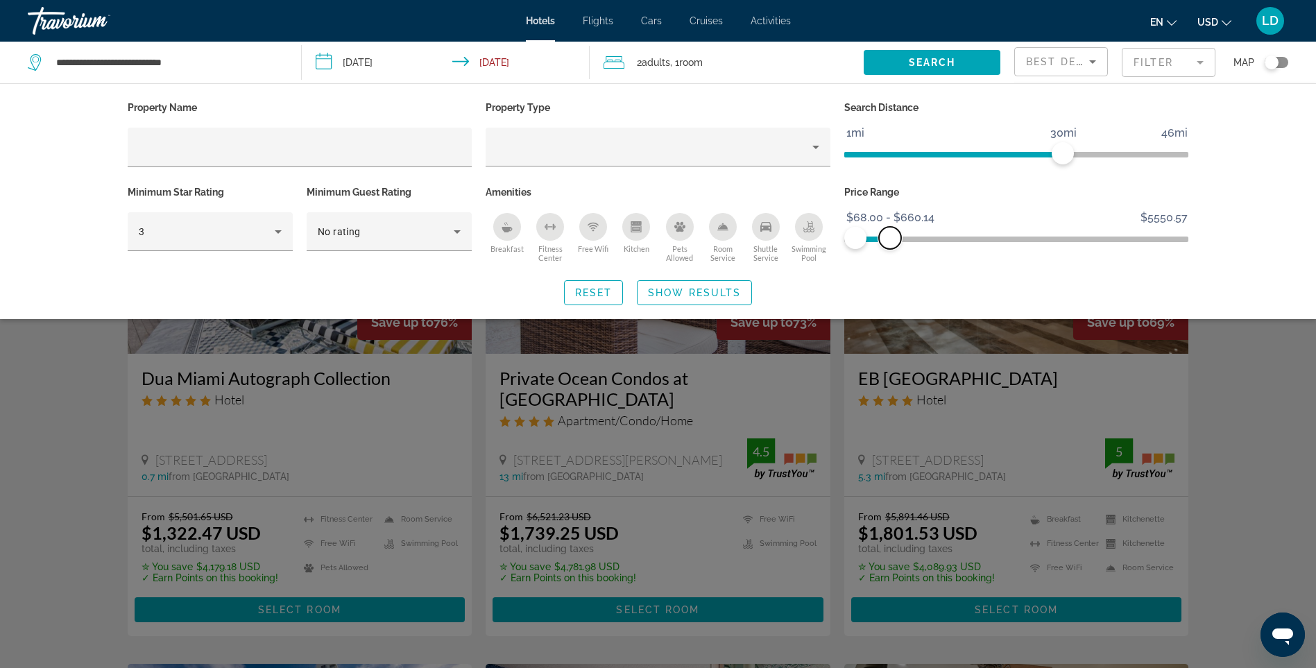
drag, startPoint x: 1166, startPoint y: 237, endPoint x: 889, endPoint y: 241, distance: 277.6
click at [889, 241] on span "ngx-slider-max" at bounding box center [890, 238] width 22 height 22
click at [721, 293] on span "Show Results" at bounding box center [694, 292] width 93 height 11
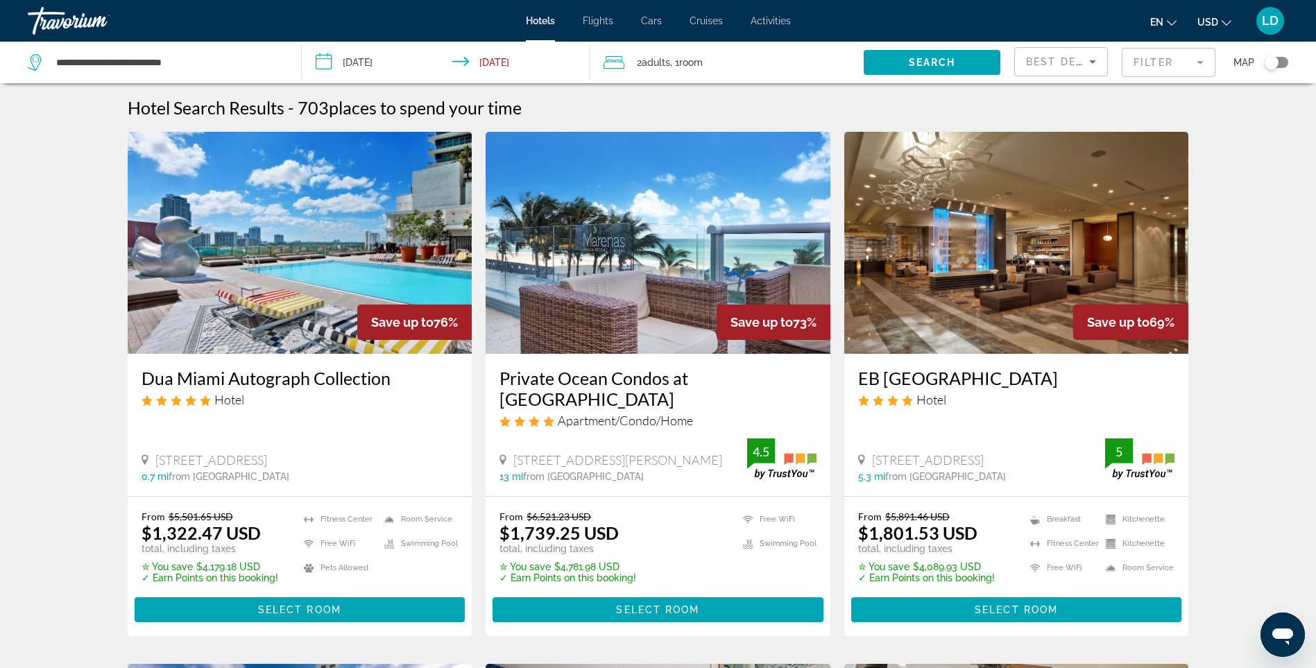
click at [1161, 62] on mat-form-field "Filter" at bounding box center [1169, 62] width 94 height 29
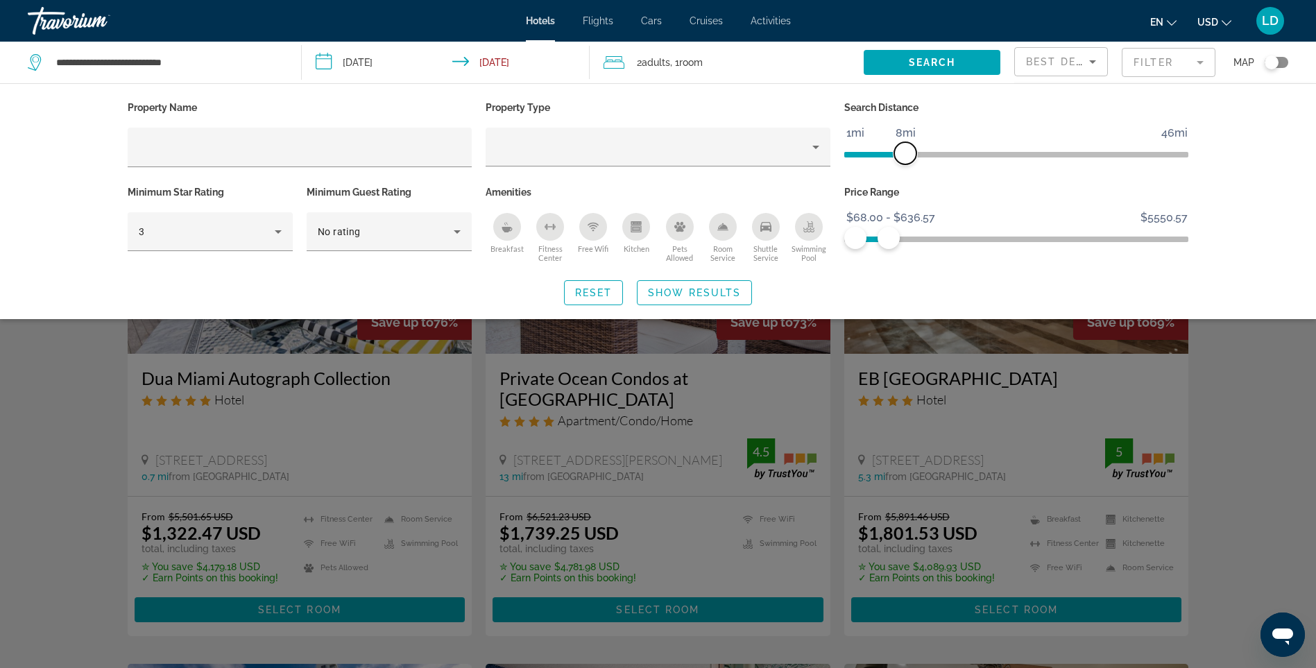
drag, startPoint x: 1060, startPoint y: 156, endPoint x: 905, endPoint y: 157, distance: 155.4
click at [905, 157] on span "ngx-slider" at bounding box center [905, 153] width 22 height 22
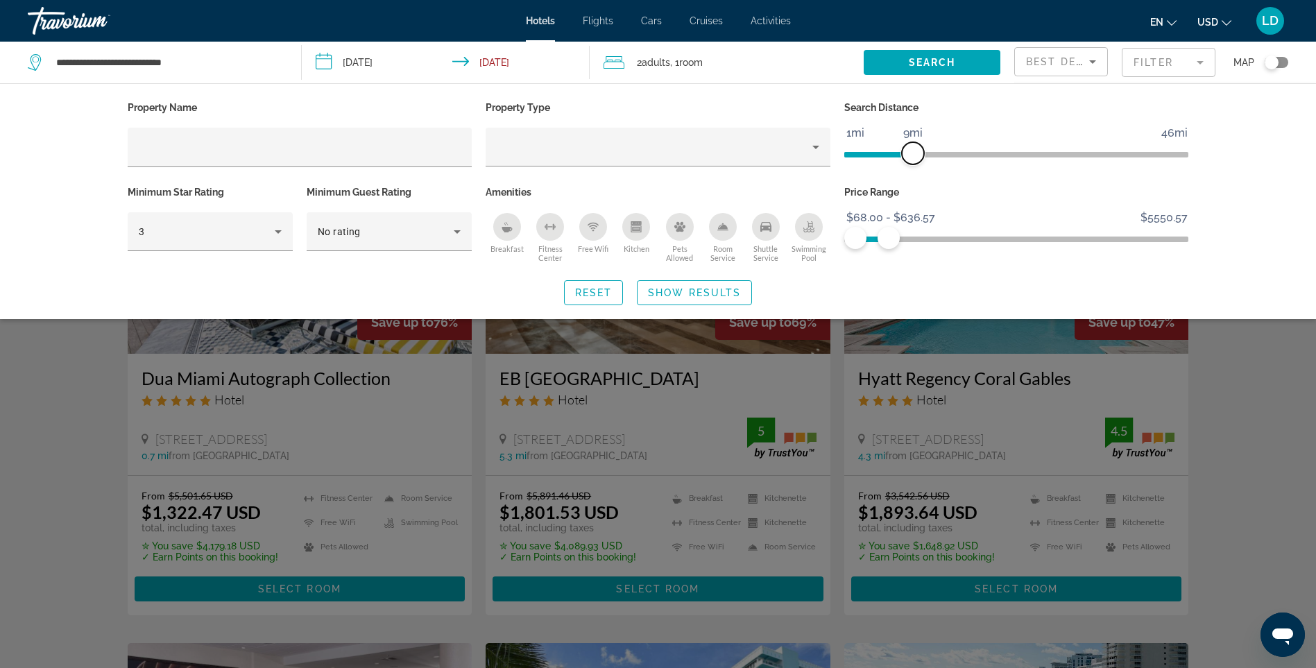
click at [913, 157] on span "ngx-slider" at bounding box center [913, 153] width 22 height 22
click at [415, 151] on input "Hotel Filters" at bounding box center [300, 147] width 323 height 17
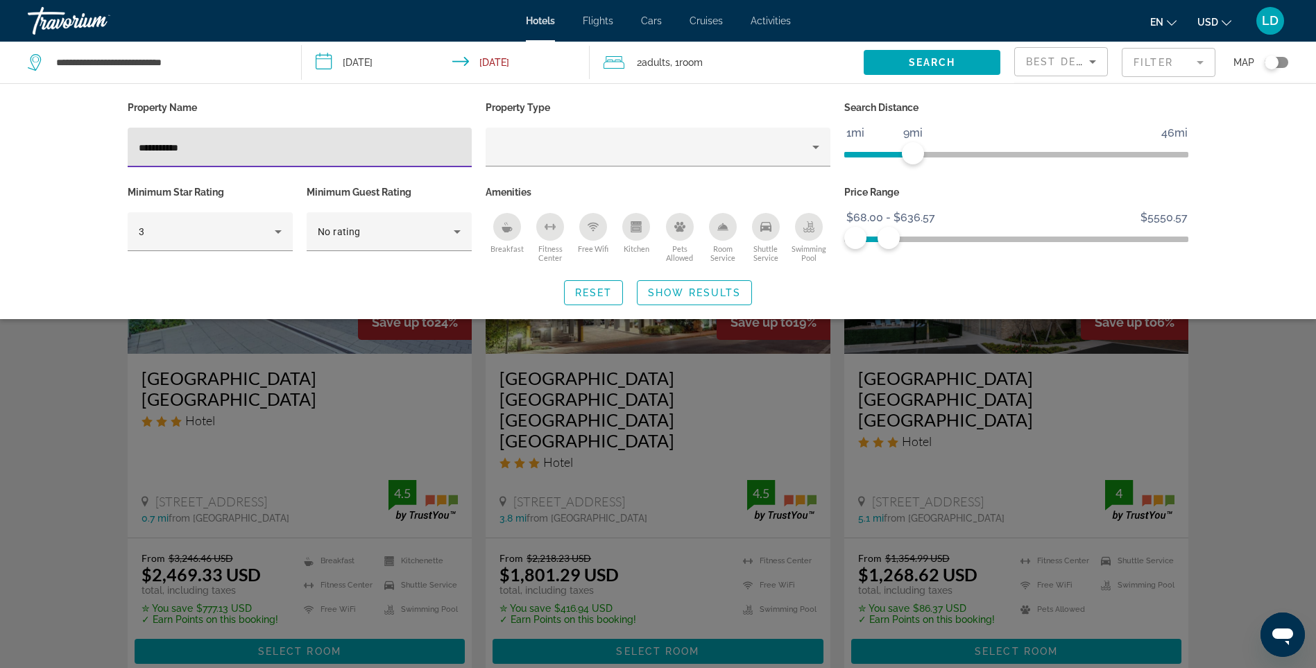
type input "**********"
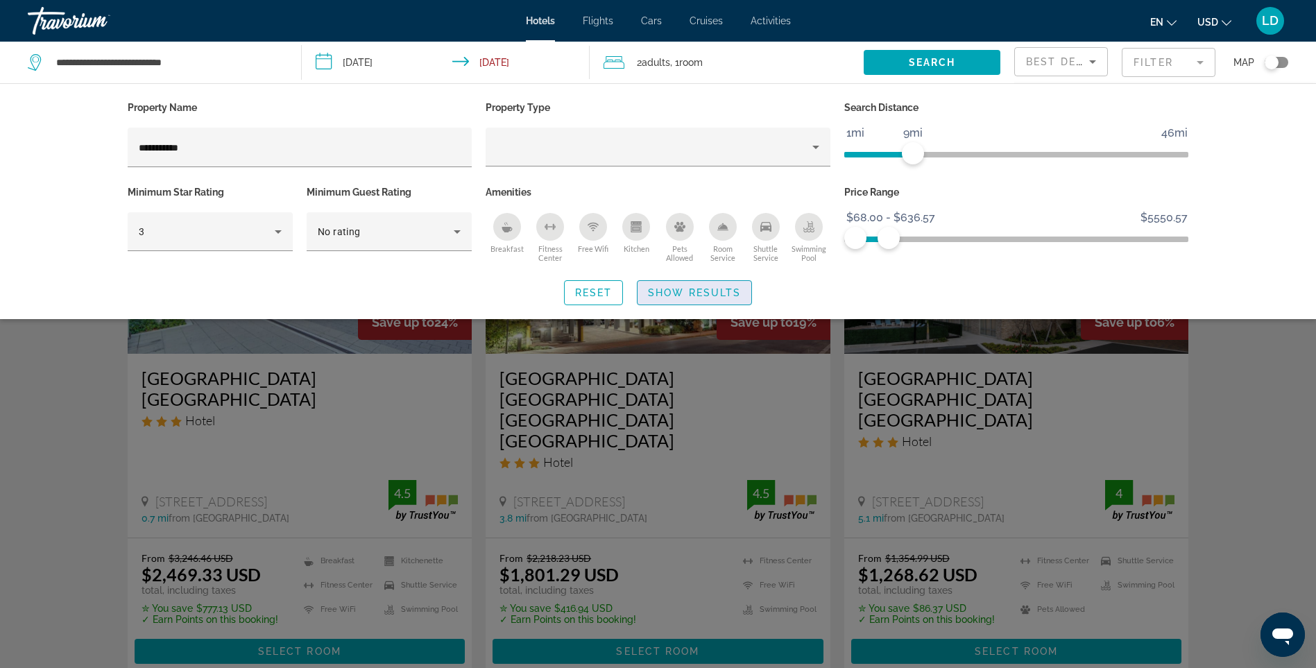
click at [698, 300] on span "Search widget" at bounding box center [695, 292] width 114 height 33
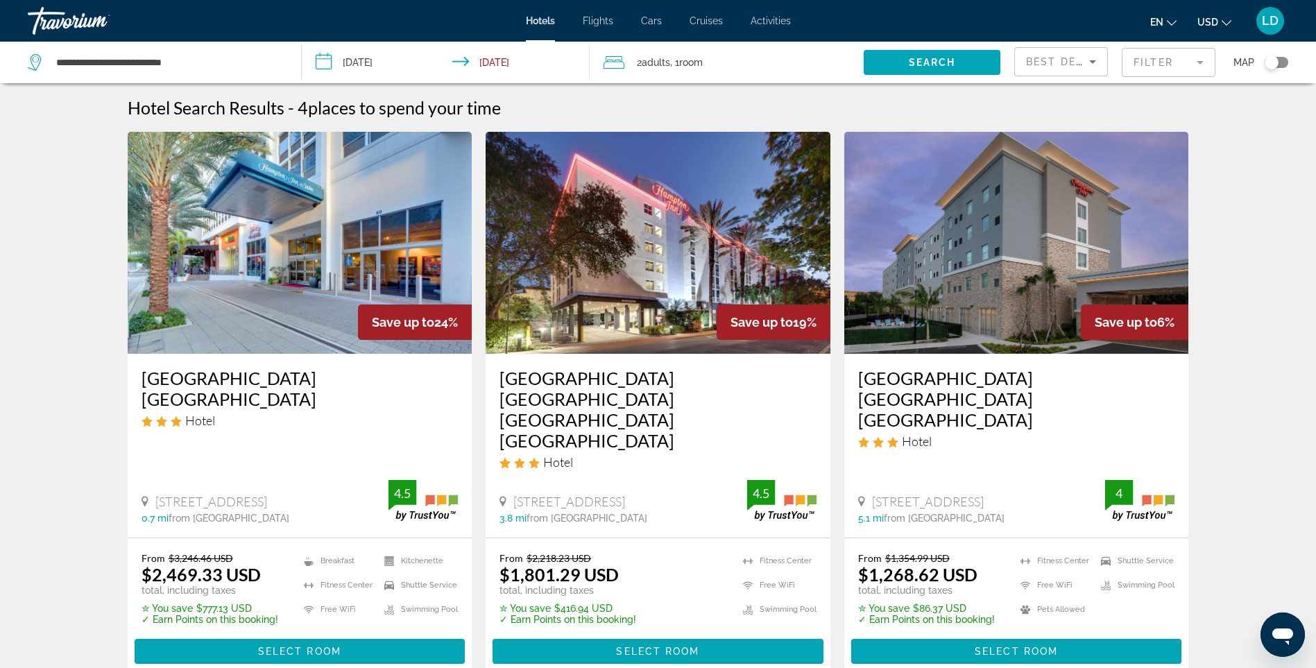
click at [1030, 273] on img "Main content" at bounding box center [1016, 243] width 345 height 222
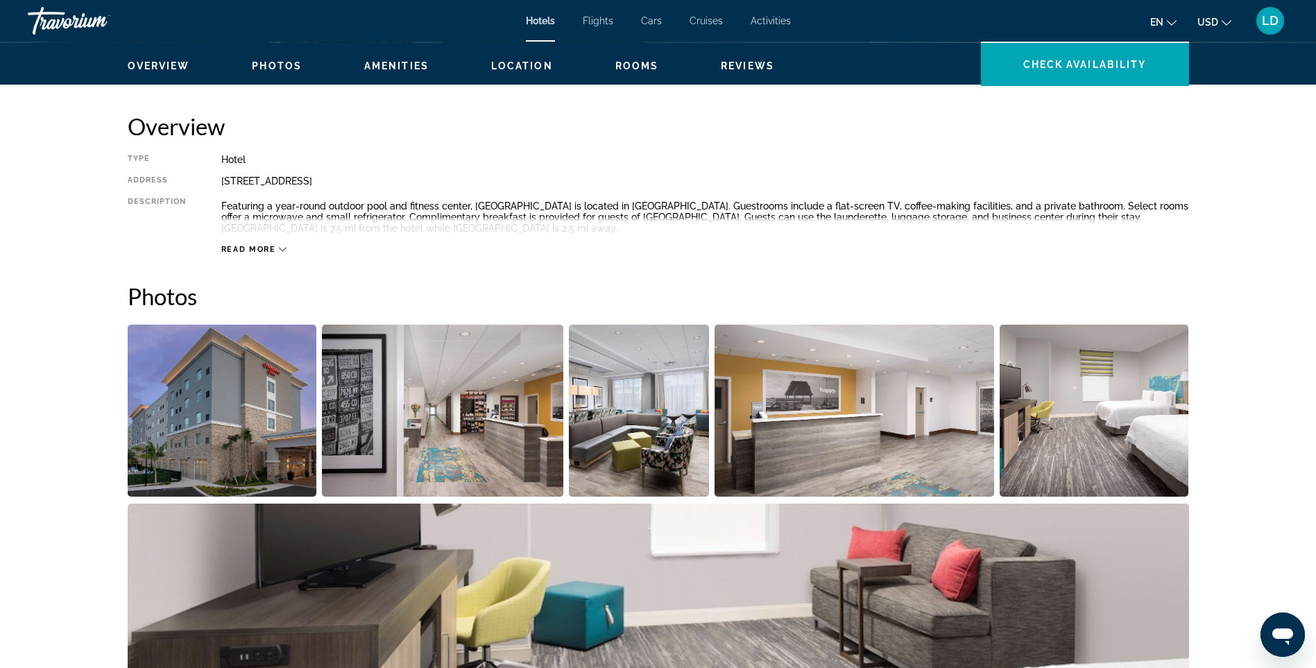
scroll to position [416, 0]
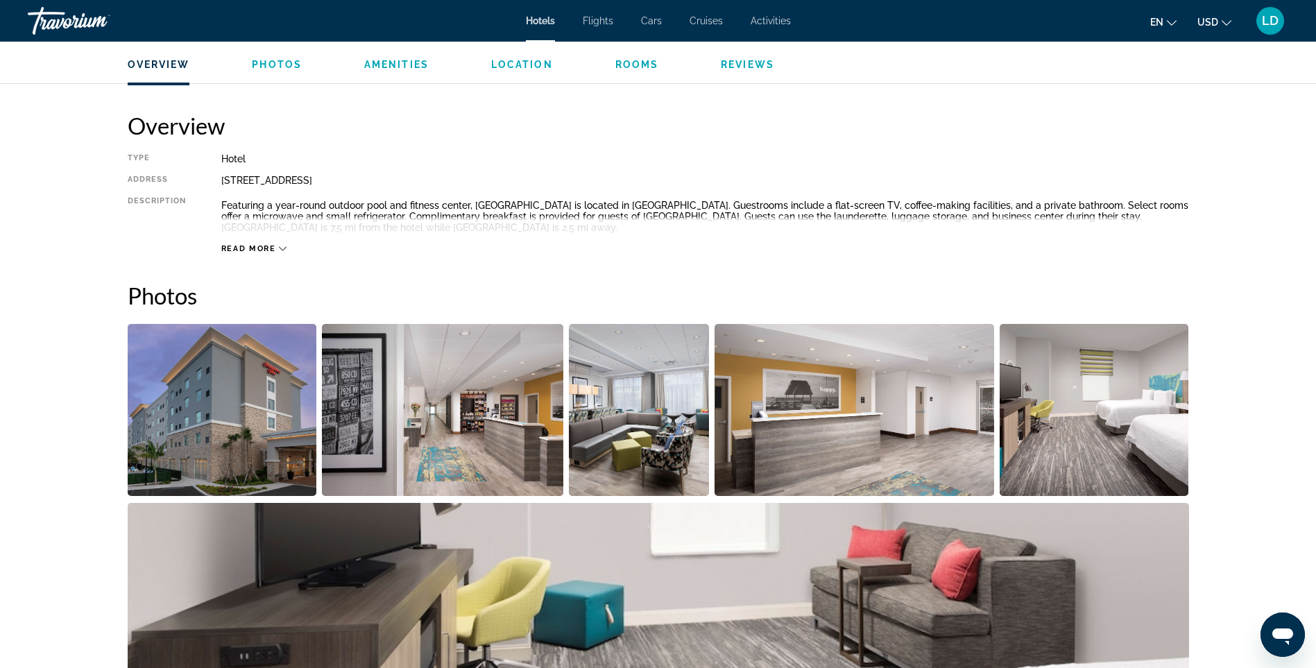
click at [479, 436] on img "Open full-screen image slider" at bounding box center [442, 410] width 241 height 172
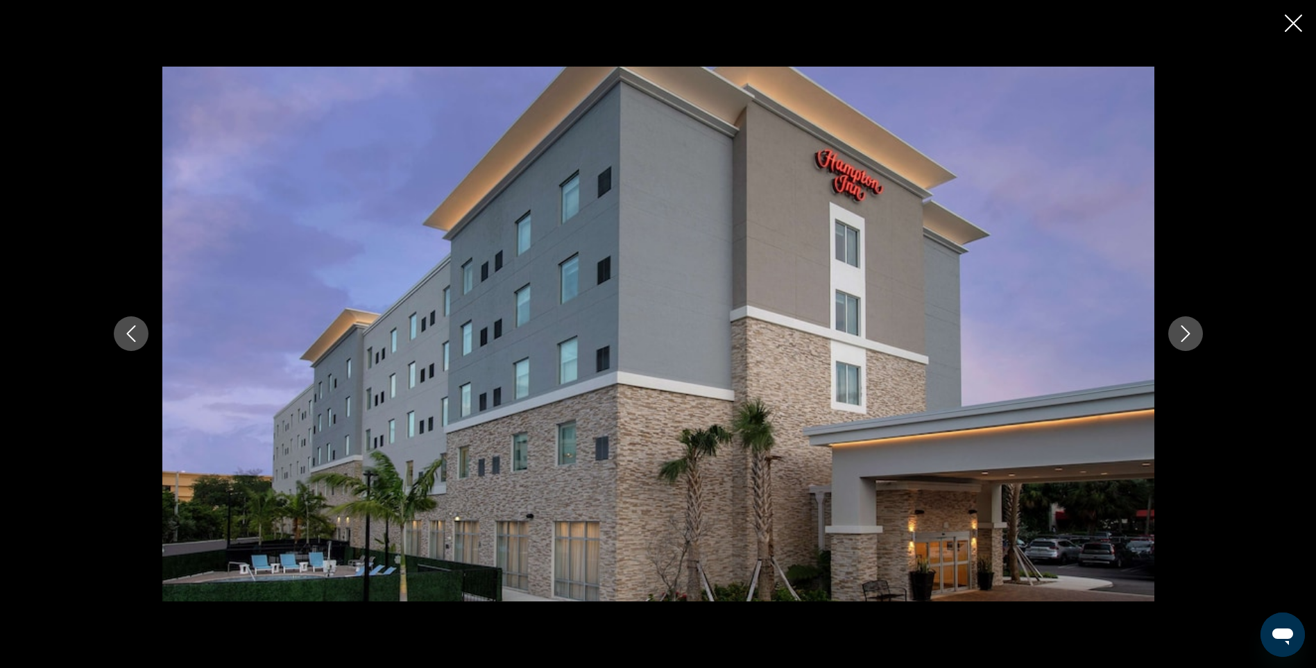
click at [1184, 329] on icon "Next image" at bounding box center [1185, 334] width 9 height 17
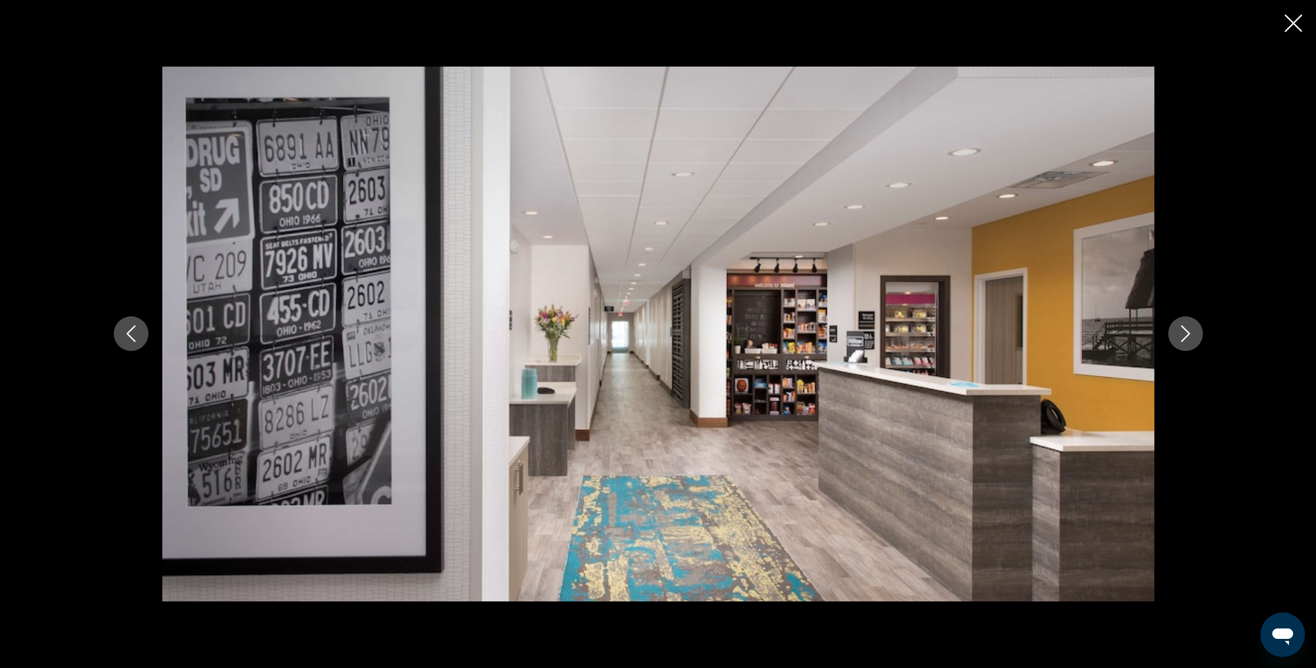
click at [1184, 329] on icon "Next image" at bounding box center [1185, 334] width 9 height 17
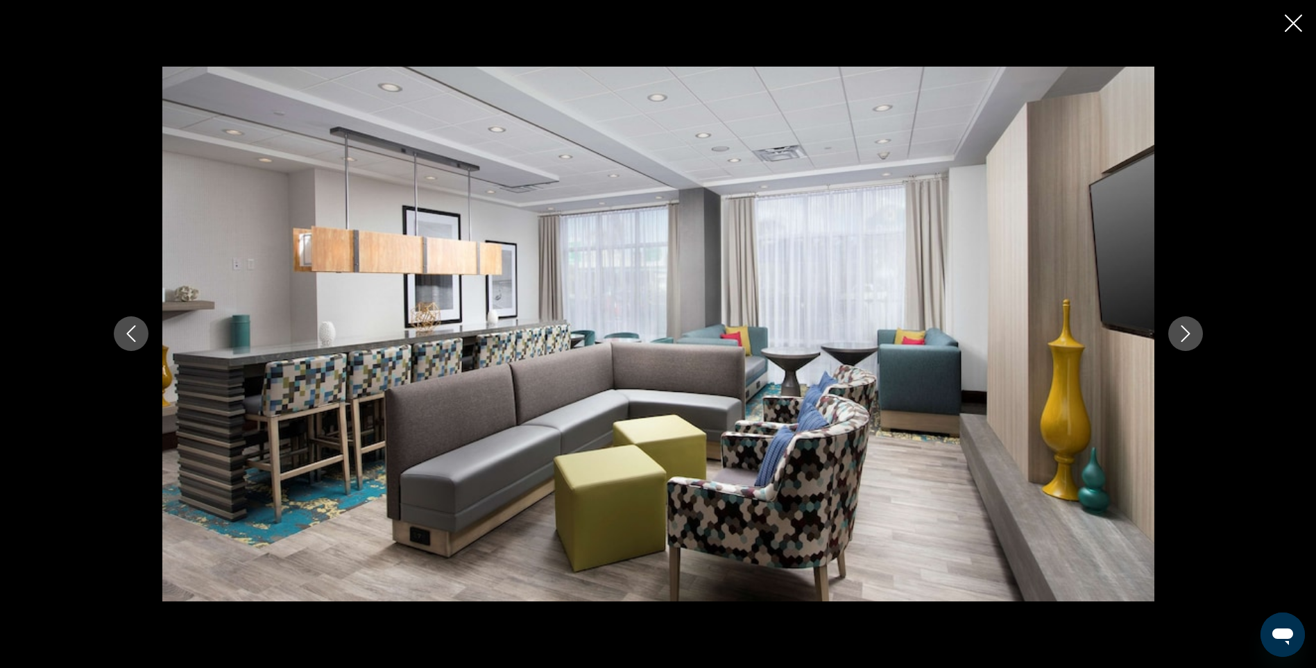
click at [1184, 329] on icon "Next image" at bounding box center [1185, 334] width 9 height 17
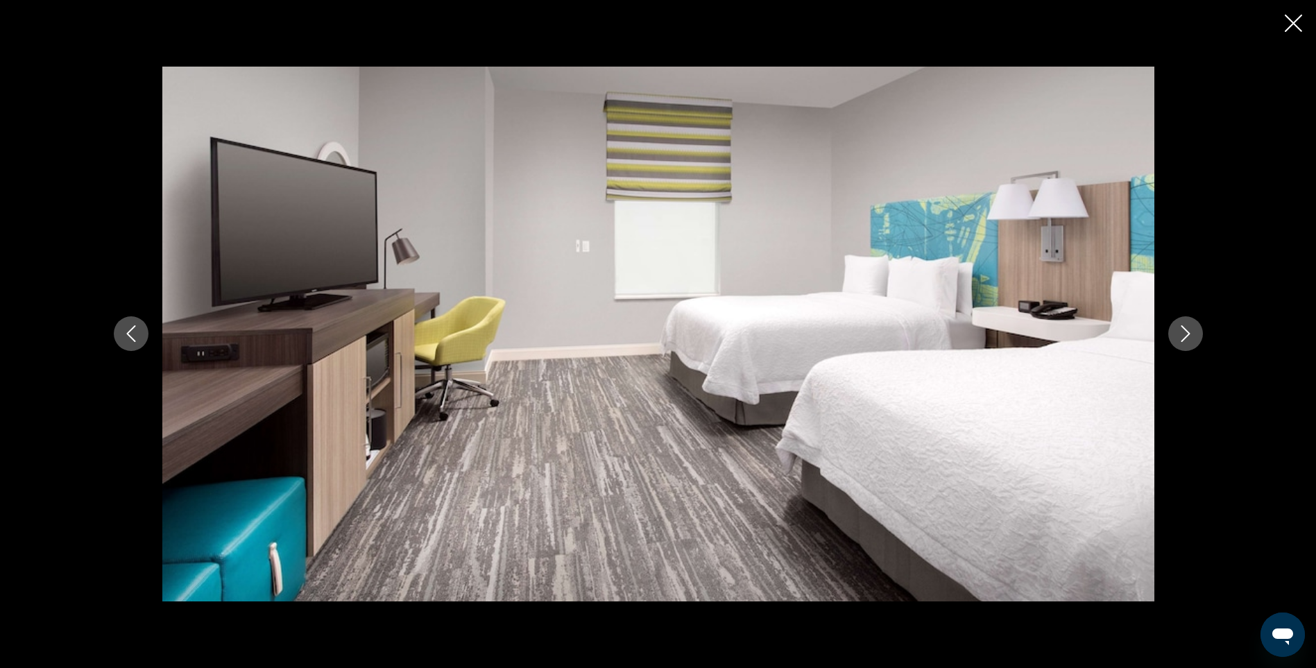
click at [1184, 329] on icon "Next image" at bounding box center [1185, 334] width 9 height 17
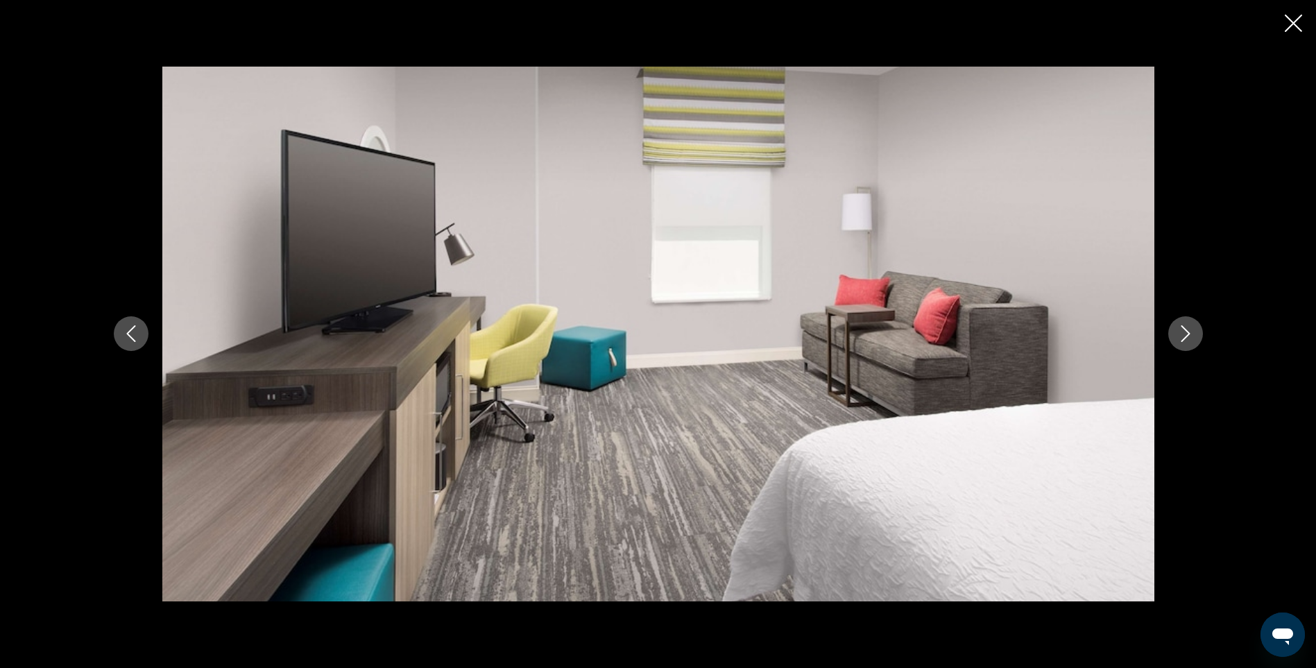
click at [1184, 329] on icon "Next image" at bounding box center [1185, 334] width 9 height 17
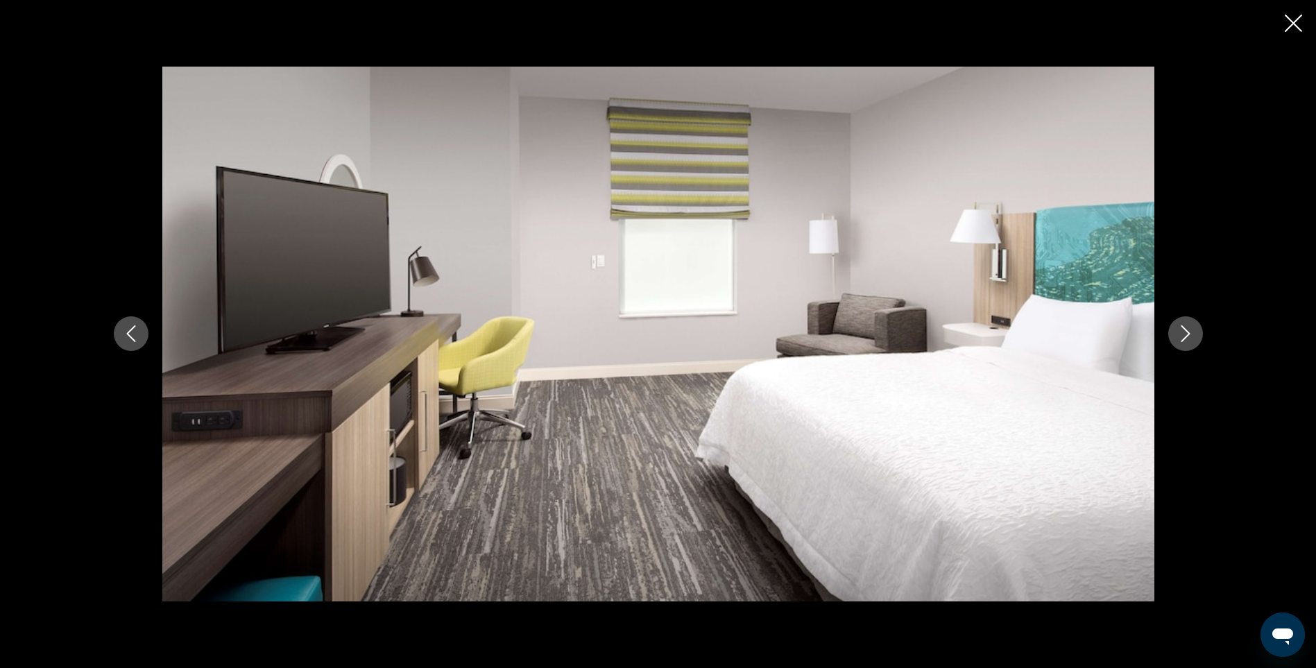
click at [1184, 329] on icon "Next image" at bounding box center [1185, 334] width 9 height 17
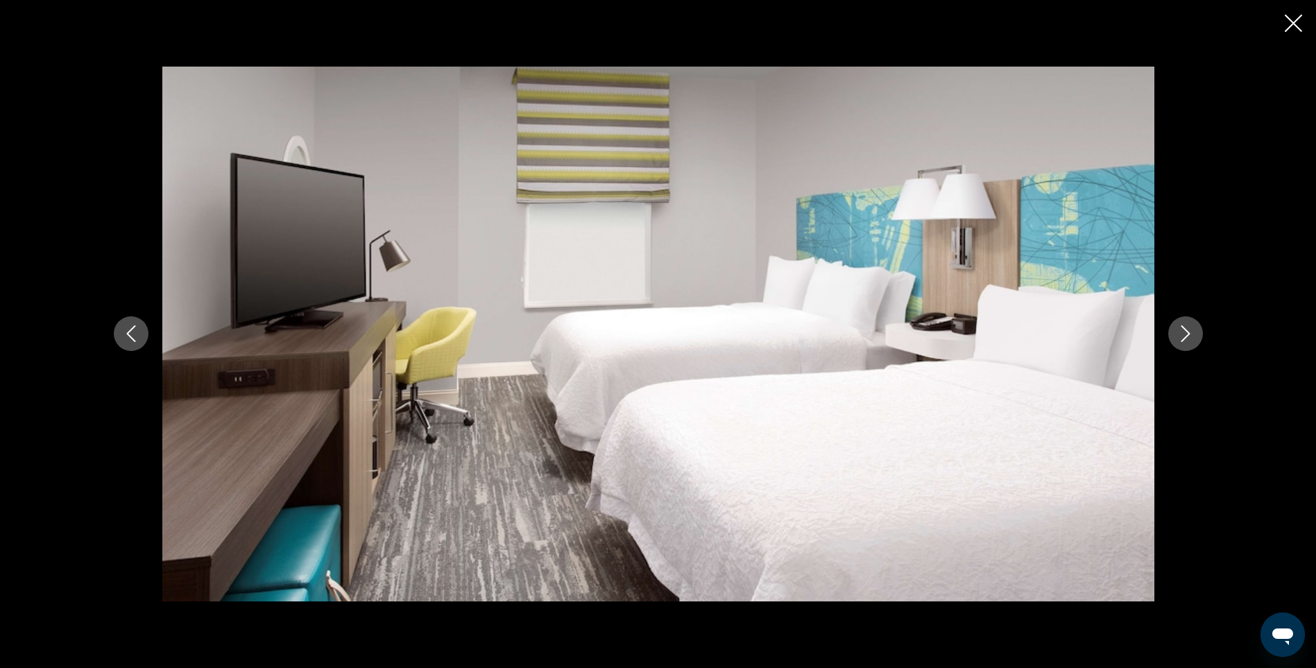
click at [1184, 329] on icon "Next image" at bounding box center [1185, 334] width 9 height 17
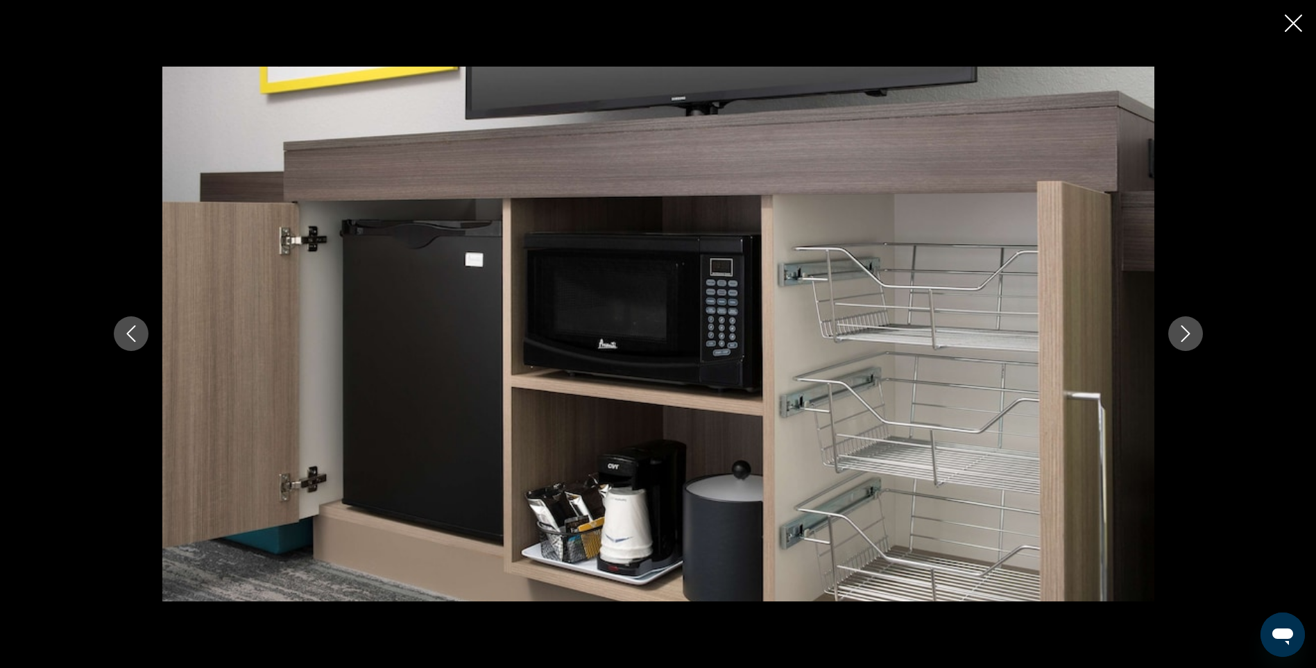
click at [1184, 329] on icon "Next image" at bounding box center [1185, 334] width 9 height 17
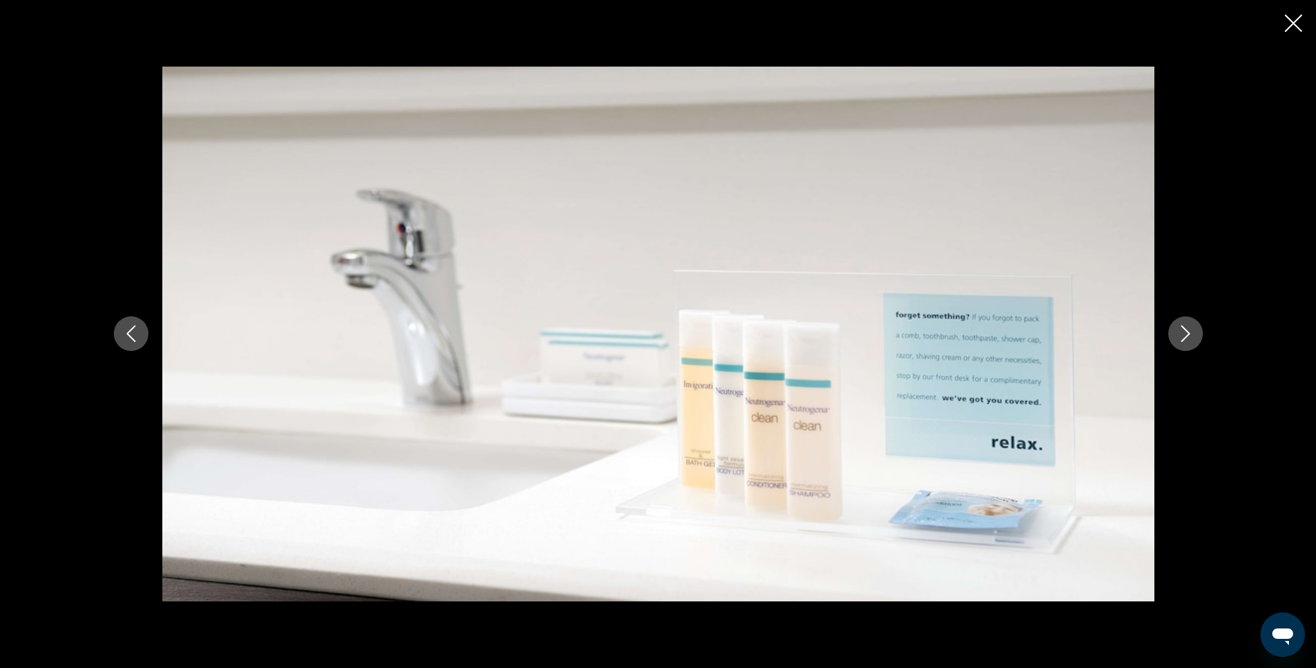
click at [1184, 329] on icon "Next image" at bounding box center [1185, 334] width 9 height 17
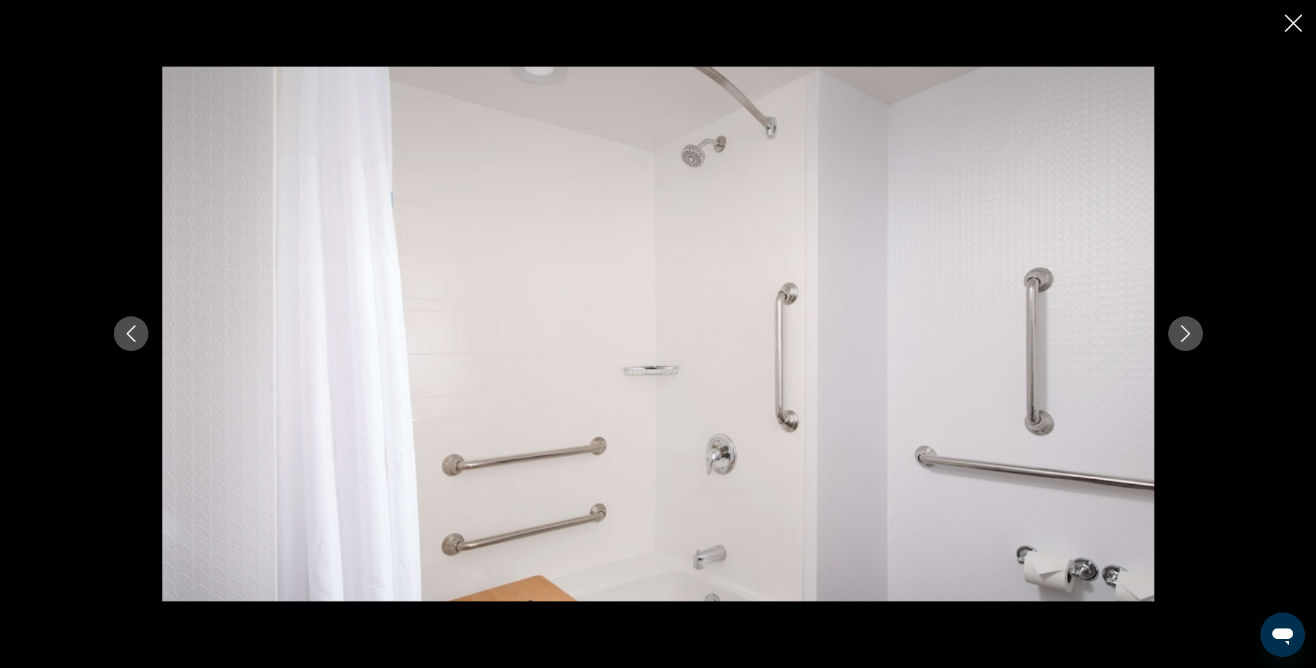
click at [1184, 329] on icon "Next image" at bounding box center [1185, 334] width 9 height 17
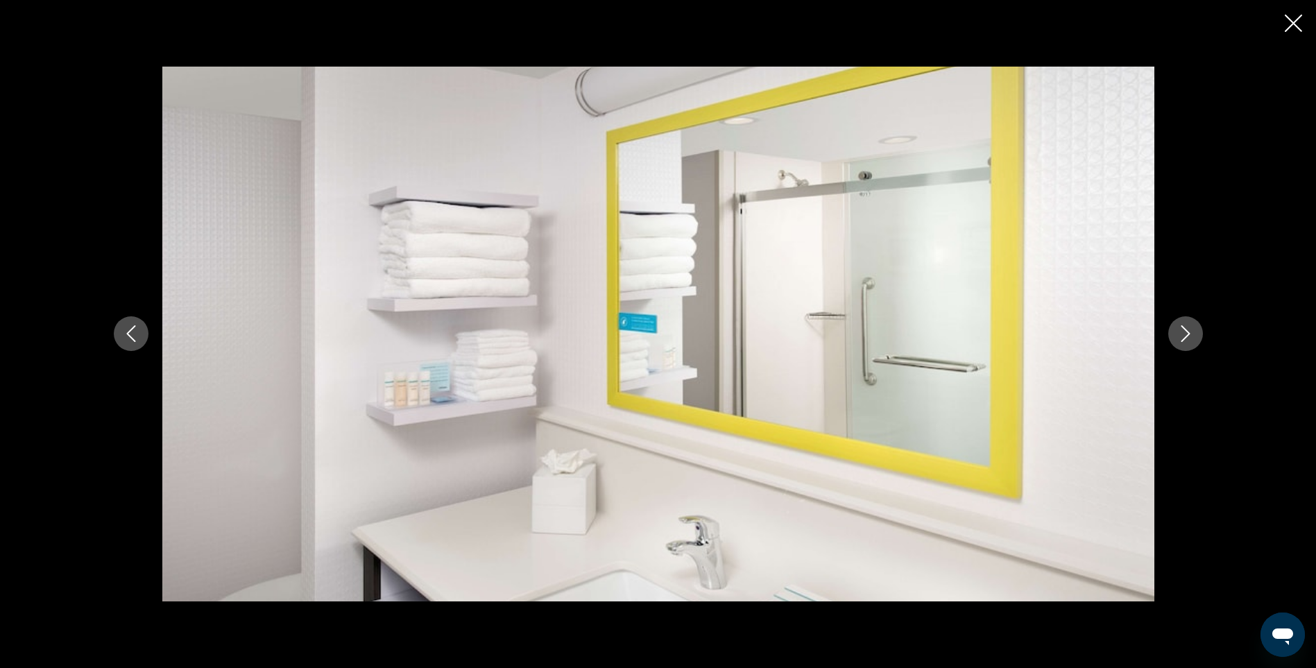
click at [1184, 329] on icon "Next image" at bounding box center [1185, 334] width 9 height 17
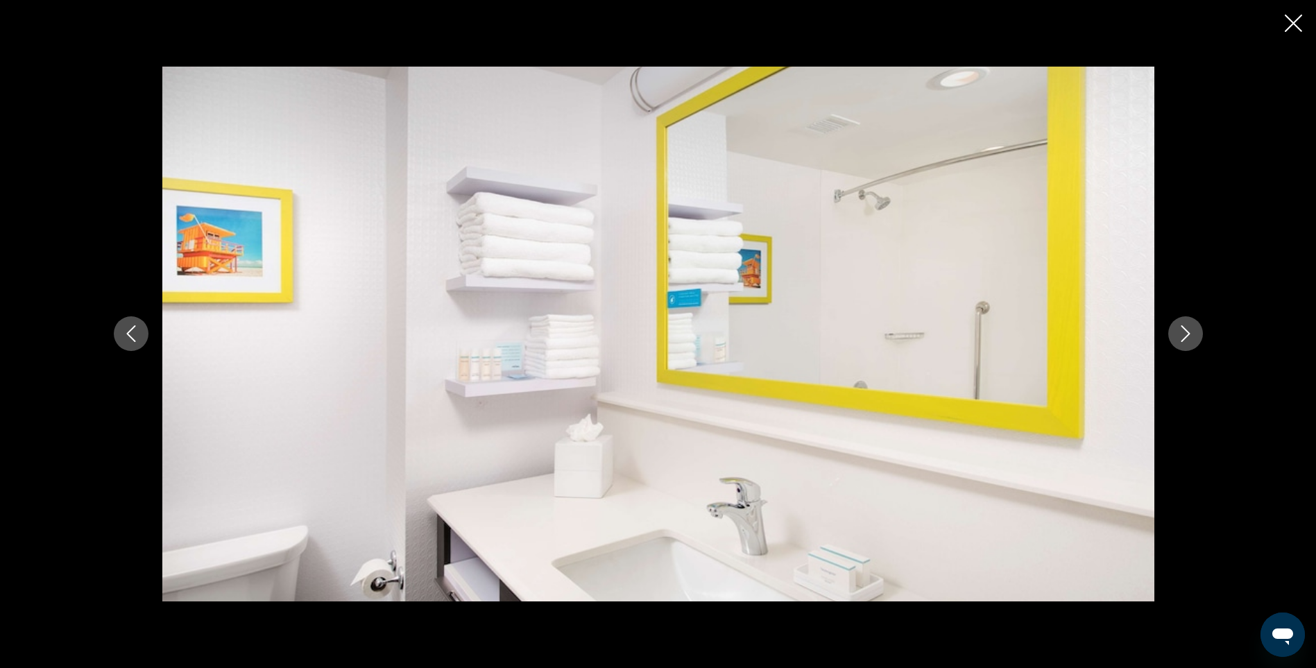
click at [1184, 329] on icon "Next image" at bounding box center [1185, 334] width 9 height 17
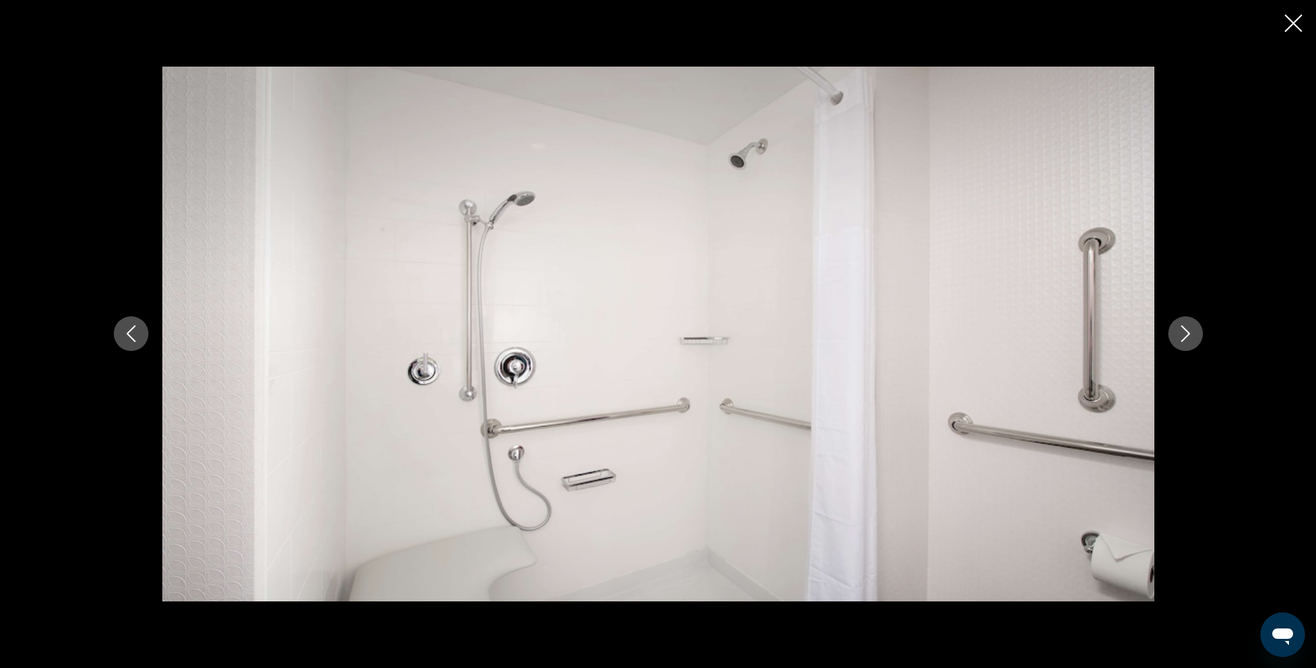
click at [1184, 329] on icon "Next image" at bounding box center [1185, 334] width 9 height 17
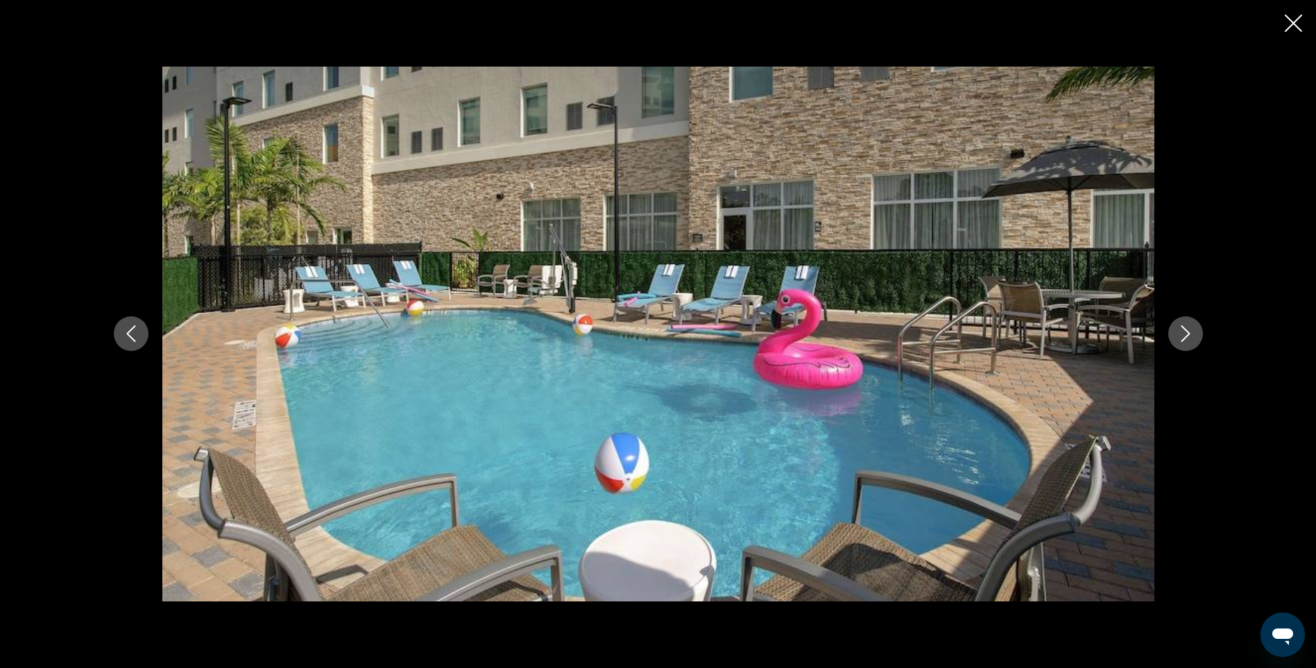
click at [1184, 329] on icon "Next image" at bounding box center [1185, 334] width 9 height 17
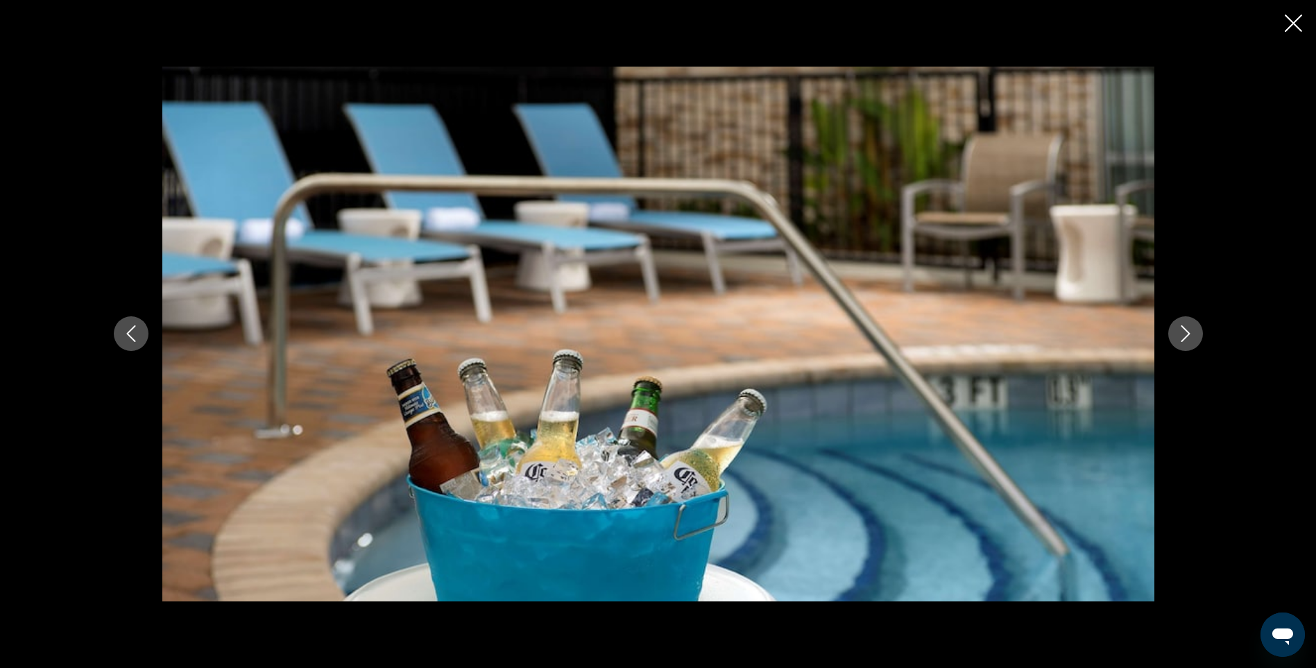
click at [1184, 329] on icon "Next image" at bounding box center [1185, 334] width 9 height 17
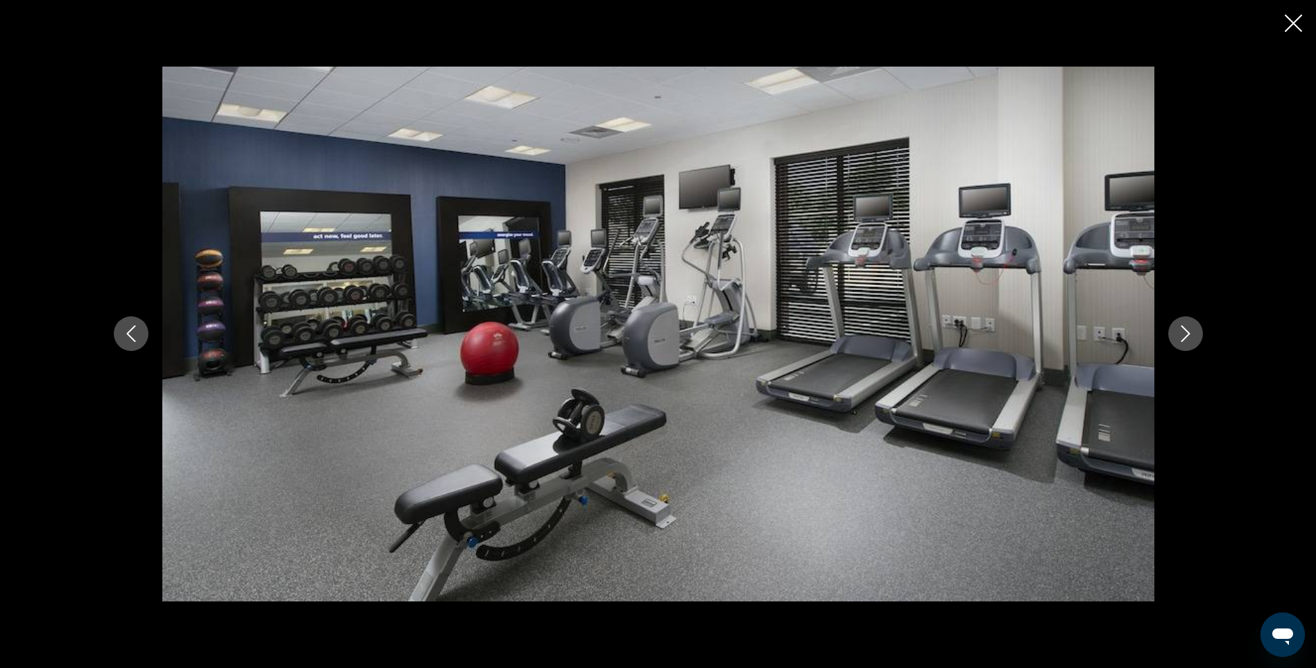
click at [1184, 329] on icon "Next image" at bounding box center [1185, 334] width 9 height 17
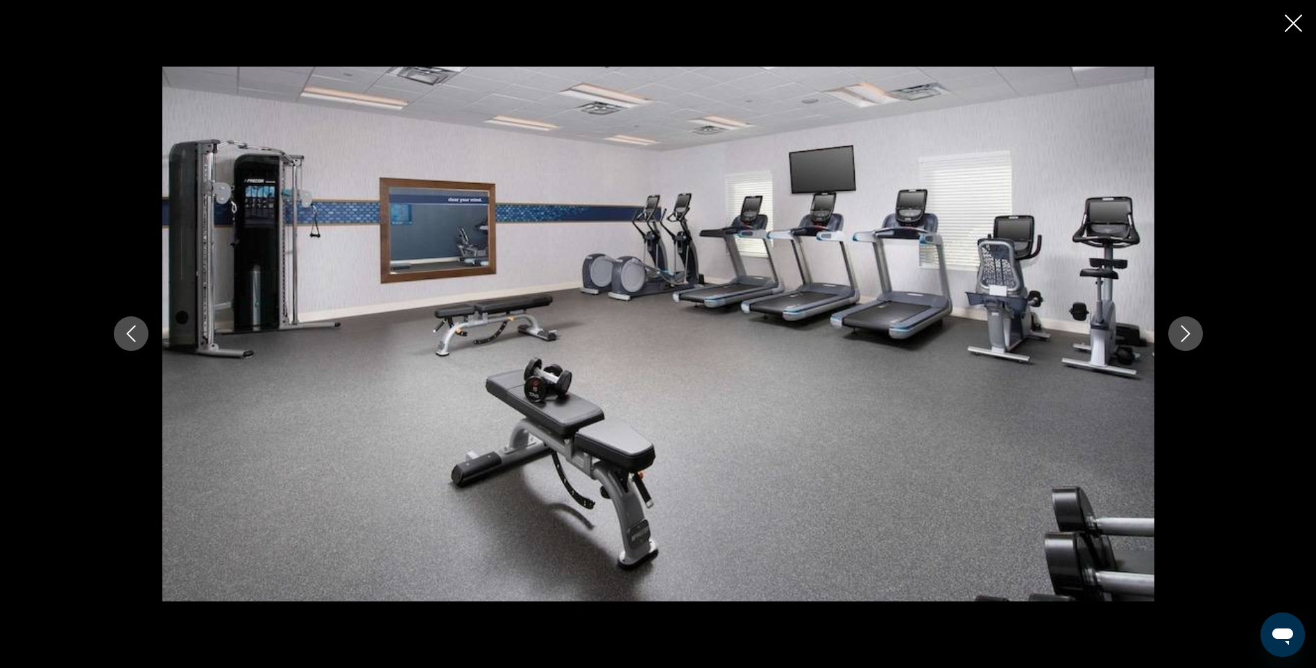
click at [1184, 329] on icon "Next image" at bounding box center [1185, 334] width 9 height 17
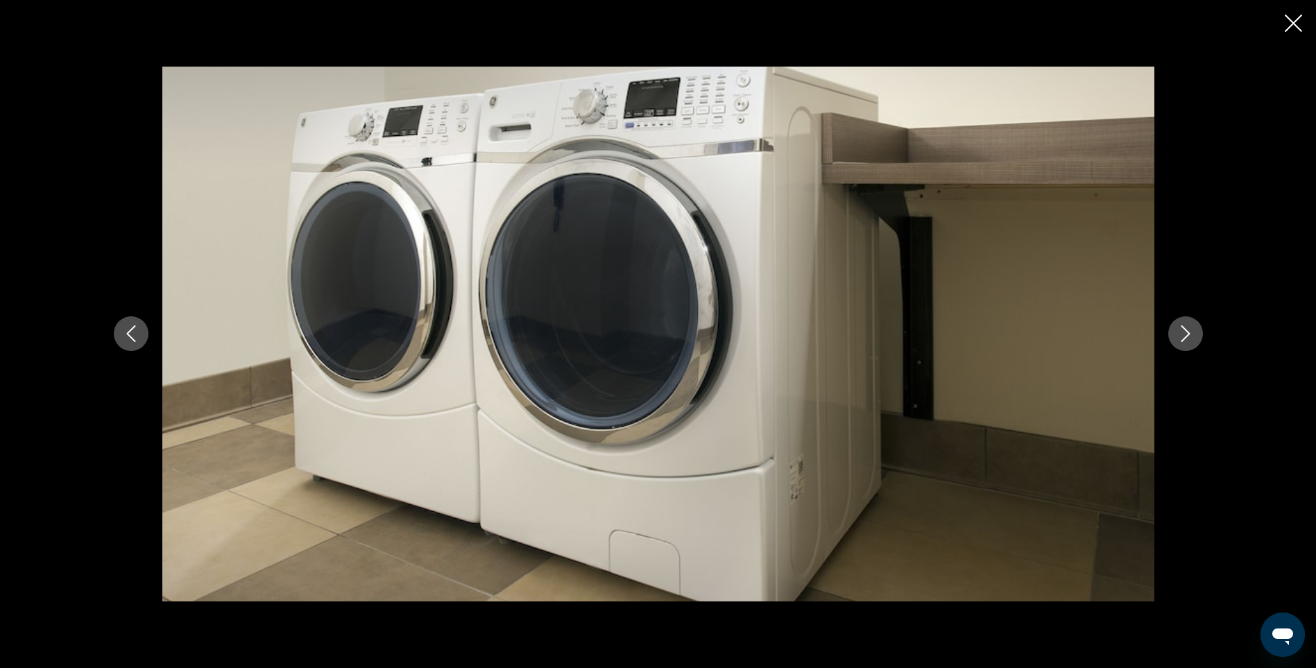
click at [1184, 329] on icon "Next image" at bounding box center [1185, 334] width 9 height 17
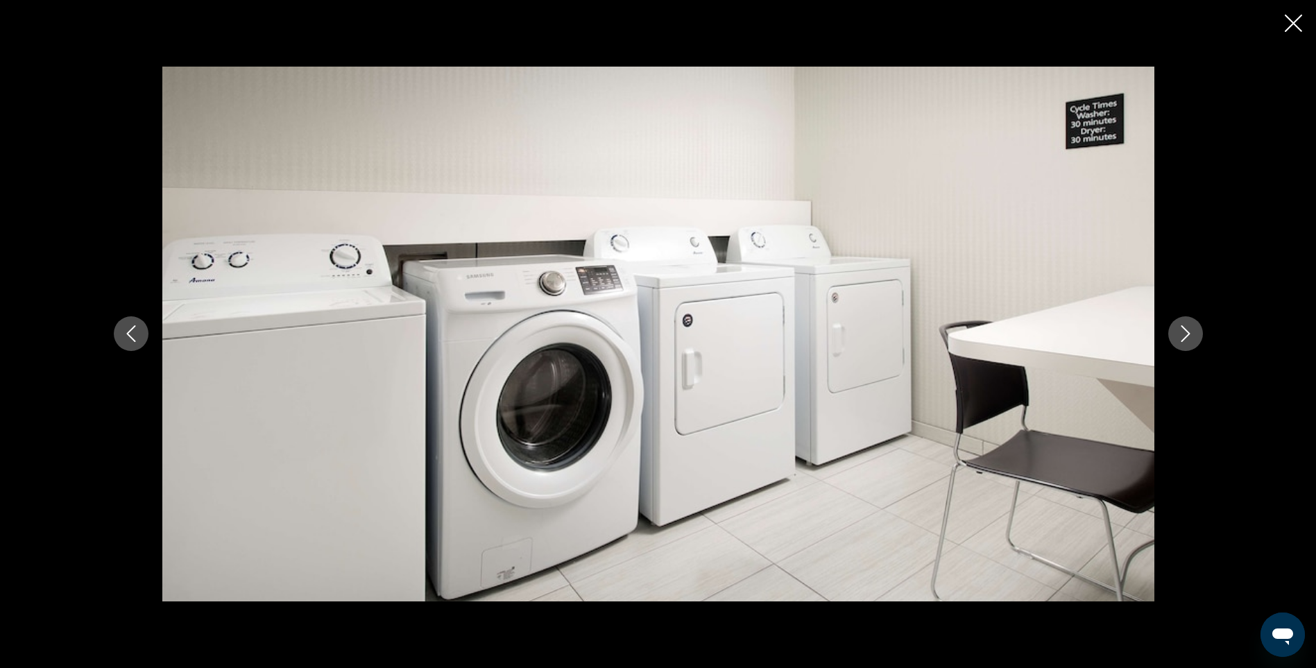
click at [1184, 329] on icon "Next image" at bounding box center [1185, 334] width 9 height 17
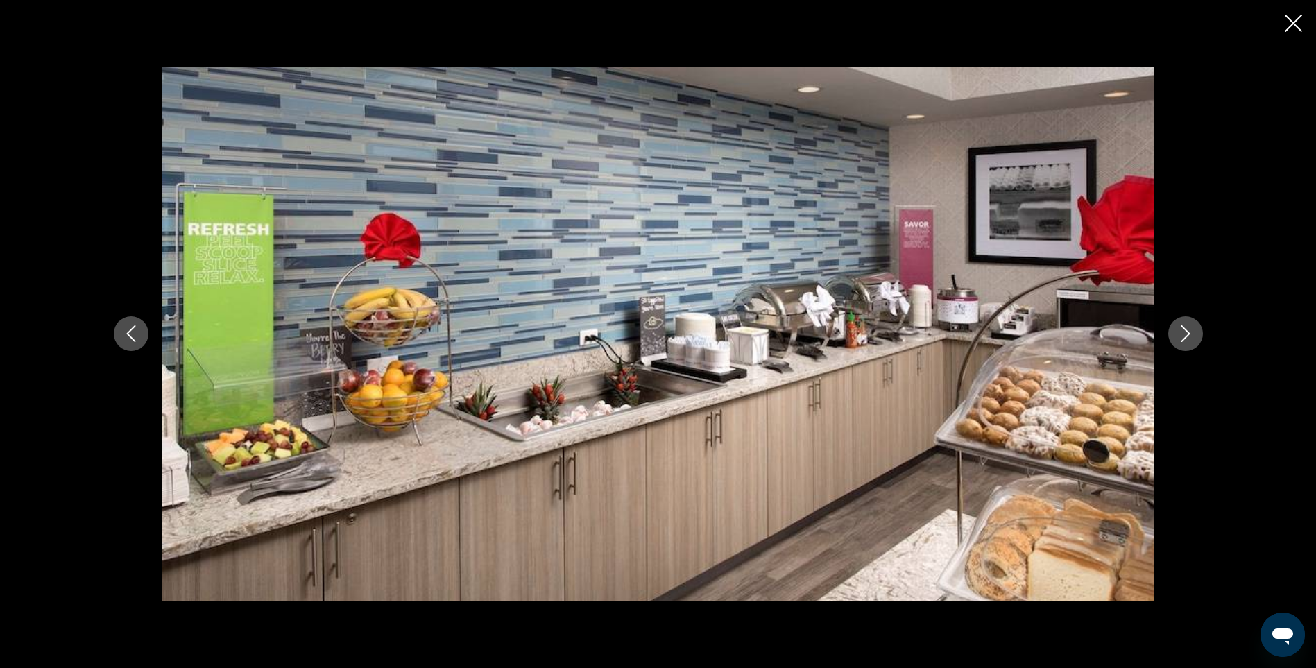
click at [1184, 329] on icon "Next image" at bounding box center [1185, 334] width 9 height 17
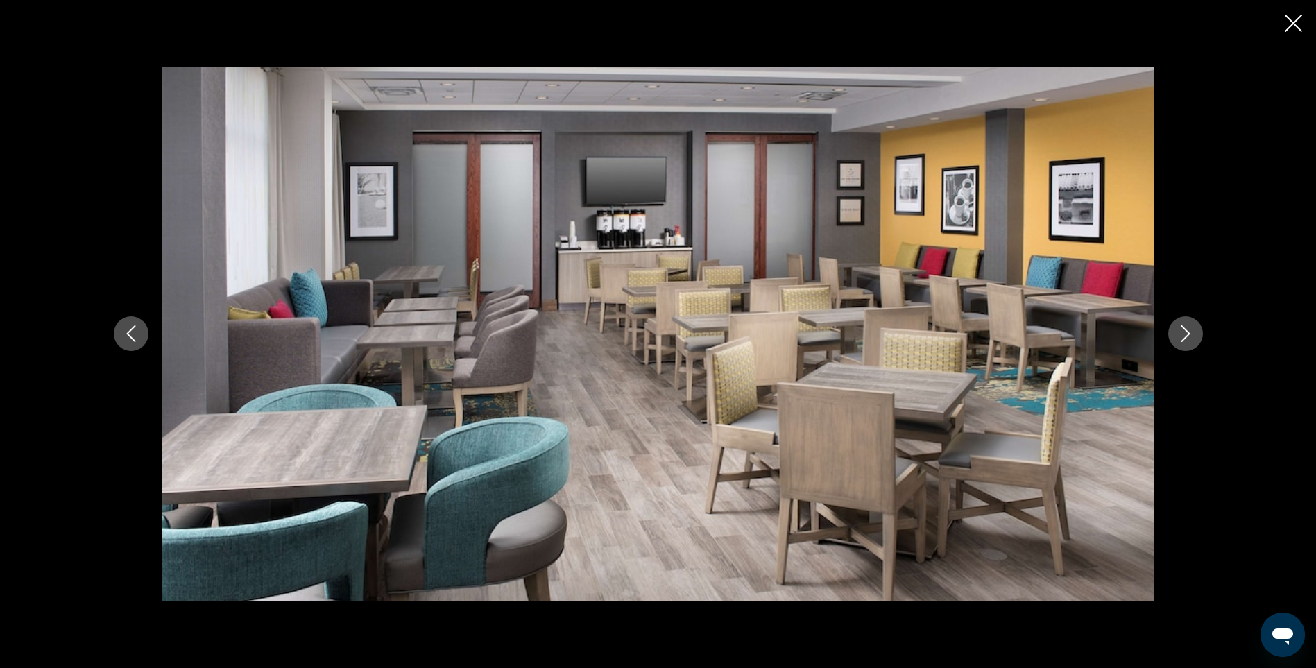
click at [1184, 329] on icon "Next image" at bounding box center [1185, 334] width 9 height 17
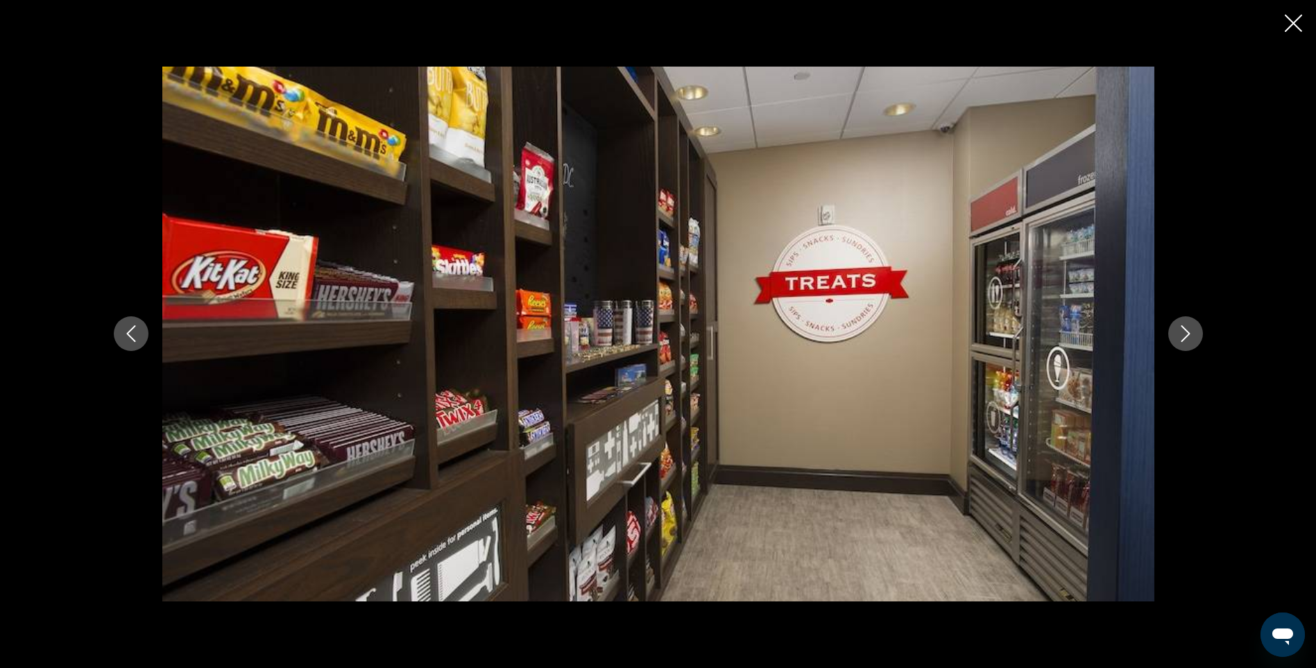
click at [1184, 329] on icon "Next image" at bounding box center [1185, 334] width 9 height 17
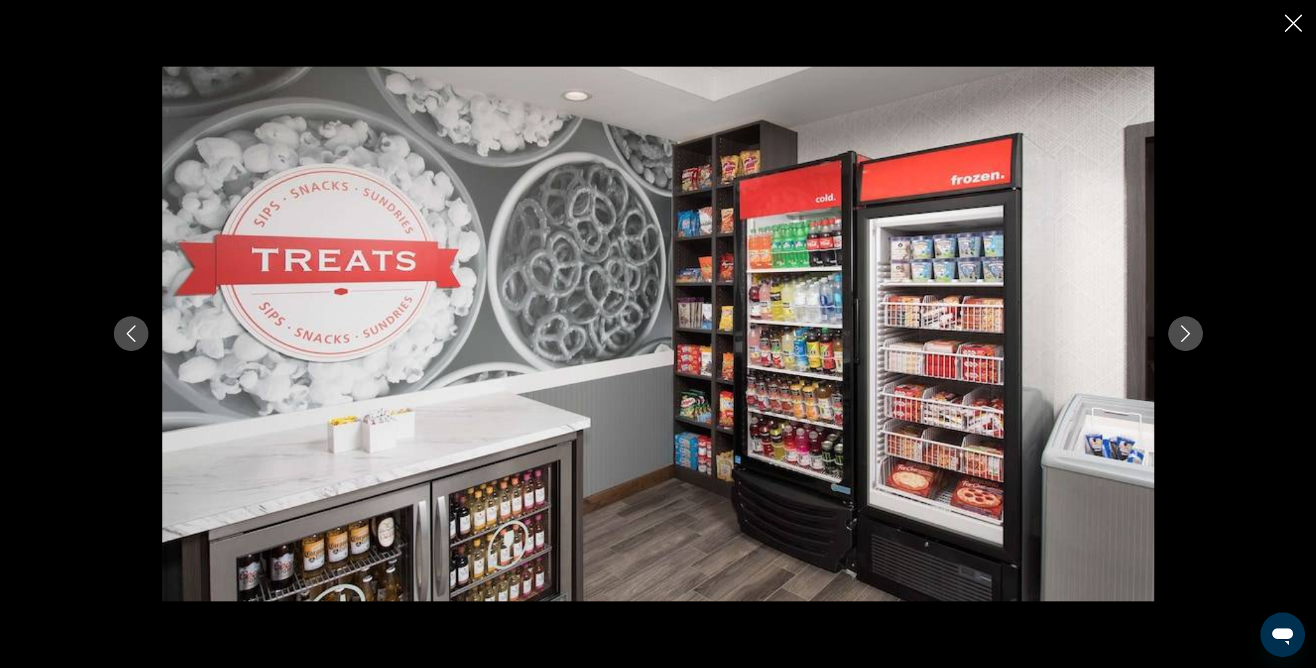
click at [1184, 329] on icon "Next image" at bounding box center [1185, 334] width 9 height 17
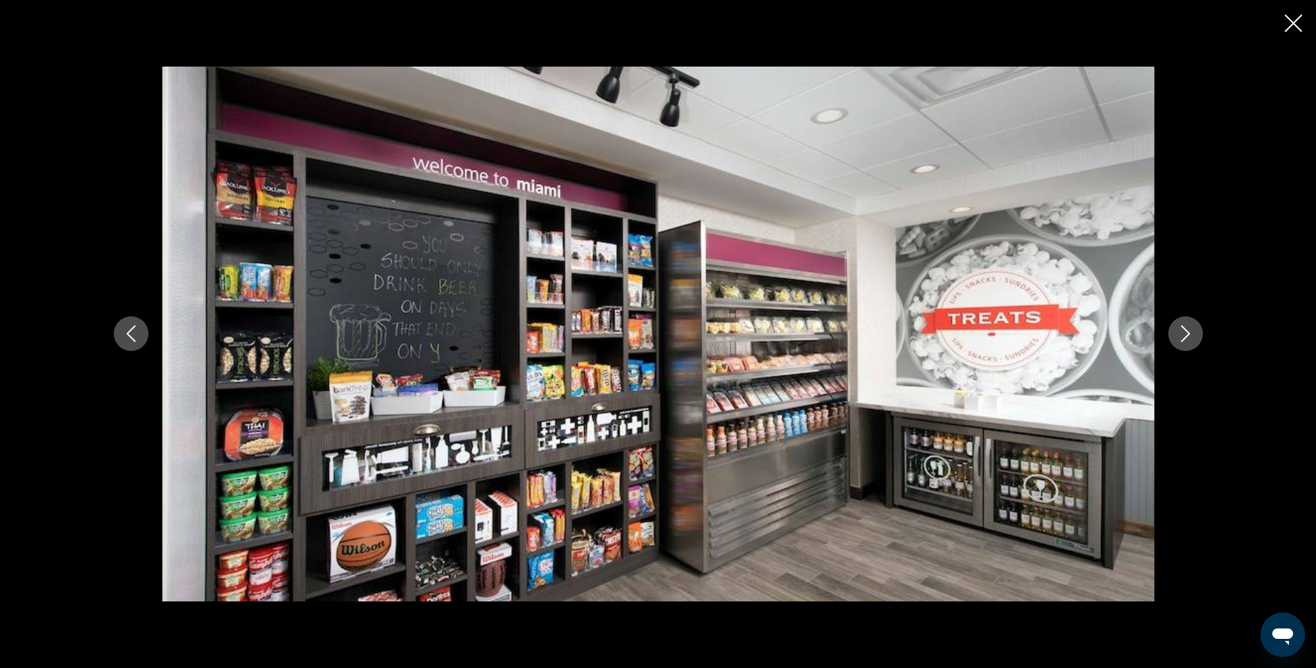
click at [1184, 329] on icon "Next image" at bounding box center [1185, 334] width 9 height 17
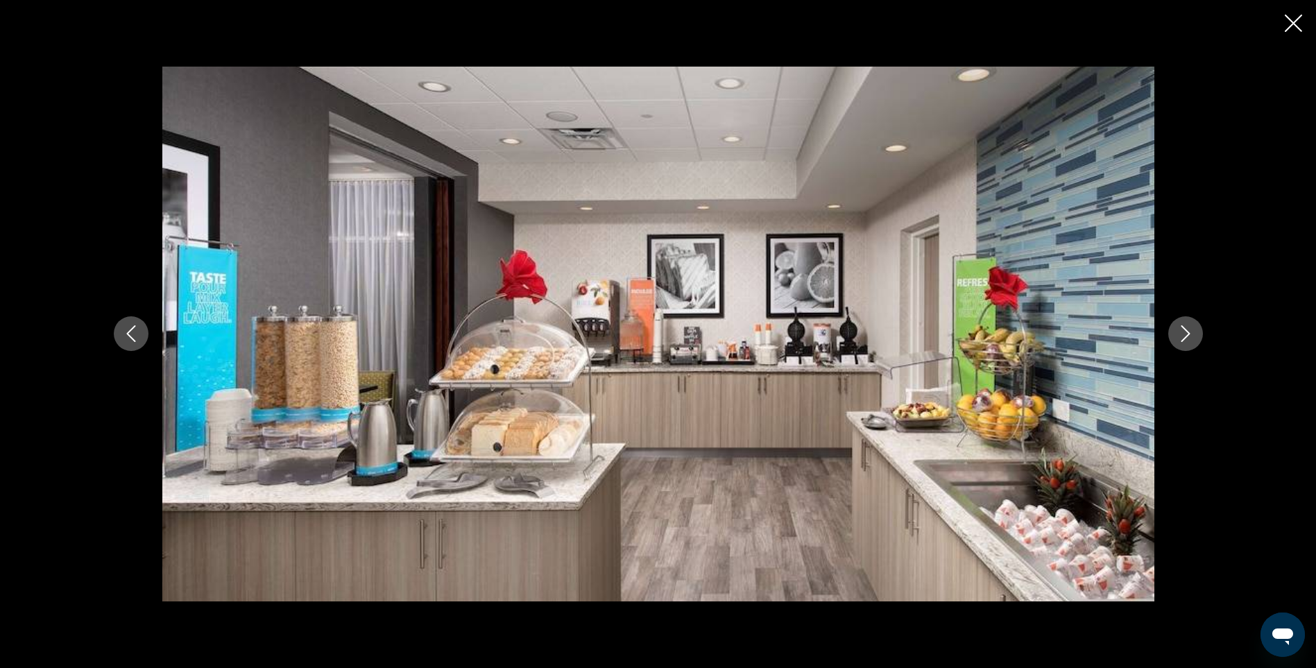
click at [1184, 329] on icon "Next image" at bounding box center [1185, 334] width 9 height 17
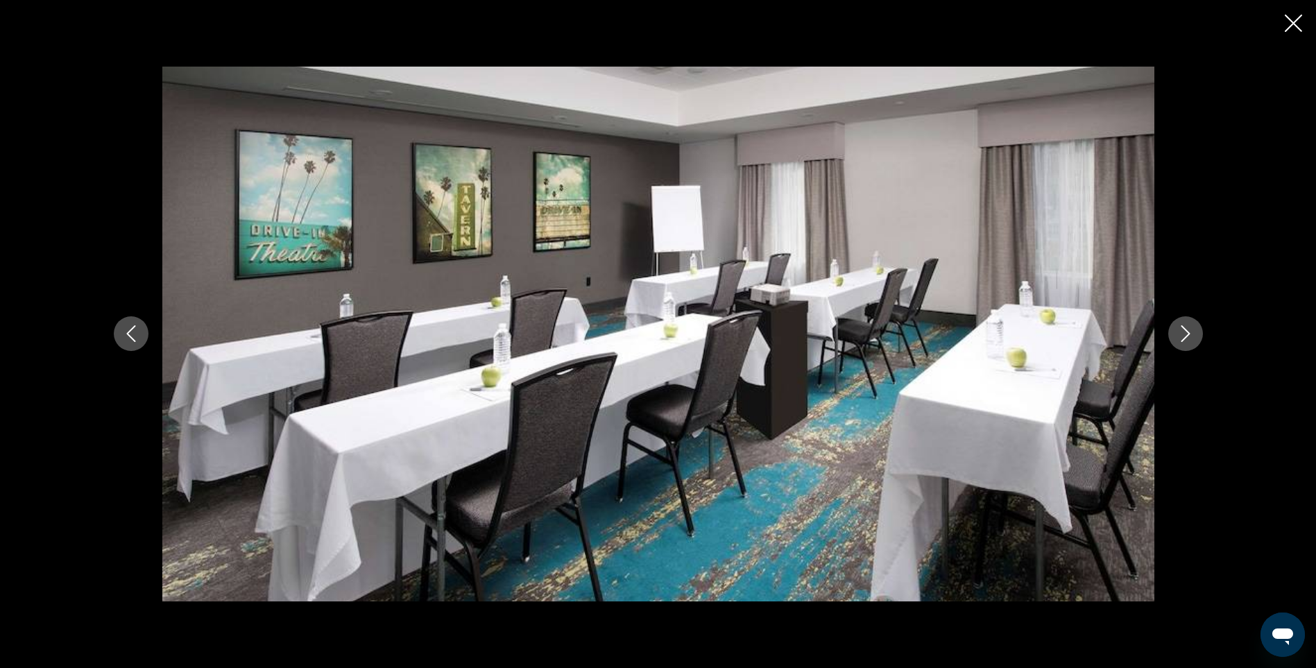
click at [131, 336] on icon "Previous image" at bounding box center [131, 333] width 17 height 17
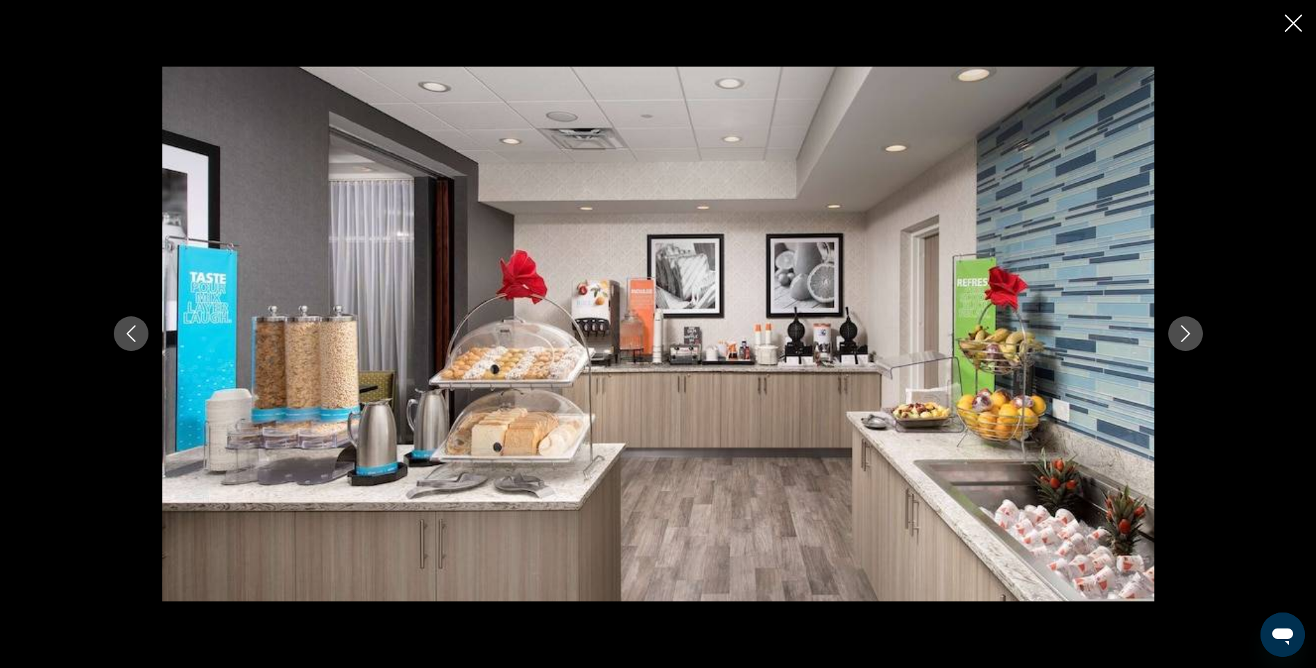
click at [1189, 333] on icon "Next image" at bounding box center [1186, 333] width 17 height 17
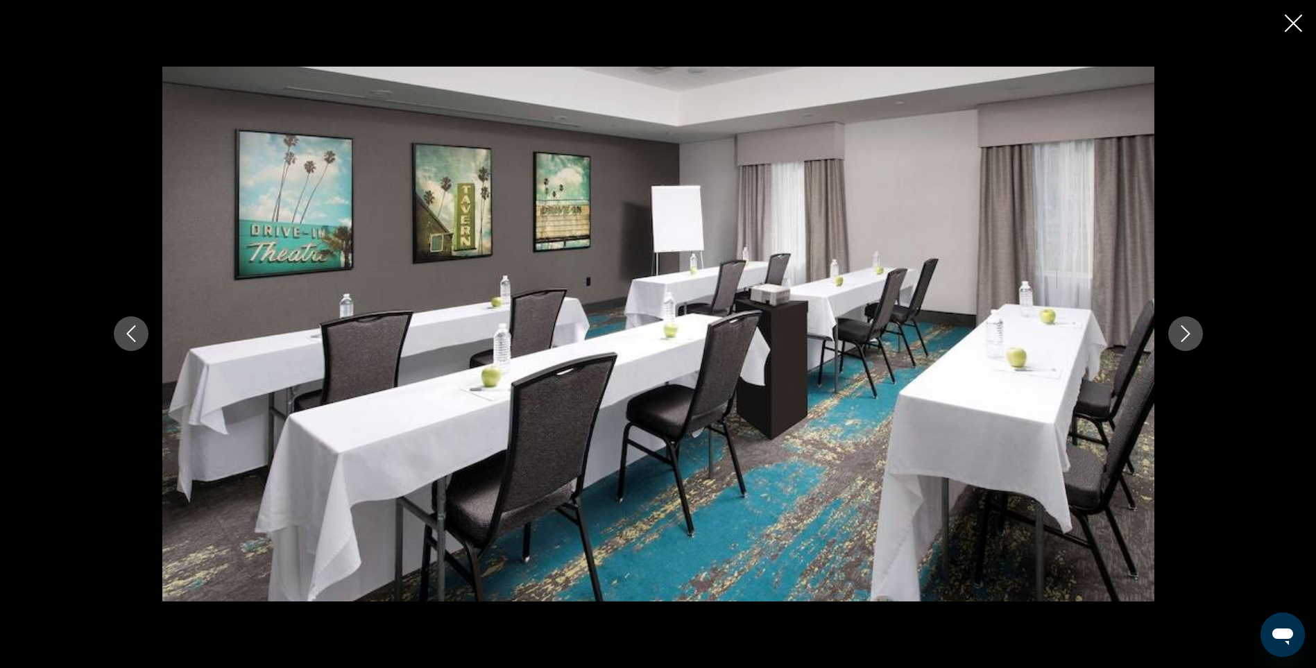
click at [1185, 334] on icon "Next image" at bounding box center [1186, 333] width 17 height 17
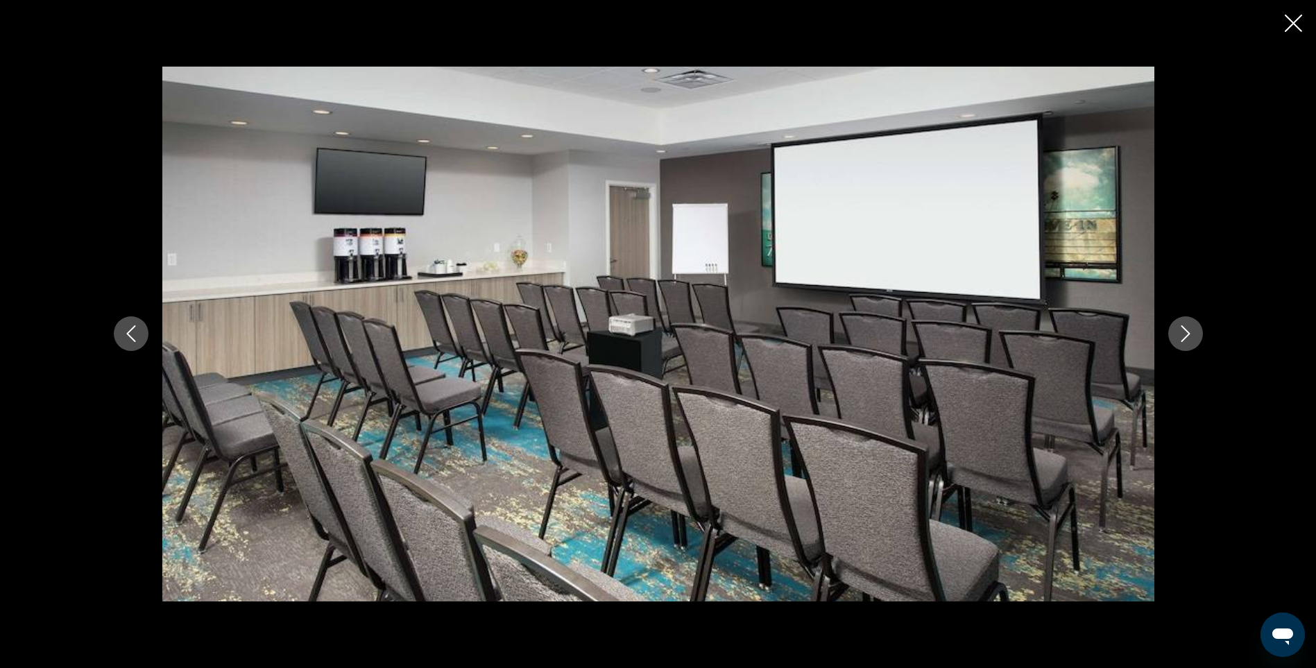
click at [1185, 334] on icon "Next image" at bounding box center [1186, 333] width 17 height 17
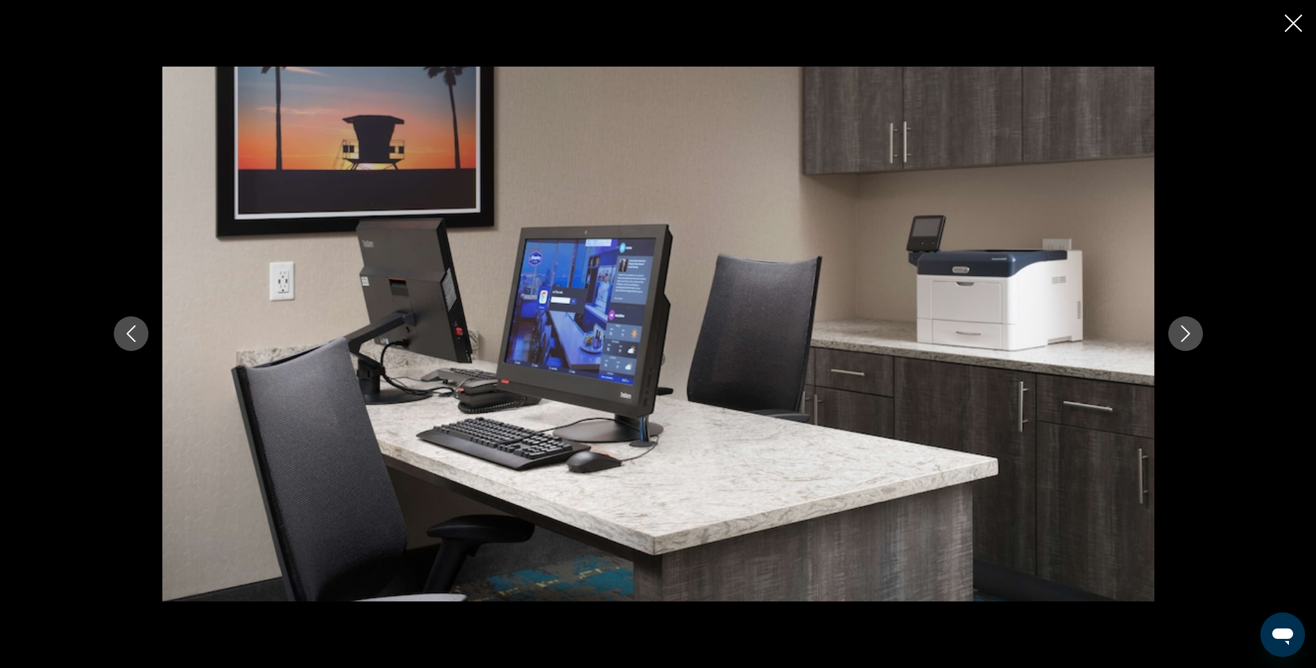
click at [1185, 334] on icon "Next image" at bounding box center [1186, 333] width 17 height 17
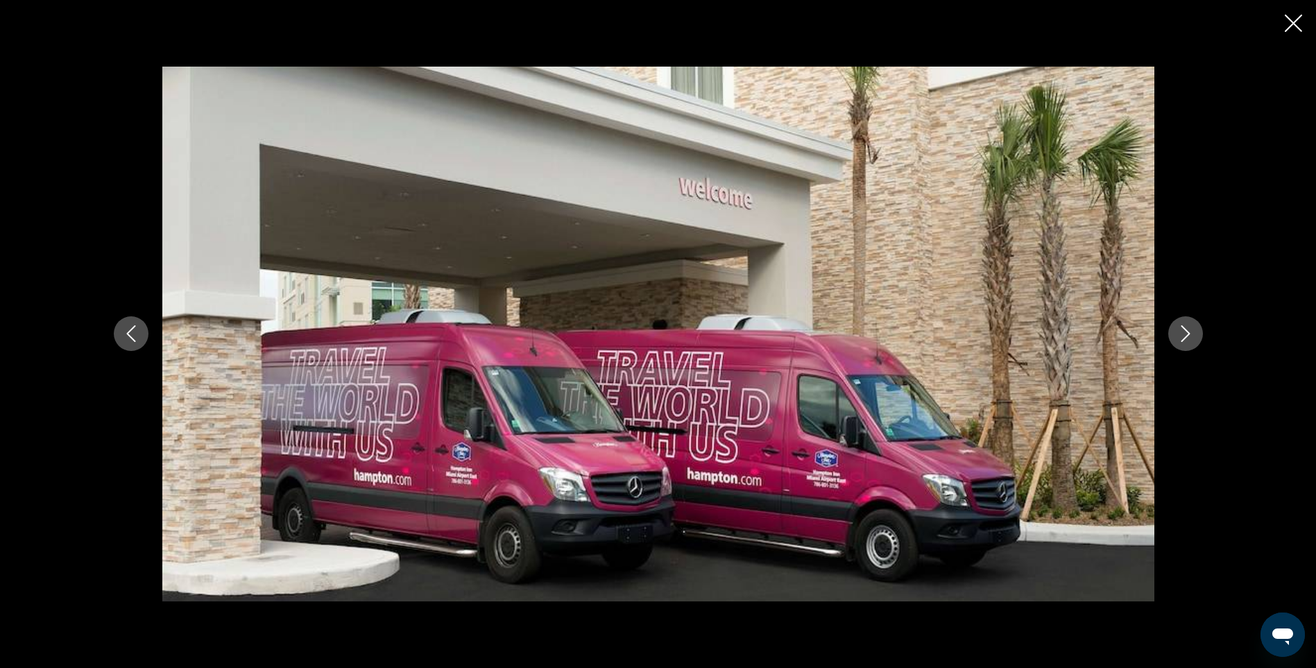
click at [1185, 334] on icon "Next image" at bounding box center [1186, 333] width 17 height 17
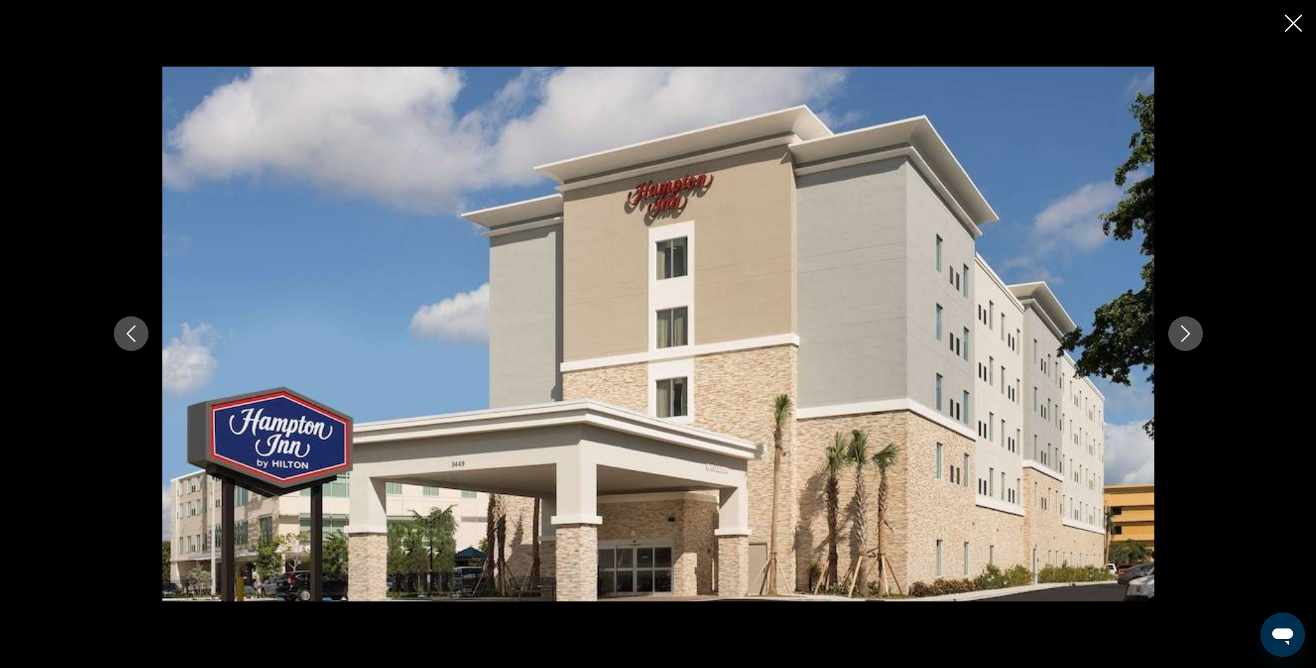
click at [1185, 334] on icon "Next image" at bounding box center [1186, 333] width 17 height 17
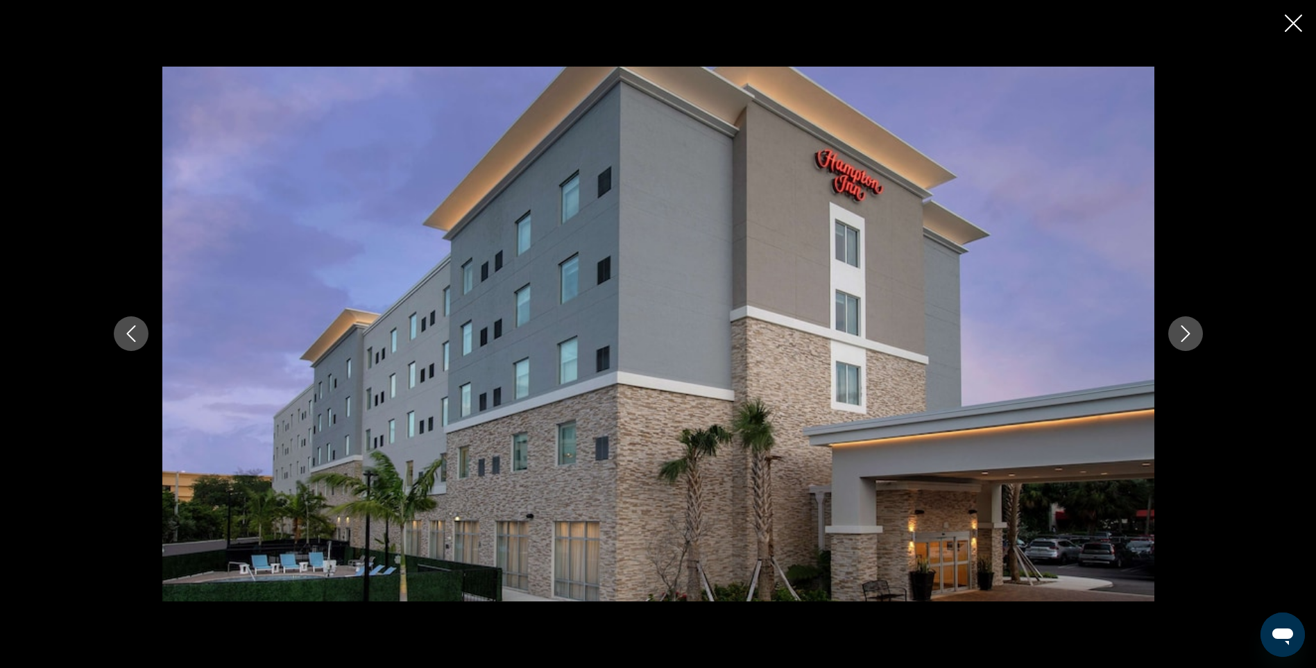
click at [1185, 334] on icon "Next image" at bounding box center [1186, 333] width 17 height 17
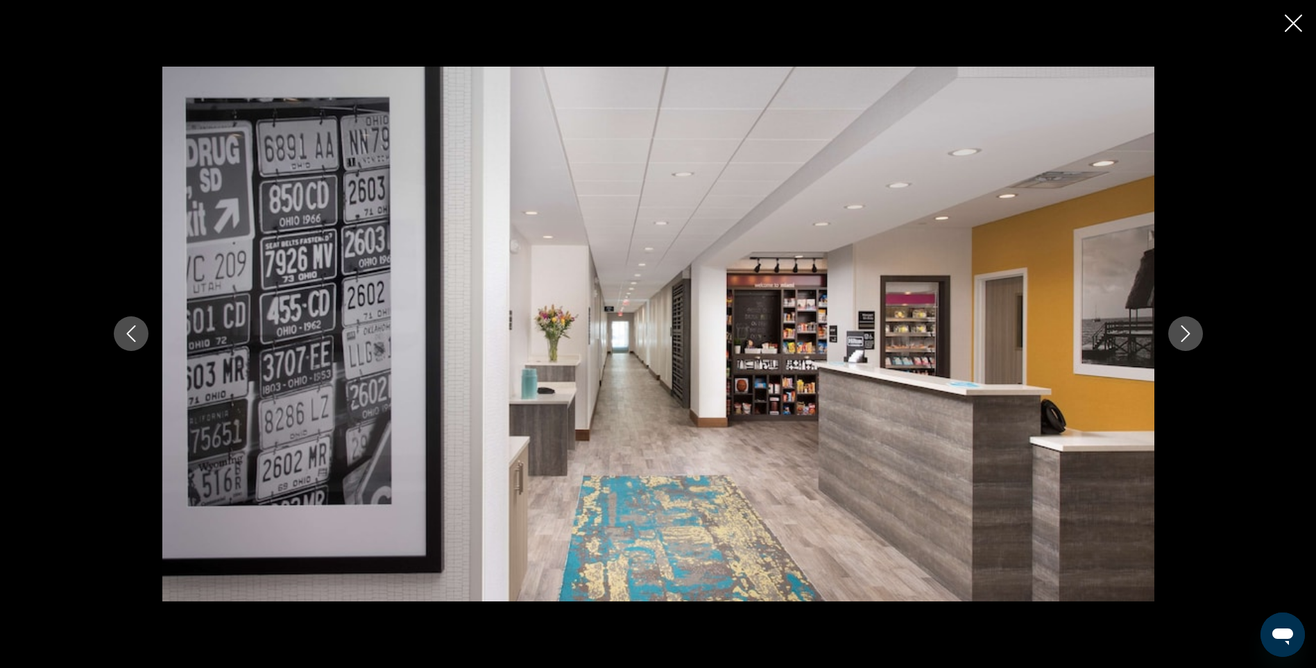
click at [1185, 334] on icon "Next image" at bounding box center [1186, 333] width 17 height 17
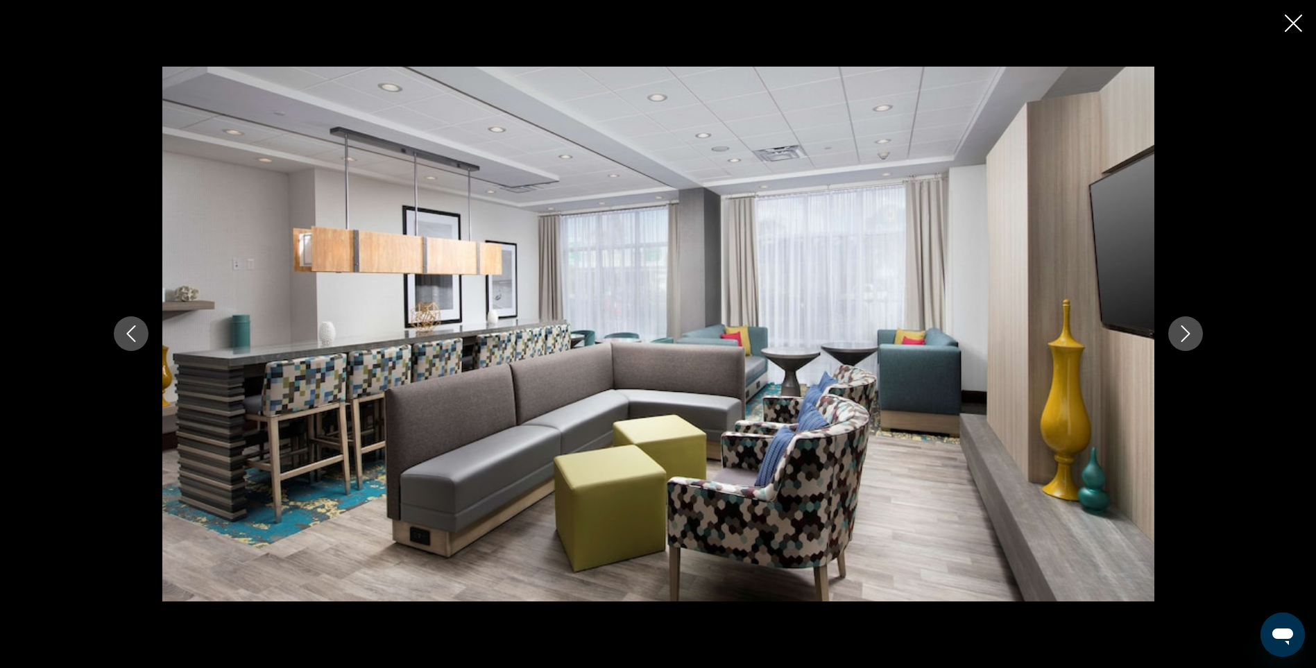
click at [1185, 334] on icon "Next image" at bounding box center [1186, 333] width 17 height 17
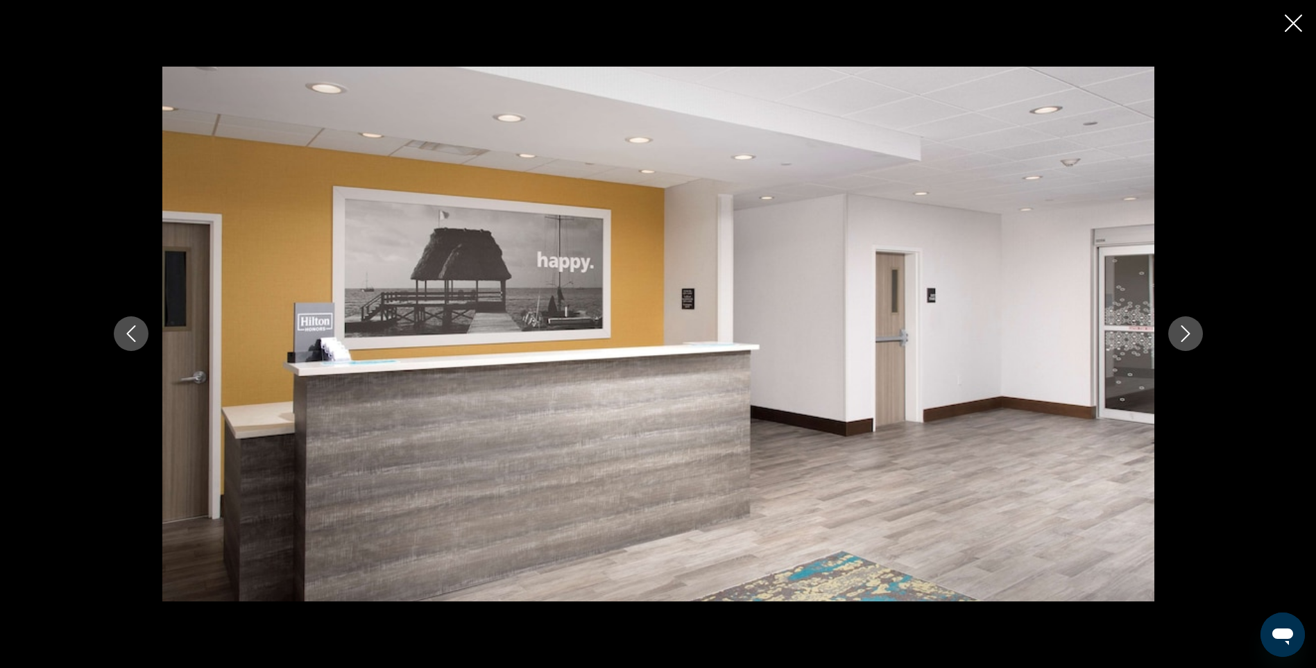
click at [1301, 19] on icon "Close slideshow" at bounding box center [1293, 23] width 17 height 17
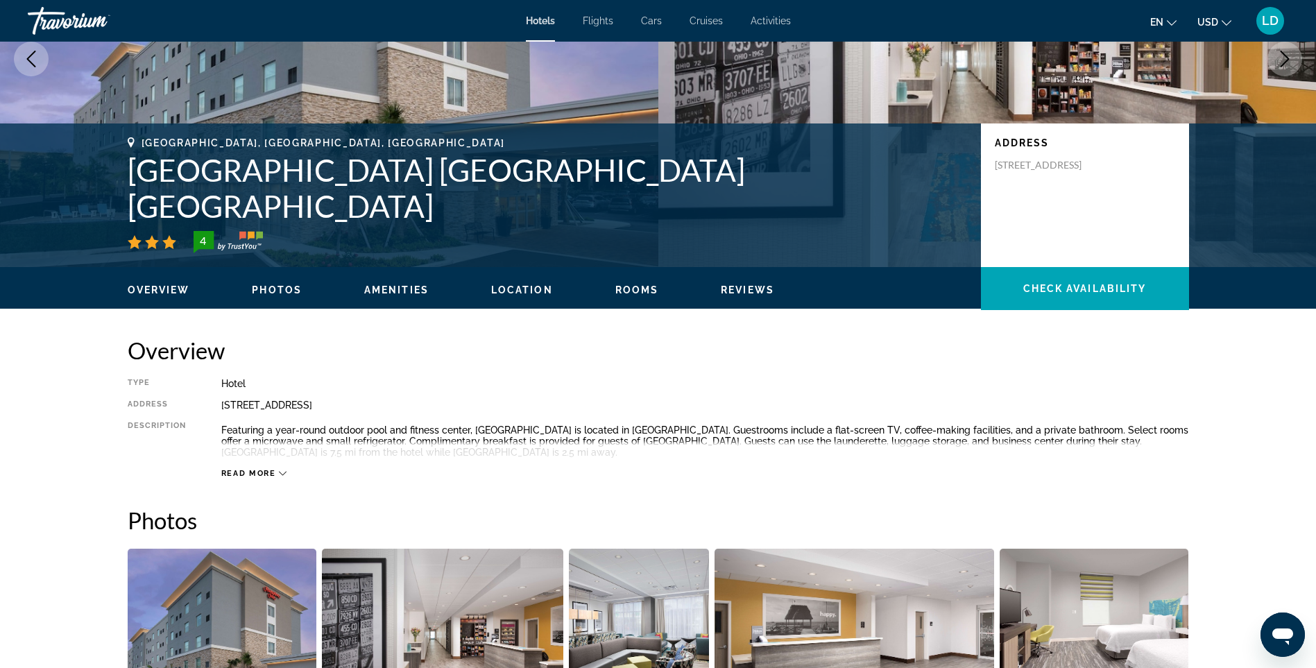
scroll to position [139, 0]
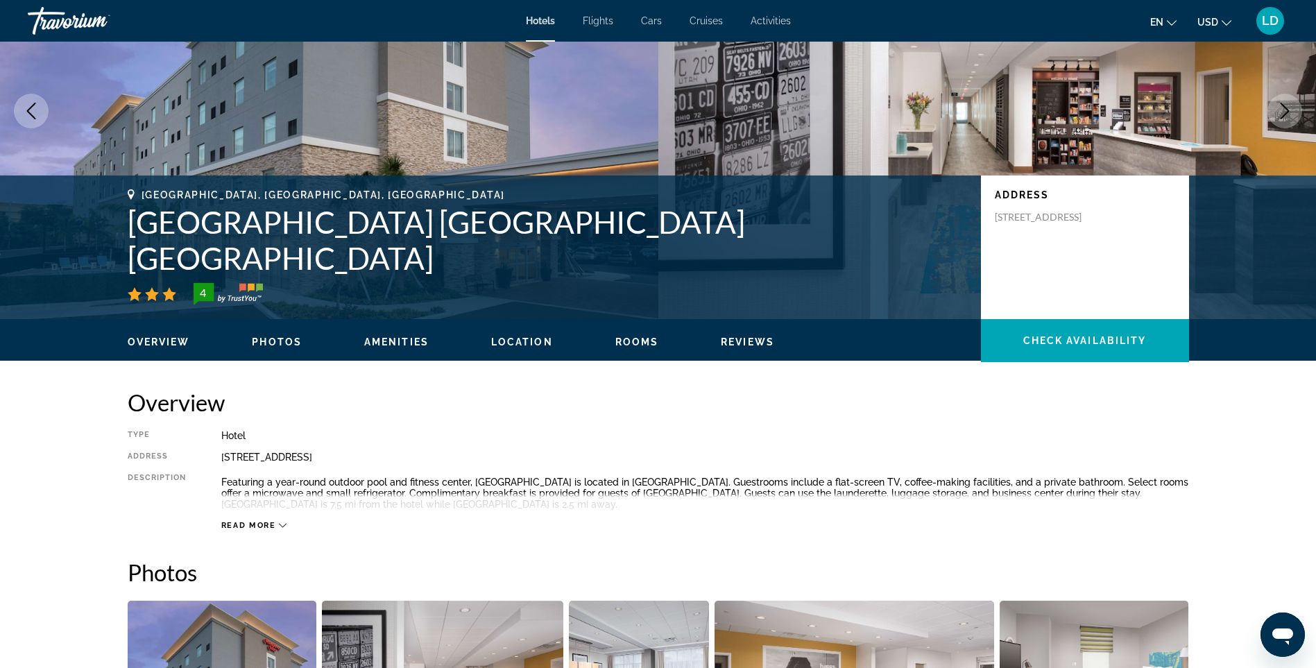
click at [267, 522] on span "Read more" at bounding box center [248, 525] width 55 height 9
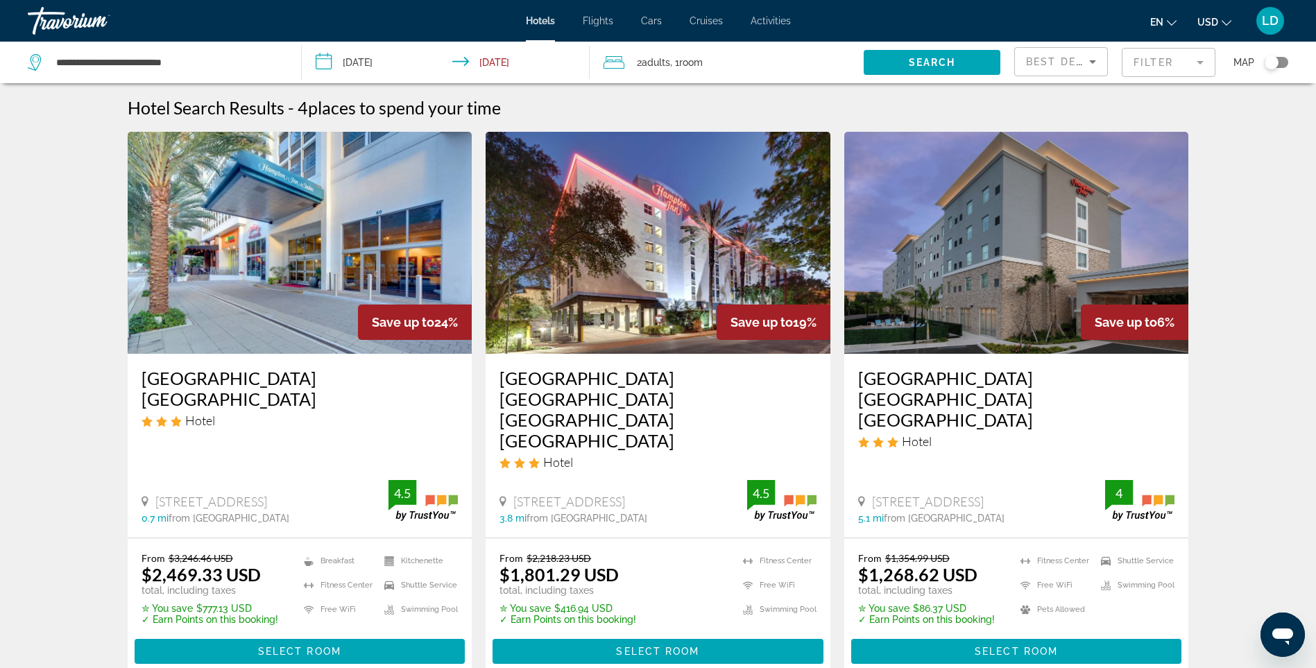
click at [1163, 64] on mat-form-field "Filter" at bounding box center [1169, 62] width 94 height 29
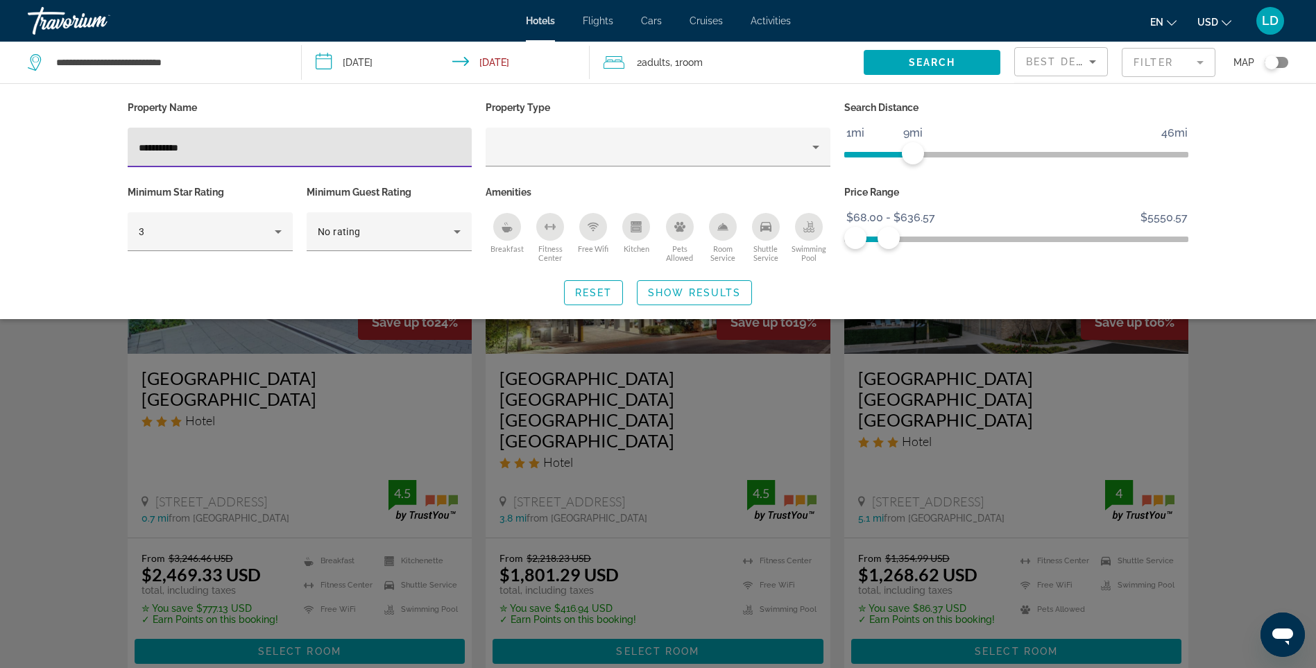
click at [317, 151] on input "**********" at bounding box center [300, 147] width 323 height 17
type input "*"
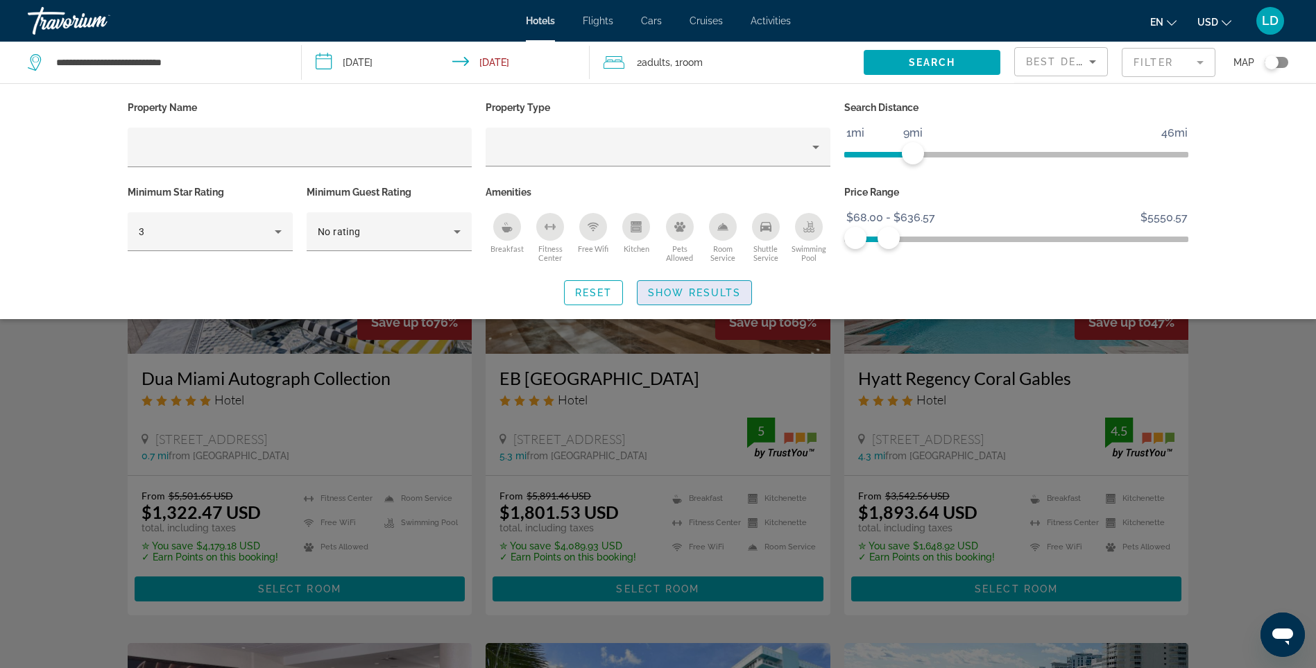
click at [706, 296] on span "Show Results" at bounding box center [694, 292] width 93 height 11
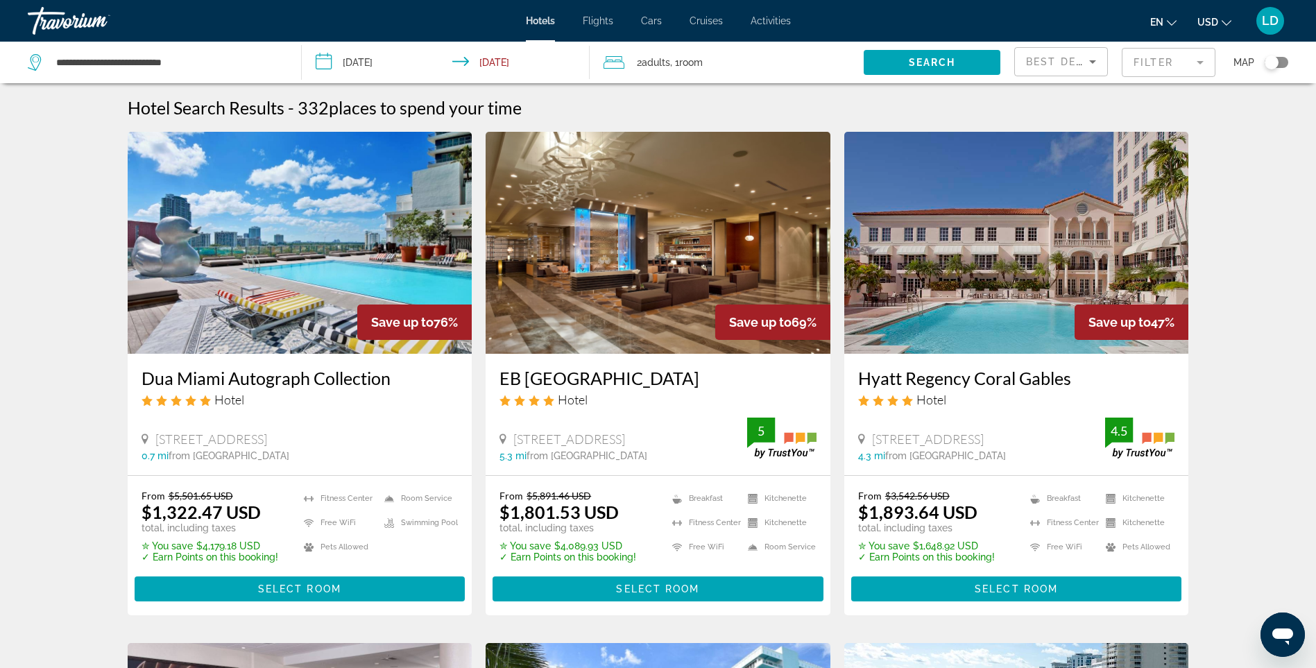
click at [1058, 66] on span "Best Deals" at bounding box center [1062, 61] width 72 height 11
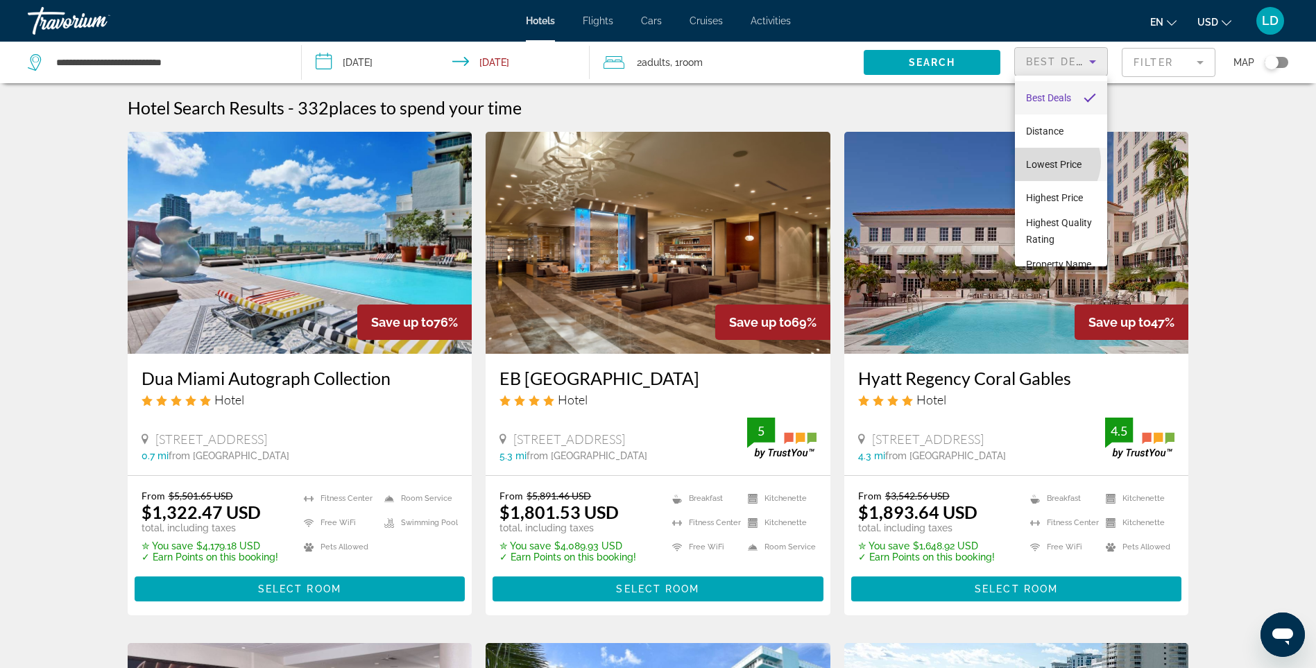
click at [1049, 162] on span "Lowest Price" at bounding box center [1054, 164] width 56 height 11
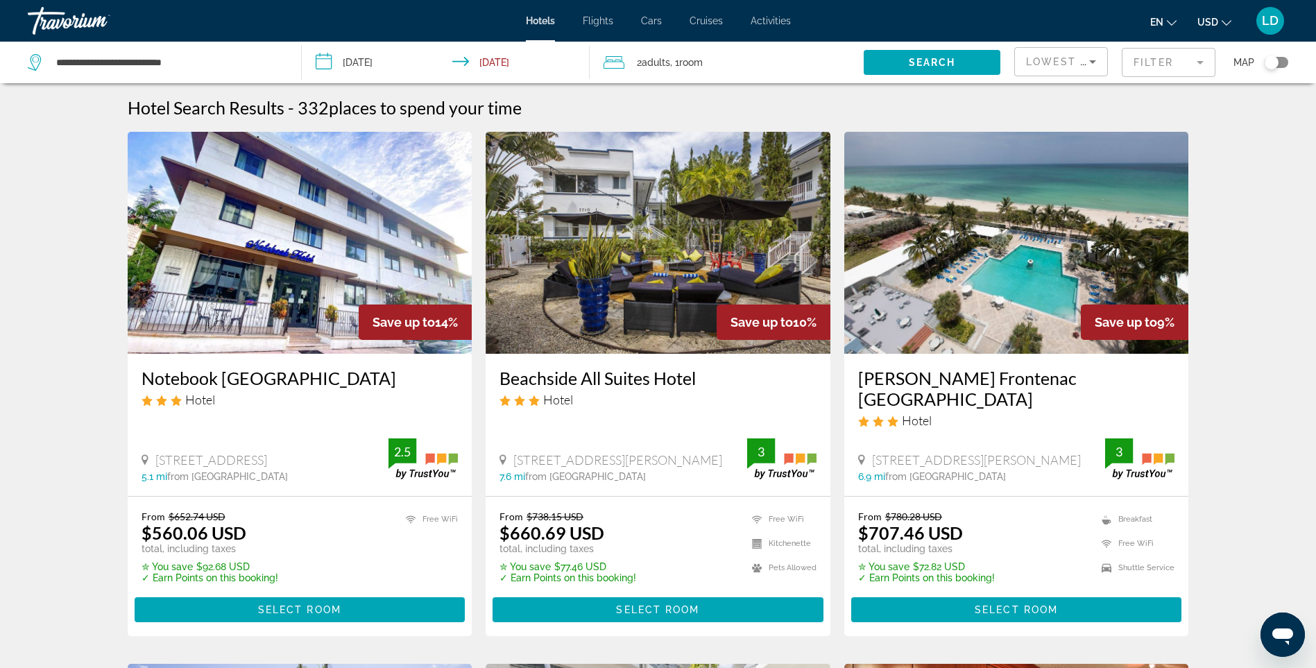
click at [1007, 290] on img "Main content" at bounding box center [1016, 243] width 345 height 222
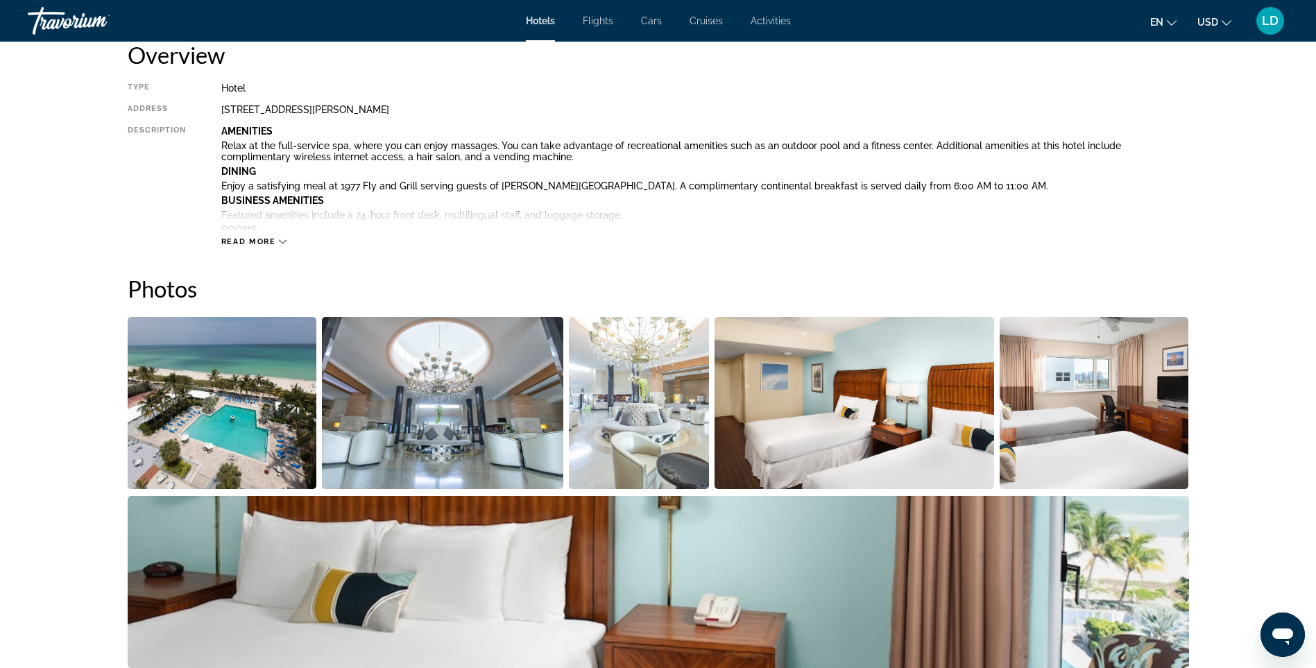
scroll to position [486, 0]
click at [458, 418] on img "Open full-screen image slider" at bounding box center [442, 404] width 241 height 172
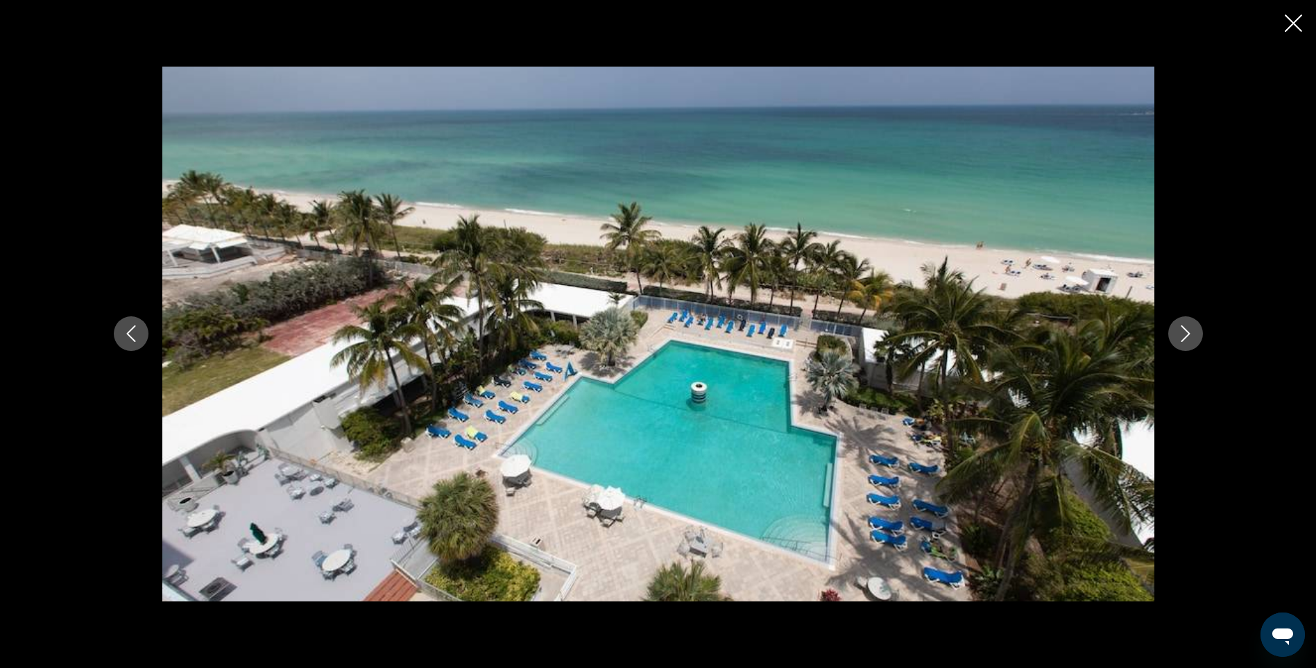
click at [1180, 330] on icon "Next image" at bounding box center [1186, 333] width 17 height 17
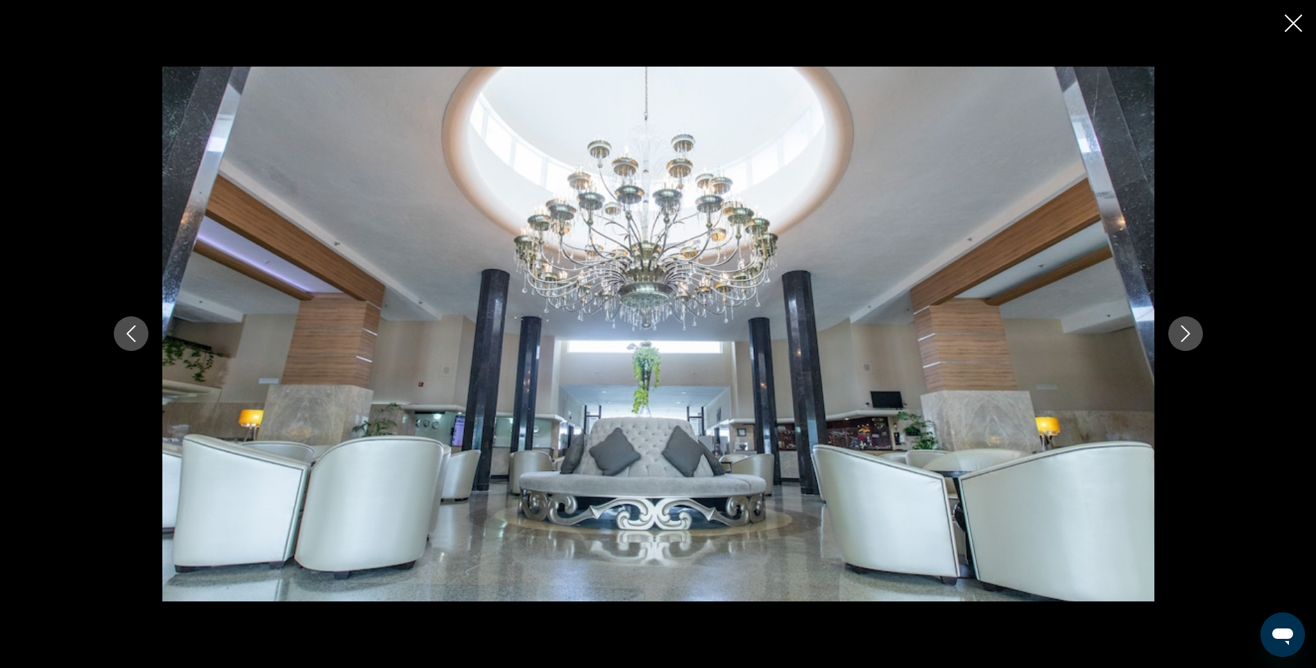
click at [1180, 330] on icon "Next image" at bounding box center [1186, 333] width 17 height 17
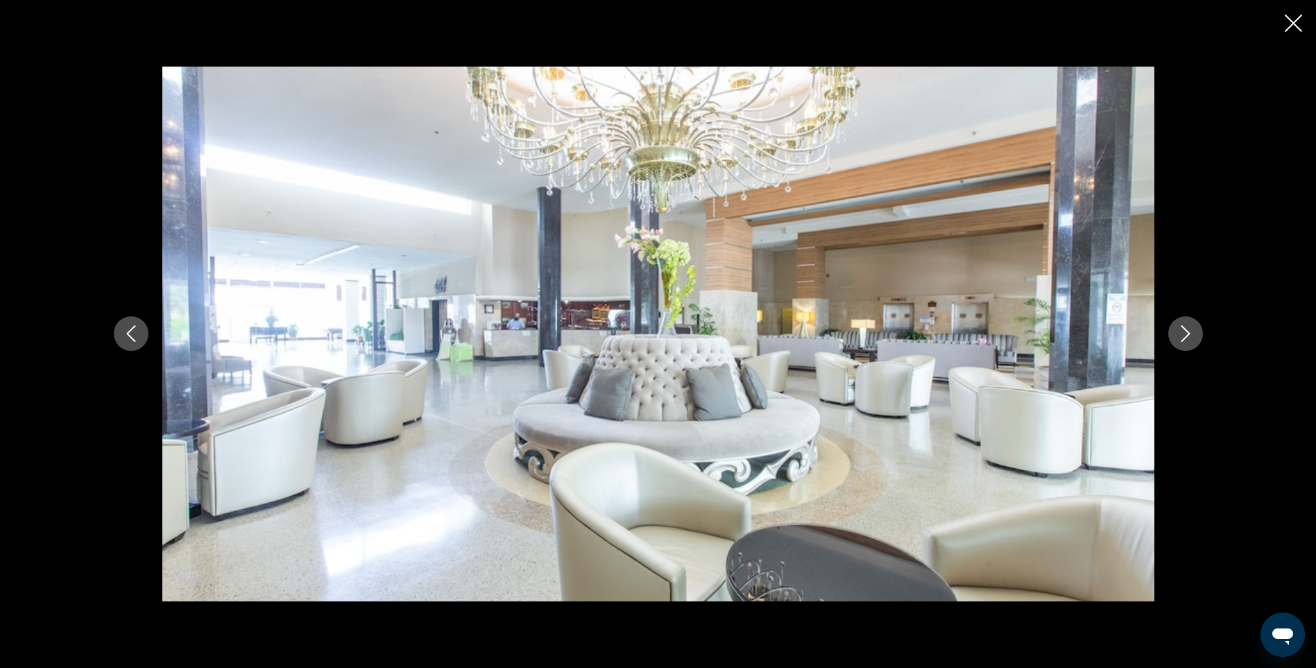
click at [1180, 330] on icon "Next image" at bounding box center [1186, 333] width 17 height 17
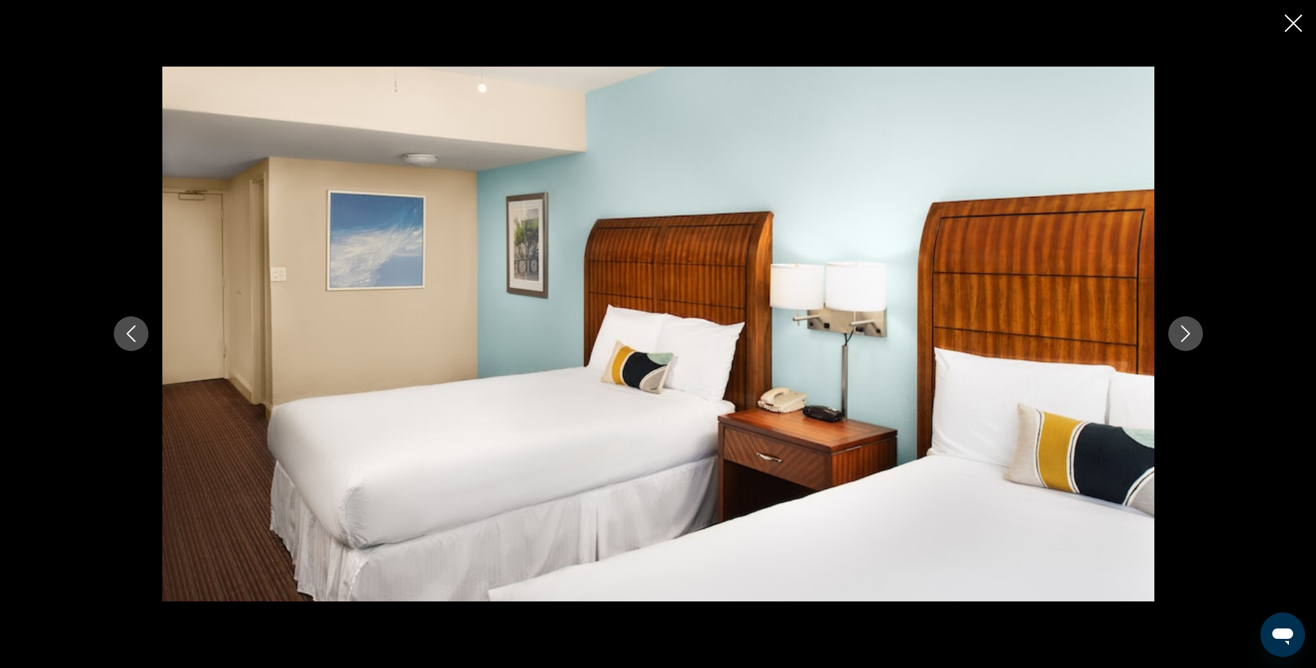
click at [1180, 330] on icon "Next image" at bounding box center [1186, 333] width 17 height 17
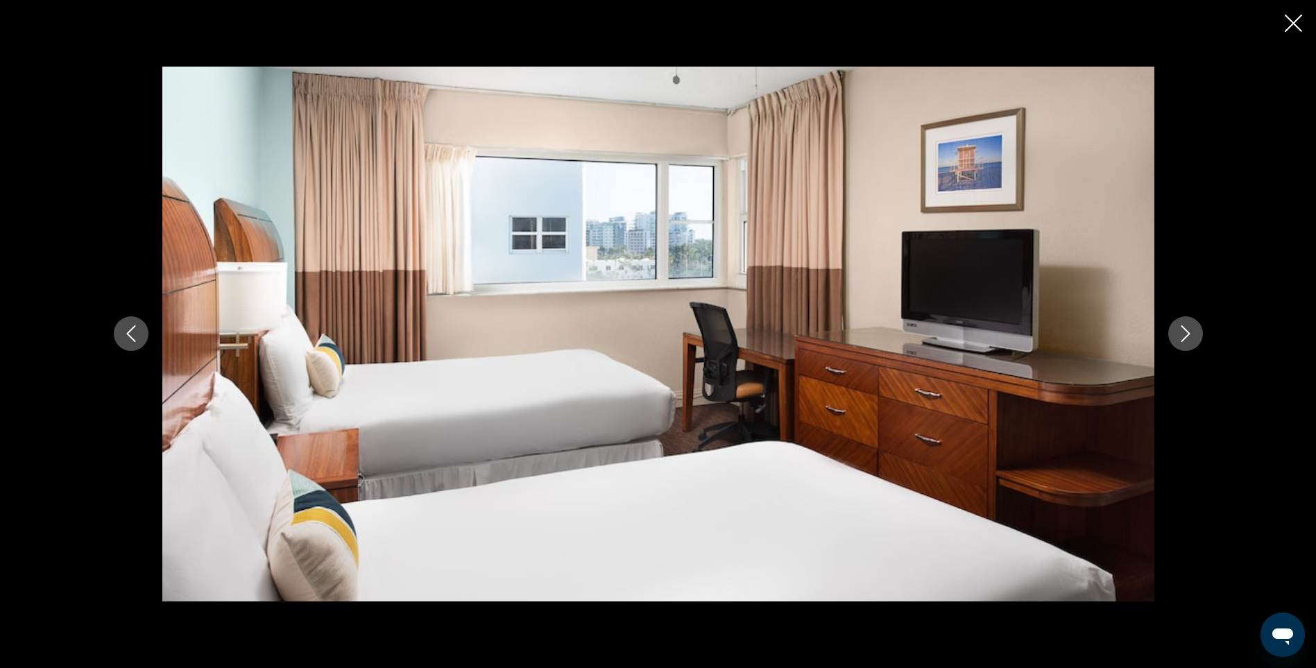
click at [1180, 330] on icon "Next image" at bounding box center [1186, 333] width 17 height 17
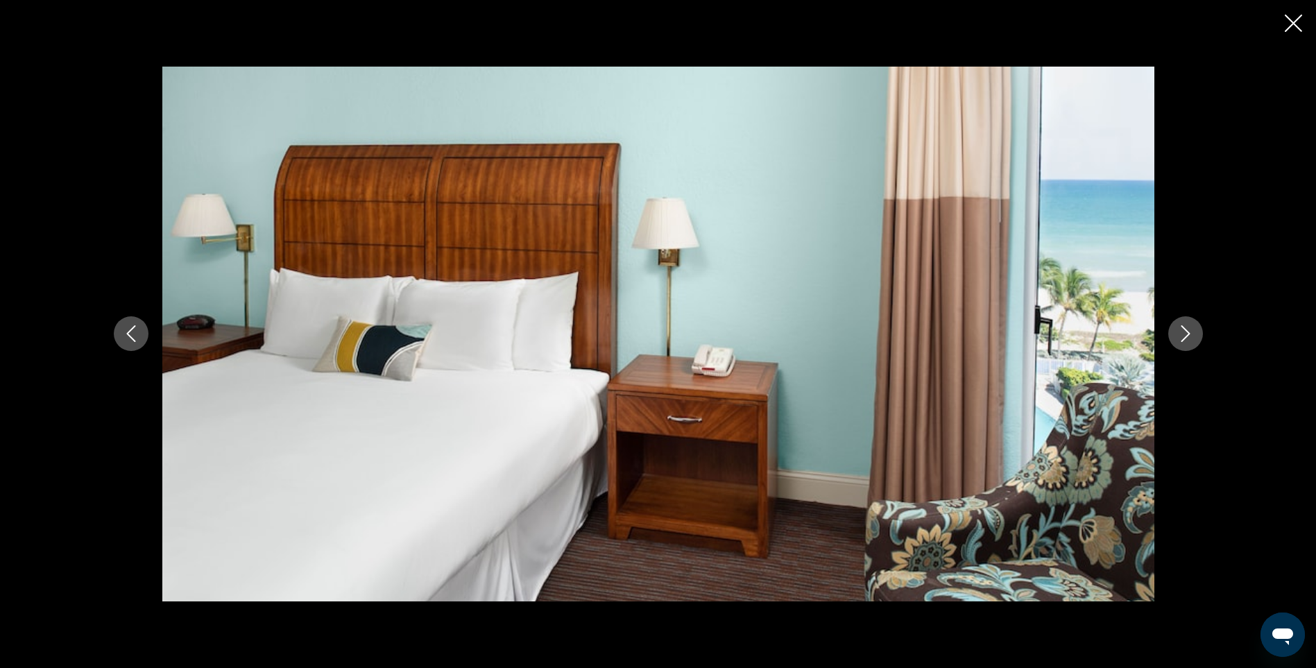
click at [1180, 330] on icon "Next image" at bounding box center [1186, 333] width 17 height 17
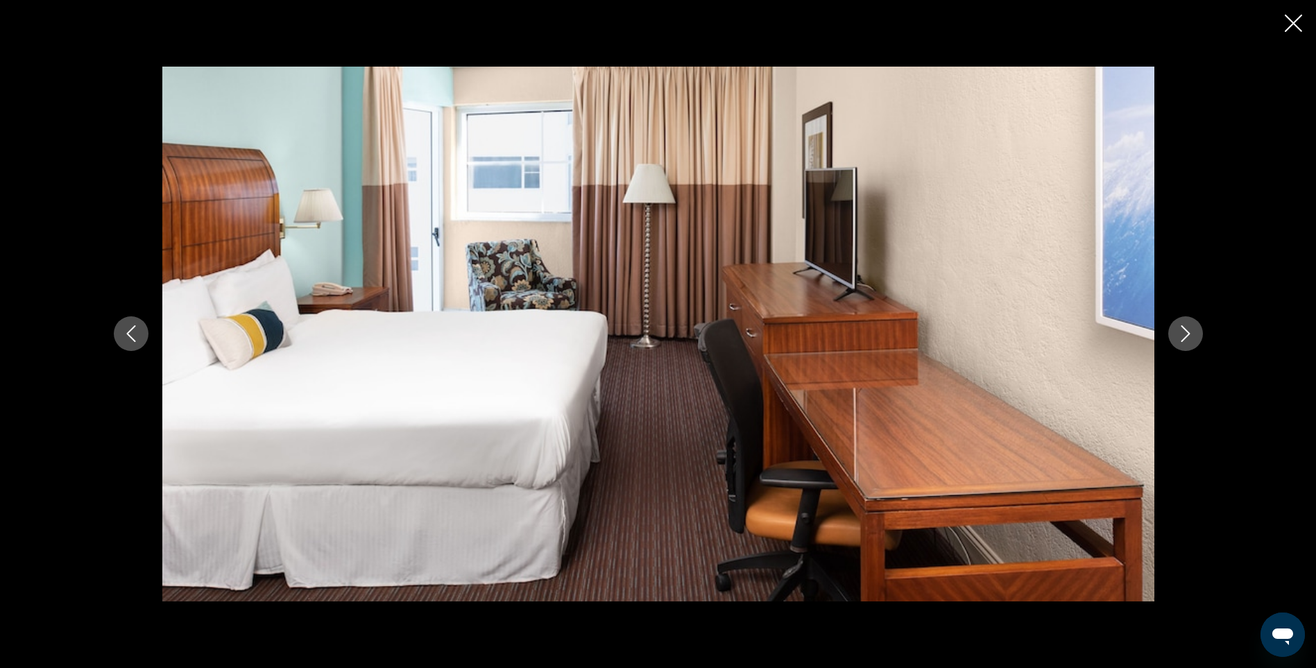
click at [1180, 330] on icon "Next image" at bounding box center [1186, 333] width 17 height 17
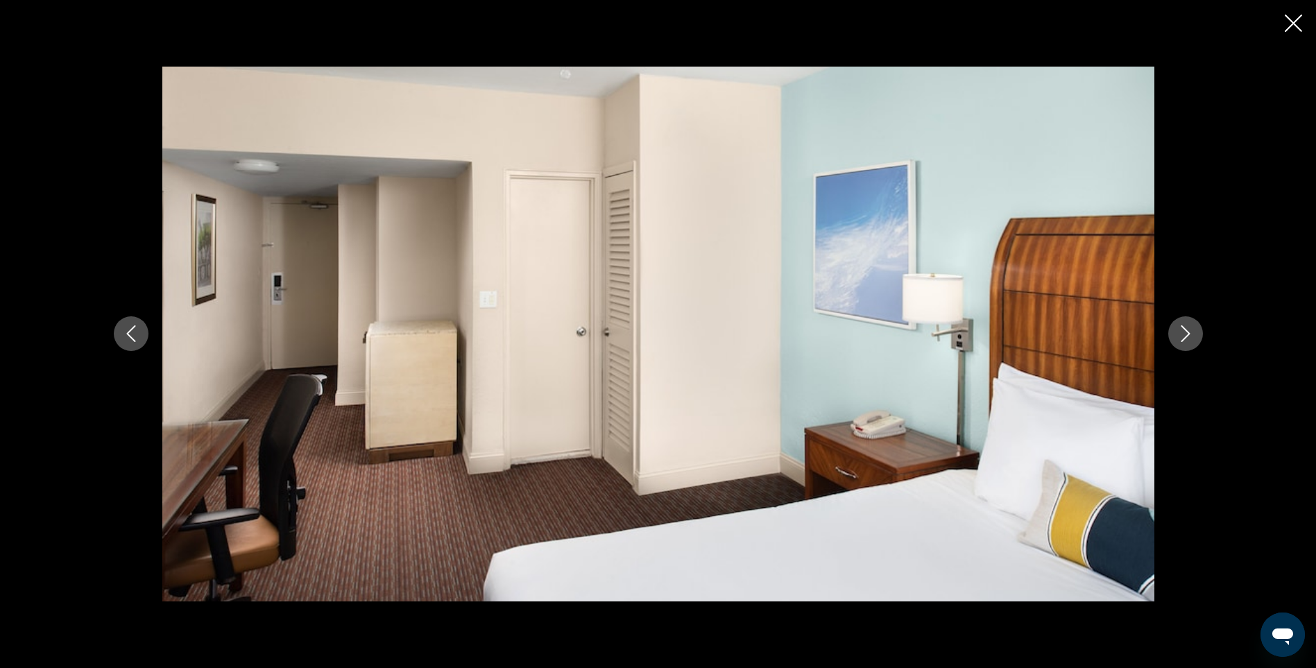
click at [1180, 330] on icon "Next image" at bounding box center [1186, 333] width 17 height 17
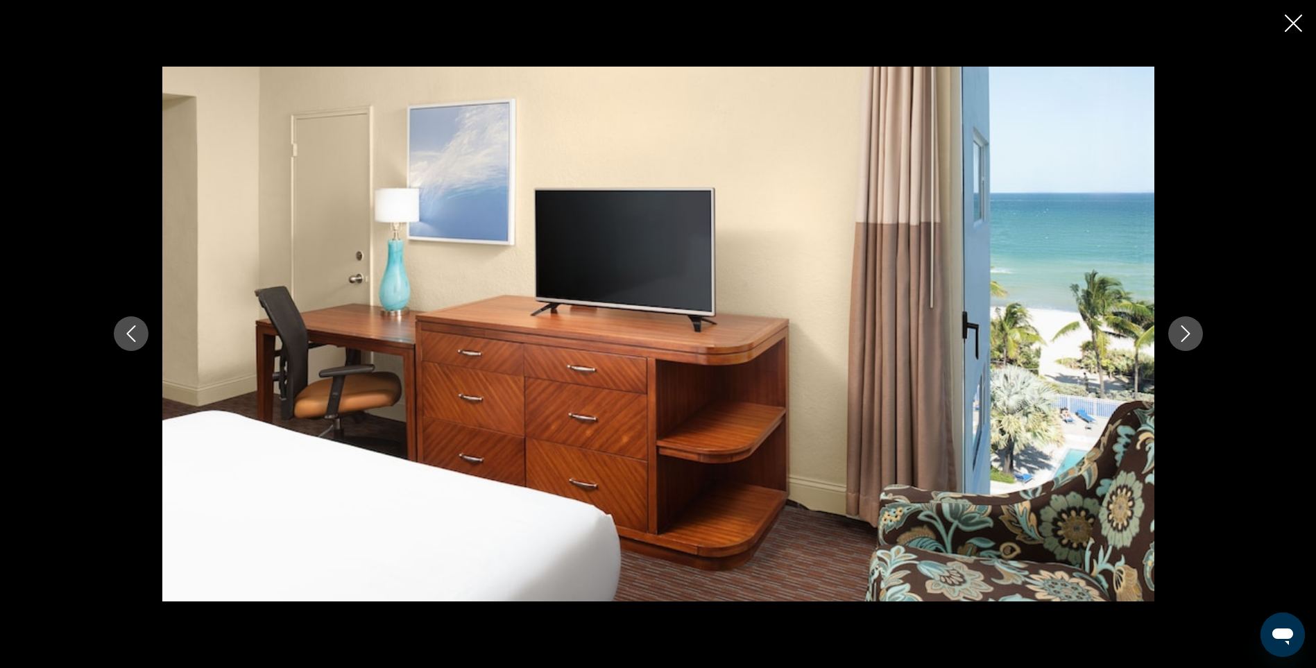
click at [1180, 330] on icon "Next image" at bounding box center [1186, 333] width 17 height 17
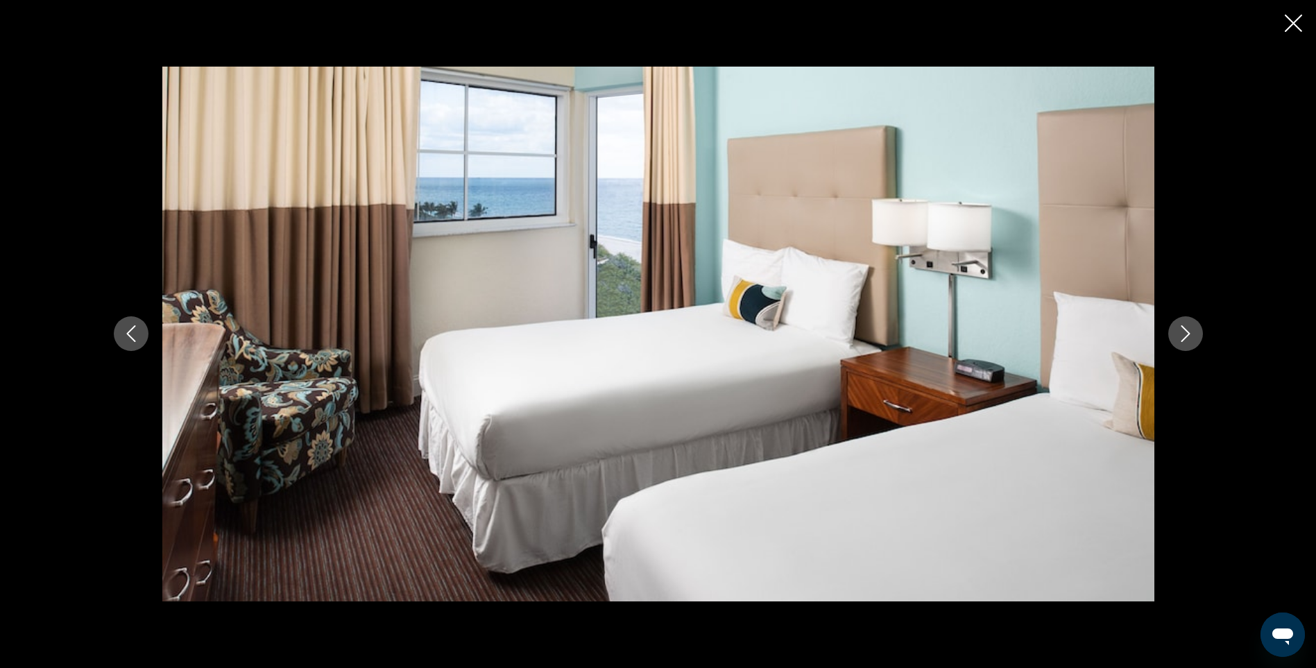
click at [1180, 330] on icon "Next image" at bounding box center [1186, 333] width 17 height 17
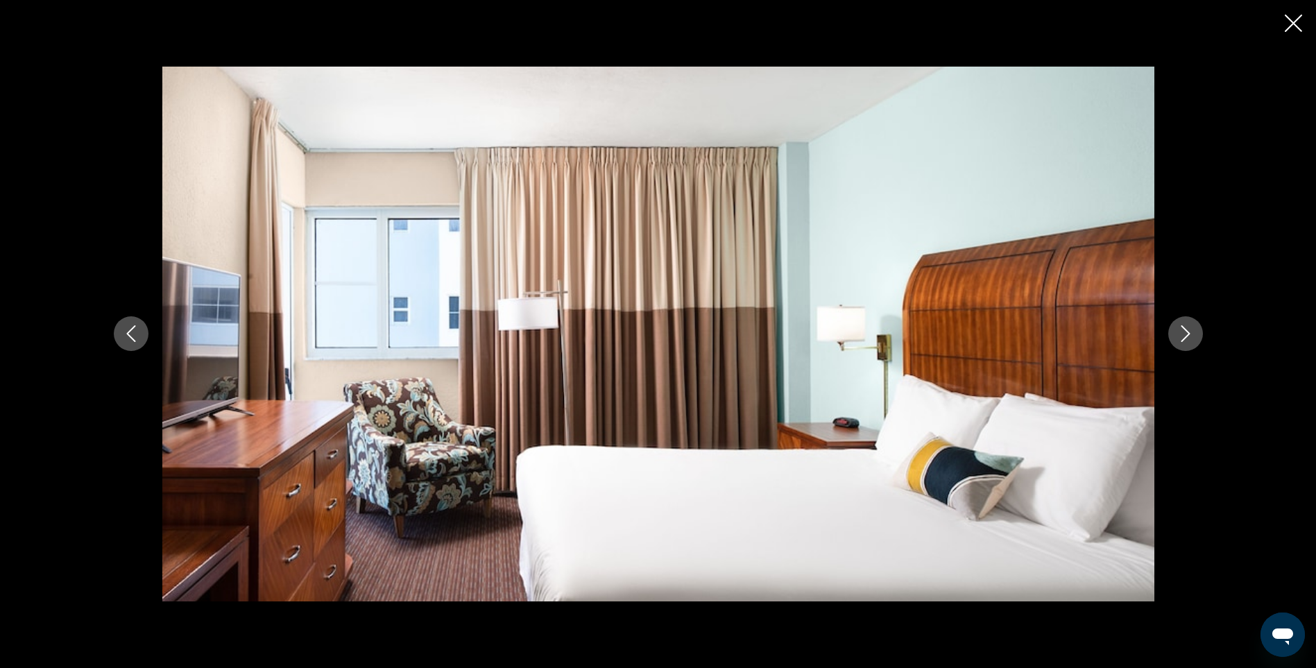
click at [1180, 330] on icon "Next image" at bounding box center [1186, 333] width 17 height 17
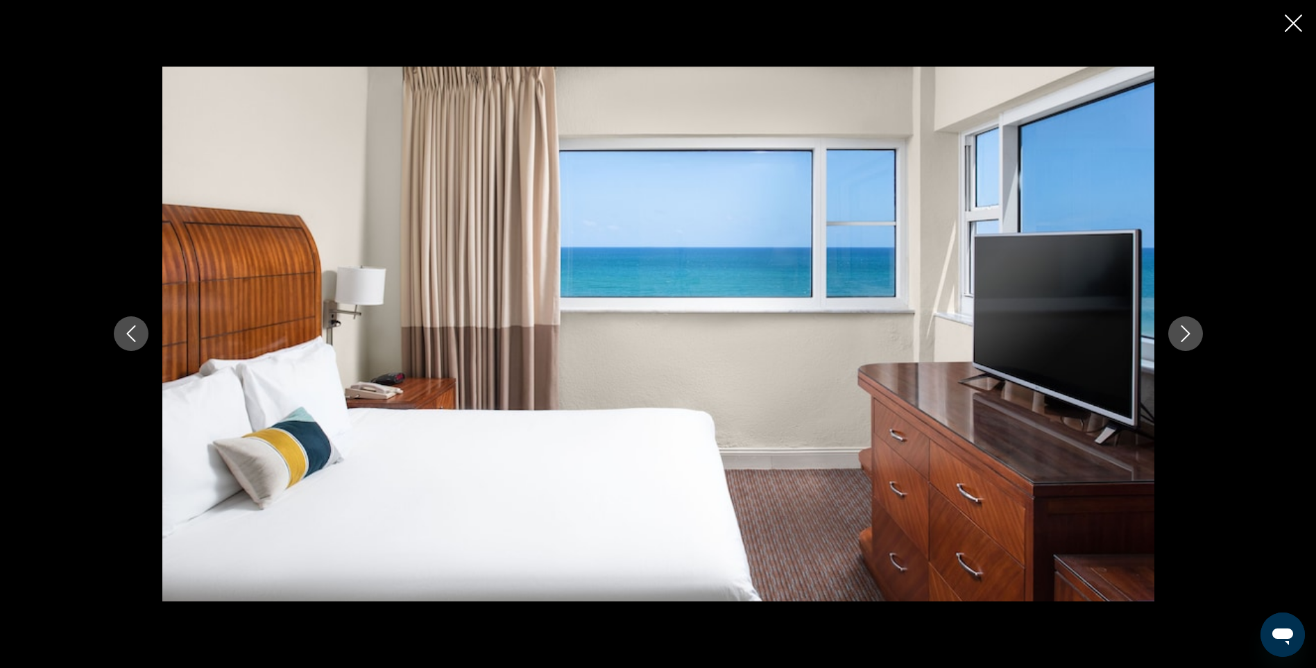
click at [1180, 330] on icon "Next image" at bounding box center [1186, 333] width 17 height 17
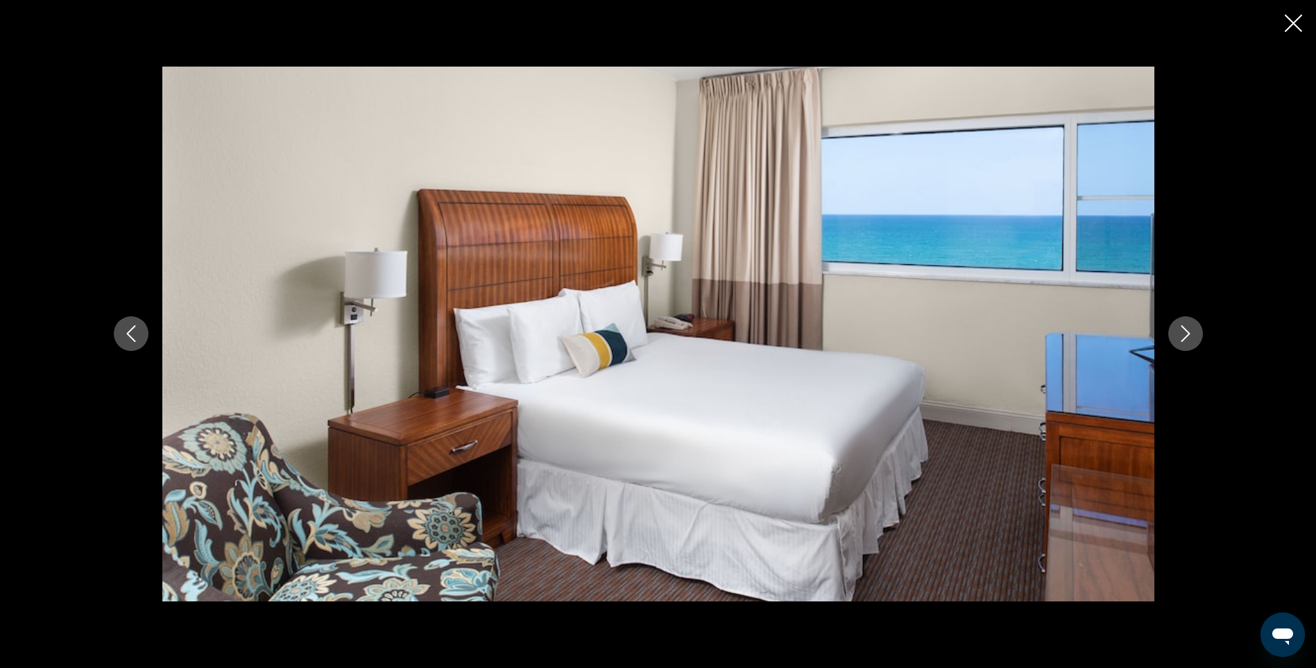
click at [1180, 330] on icon "Next image" at bounding box center [1186, 333] width 17 height 17
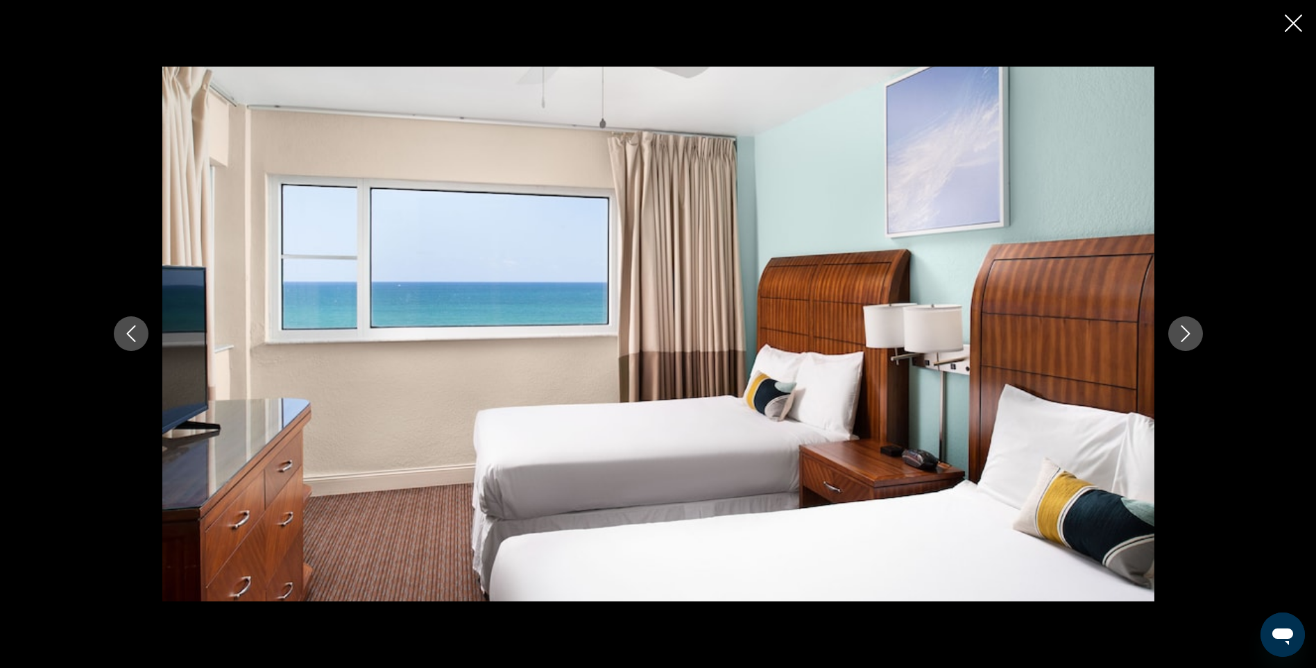
click at [1180, 330] on icon "Next image" at bounding box center [1186, 333] width 17 height 17
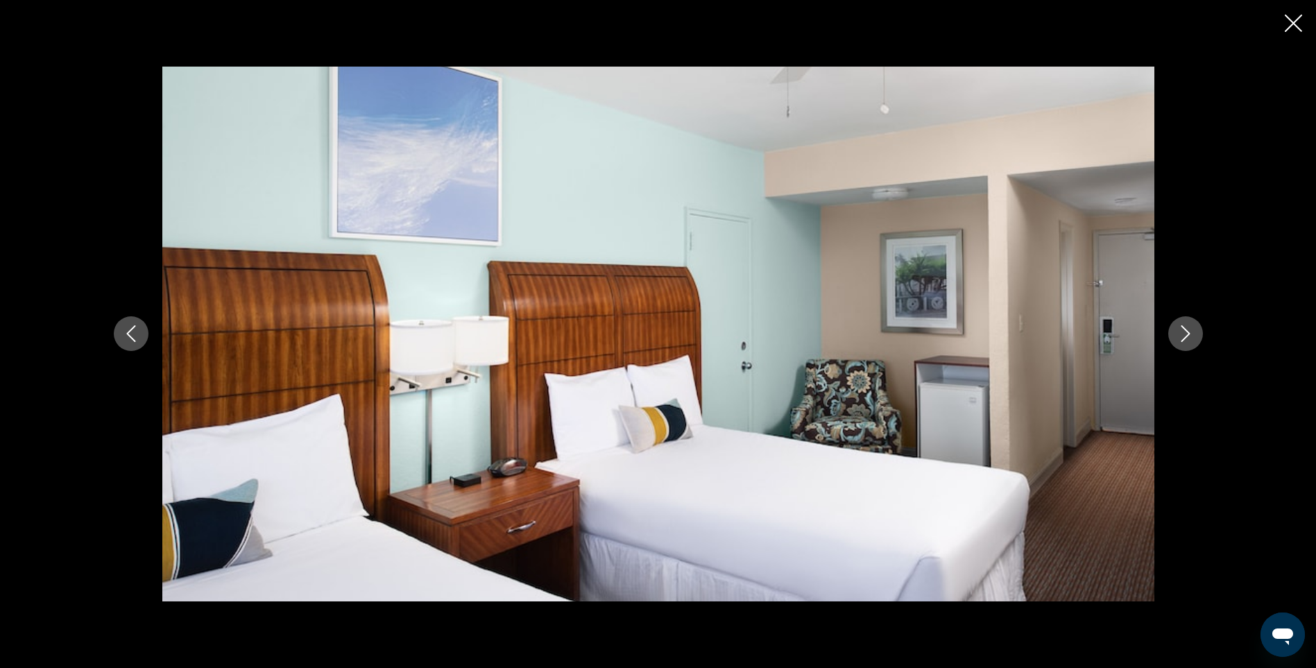
click at [1180, 330] on icon "Next image" at bounding box center [1186, 333] width 17 height 17
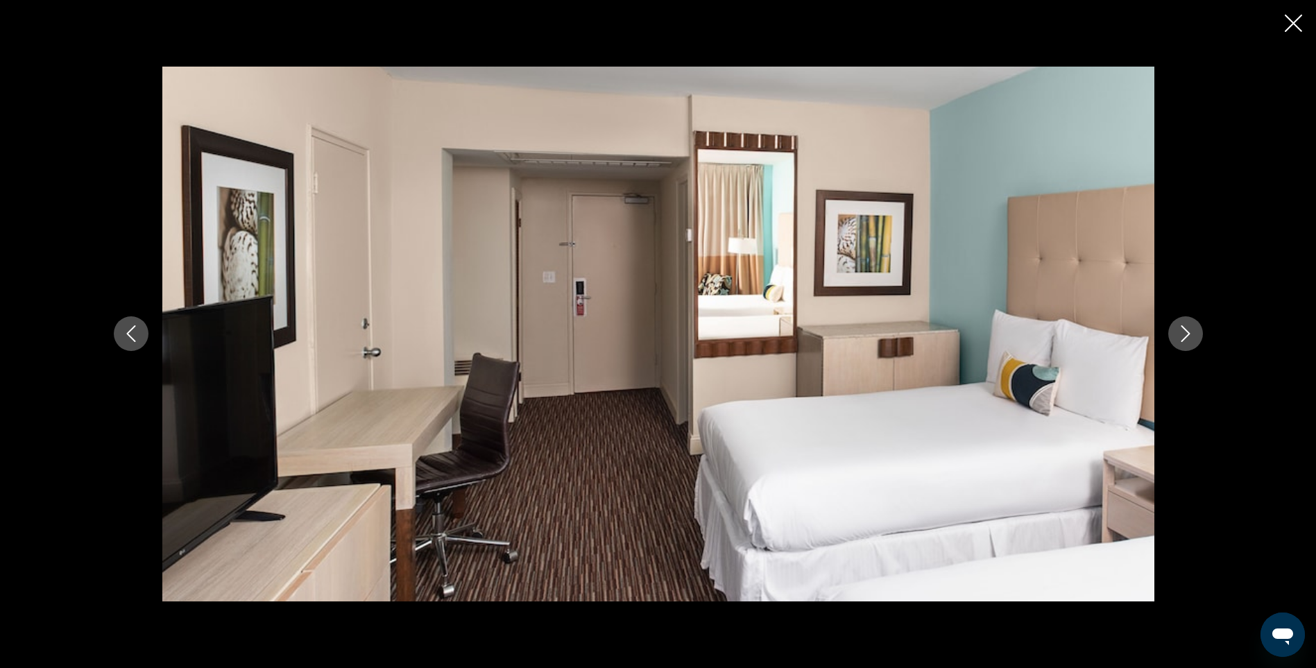
click at [1180, 330] on icon "Next image" at bounding box center [1186, 333] width 17 height 17
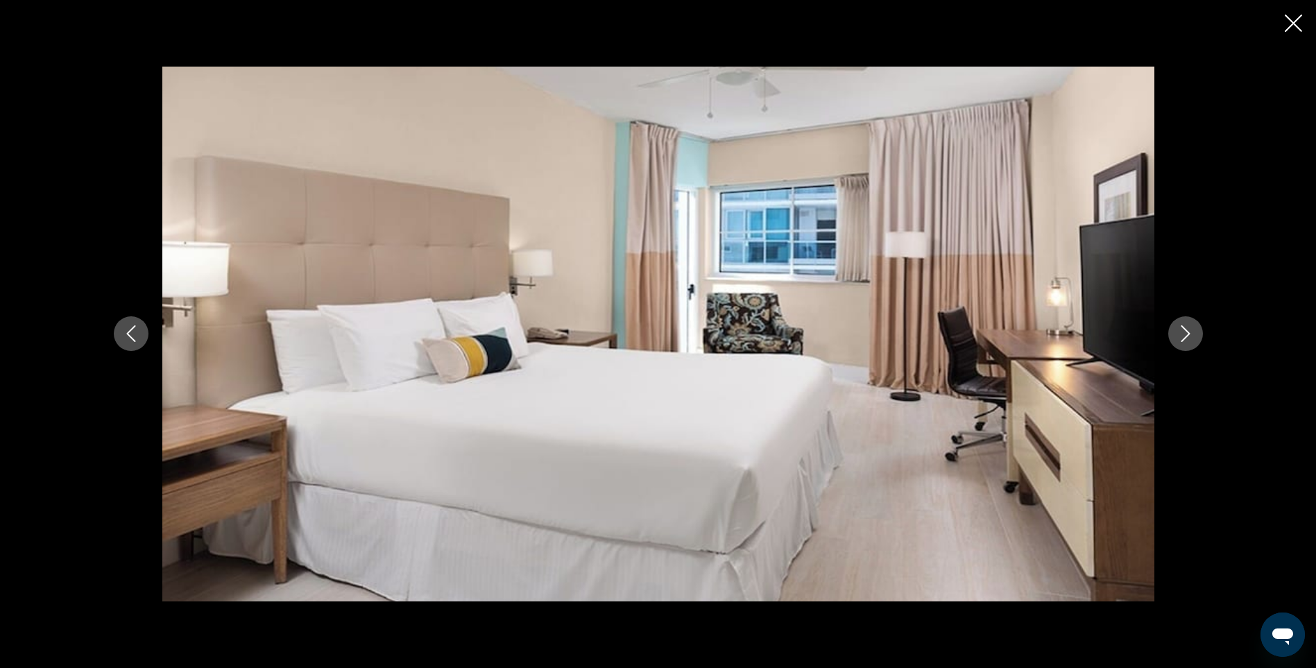
click at [1180, 330] on icon "Next image" at bounding box center [1186, 333] width 17 height 17
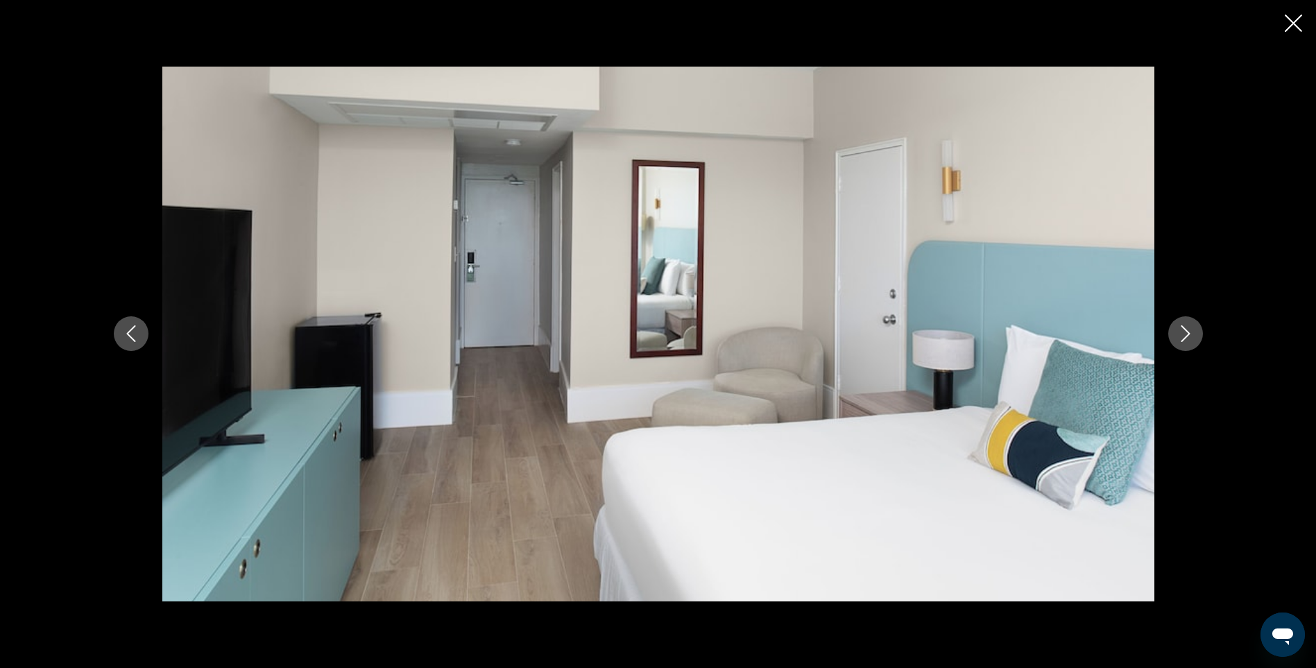
click at [1180, 330] on icon "Next image" at bounding box center [1186, 333] width 17 height 17
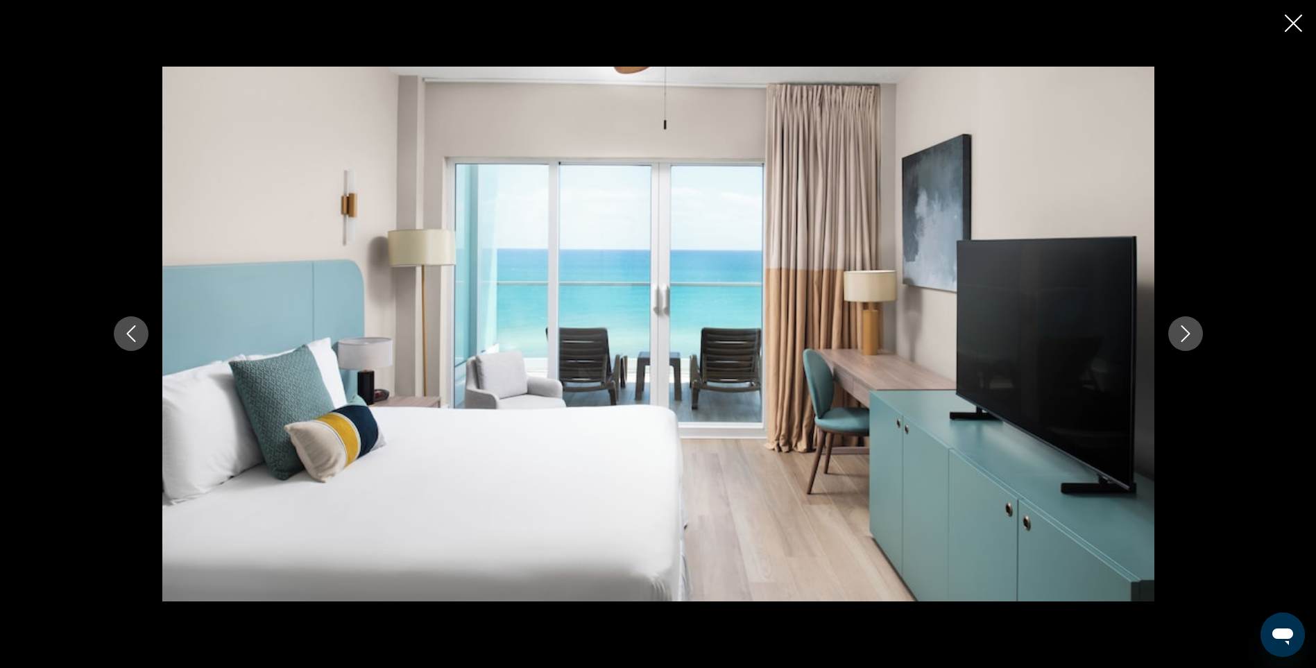
click at [1180, 330] on icon "Next image" at bounding box center [1186, 333] width 17 height 17
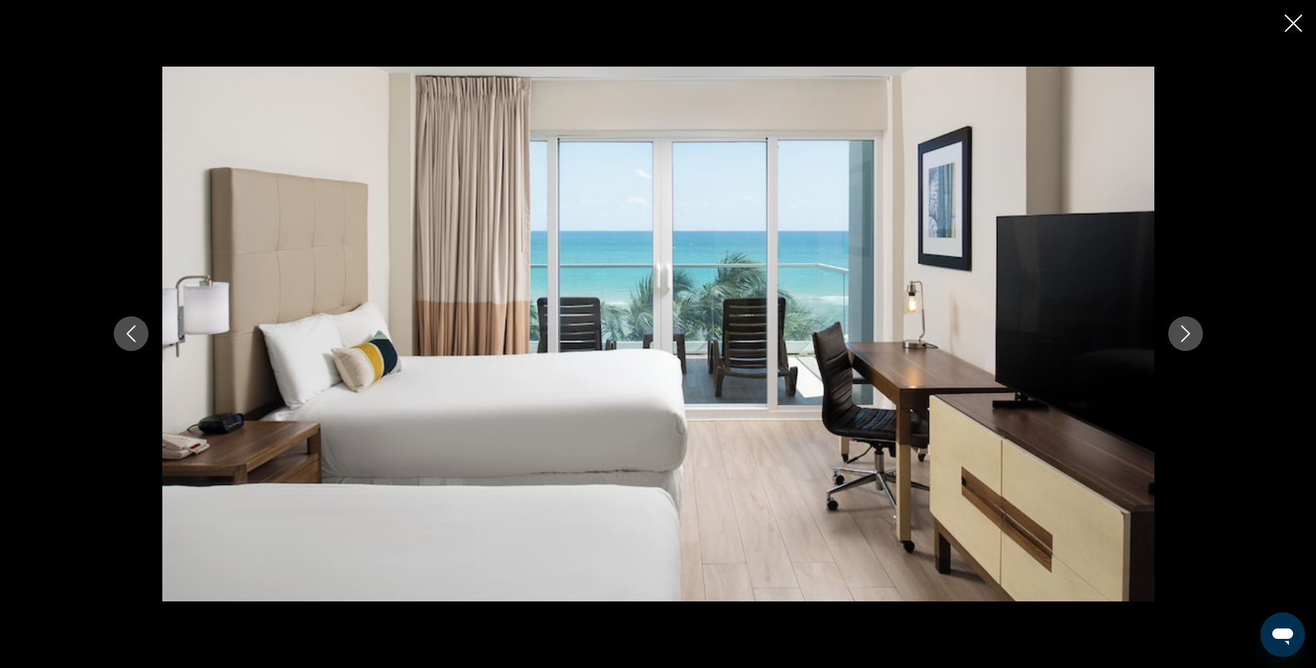
click at [1180, 330] on icon "Next image" at bounding box center [1186, 333] width 17 height 17
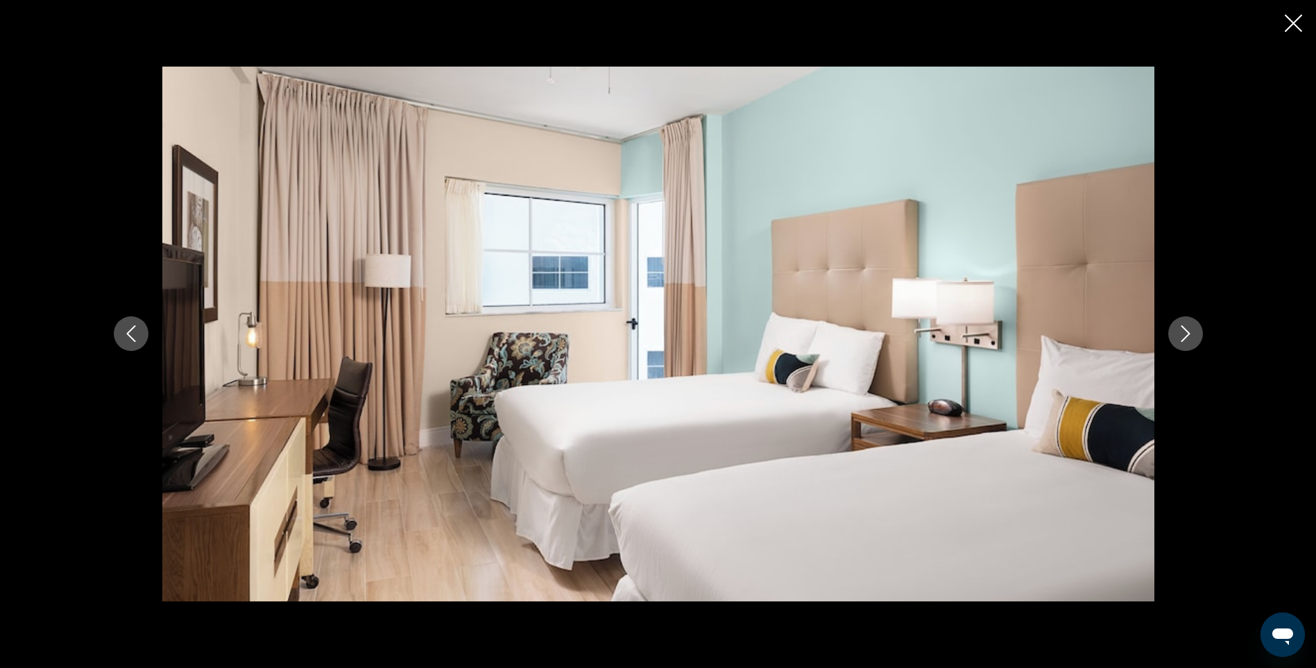
click at [1180, 330] on icon "Next image" at bounding box center [1186, 333] width 17 height 17
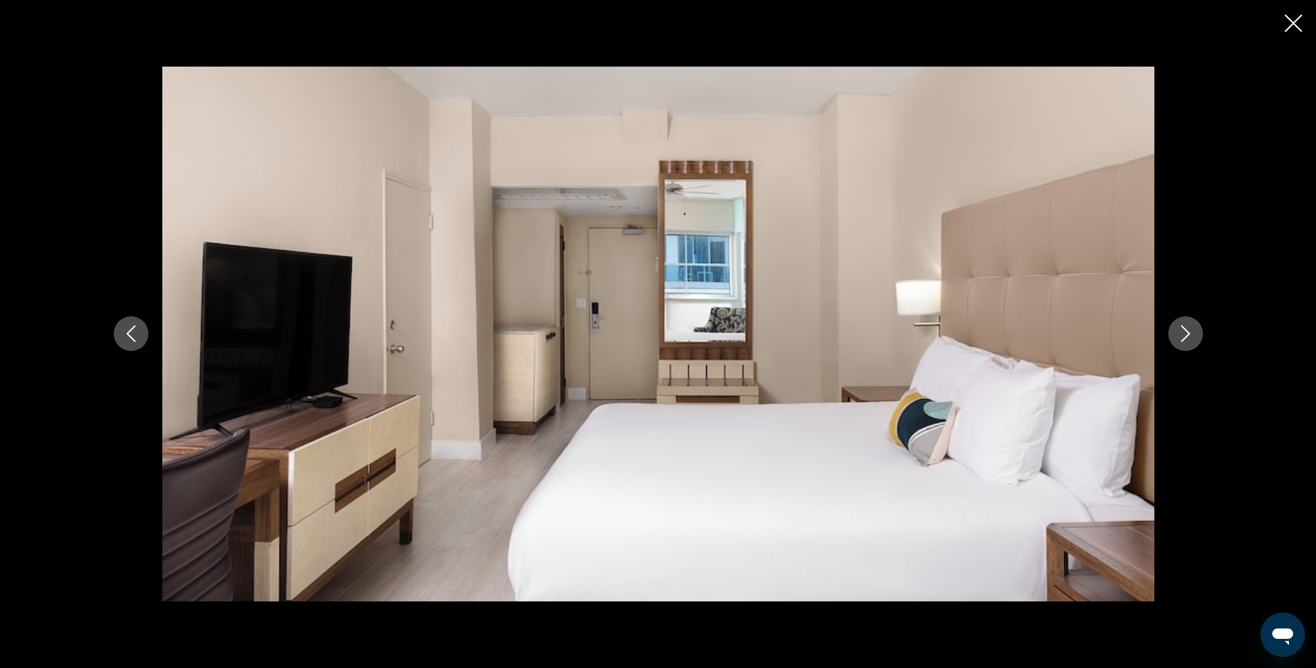
click at [1180, 330] on icon "Next image" at bounding box center [1186, 333] width 17 height 17
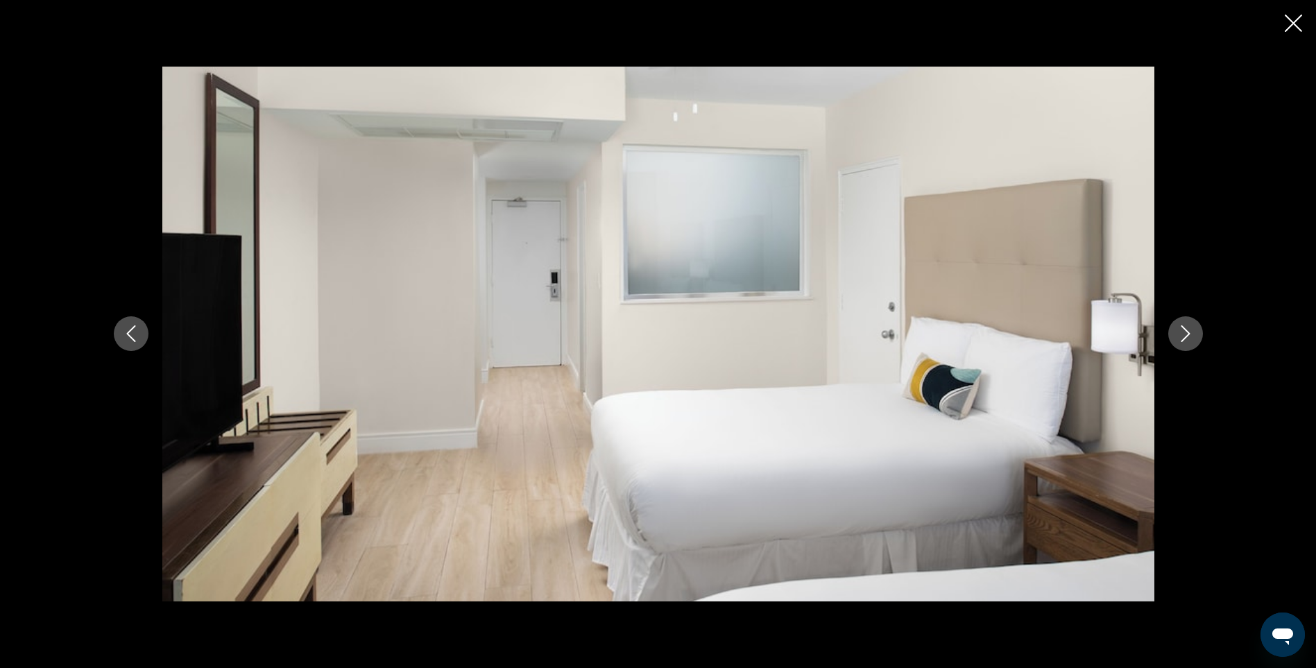
click at [1180, 330] on icon "Next image" at bounding box center [1186, 333] width 17 height 17
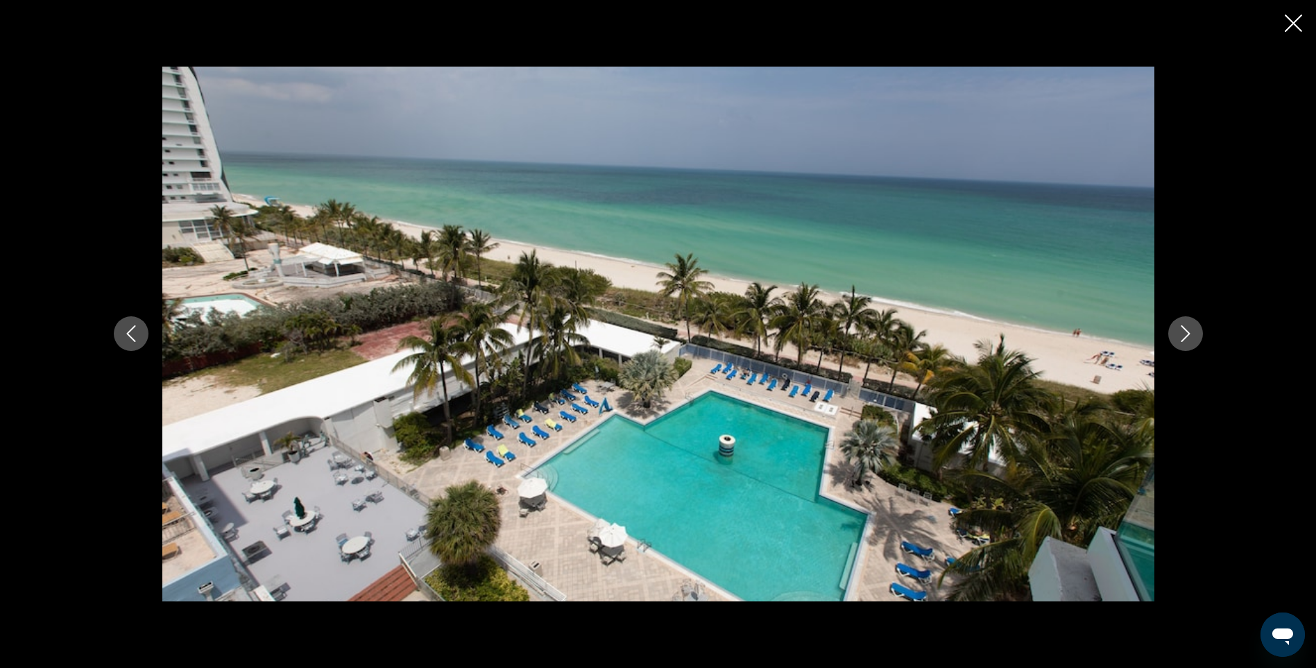
click at [1180, 330] on icon "Next image" at bounding box center [1186, 333] width 17 height 17
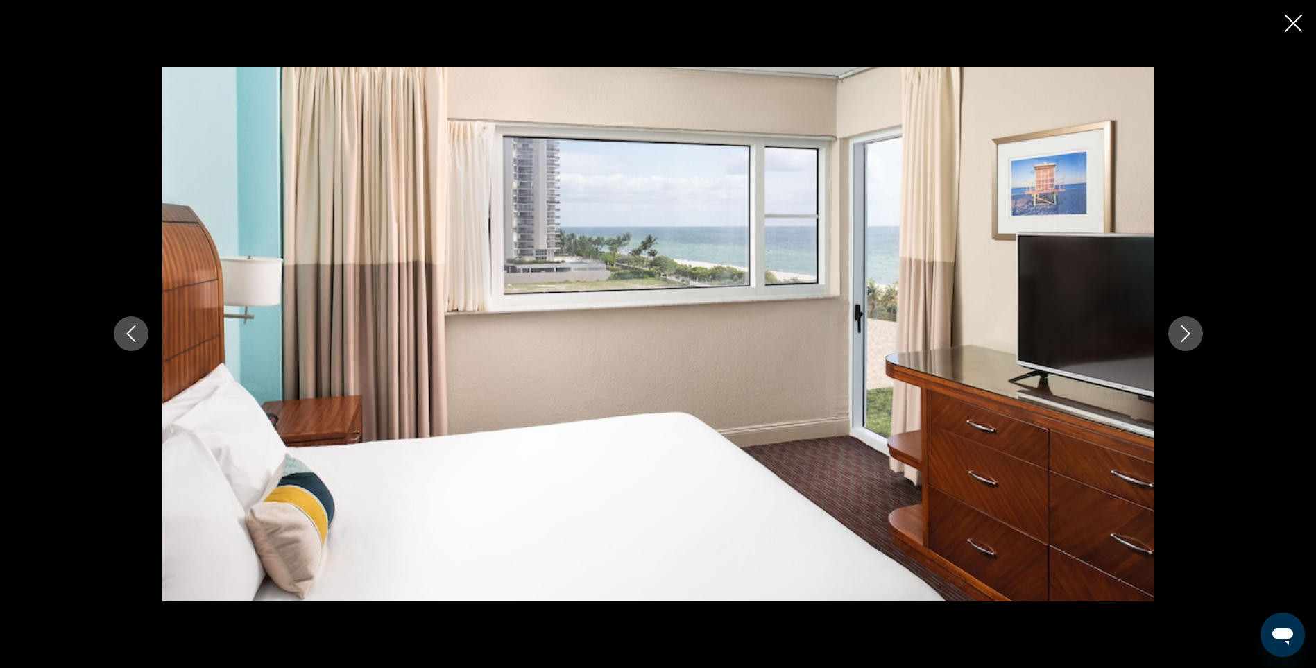
click at [1180, 330] on icon "Next image" at bounding box center [1186, 333] width 17 height 17
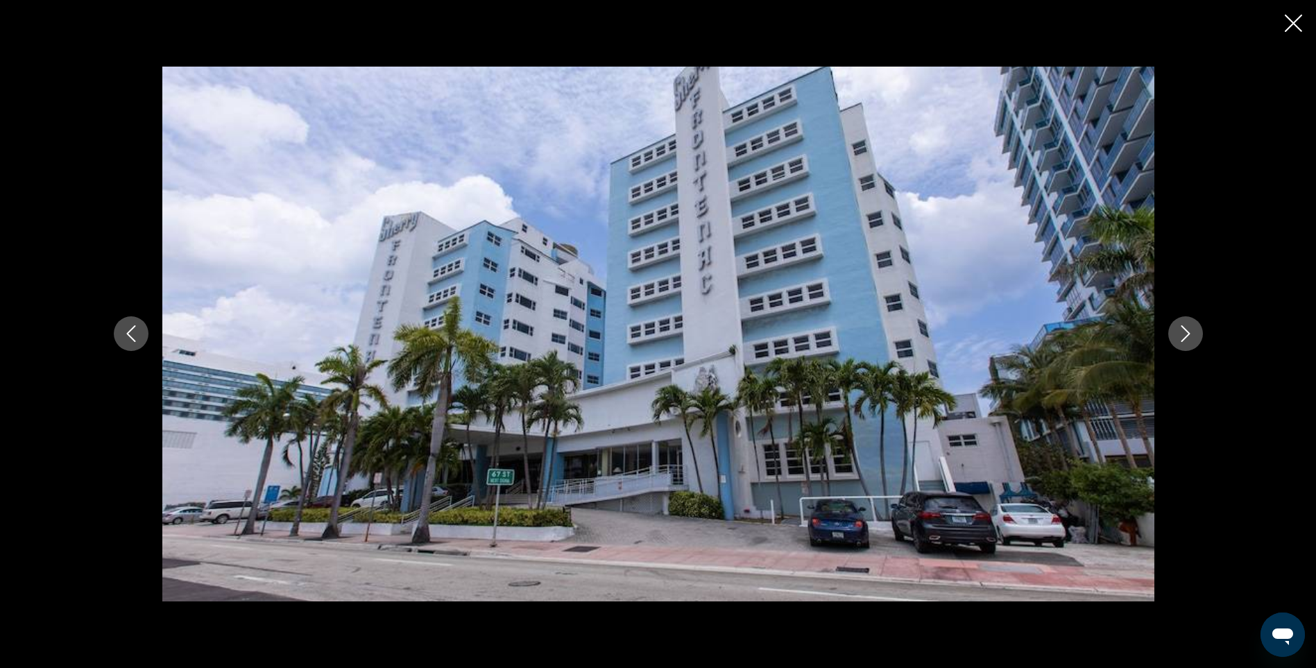
click at [1180, 330] on icon "Next image" at bounding box center [1186, 333] width 17 height 17
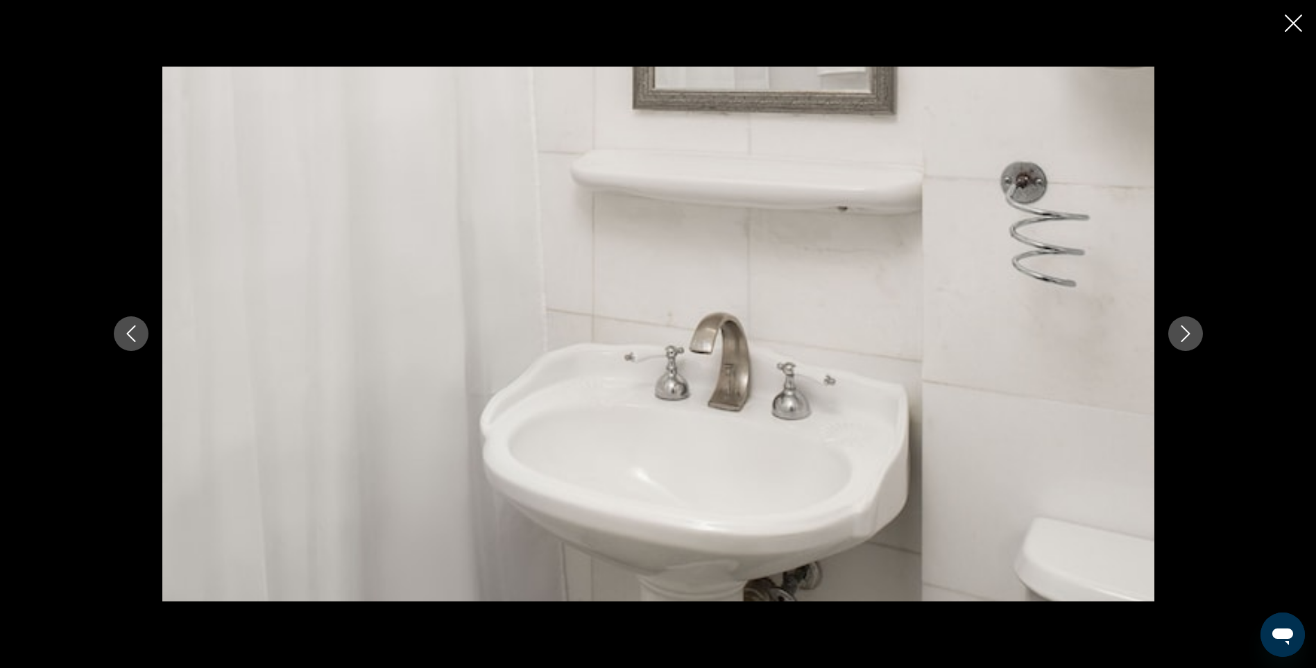
click at [1180, 330] on icon "Next image" at bounding box center [1186, 333] width 17 height 17
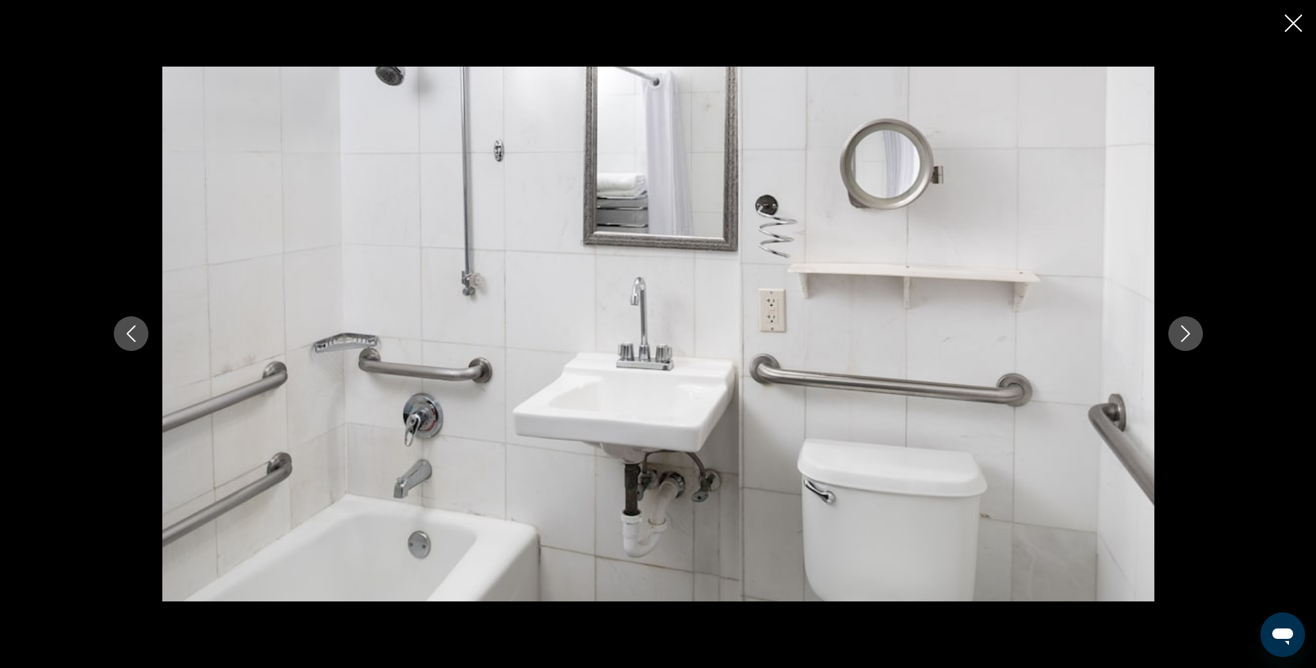
click at [1180, 330] on icon "Next image" at bounding box center [1186, 333] width 17 height 17
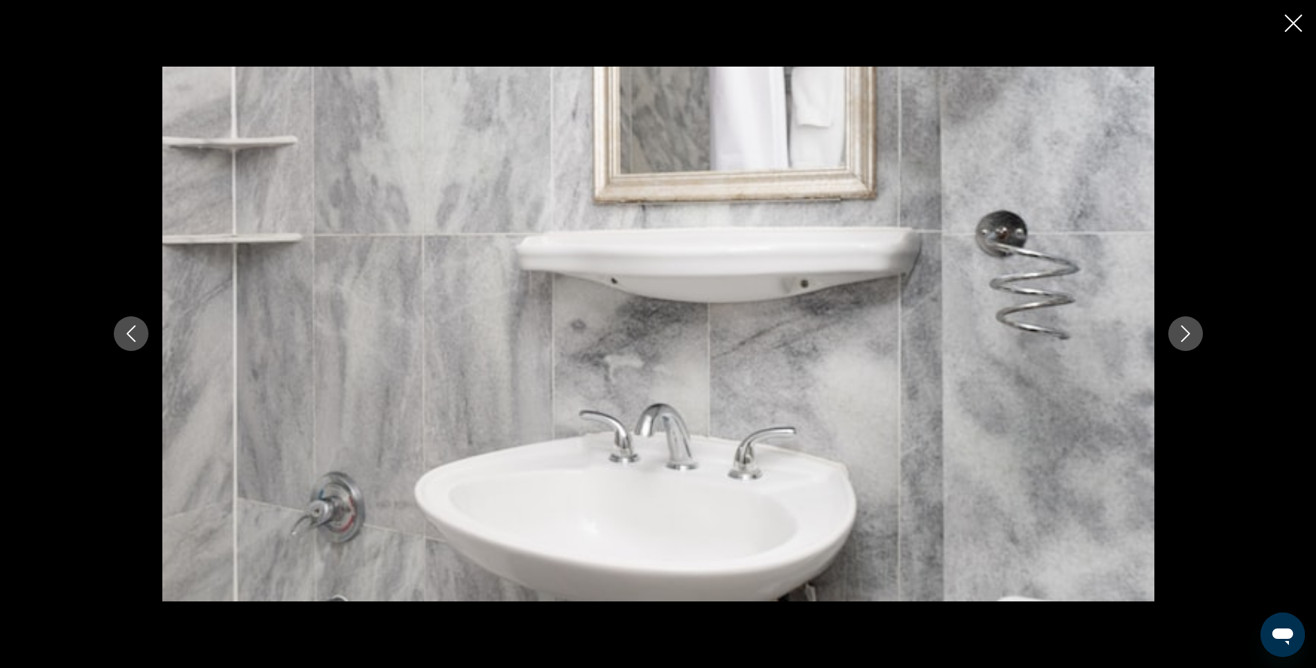
click at [1180, 330] on icon "Next image" at bounding box center [1186, 333] width 17 height 17
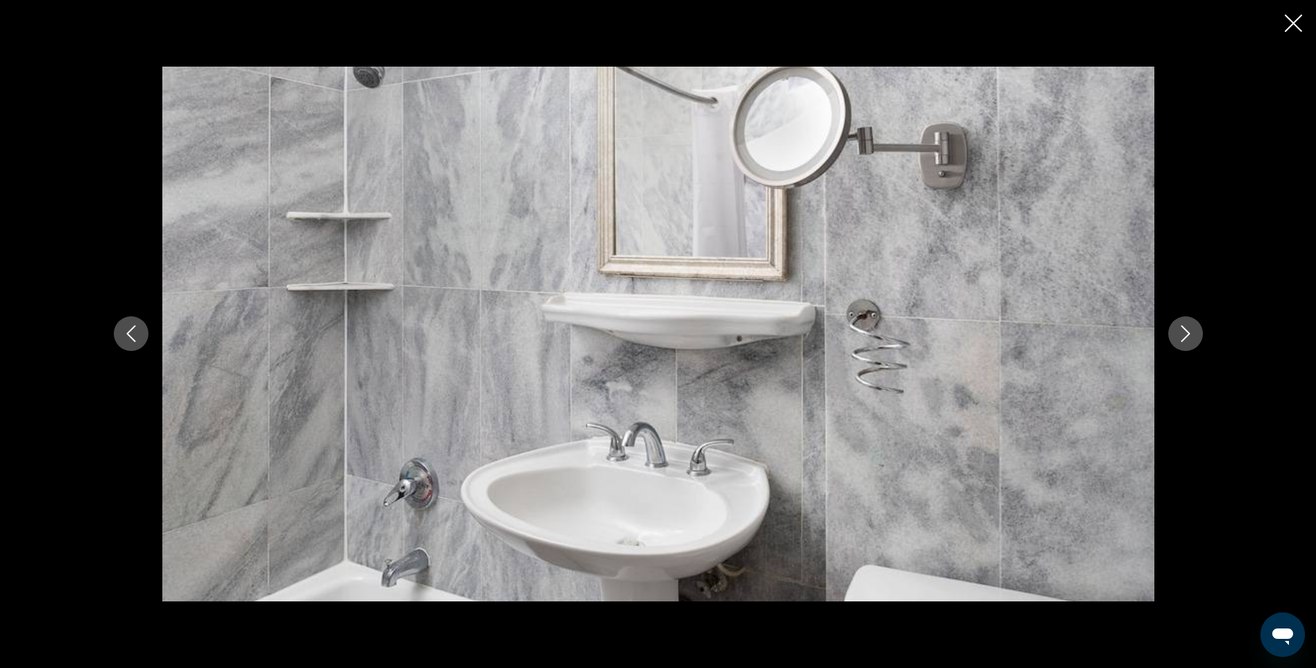
click at [1180, 330] on icon "Next image" at bounding box center [1186, 333] width 17 height 17
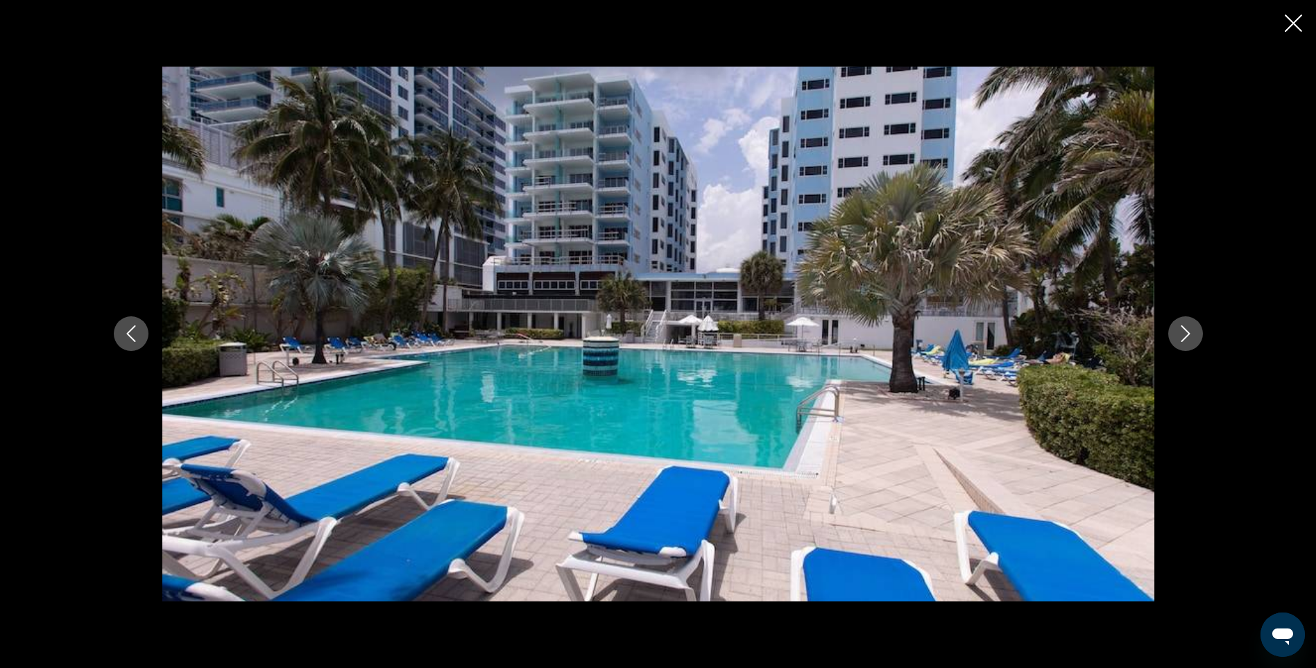
click at [1180, 330] on icon "Next image" at bounding box center [1186, 333] width 17 height 17
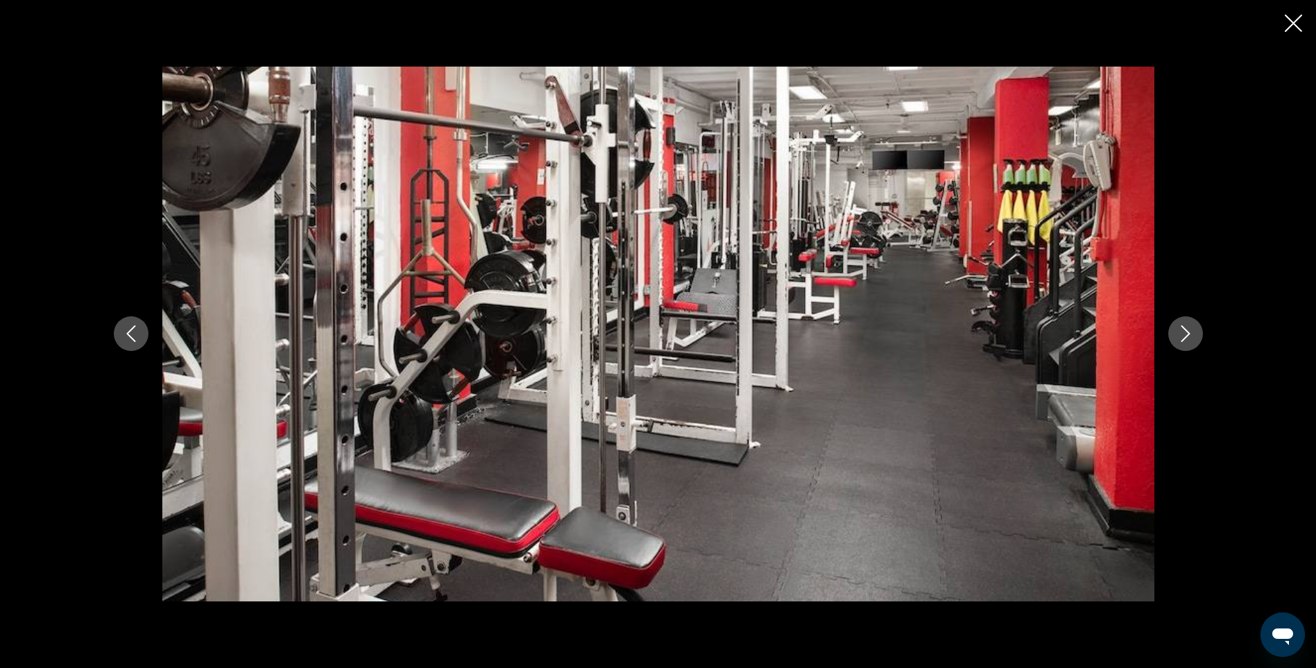
click at [1180, 330] on icon "Next image" at bounding box center [1186, 333] width 17 height 17
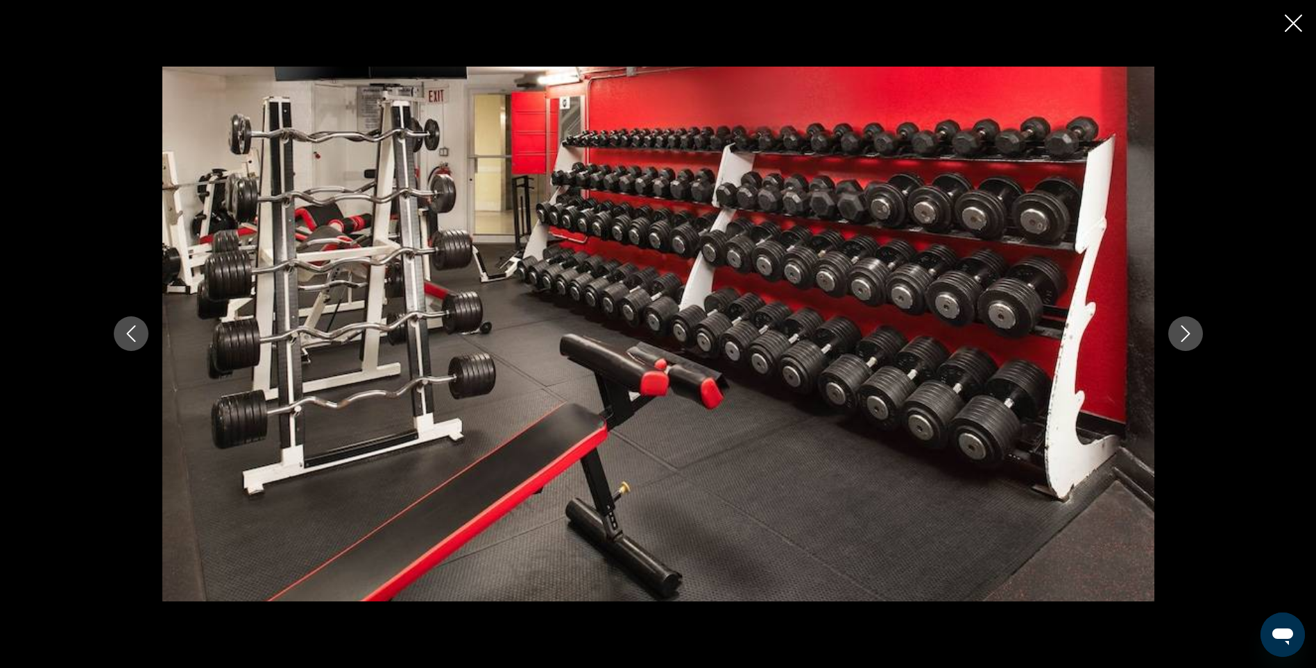
click at [1180, 330] on icon "Next image" at bounding box center [1186, 333] width 17 height 17
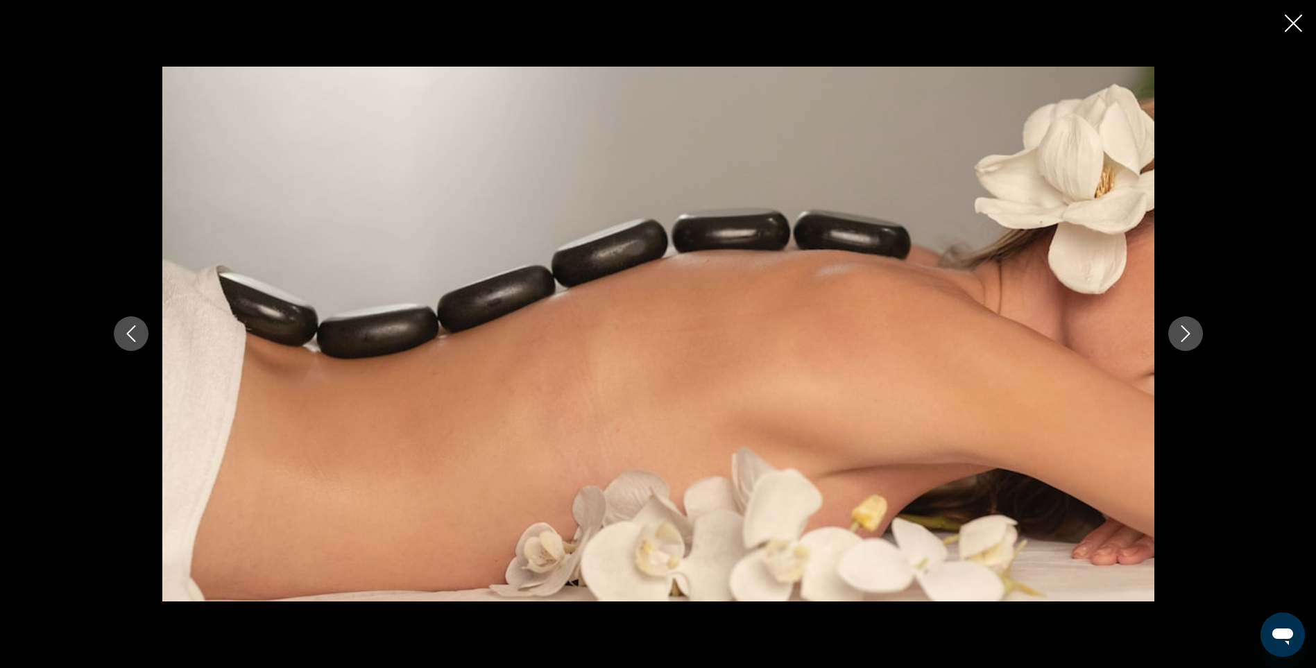
click at [1180, 330] on icon "Next image" at bounding box center [1186, 333] width 17 height 17
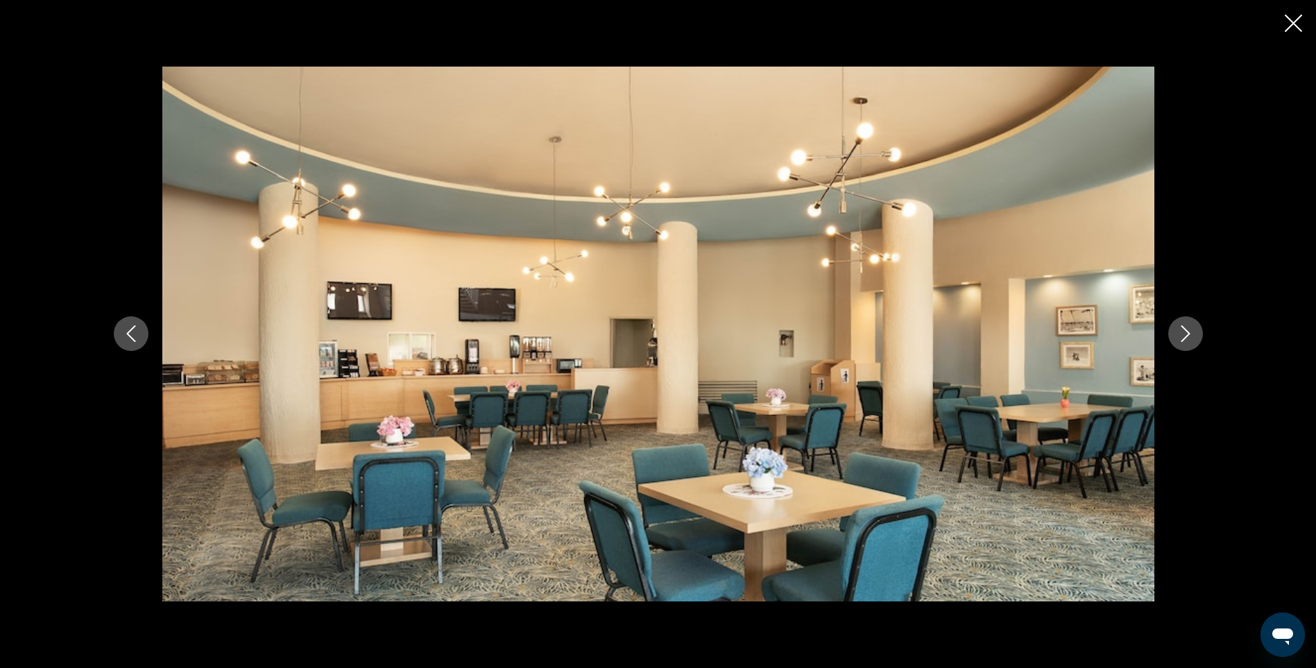
click at [1180, 330] on icon "Next image" at bounding box center [1186, 333] width 17 height 17
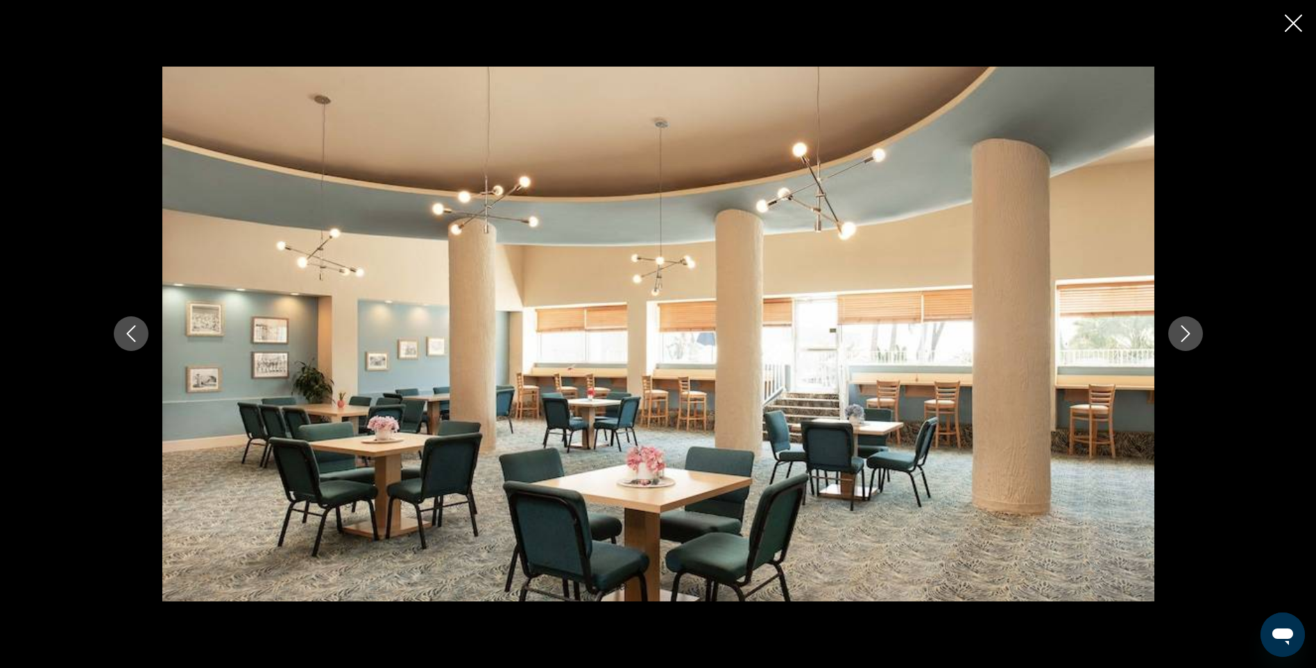
click at [1180, 330] on icon "Next image" at bounding box center [1186, 333] width 17 height 17
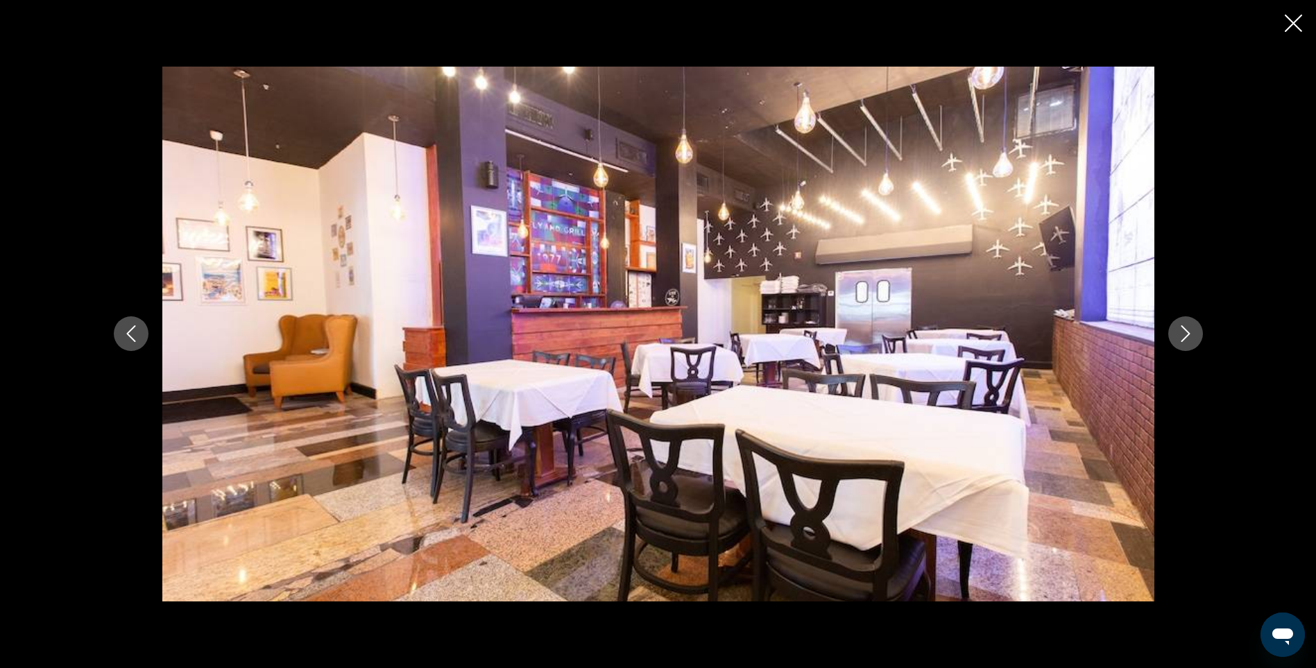
click at [1180, 330] on icon "Next image" at bounding box center [1186, 333] width 17 height 17
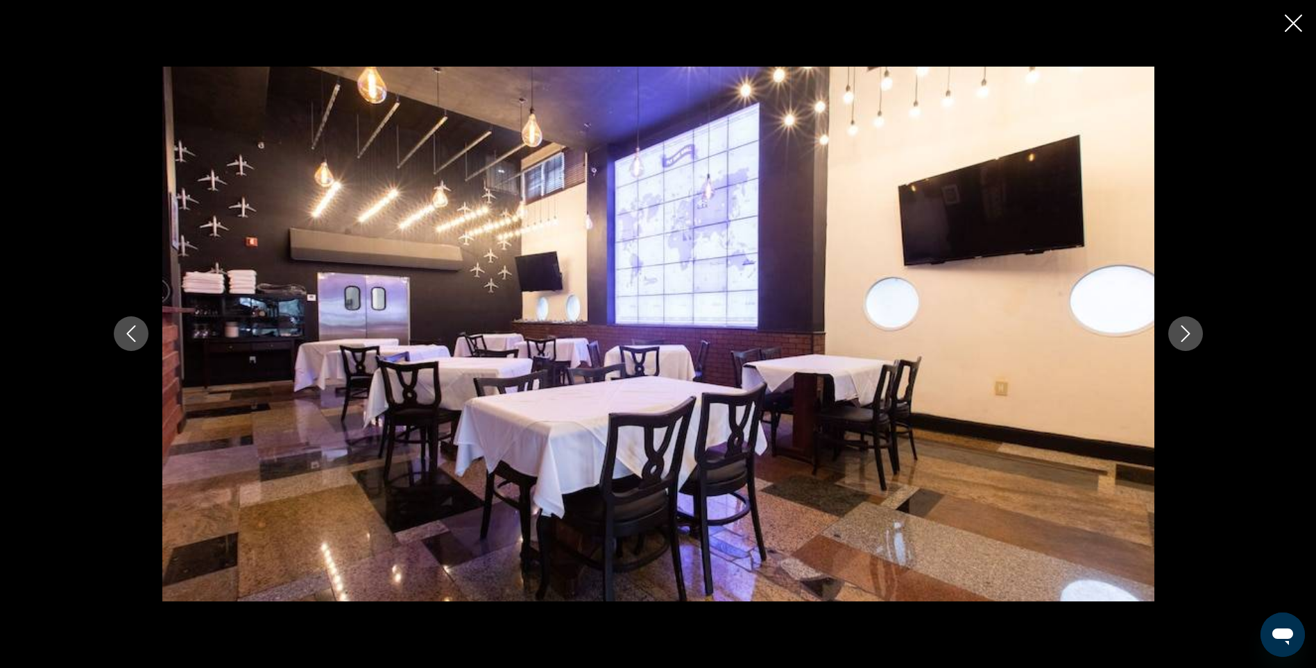
click at [1180, 330] on icon "Next image" at bounding box center [1186, 333] width 17 height 17
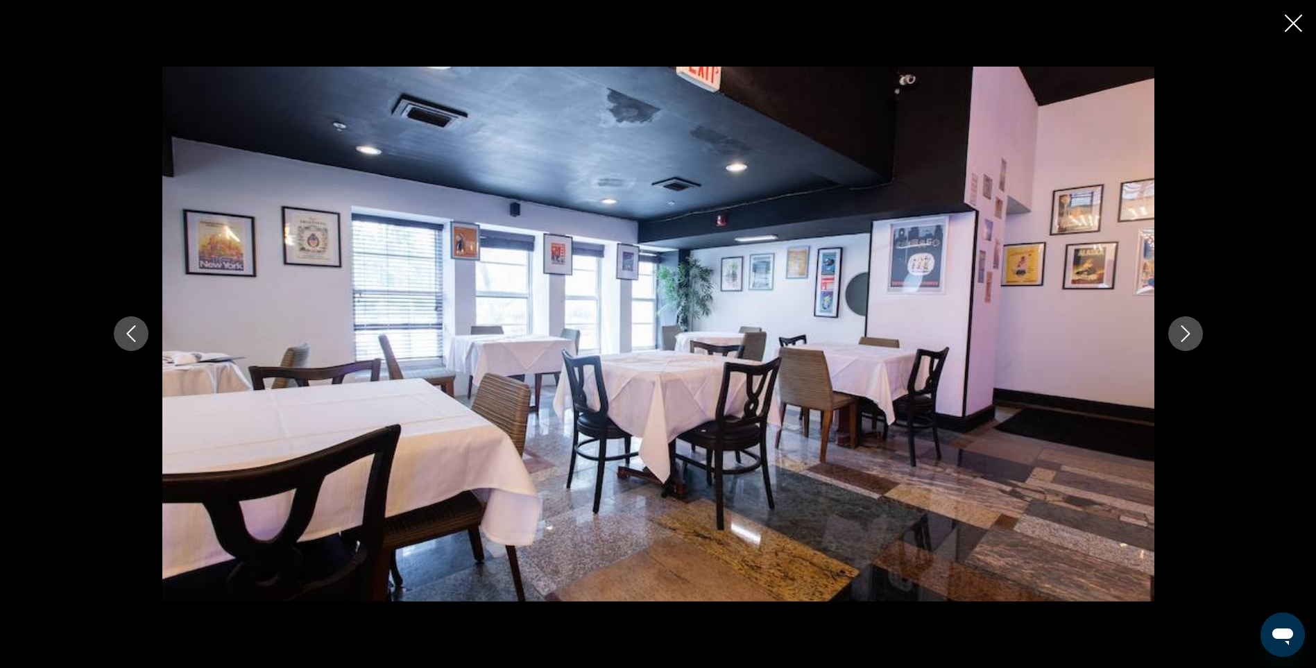
click at [1180, 330] on icon "Next image" at bounding box center [1186, 333] width 17 height 17
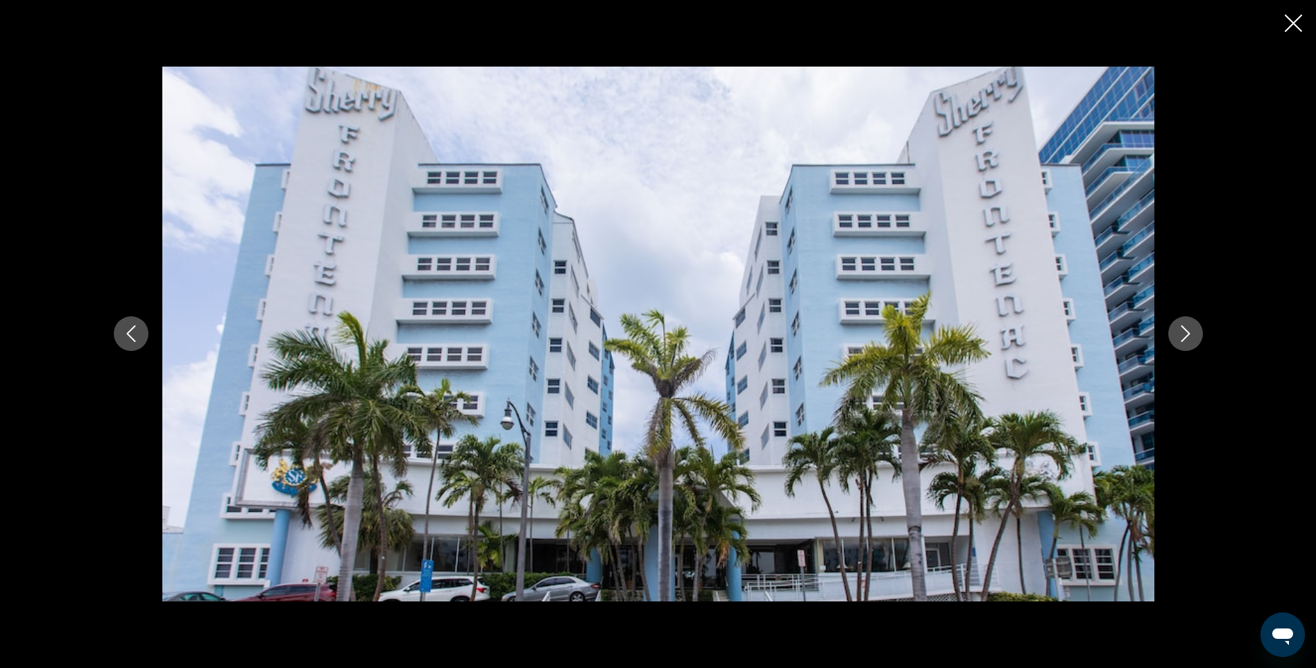
click at [1180, 330] on icon "Next image" at bounding box center [1186, 333] width 17 height 17
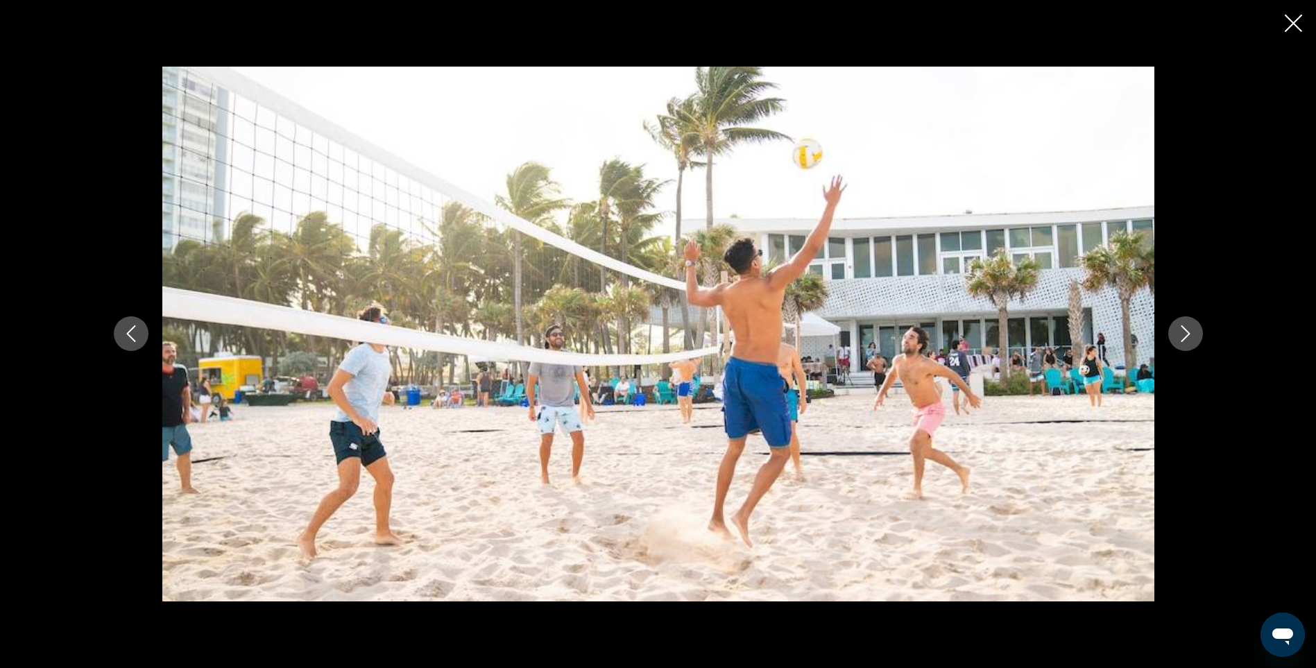
click at [1180, 330] on icon "Next image" at bounding box center [1186, 333] width 17 height 17
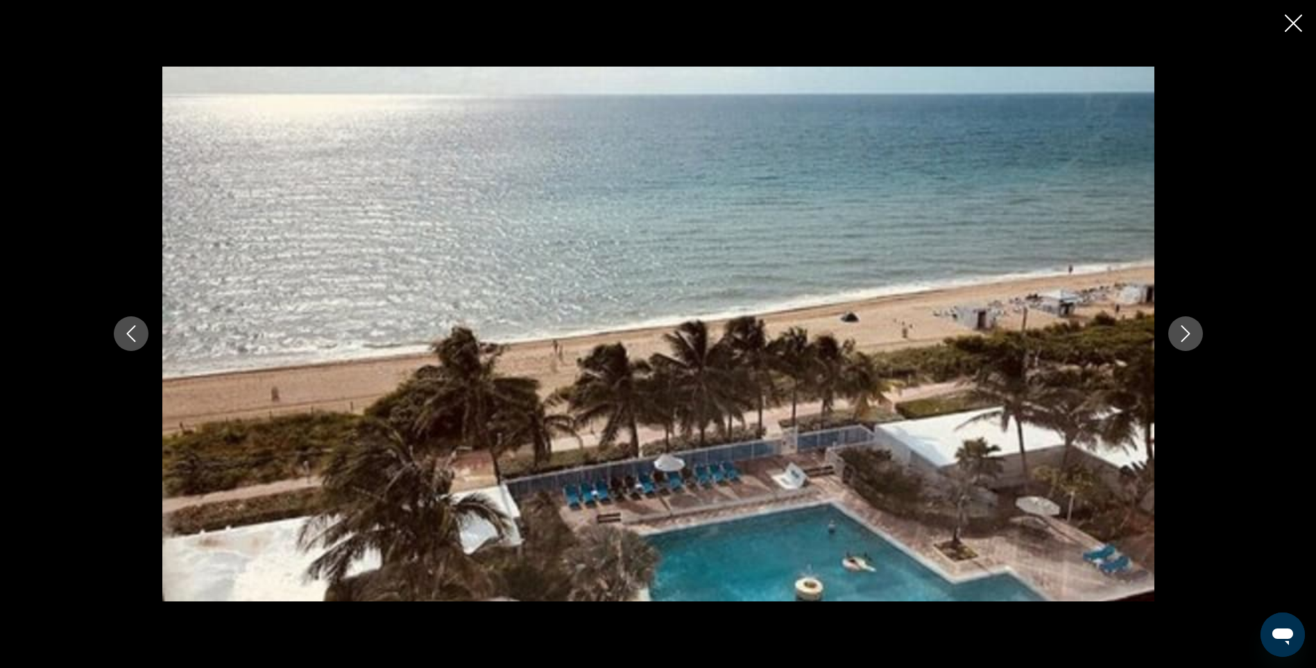
click at [1180, 330] on icon "Next image" at bounding box center [1186, 333] width 17 height 17
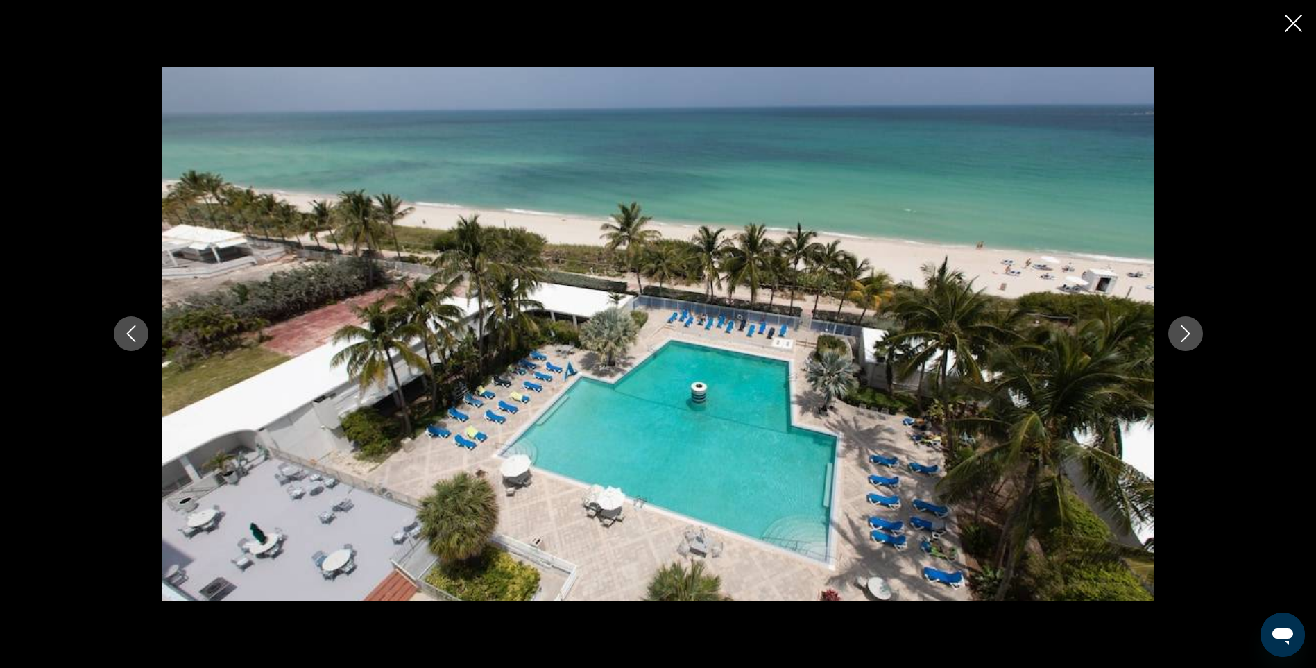
click at [1180, 330] on icon "Next image" at bounding box center [1186, 333] width 17 height 17
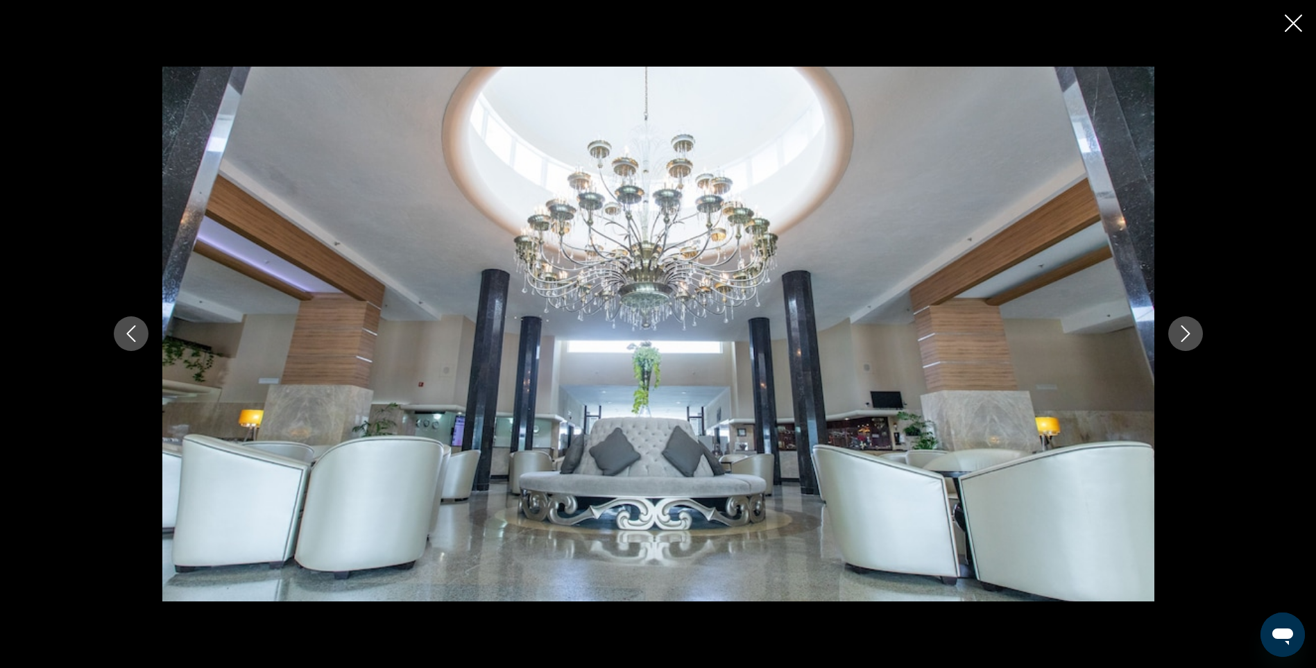
click at [1180, 330] on icon "Next image" at bounding box center [1186, 333] width 17 height 17
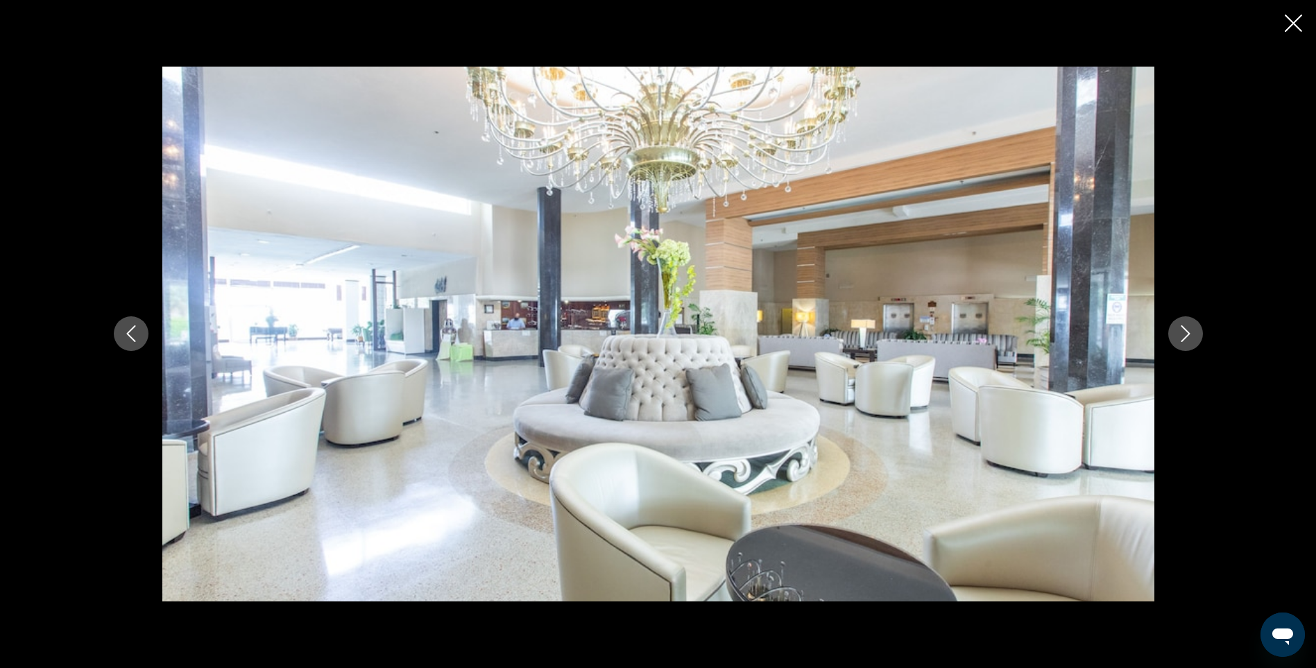
click at [1180, 330] on icon "Next image" at bounding box center [1186, 333] width 17 height 17
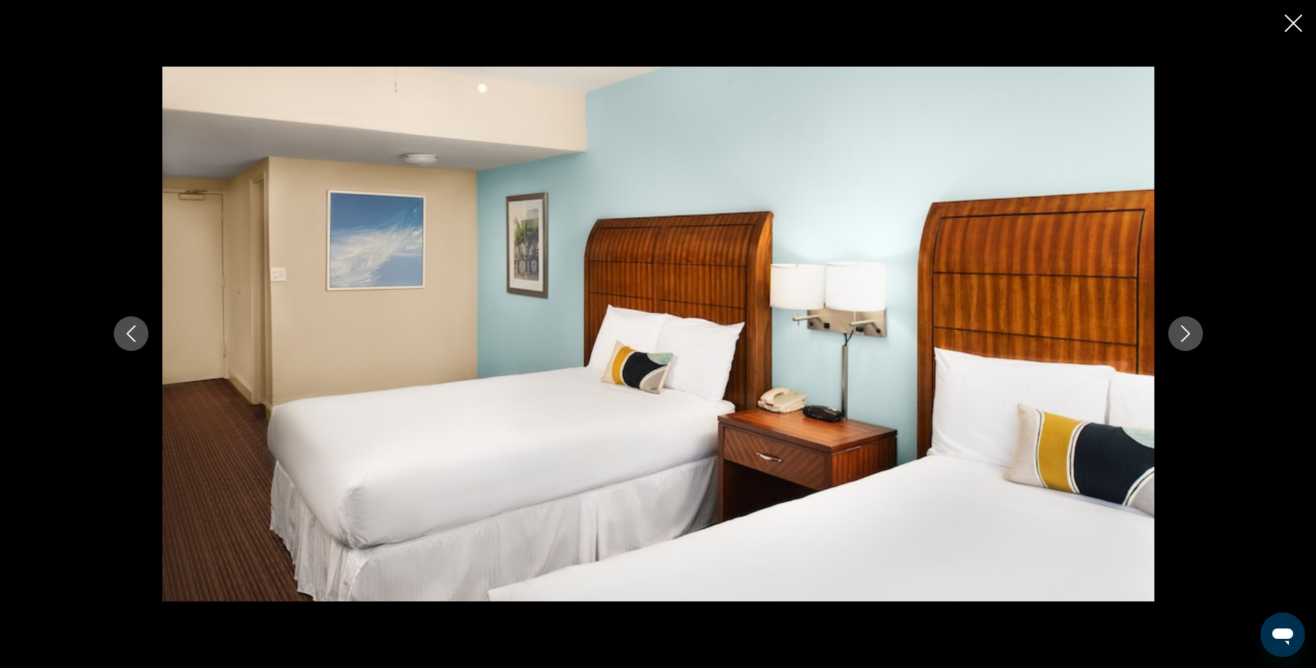
click at [1180, 330] on icon "Next image" at bounding box center [1186, 333] width 17 height 17
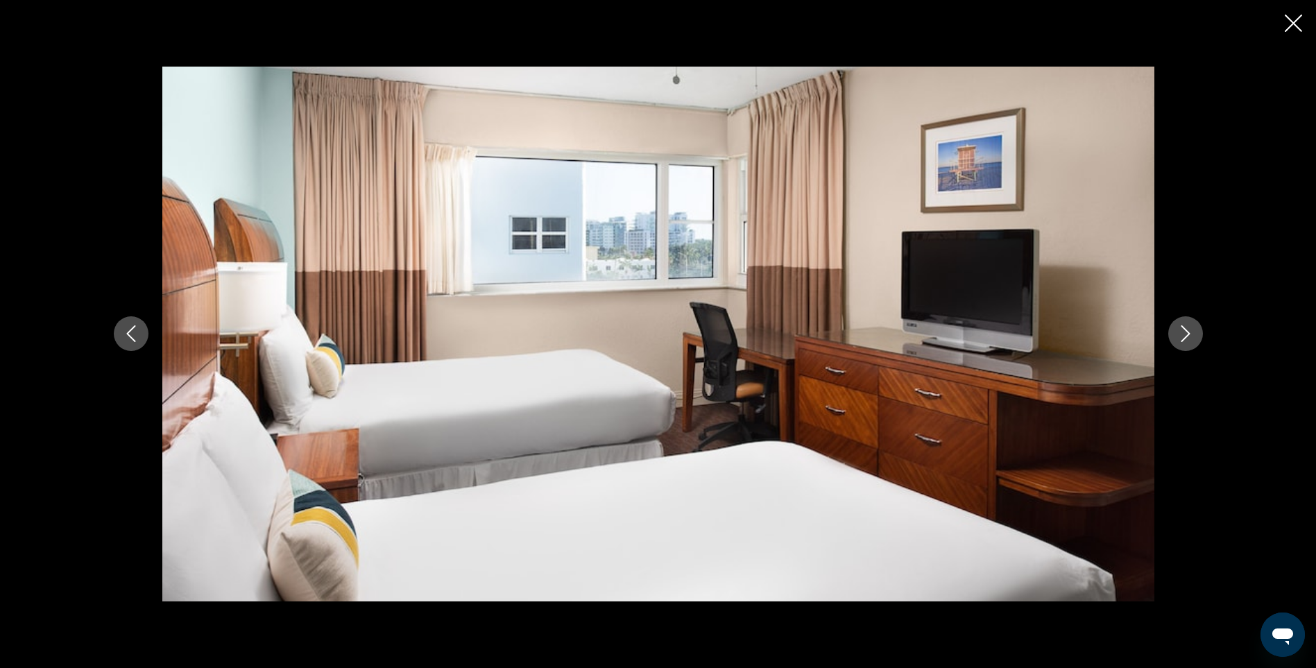
click at [1180, 330] on icon "Next image" at bounding box center [1186, 333] width 17 height 17
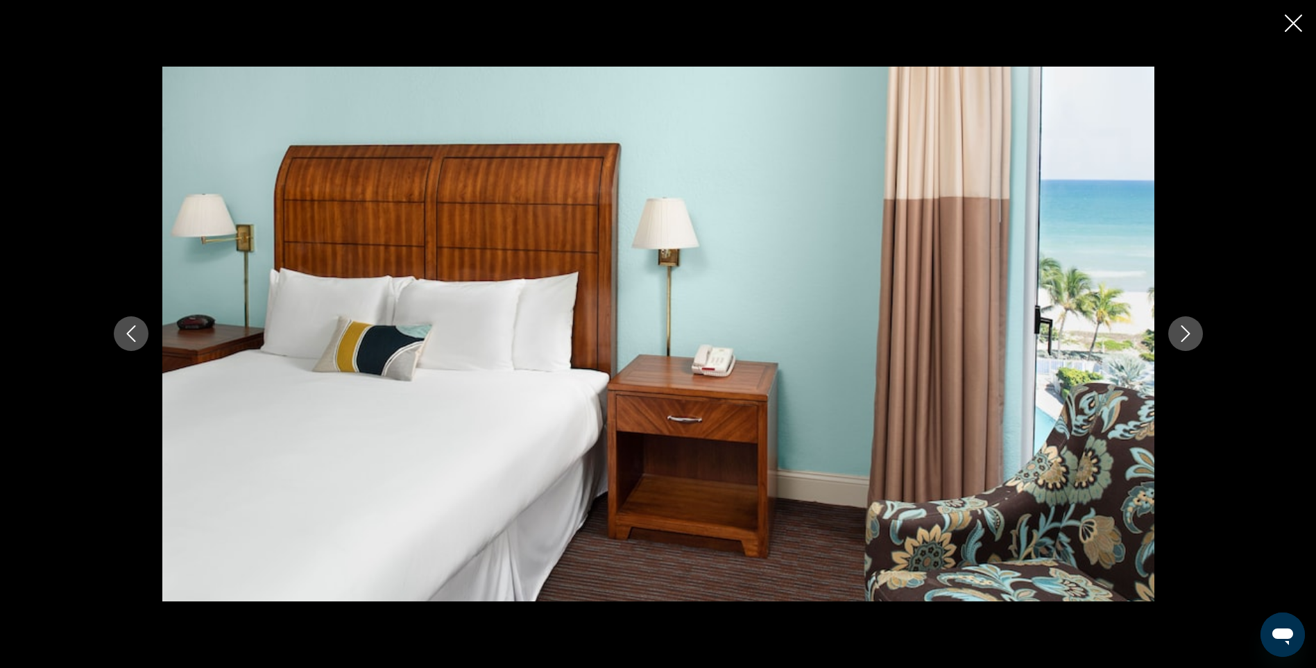
click at [1180, 330] on icon "Next image" at bounding box center [1186, 333] width 17 height 17
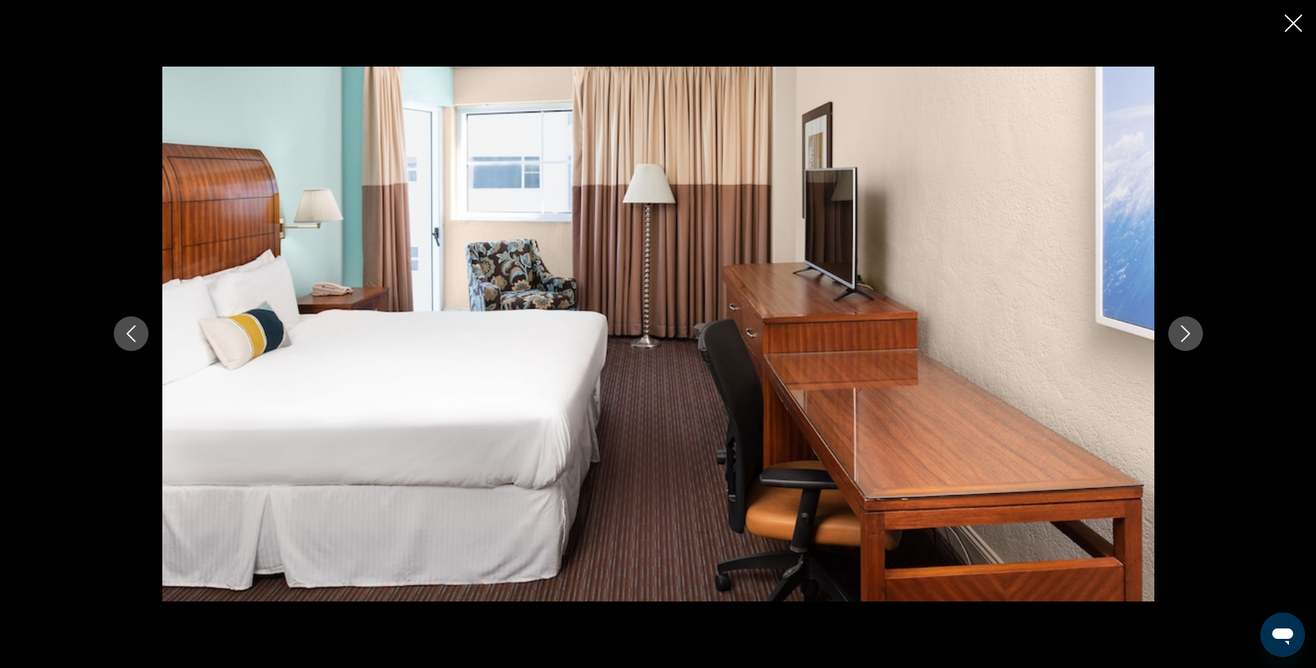
click at [1180, 330] on icon "Next image" at bounding box center [1186, 333] width 17 height 17
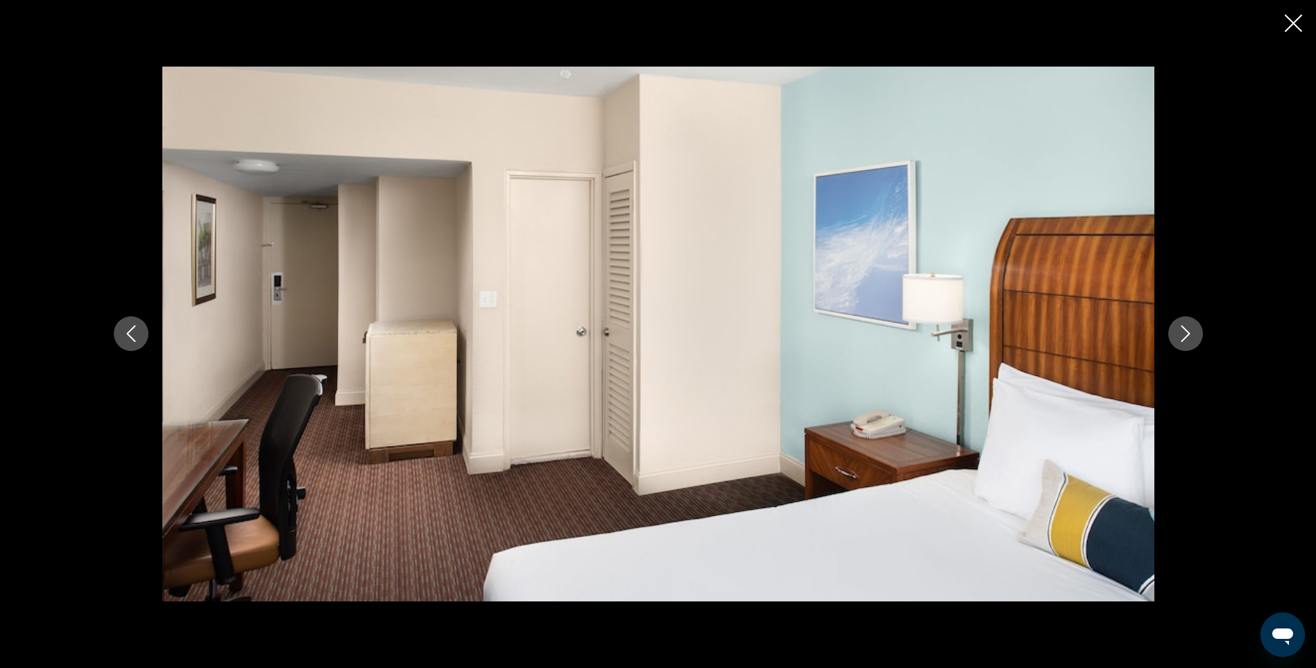
click at [1180, 330] on icon "Next image" at bounding box center [1186, 333] width 17 height 17
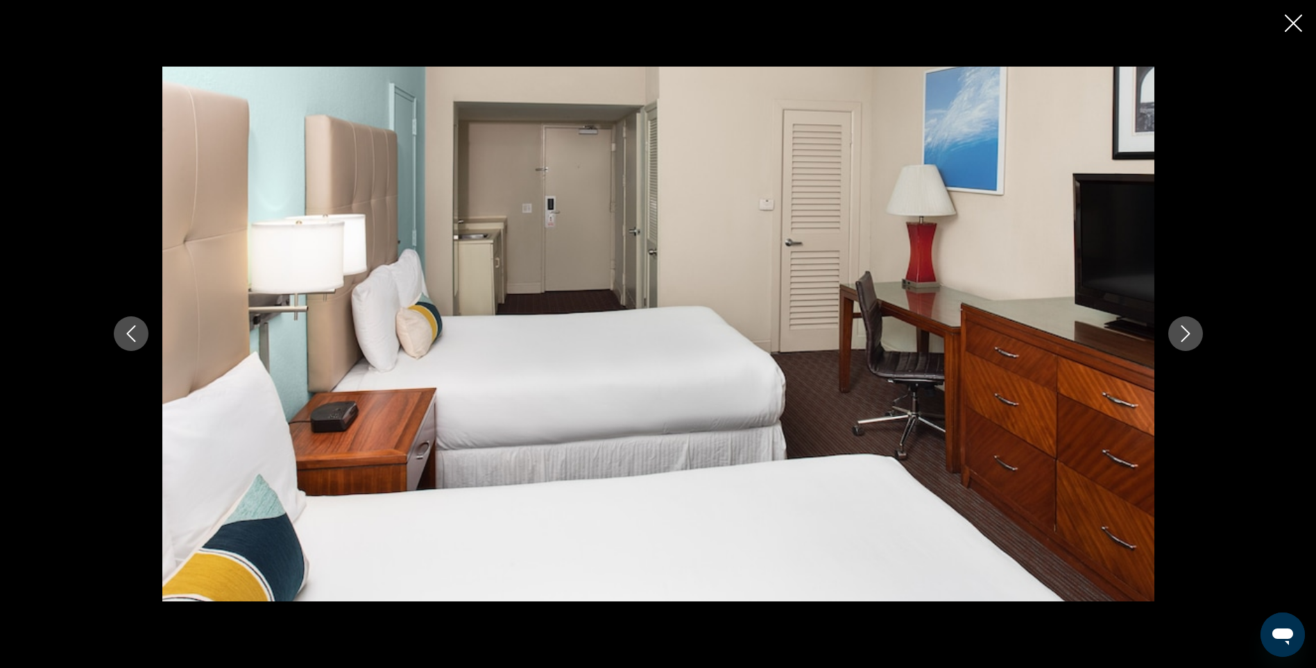
click at [1180, 330] on icon "Next image" at bounding box center [1186, 333] width 17 height 17
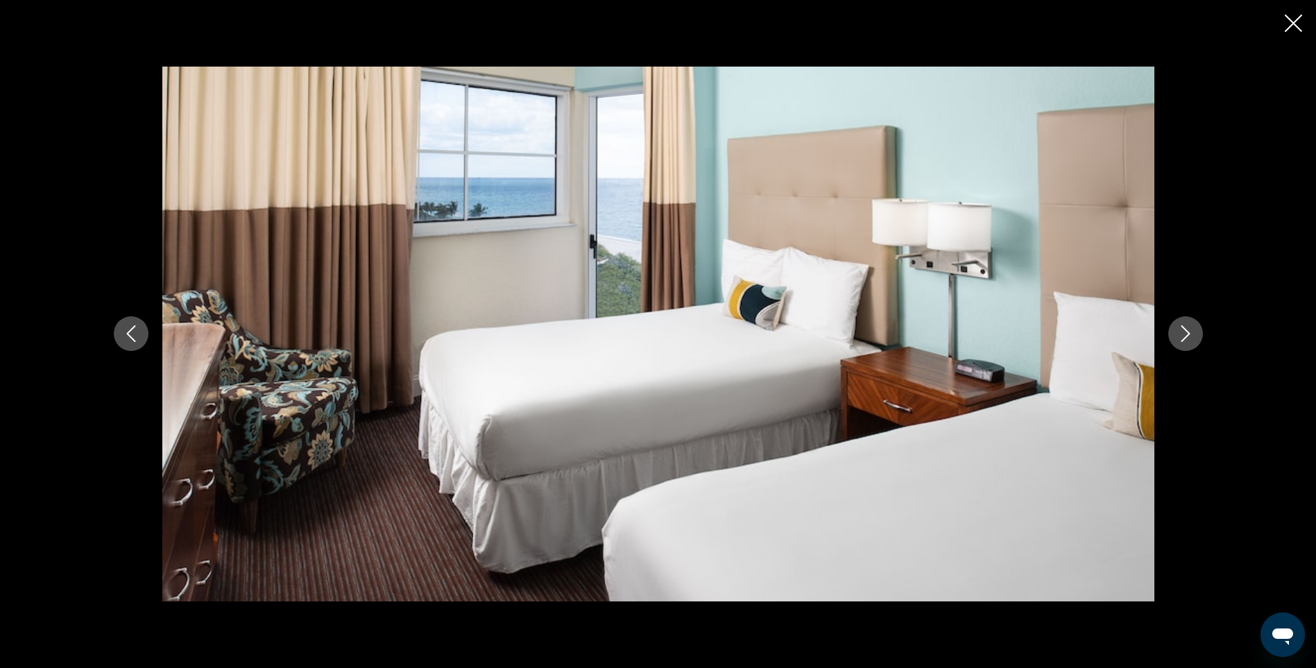
click at [1180, 330] on icon "Next image" at bounding box center [1186, 333] width 17 height 17
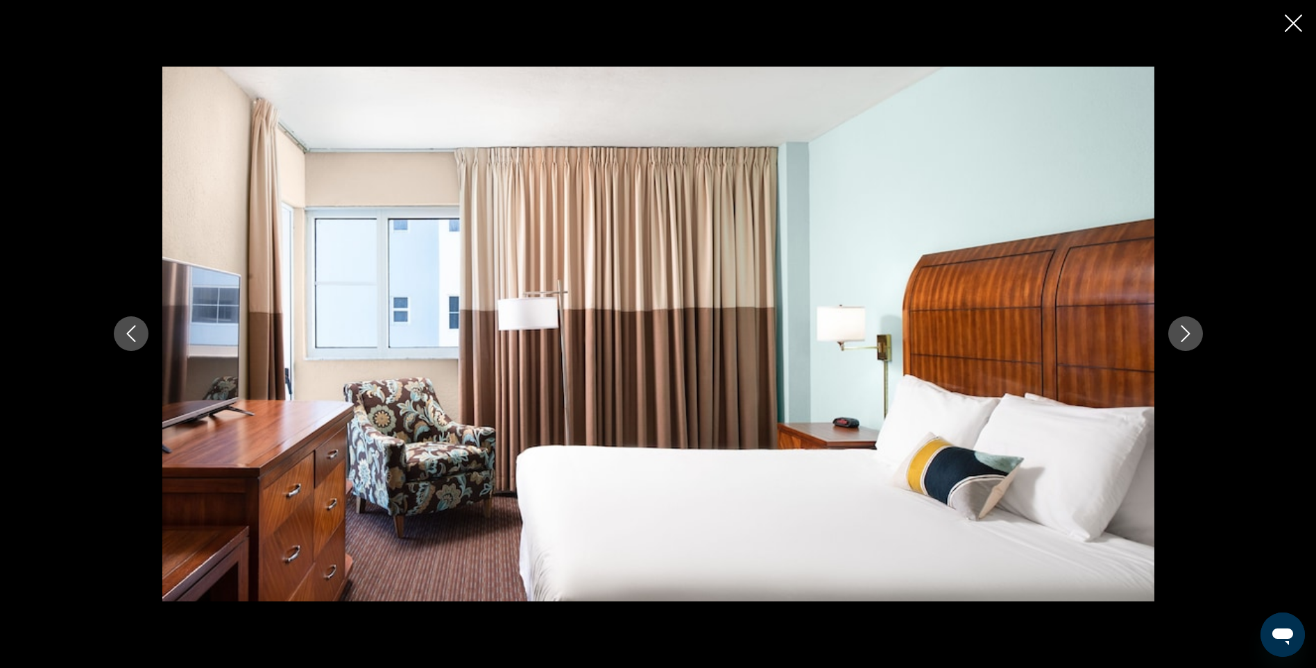
click at [1180, 330] on icon "Next image" at bounding box center [1186, 333] width 17 height 17
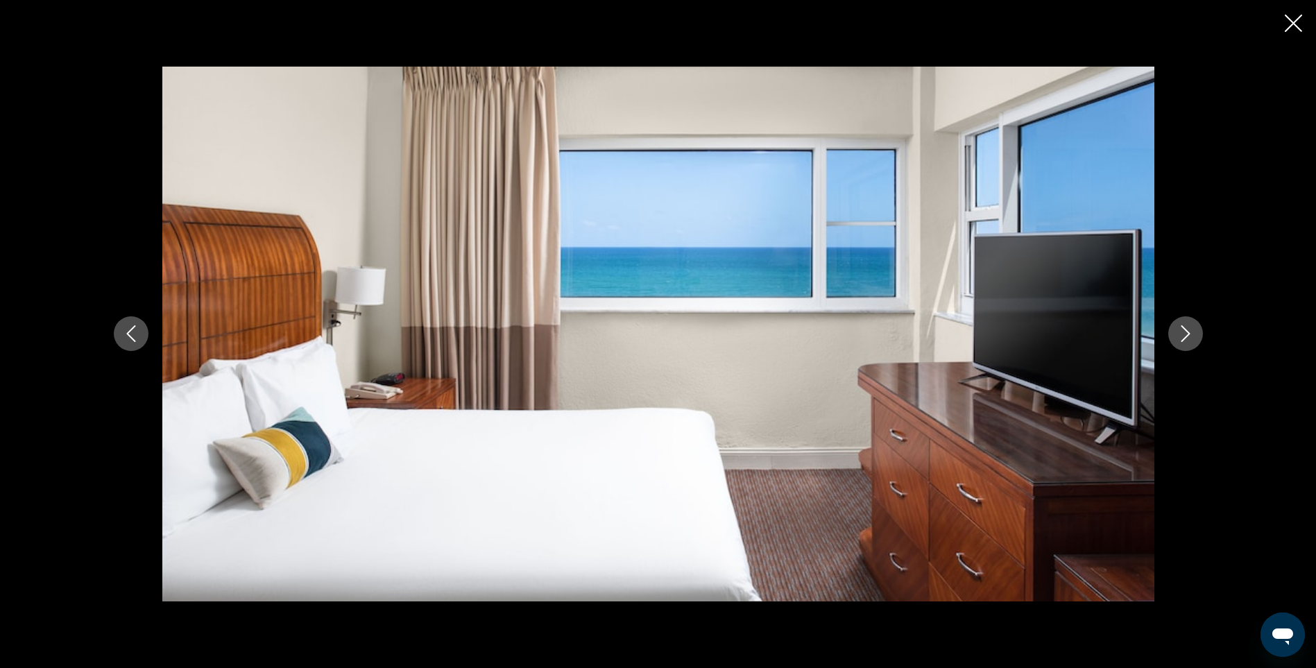
click at [1180, 330] on icon "Next image" at bounding box center [1186, 333] width 17 height 17
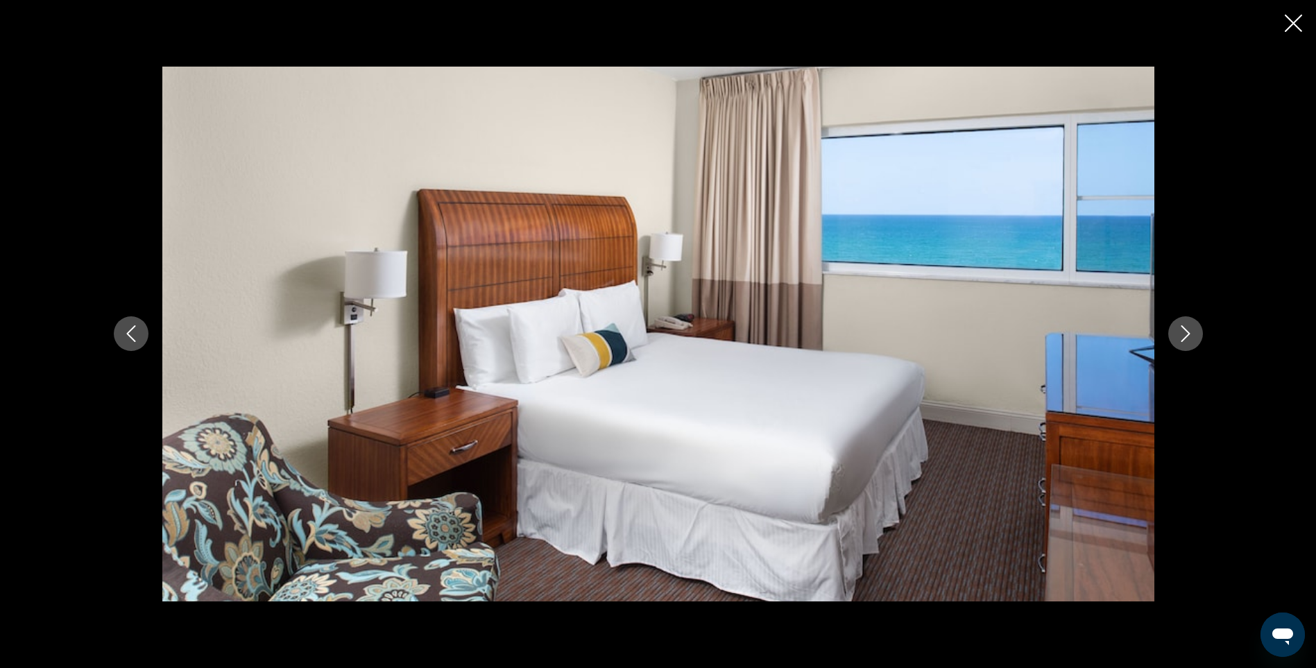
click at [1180, 330] on icon "Next image" at bounding box center [1186, 333] width 17 height 17
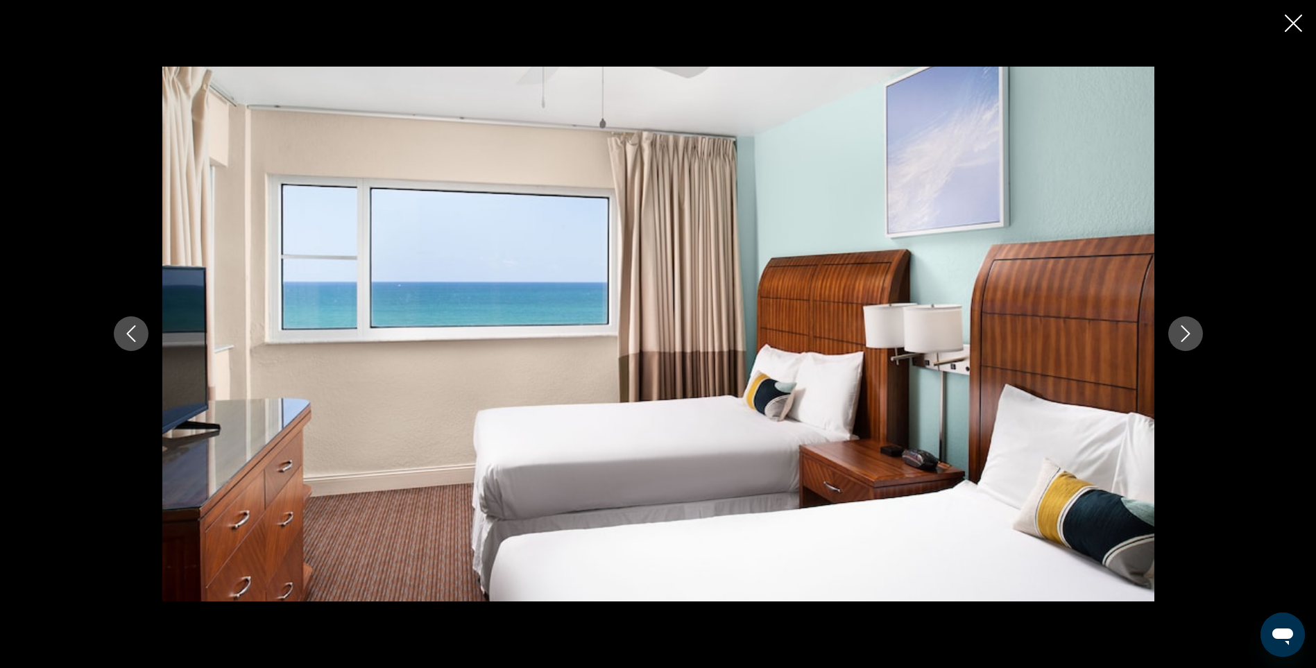
click at [1180, 330] on icon "Next image" at bounding box center [1186, 333] width 17 height 17
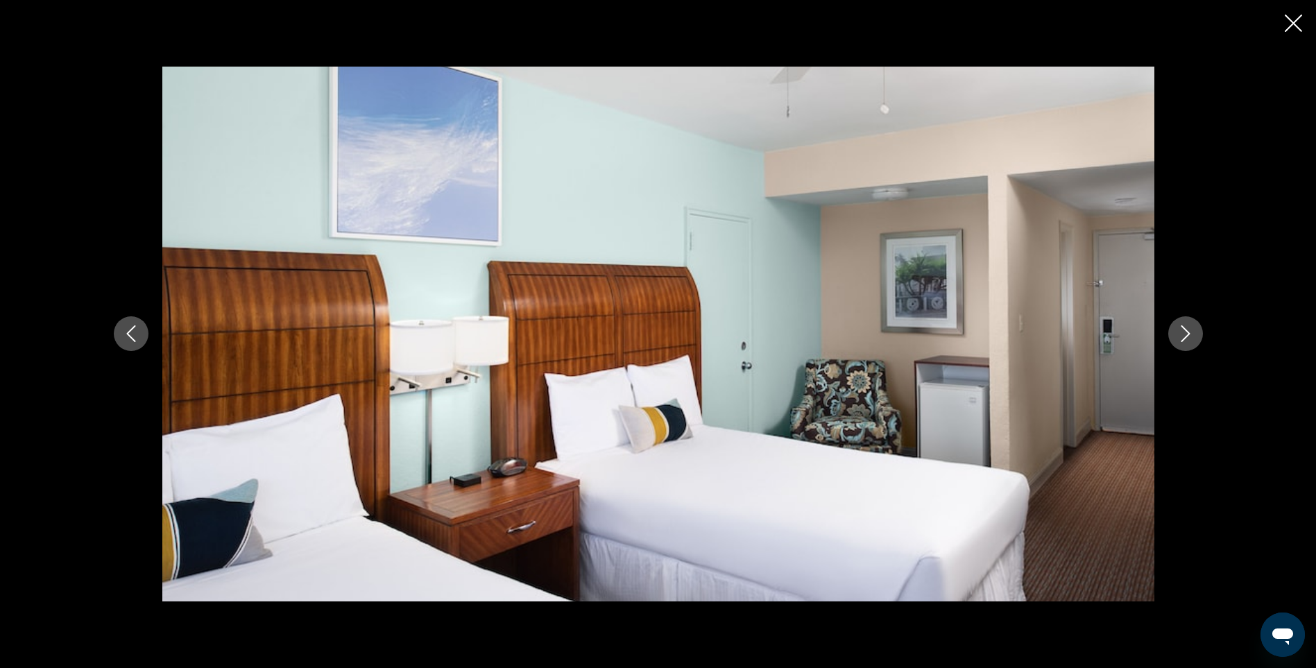
click at [1180, 330] on icon "Next image" at bounding box center [1186, 333] width 17 height 17
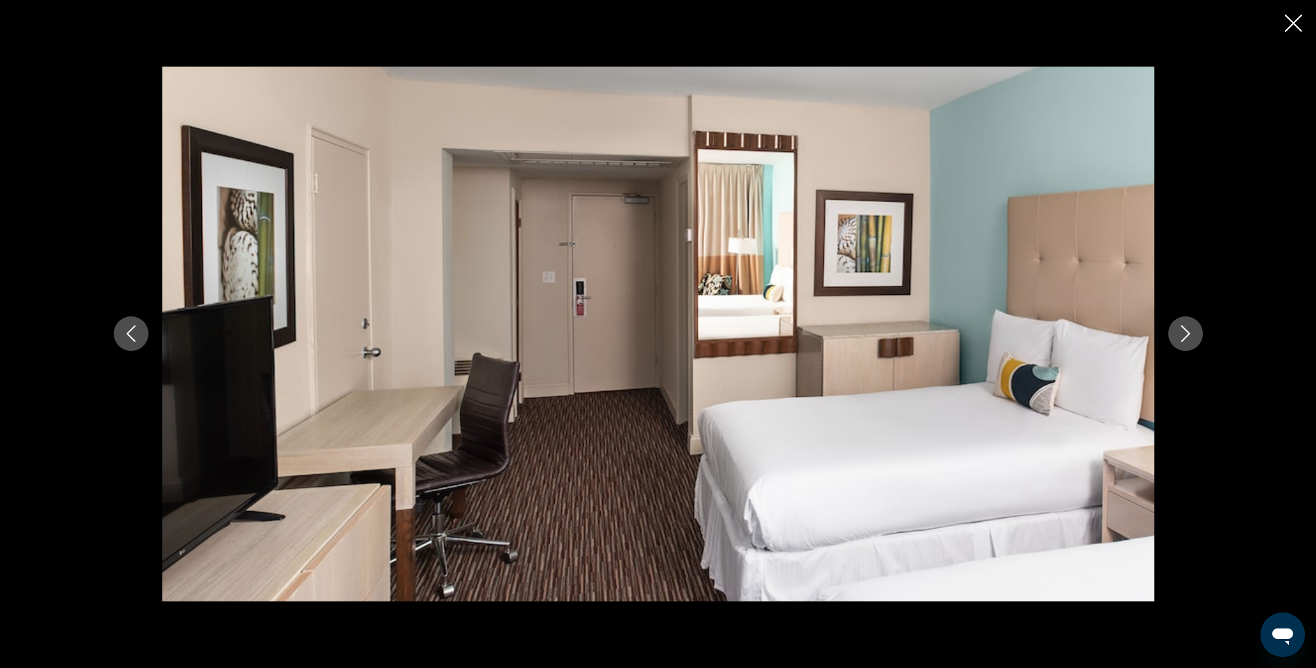
click at [1180, 330] on icon "Next image" at bounding box center [1186, 333] width 17 height 17
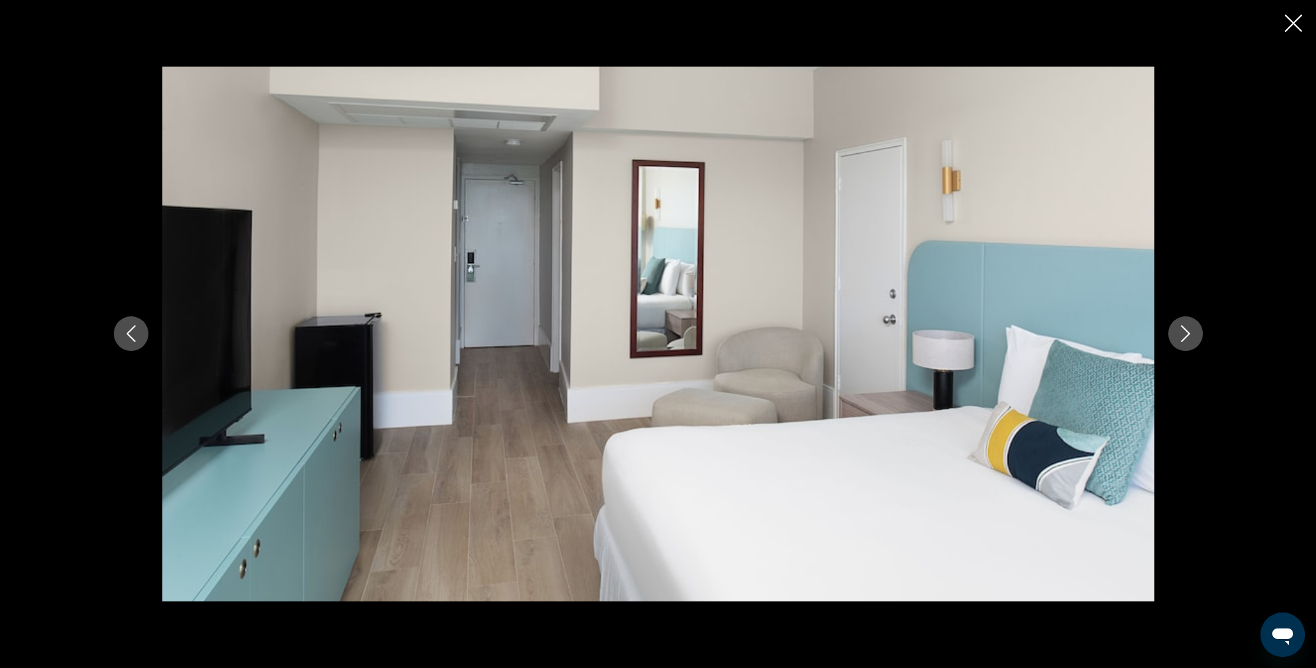
click at [1180, 330] on icon "Next image" at bounding box center [1186, 333] width 17 height 17
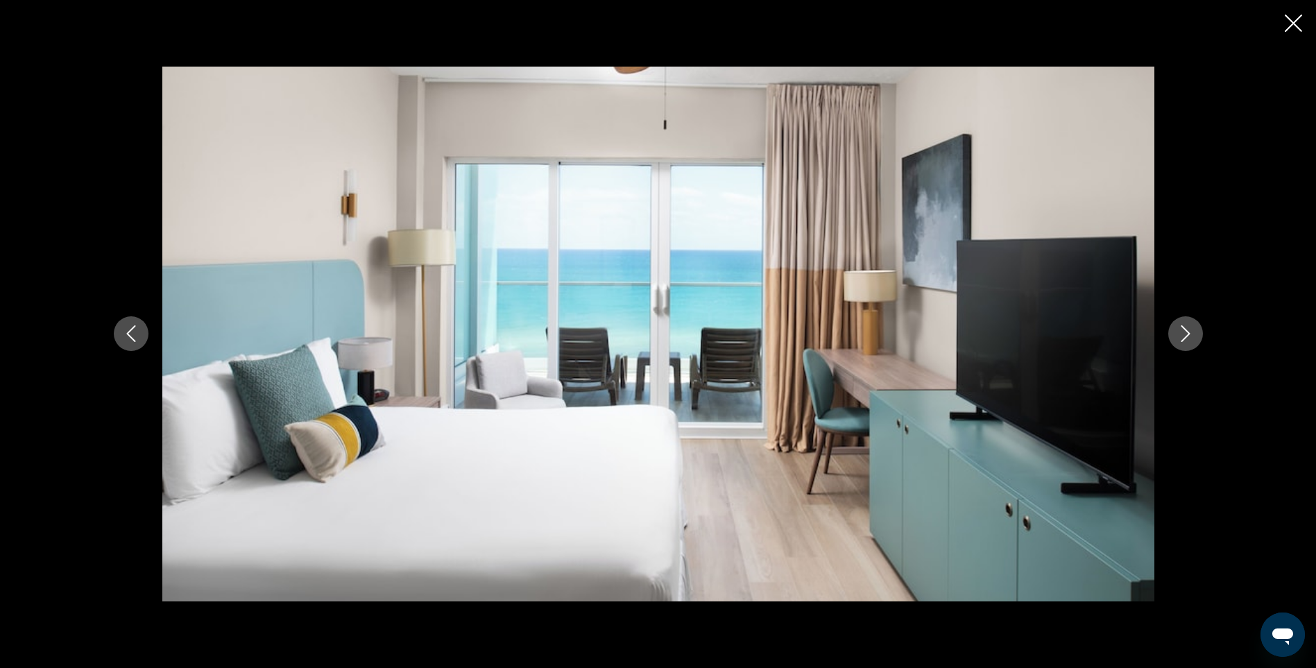
click at [1180, 330] on icon "Next image" at bounding box center [1186, 333] width 17 height 17
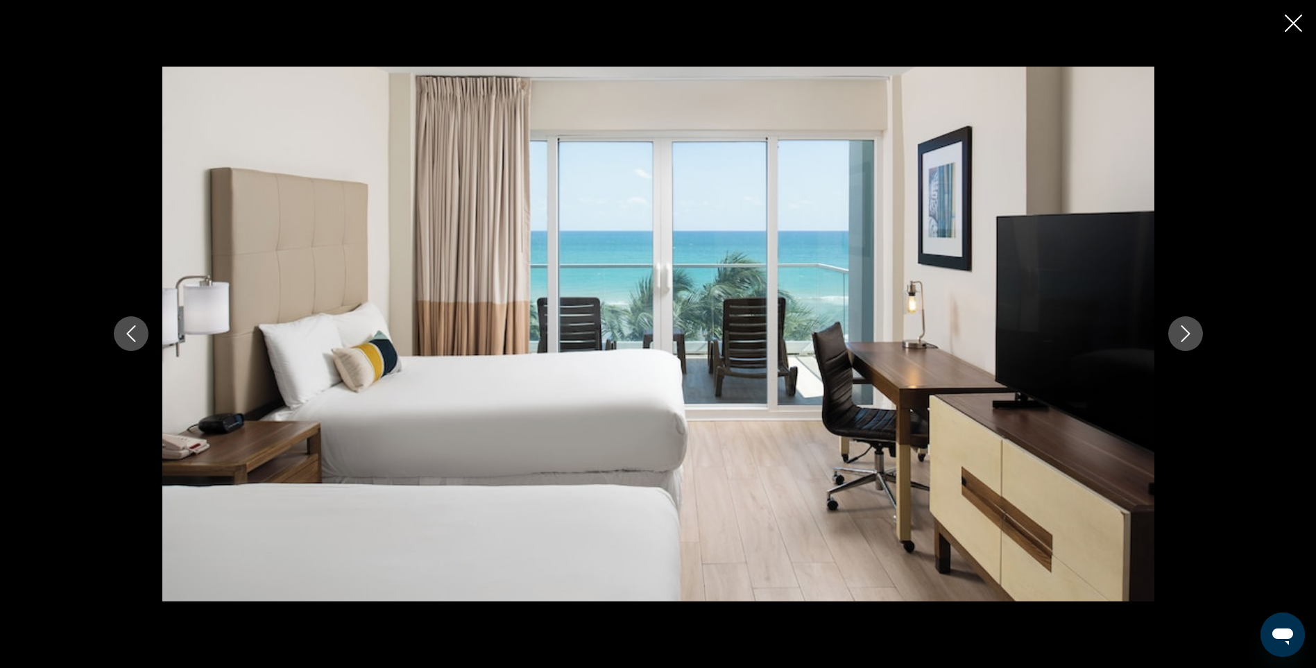
click at [1180, 330] on icon "Next image" at bounding box center [1186, 333] width 17 height 17
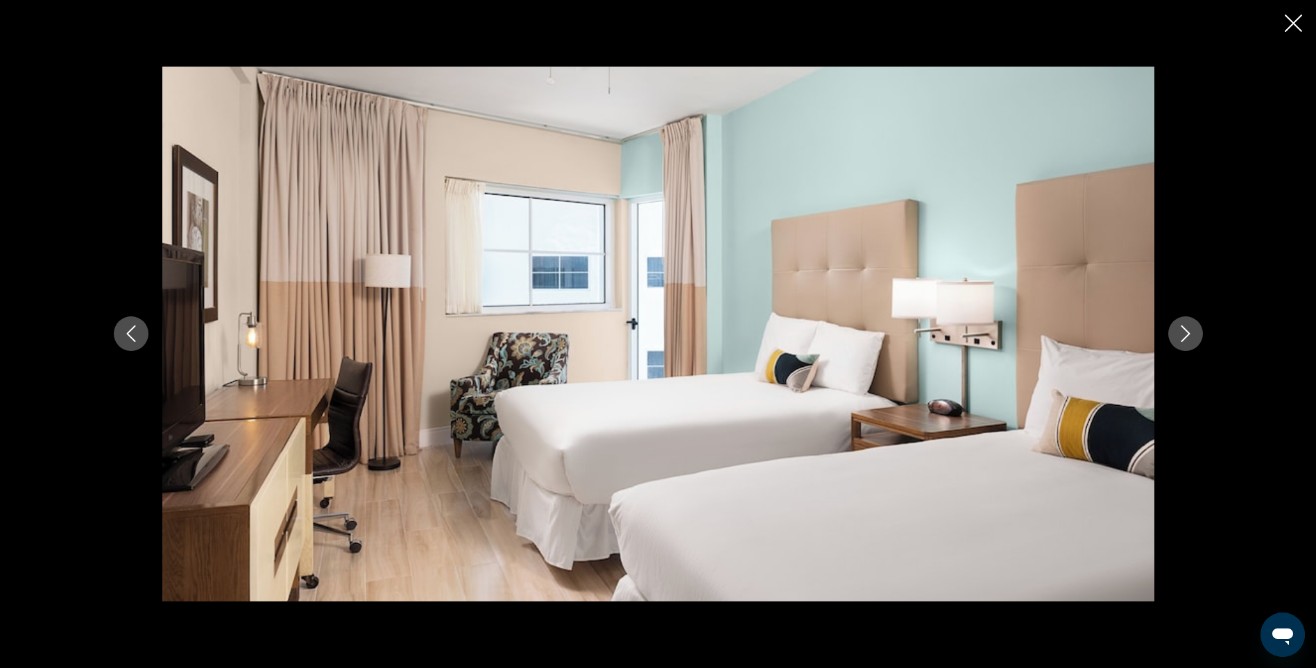
click at [1180, 330] on icon "Next image" at bounding box center [1186, 333] width 17 height 17
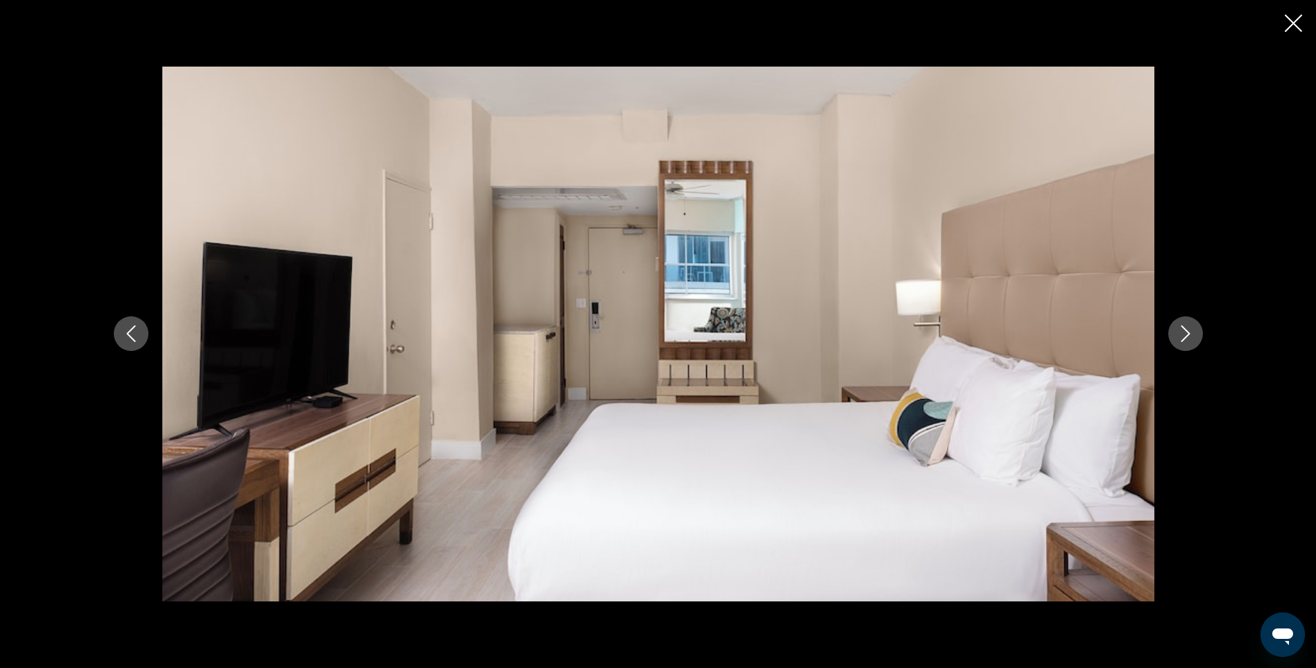
click at [1180, 330] on icon "Next image" at bounding box center [1186, 333] width 17 height 17
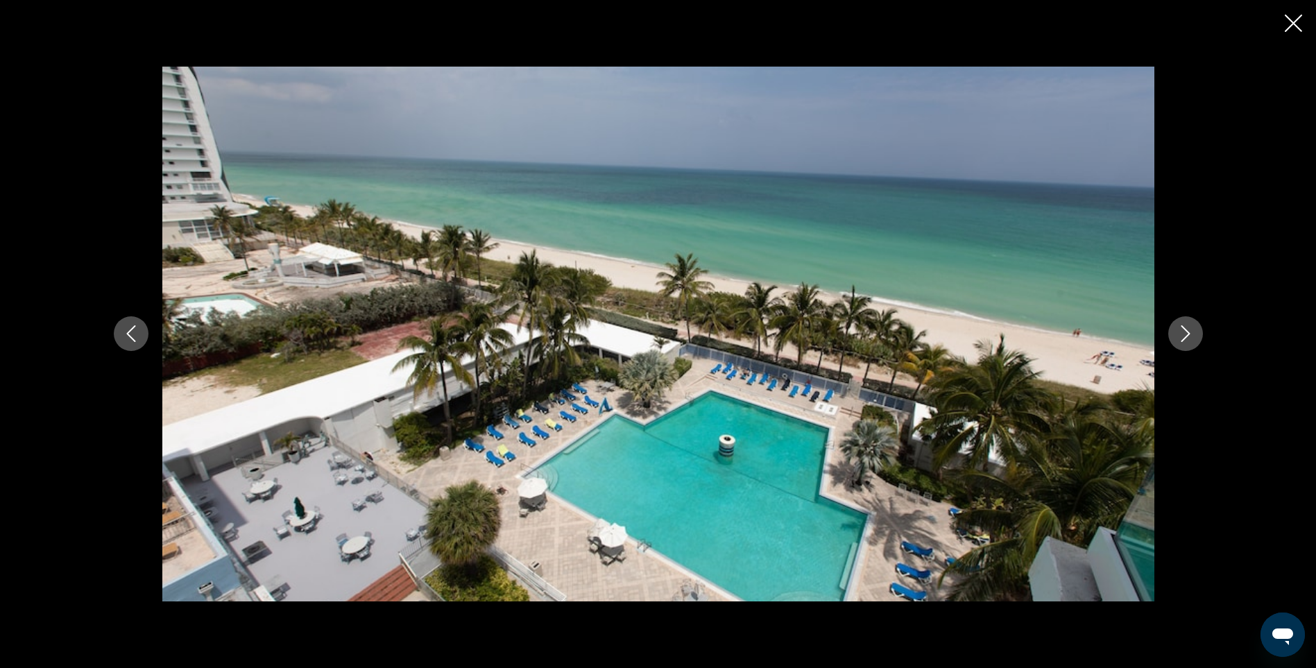
click at [1180, 330] on icon "Next image" at bounding box center [1186, 333] width 17 height 17
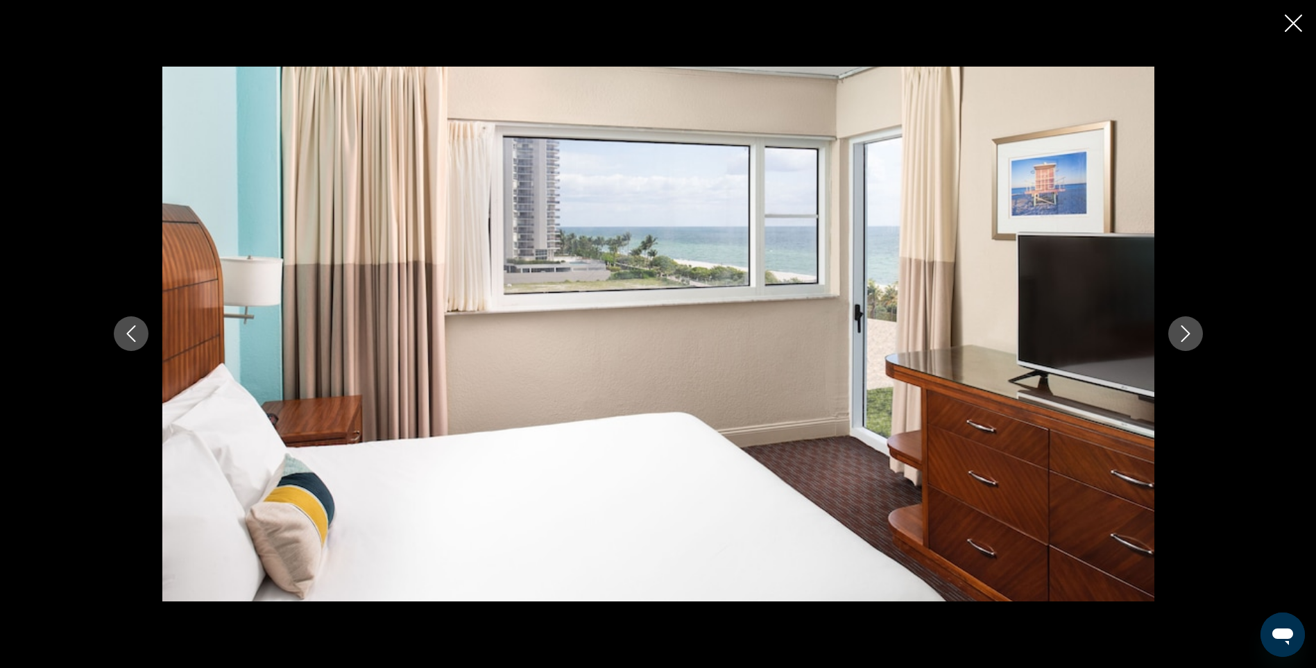
click at [1180, 330] on icon "Next image" at bounding box center [1186, 333] width 17 height 17
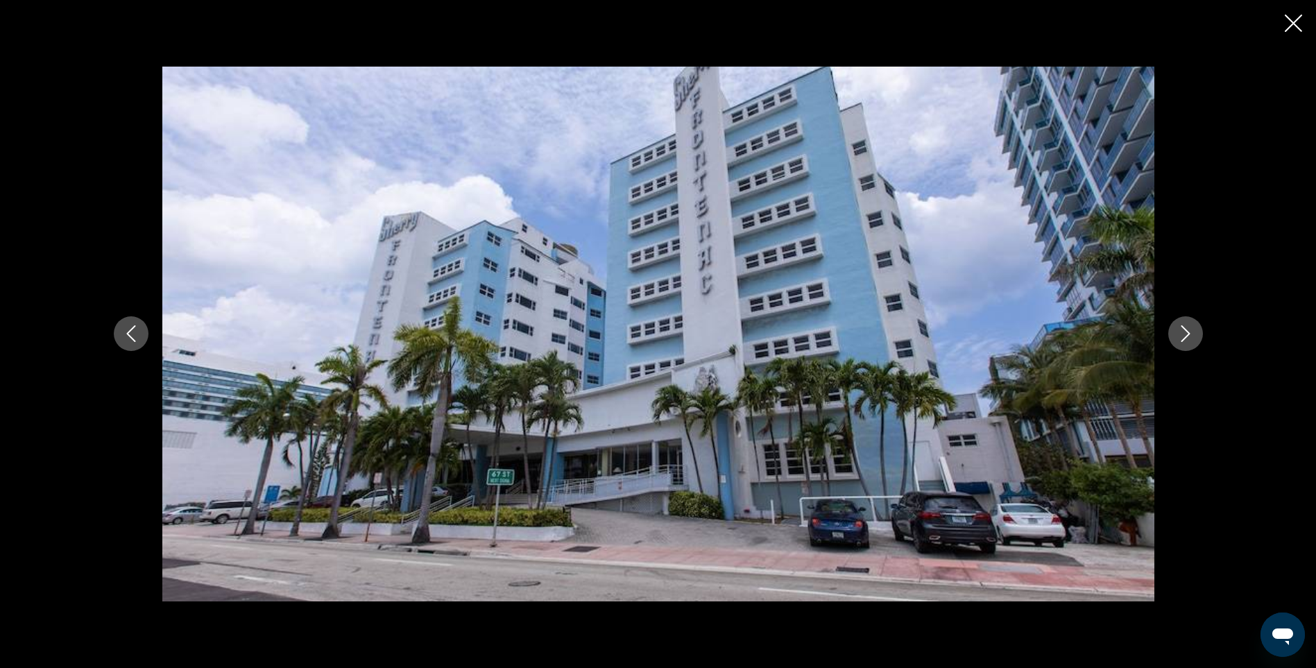
click at [1180, 330] on icon "Next image" at bounding box center [1186, 333] width 17 height 17
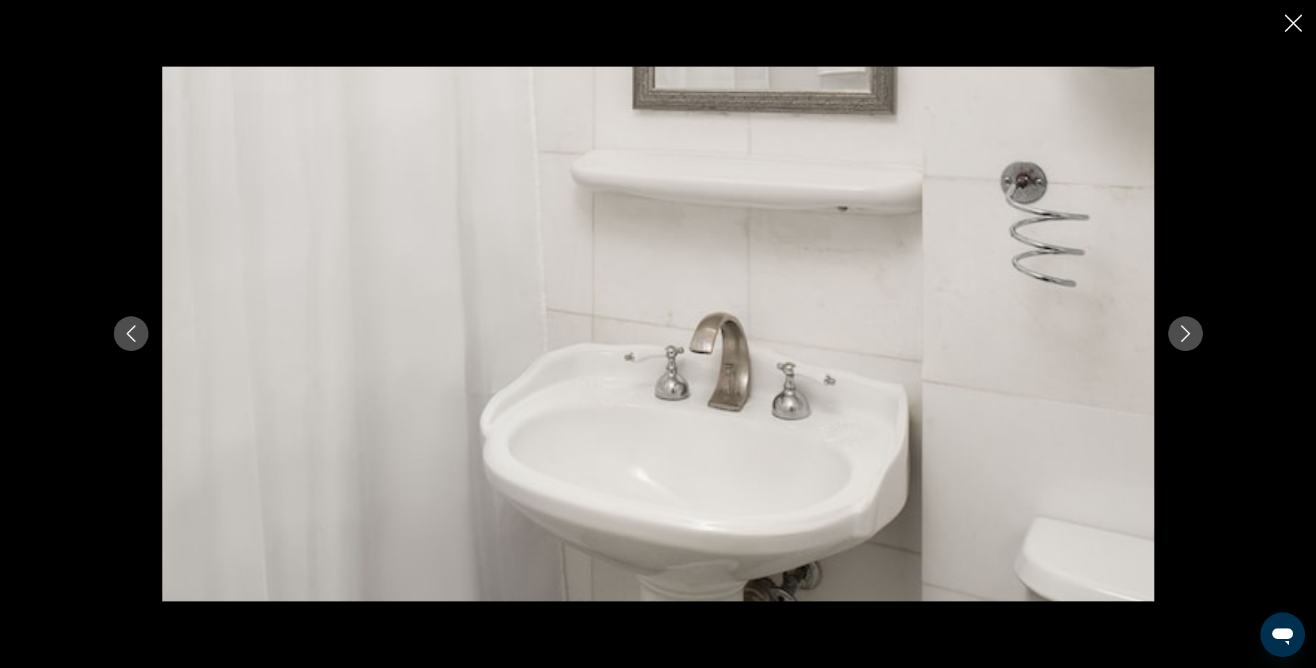
click at [1180, 330] on icon "Next image" at bounding box center [1186, 333] width 17 height 17
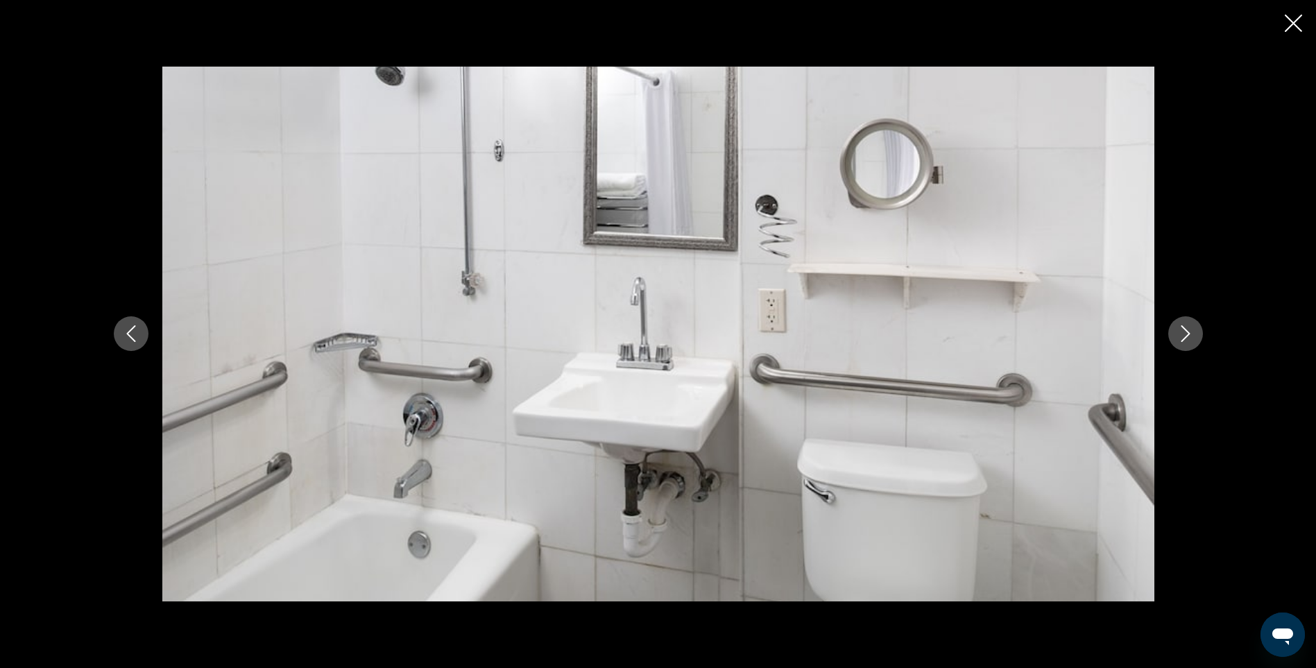
click at [1180, 330] on icon "Next image" at bounding box center [1186, 333] width 17 height 17
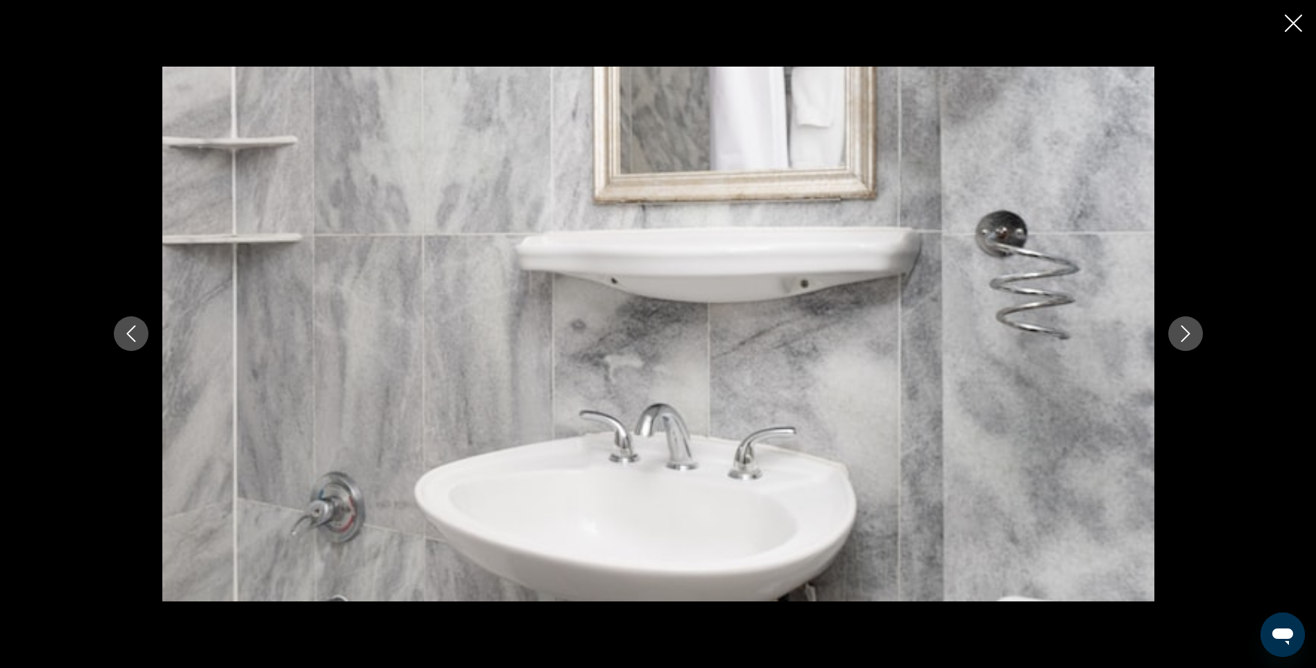
click at [1180, 330] on icon "Next image" at bounding box center [1186, 333] width 17 height 17
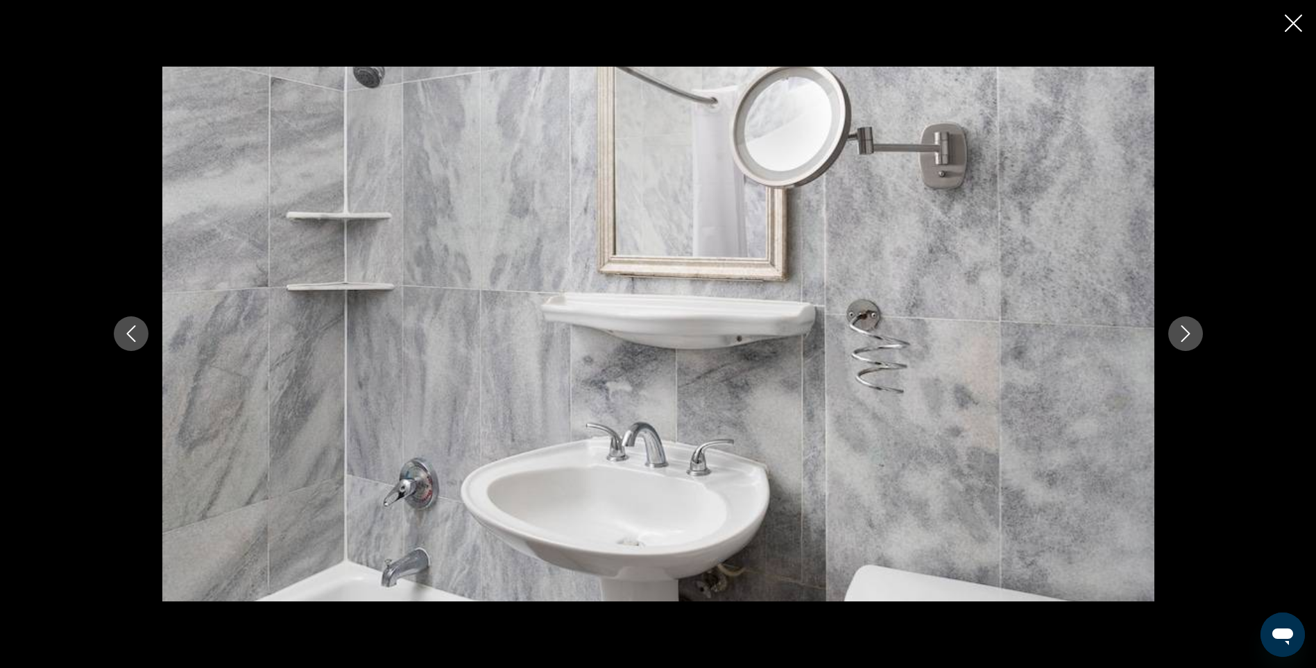
click at [1180, 330] on icon "Next image" at bounding box center [1186, 333] width 17 height 17
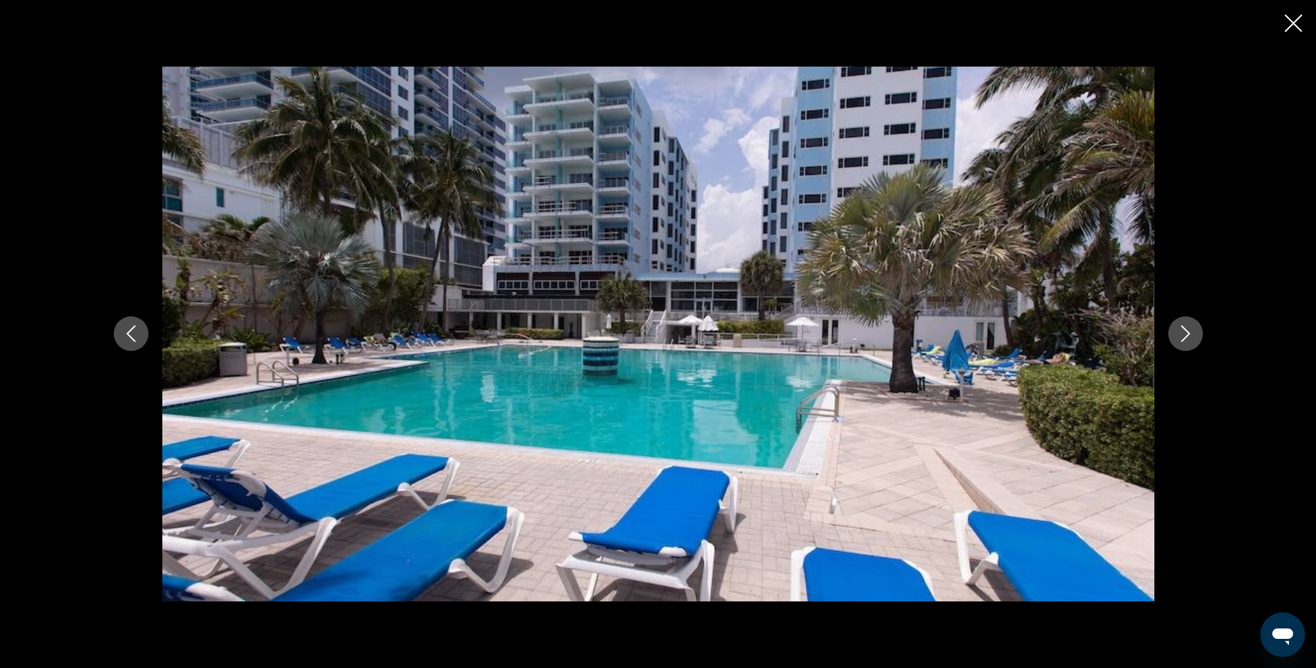
click at [1292, 25] on icon "Close slideshow" at bounding box center [1293, 23] width 17 height 17
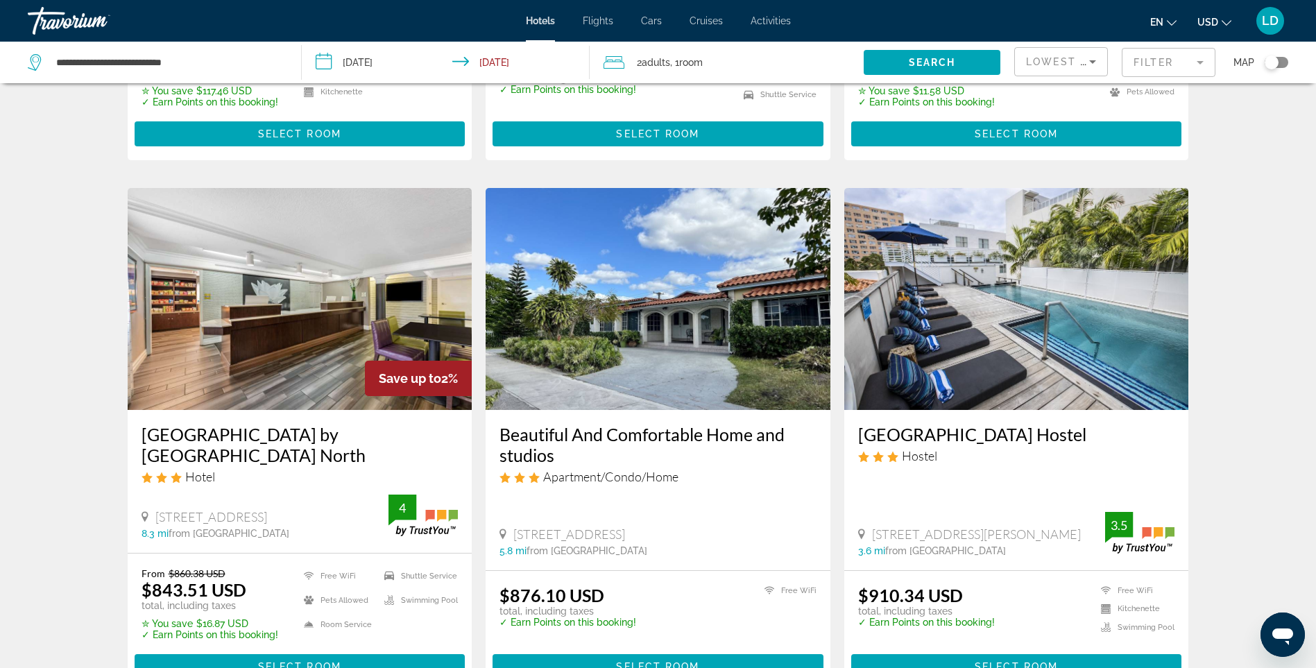
scroll to position [1527, 0]
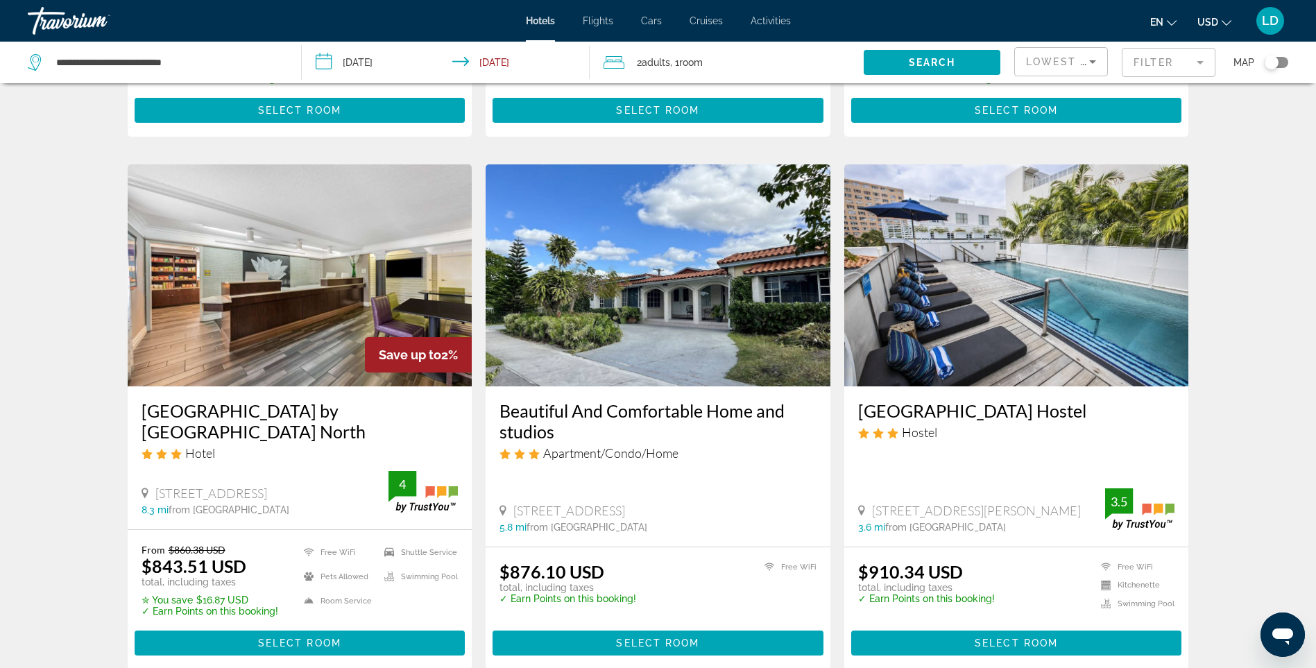
click at [325, 257] on img "Main content" at bounding box center [300, 275] width 345 height 222
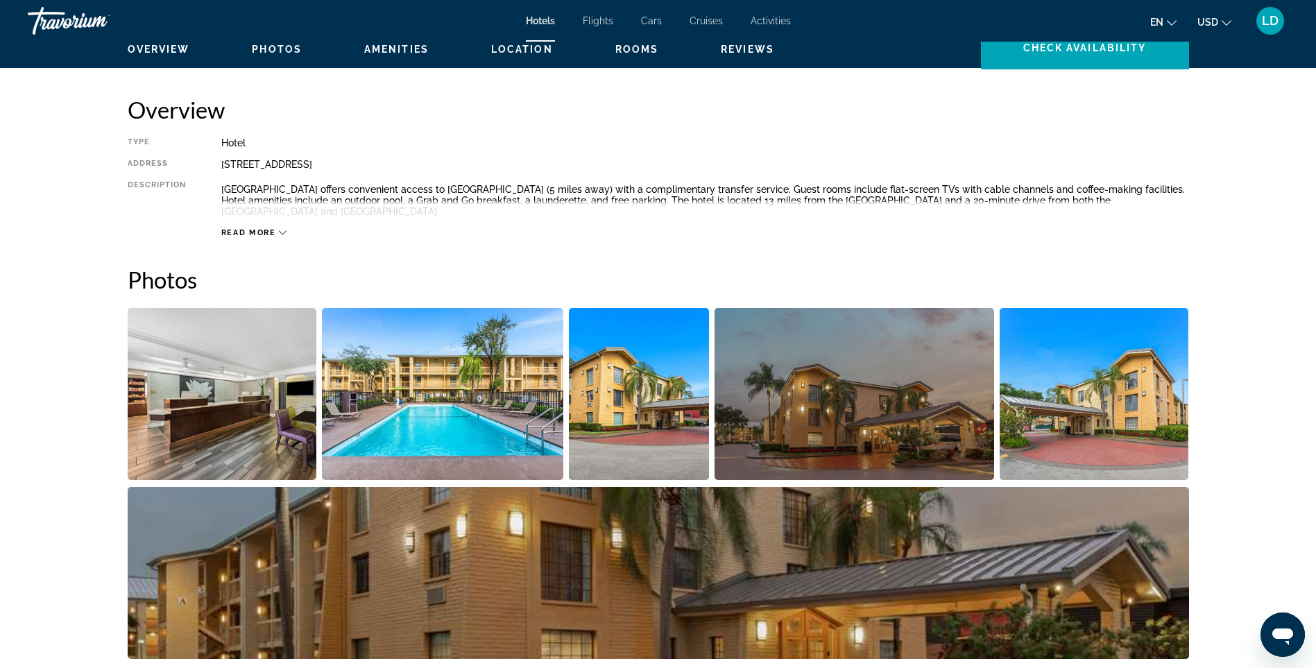
scroll to position [416, 0]
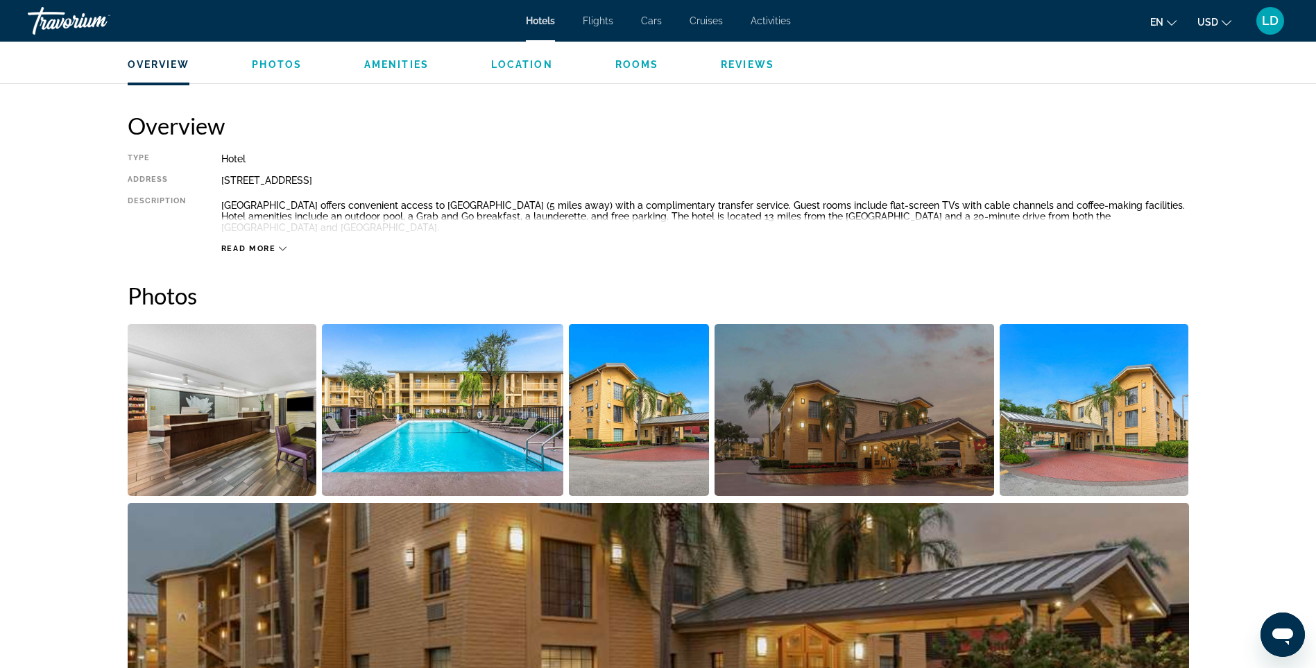
click at [462, 425] on img "Open full-screen image slider" at bounding box center [442, 410] width 241 height 172
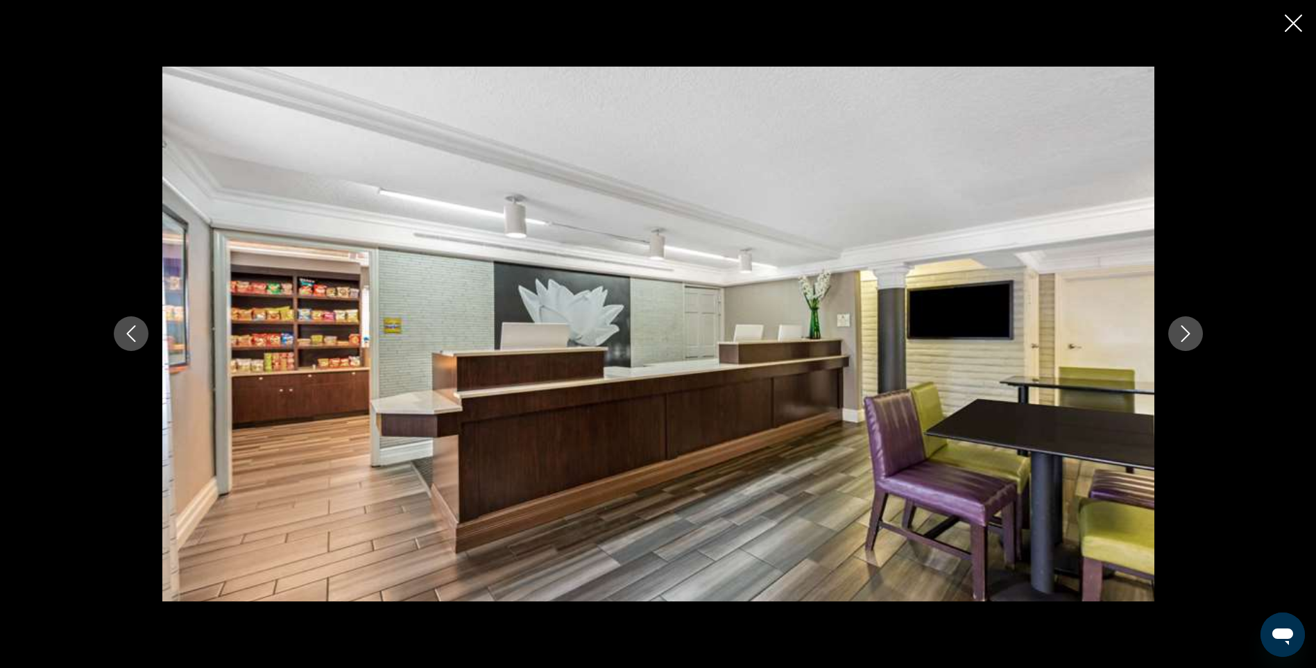
click at [1187, 334] on icon "Next image" at bounding box center [1186, 333] width 17 height 17
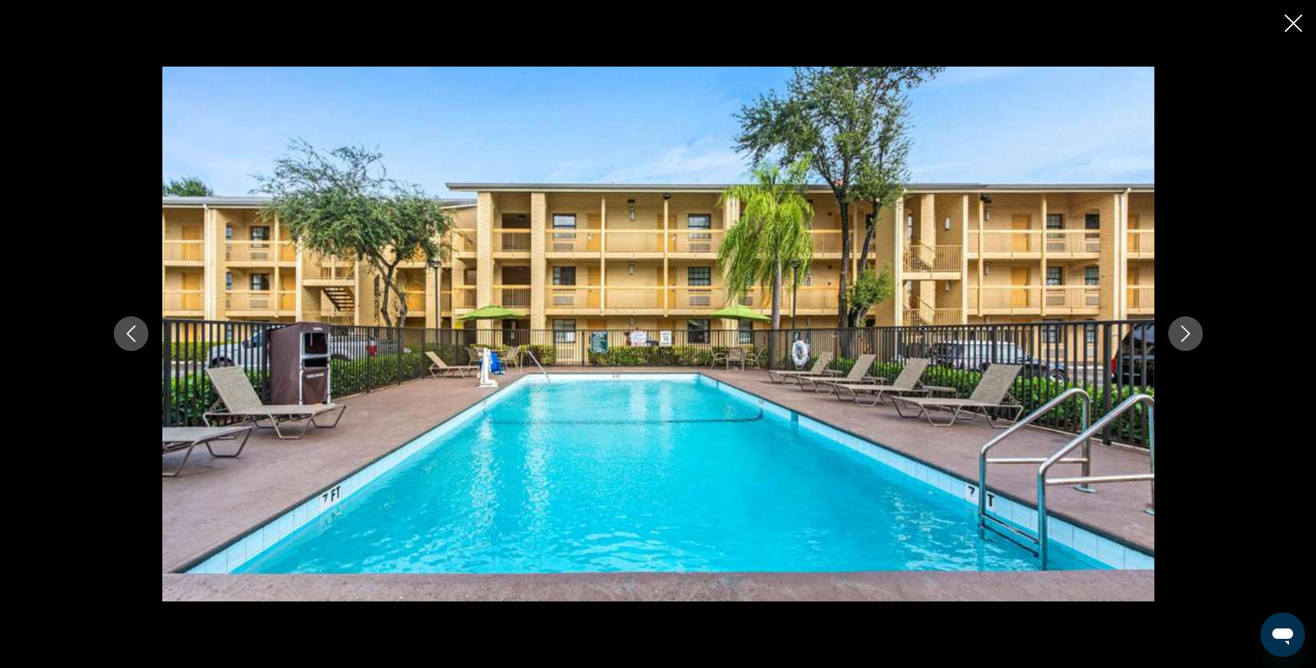
click at [1187, 334] on icon "Next image" at bounding box center [1186, 333] width 17 height 17
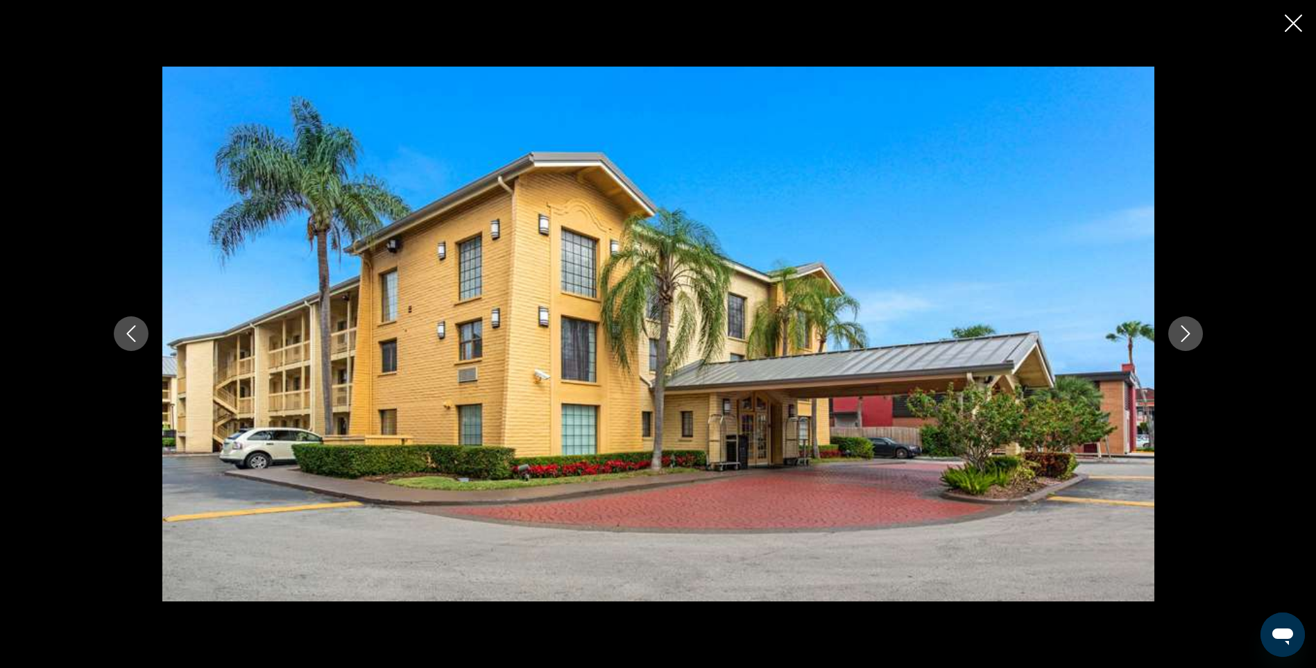
click at [1187, 334] on icon "Next image" at bounding box center [1186, 333] width 17 height 17
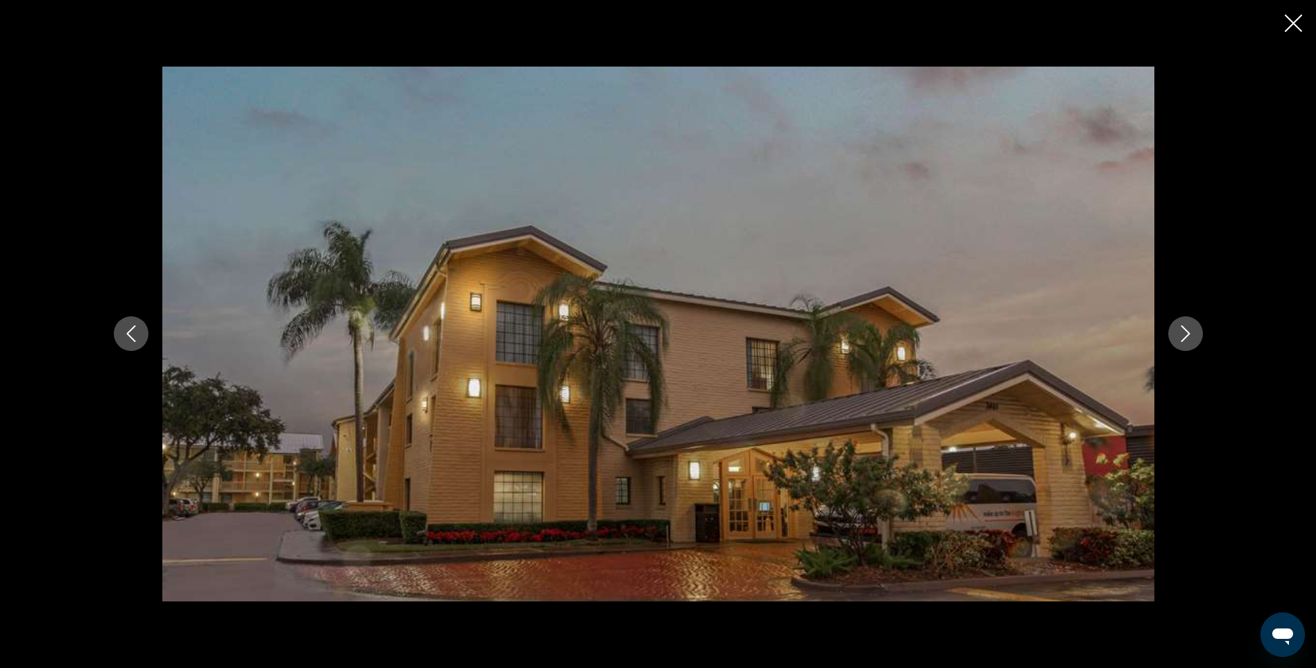
click at [1187, 334] on icon "Next image" at bounding box center [1186, 333] width 17 height 17
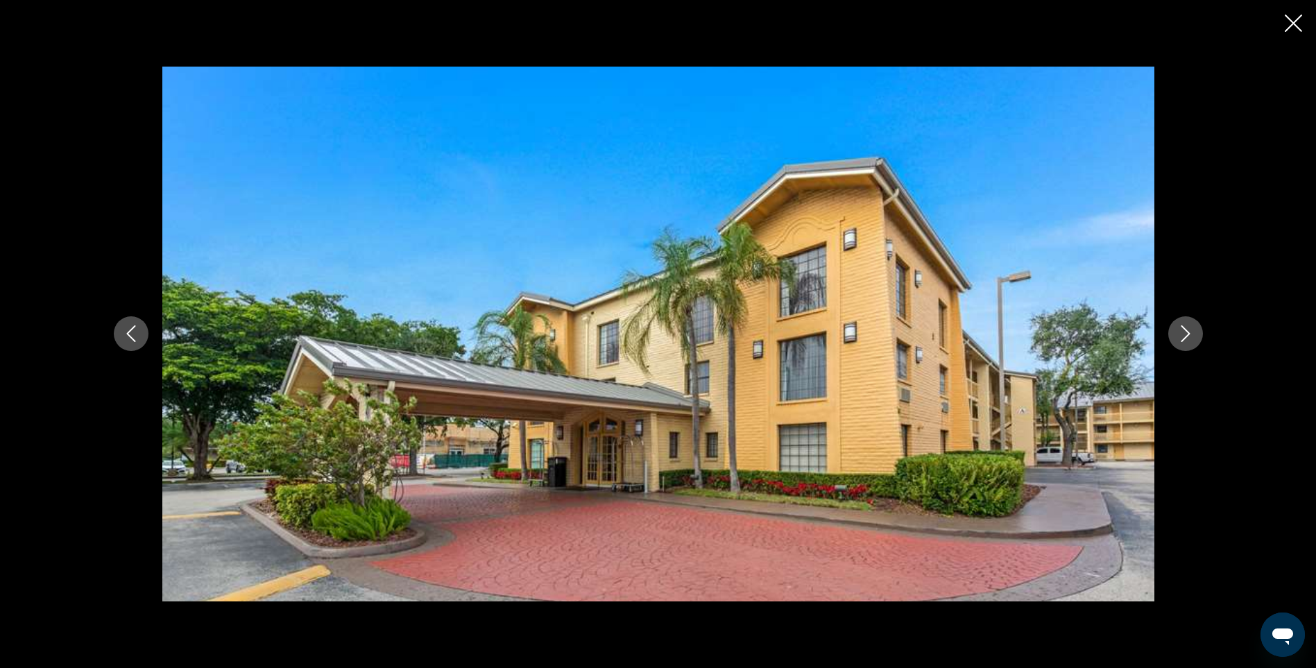
click at [1187, 334] on icon "Next image" at bounding box center [1186, 333] width 17 height 17
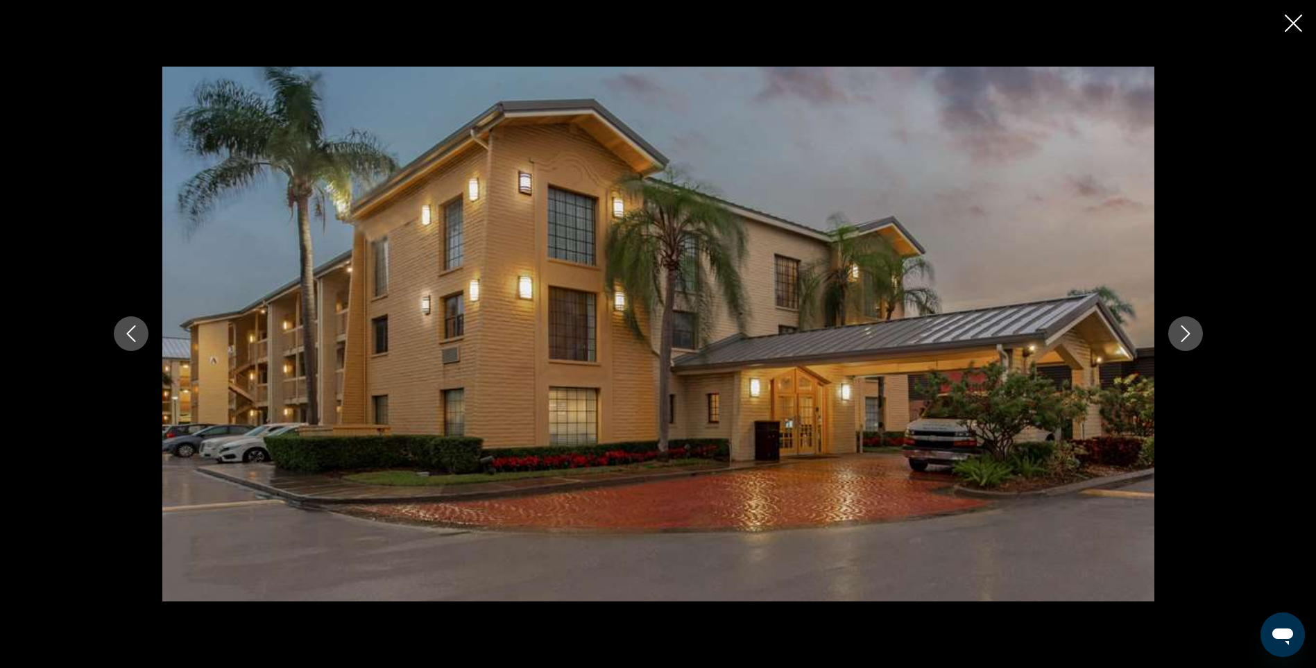
click at [1187, 334] on icon "Next image" at bounding box center [1186, 333] width 17 height 17
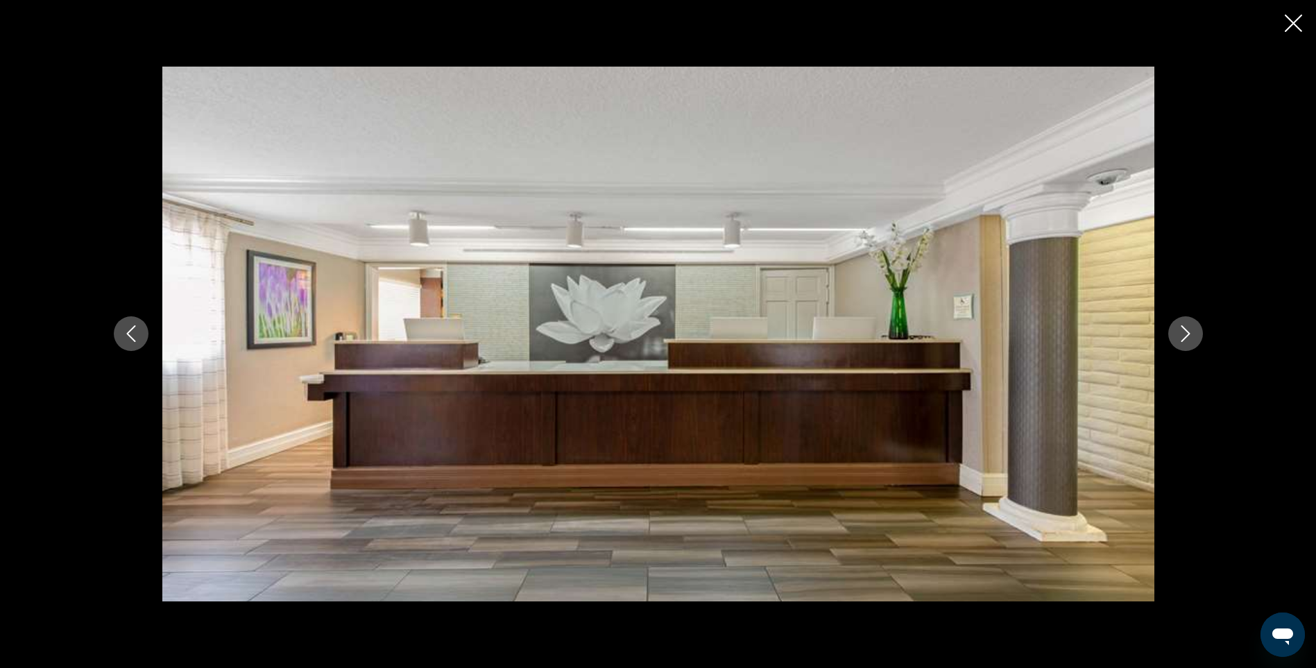
click at [1187, 334] on icon "Next image" at bounding box center [1186, 333] width 17 height 17
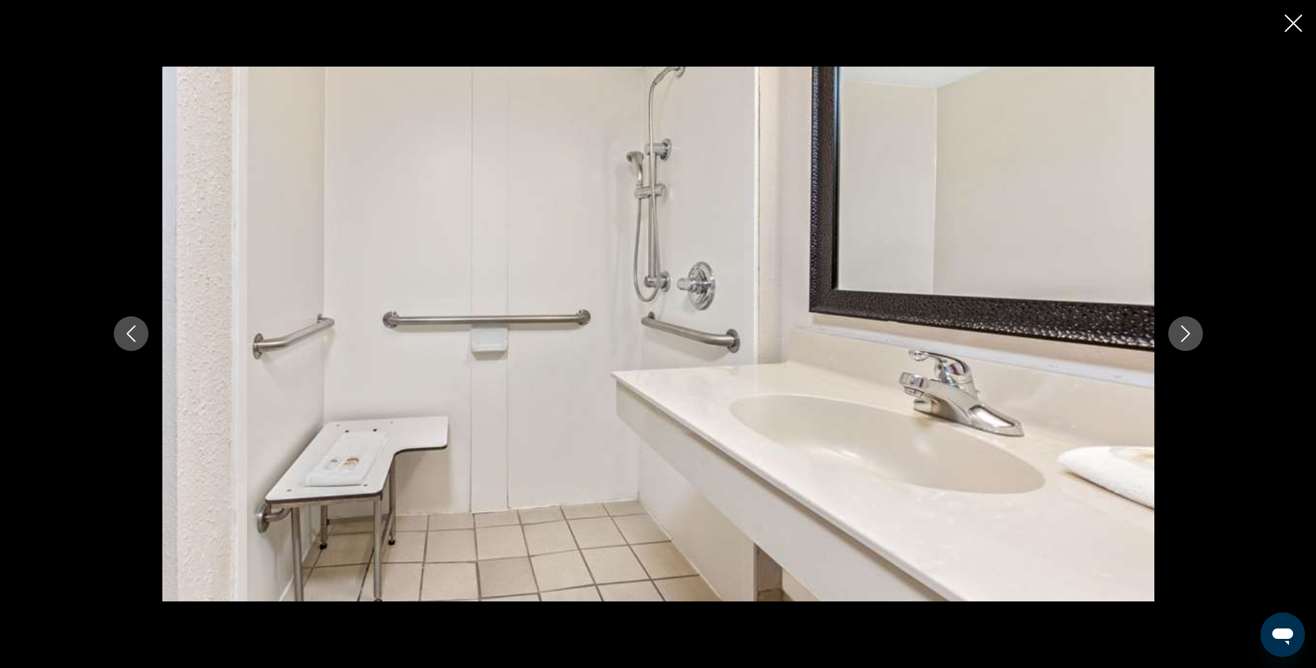
click at [1187, 334] on icon "Next image" at bounding box center [1186, 333] width 17 height 17
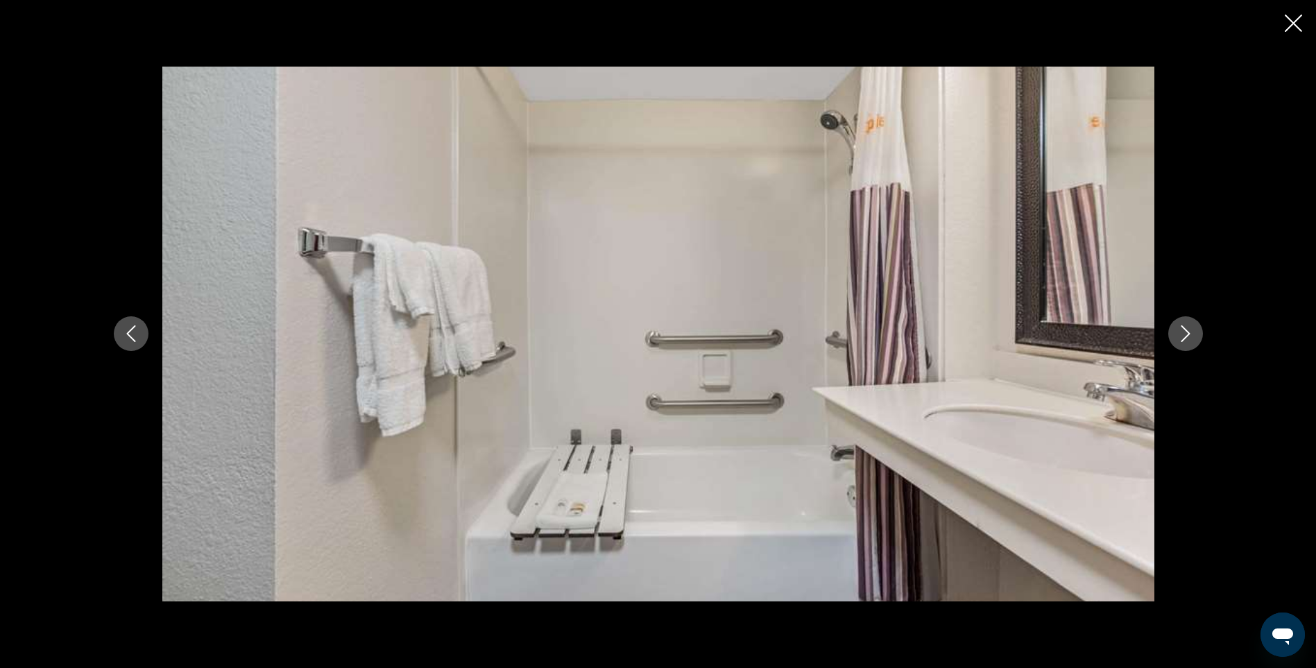
click at [1187, 334] on icon "Next image" at bounding box center [1186, 333] width 17 height 17
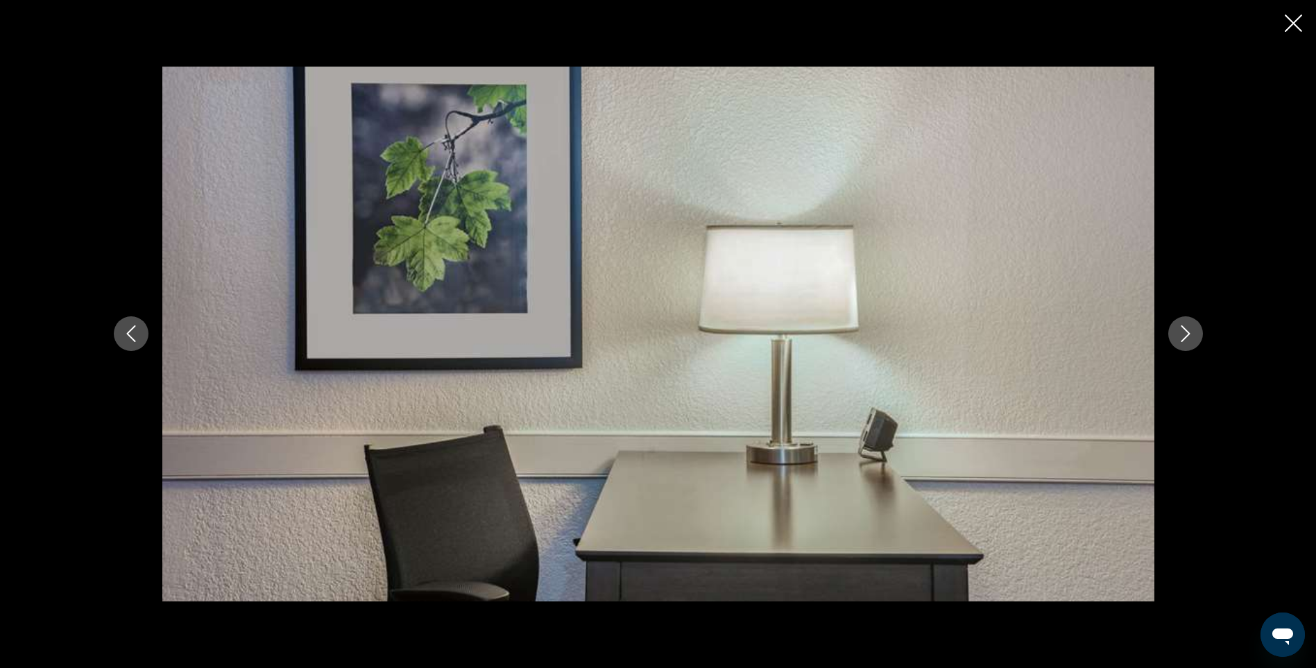
click at [1187, 334] on icon "Next image" at bounding box center [1186, 333] width 17 height 17
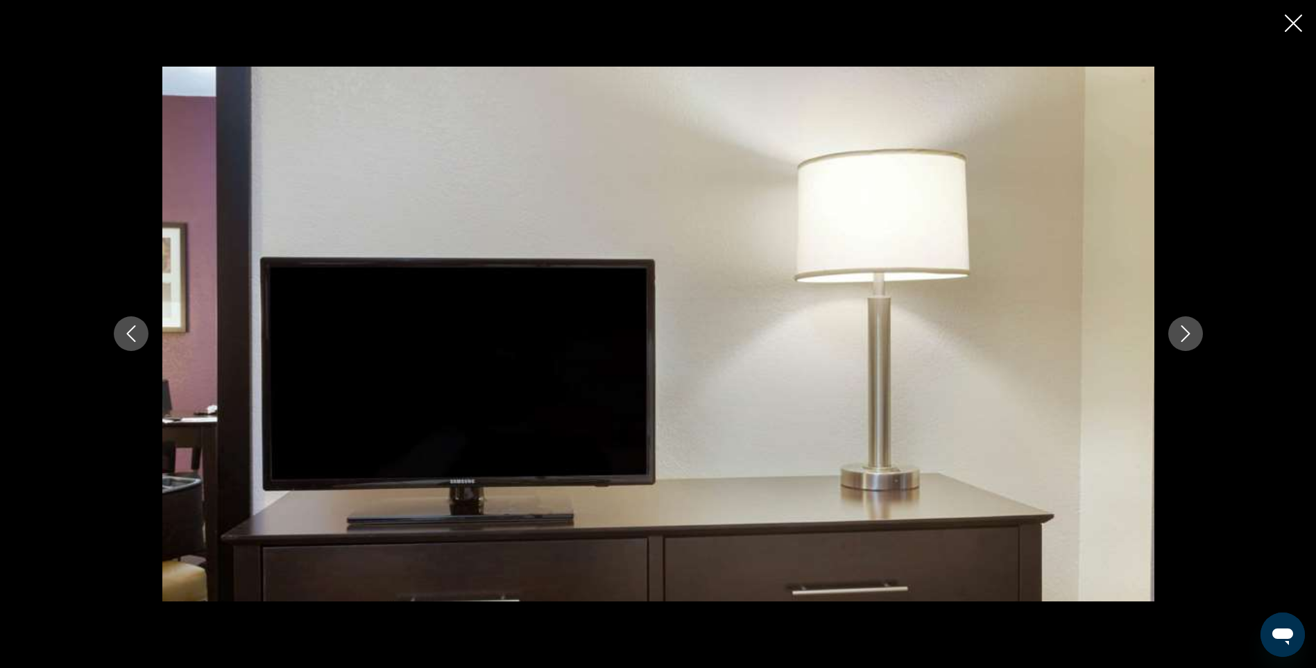
click at [1187, 334] on icon "Next image" at bounding box center [1186, 333] width 17 height 17
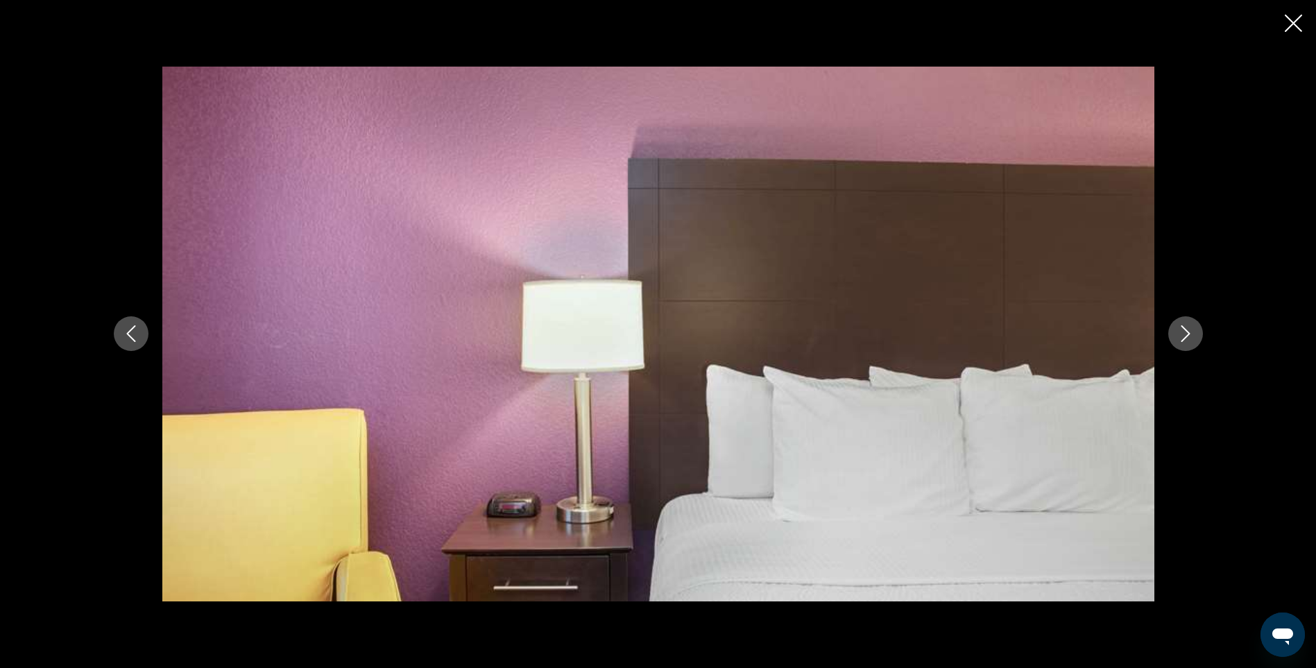
click at [1187, 334] on icon "Next image" at bounding box center [1186, 333] width 17 height 17
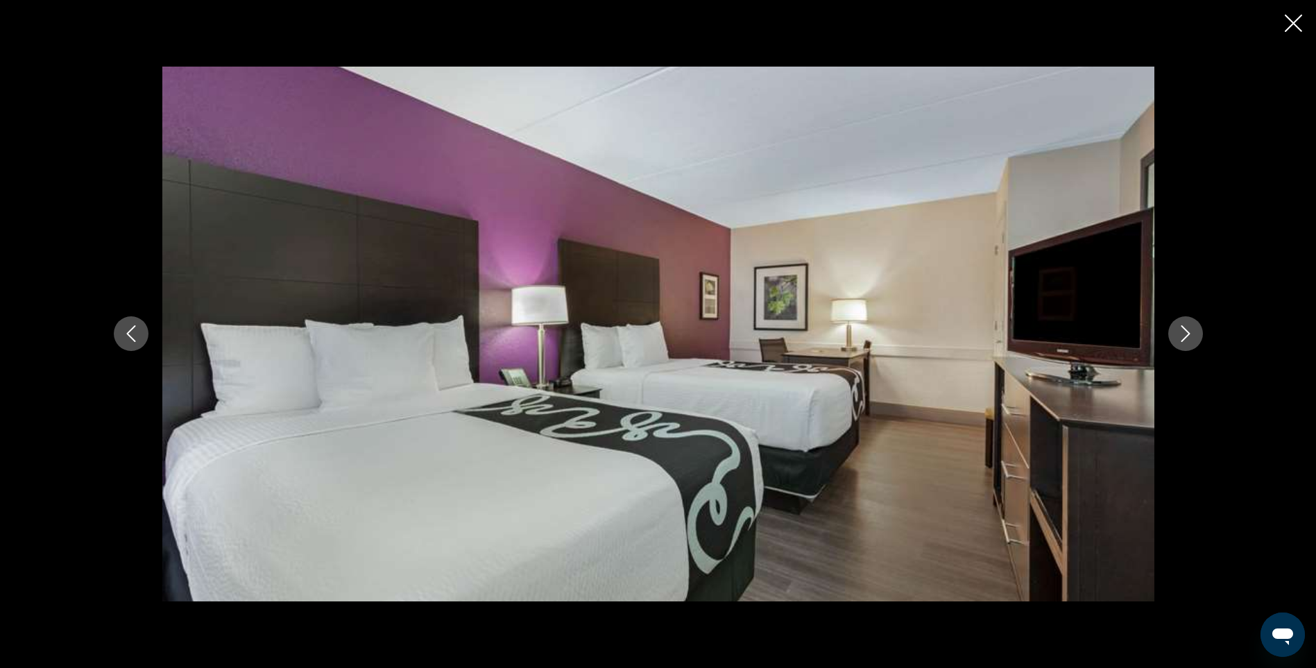
click at [1187, 334] on icon "Next image" at bounding box center [1186, 333] width 17 height 17
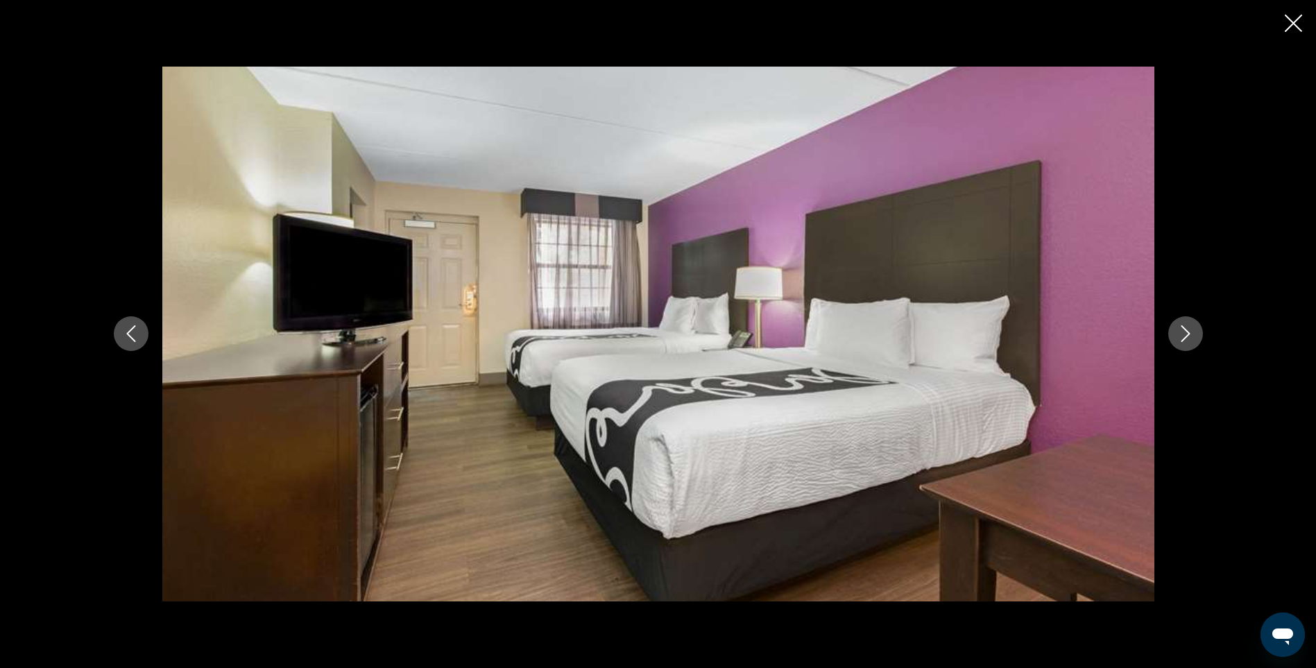
click at [1187, 334] on icon "Next image" at bounding box center [1186, 333] width 17 height 17
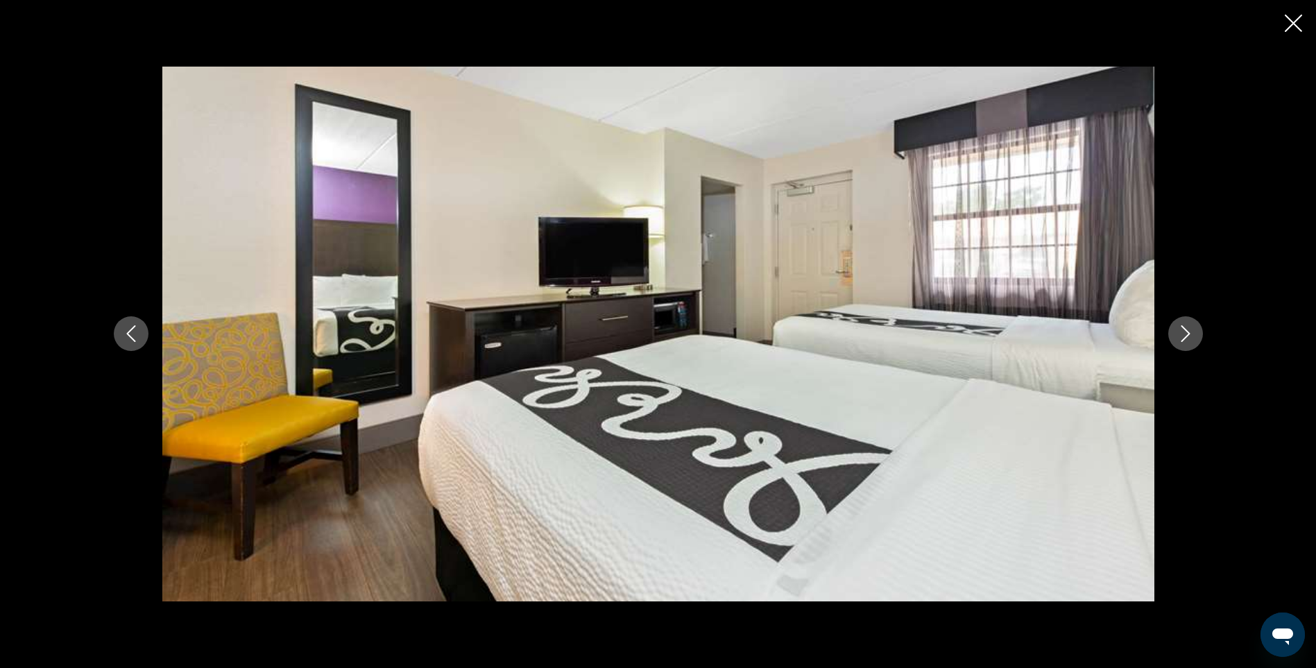
click at [1187, 334] on icon "Next image" at bounding box center [1186, 333] width 17 height 17
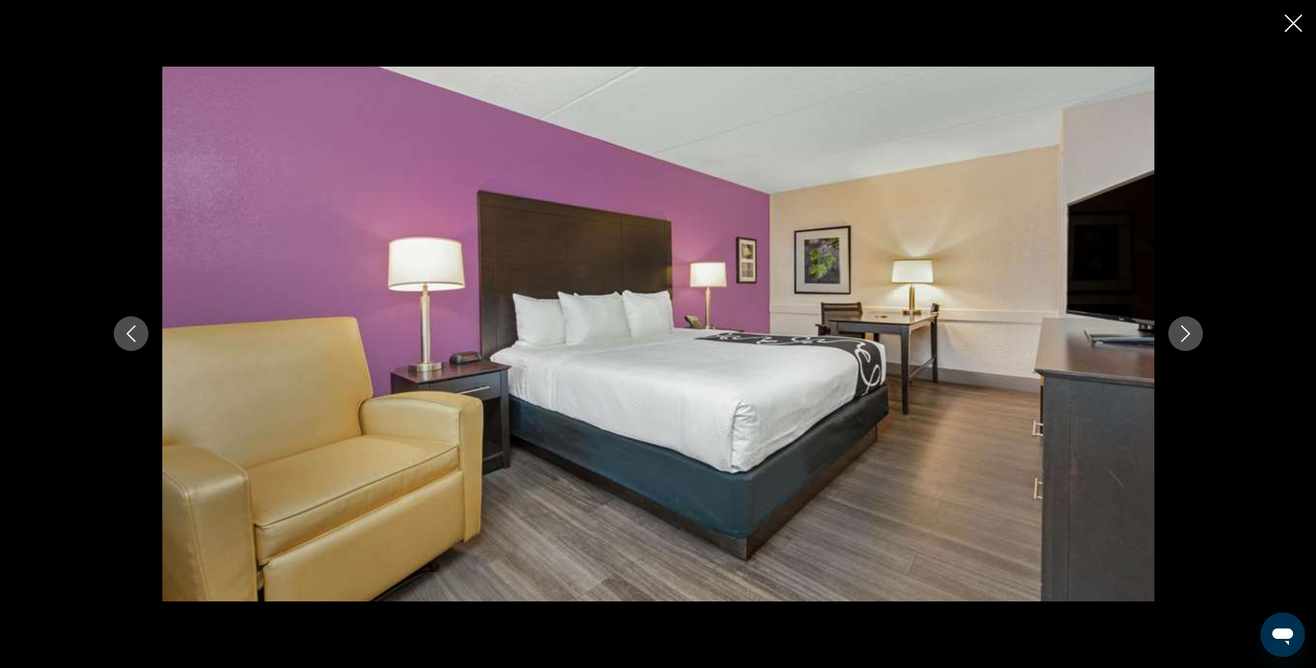
click at [1187, 334] on icon "Next image" at bounding box center [1186, 333] width 17 height 17
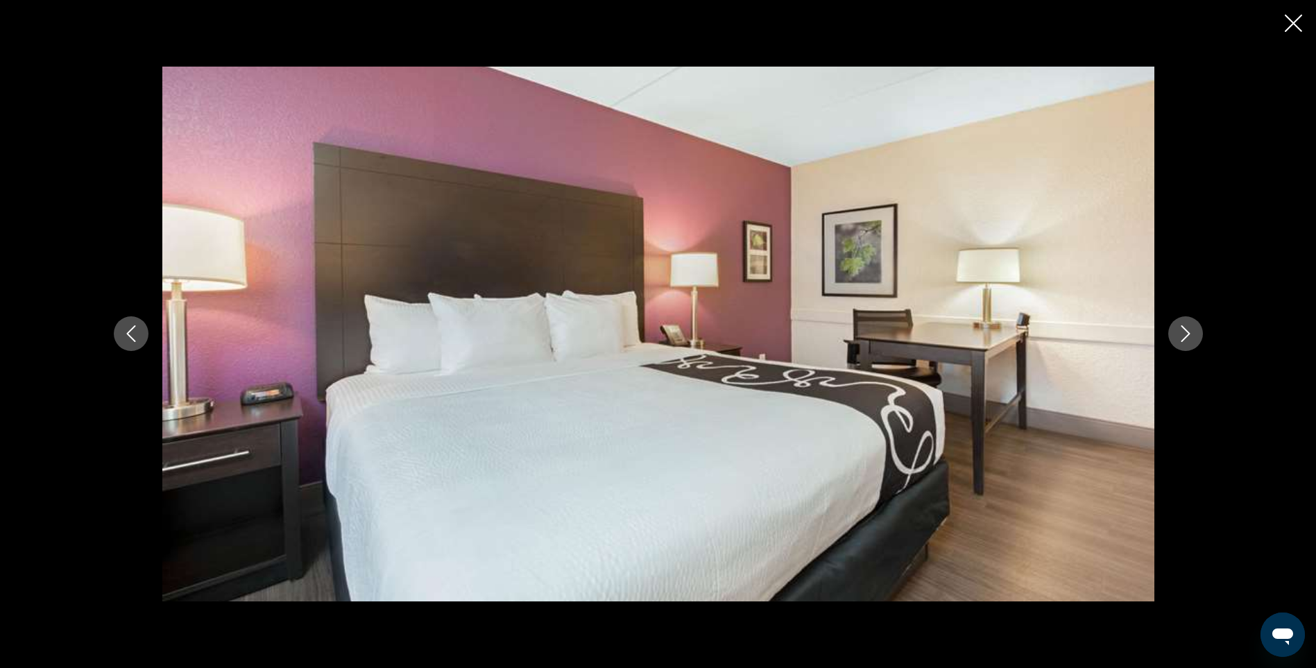
click at [1187, 334] on icon "Next image" at bounding box center [1186, 333] width 17 height 17
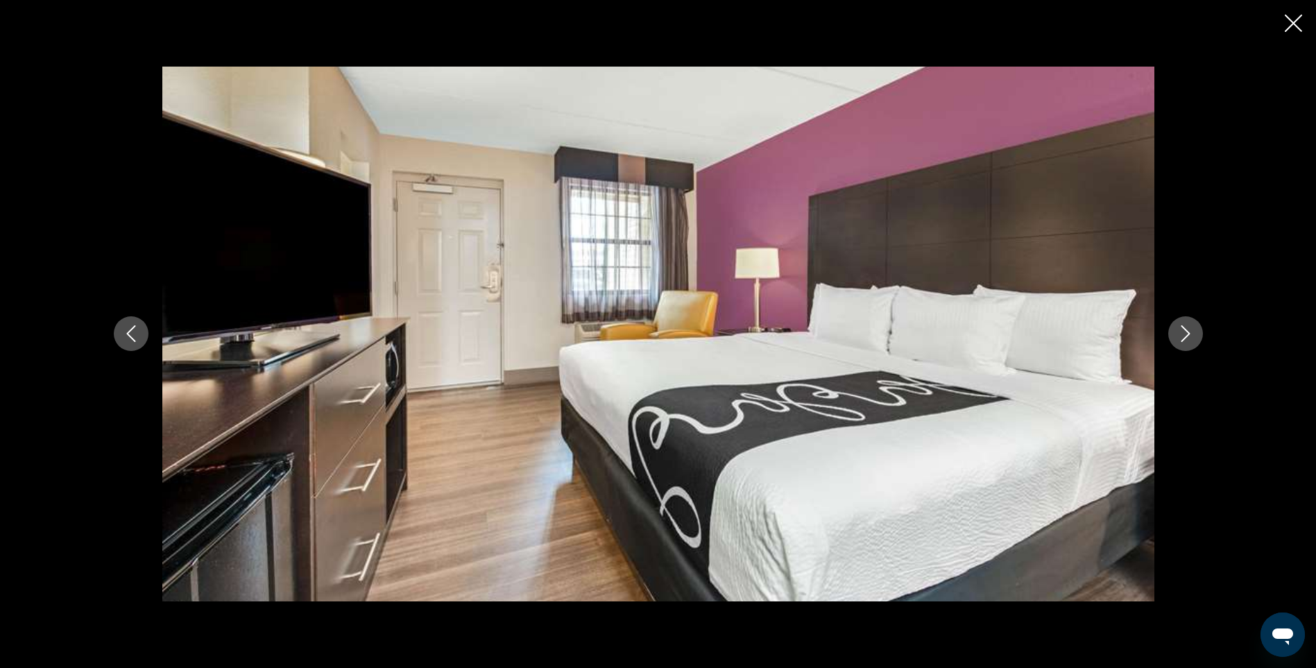
click at [1187, 334] on icon "Next image" at bounding box center [1186, 333] width 17 height 17
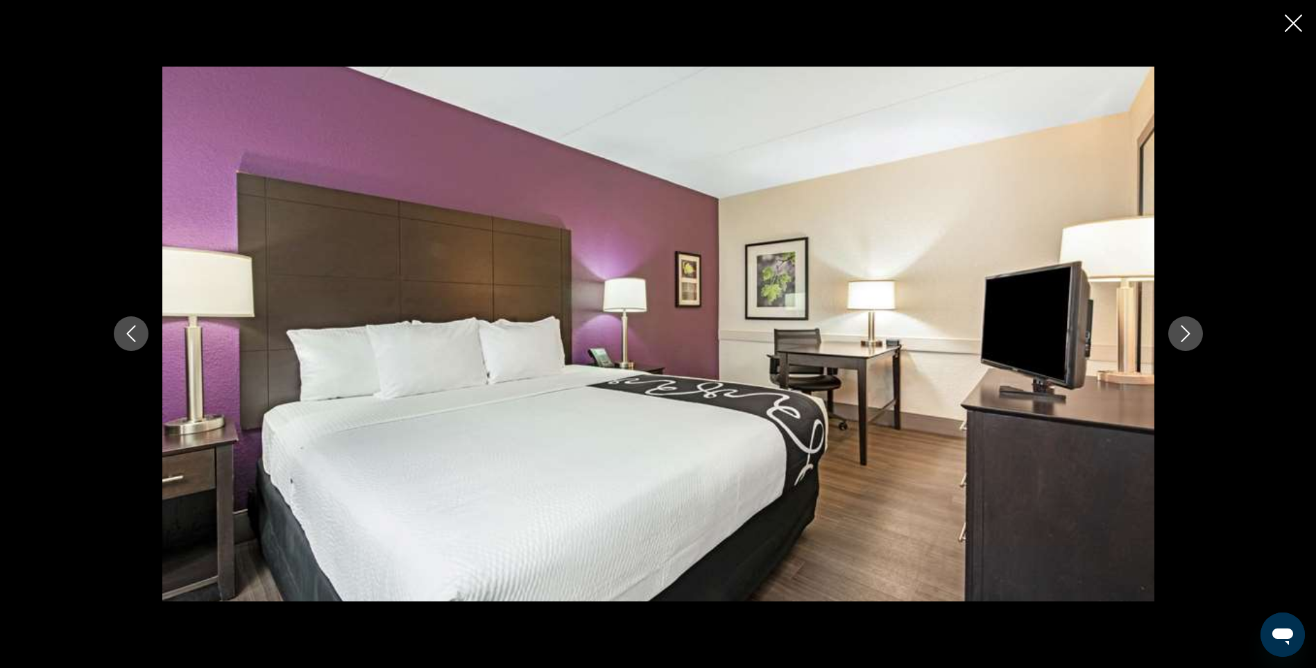
click at [1187, 334] on icon "Next image" at bounding box center [1186, 333] width 17 height 17
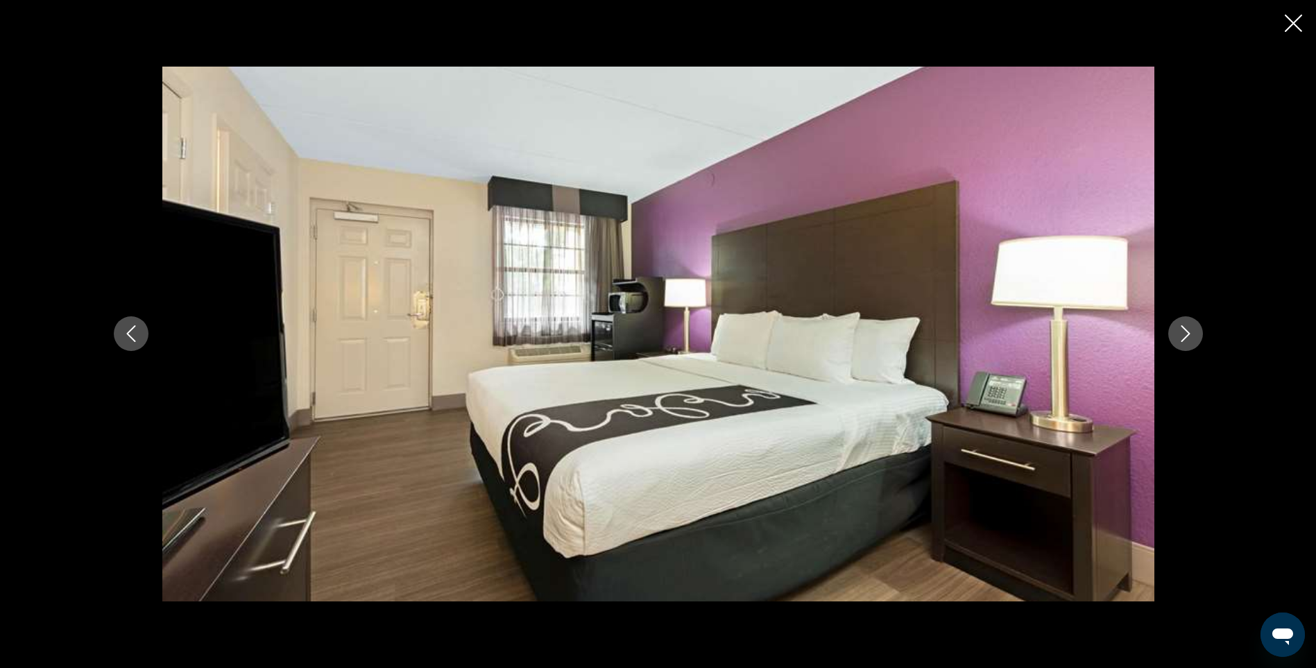
click at [1187, 334] on icon "Next image" at bounding box center [1186, 333] width 17 height 17
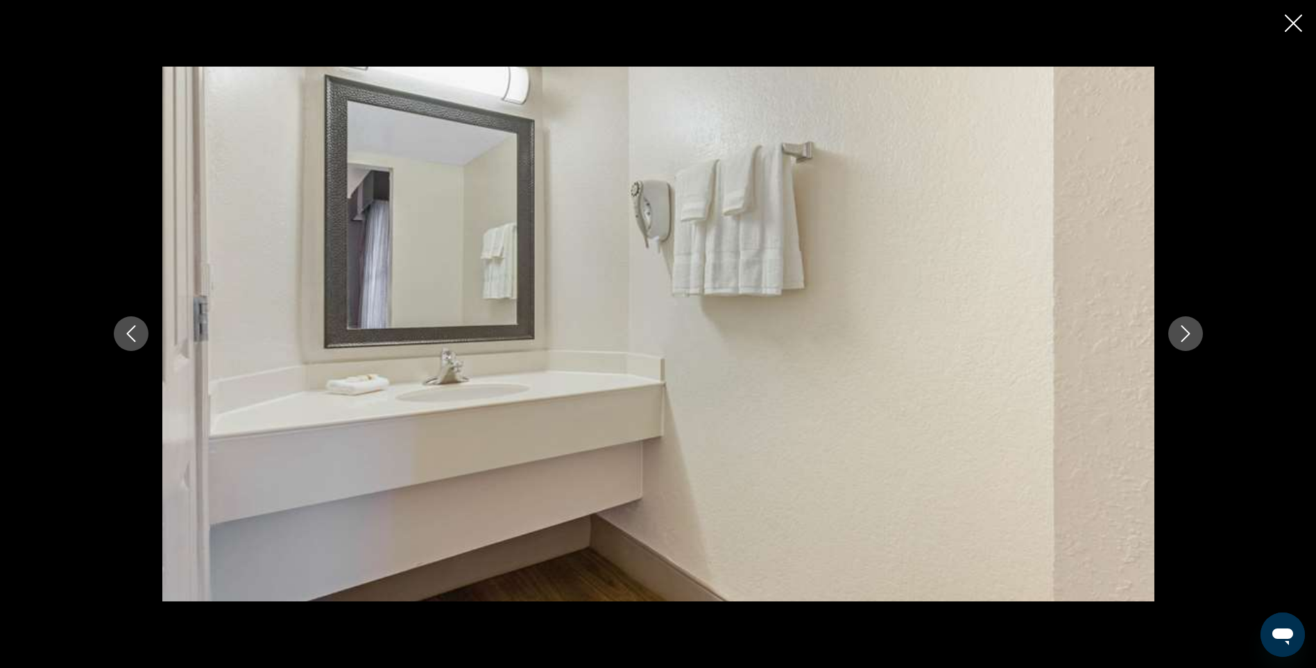
click at [1187, 334] on icon "Next image" at bounding box center [1186, 333] width 17 height 17
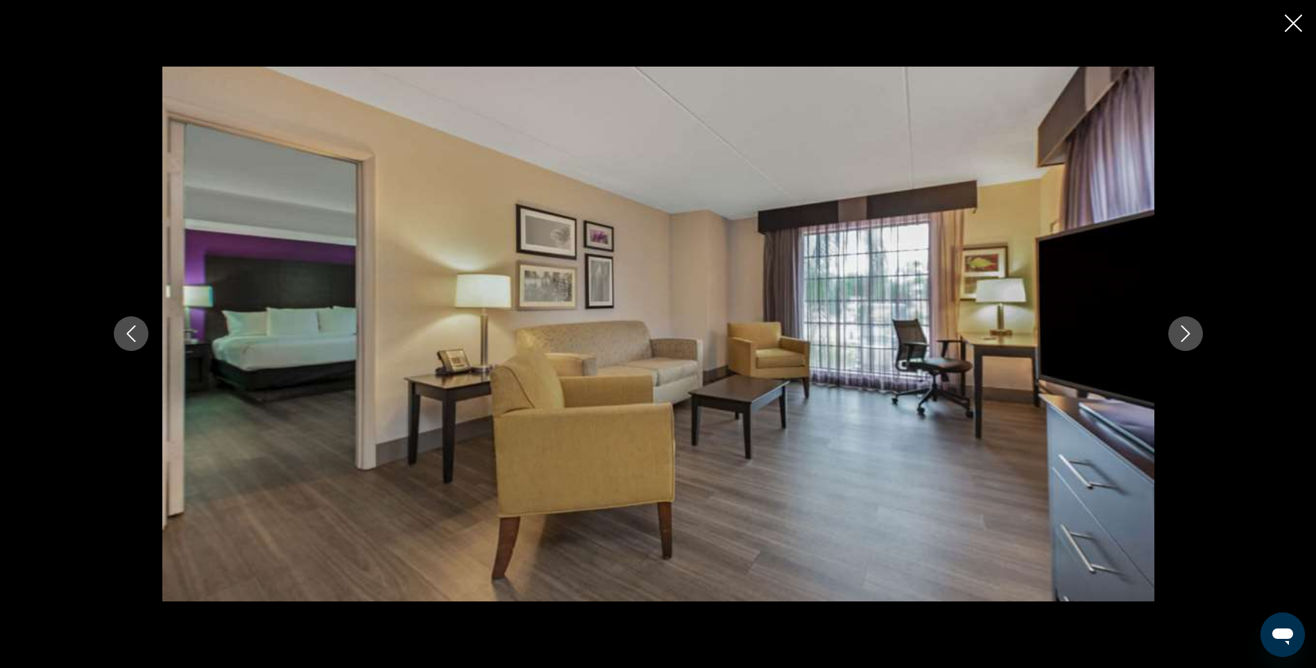
click at [1187, 334] on icon "Next image" at bounding box center [1186, 333] width 17 height 17
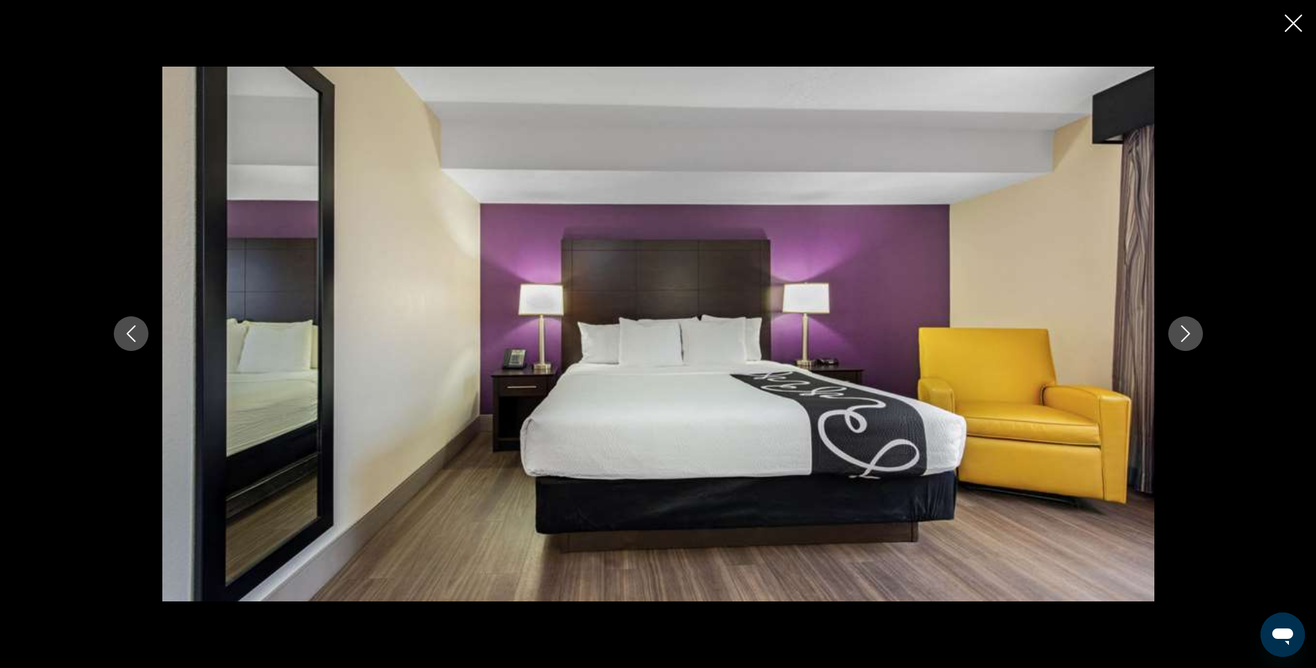
click at [1187, 334] on icon "Next image" at bounding box center [1186, 333] width 17 height 17
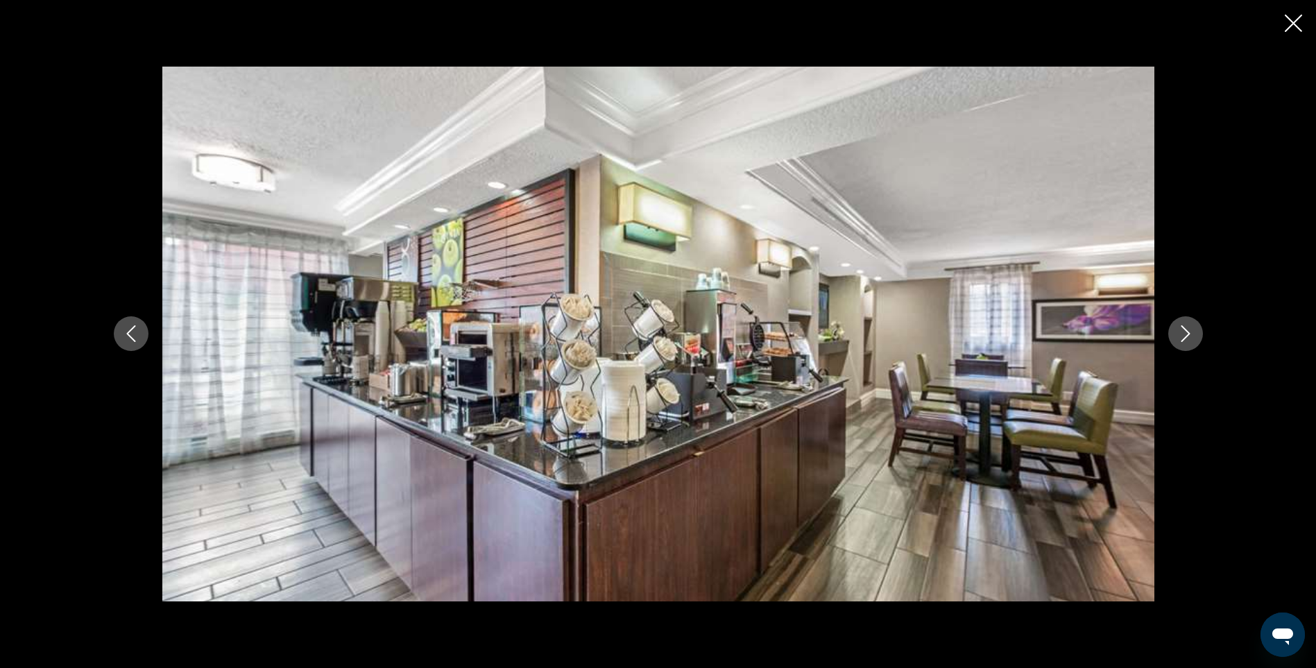
click at [1187, 334] on icon "Next image" at bounding box center [1186, 333] width 17 height 17
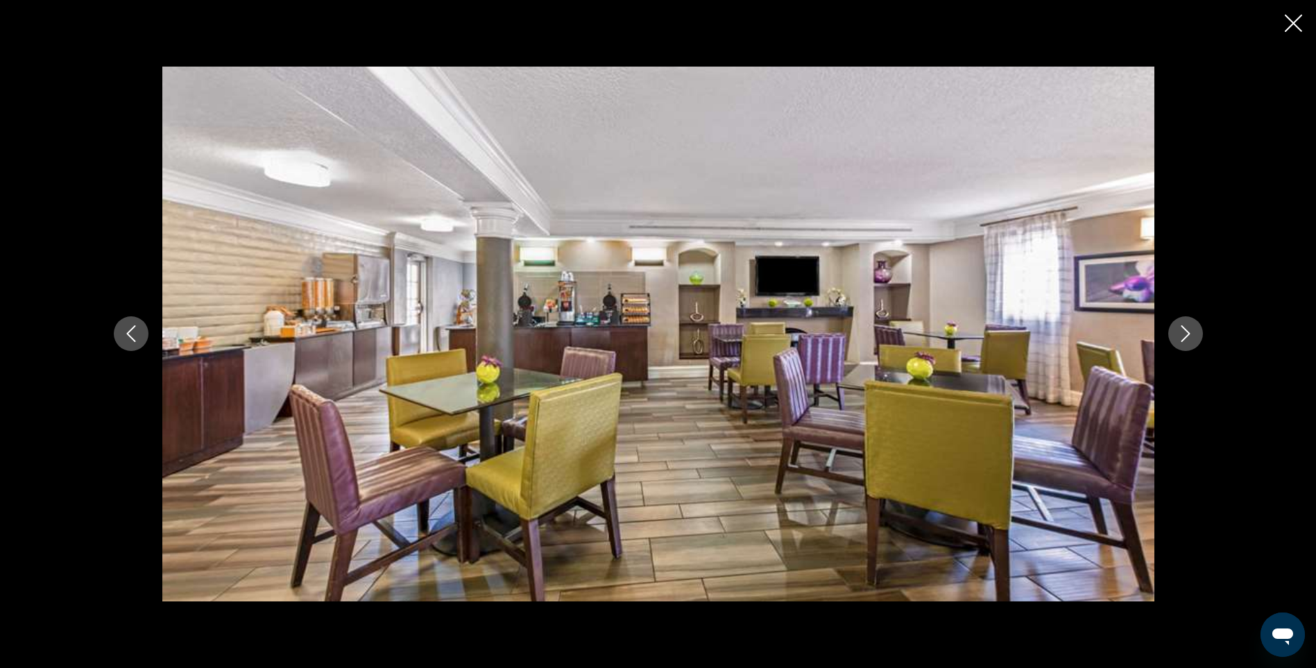
click at [114, 338] on button "Previous image" at bounding box center [131, 333] width 35 height 35
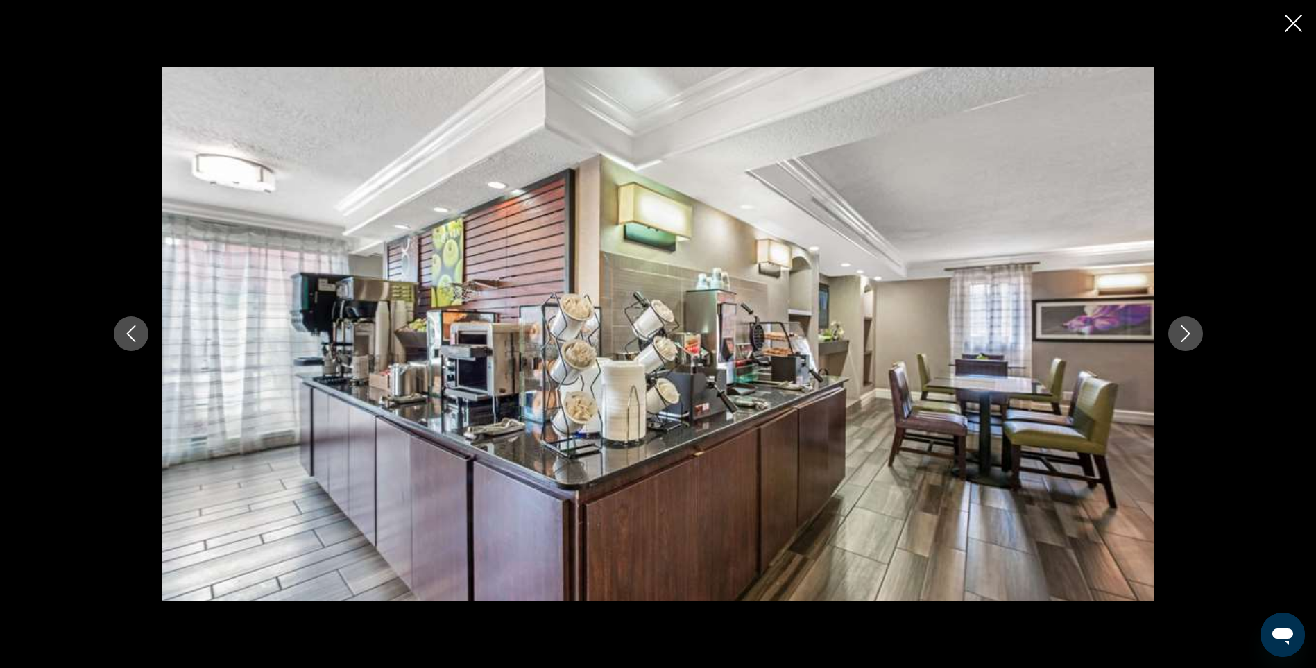
click at [1184, 337] on icon "Next image" at bounding box center [1186, 333] width 17 height 17
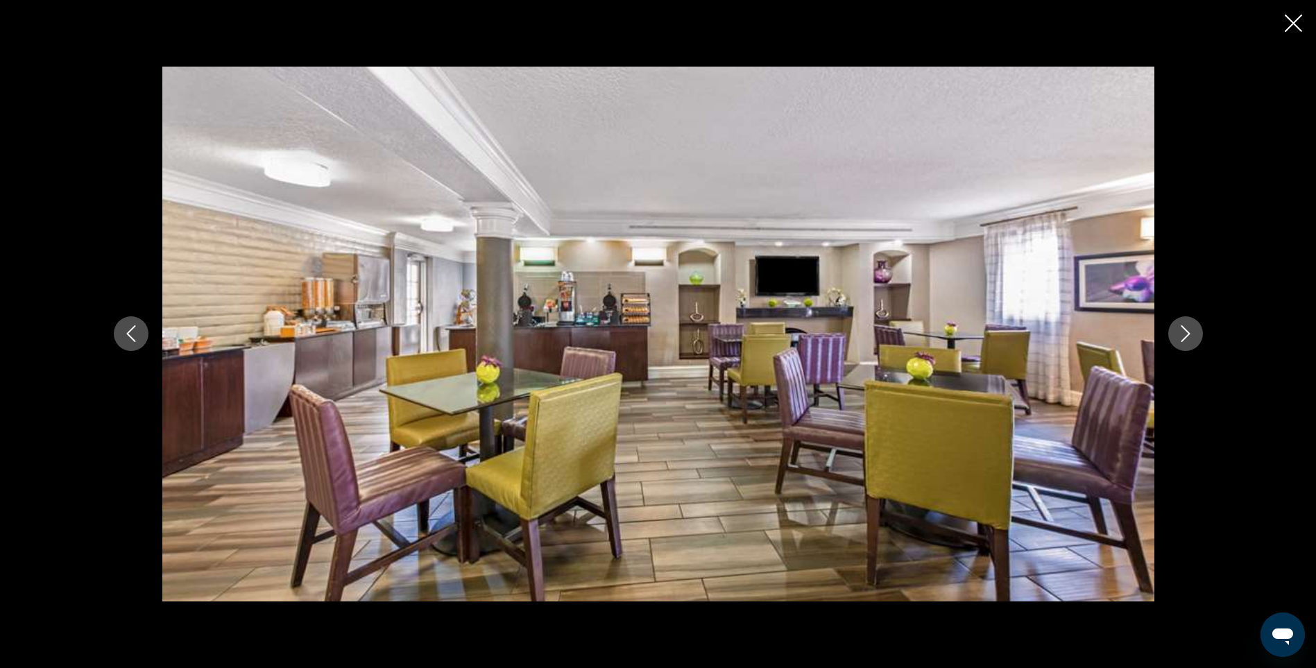
click at [1184, 337] on icon "Next image" at bounding box center [1186, 333] width 17 height 17
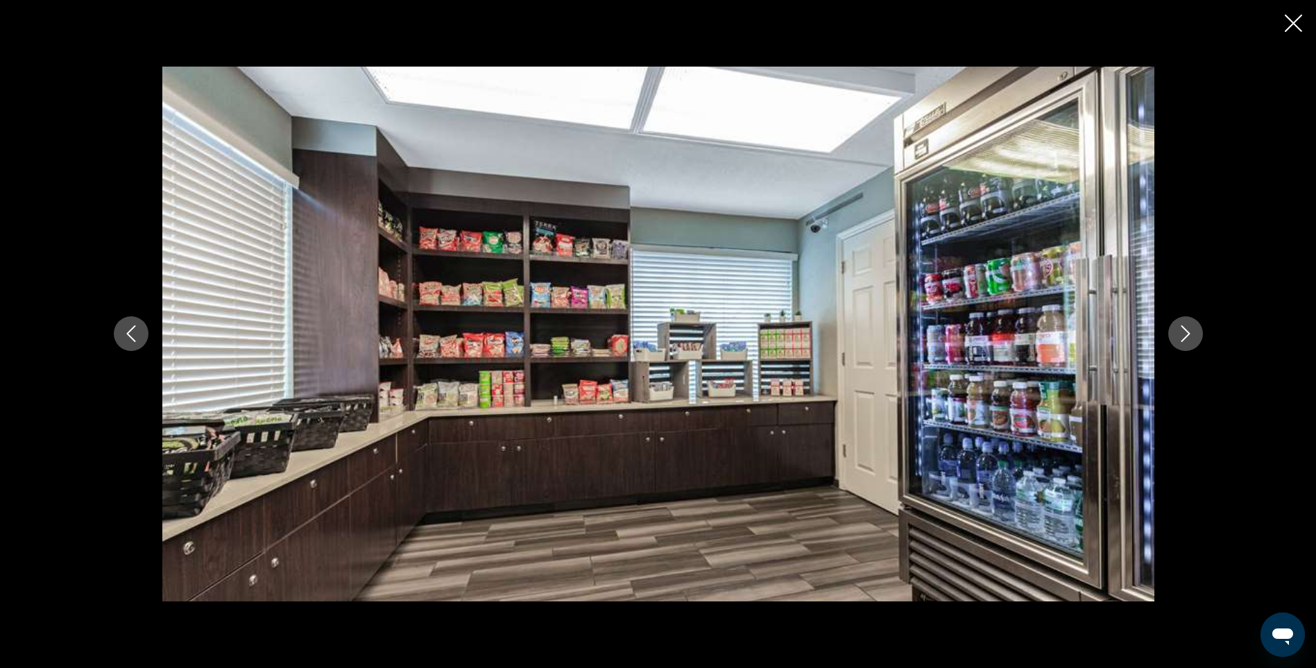
click at [1184, 337] on icon "Next image" at bounding box center [1186, 333] width 17 height 17
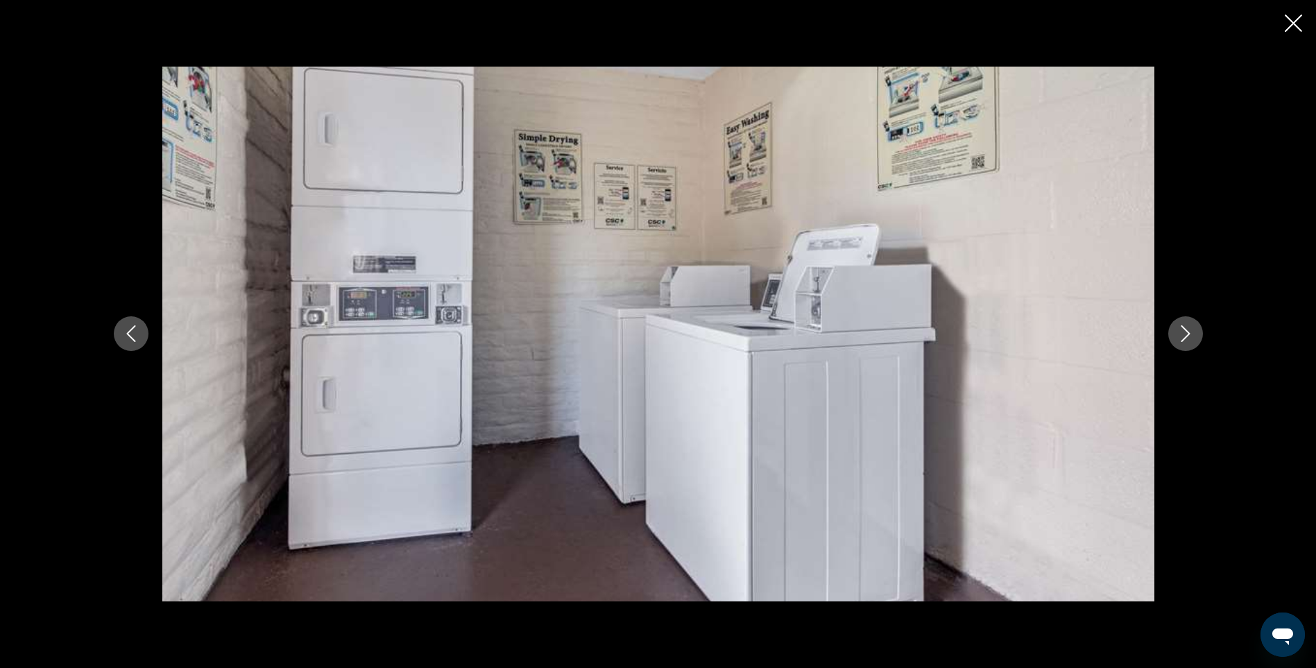
click at [1184, 337] on icon "Next image" at bounding box center [1186, 333] width 17 height 17
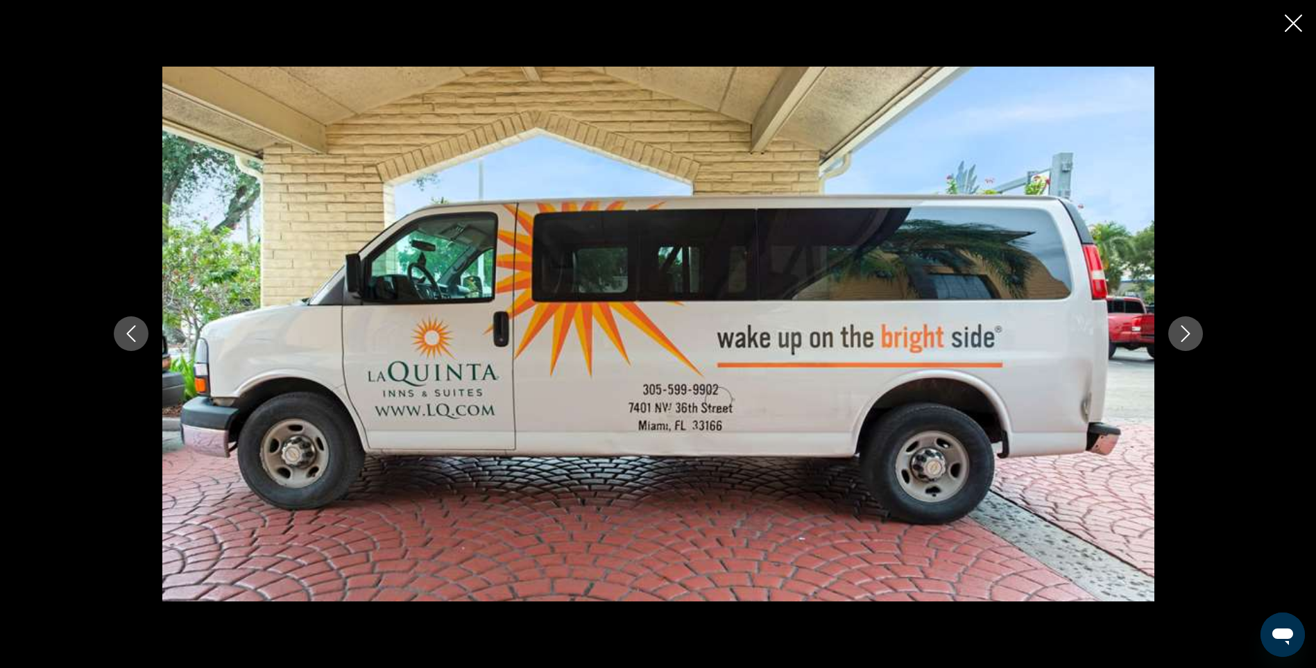
click at [1184, 337] on icon "Next image" at bounding box center [1186, 333] width 17 height 17
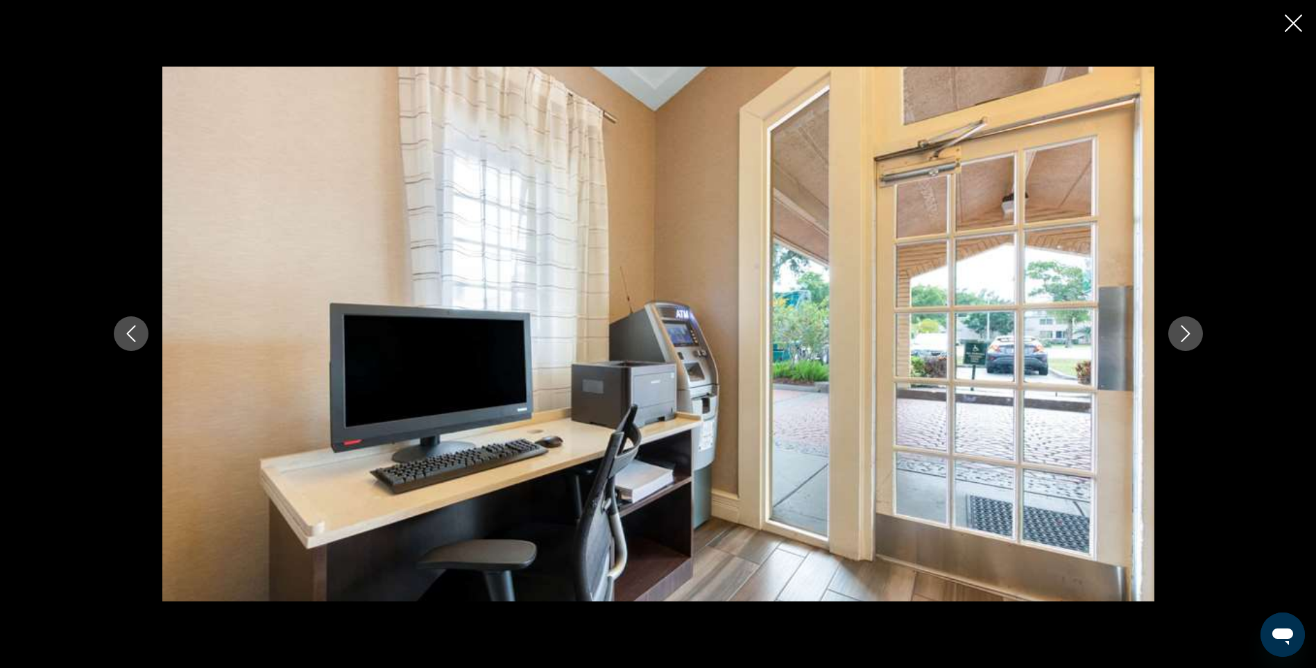
click at [1184, 337] on icon "Next image" at bounding box center [1186, 333] width 17 height 17
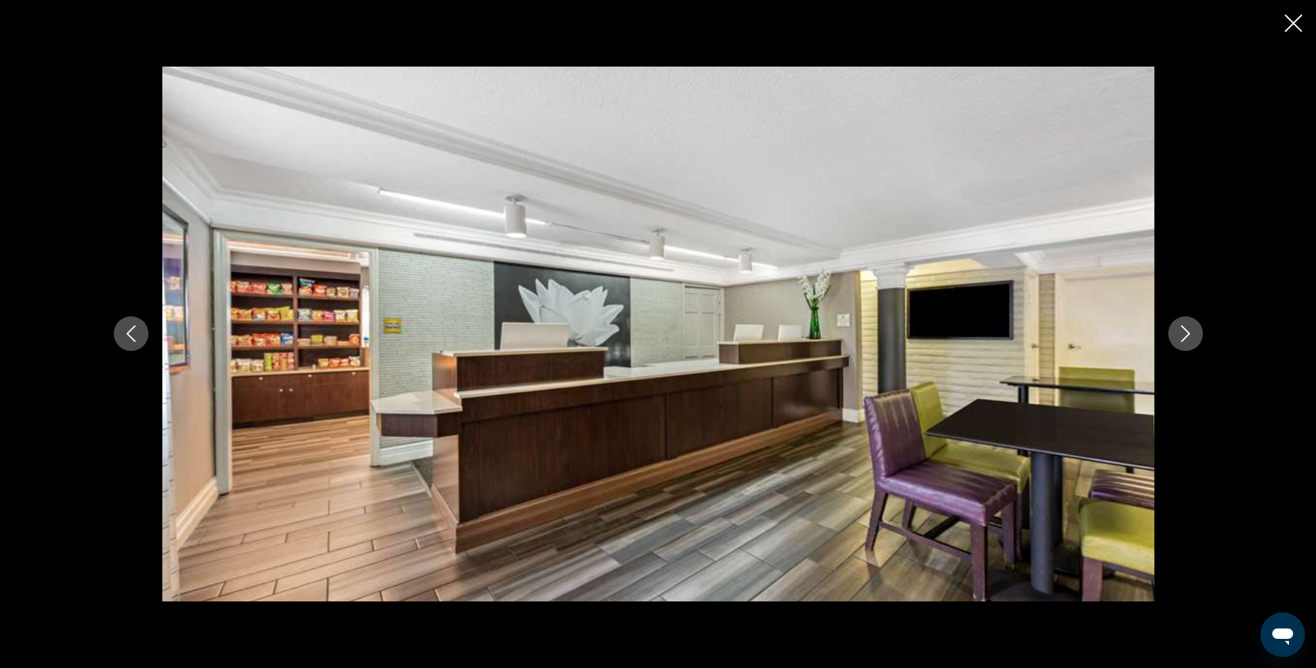
click at [1184, 337] on icon "Next image" at bounding box center [1186, 333] width 17 height 17
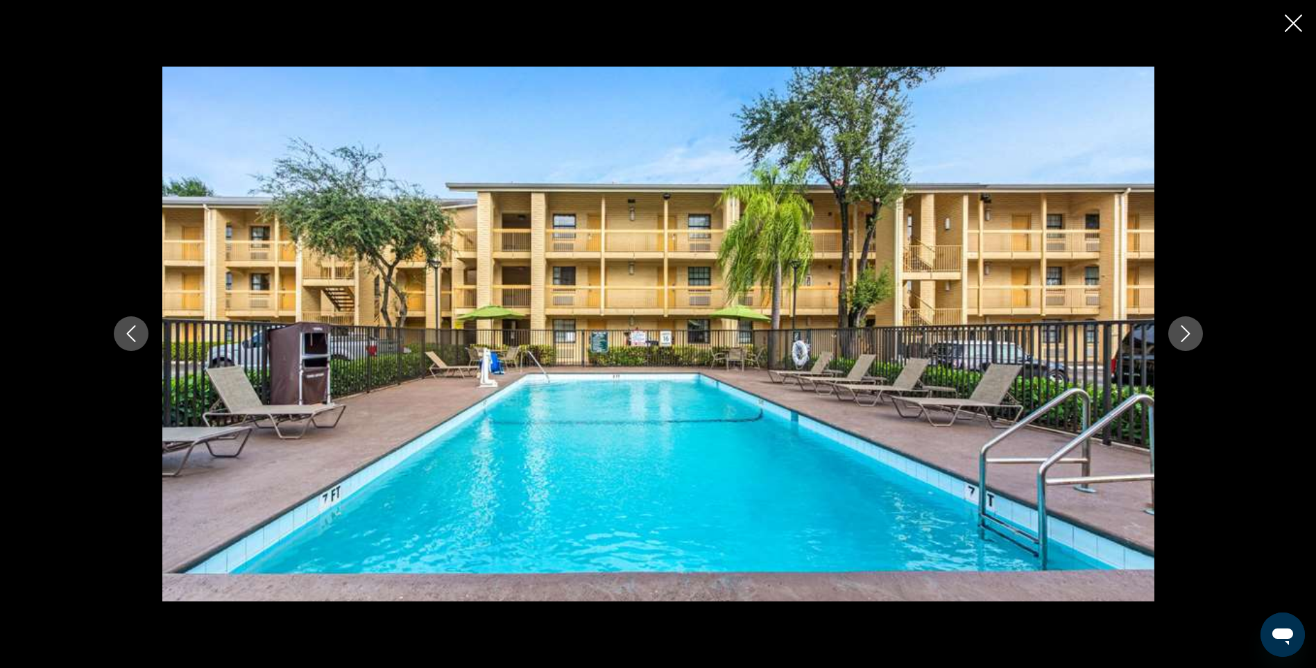
click at [1184, 337] on icon "Next image" at bounding box center [1186, 333] width 17 height 17
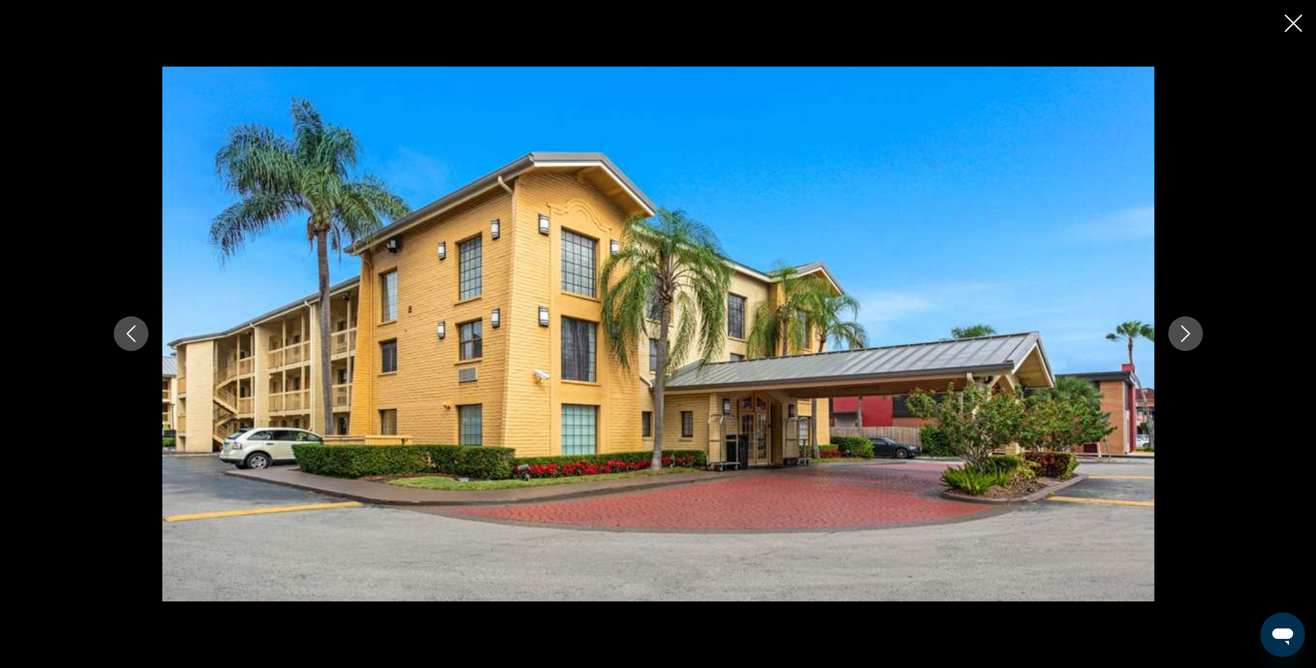
click at [1184, 337] on icon "Next image" at bounding box center [1186, 333] width 17 height 17
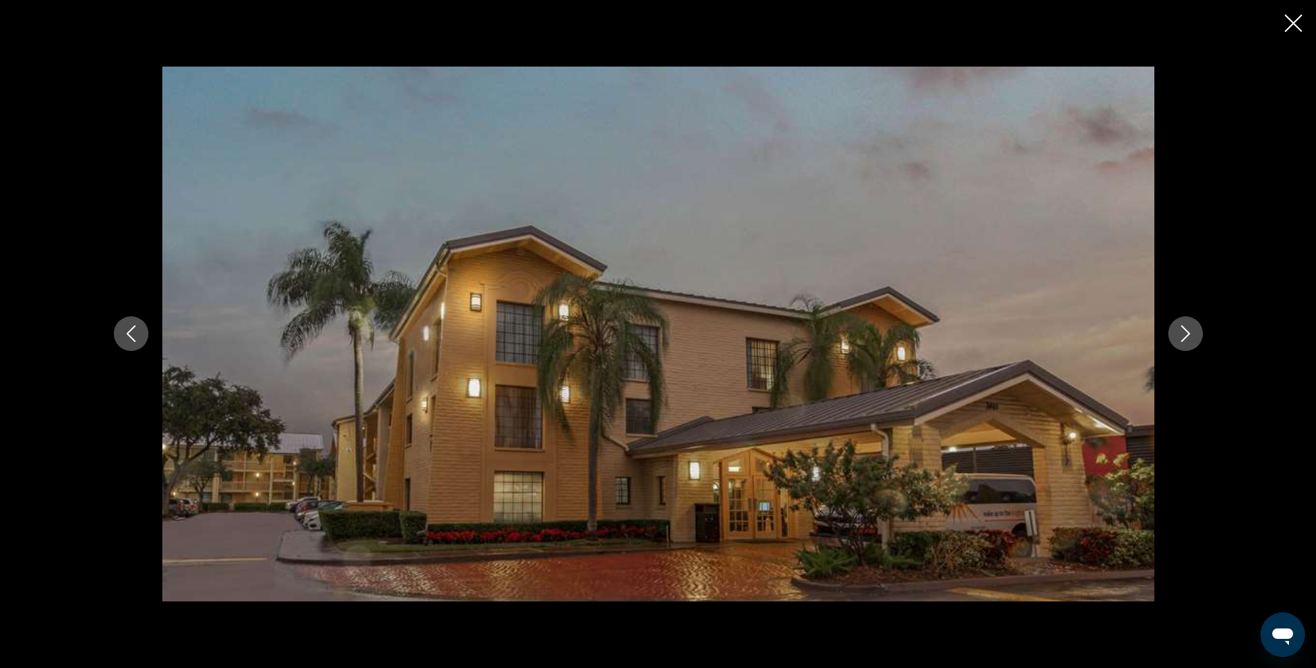
click at [1288, 24] on icon "Close slideshow" at bounding box center [1293, 23] width 17 height 17
